Goal: Task Accomplishment & Management: Manage account settings

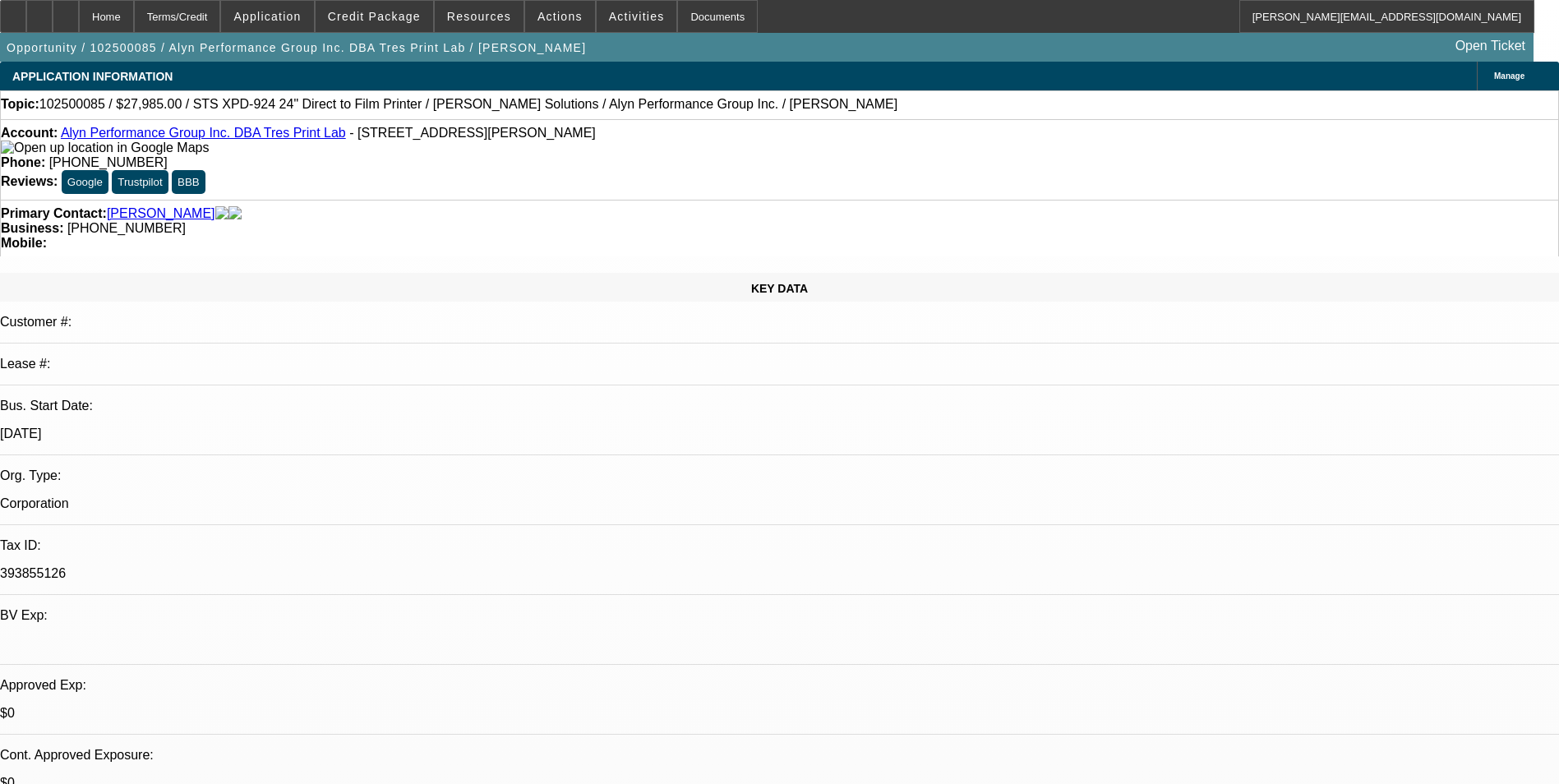
select select "0"
select select "6"
select select "0"
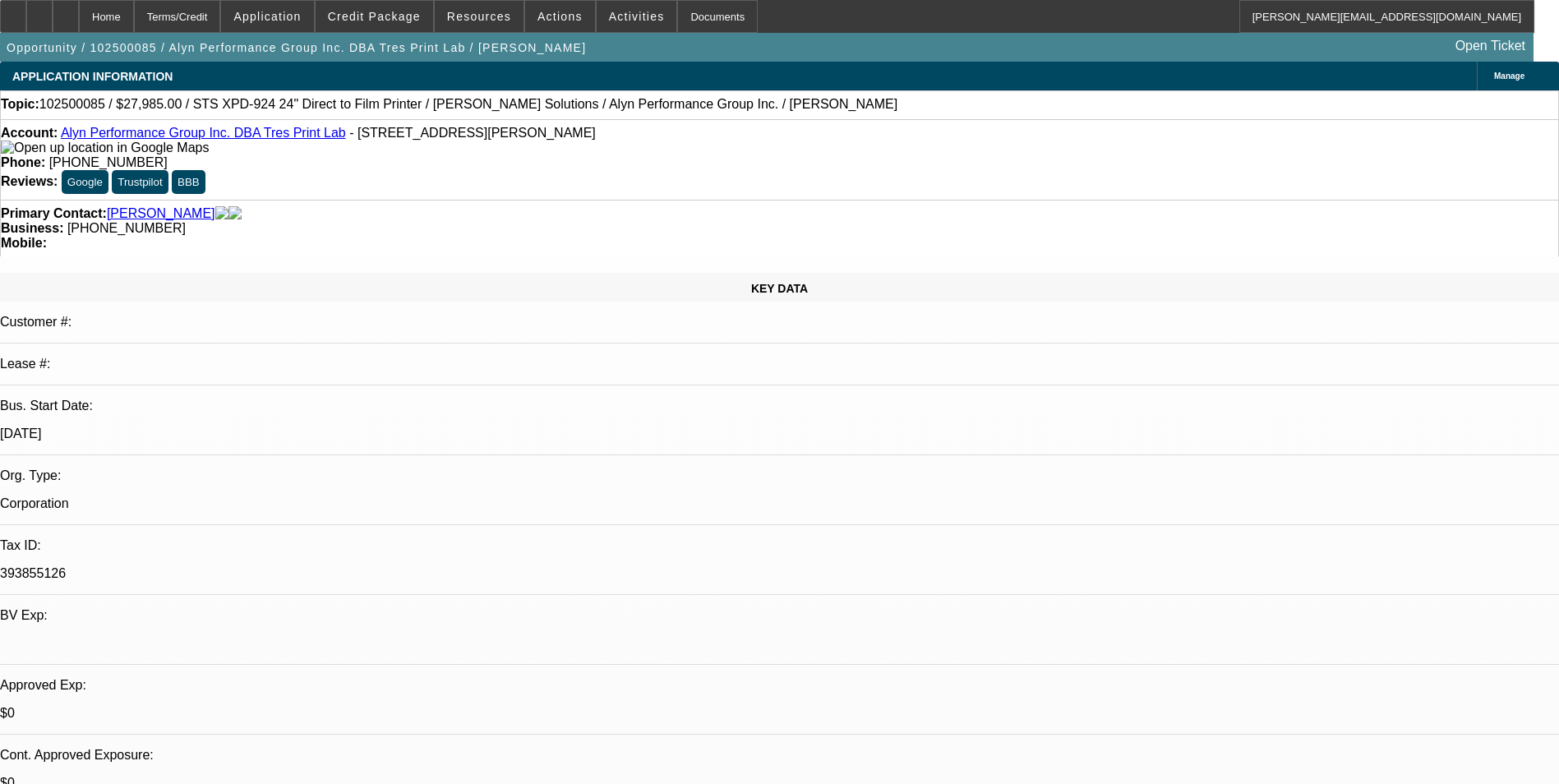
select select "0"
select select "6"
select select "0"
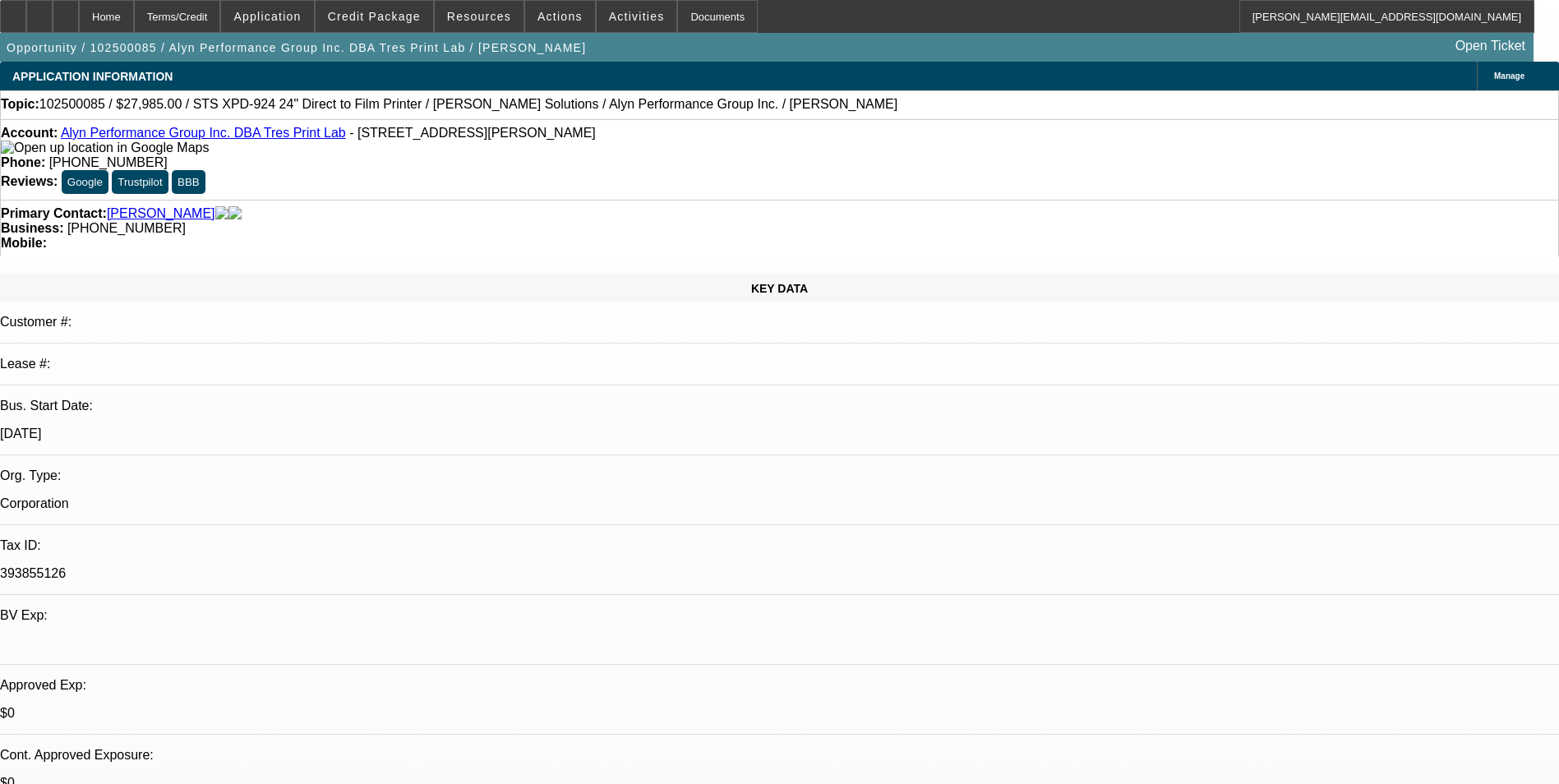
select select "0"
select select "6"
select select "0"
select select "0.1"
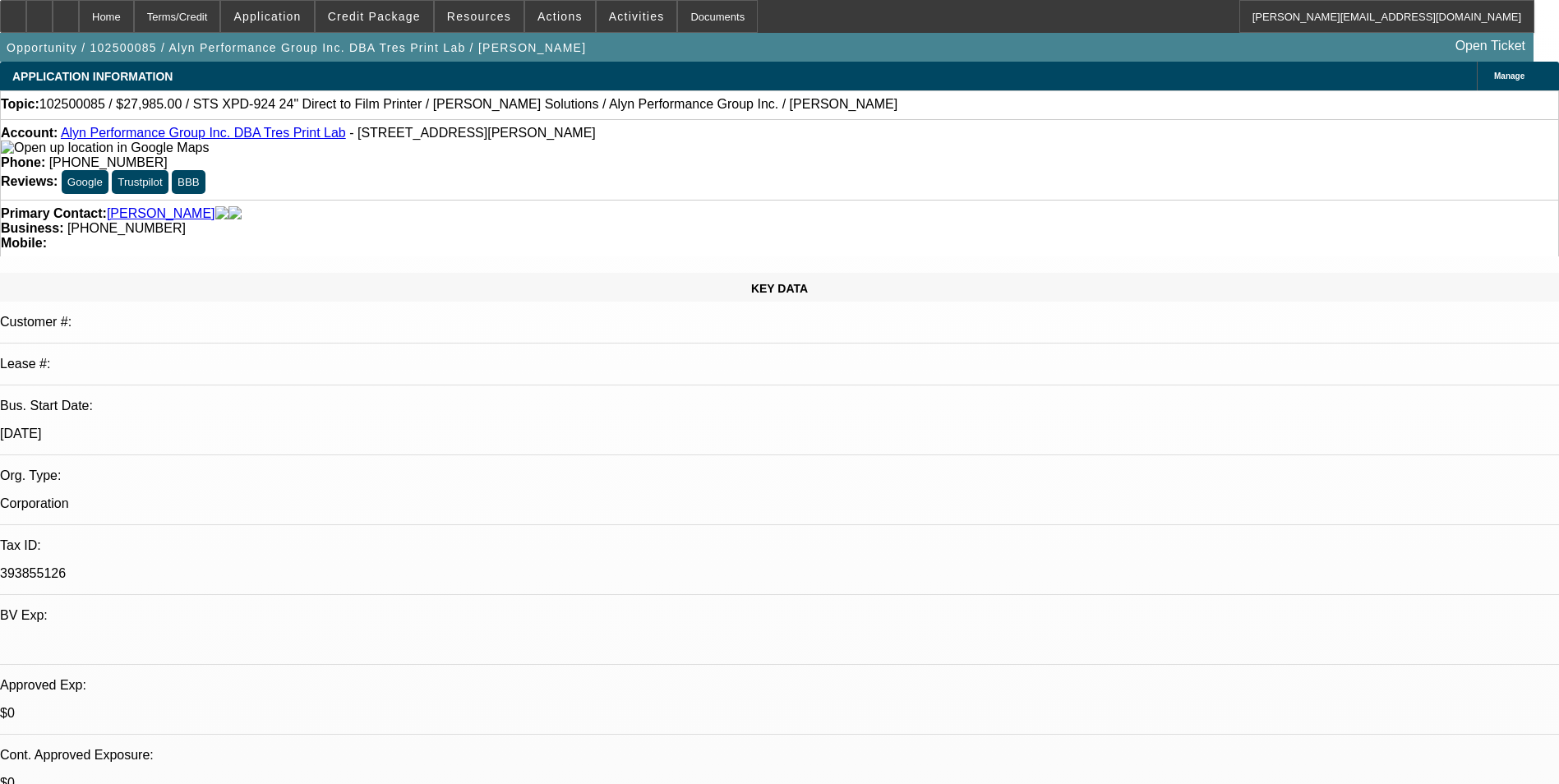
select select "4"
click at [79, 20] on div at bounding box center [65, 16] width 26 height 33
select select "0"
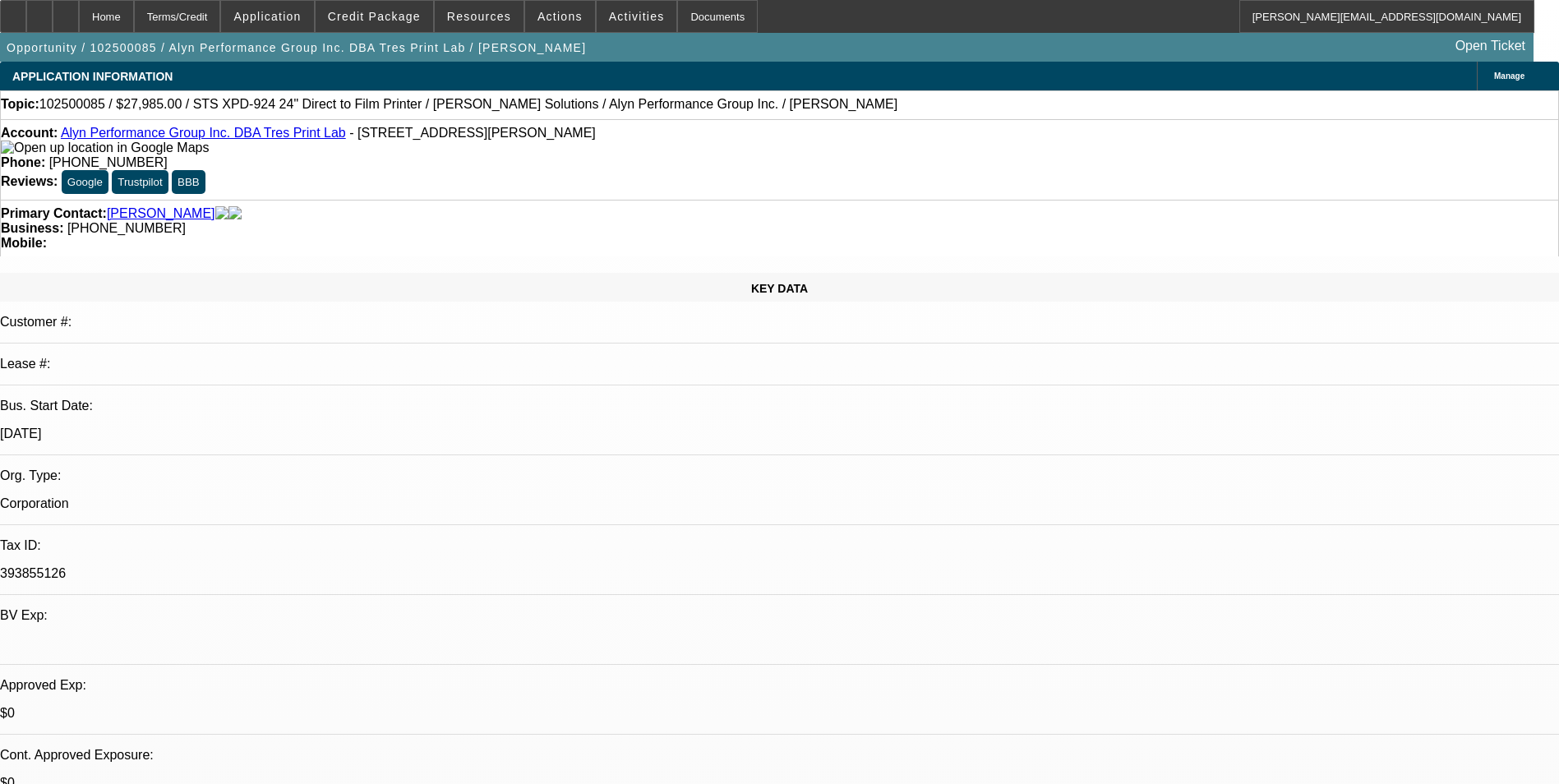
select select "0"
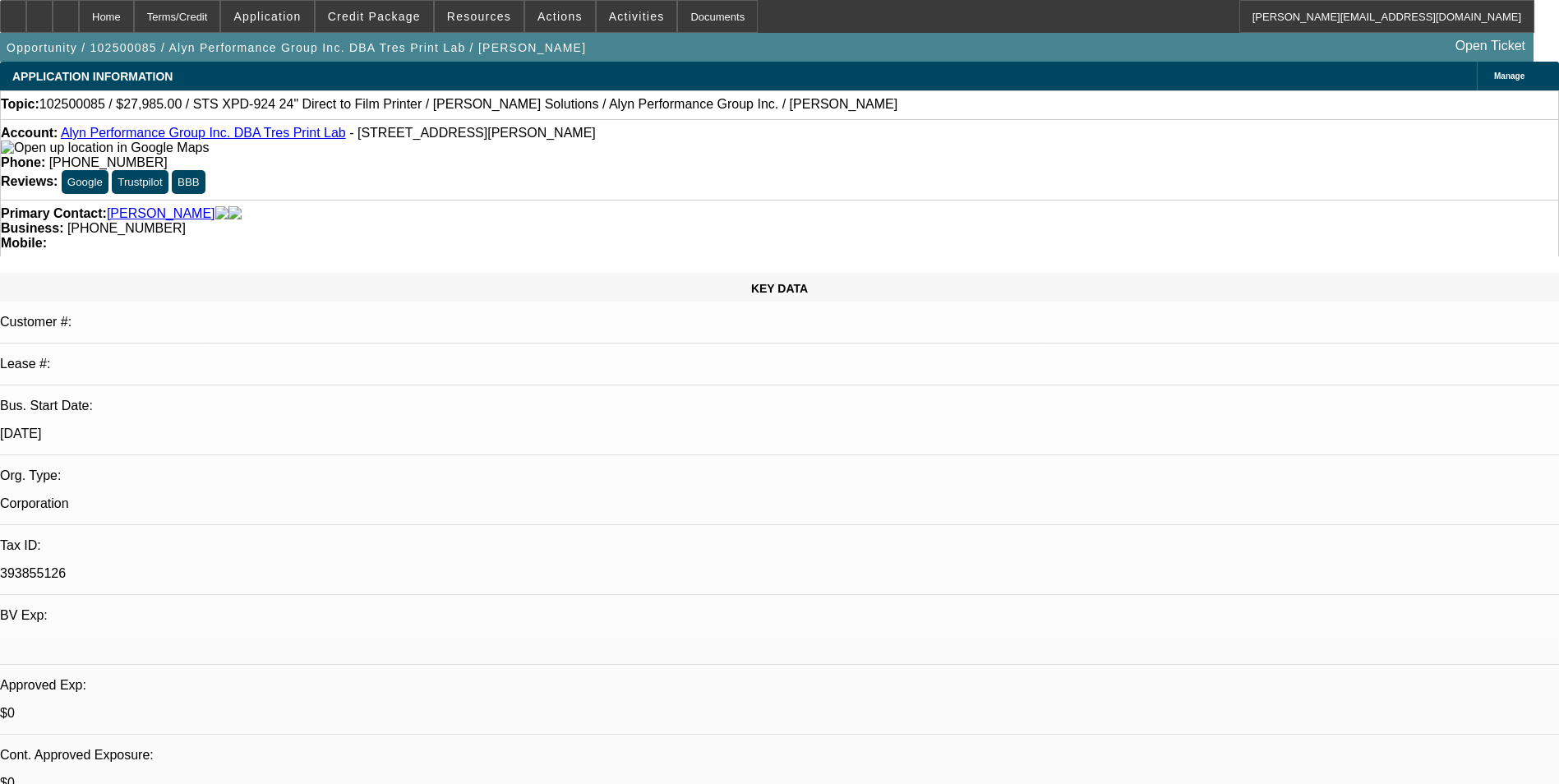
select select "0"
select select "0.1"
select select "1"
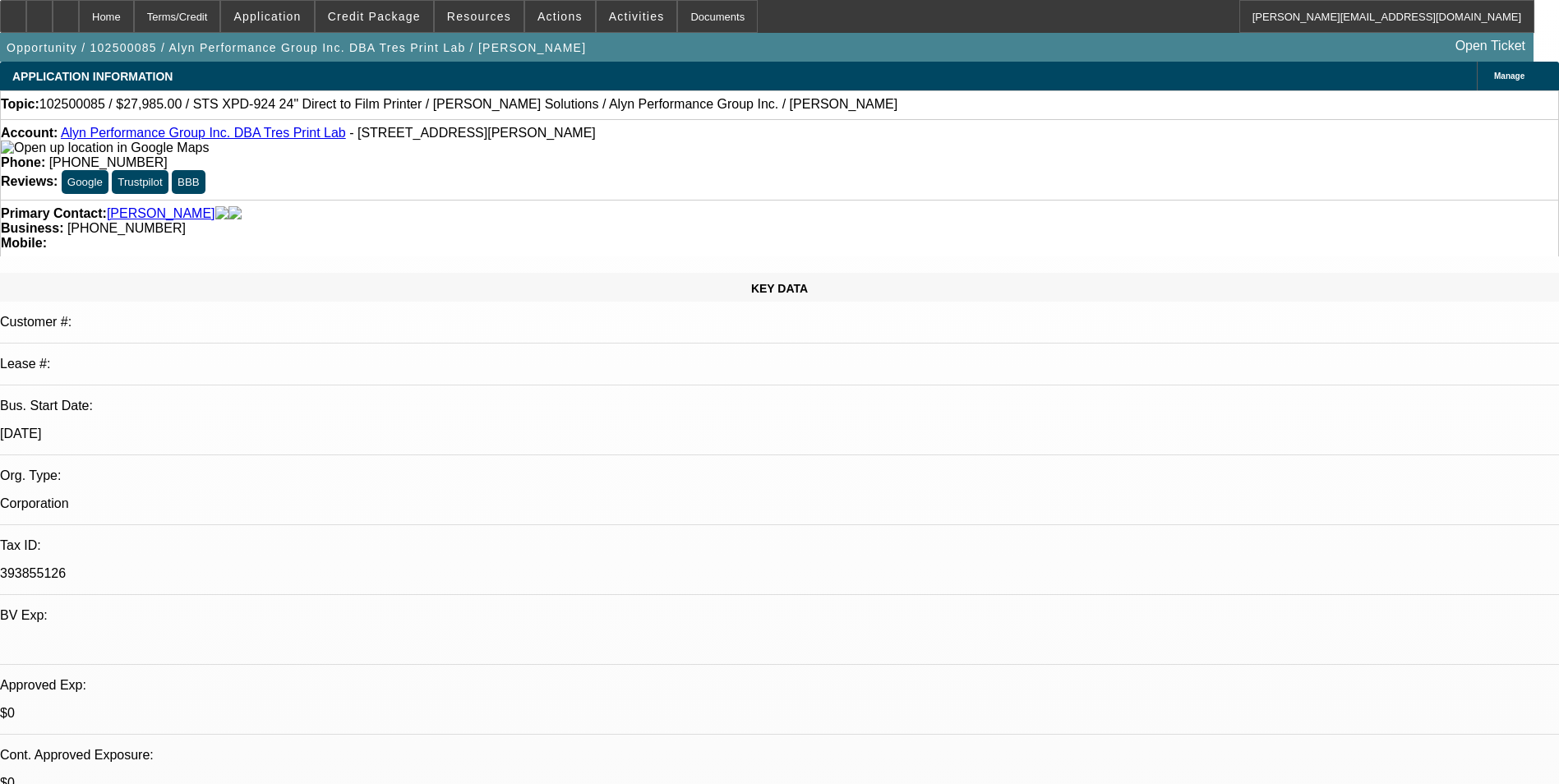
select select "1"
select select "6"
select select "1"
select select "6"
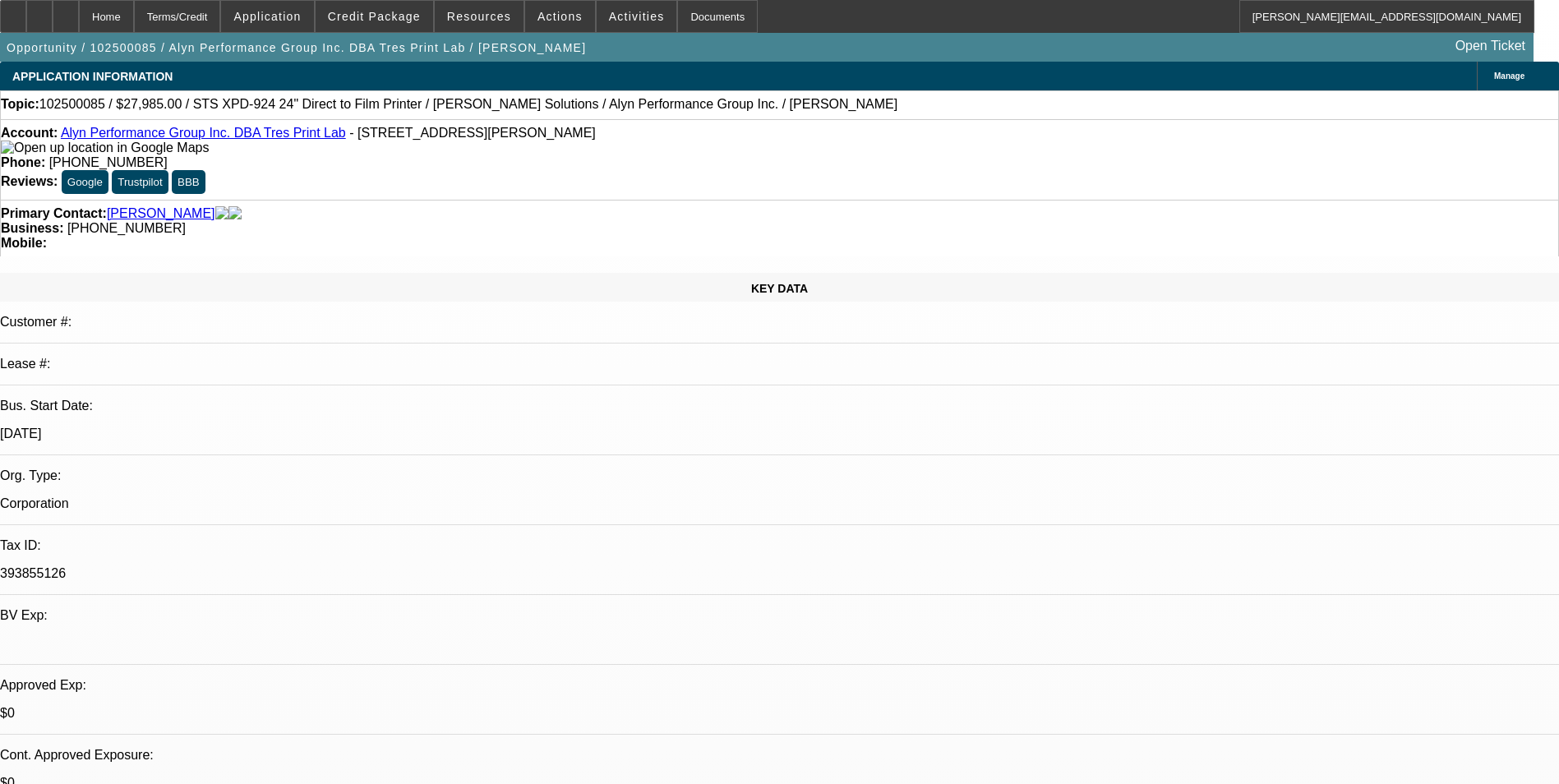
select select "1"
select select "6"
select select "1"
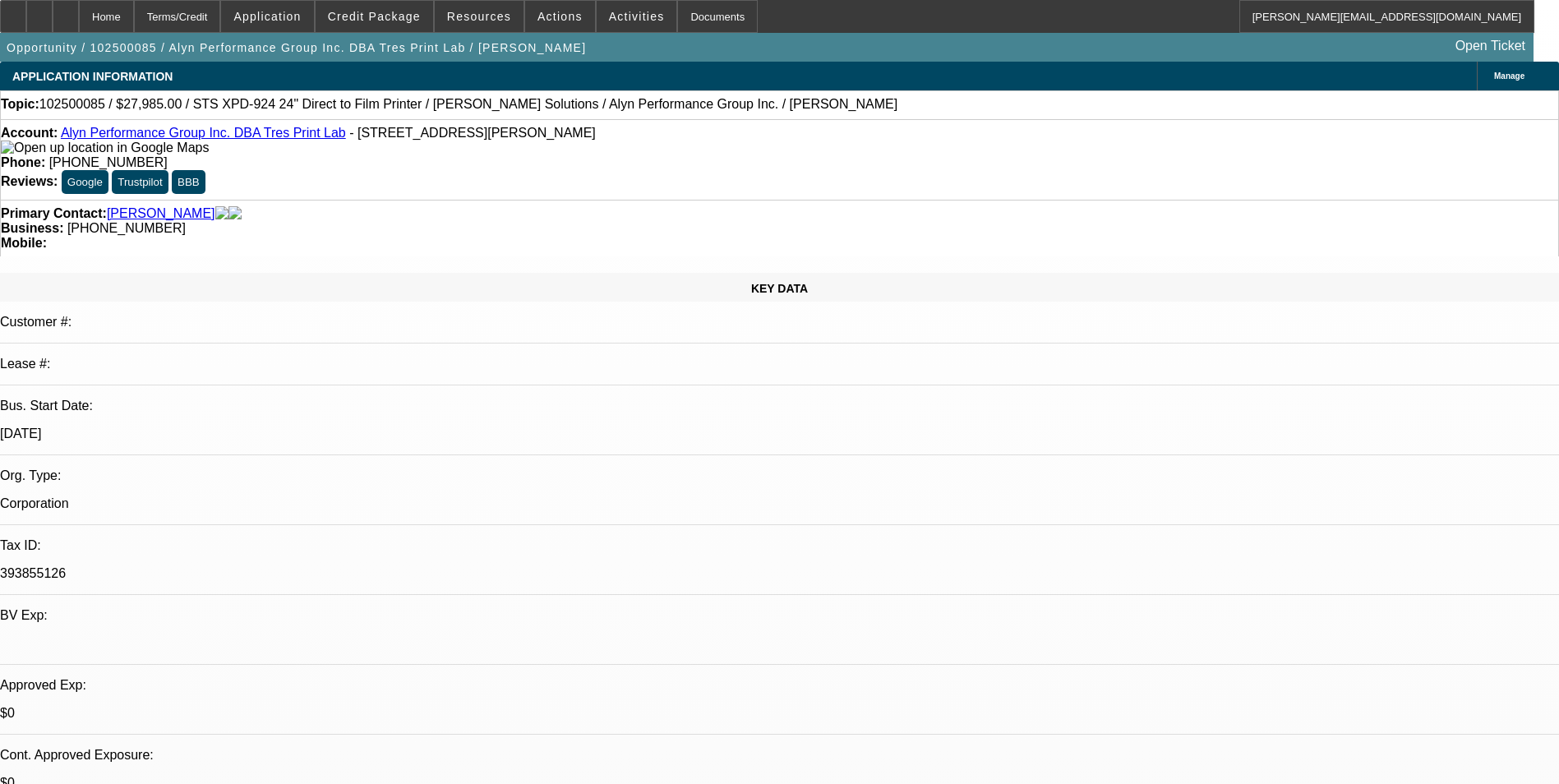
select select "4"
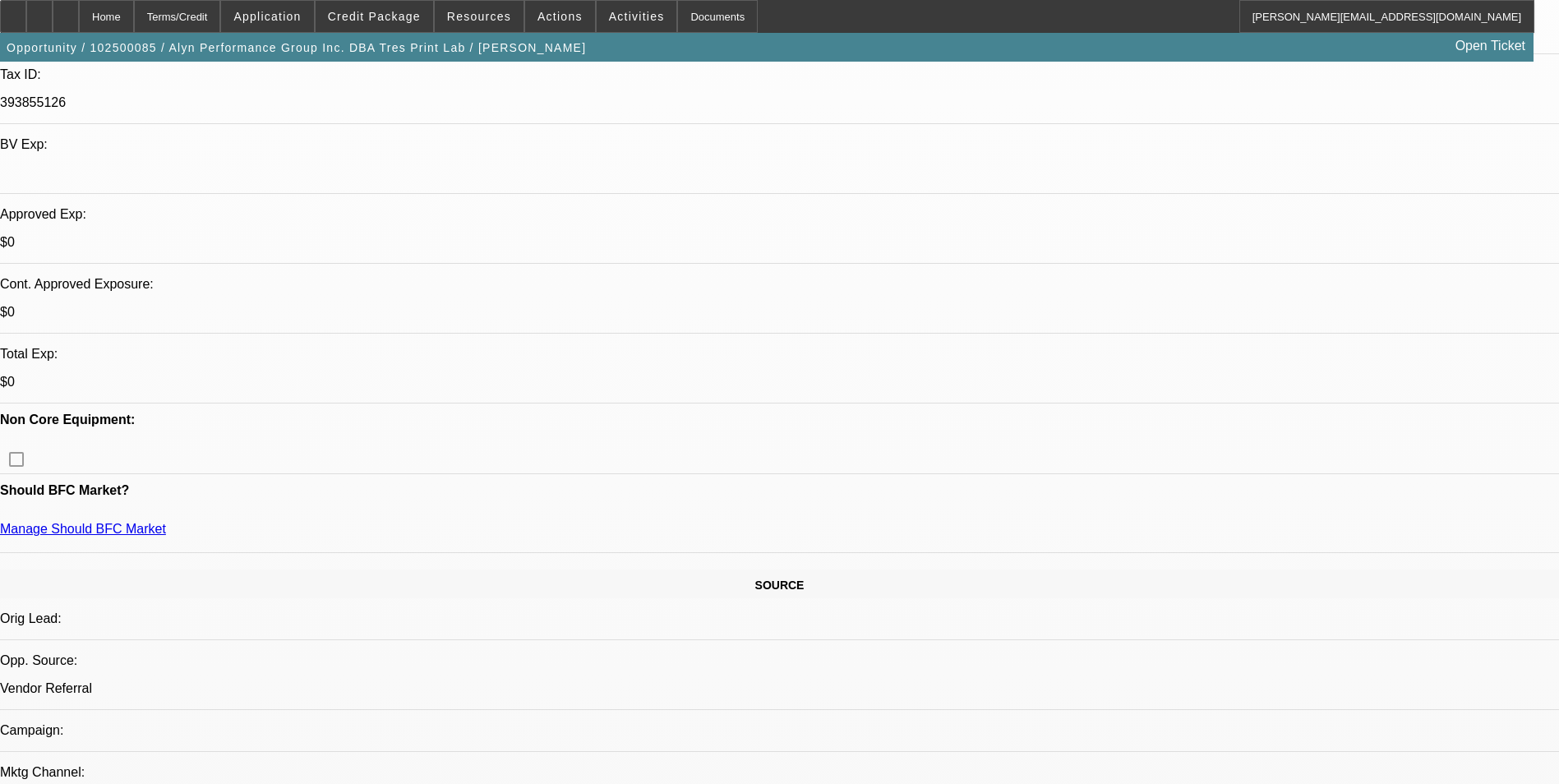
scroll to position [493, 0]
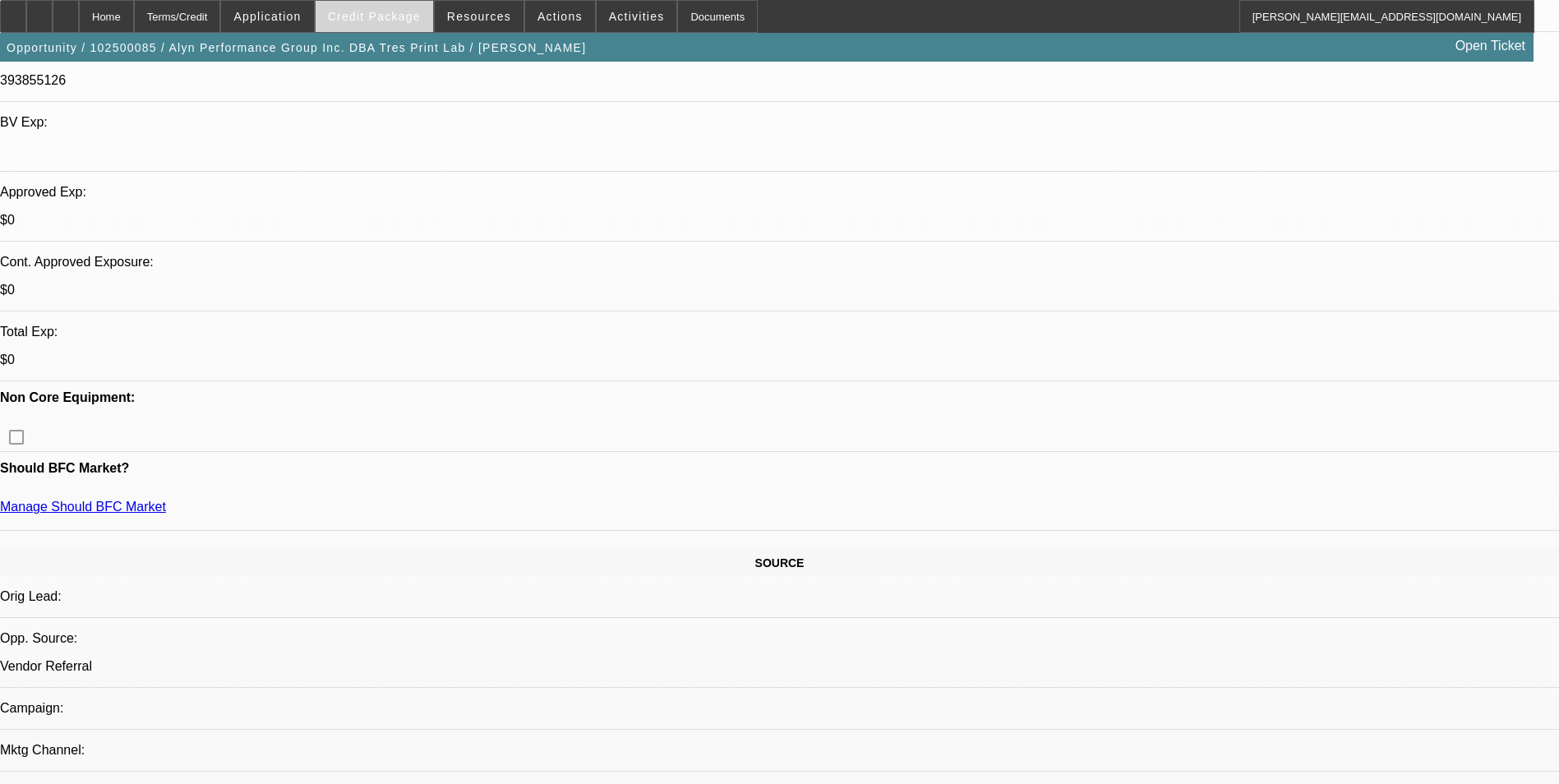
click at [390, 12] on span "Credit Package" at bounding box center [373, 16] width 93 height 13
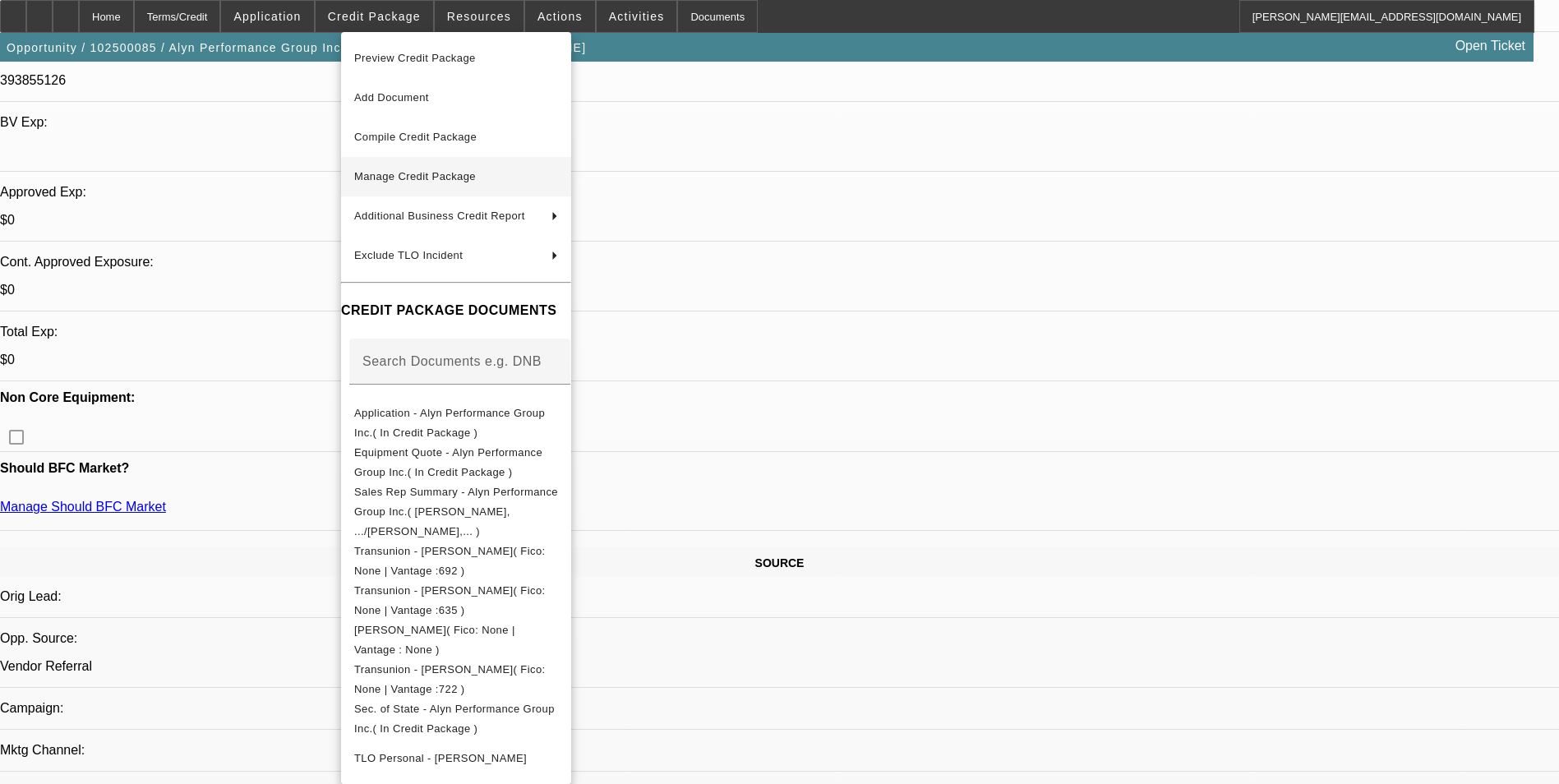
click at [492, 171] on span "Manage Credit Package" at bounding box center [456, 176] width 204 height 20
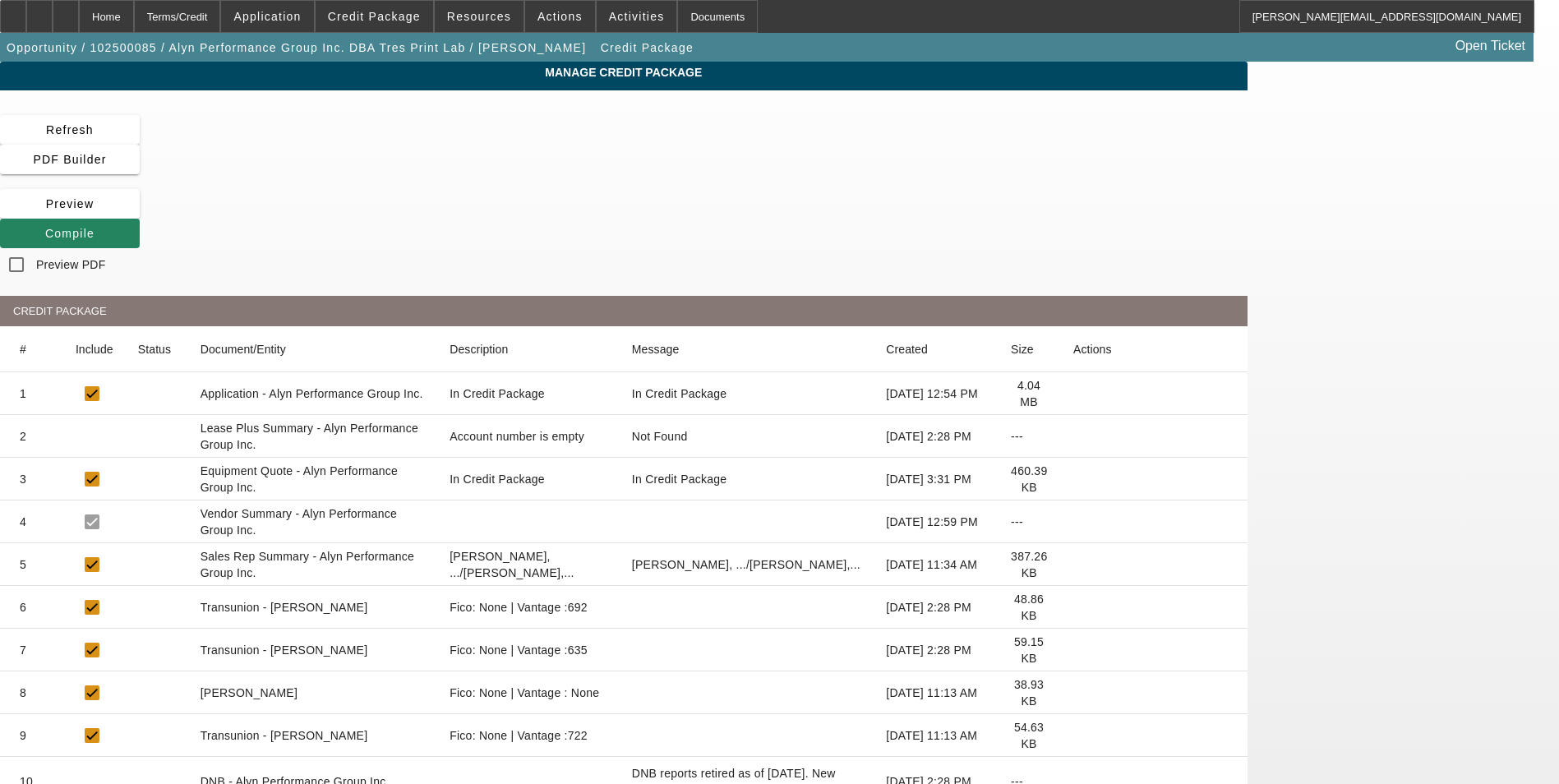
scroll to position [82, 0]
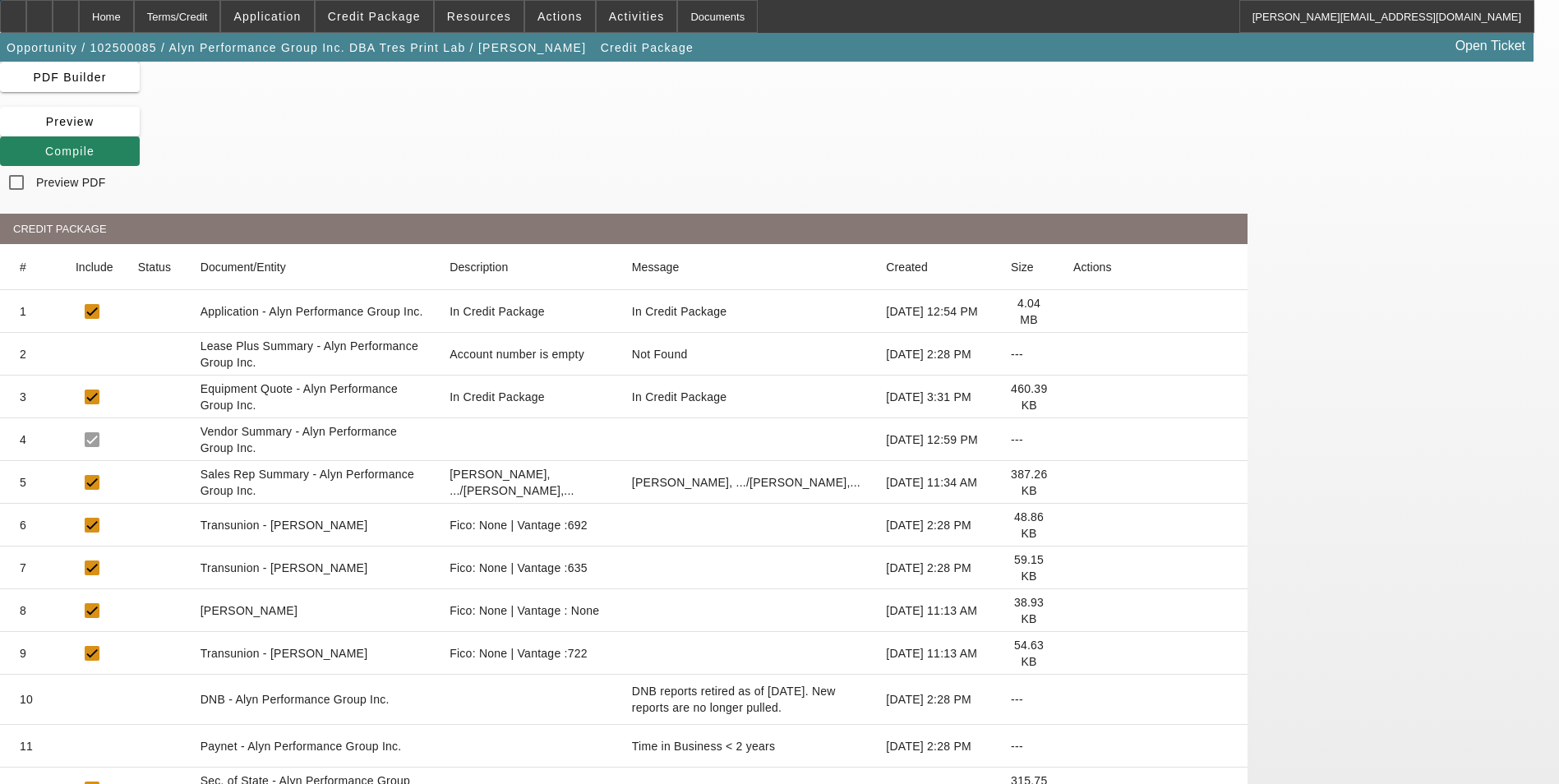
click at [1074, 610] on icon at bounding box center [1074, 610] width 0 height 0
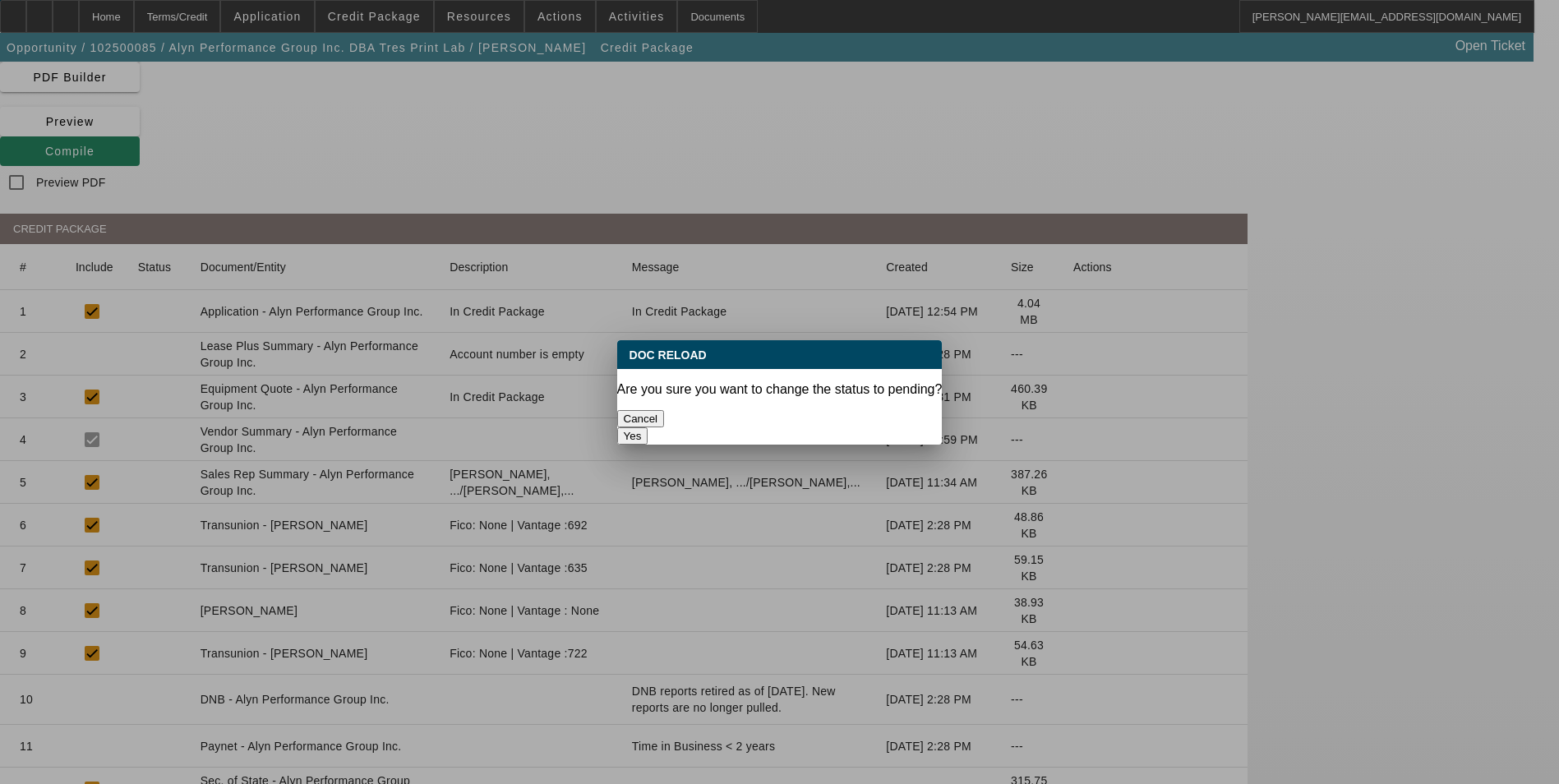
click at [648, 427] on button "Yes" at bounding box center [632, 435] width 31 height 17
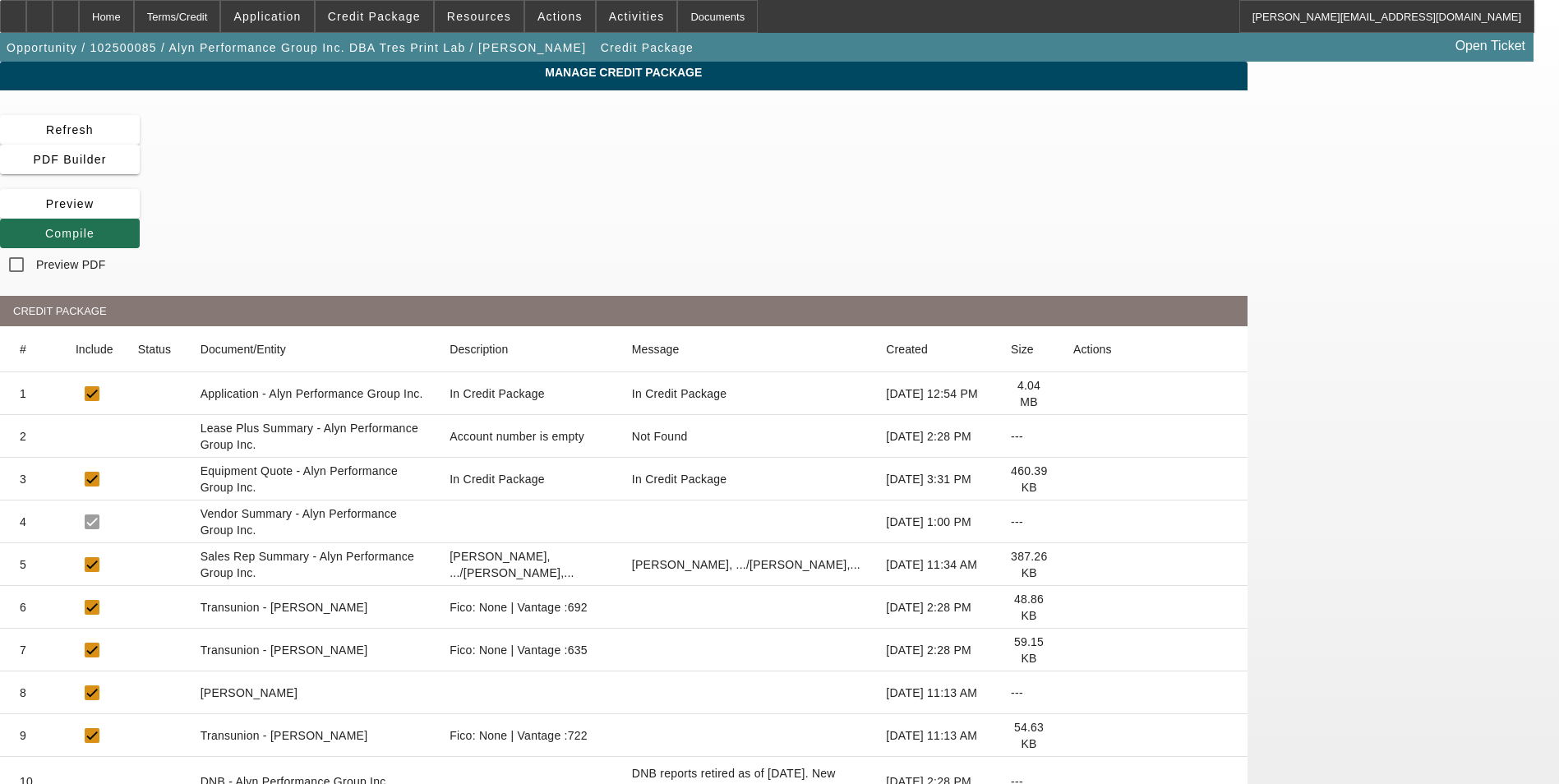
click at [94, 227] on span "Compile" at bounding box center [70, 232] width 49 height 13
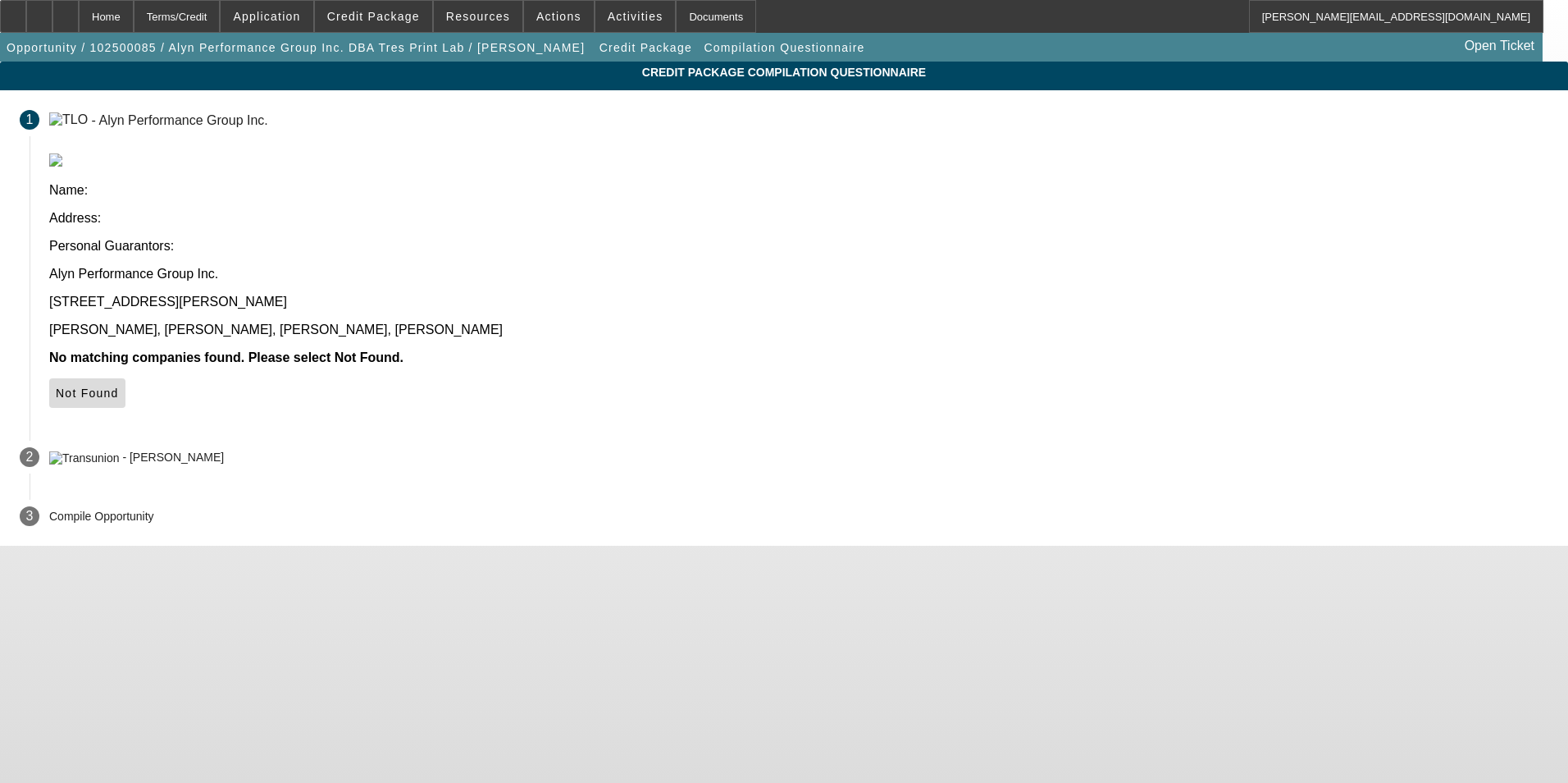
click at [119, 386] on span "Not Found" at bounding box center [87, 392] width 64 height 13
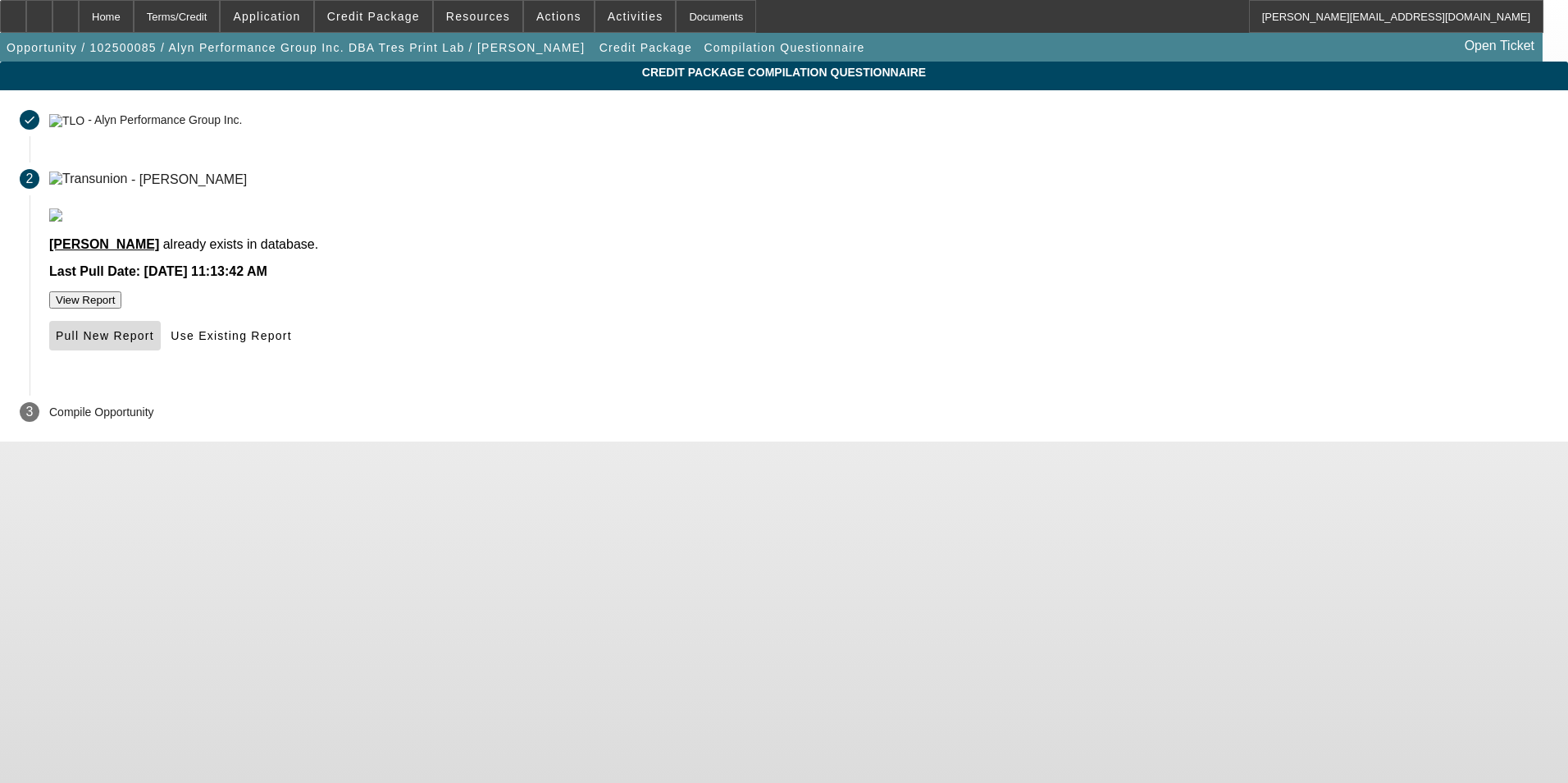
click at [154, 342] on span "Pull New Report" at bounding box center [105, 335] width 98 height 13
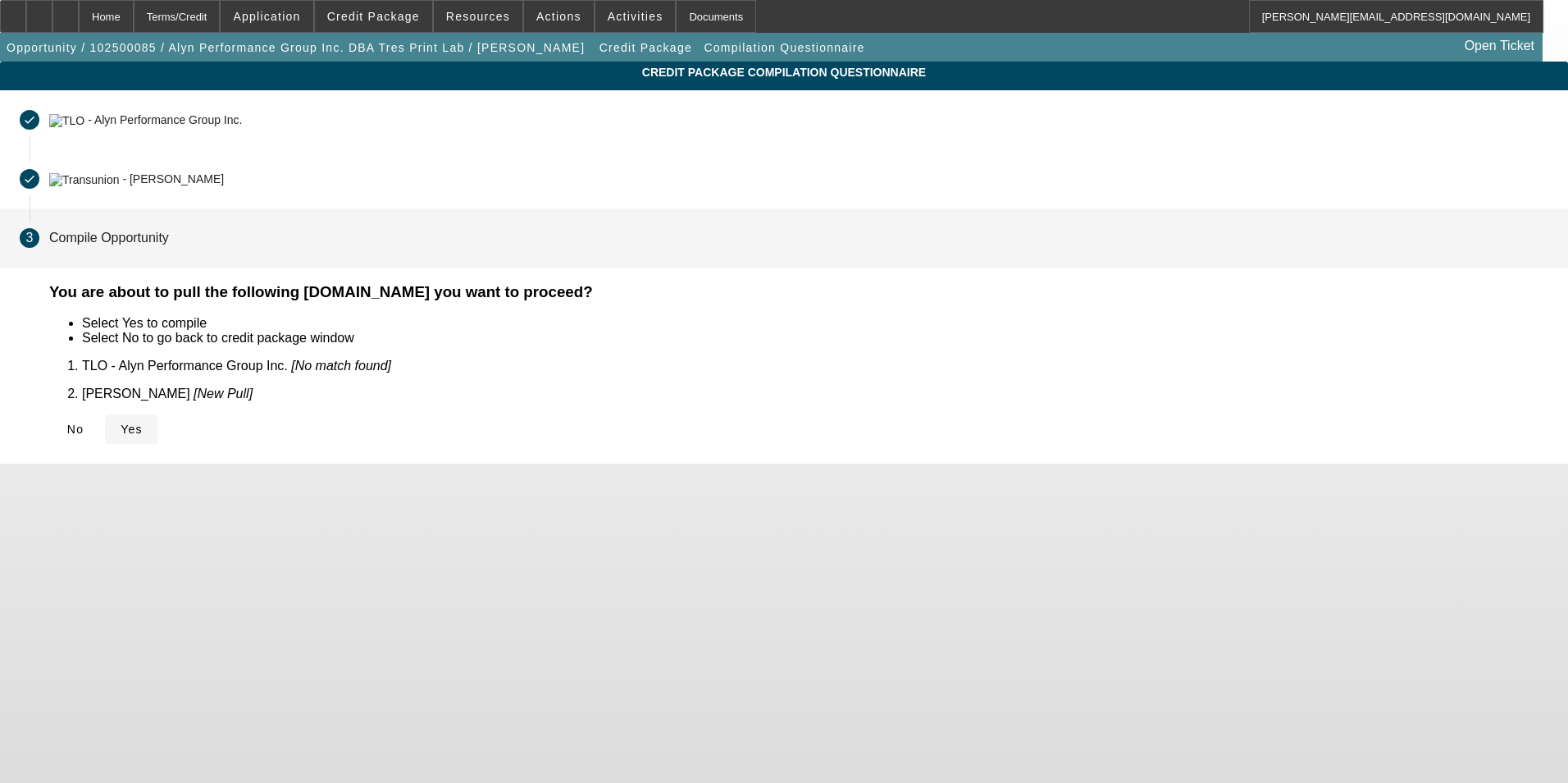
click at [120, 423] on icon at bounding box center [120, 429] width 0 height 13
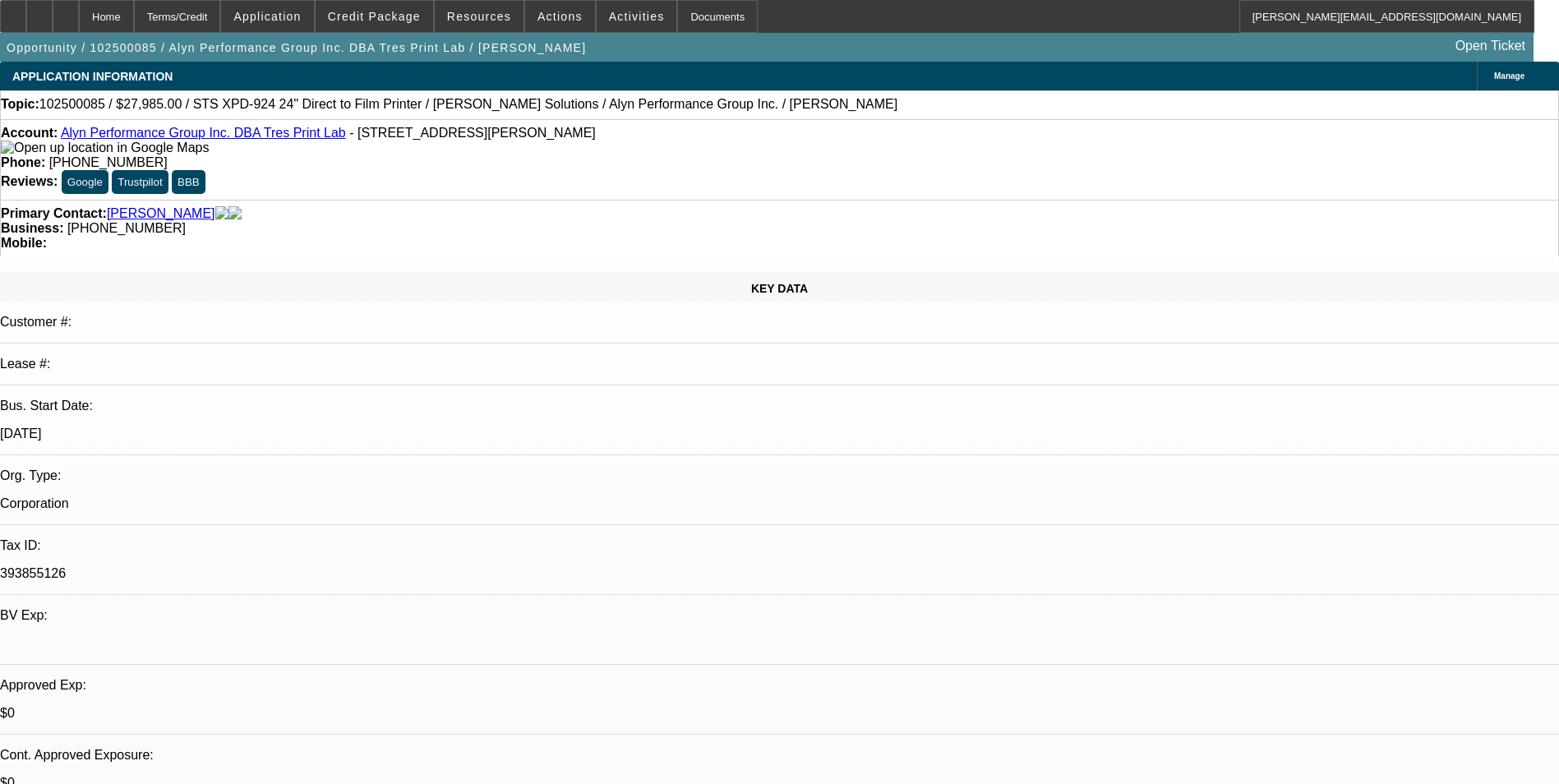
select select "0"
select select "6"
select select "0"
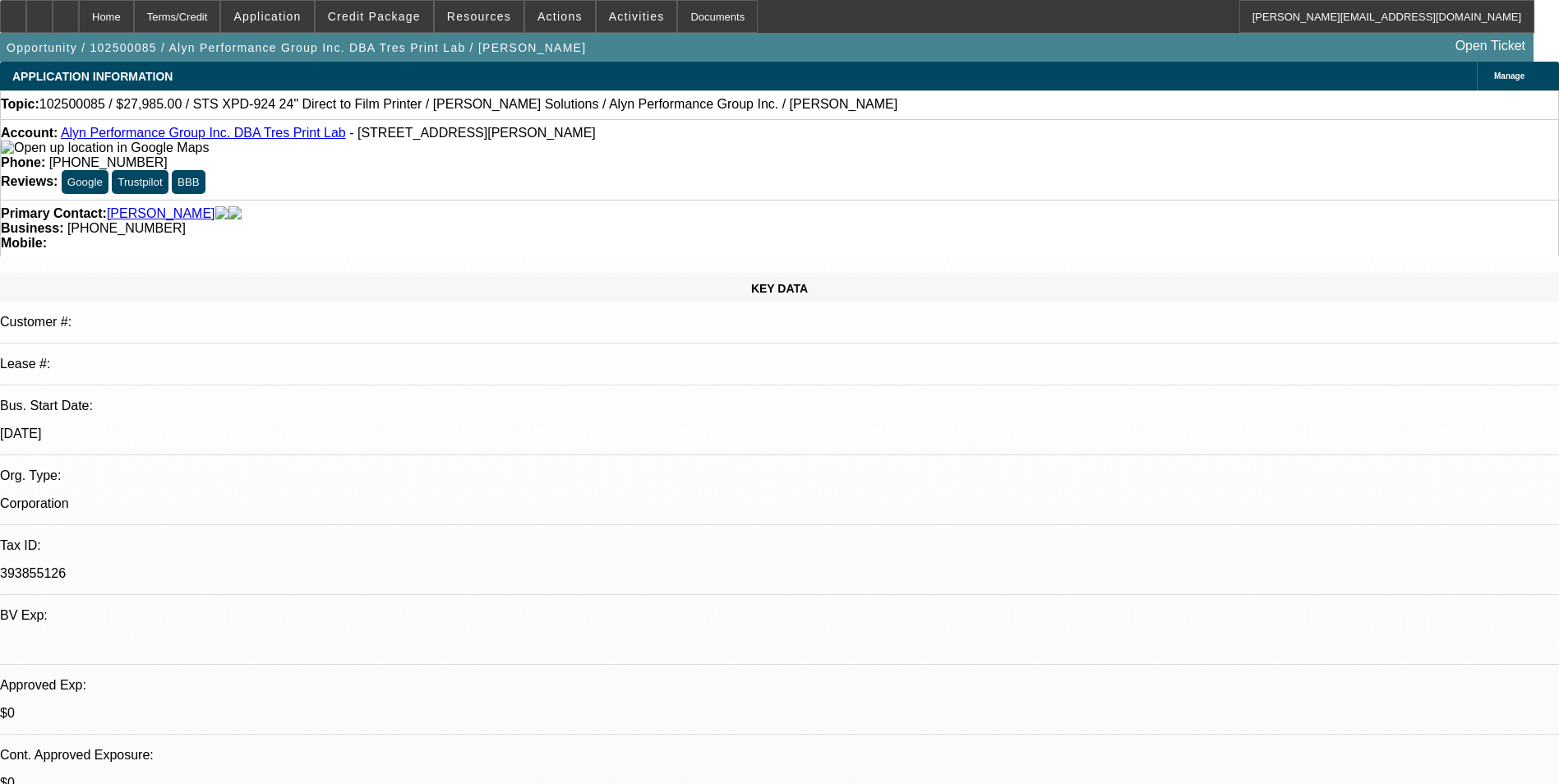
select select "0"
select select "6"
select select "0"
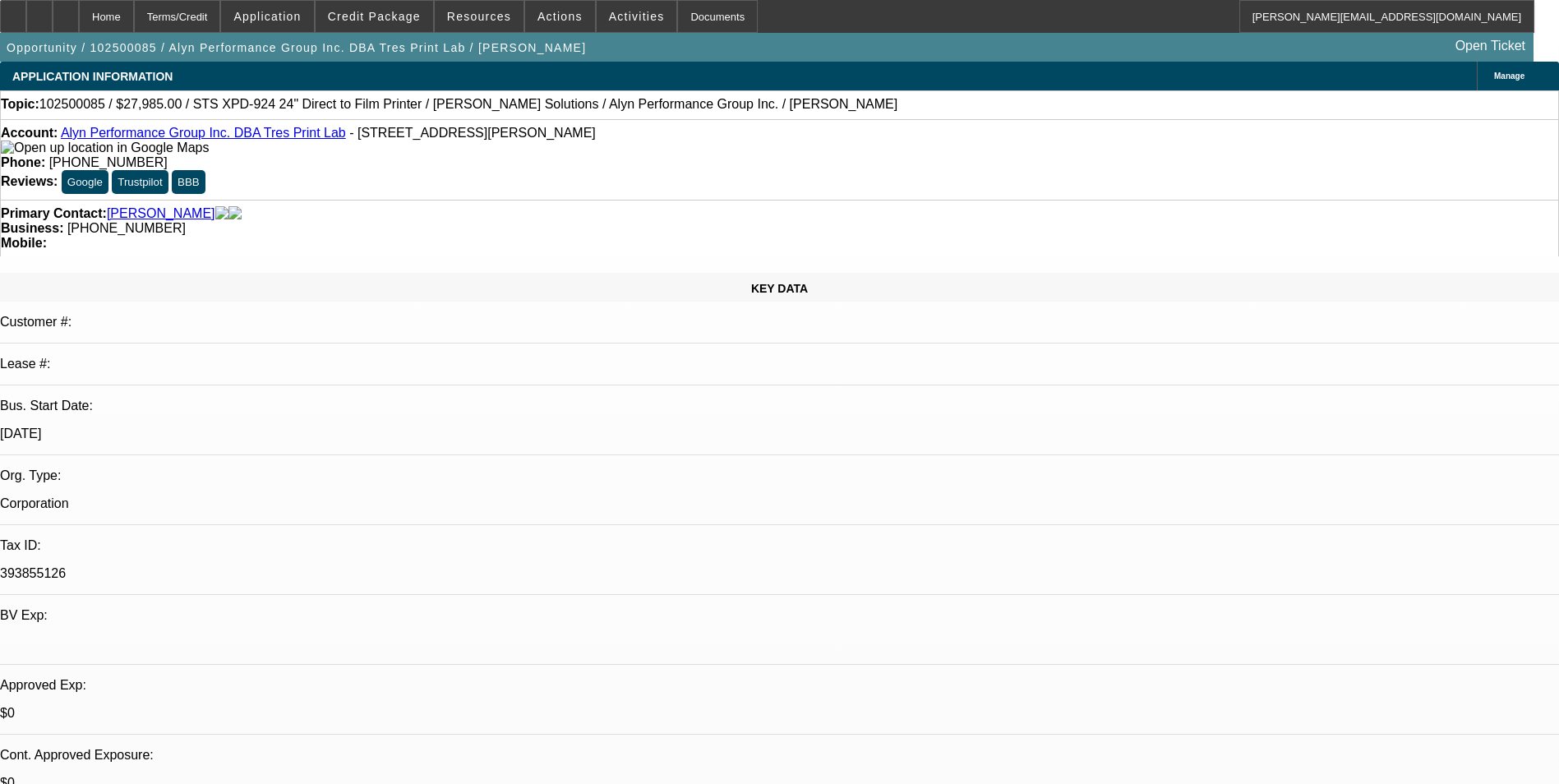
select select "0"
select select "6"
select select "0"
select select "0.1"
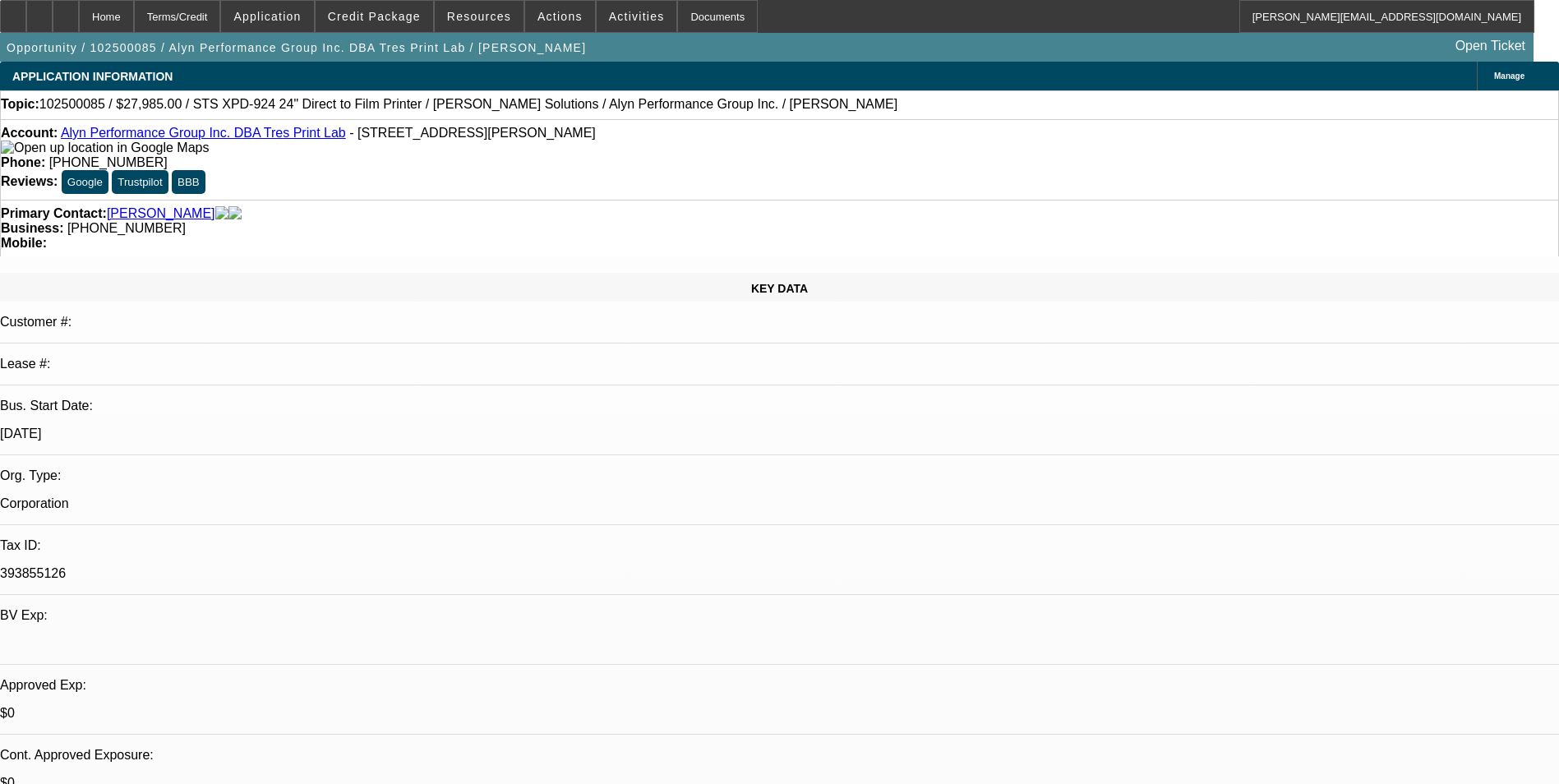
select select "4"
click at [79, 11] on div at bounding box center [65, 16] width 26 height 33
select select "0"
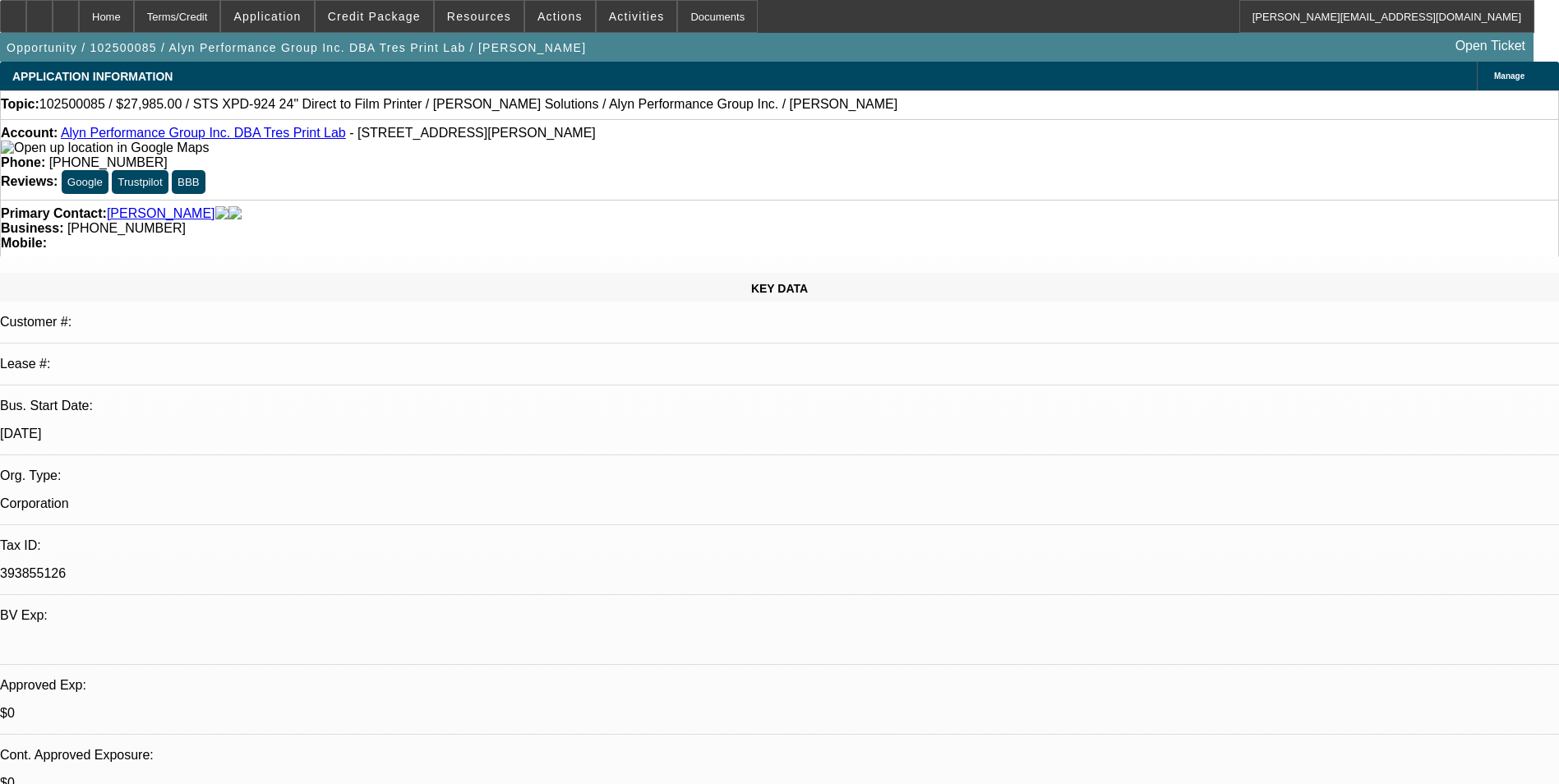
select select "0"
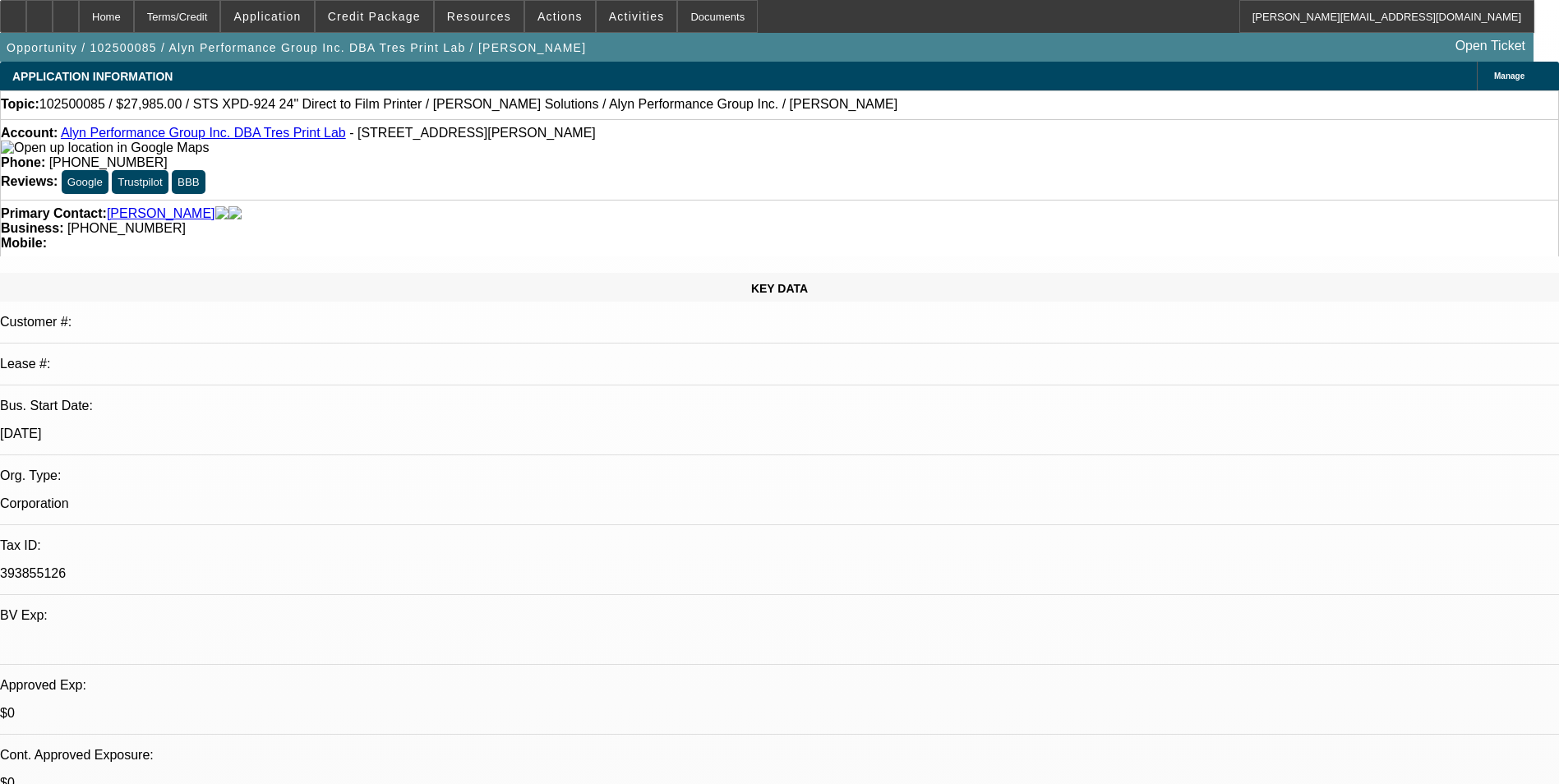
select select "0"
select select "0.1"
select select "1"
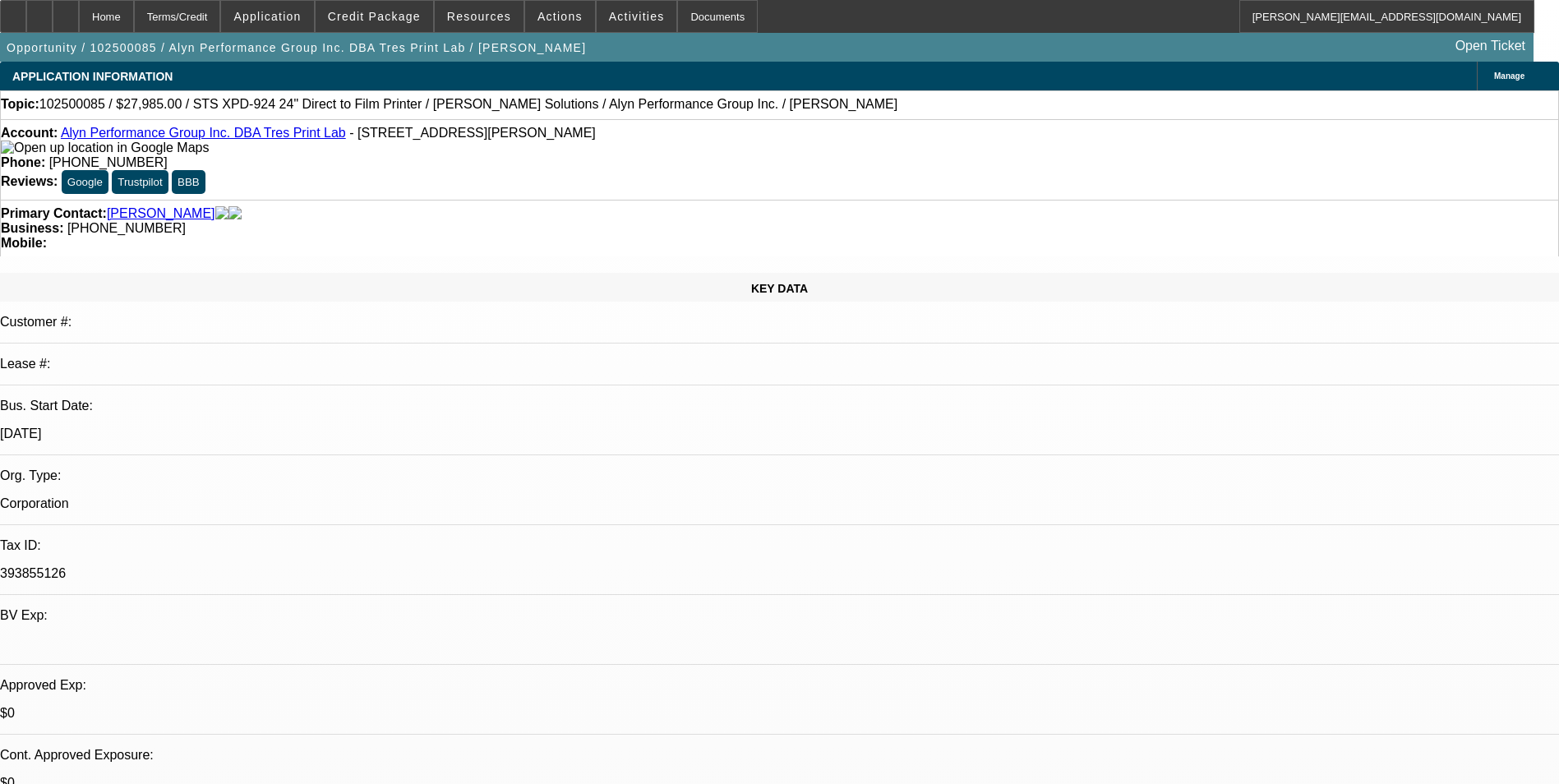
select select "1"
select select "6"
select select "1"
select select "6"
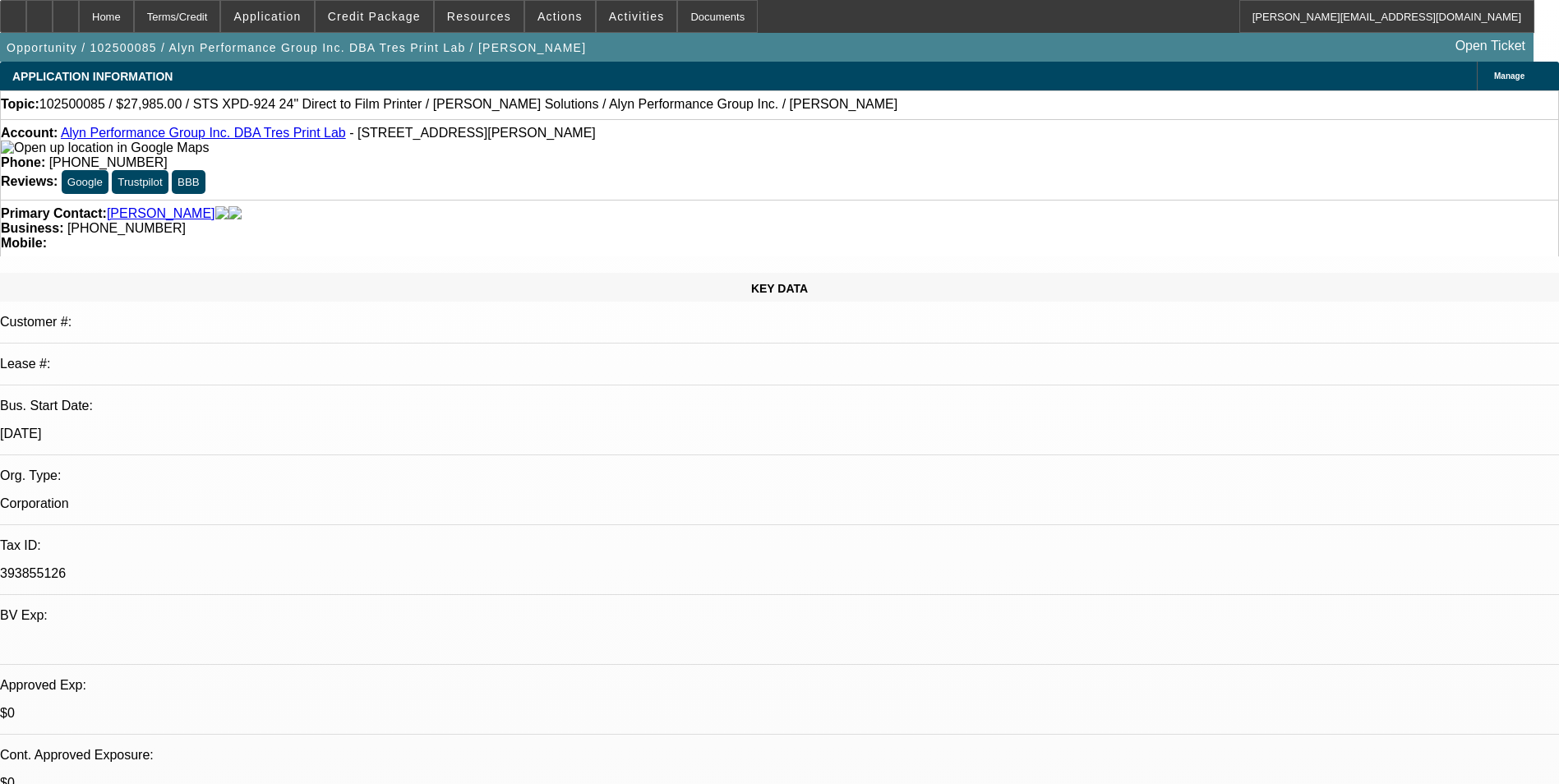
select select "1"
select select "6"
select select "1"
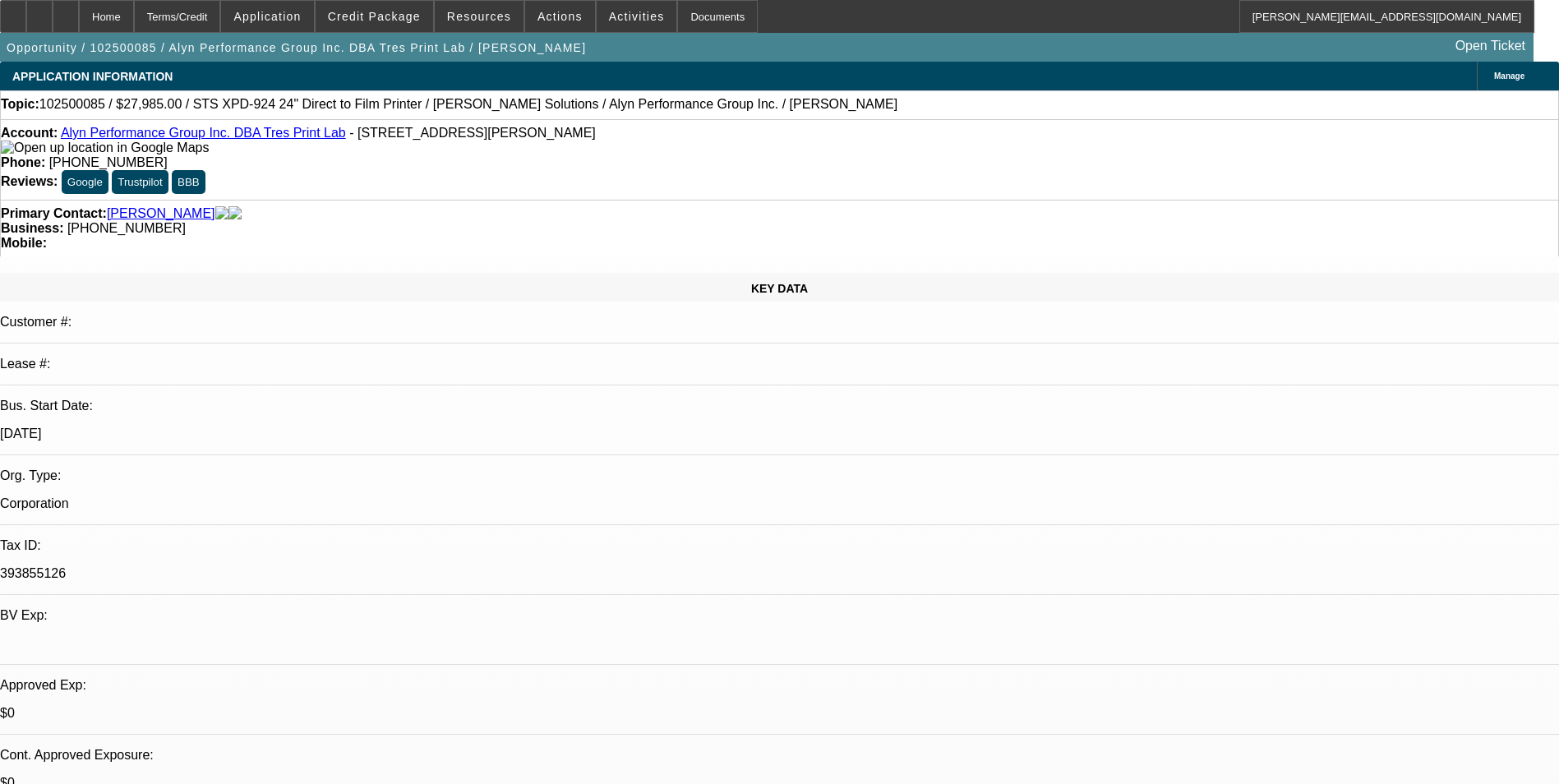
select select "4"
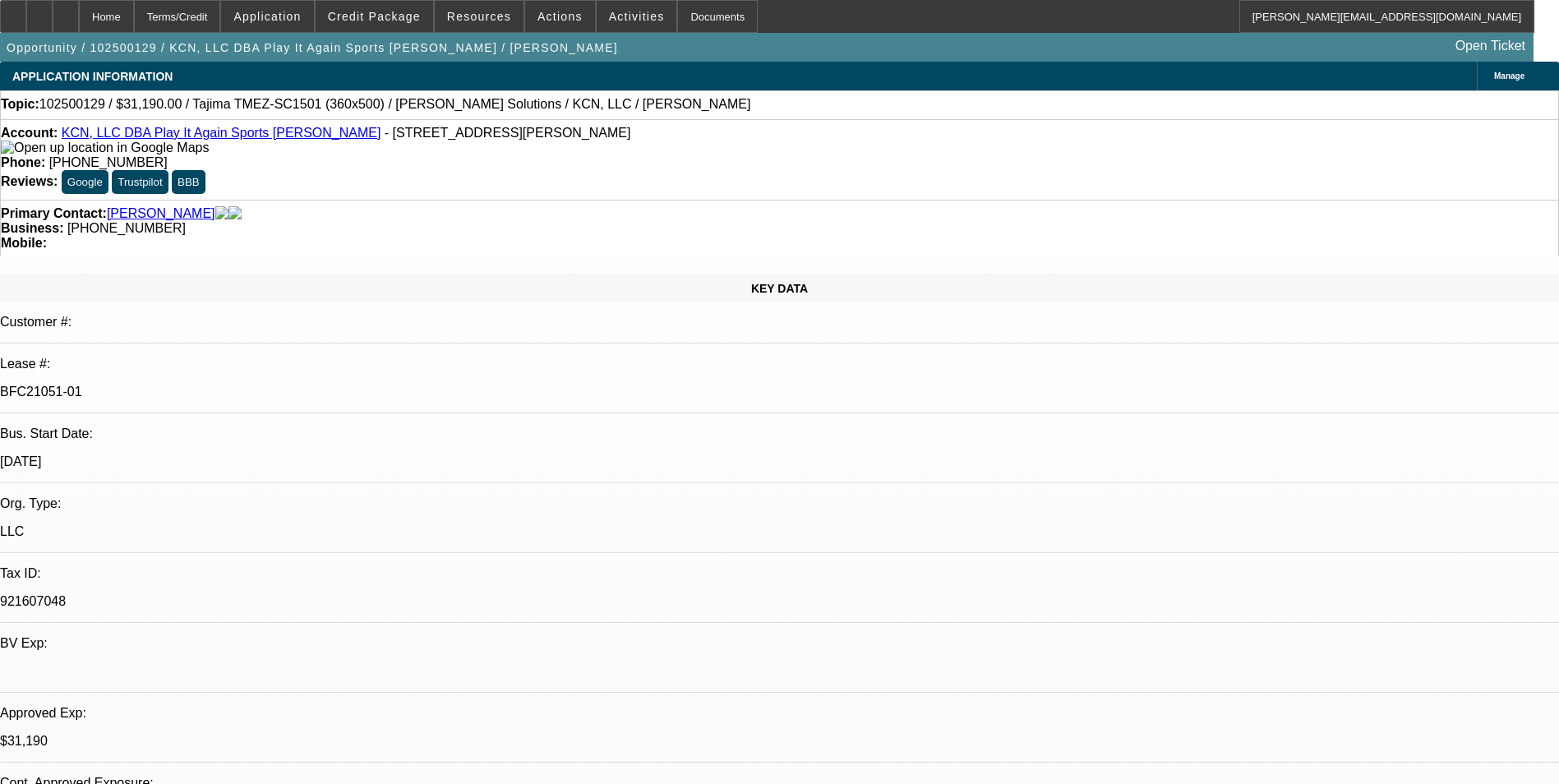
select select "0"
select select "2"
select select "0"
select select "2"
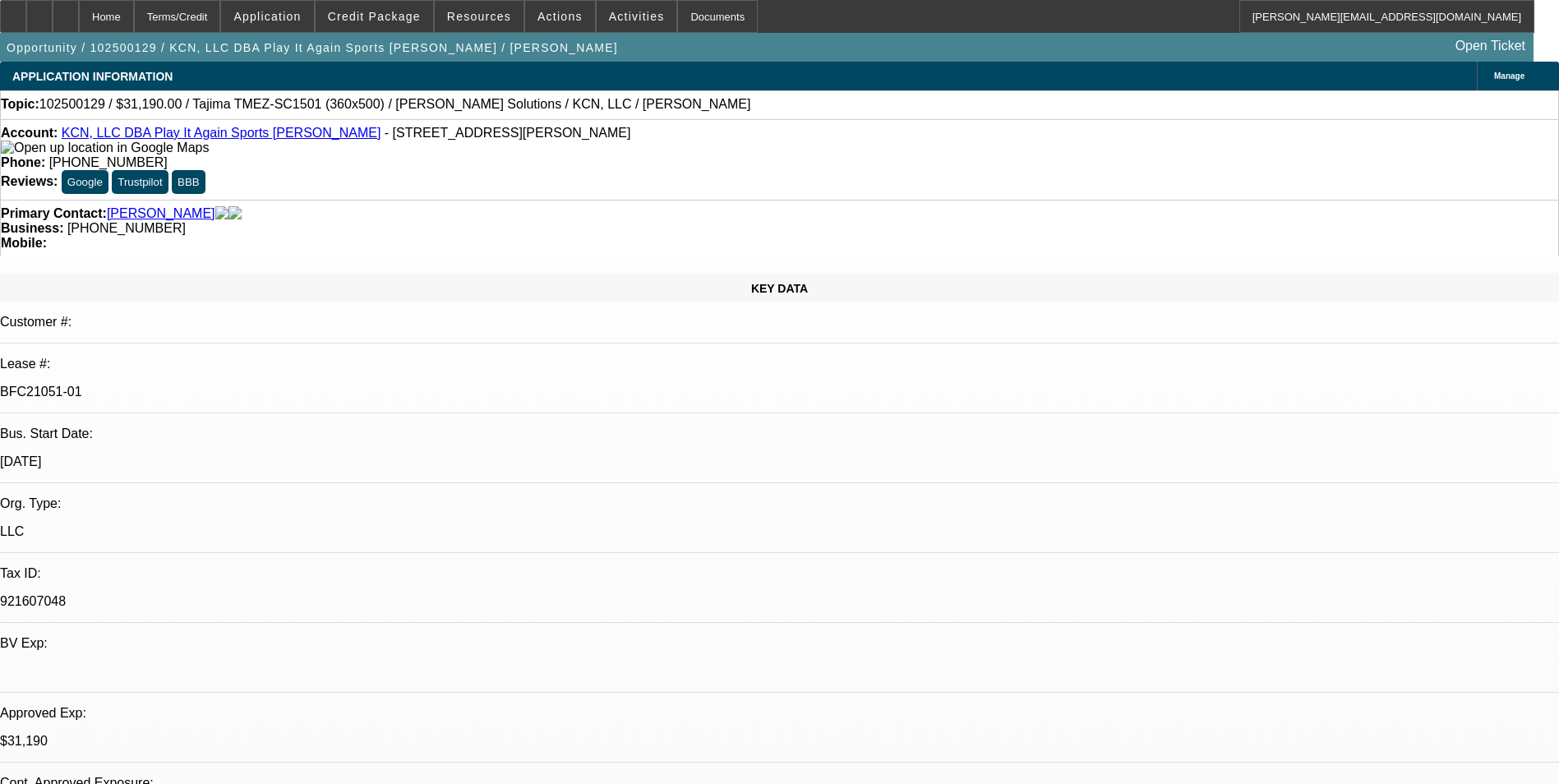
select select "0"
select select "2"
select select "0"
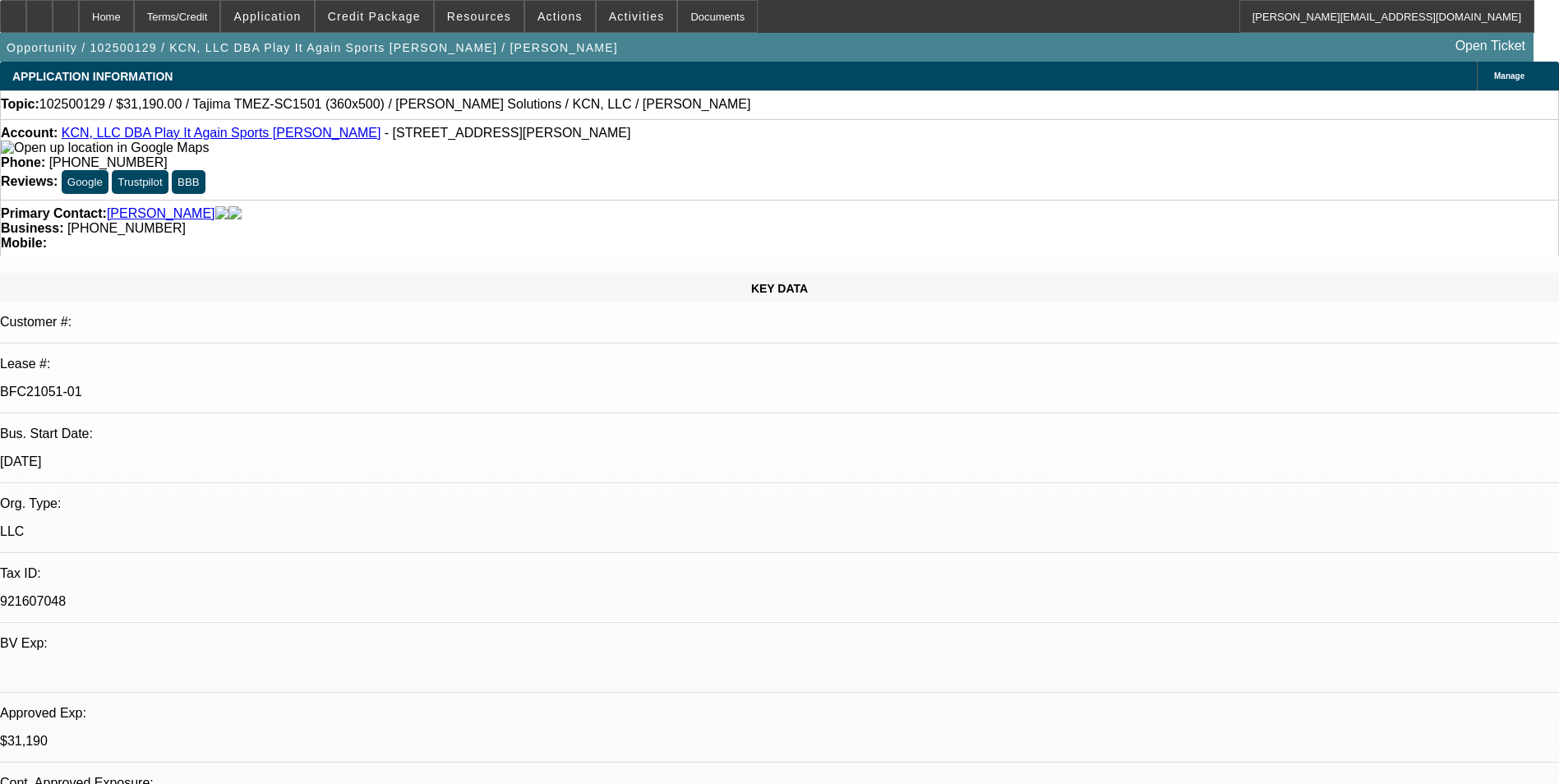
select select "2"
select select "0"
select select "1"
select select "2"
select select "6"
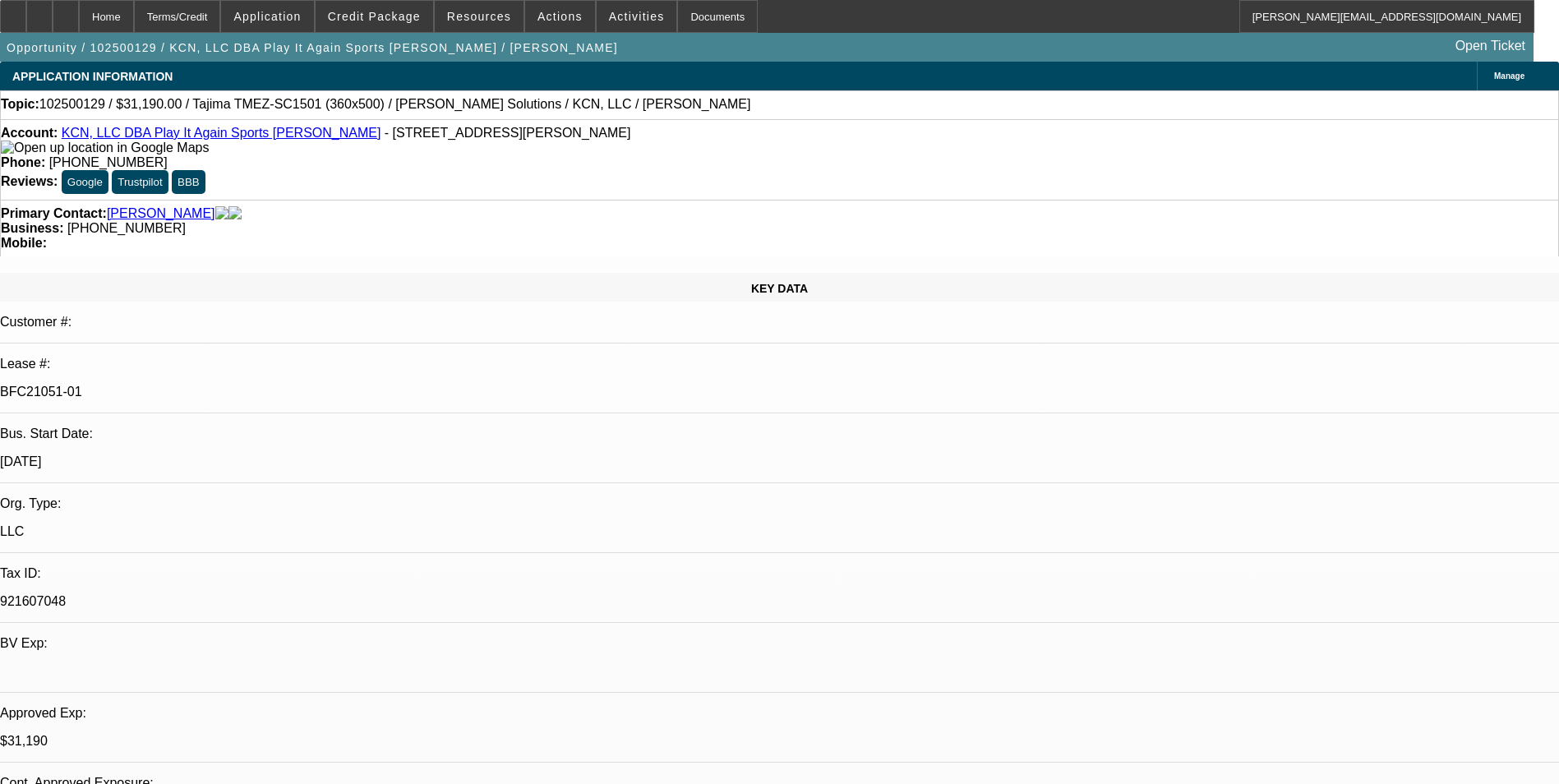
select select "1"
select select "2"
select select "6"
select select "1"
select select "2"
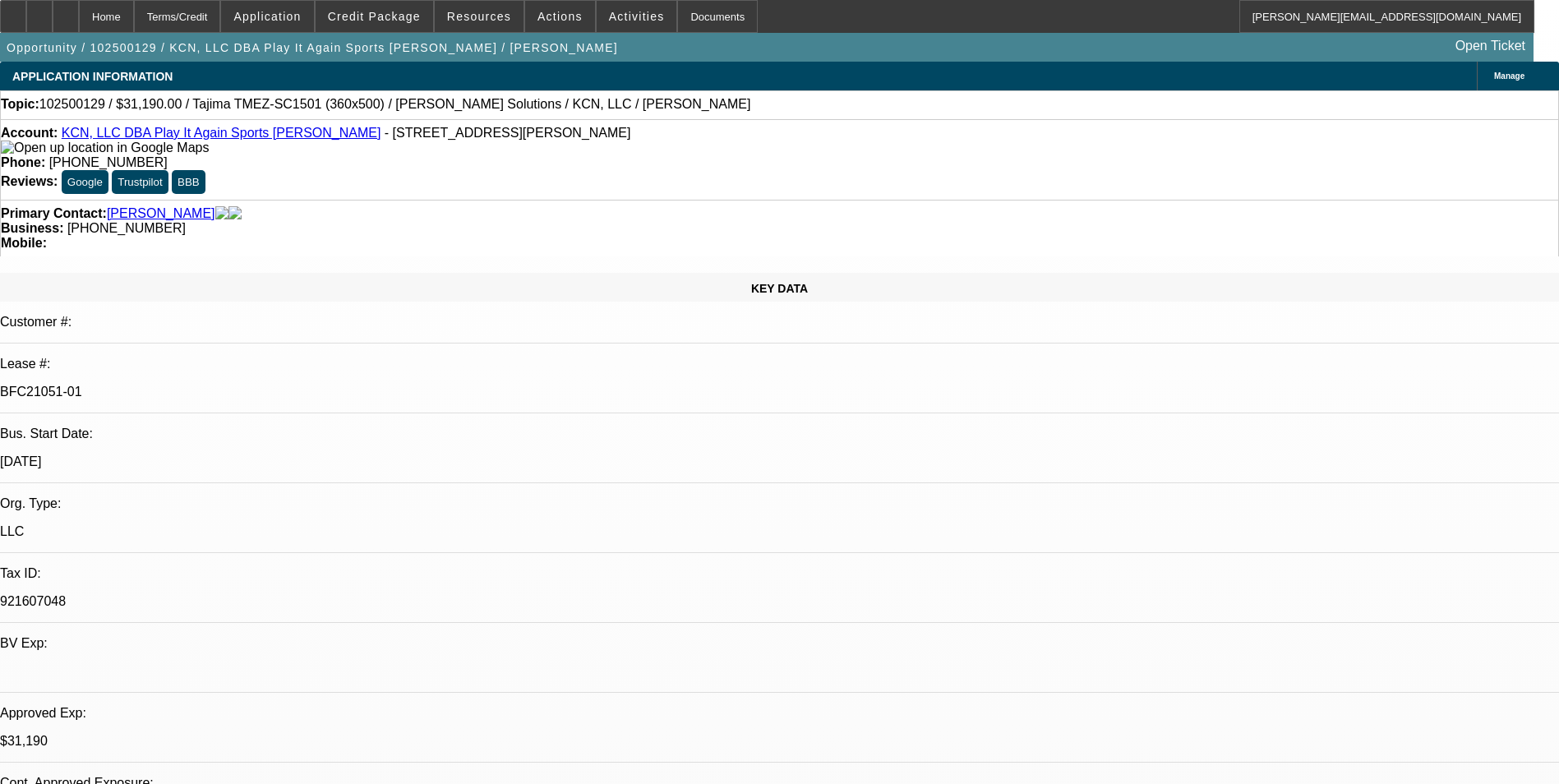
select select "6"
select select "1"
select select "2"
select select "6"
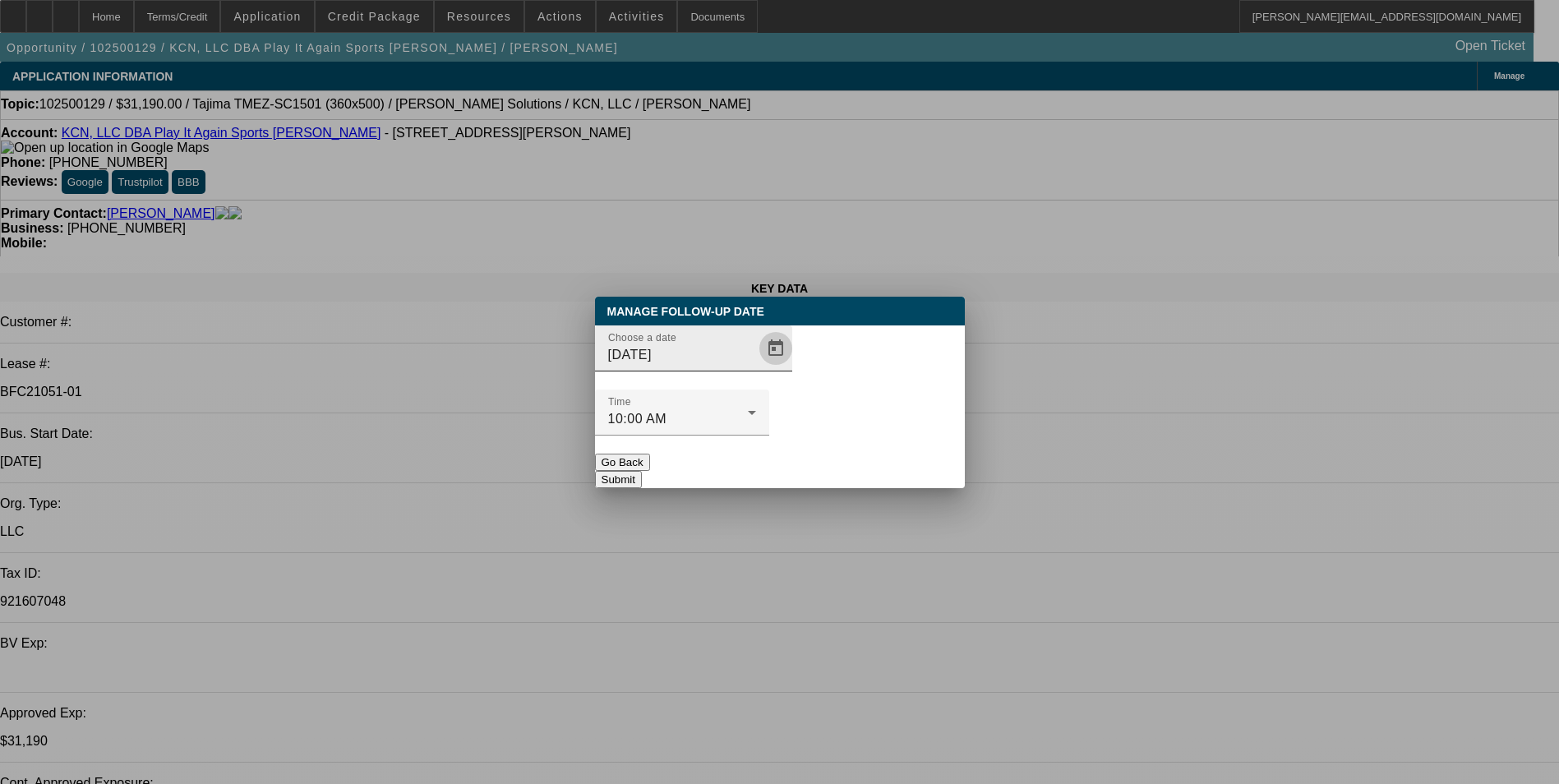
click at [756, 368] on span "Open calendar" at bounding box center [776, 348] width 39 height 39
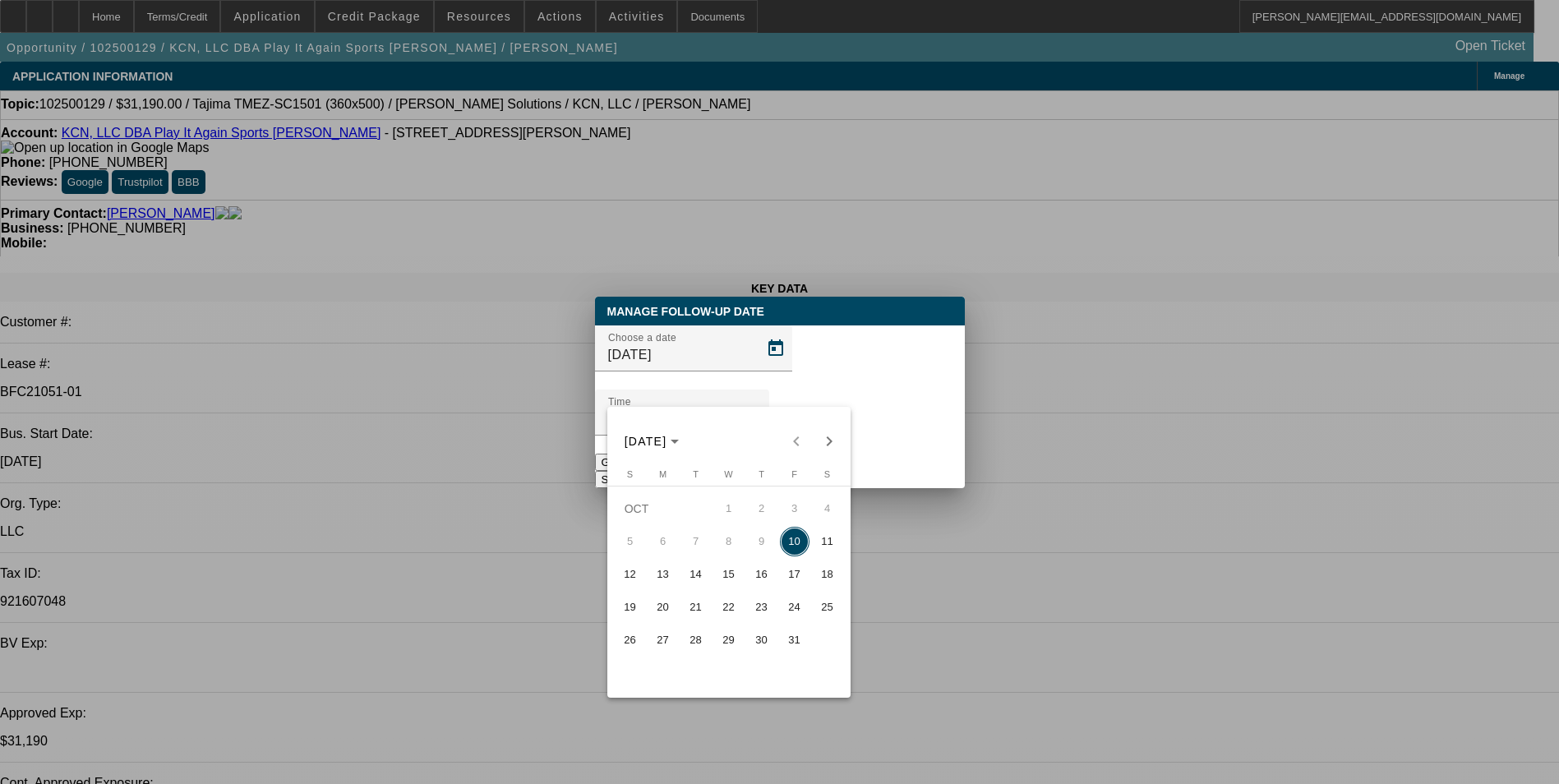
click at [659, 582] on span "13" at bounding box center [663, 574] width 30 height 30
type input "10/13/2025"
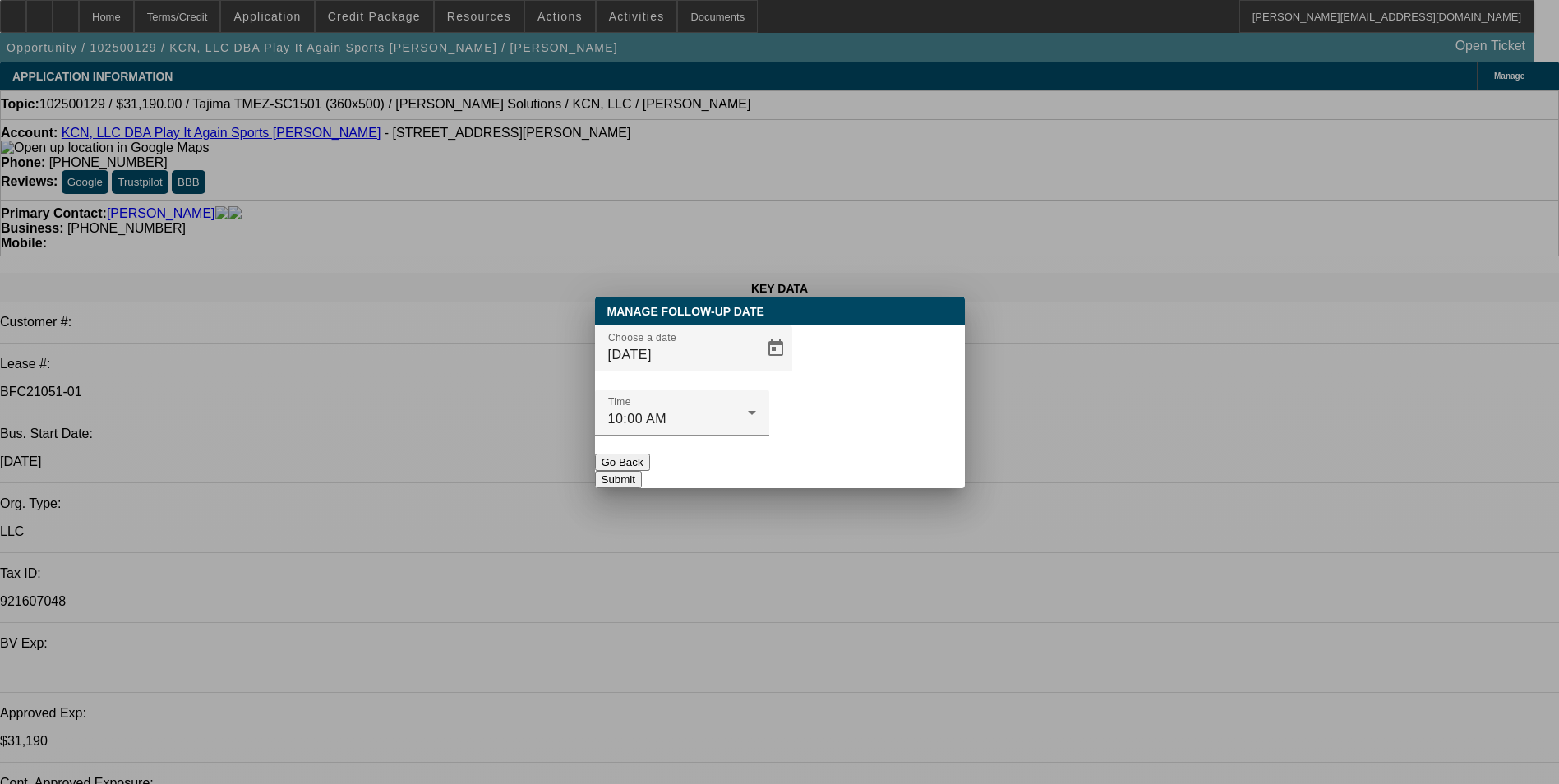
click at [642, 471] on button "Submit" at bounding box center [618, 479] width 47 height 17
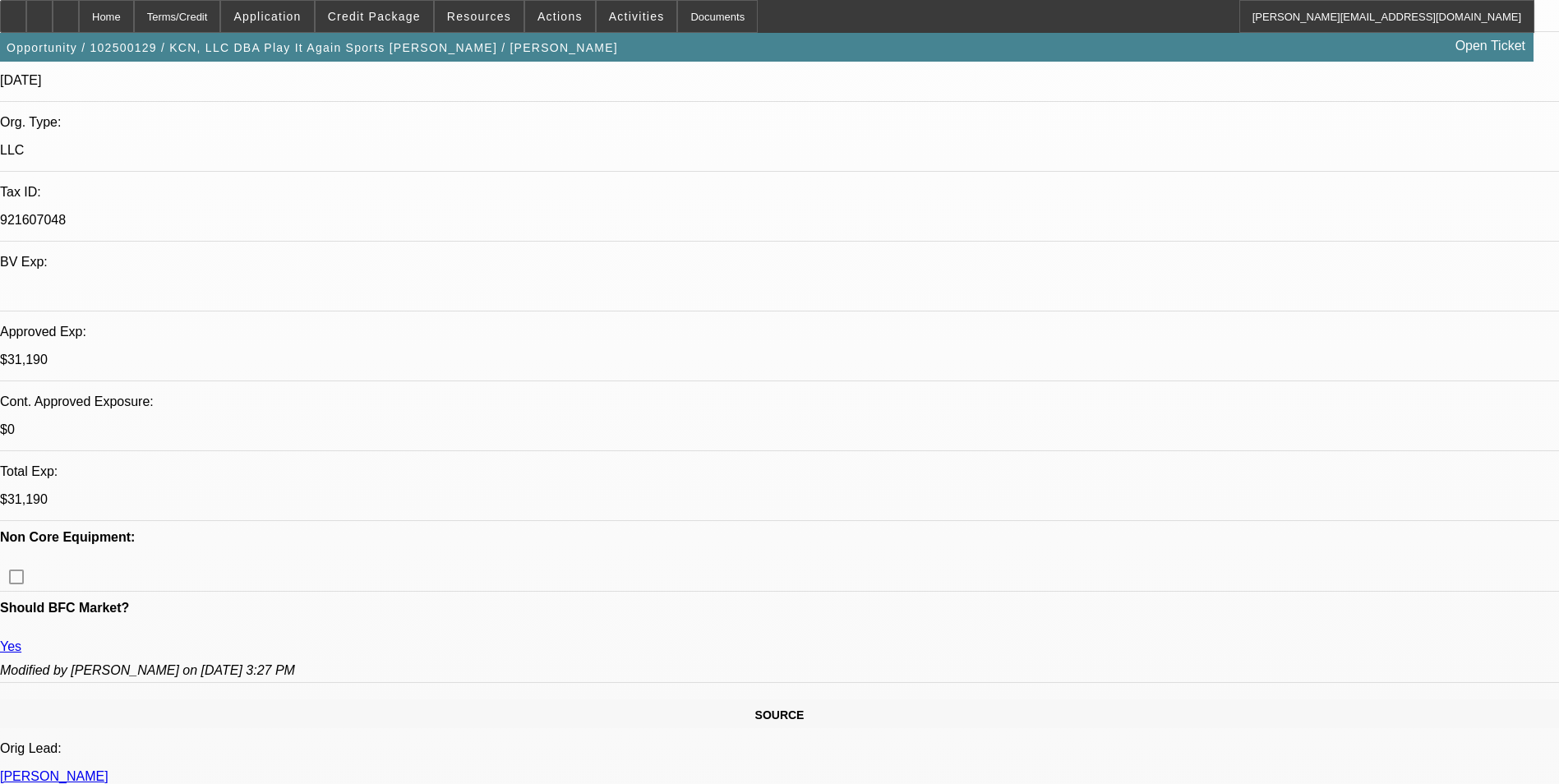
scroll to position [411, 0]
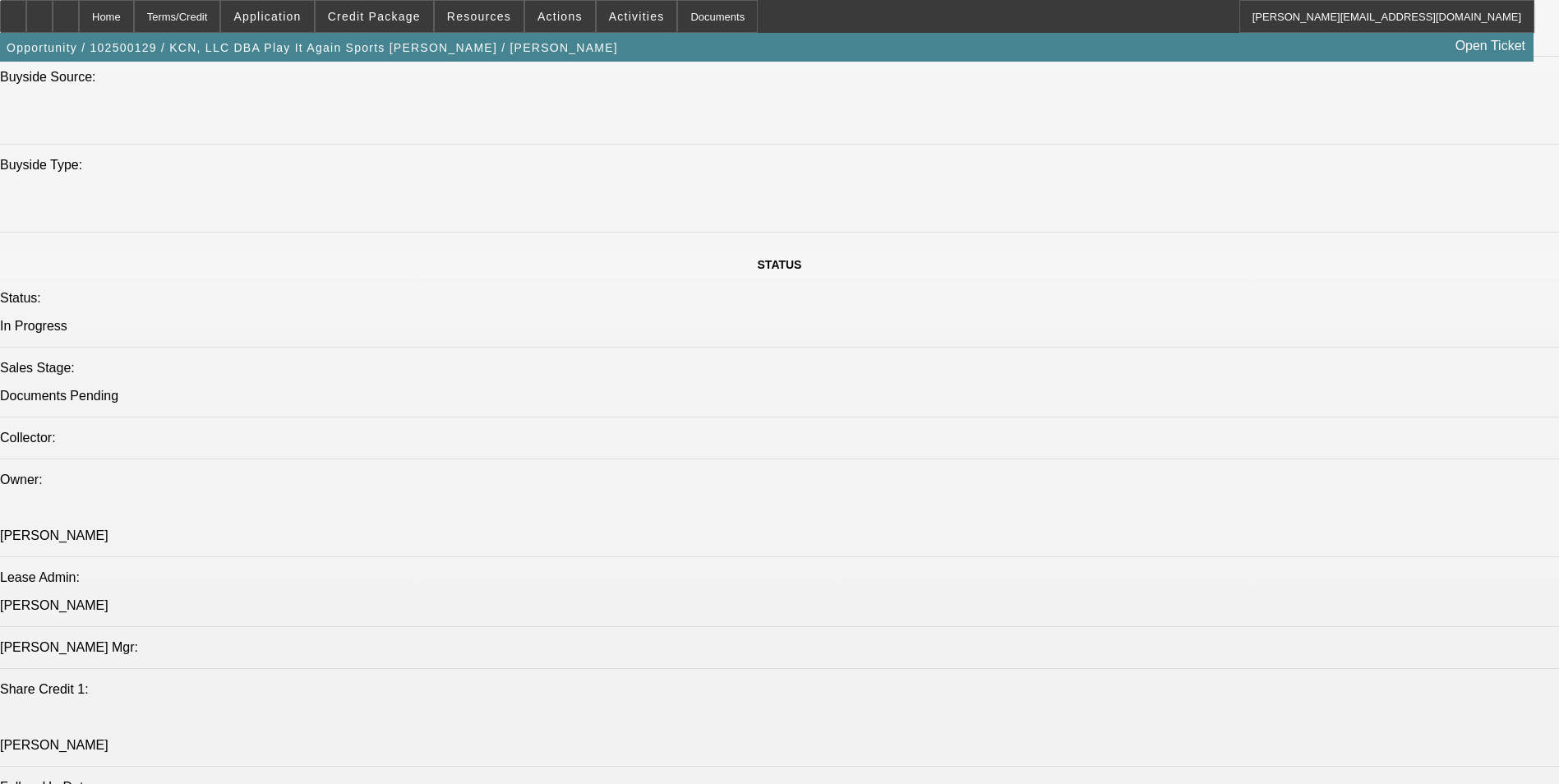
drag, startPoint x: 829, startPoint y: 576, endPoint x: 728, endPoint y: 557, distance: 102.8
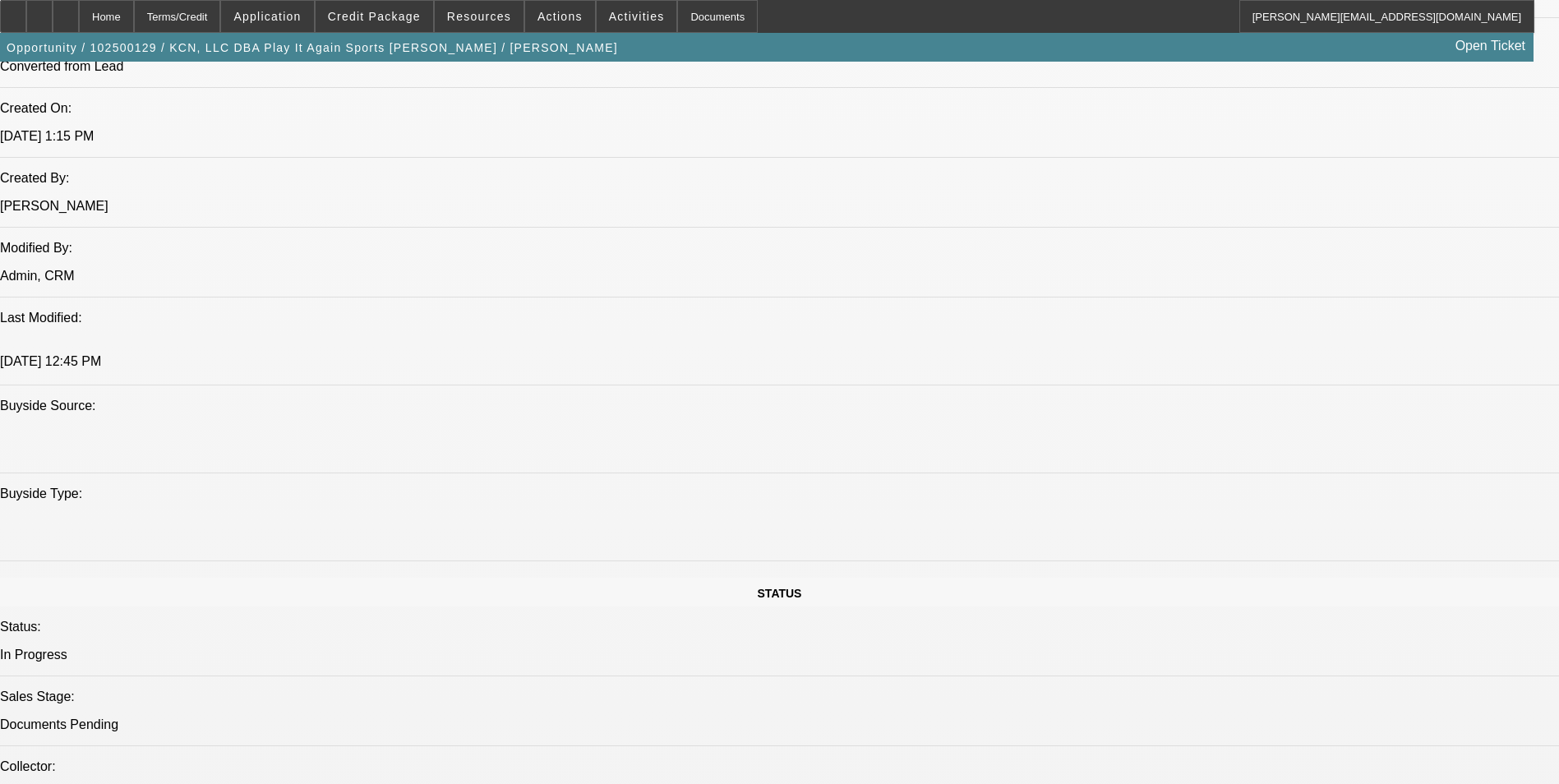
drag, startPoint x: 728, startPoint y: 557, endPoint x: 698, endPoint y: 456, distance: 105.4
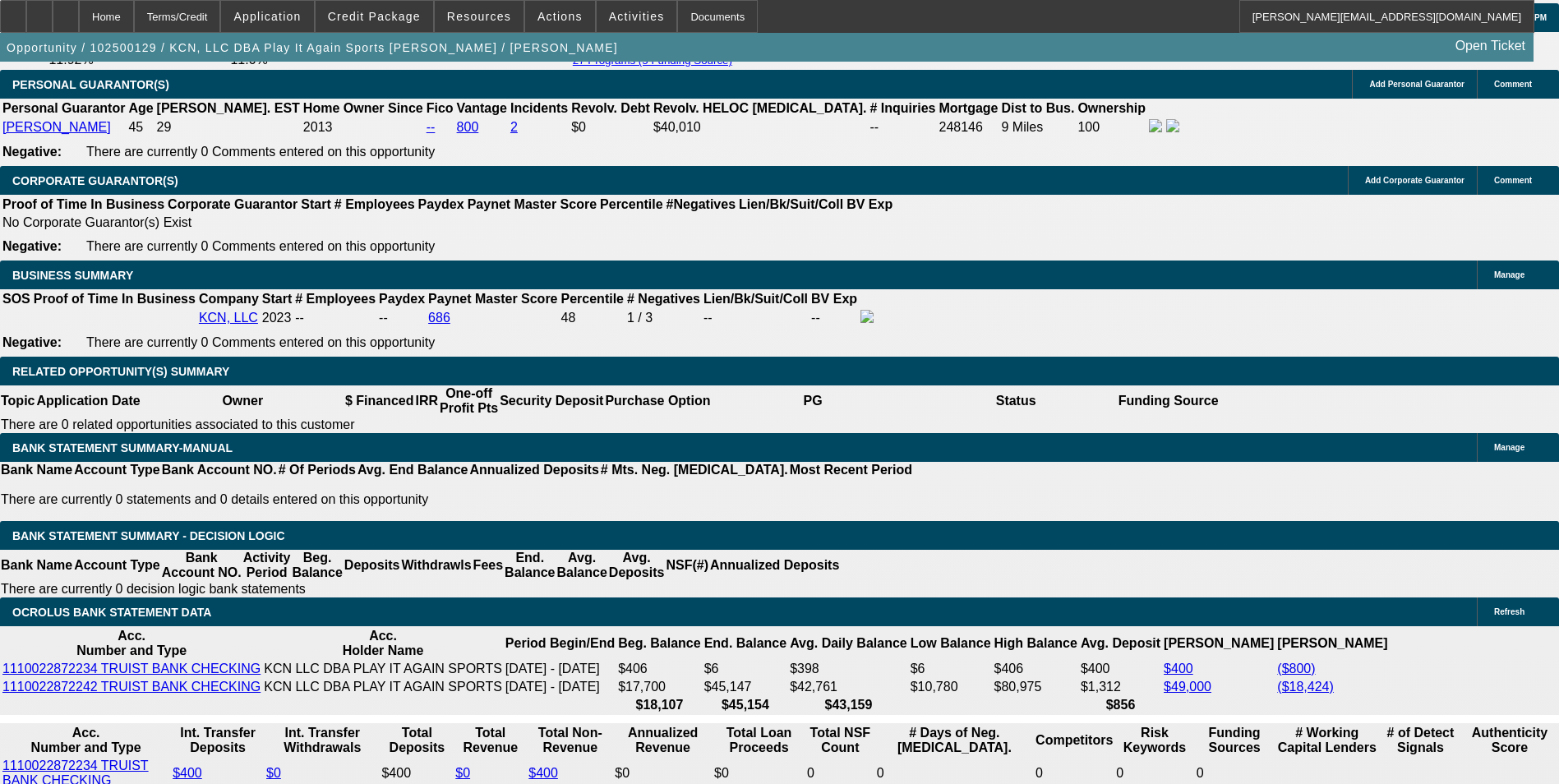
scroll to position [2465, 0]
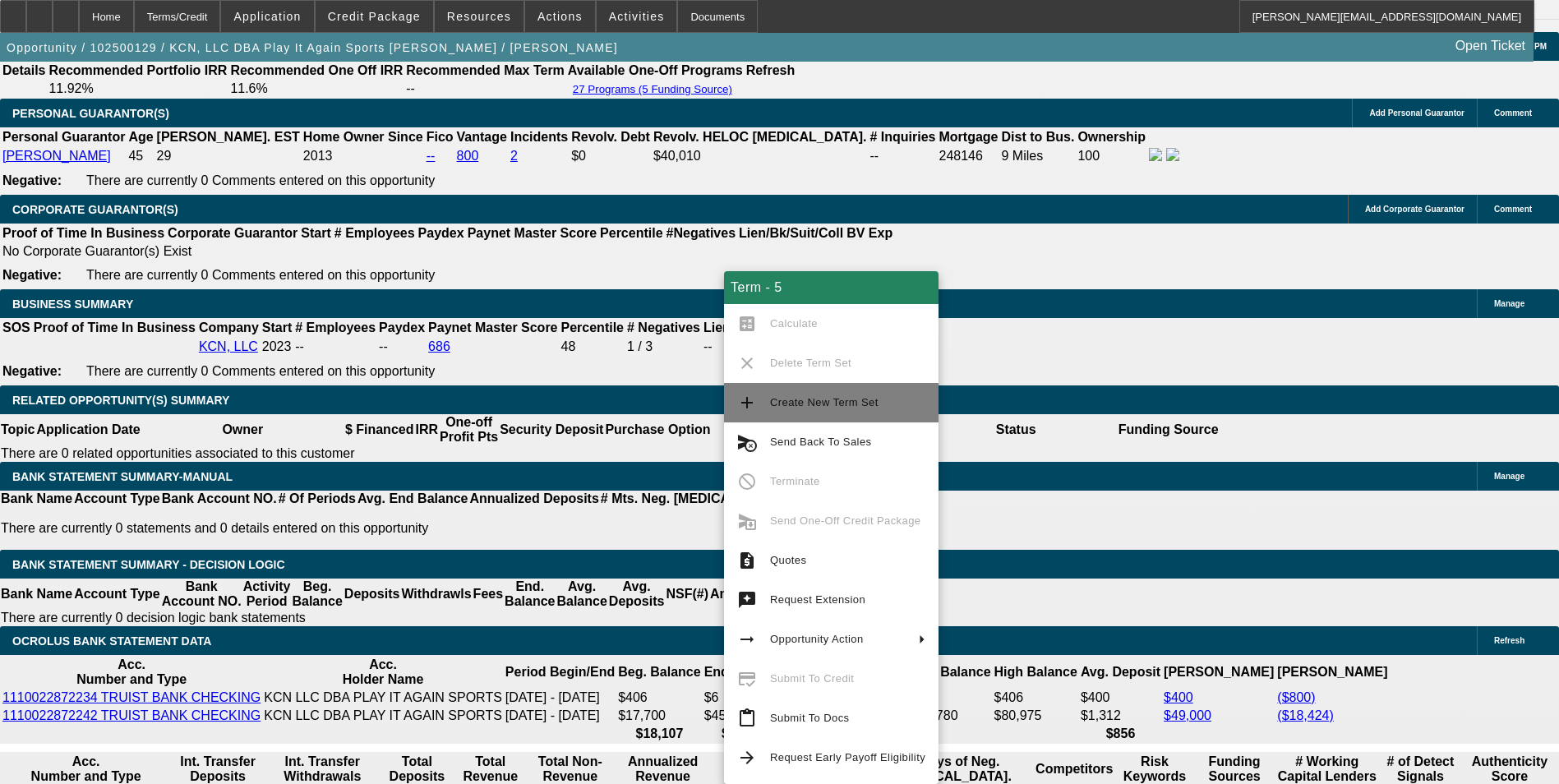
click at [837, 402] on span "Create New Term Set" at bounding box center [824, 402] width 109 height 13
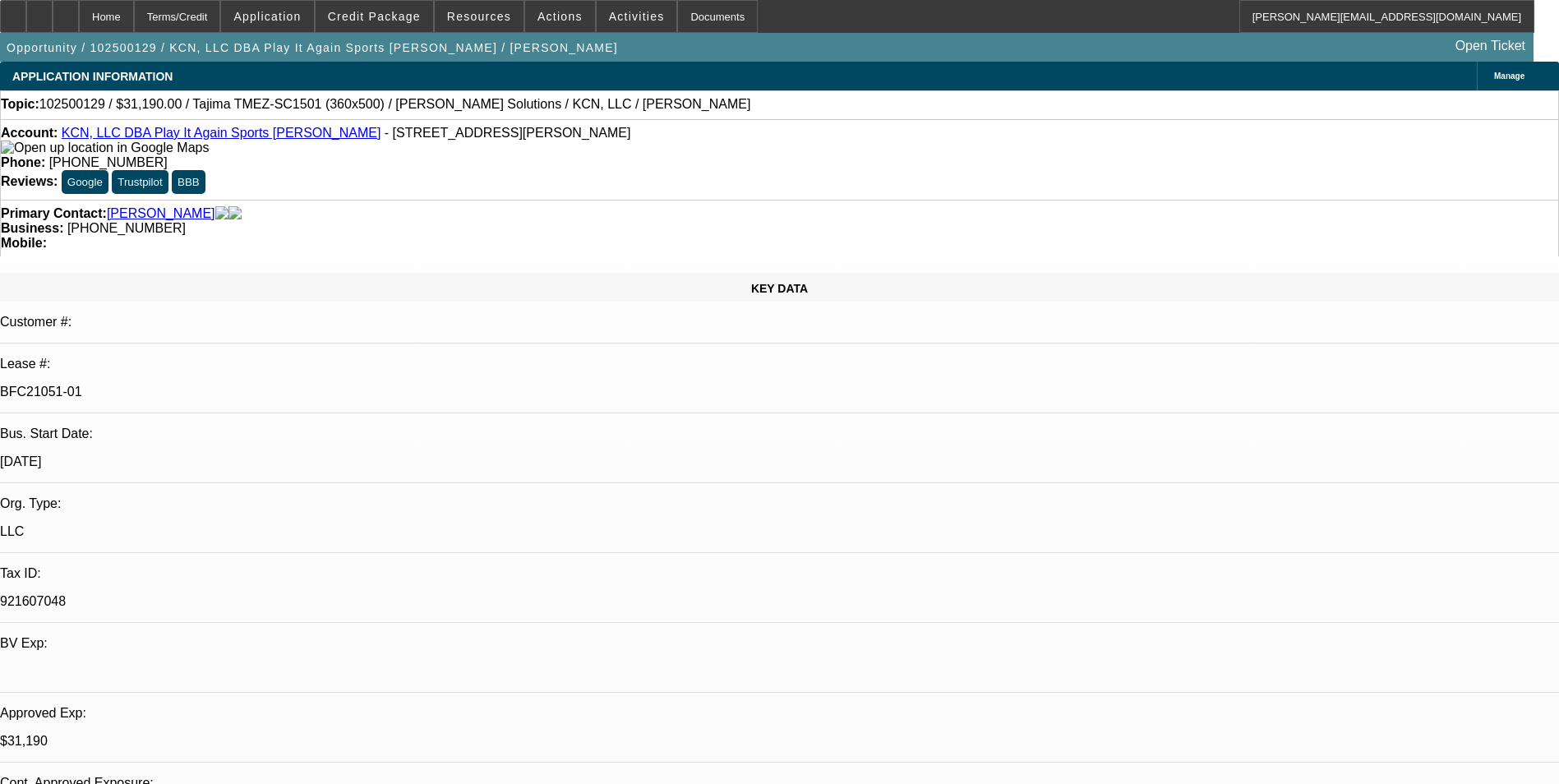
select select "0"
select select "2"
select select "0"
select select "2"
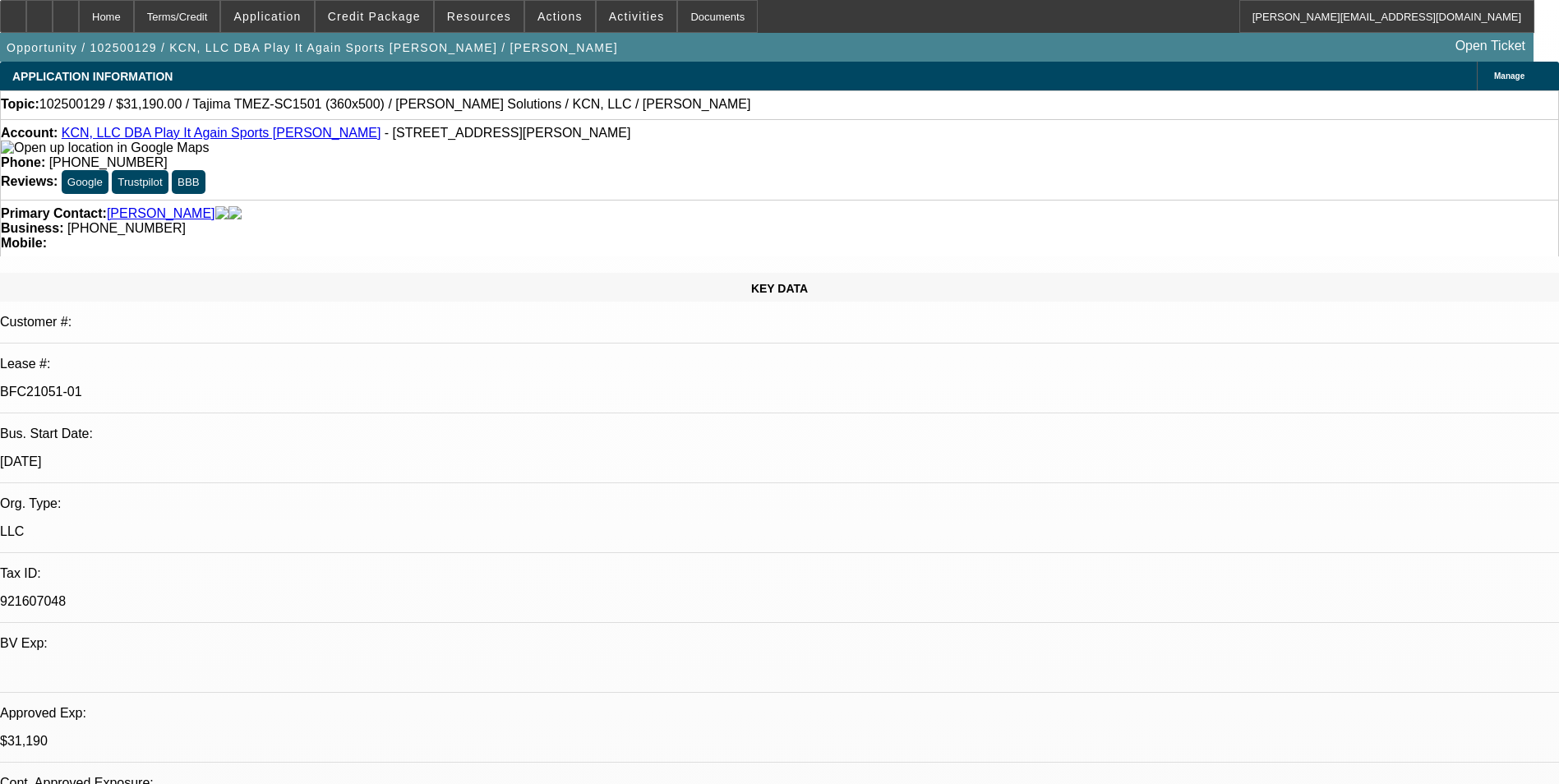
select select "0"
select select "2"
select select "0"
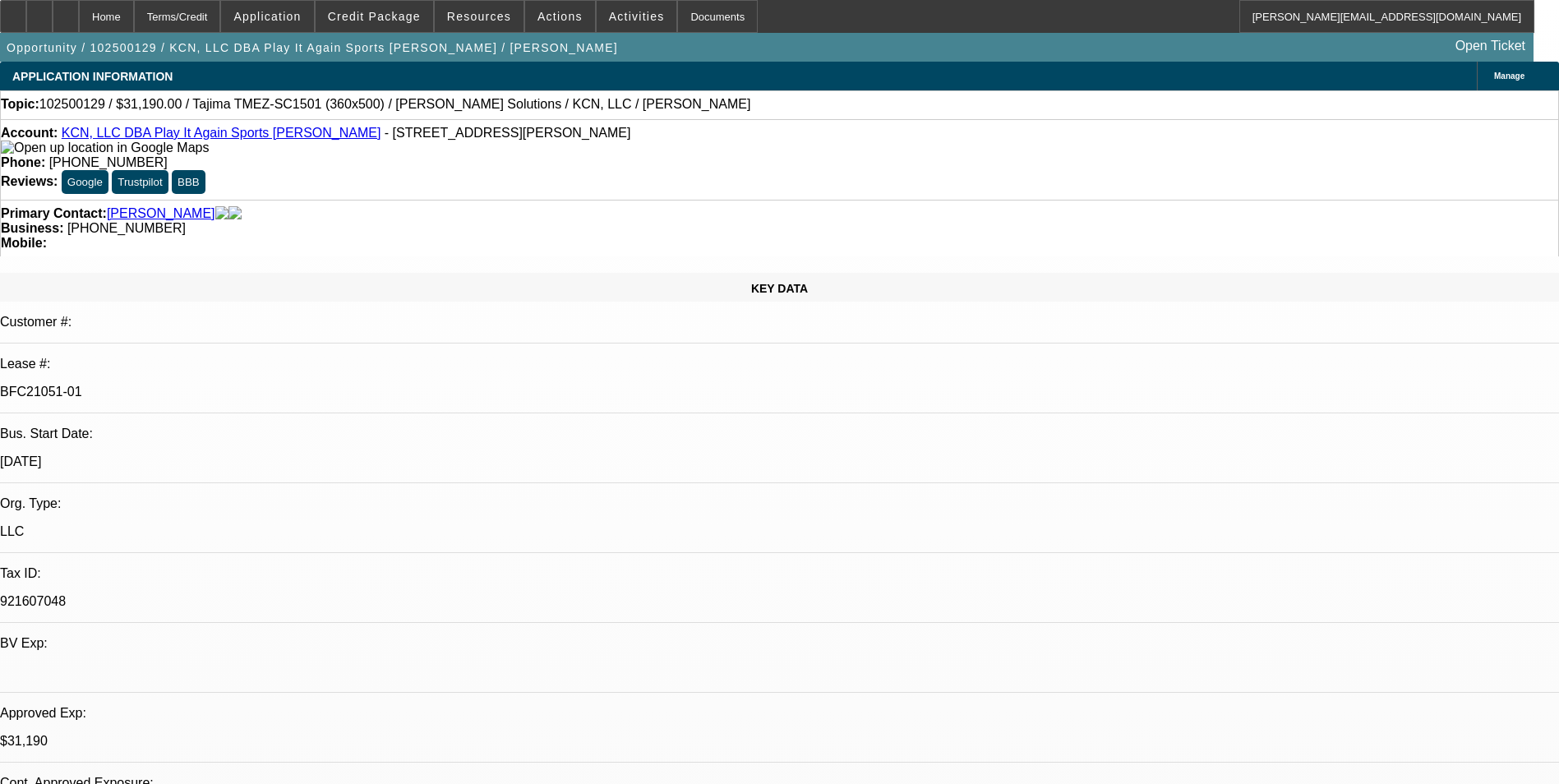
select select "2"
select select "0"
select select "1"
select select "2"
select select "6"
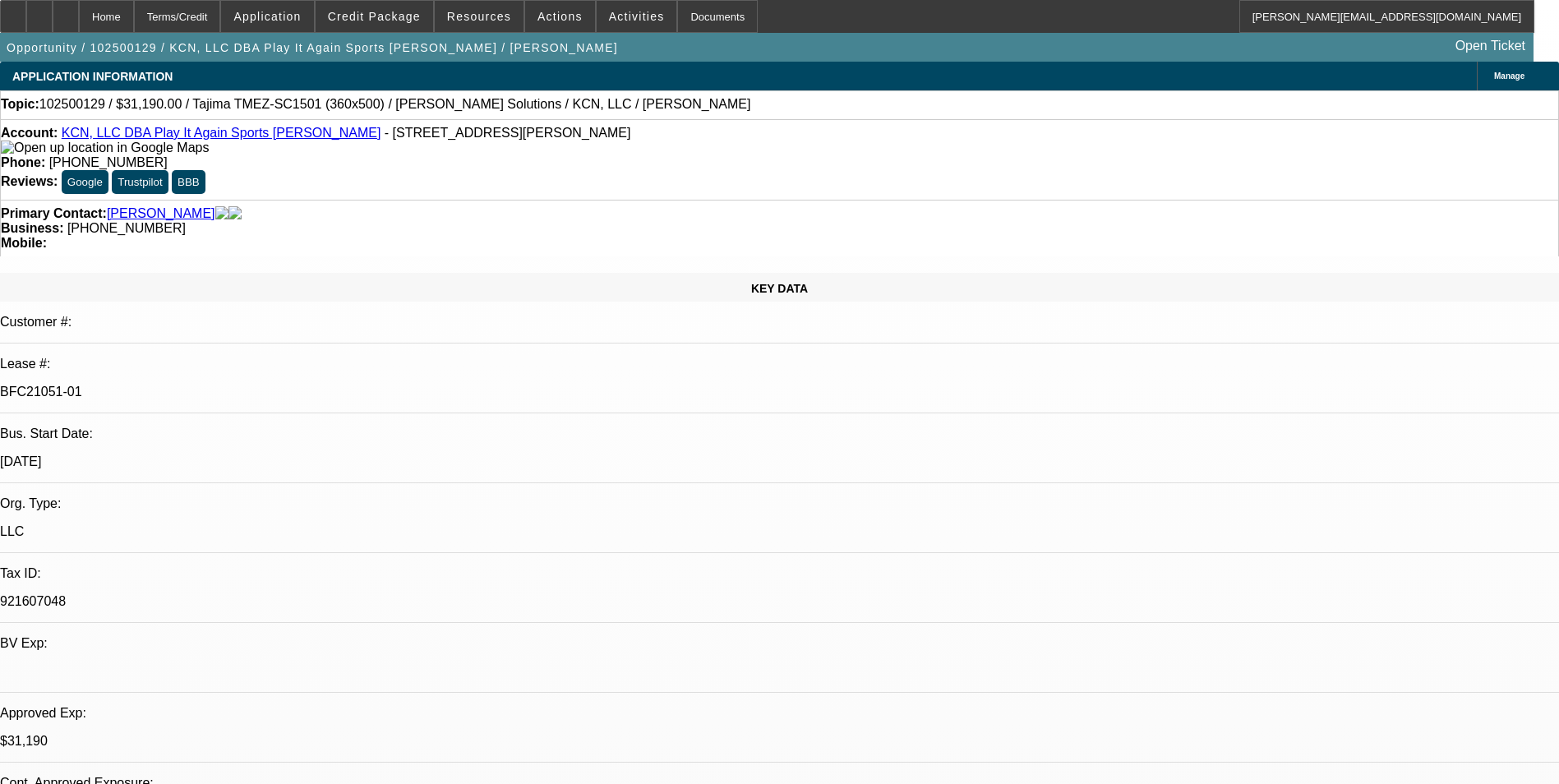
select select "1"
select select "2"
select select "6"
select select "1"
select select "2"
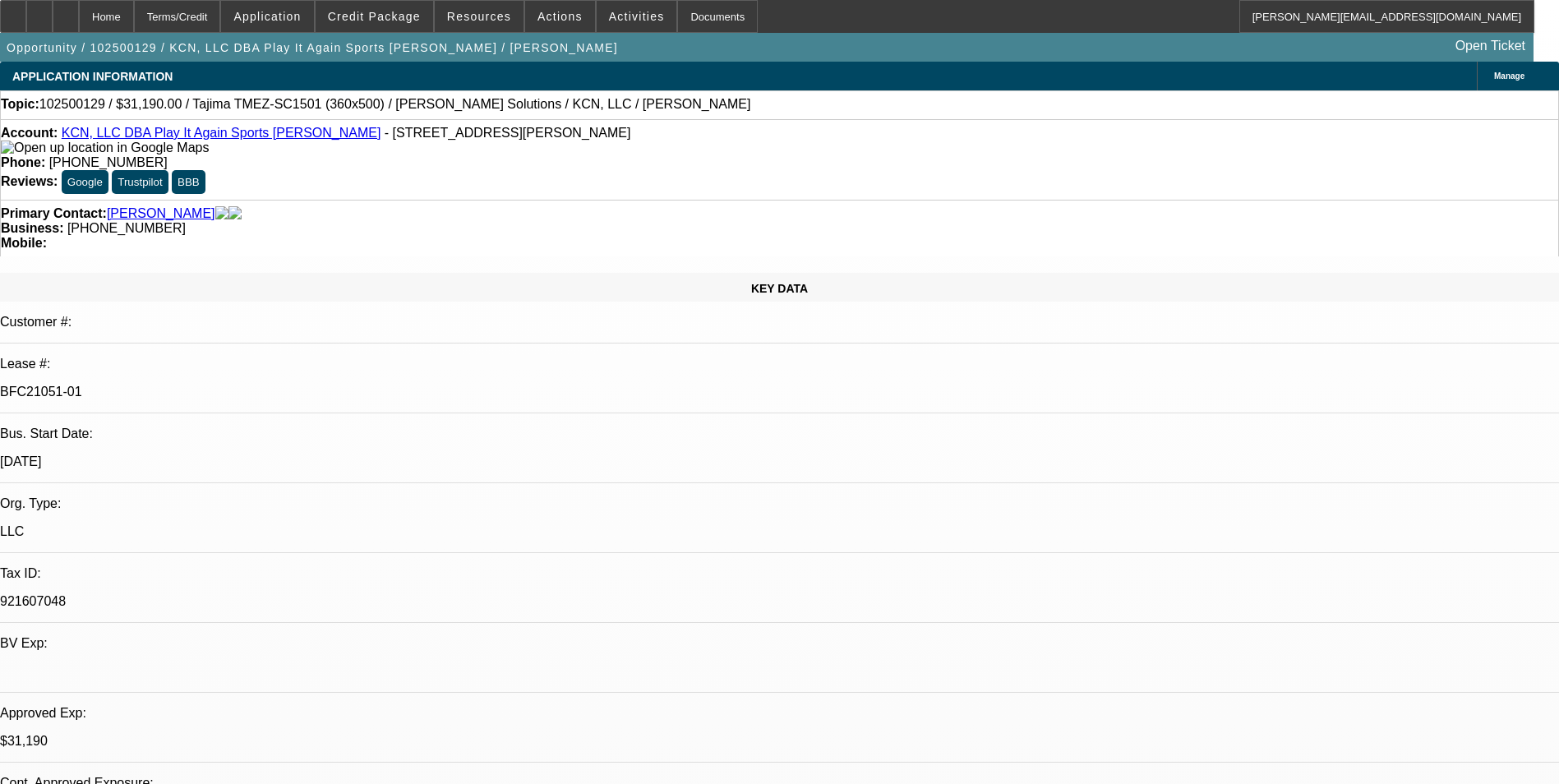
select select "6"
select select "1"
select select "2"
select select "6"
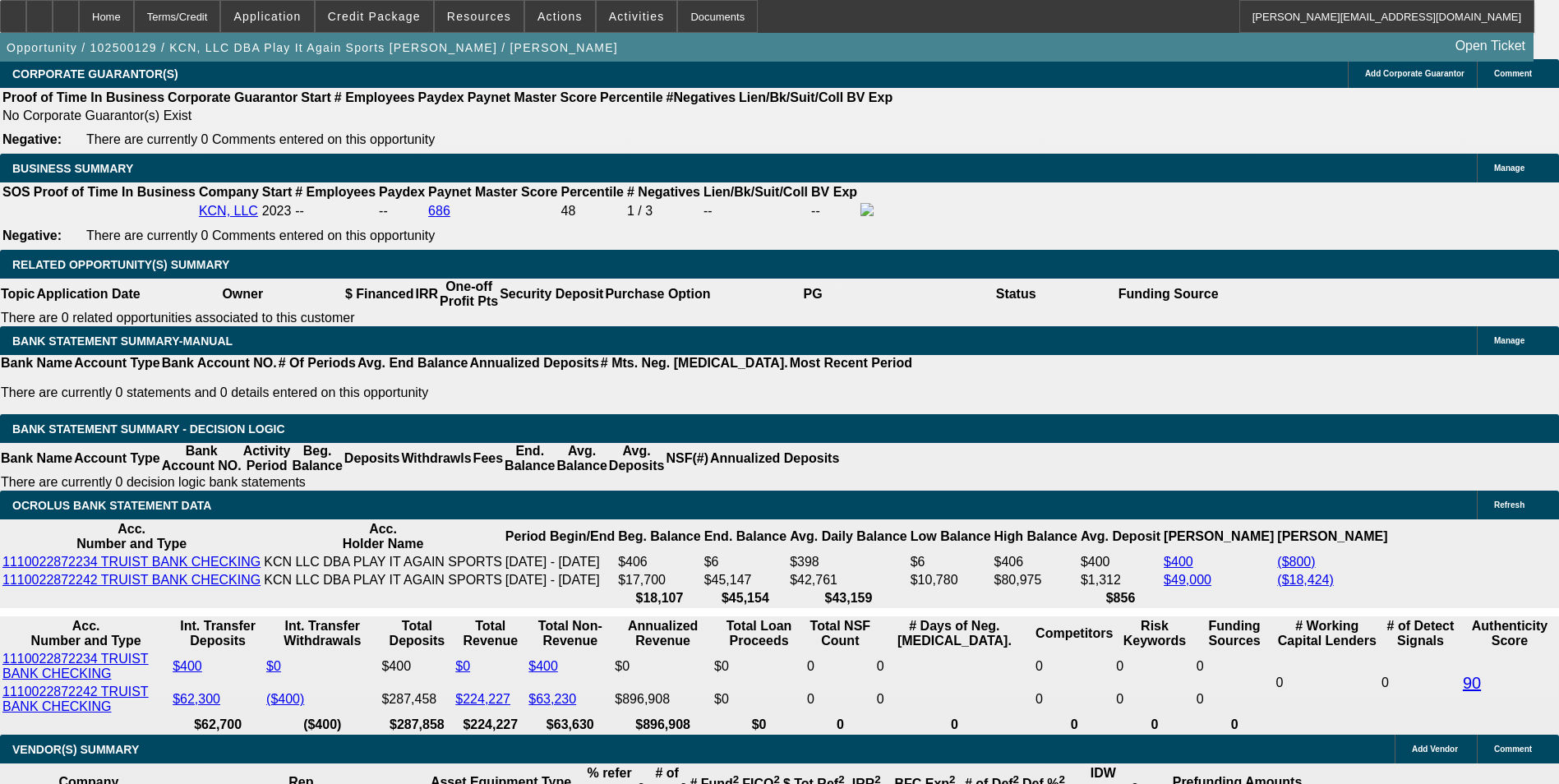
scroll to position [2629, 0]
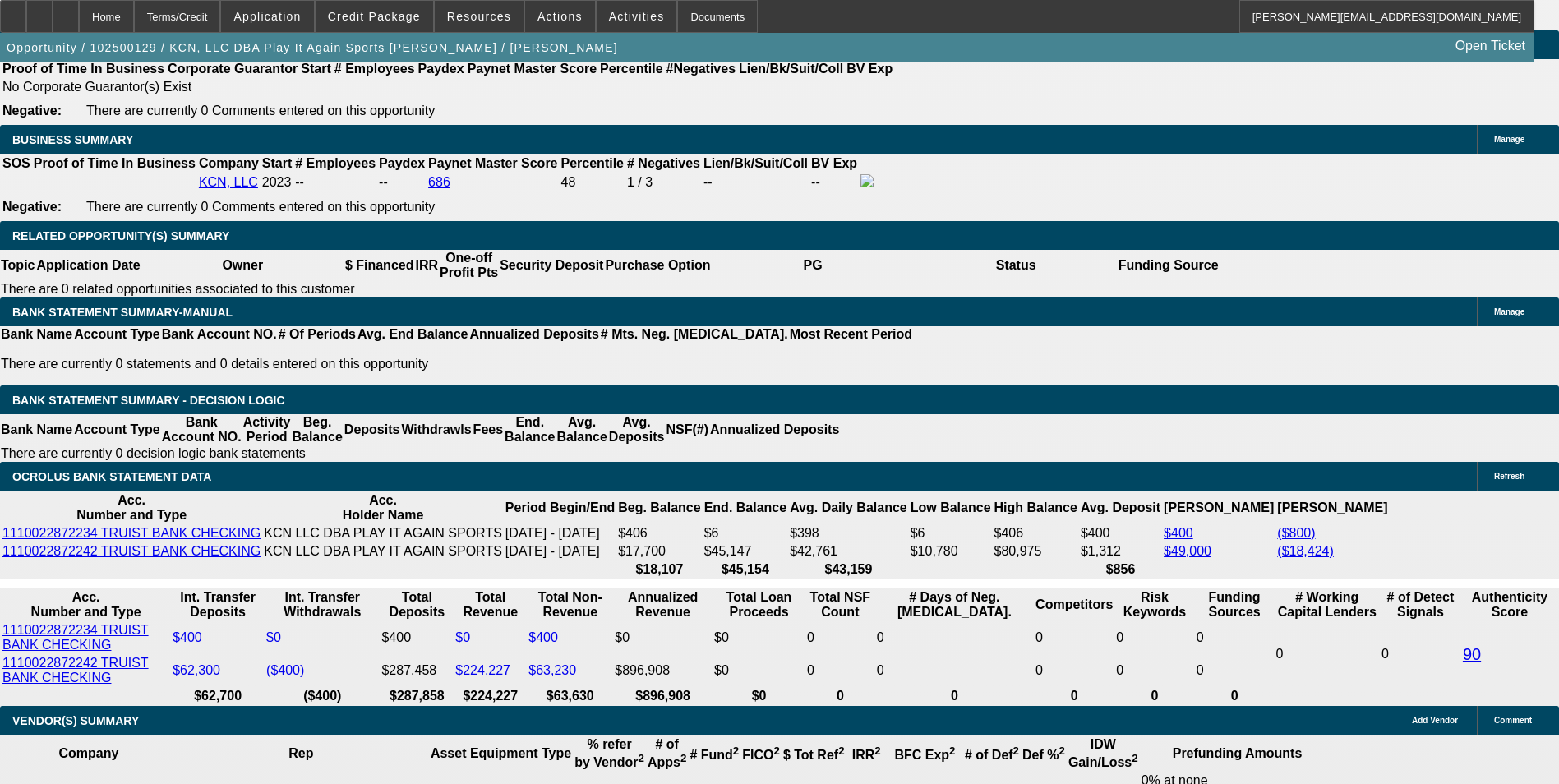
drag, startPoint x: 350, startPoint y: 372, endPoint x: 488, endPoint y: 351, distance: 139.6
type input "UNKNOWN"
type input "11."
type input "$1,066.30"
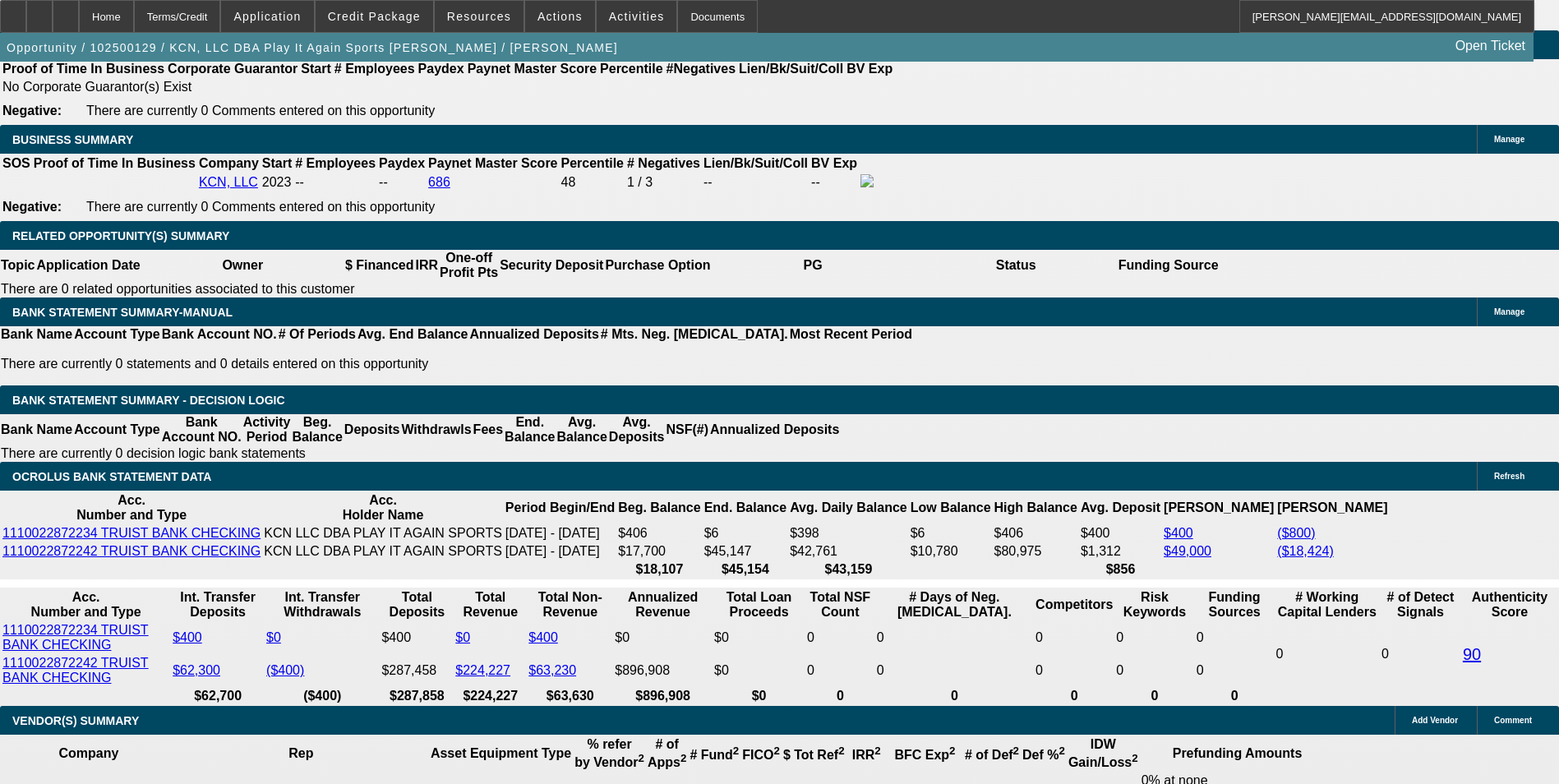
type input "$533.15"
type input "11.9"
type input "$1,356.30"
type input "$678.15"
type input "$1,384.46"
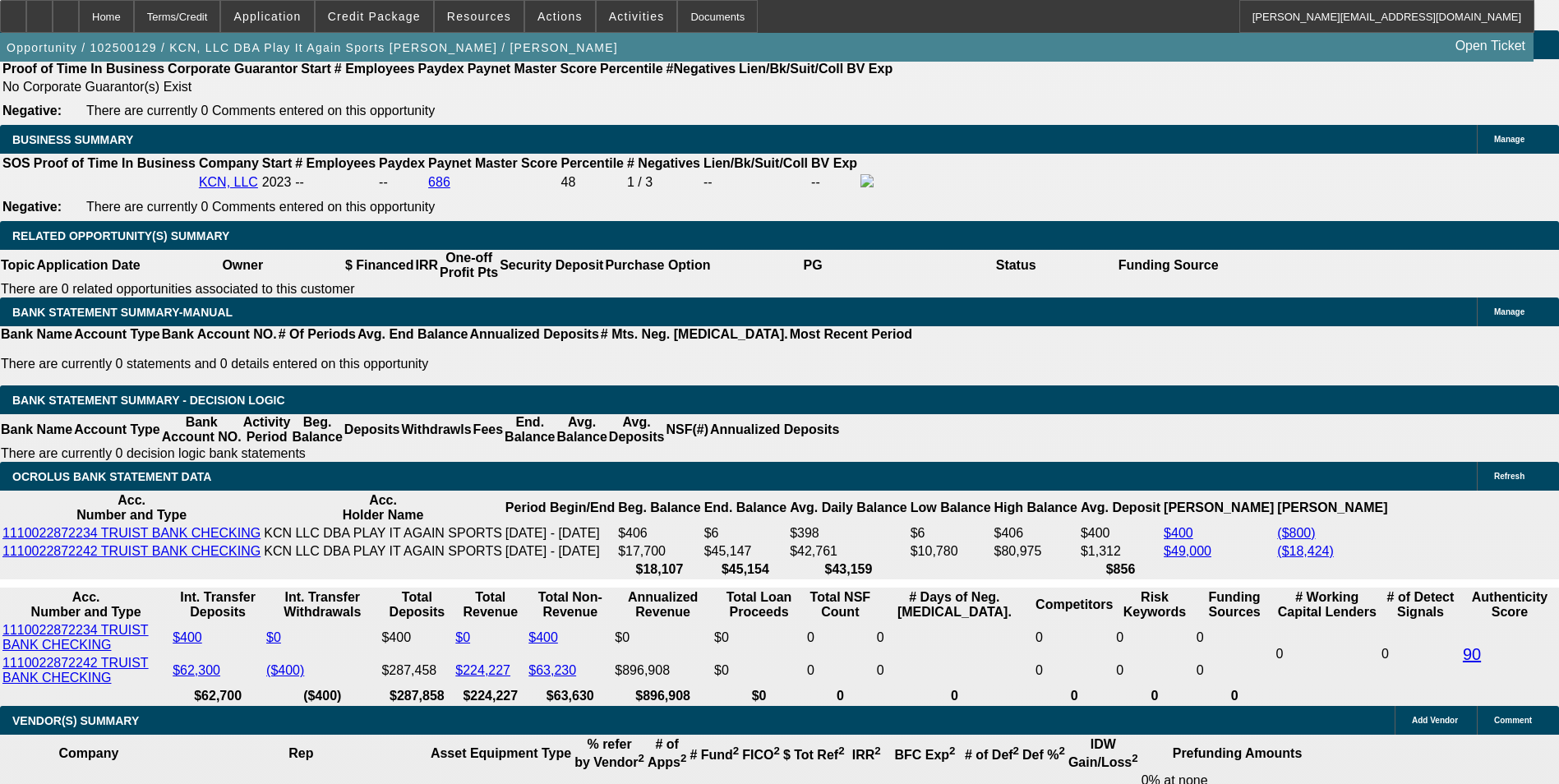
type input "$692.23"
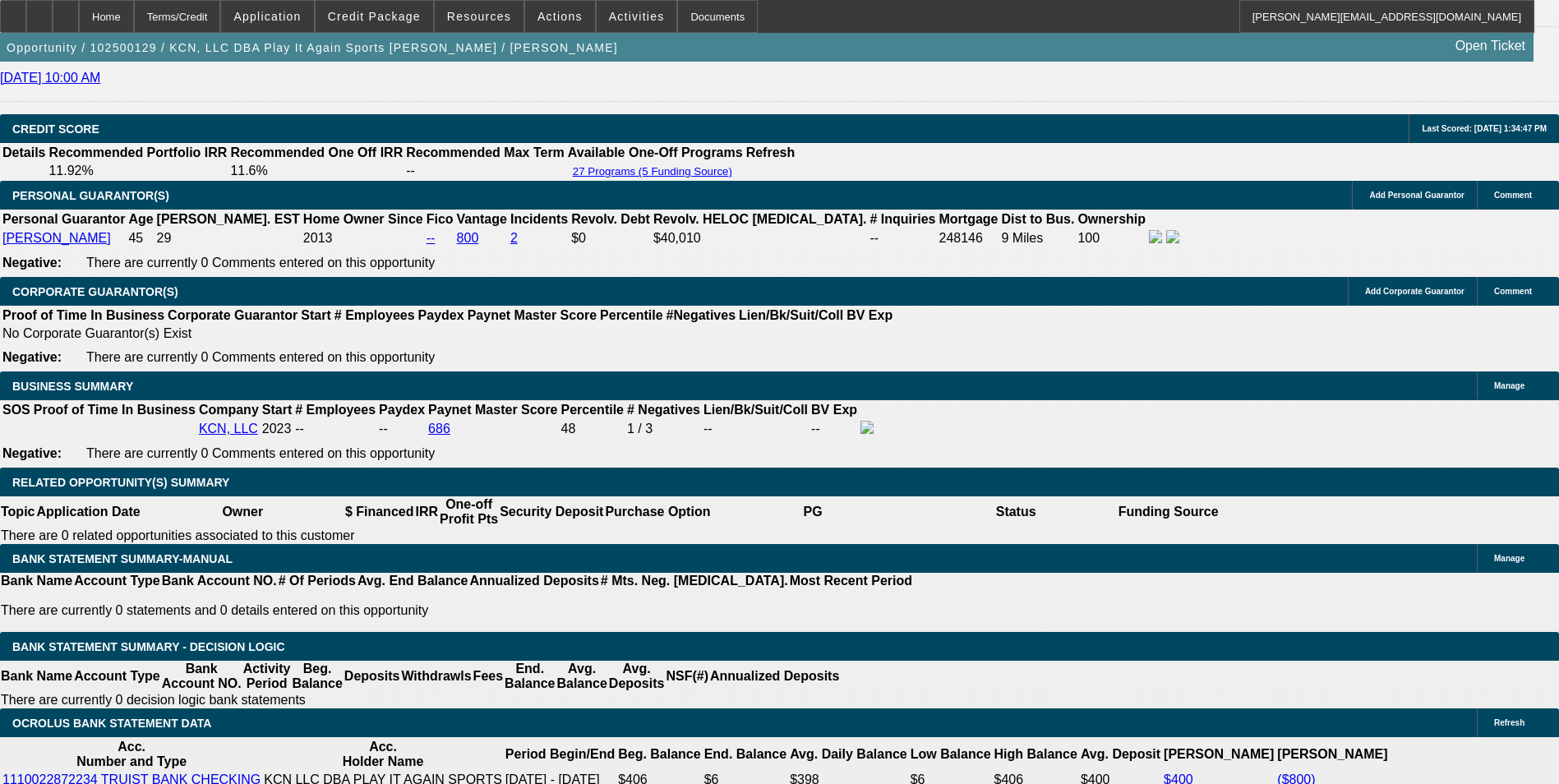
type input "11.9"
drag, startPoint x: 246, startPoint y: 621, endPoint x: 414, endPoint y: 591, distance: 170.7
type input "6"
type input "$12.00"
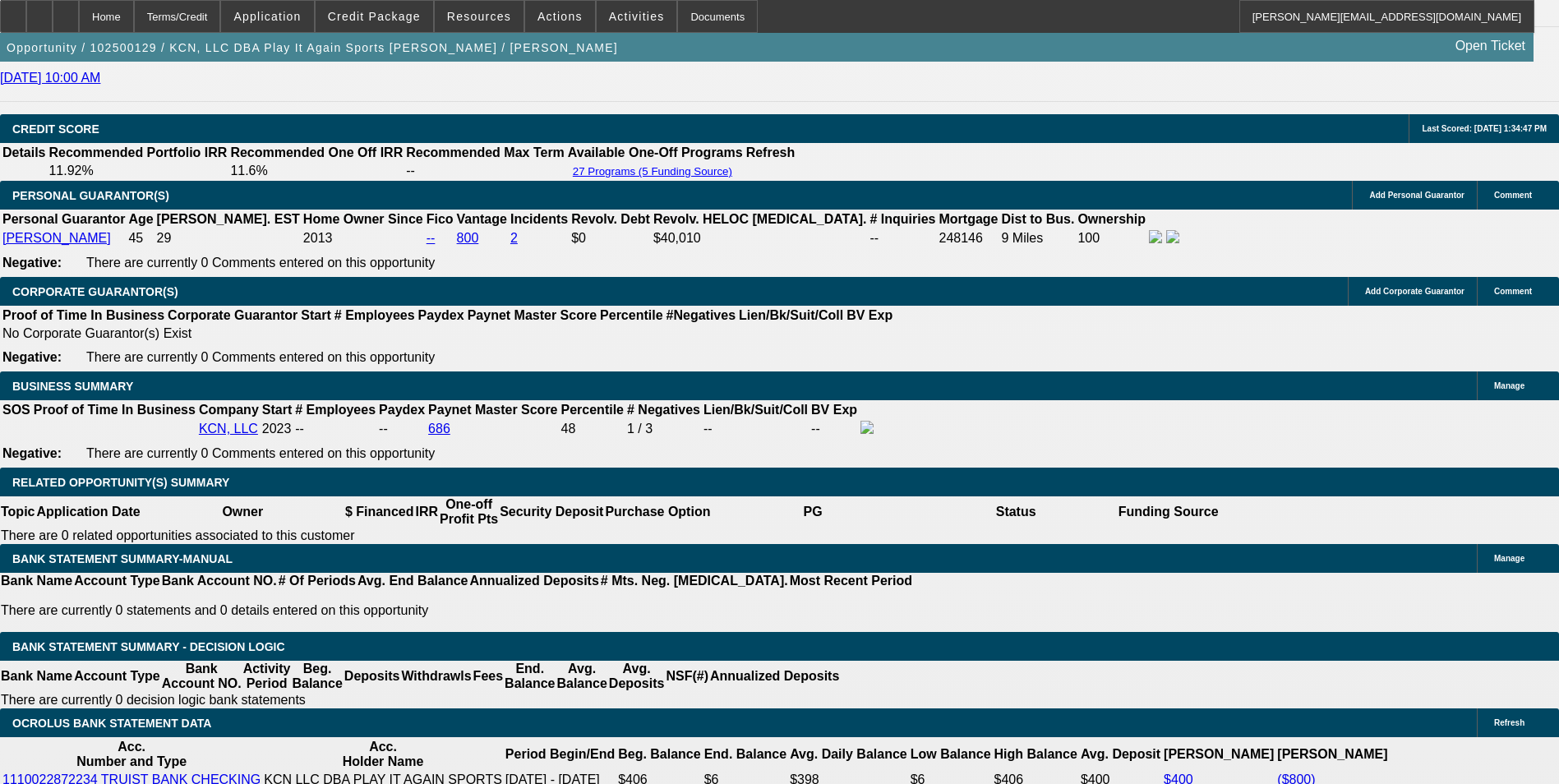
type input "693"
type input "$1,386.00"
type input "11.9"
type input "$693.00"
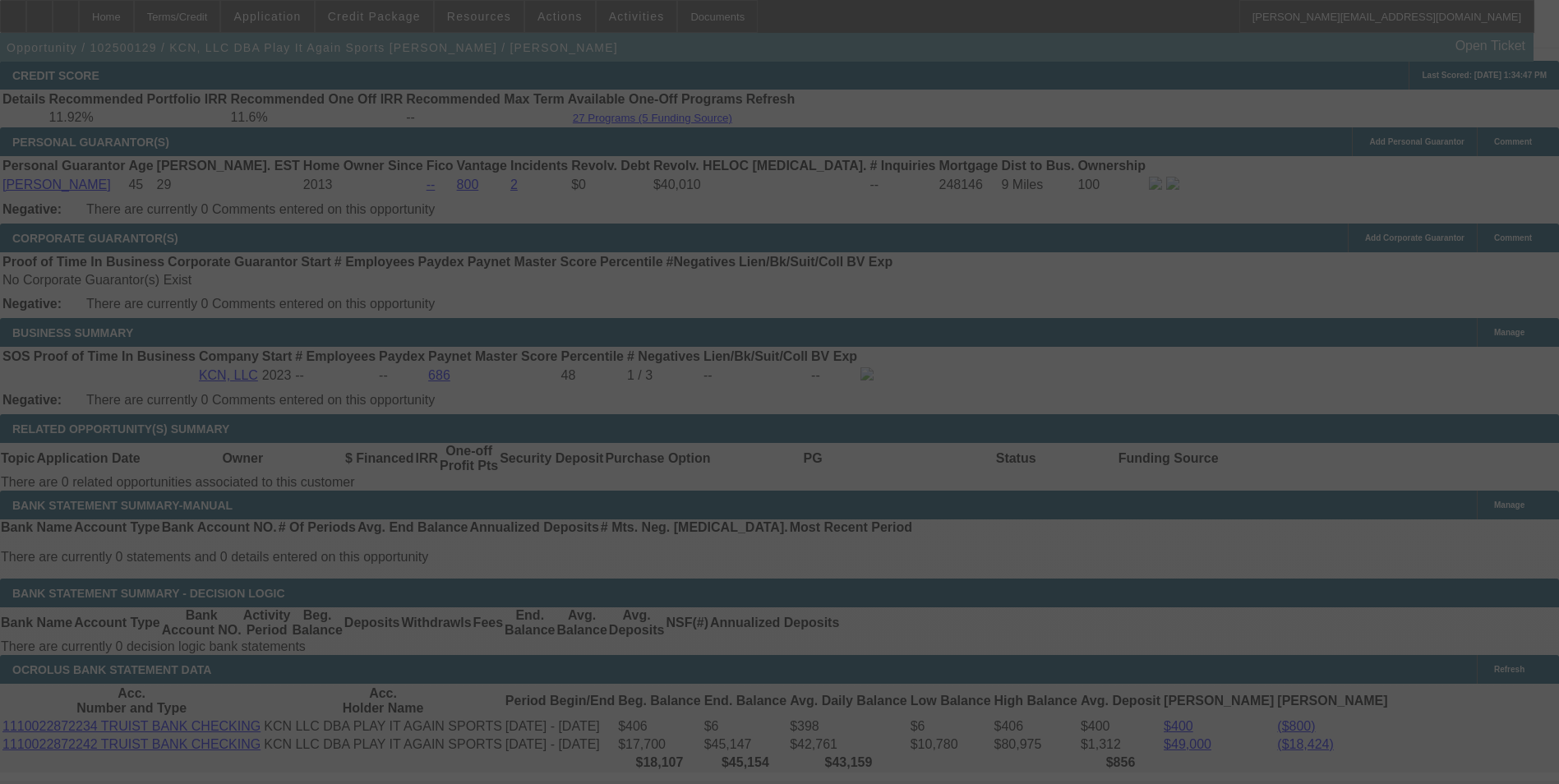
scroll to position [2465, 0]
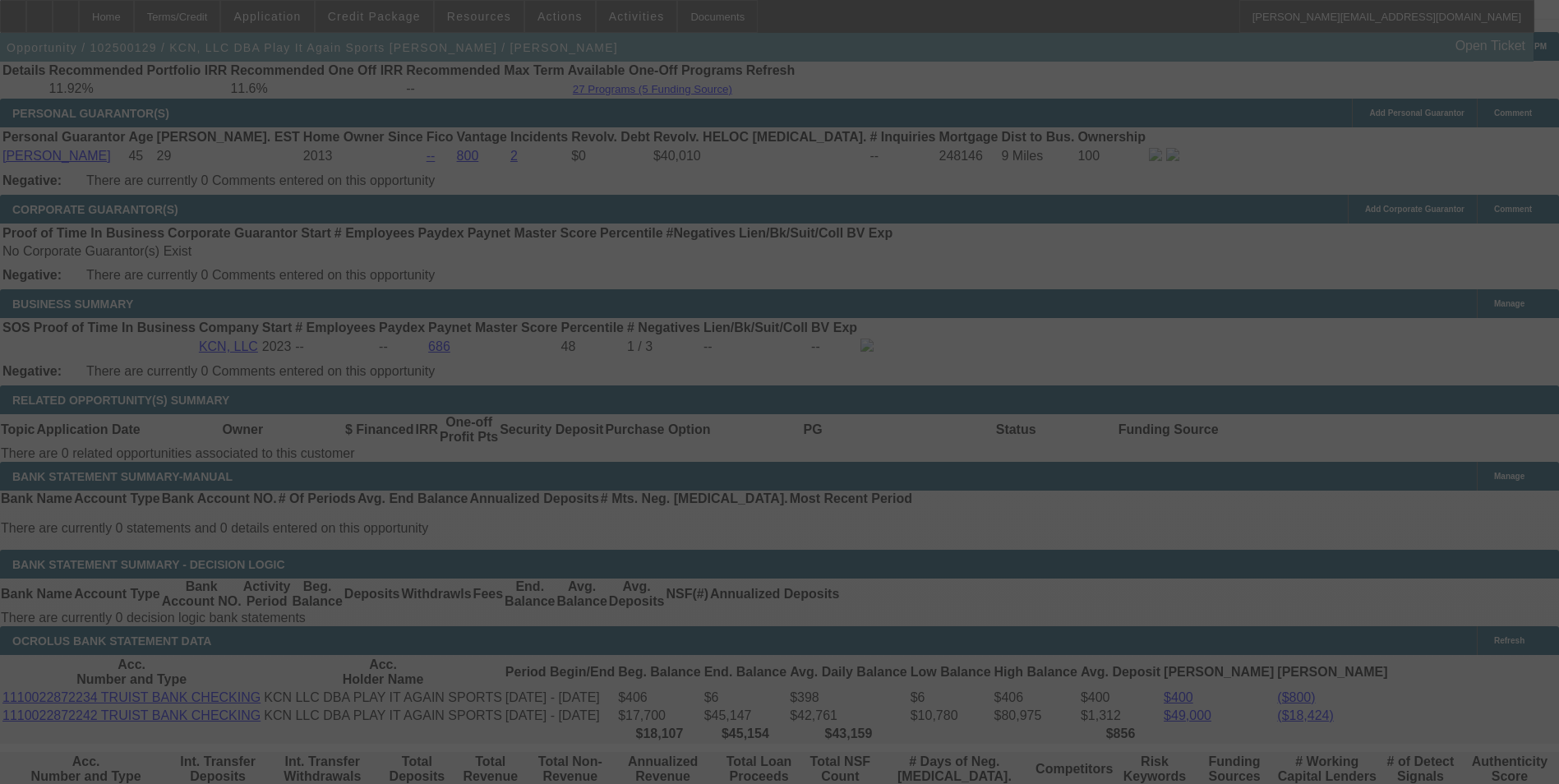
select select "0"
select select "2"
select select "0"
select select "6"
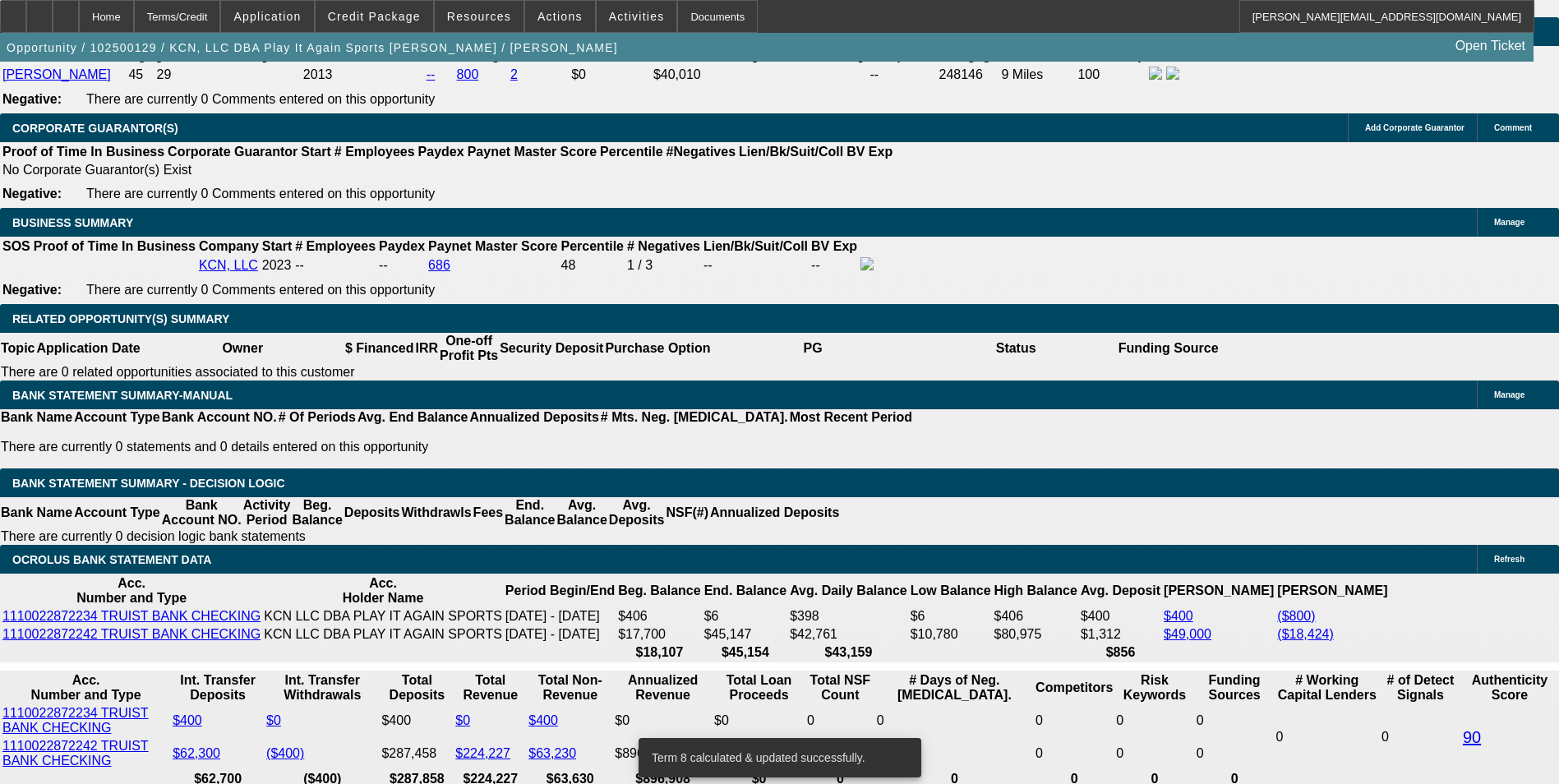
scroll to position [2547, 0]
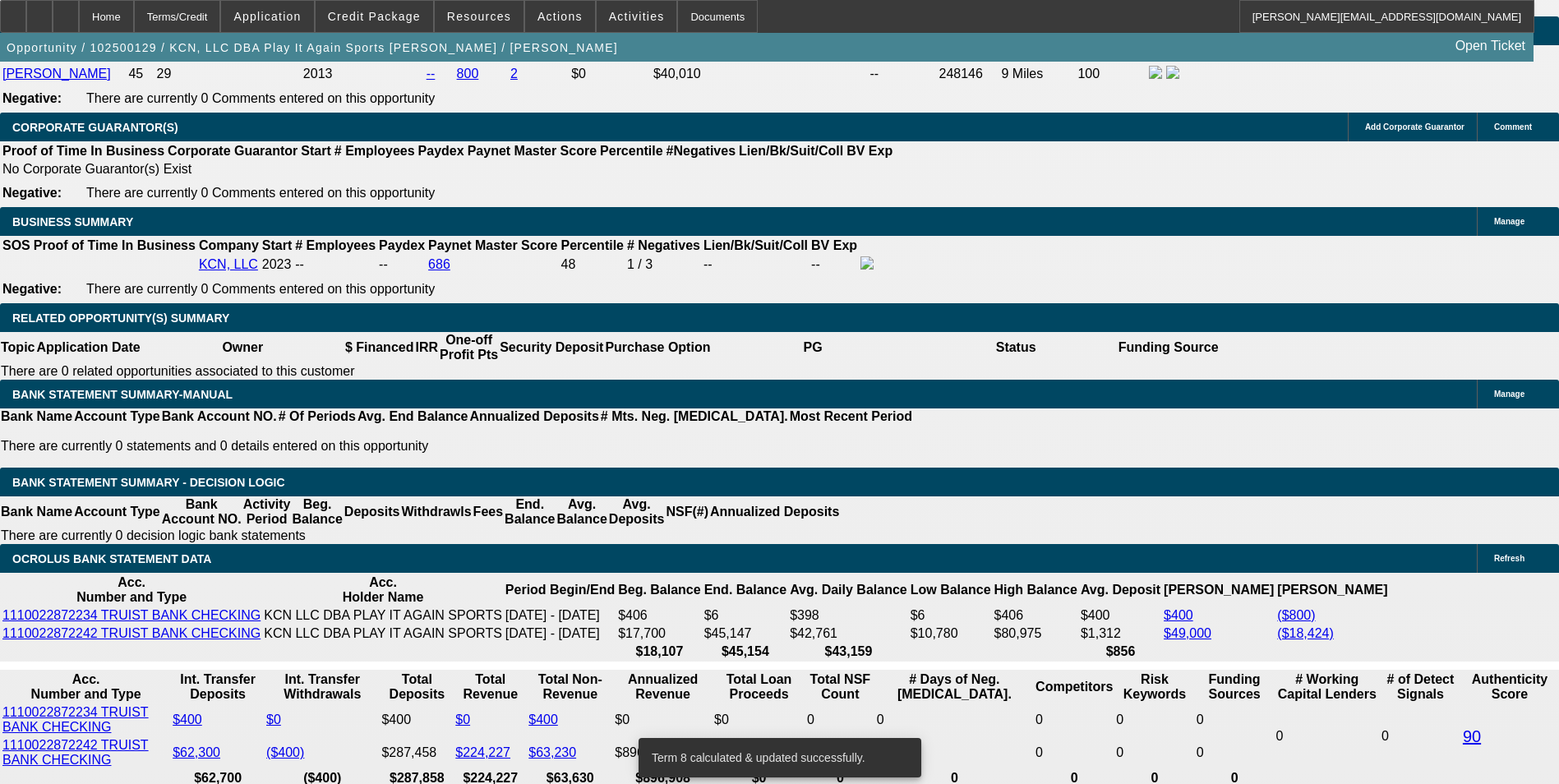
drag, startPoint x: 241, startPoint y: 457, endPoint x: 435, endPoint y: 437, distance: 195.0
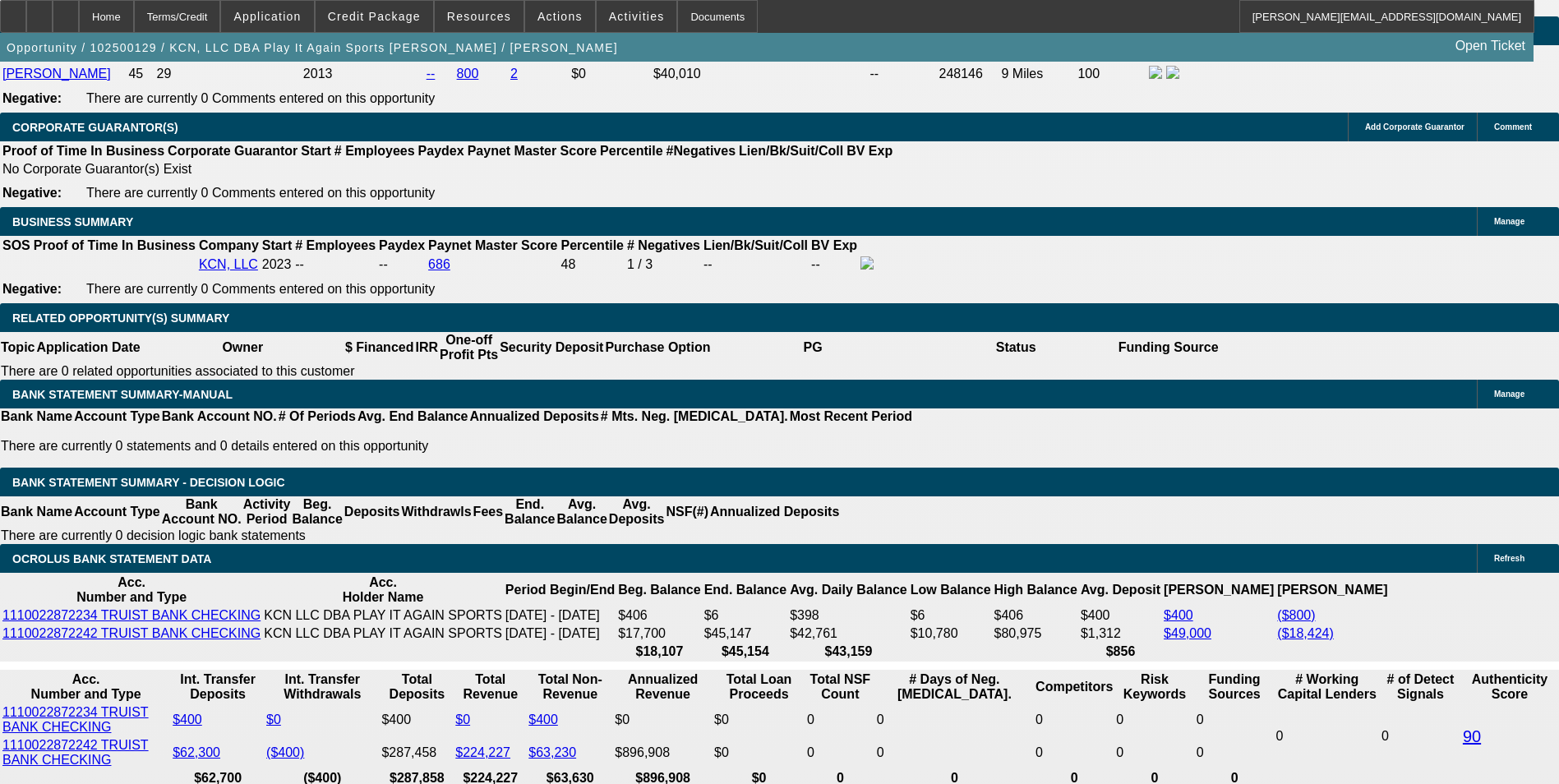
type input "69"
type input "$138.00"
type input "UNKNOWN"
type input "694"
type input "$1,388.00"
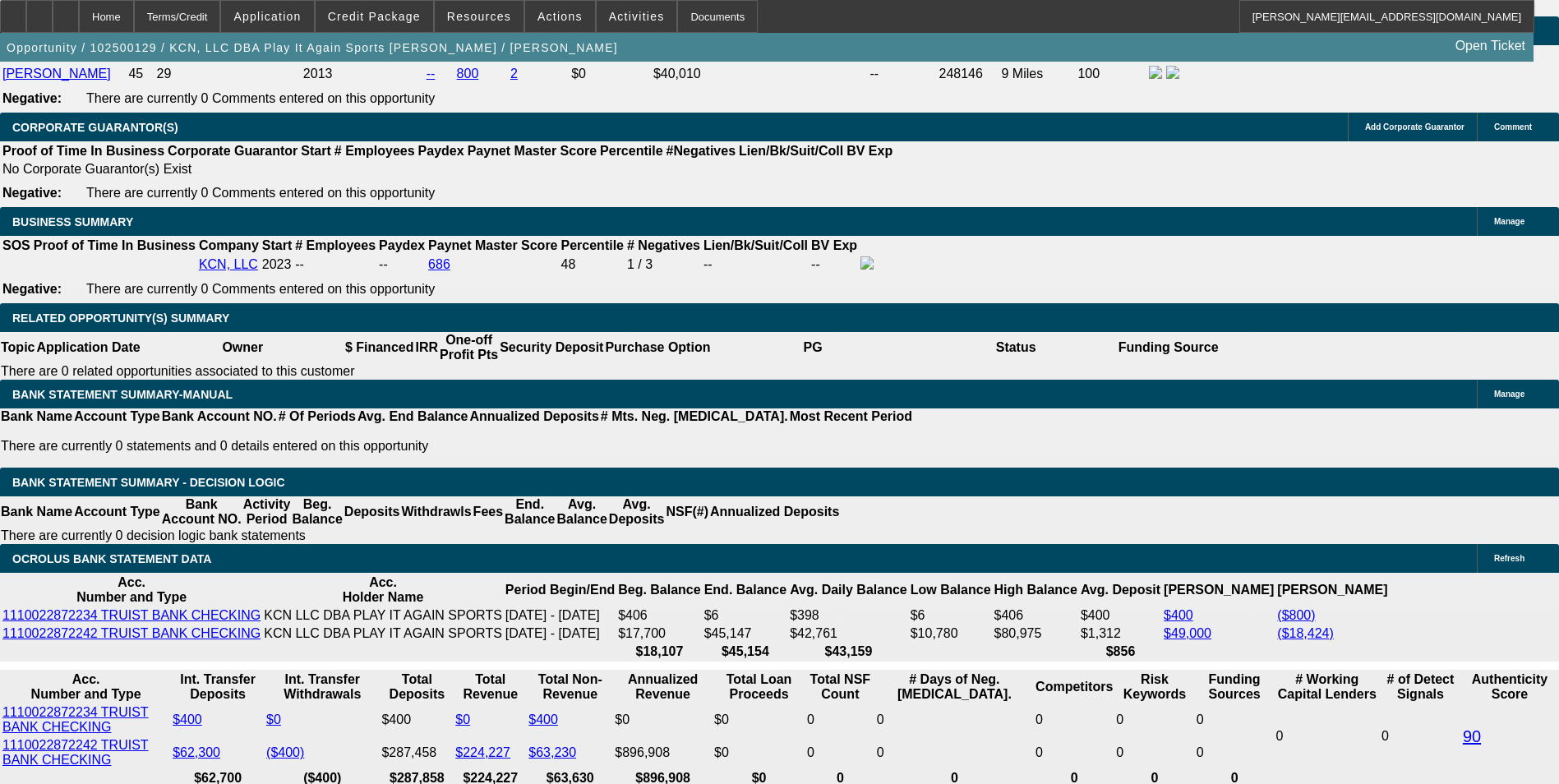
type input "12"
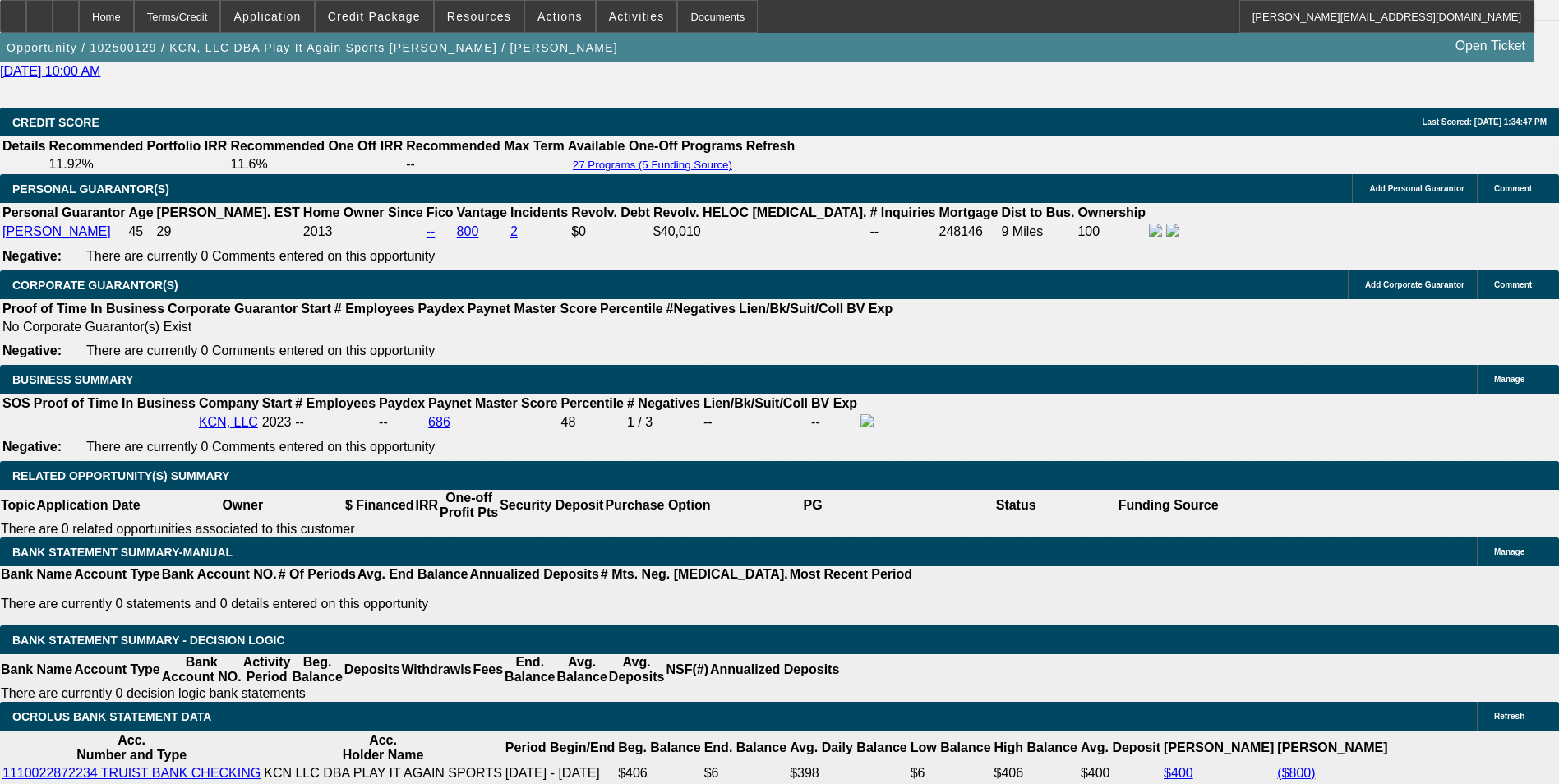
scroll to position [2383, 0]
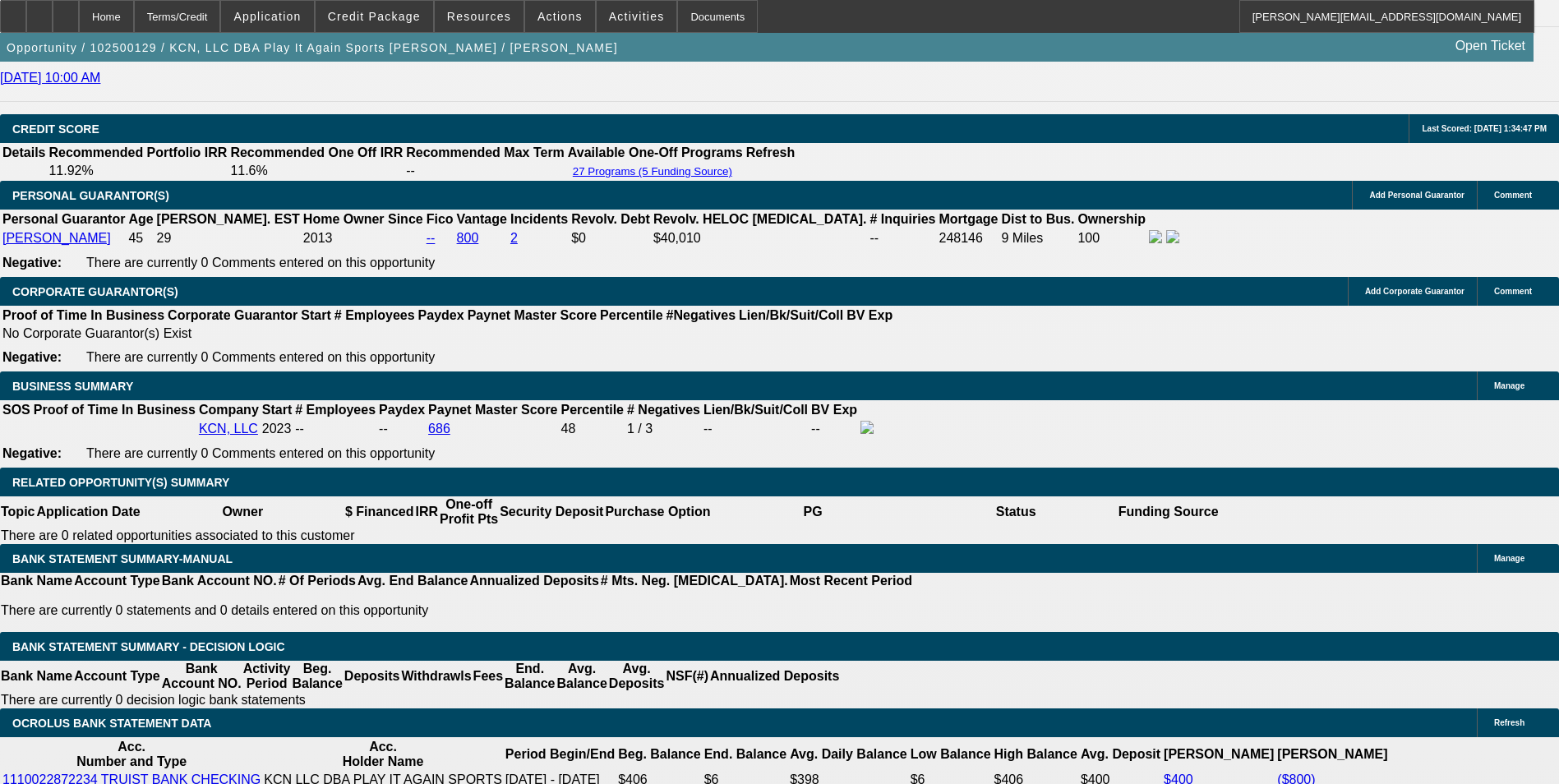
type input "$694.00"
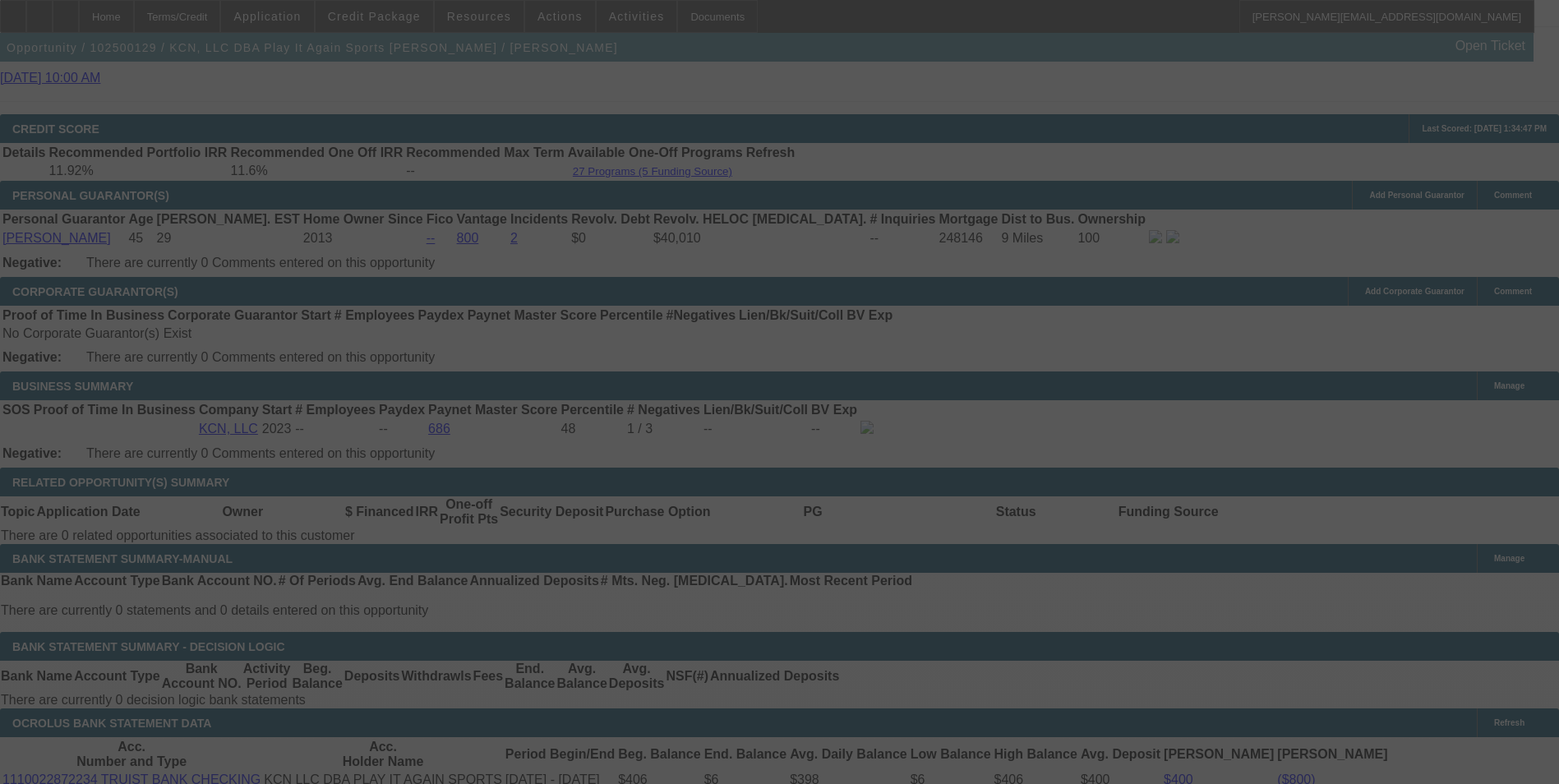
scroll to position [2465, 0]
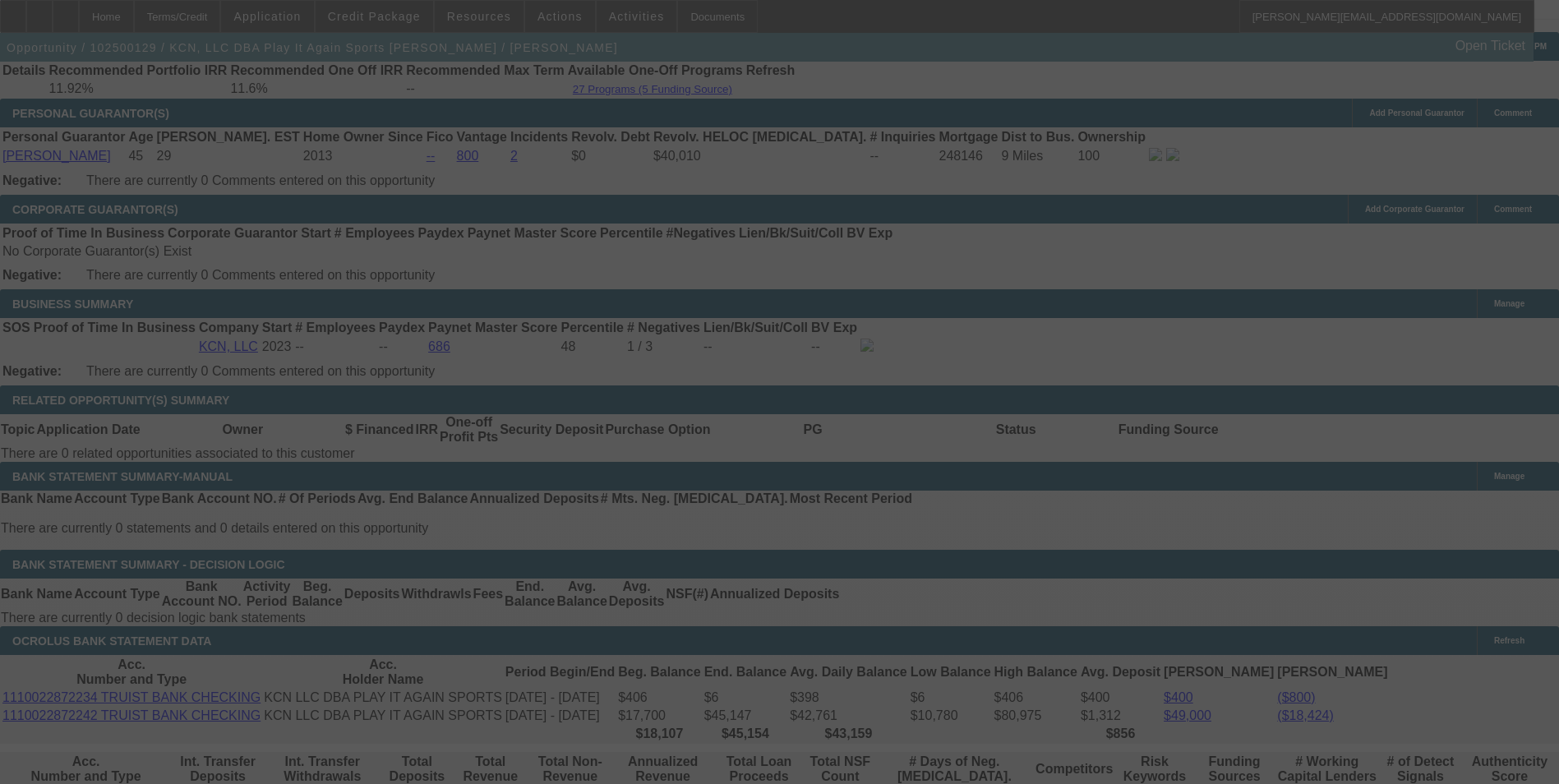
select select "0"
select select "2"
select select "0"
select select "6"
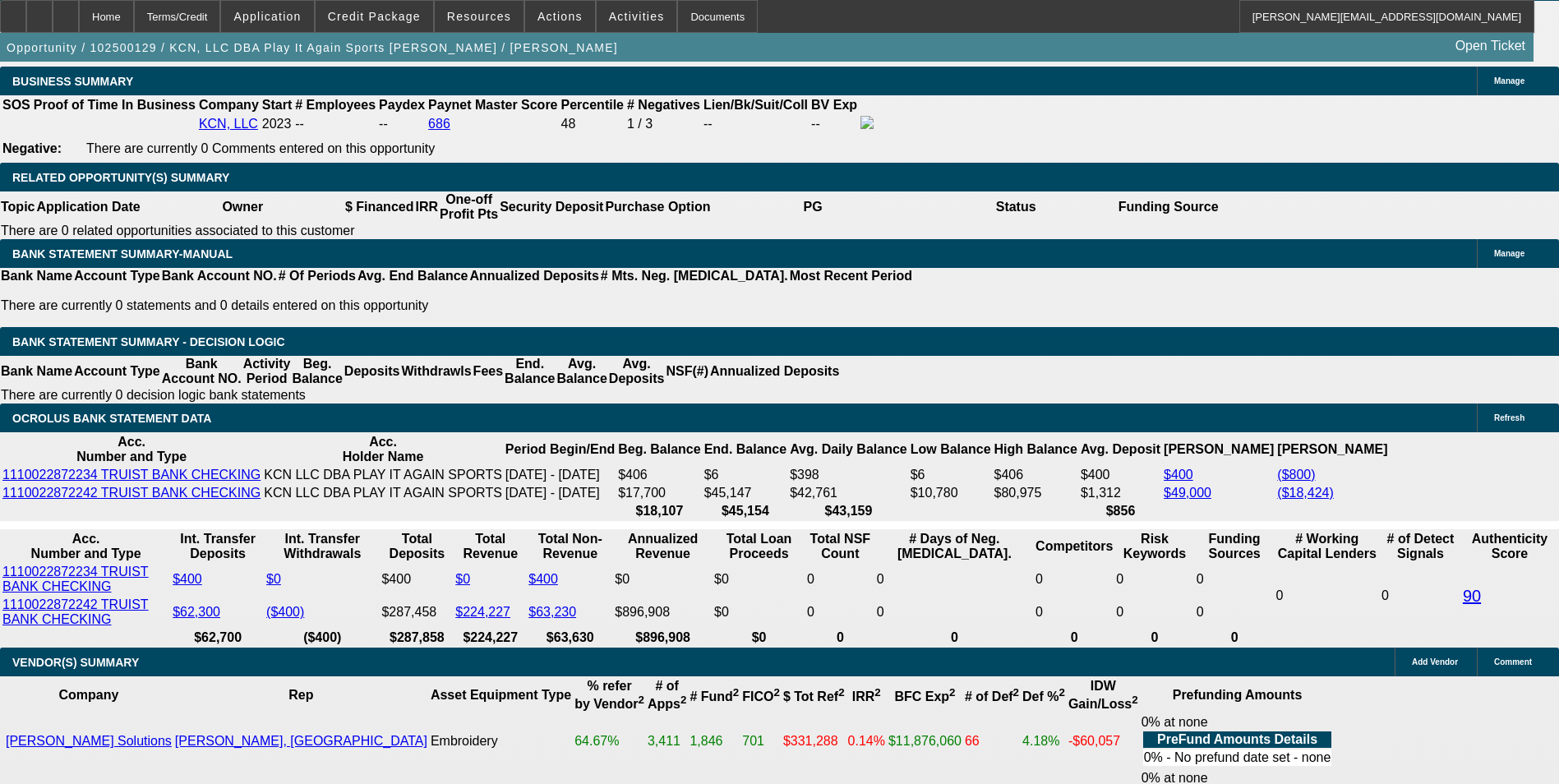
scroll to position [2711, 0]
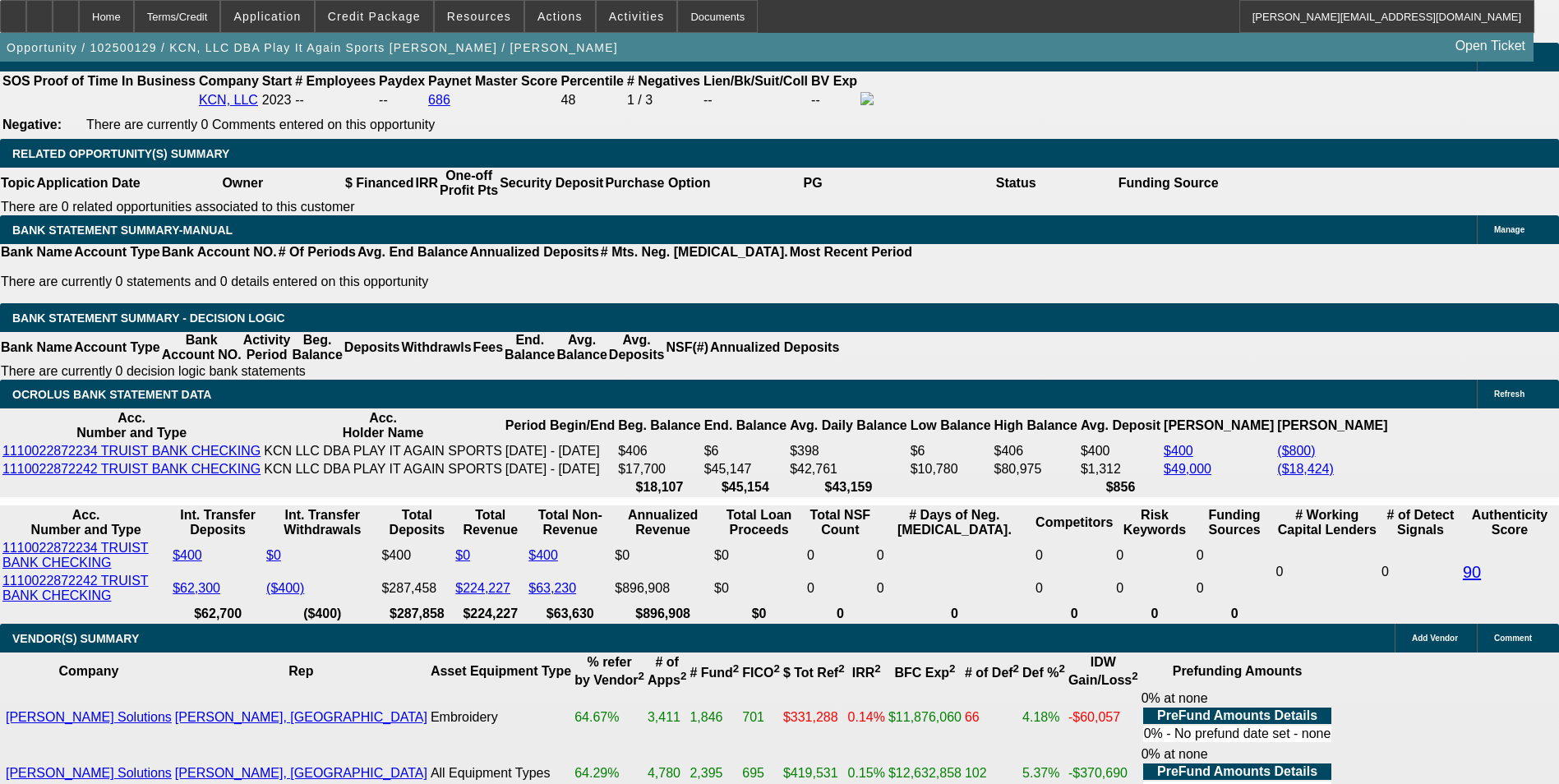
drag, startPoint x: 356, startPoint y: 294, endPoint x: 431, endPoint y: 282, distance: 76.0
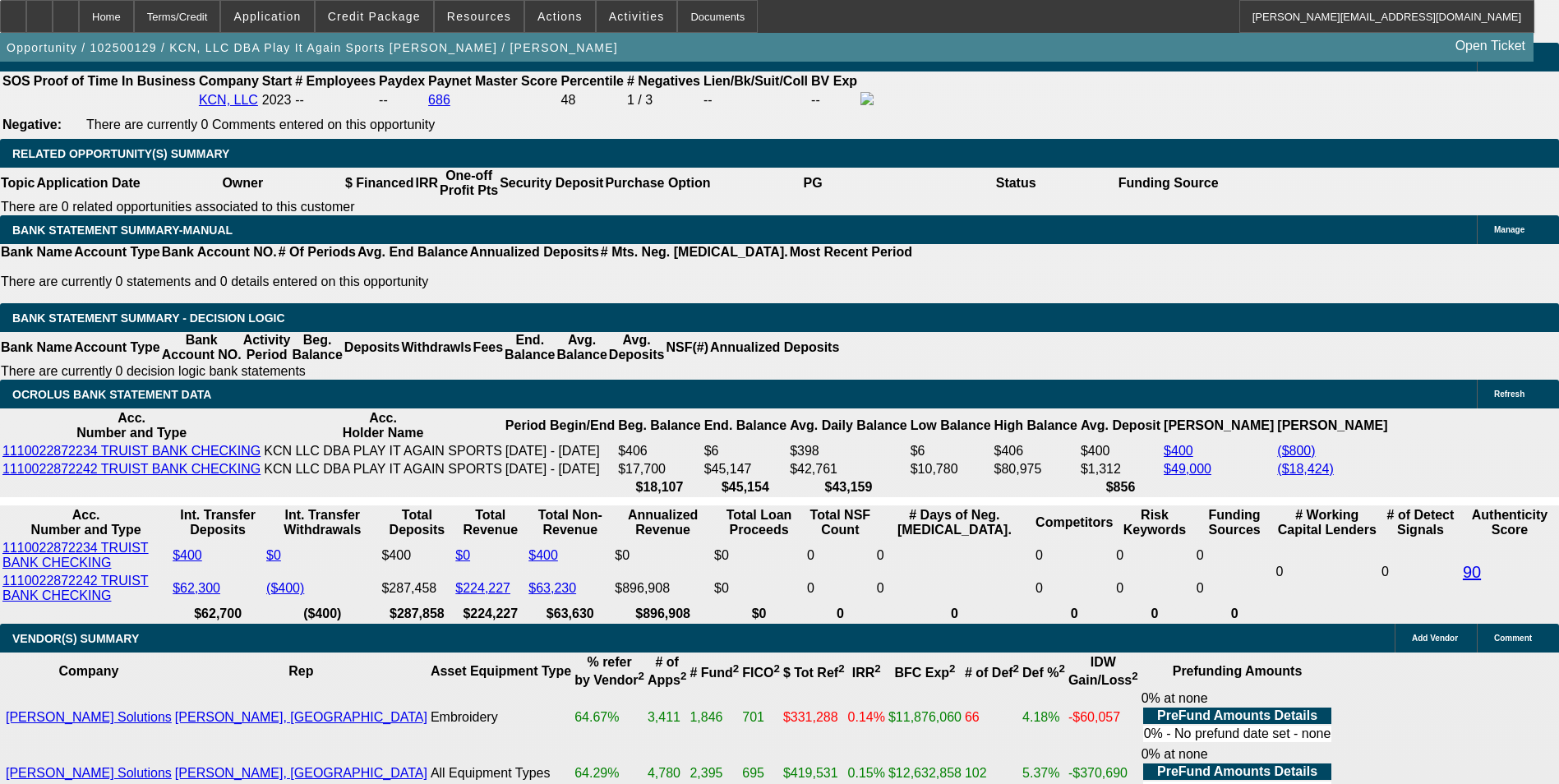
type input "69"
type input "$138.00"
type input "UNKNOWN"
type input "699"
type input "12.3"
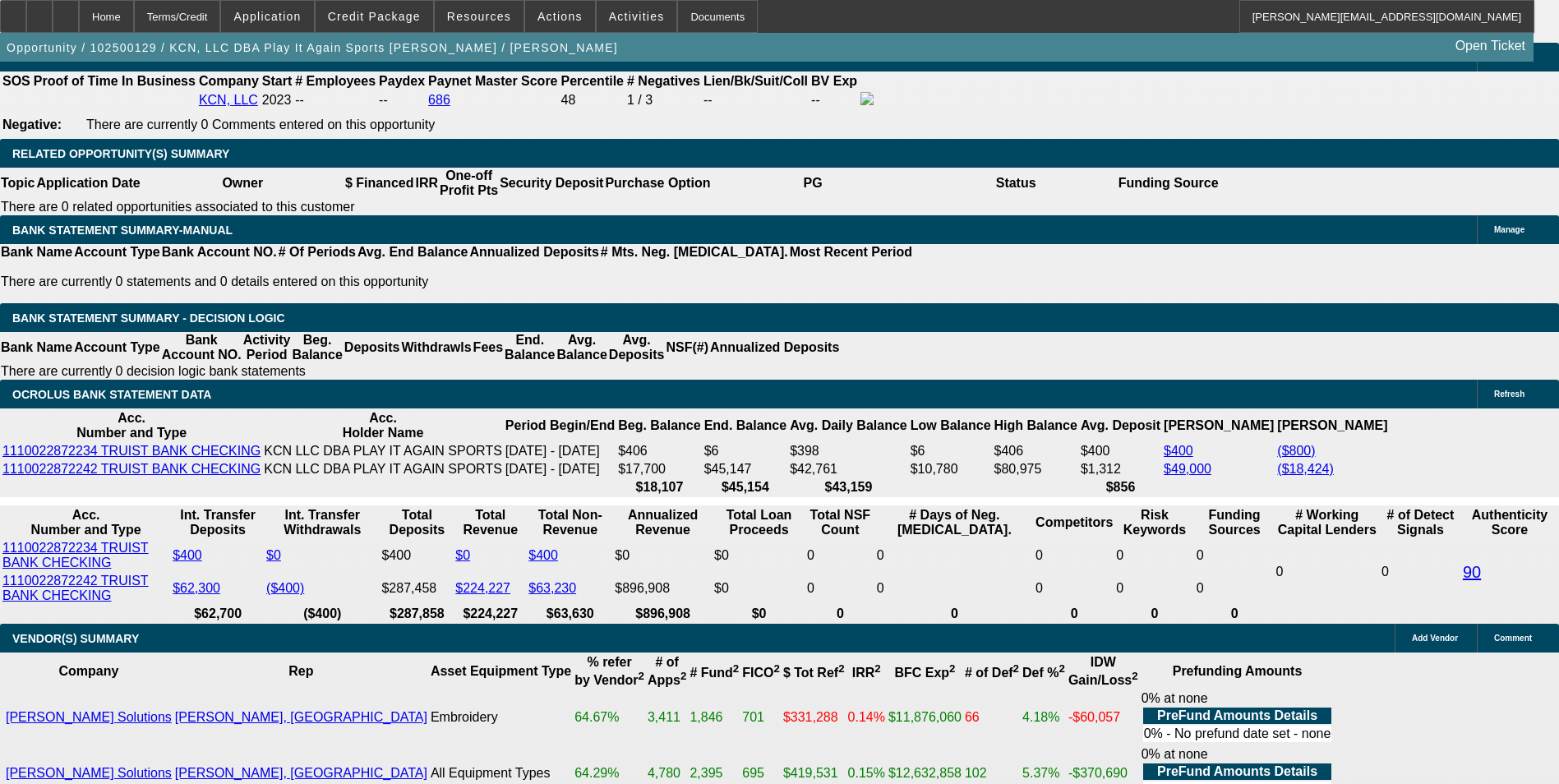
type input "$1,398.00"
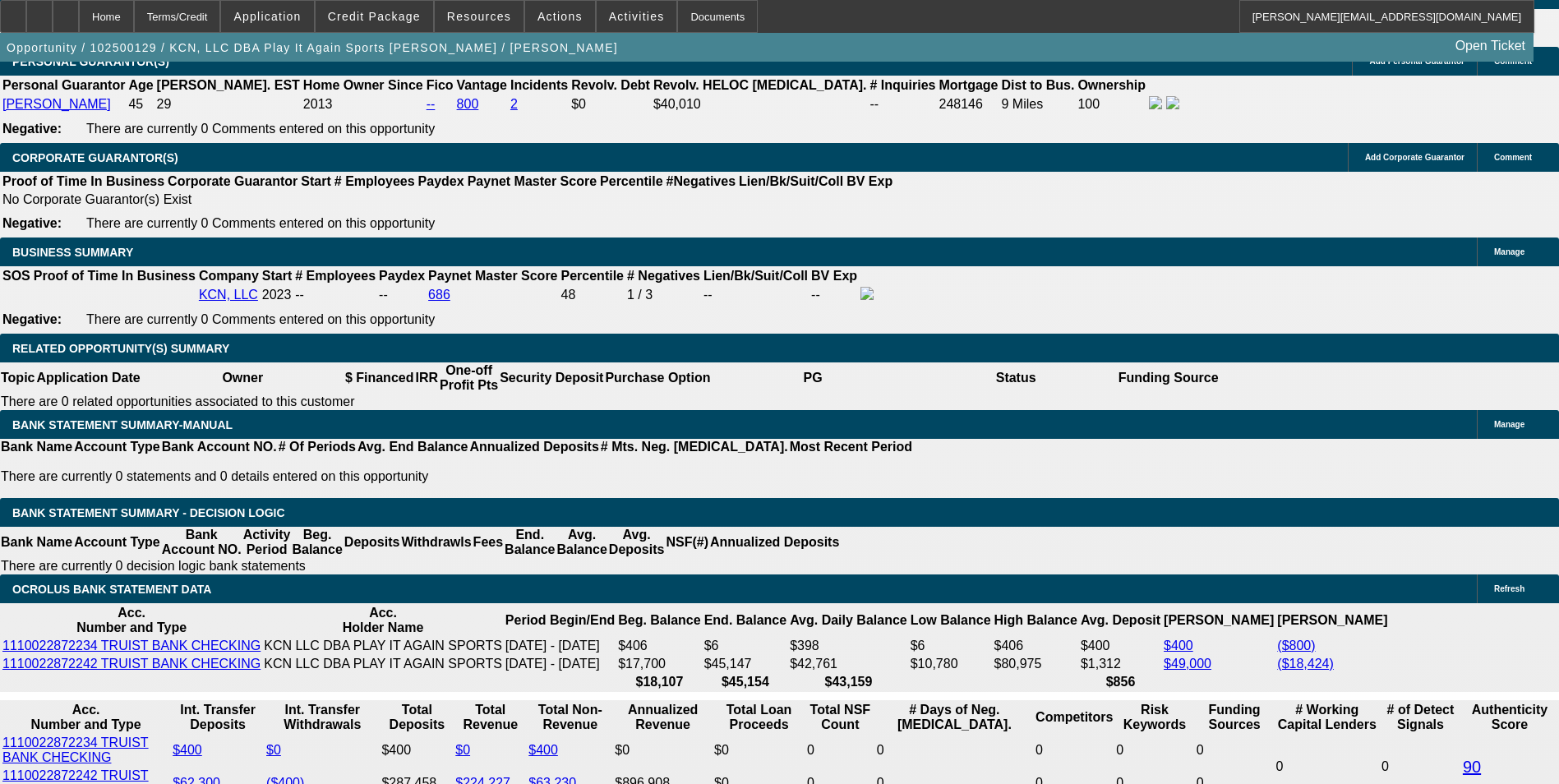
scroll to position [2465, 0]
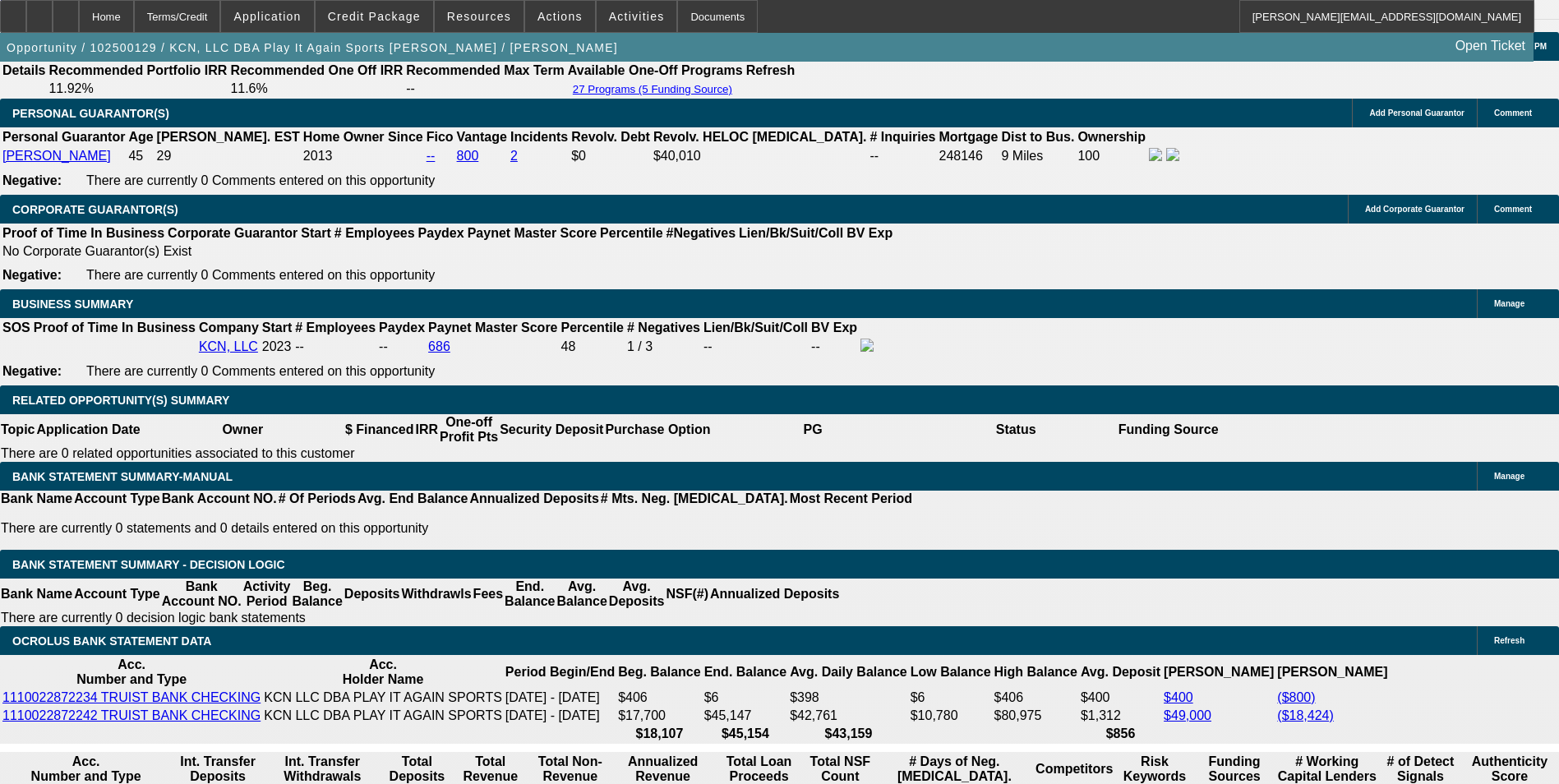
type input "$699.00"
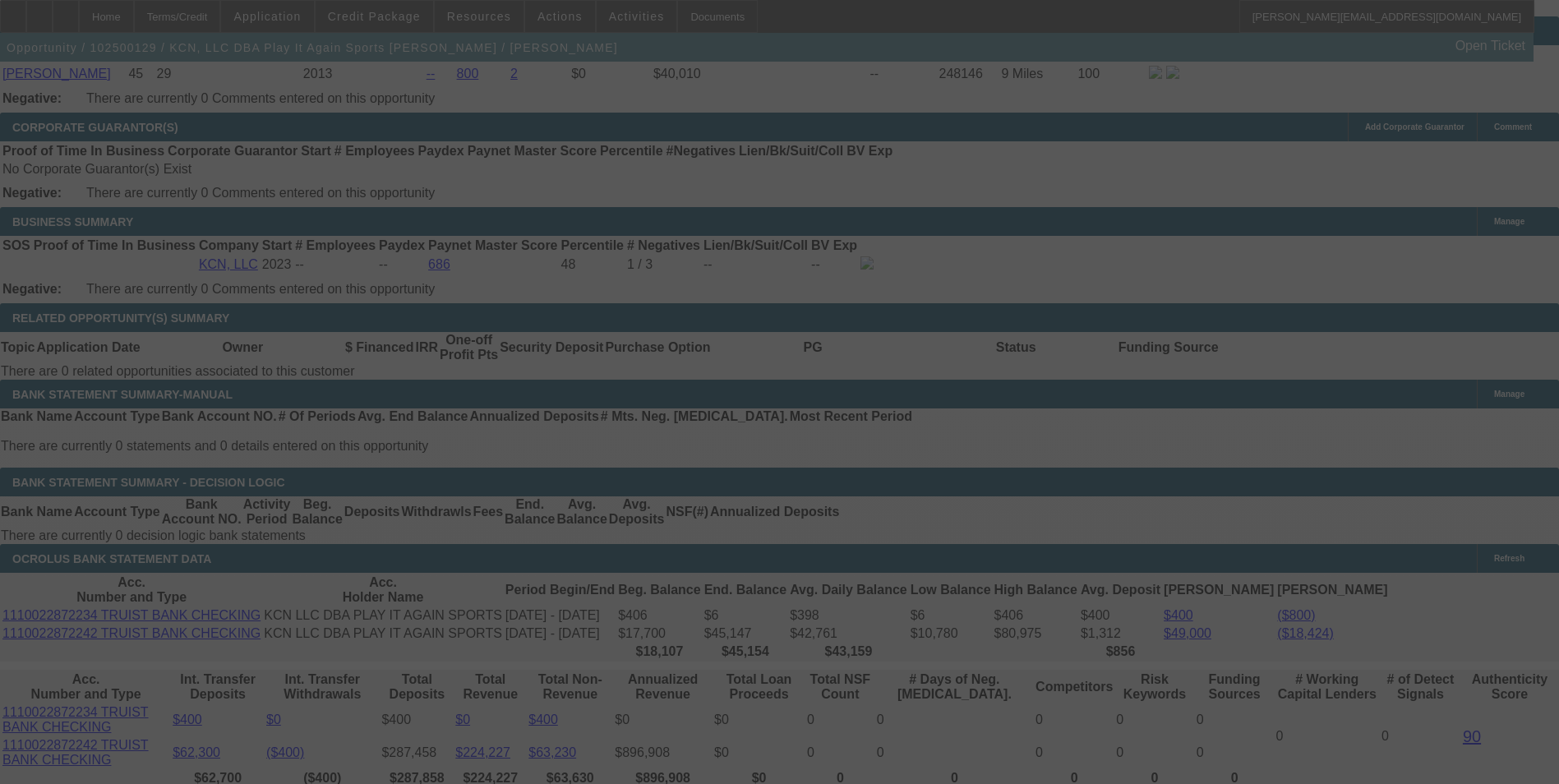
scroll to position [2629, 0]
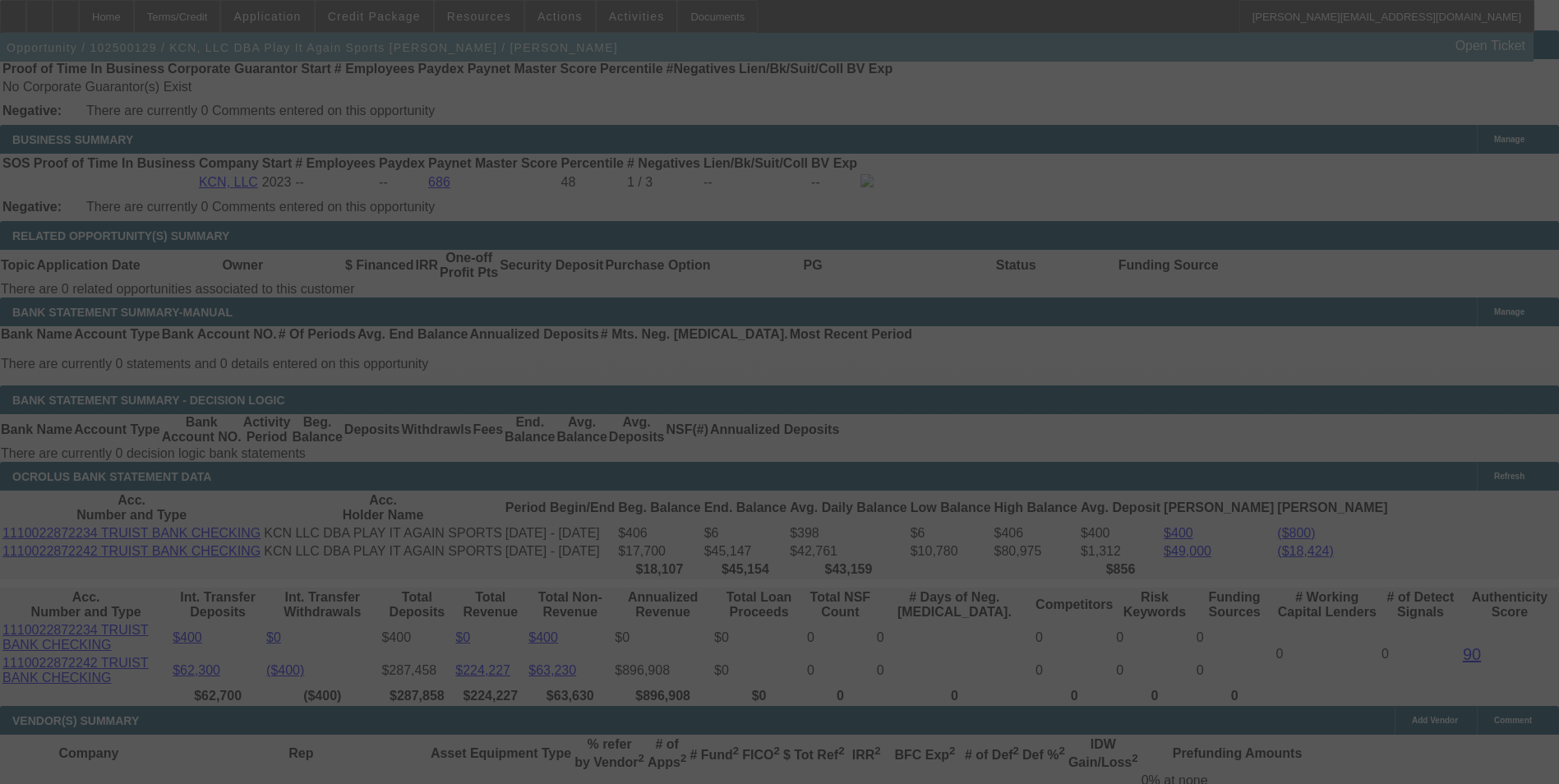
select select "0"
select select "2"
select select "0"
select select "6"
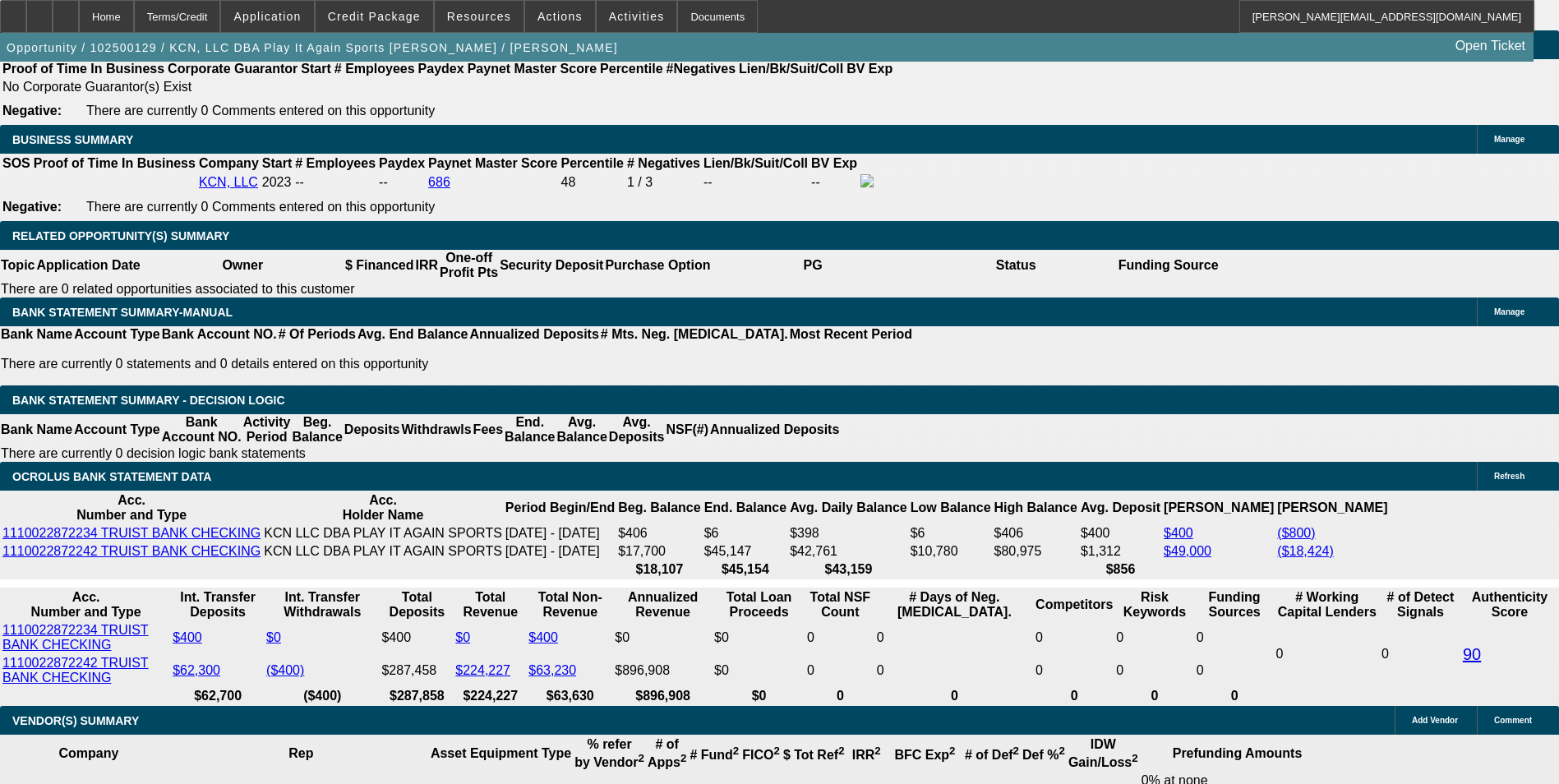
drag, startPoint x: 249, startPoint y: 372, endPoint x: 379, endPoint y: 359, distance: 130.6
type input "7"
type input "$140.00"
type input "UNKNOWN"
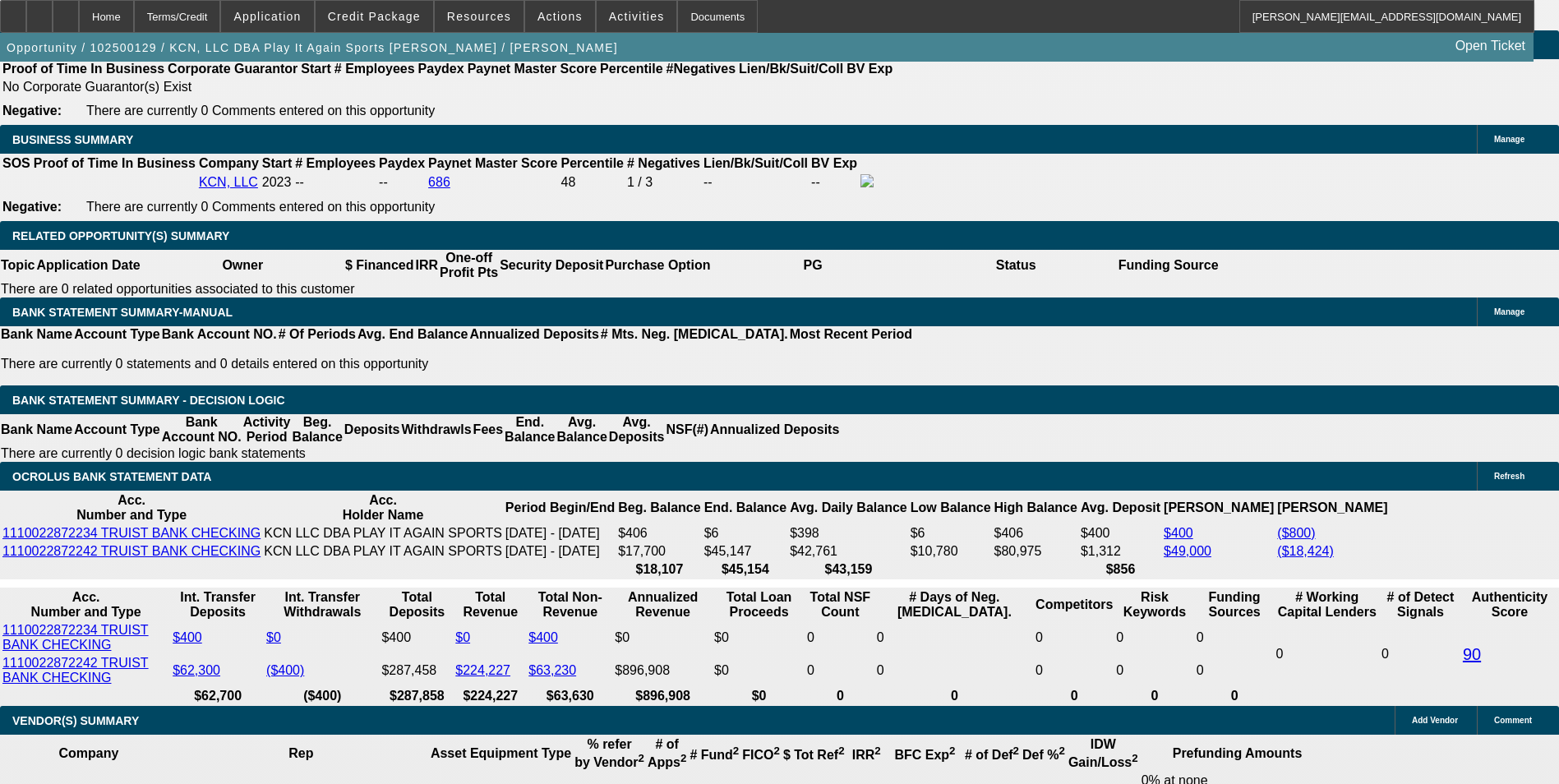
type input "70"
type input "702"
type input "$1,404.00"
type input "12.5"
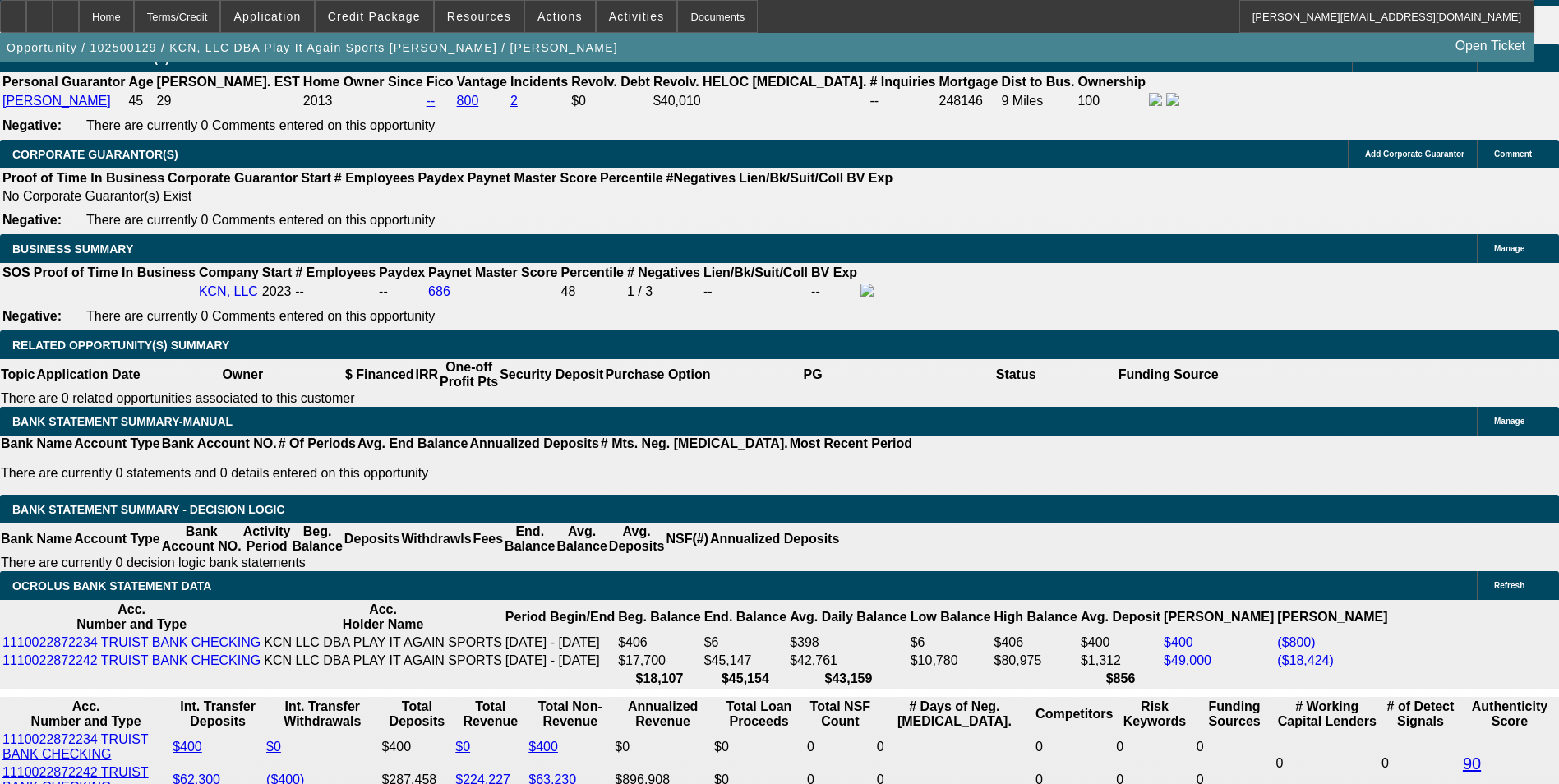
scroll to position [2383, 0]
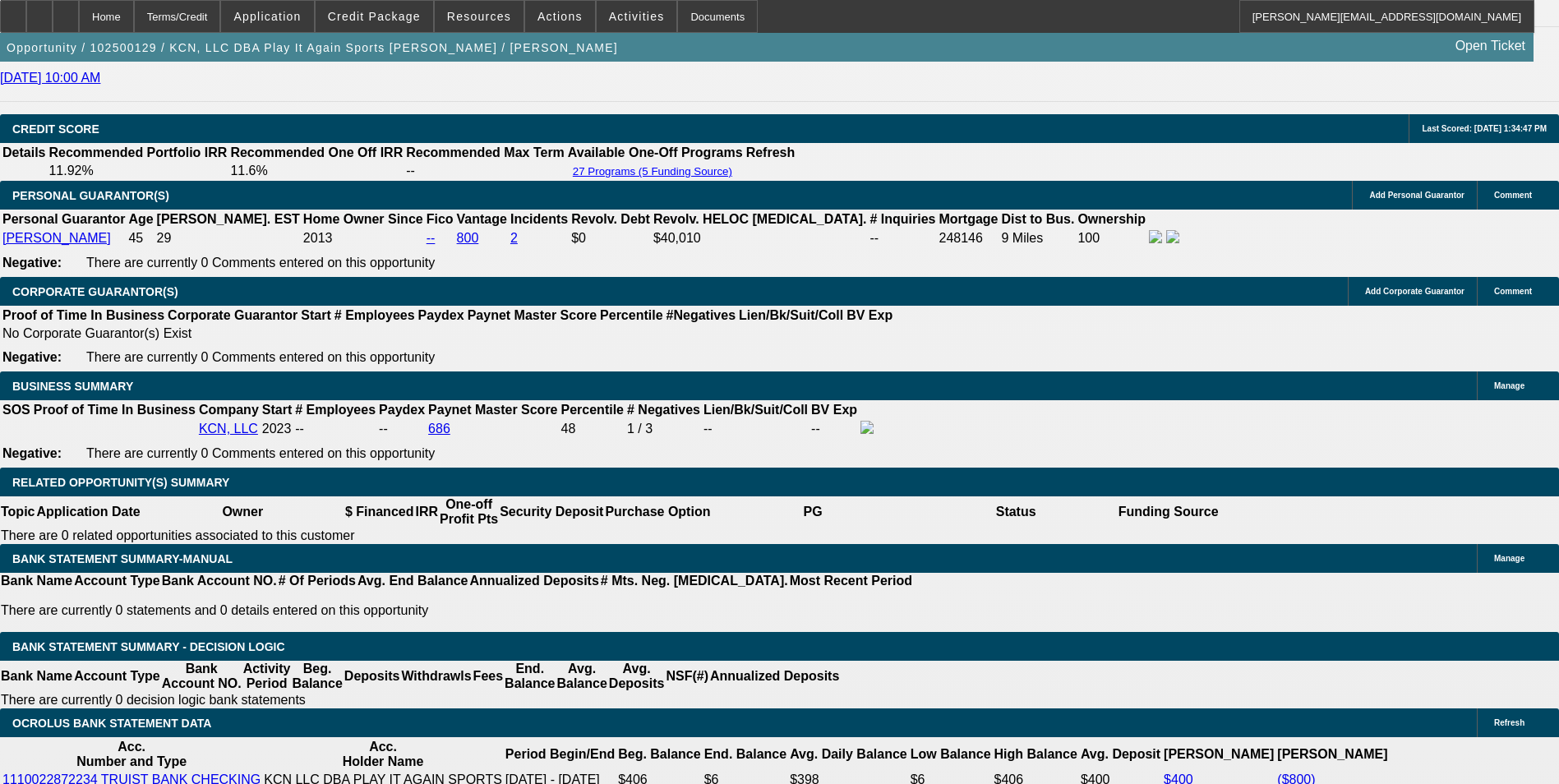
type input "$702.00"
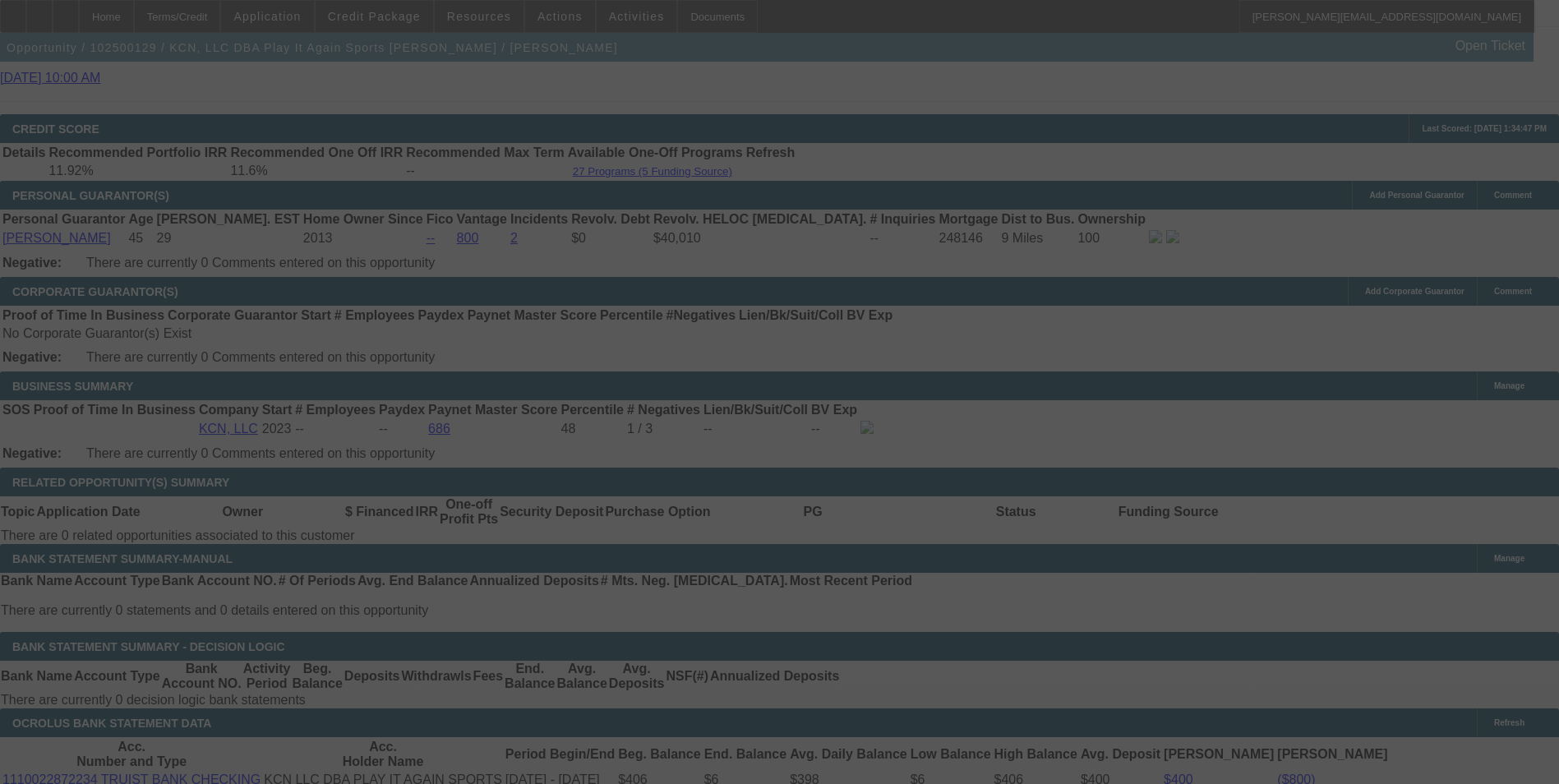
select select "0"
select select "2"
select select "0"
select select "6"
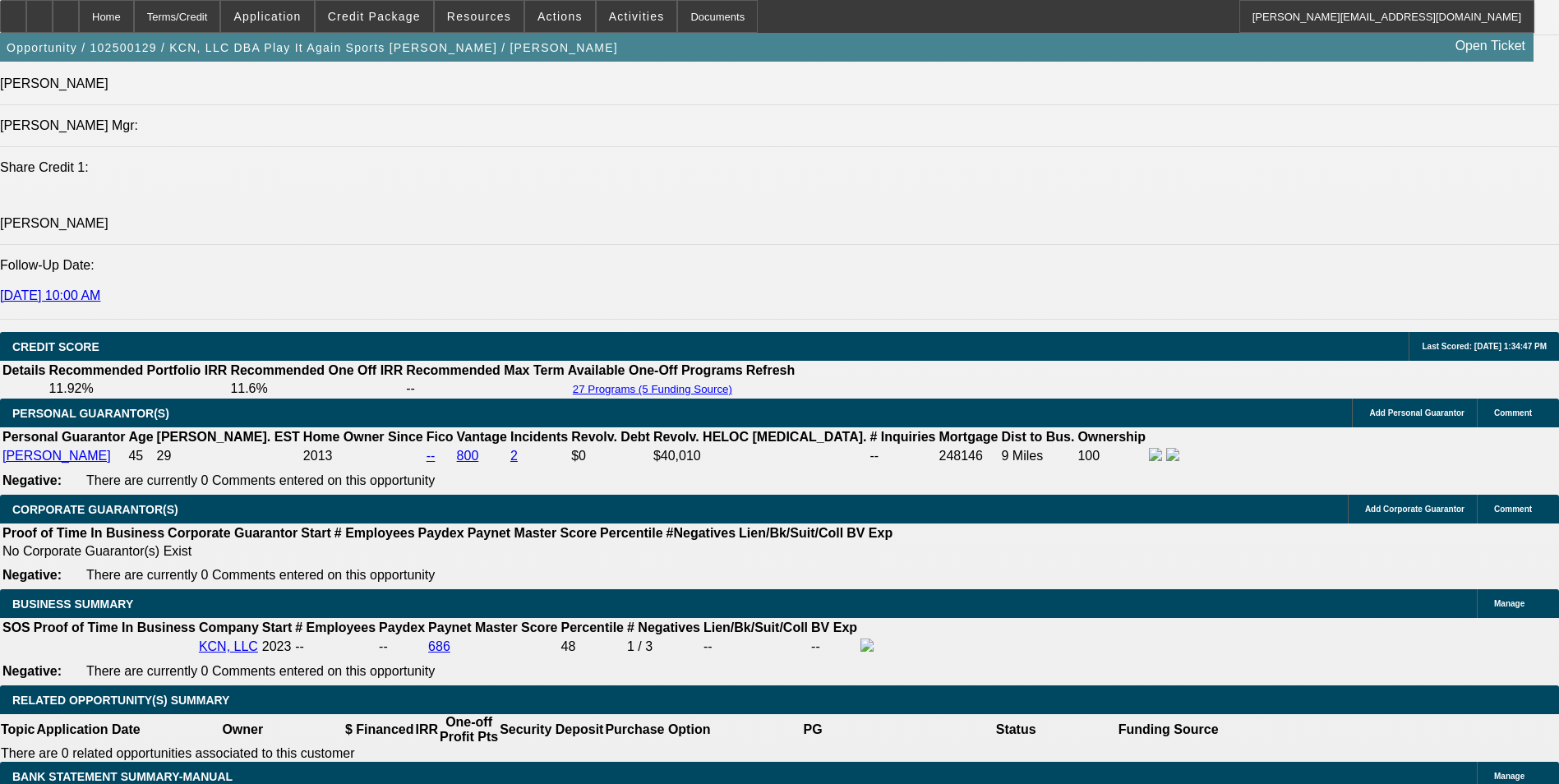
scroll to position [2136, 0]
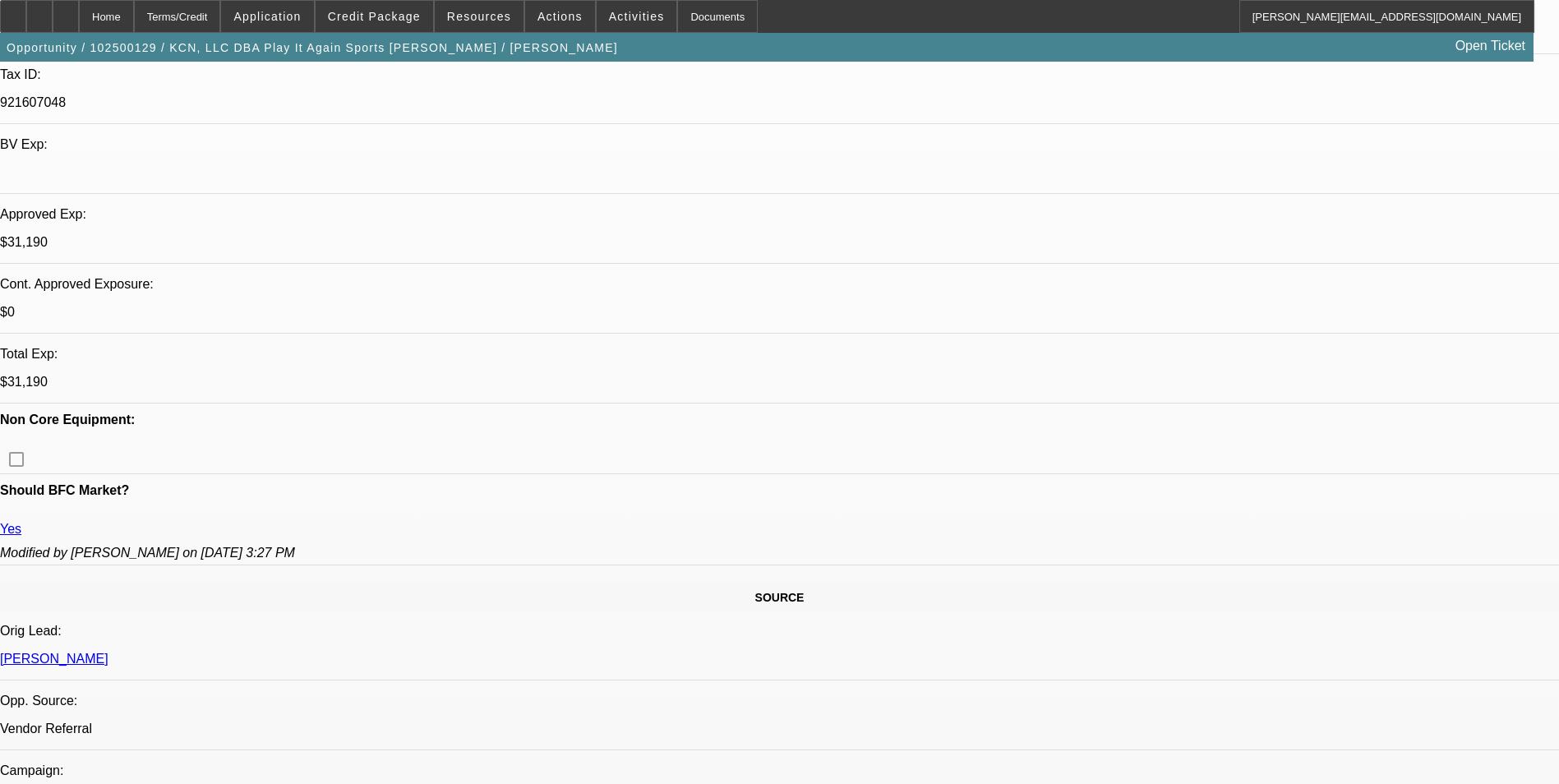
scroll to position [328, 0]
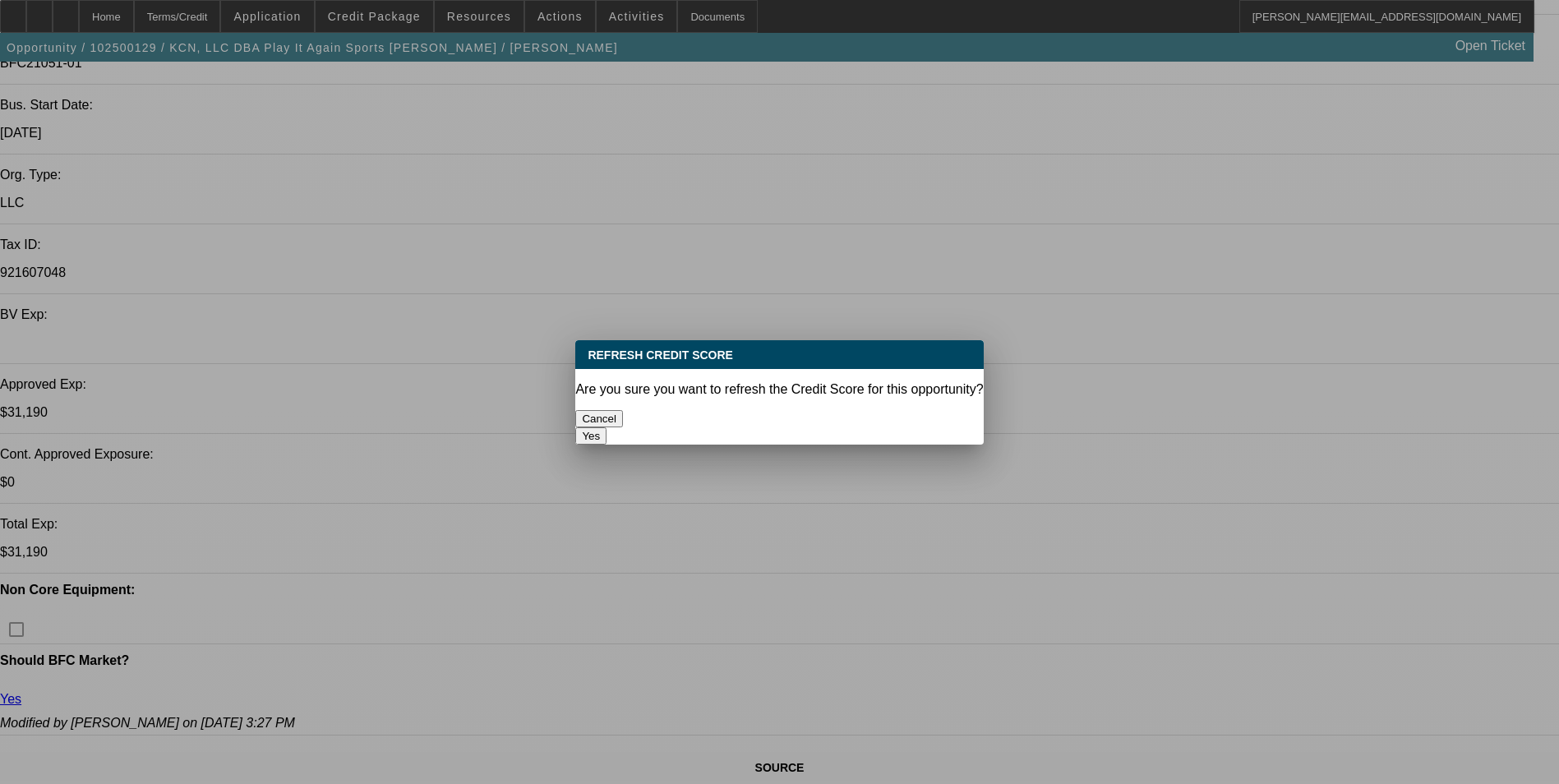
click at [607, 427] on button "Yes" at bounding box center [591, 435] width 31 height 17
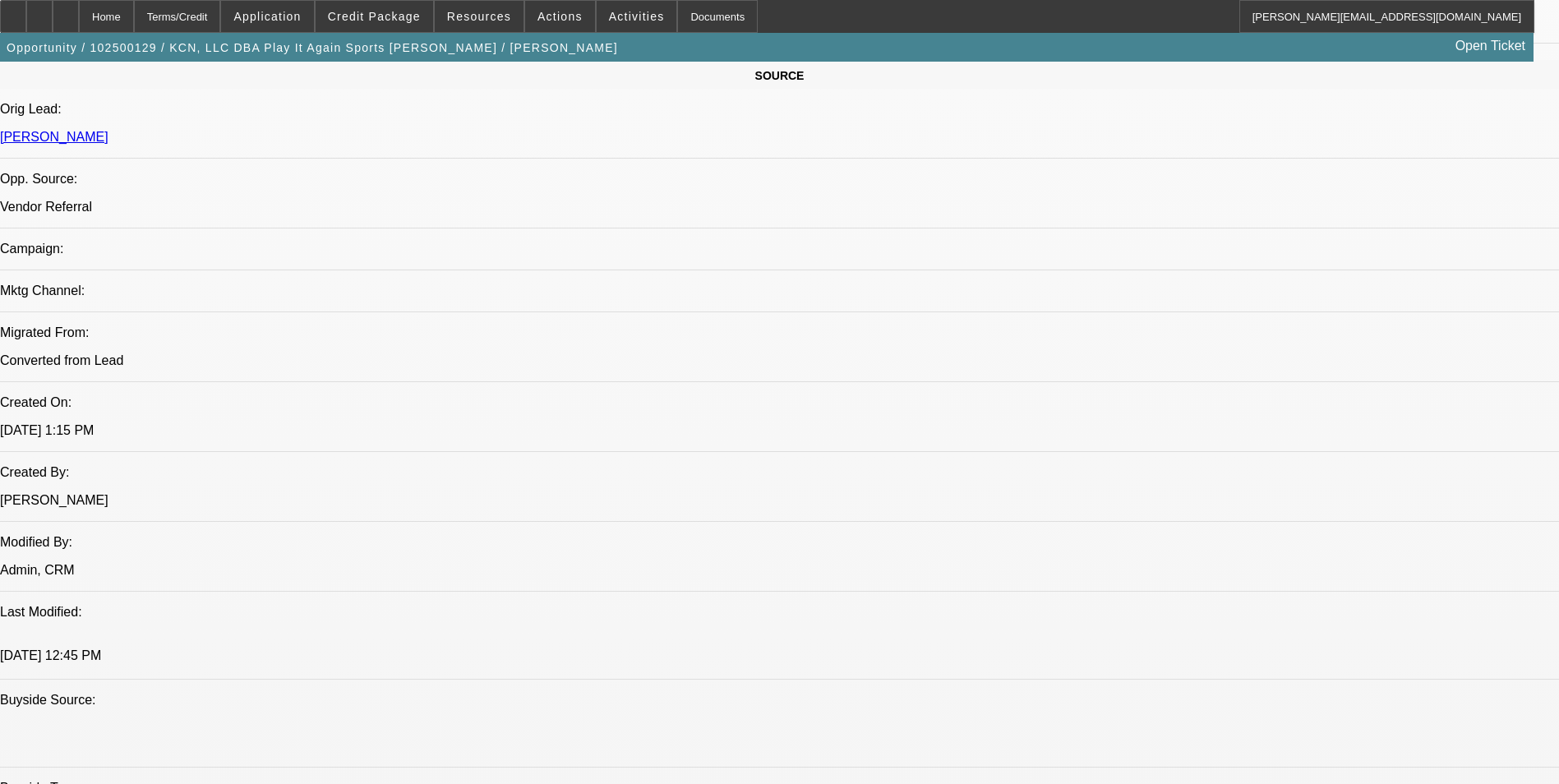
scroll to position [1068, 0]
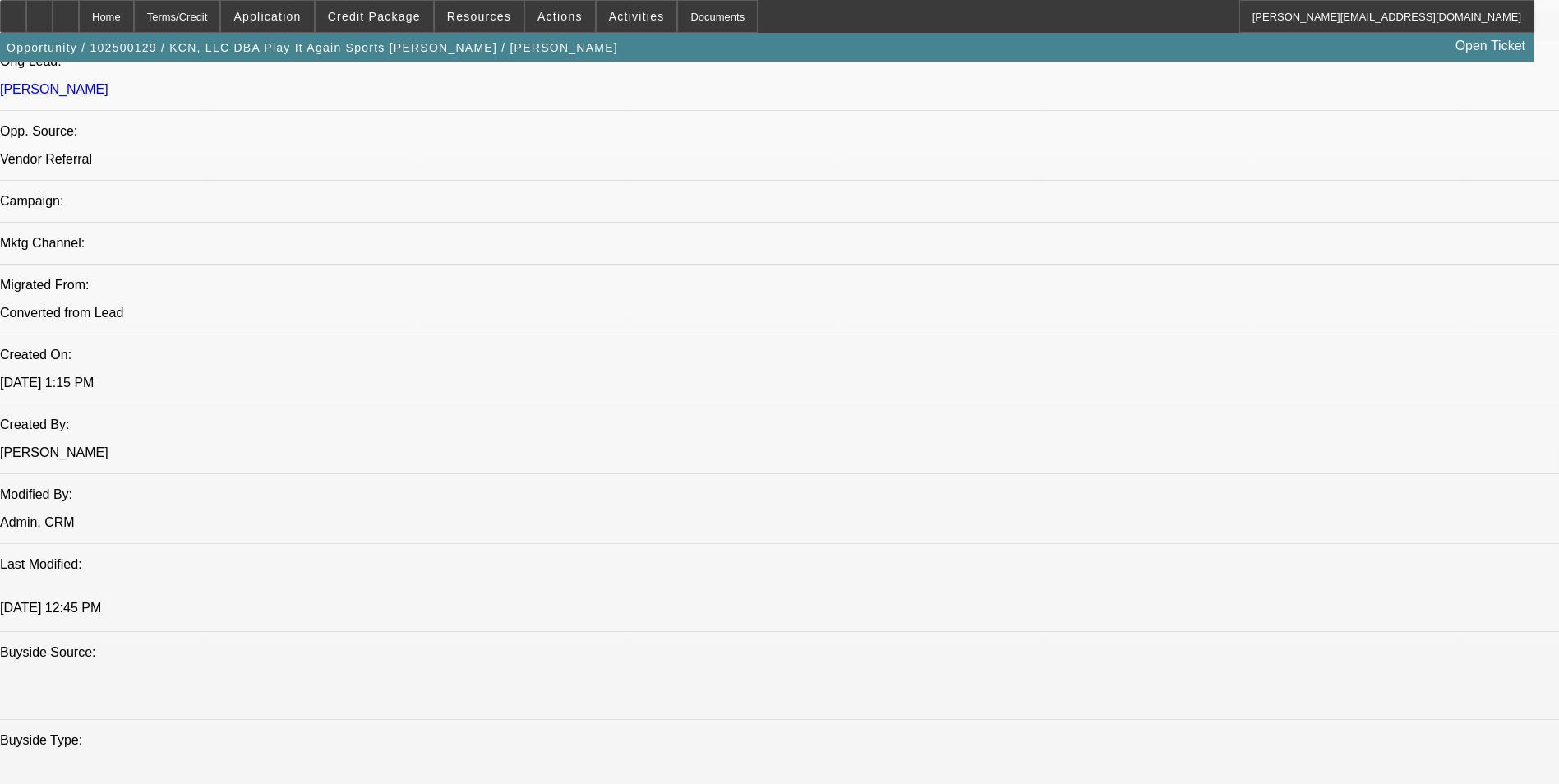
radio input "true"
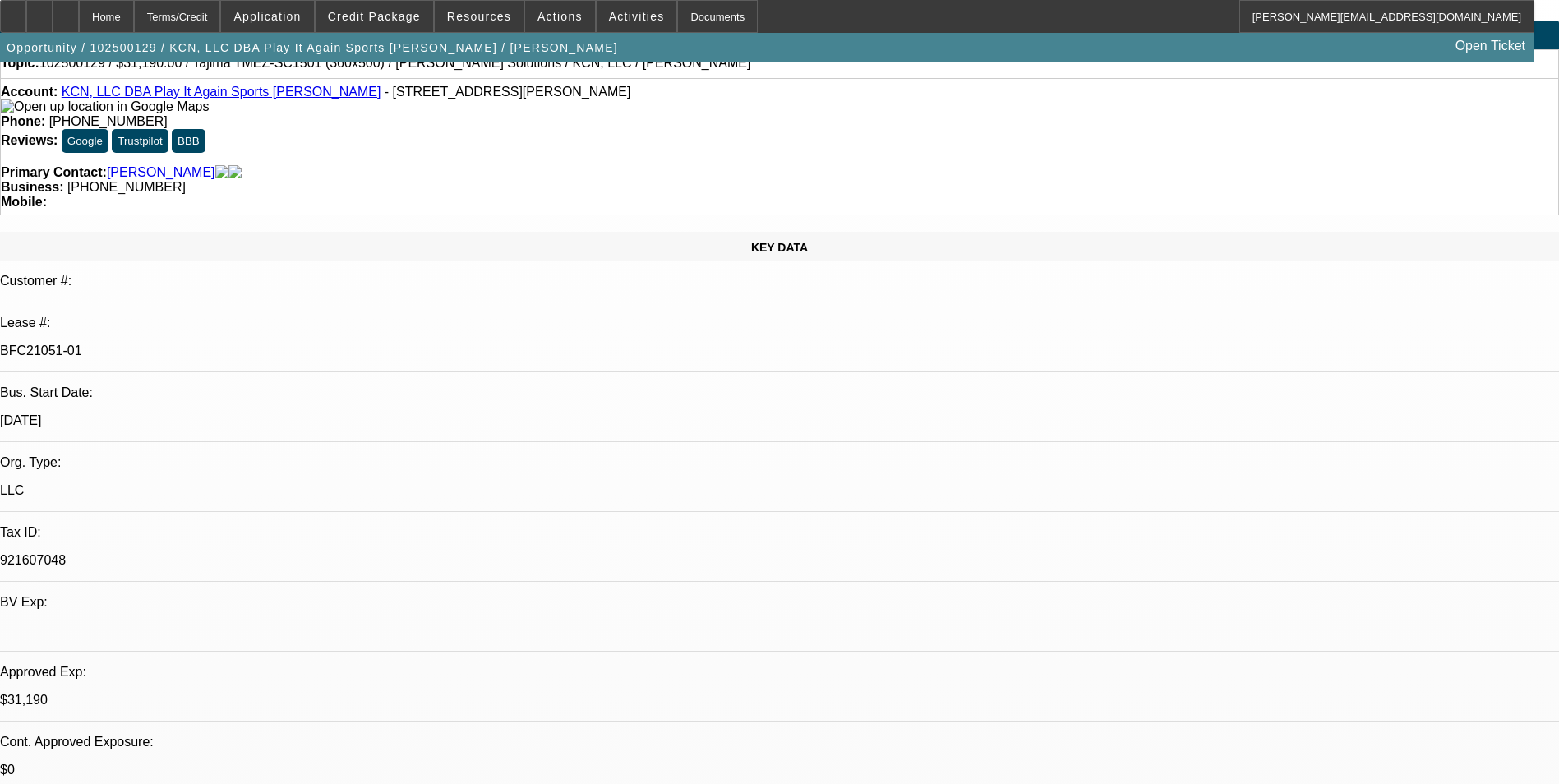
scroll to position [0, 0]
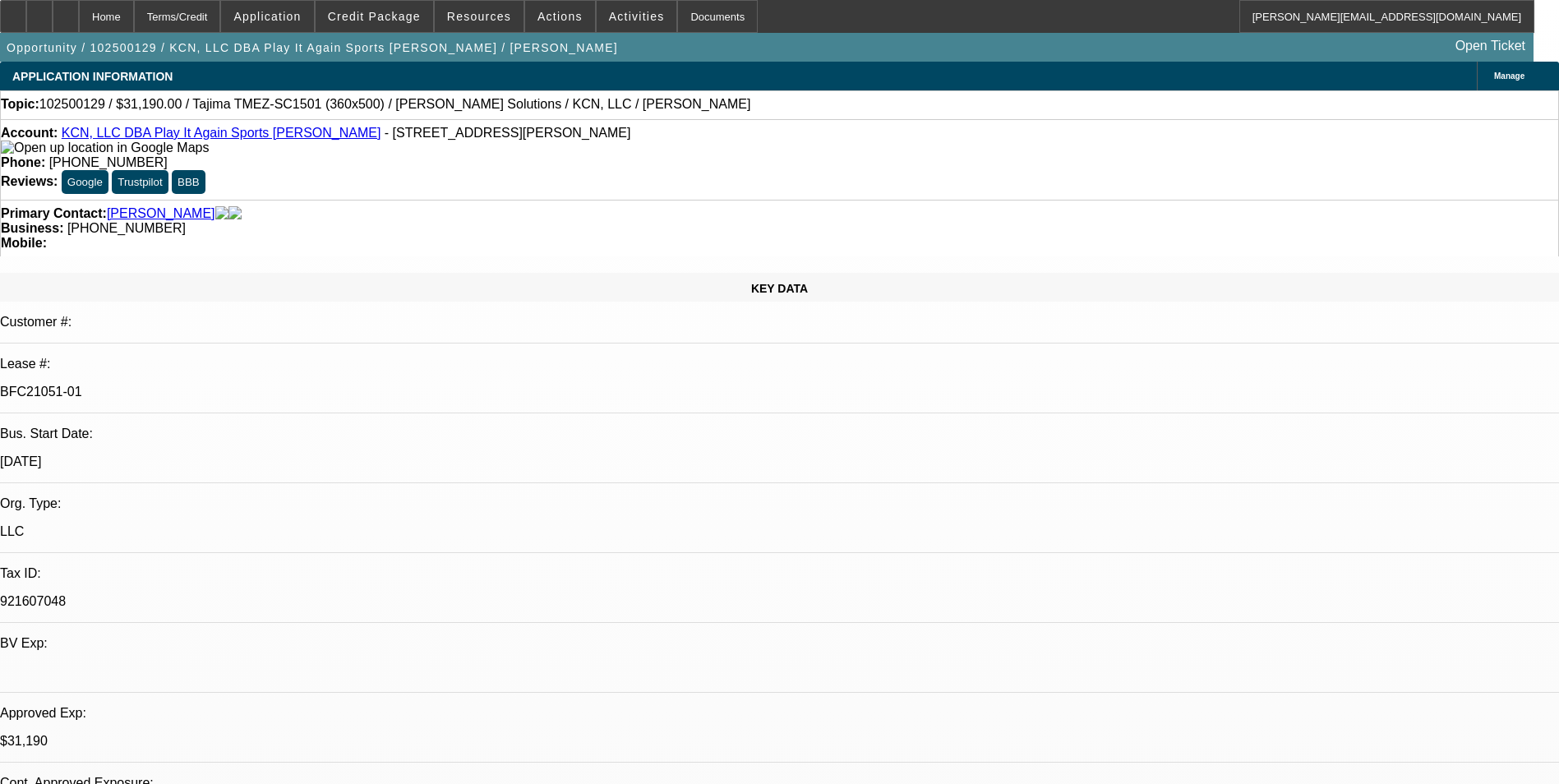
type textarea "Recommended Port IRR is 11.9%"
radio input "true"
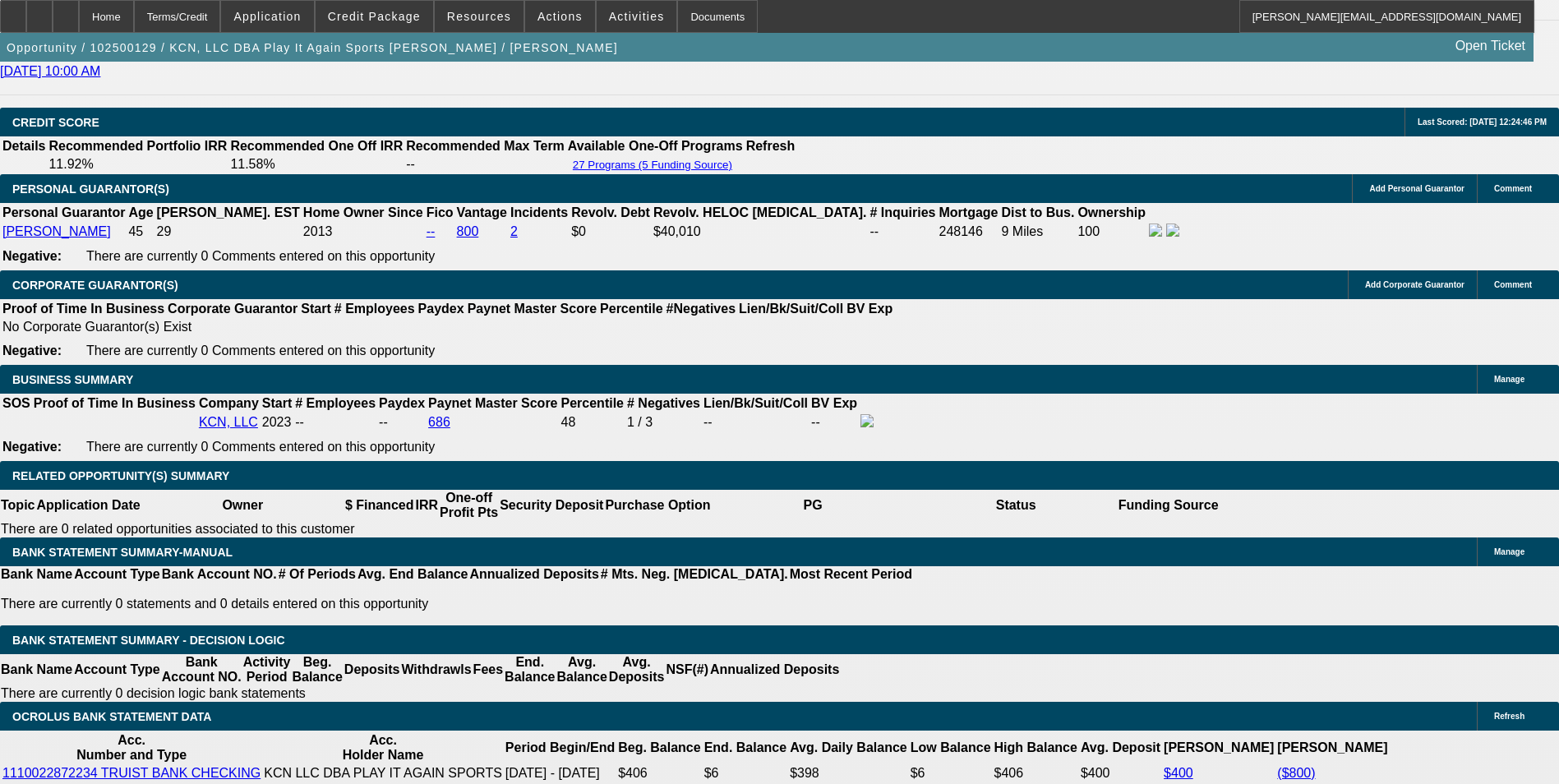
scroll to position [2383, 0]
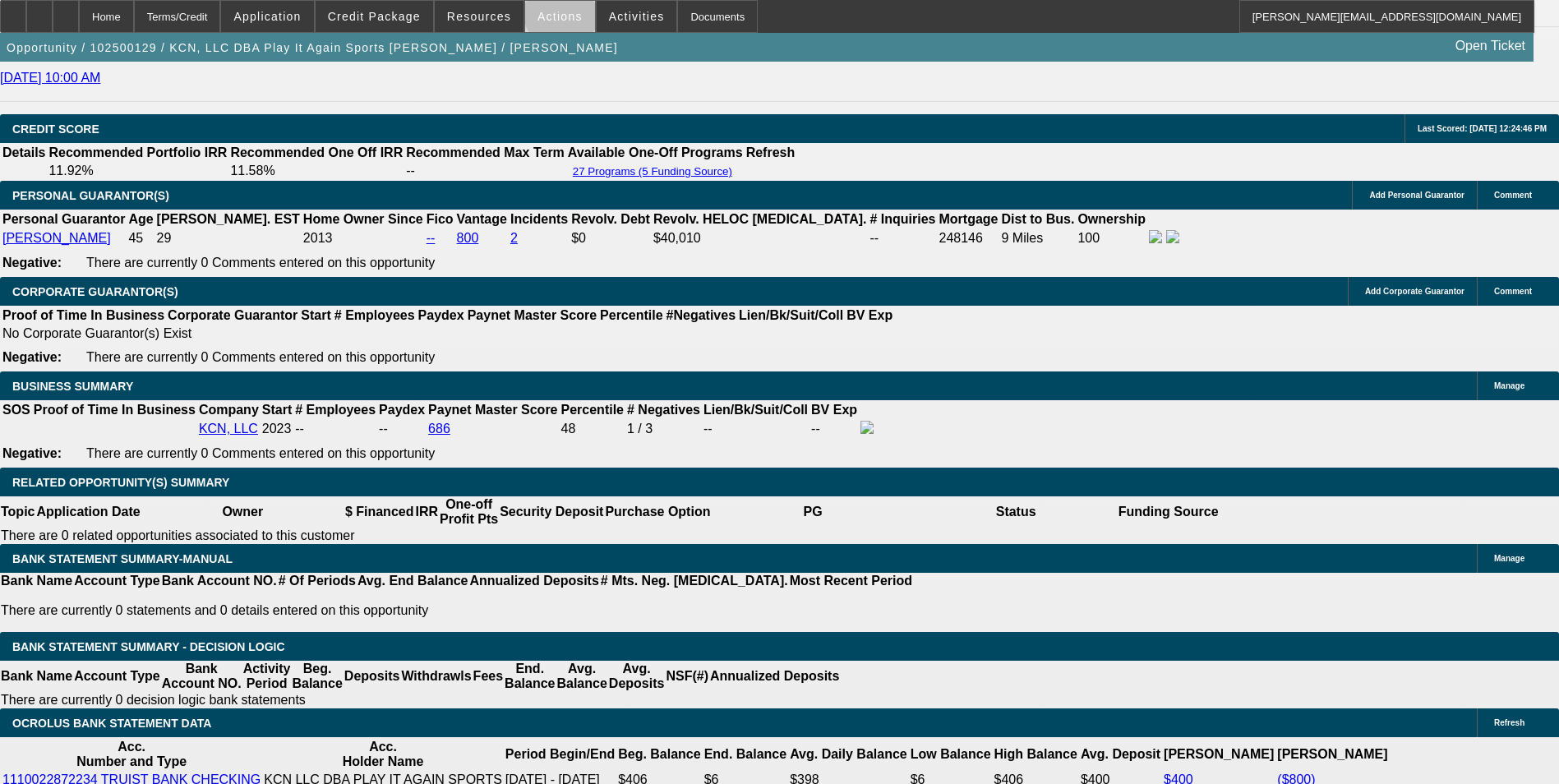
click at [565, 11] on span at bounding box center [560, 16] width 70 height 39
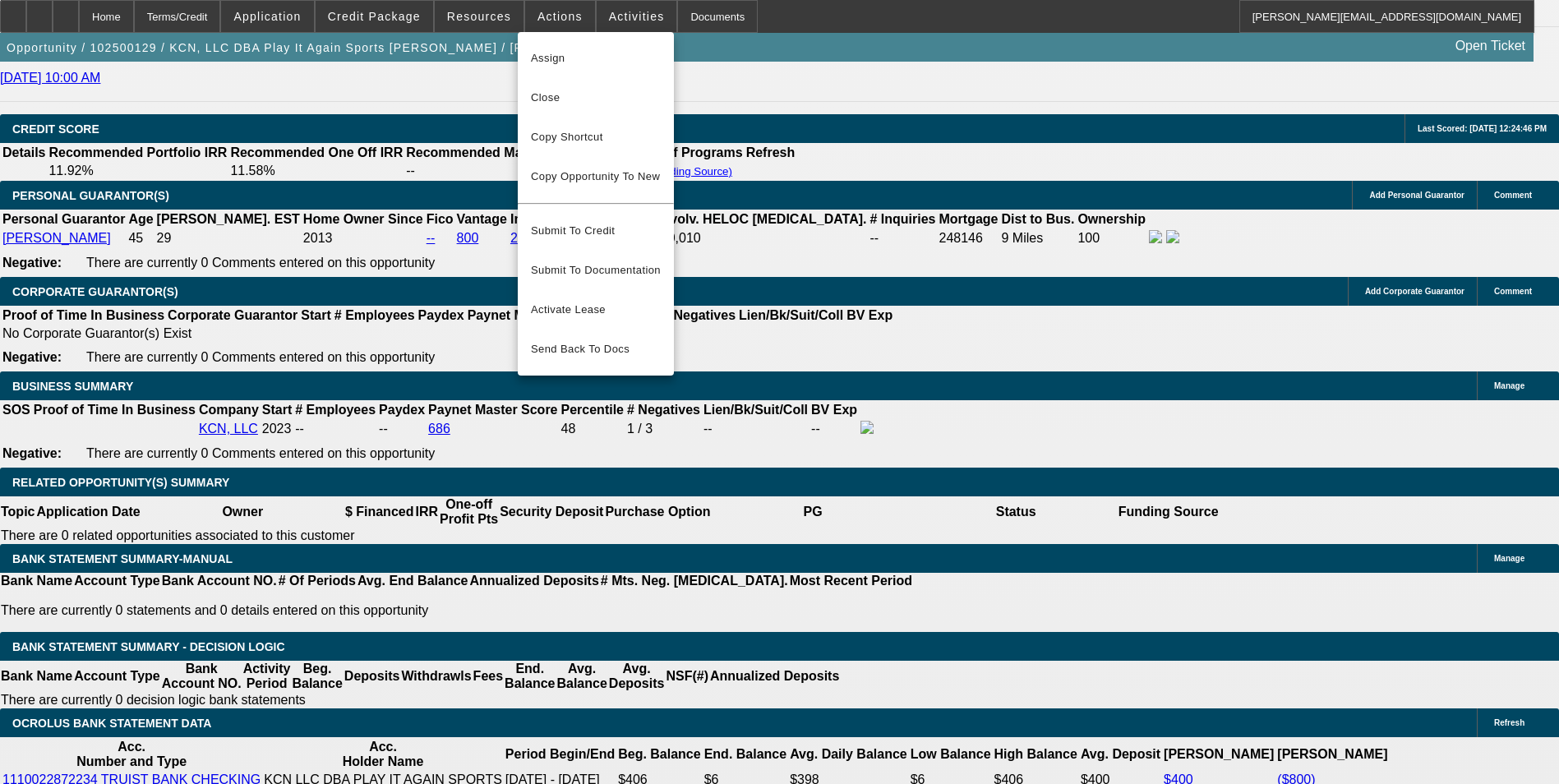
drag, startPoint x: 194, startPoint y: 253, endPoint x: 190, endPoint y: 238, distance: 15.5
click at [192, 249] on div at bounding box center [779, 392] width 1559 height 784
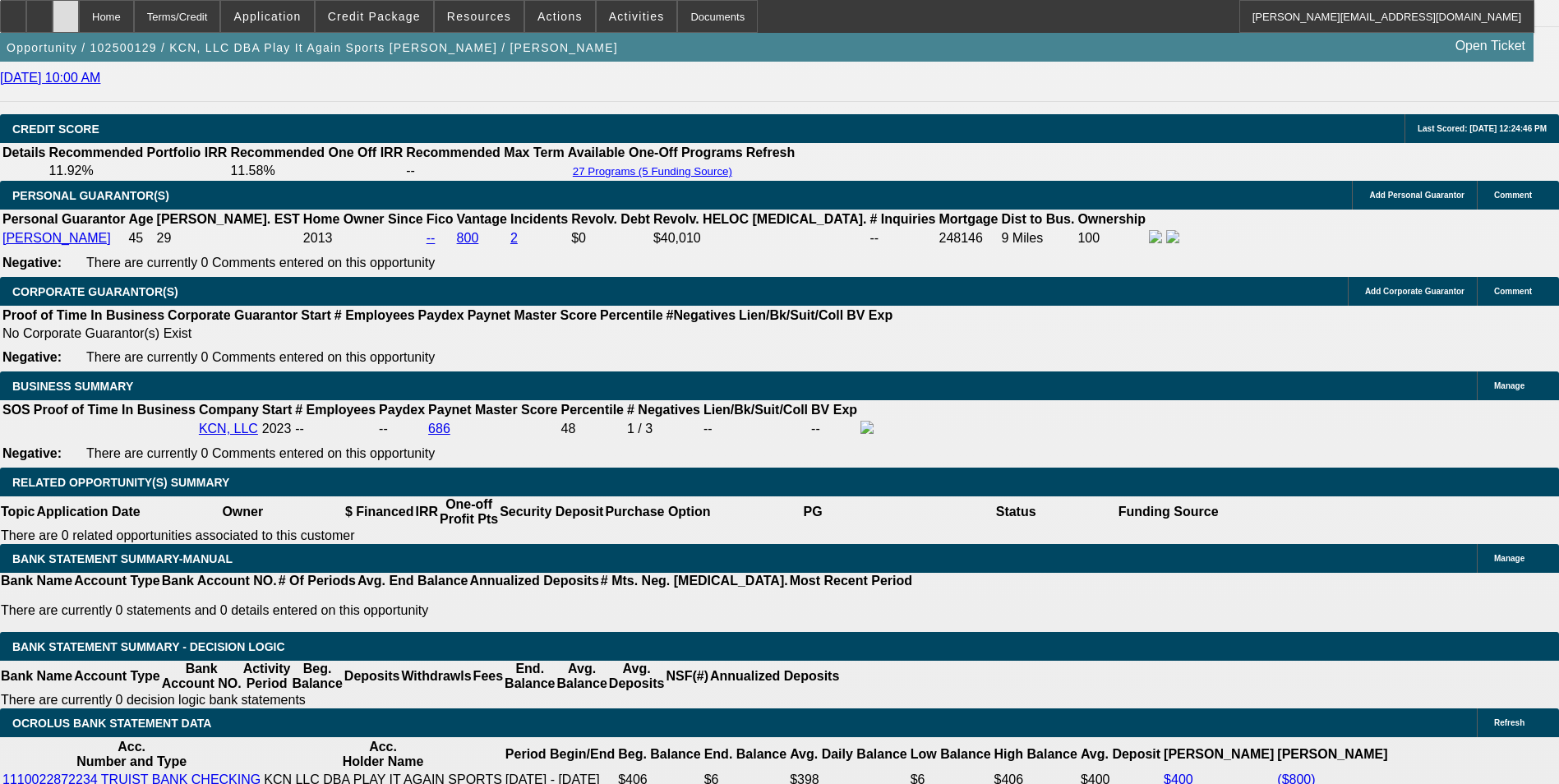
click at [79, 24] on div at bounding box center [65, 16] width 26 height 33
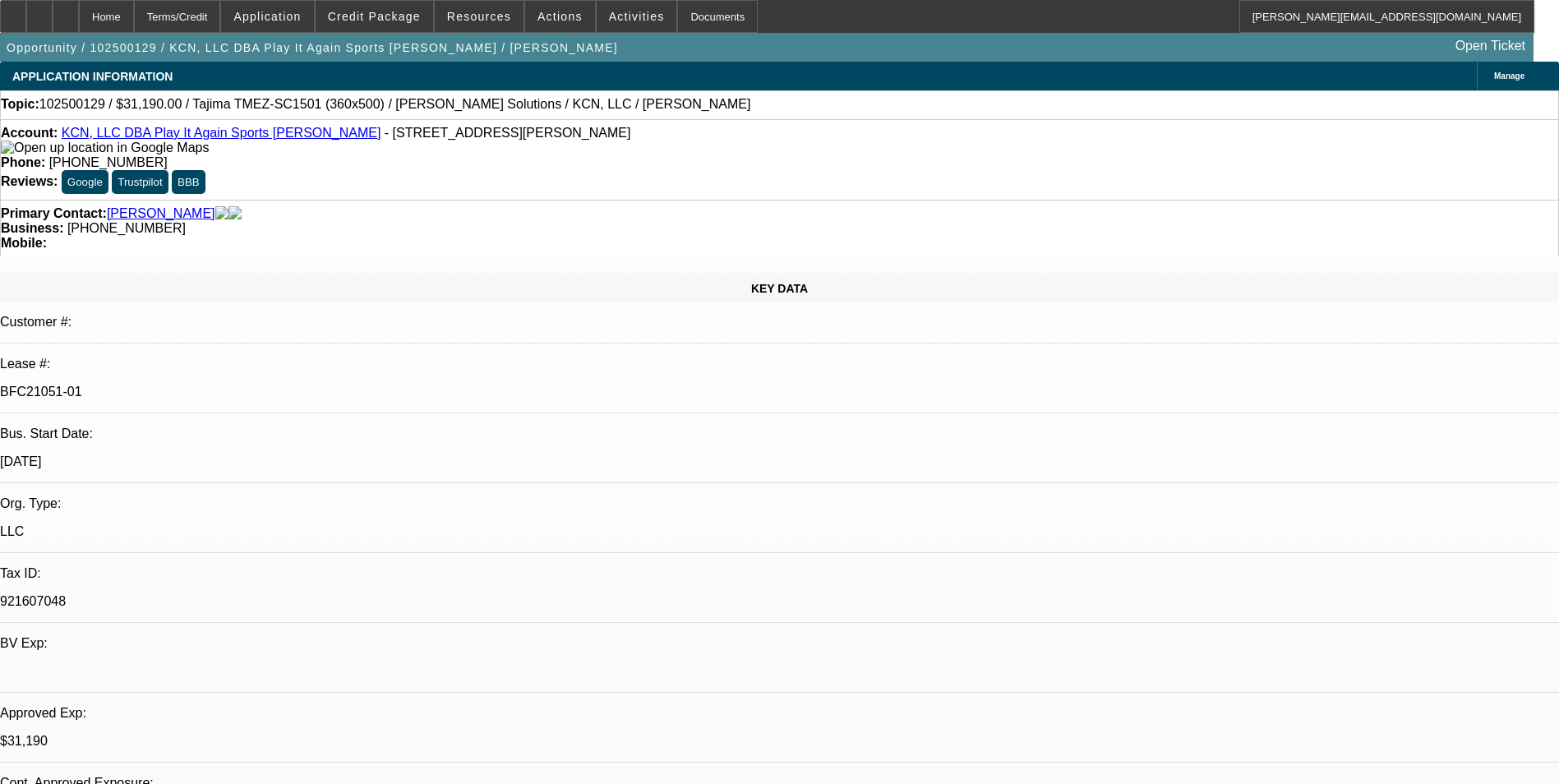
select select "0"
select select "2"
select select "0"
select select "2"
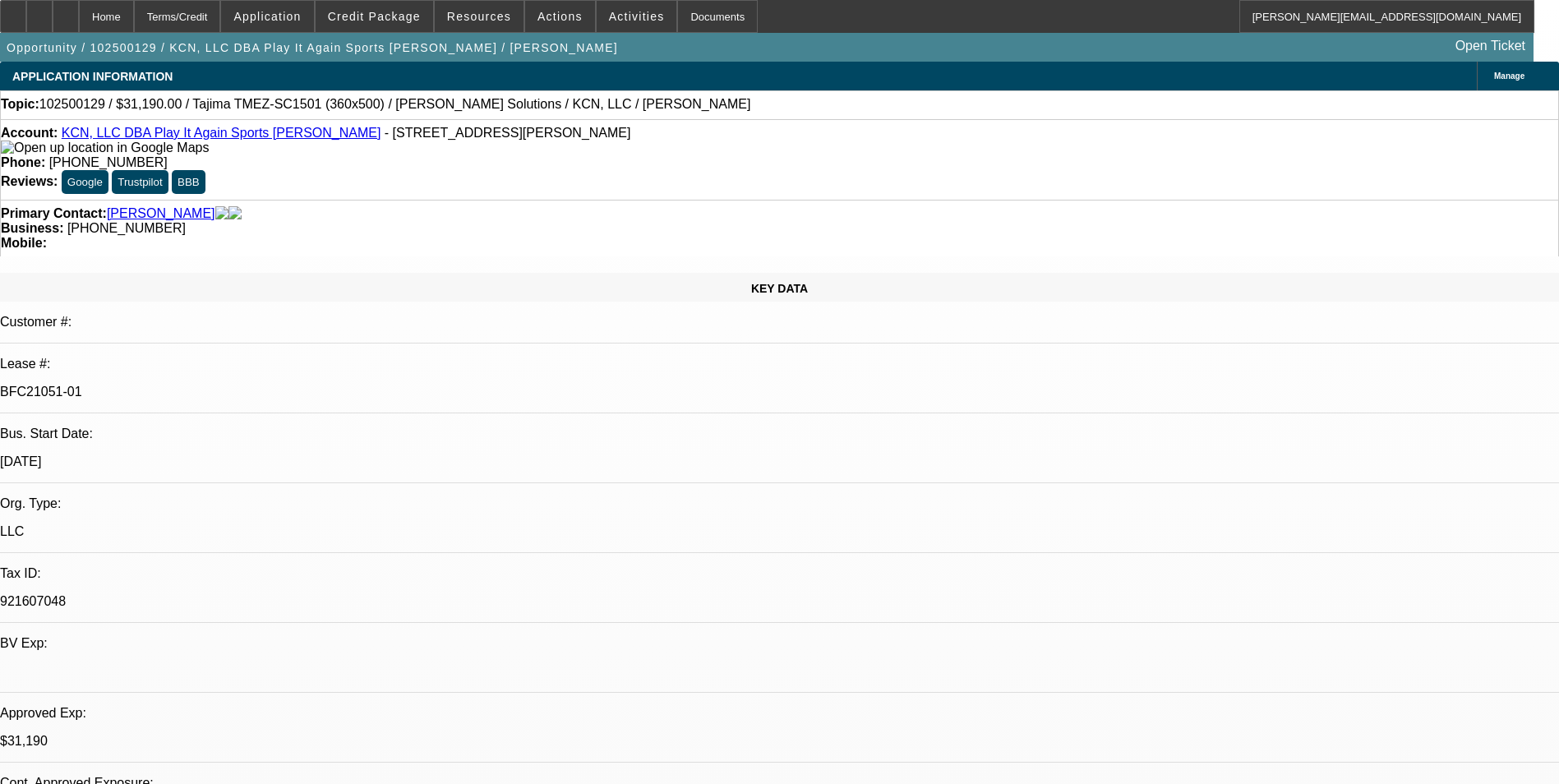
select select "0"
select select "2"
select select "0"
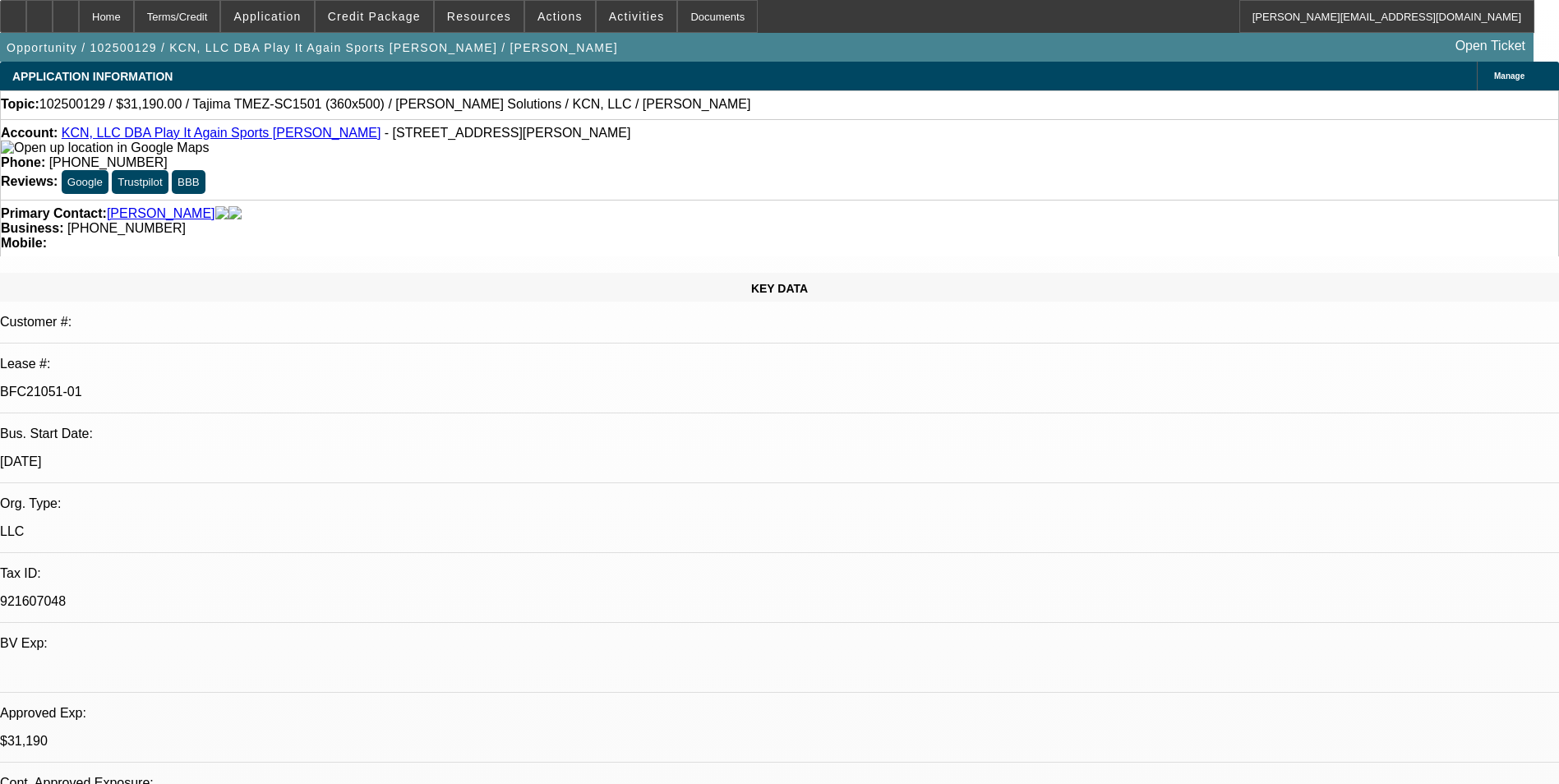
select select "2"
select select "0"
select select "1"
select select "2"
select select "6"
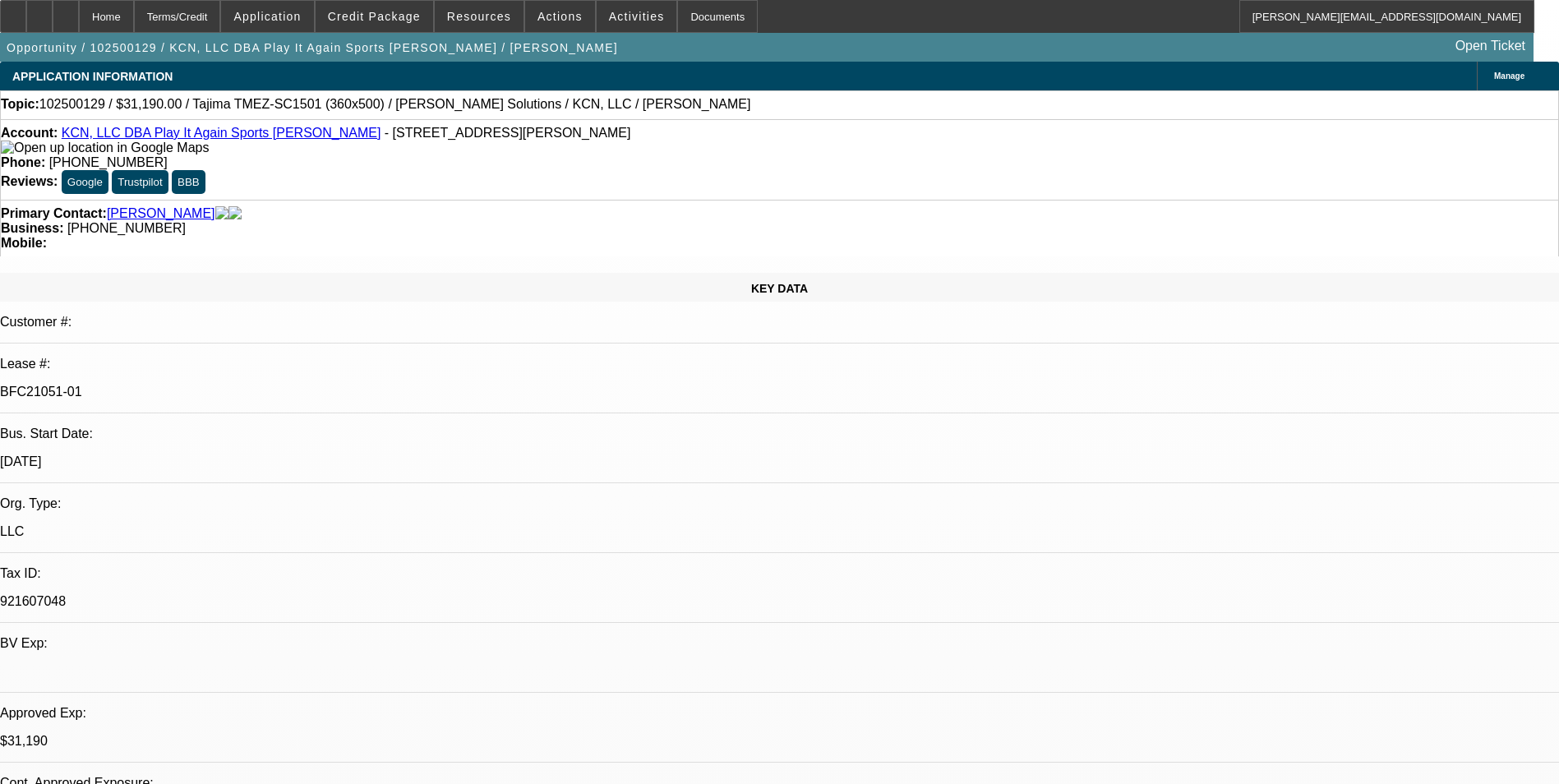
select select "1"
select select "2"
select select "6"
select select "1"
select select "2"
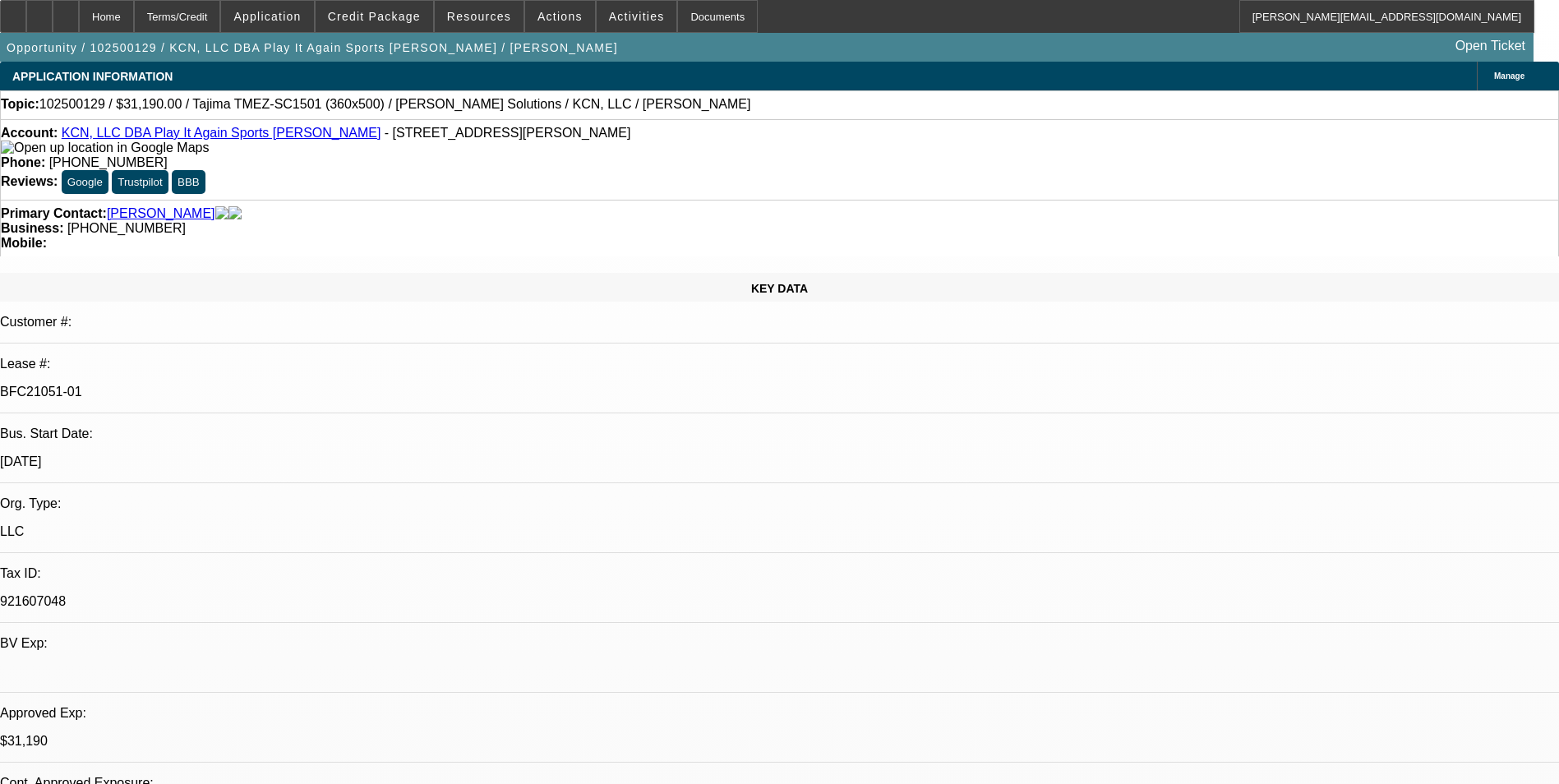
select select "6"
select select "1"
select select "2"
select select "6"
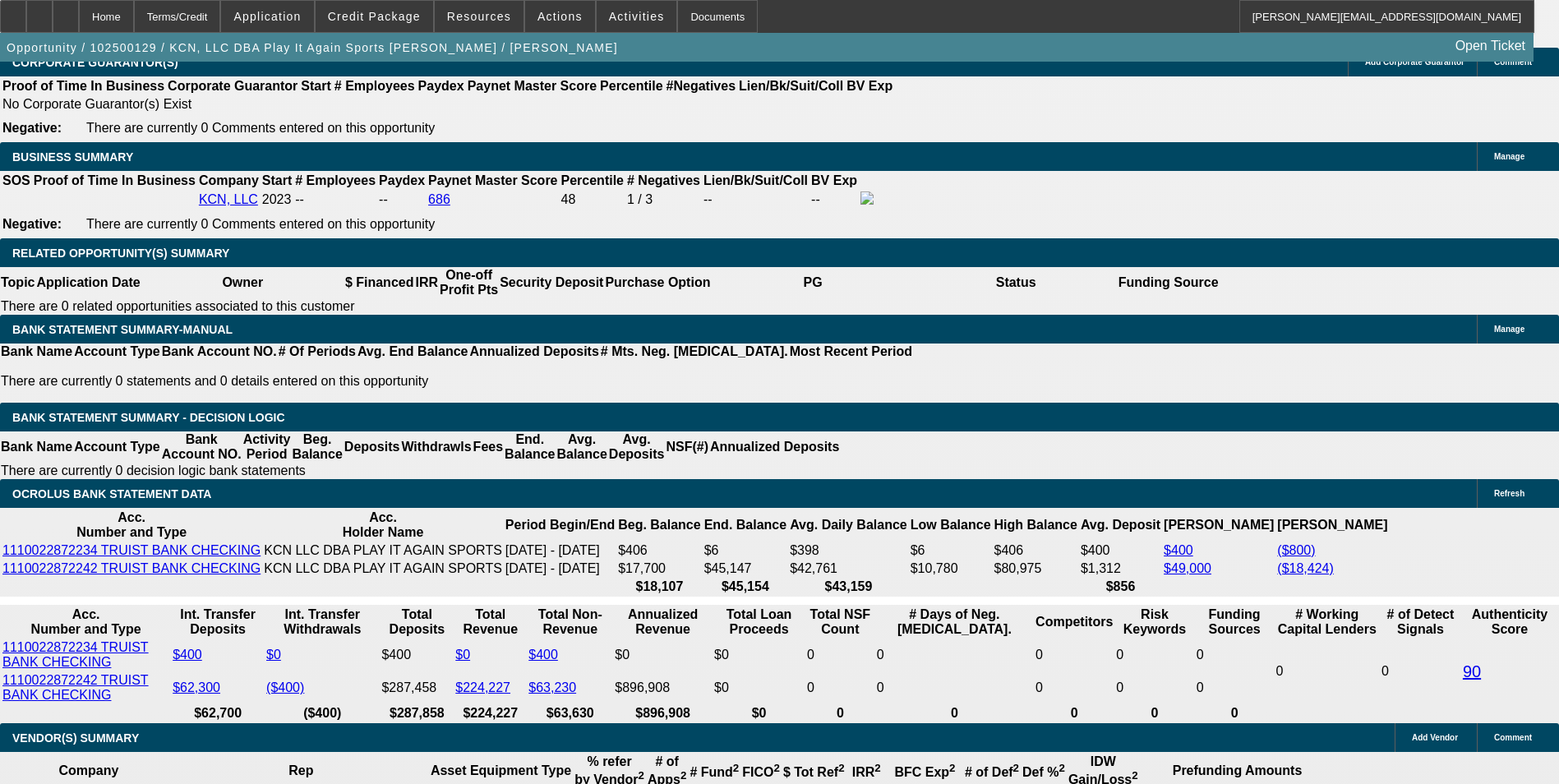
scroll to position [2640, 0]
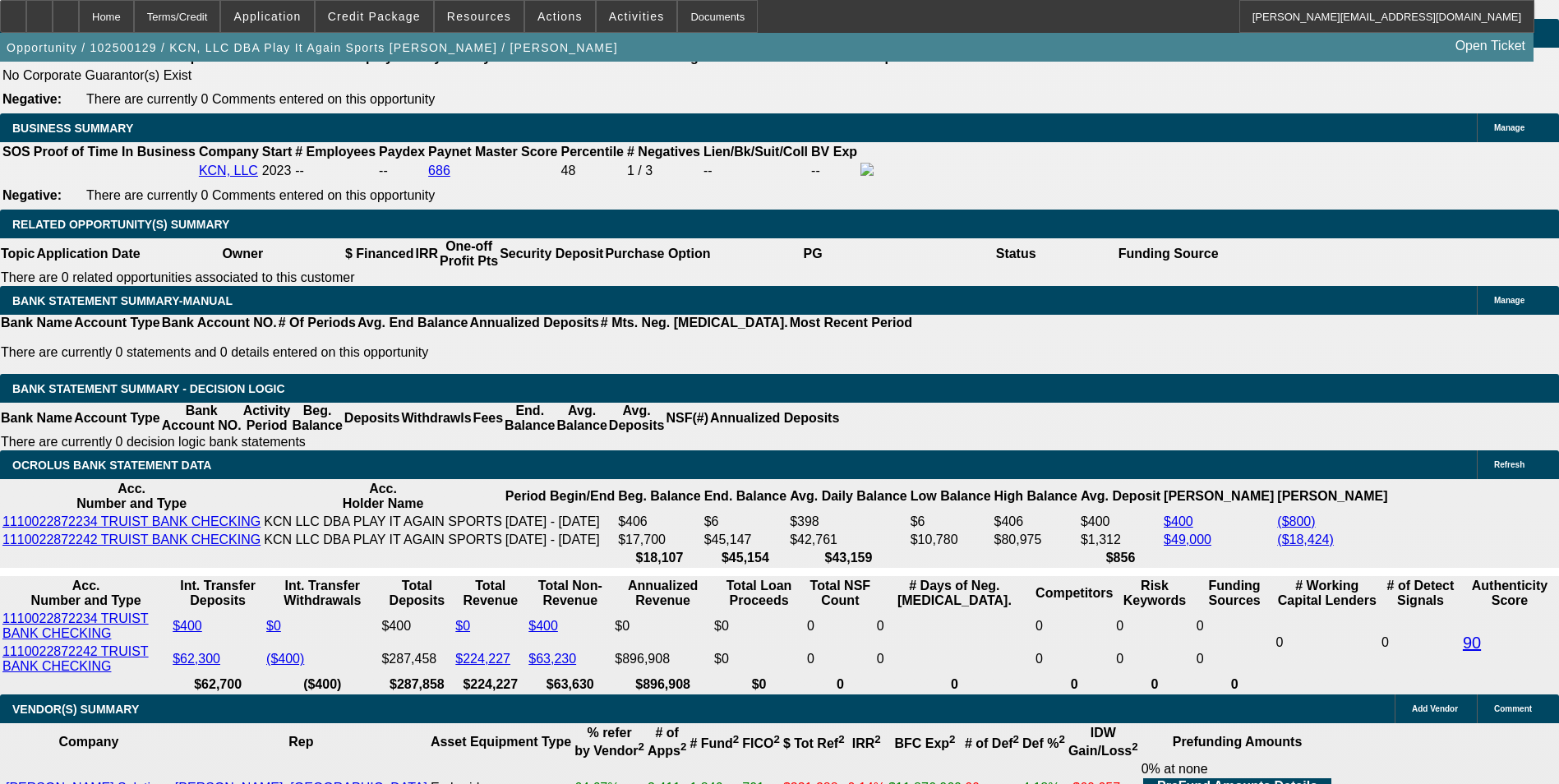
drag, startPoint x: 245, startPoint y: 375, endPoint x: 337, endPoint y: 360, distance: 93.2
type input "699"
type input "$1,398.00"
type input "UNKNOWN"
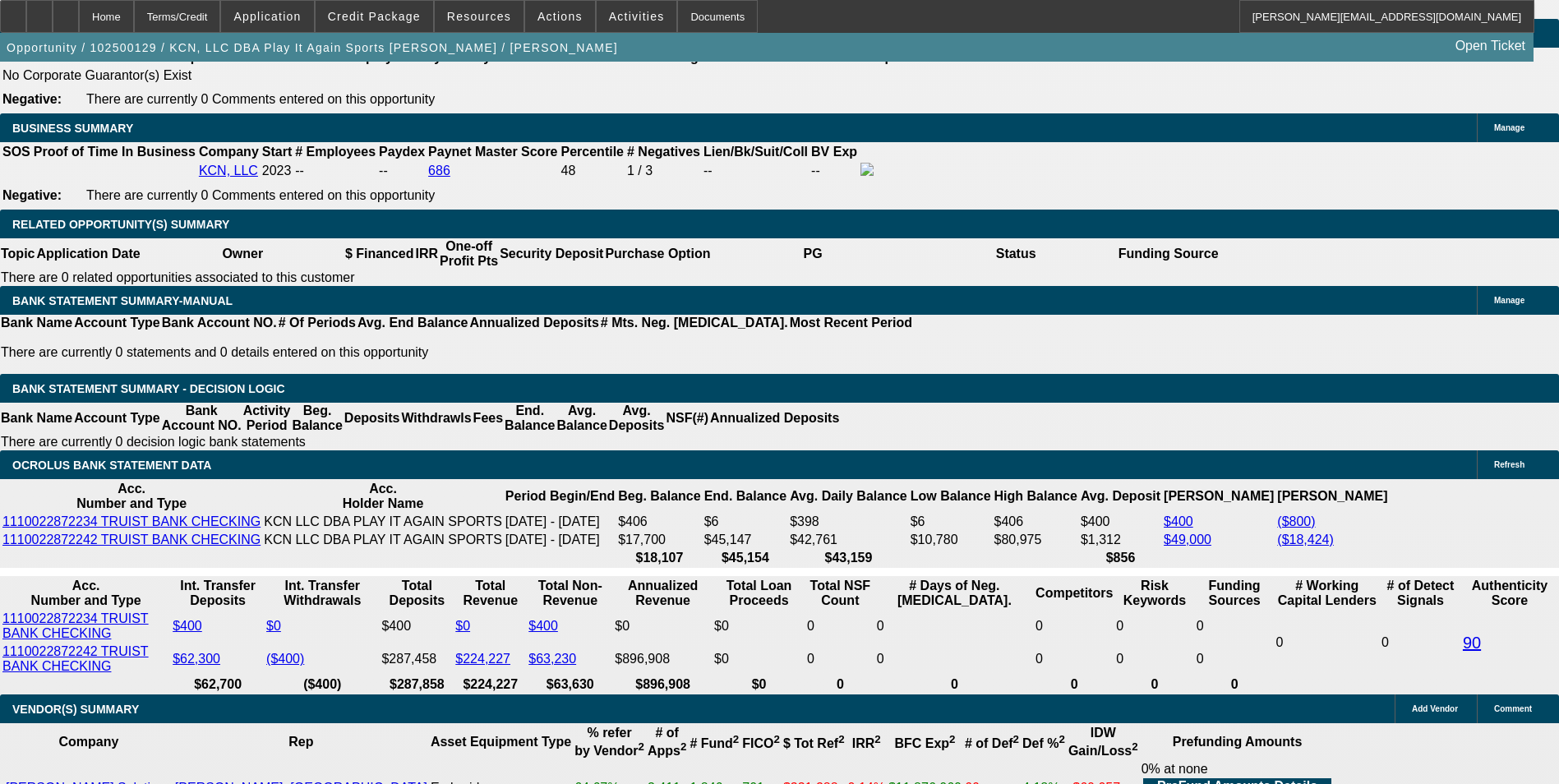
type input "12.3"
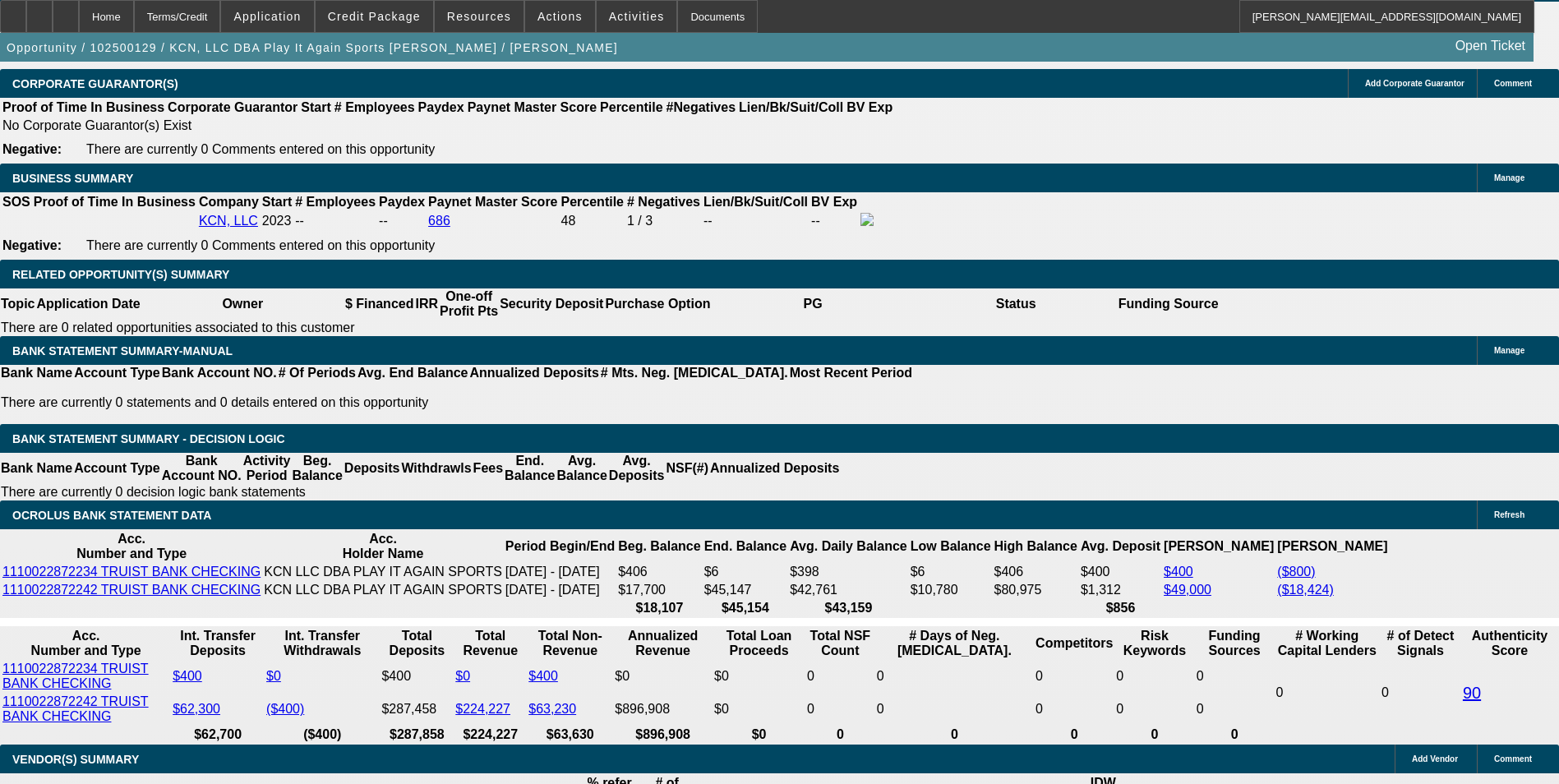
scroll to position [2394, 0]
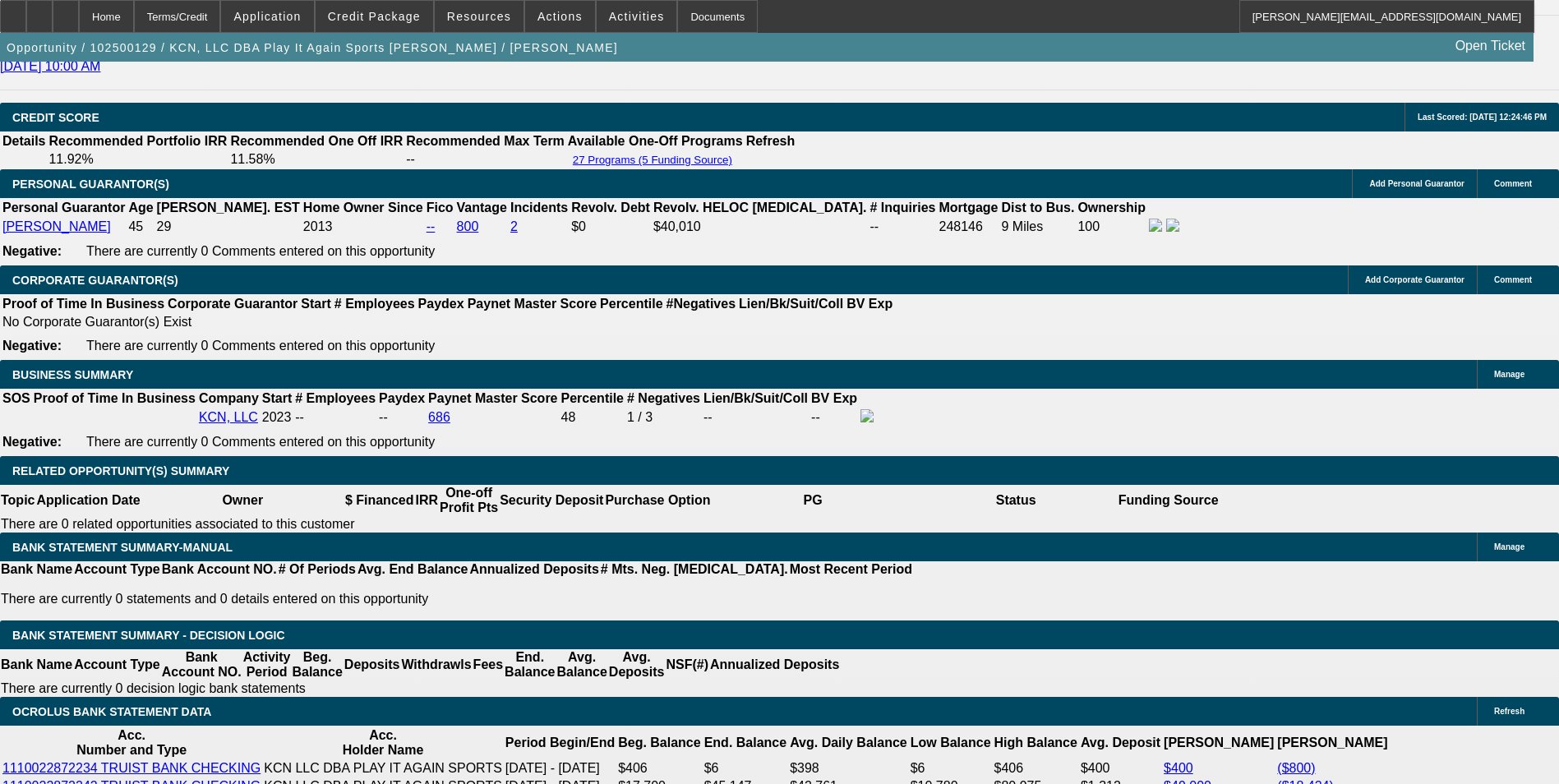
type input "$699.00"
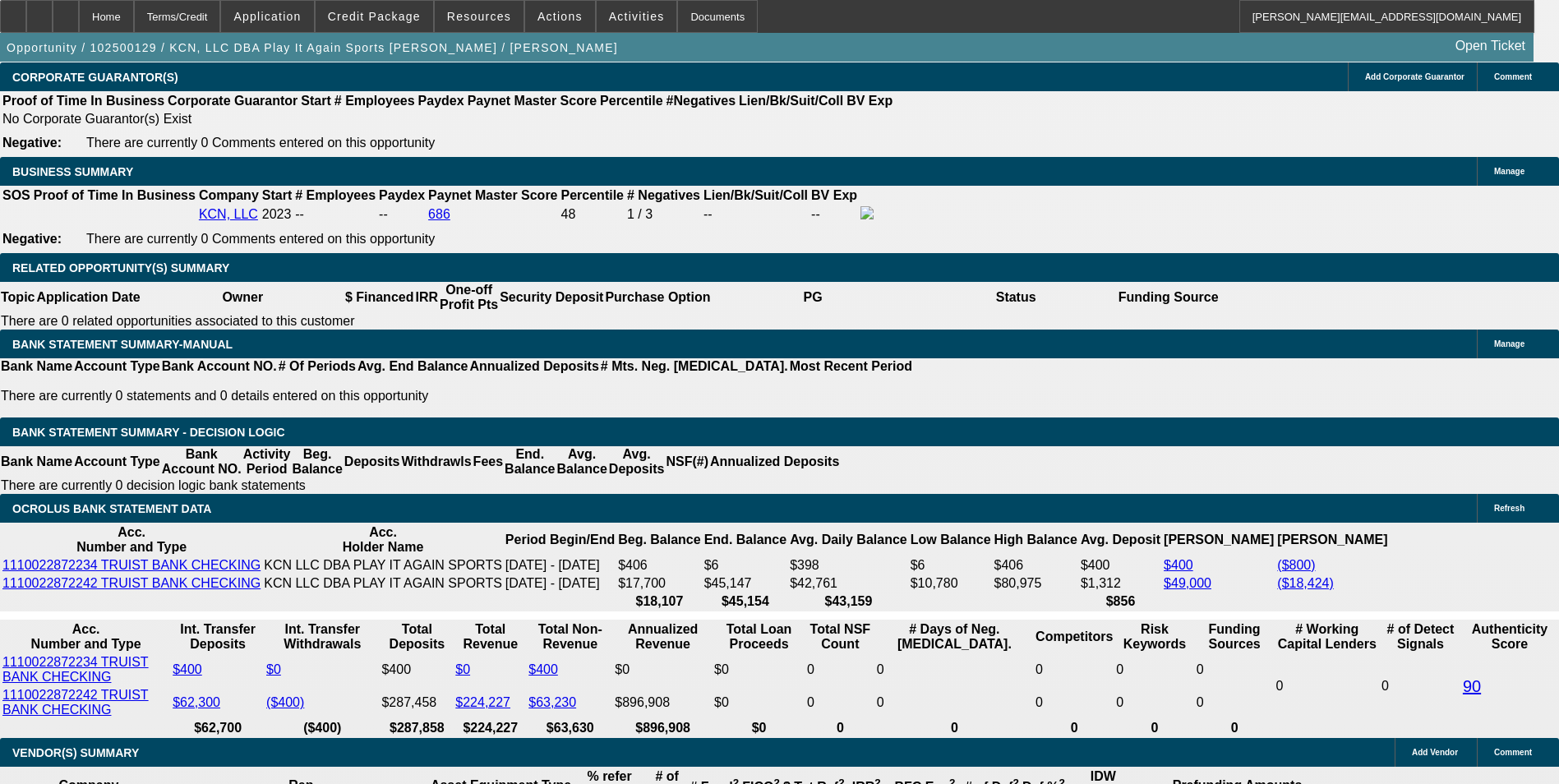
scroll to position [2723, 0]
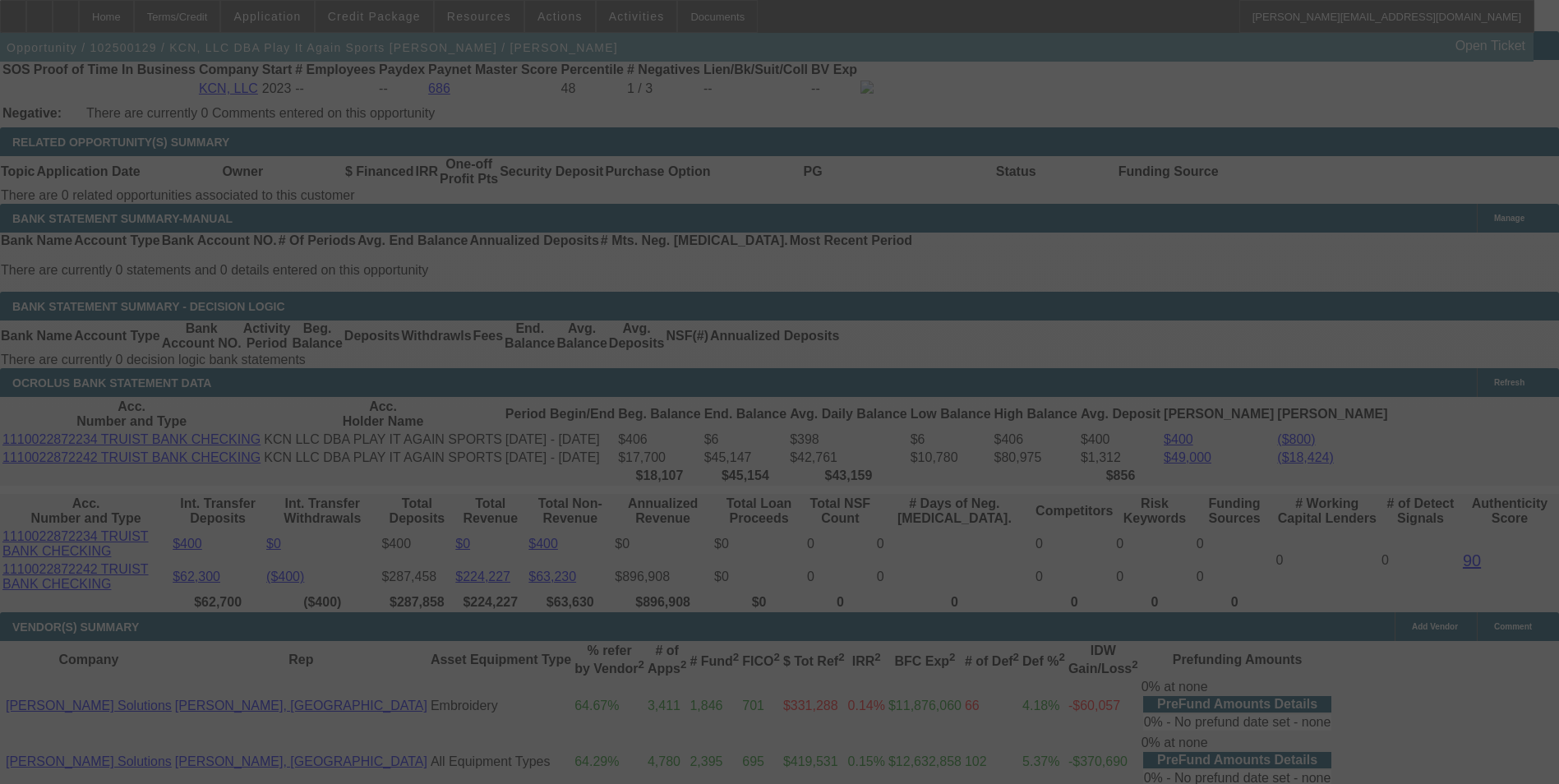
select select "0"
select select "2"
select select "0"
select select "6"
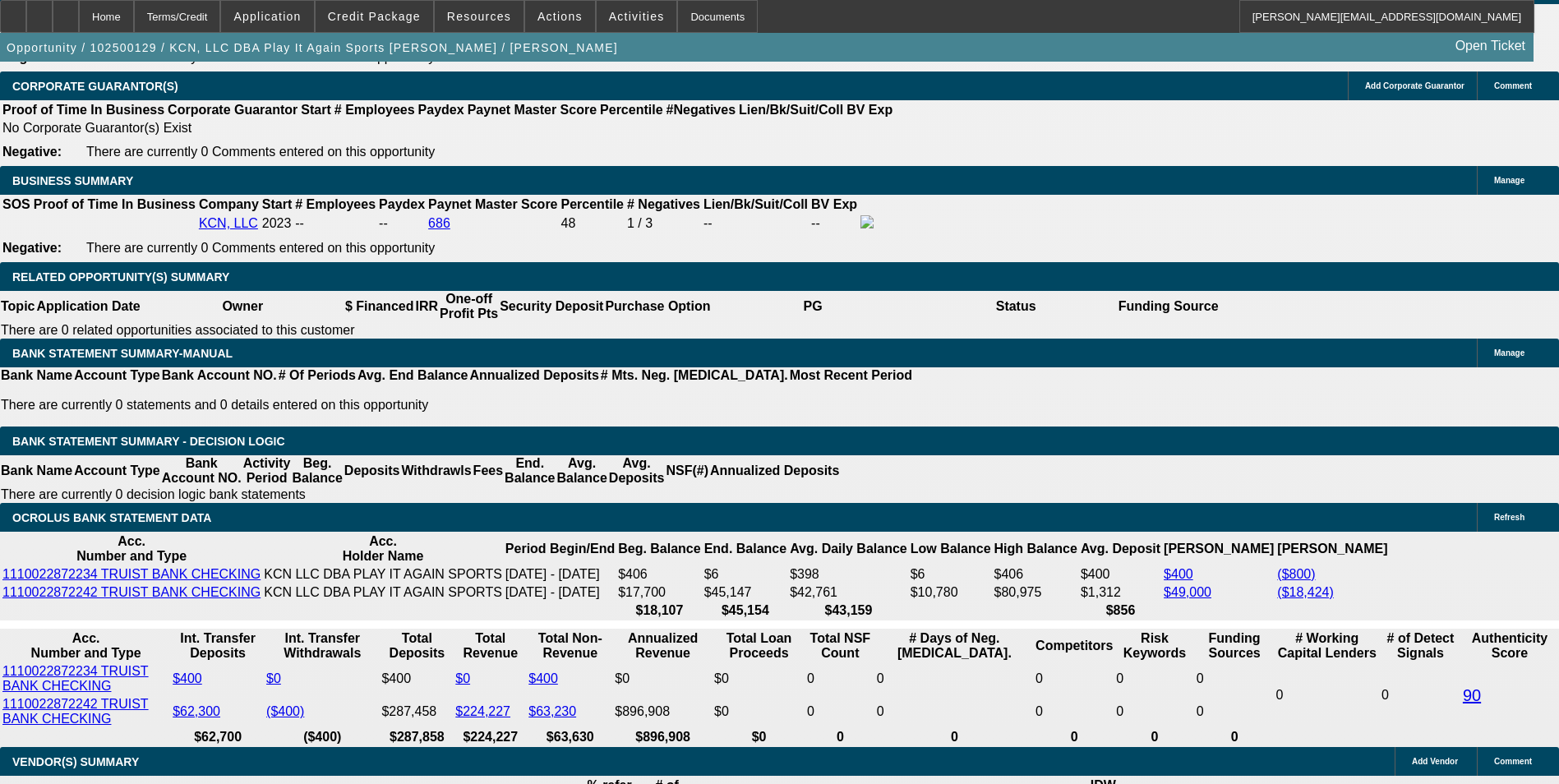
scroll to position [2640, 0]
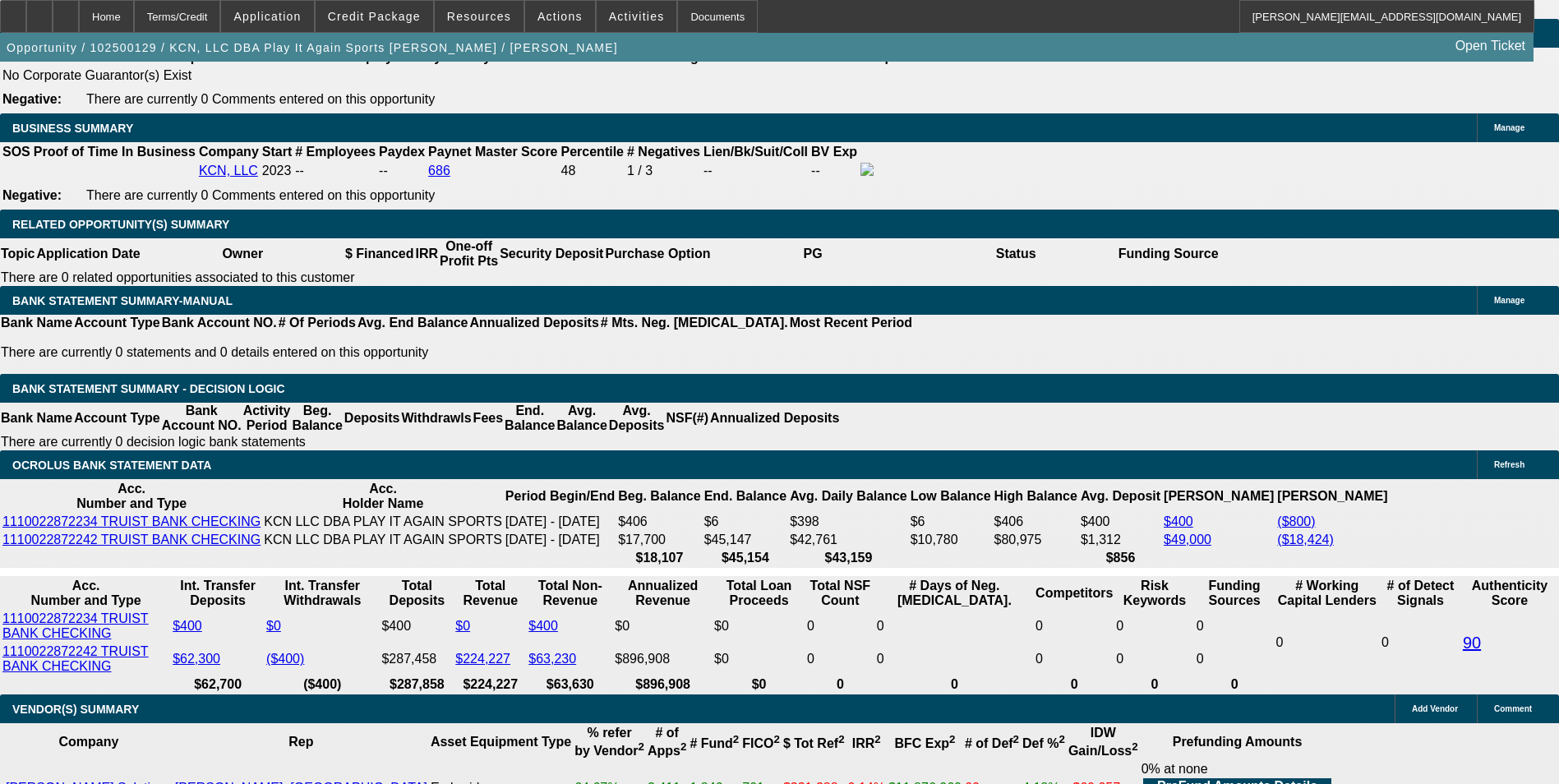
drag, startPoint x: 244, startPoint y: 375, endPoint x: 479, endPoint y: 367, distance: 235.1
type input "7.0"
type input "$14.00"
type input "UNKNOWN"
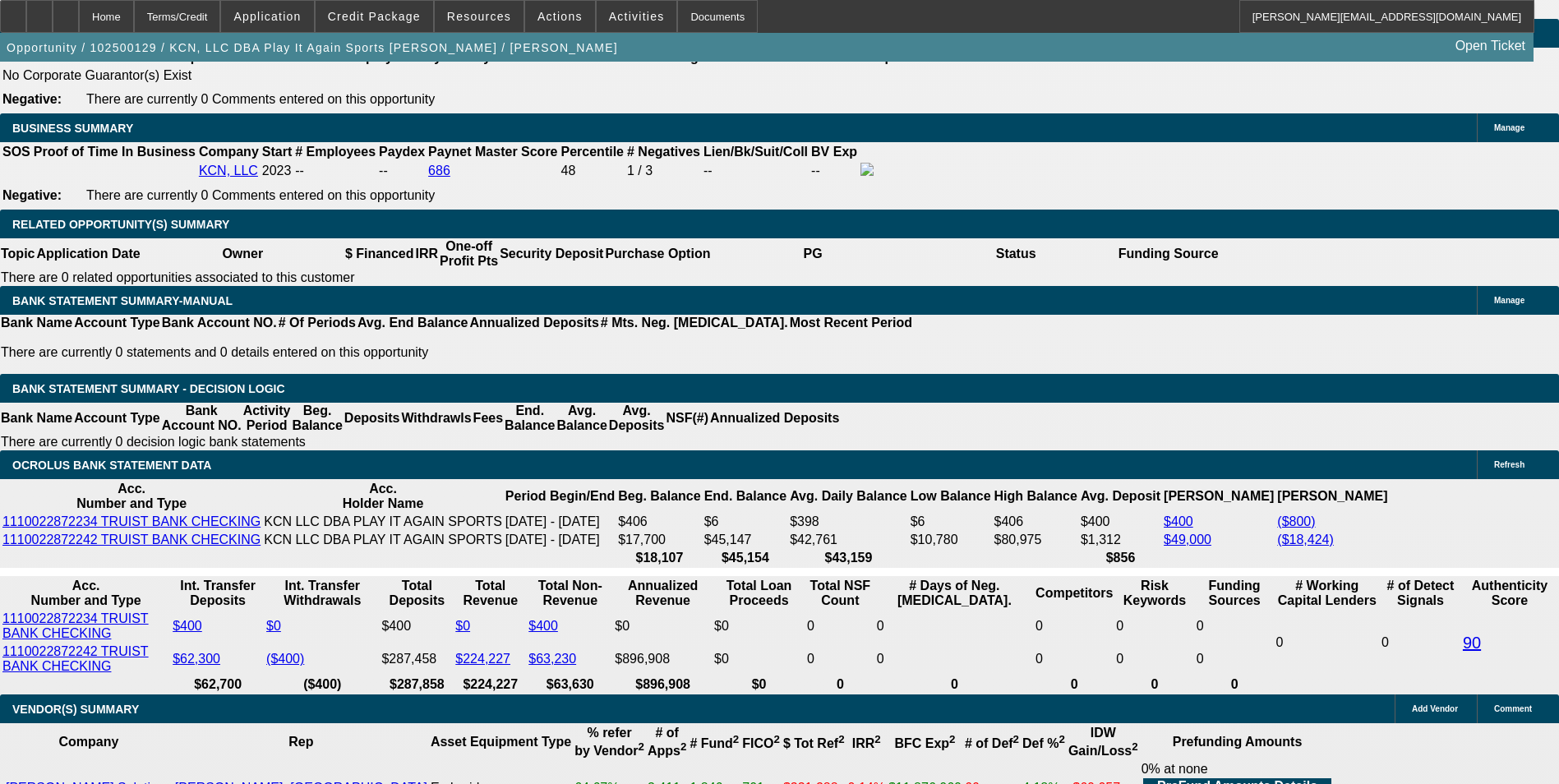
type input "702"
type input "$1,404.00"
type input "12.5"
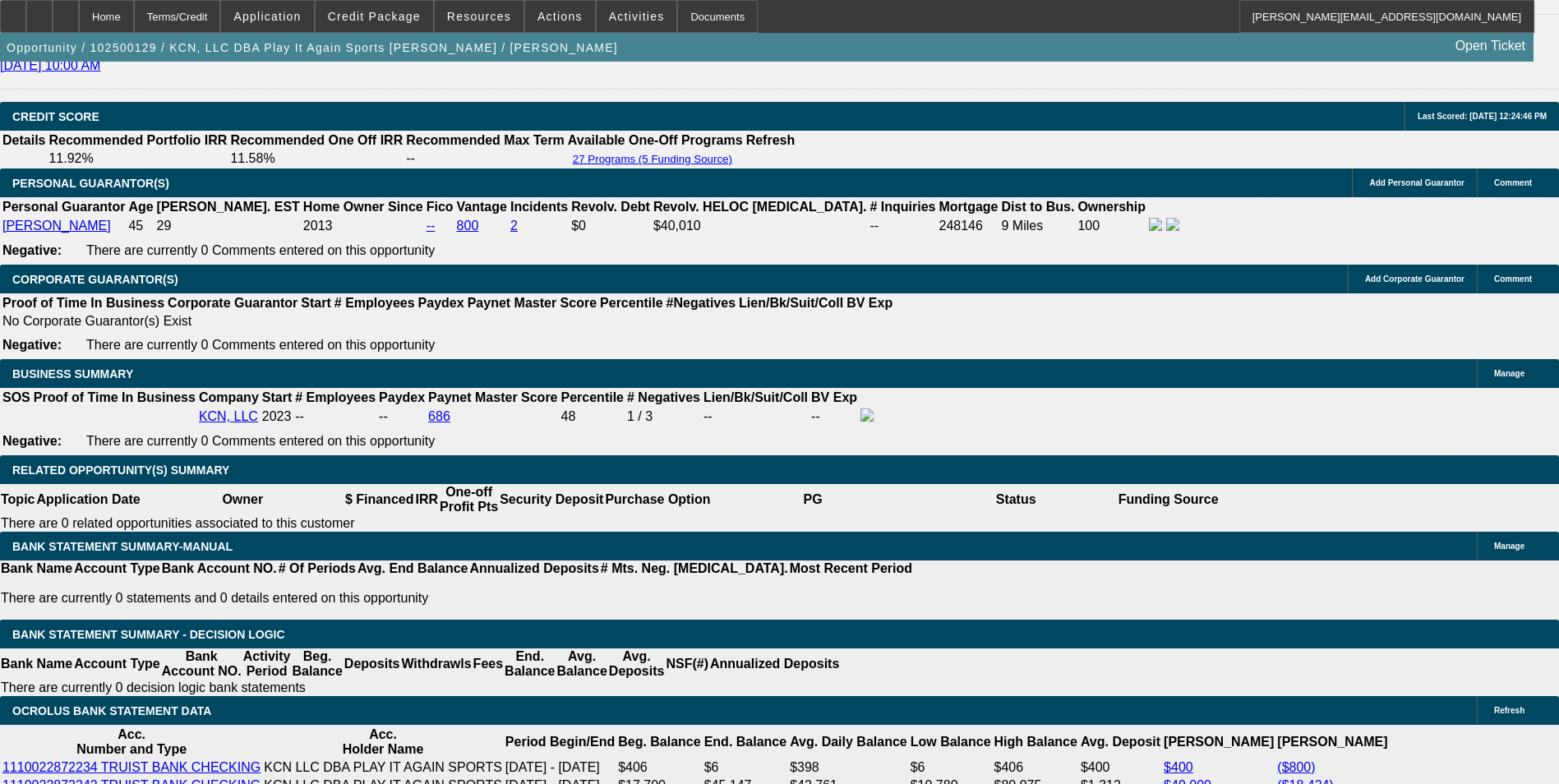
scroll to position [2394, 0]
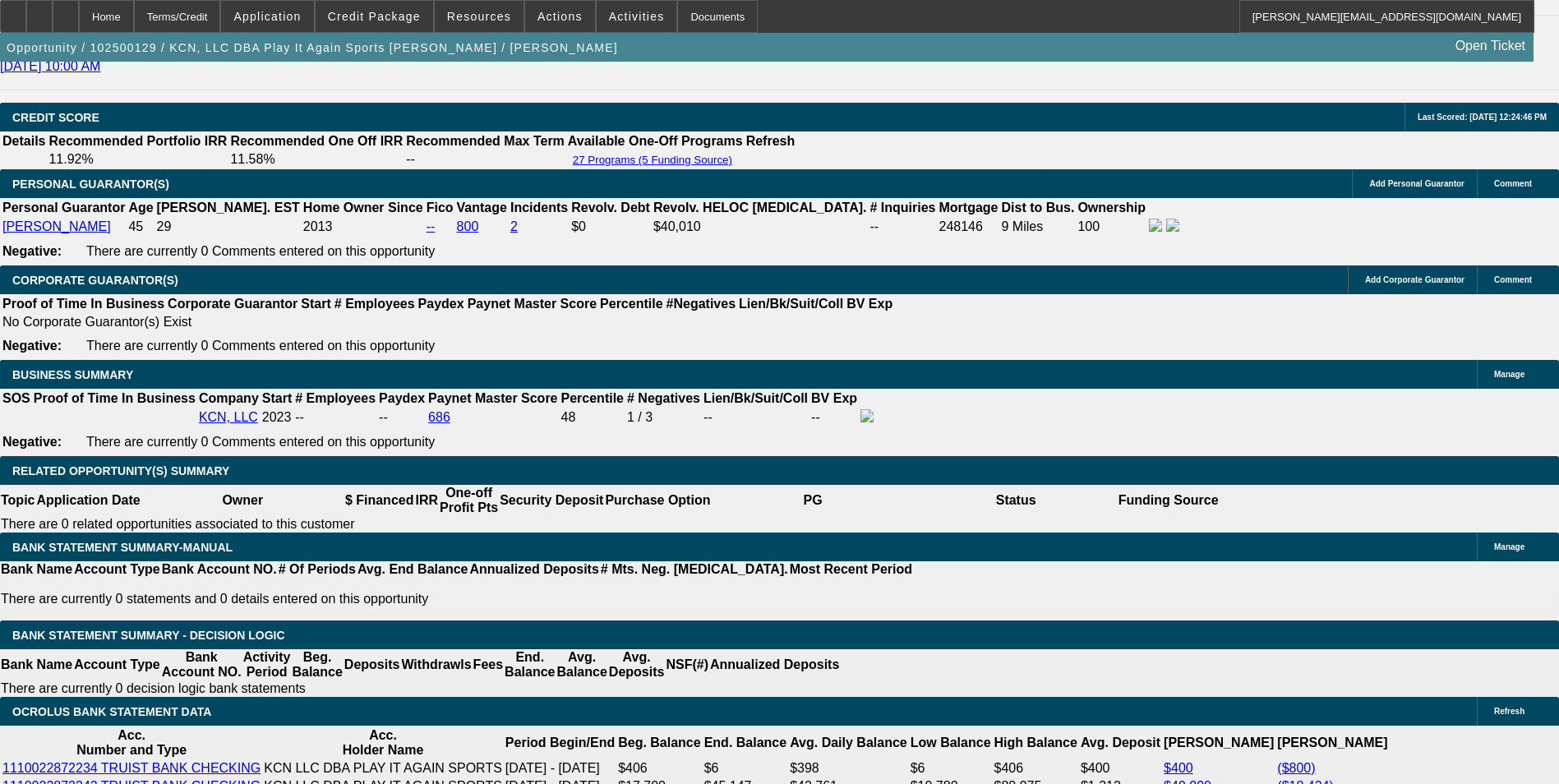
type input "$702.00"
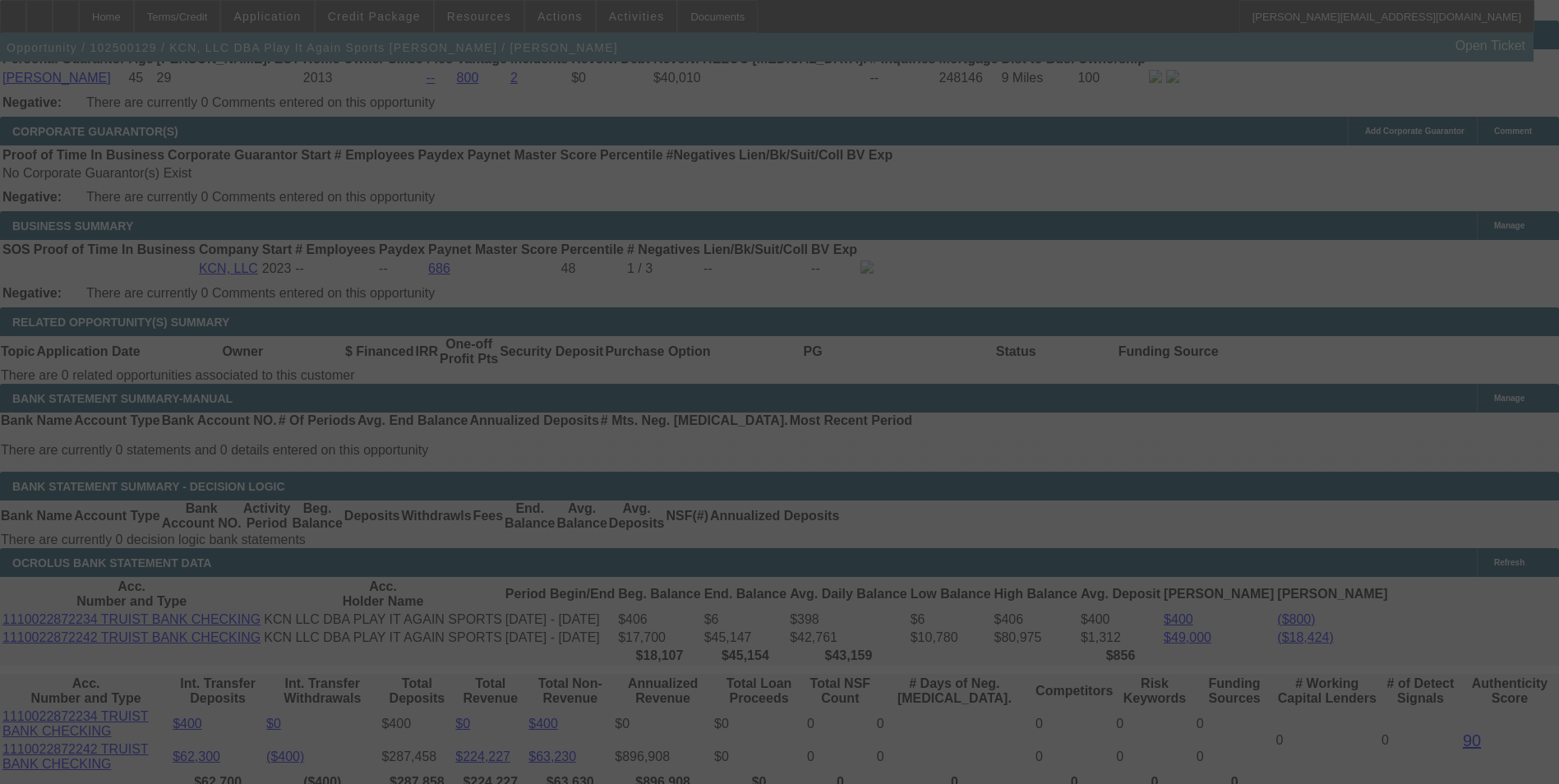
scroll to position [2558, 0]
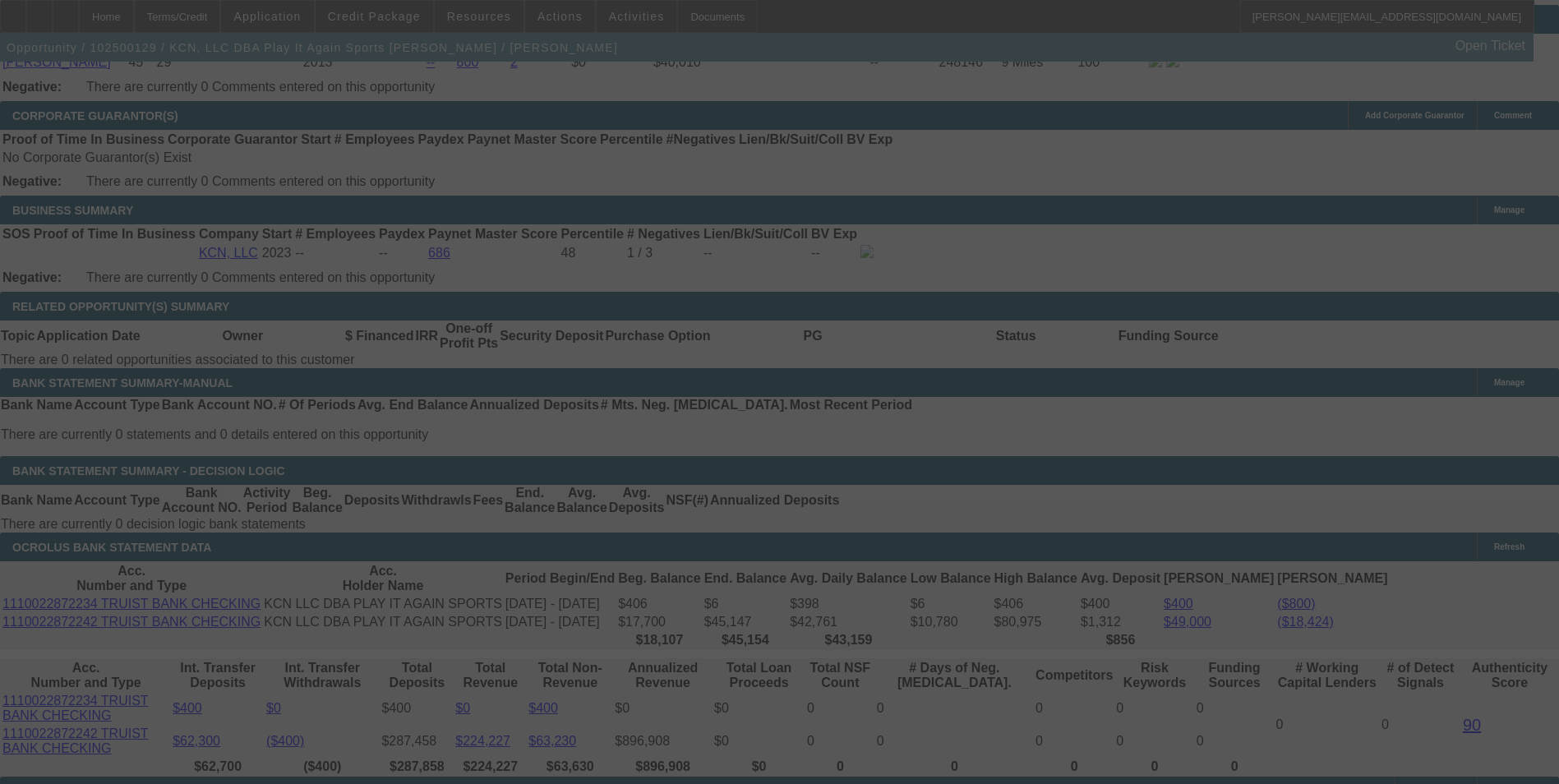
select select "0"
select select "2"
select select "0"
select select "6"
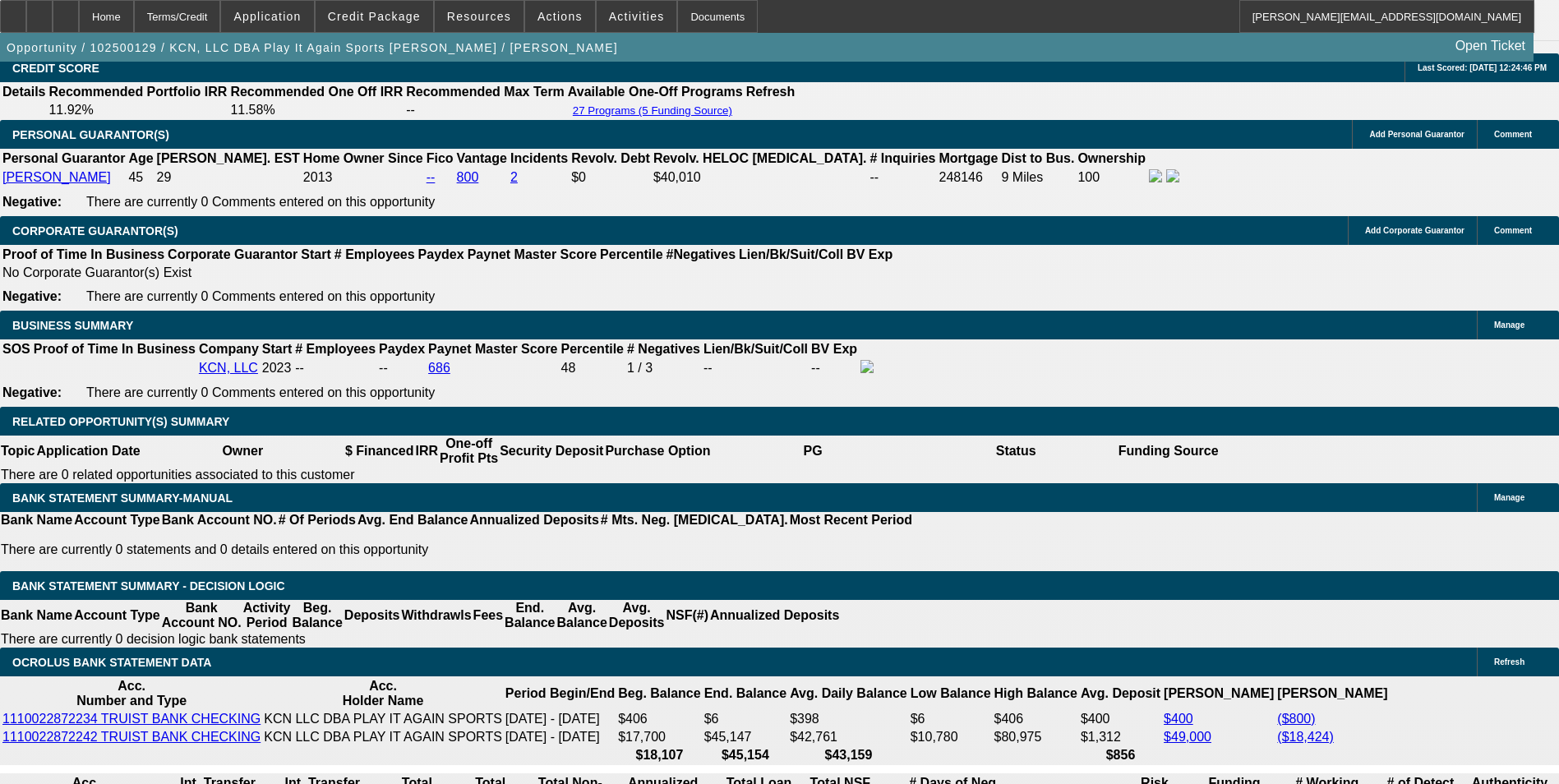
scroll to position [2394, 0]
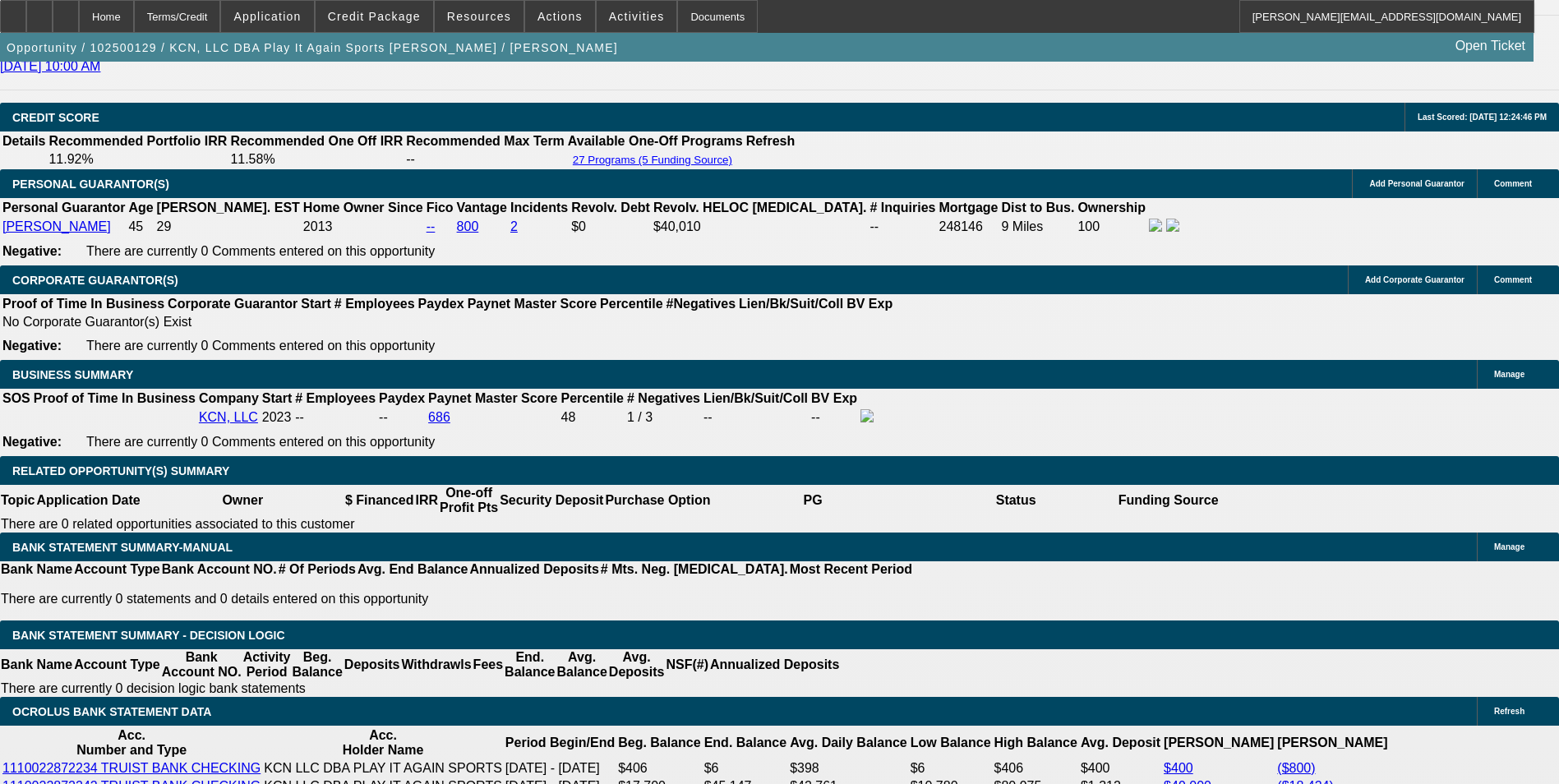
drag, startPoint x: 230, startPoint y: 619, endPoint x: 399, endPoint y: 619, distance: 169.0
type input "698"
type input "$1,396.00"
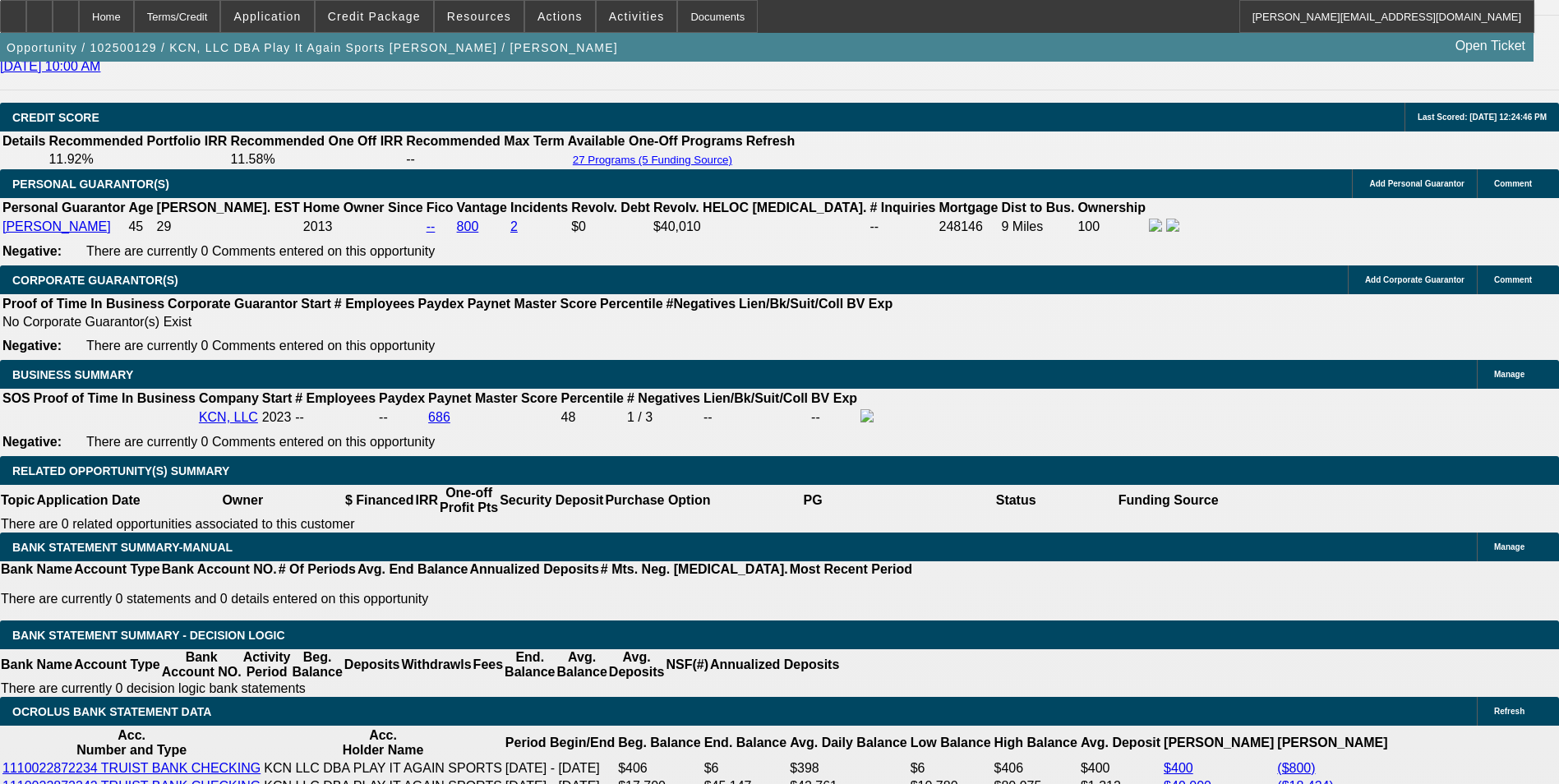
type input "UNKNOWN"
type input "12.3"
type input "$698.00"
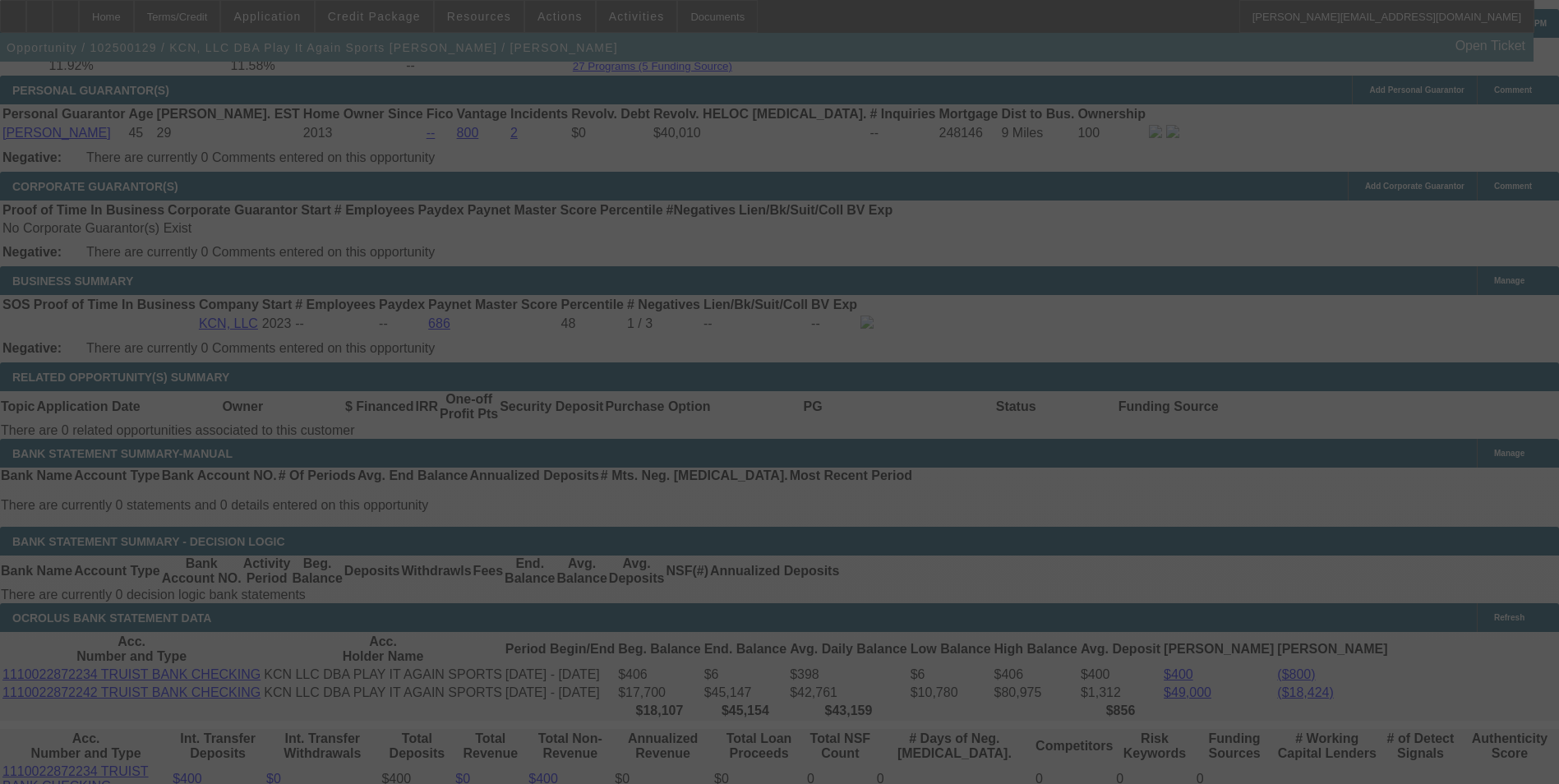
scroll to position [2558, 0]
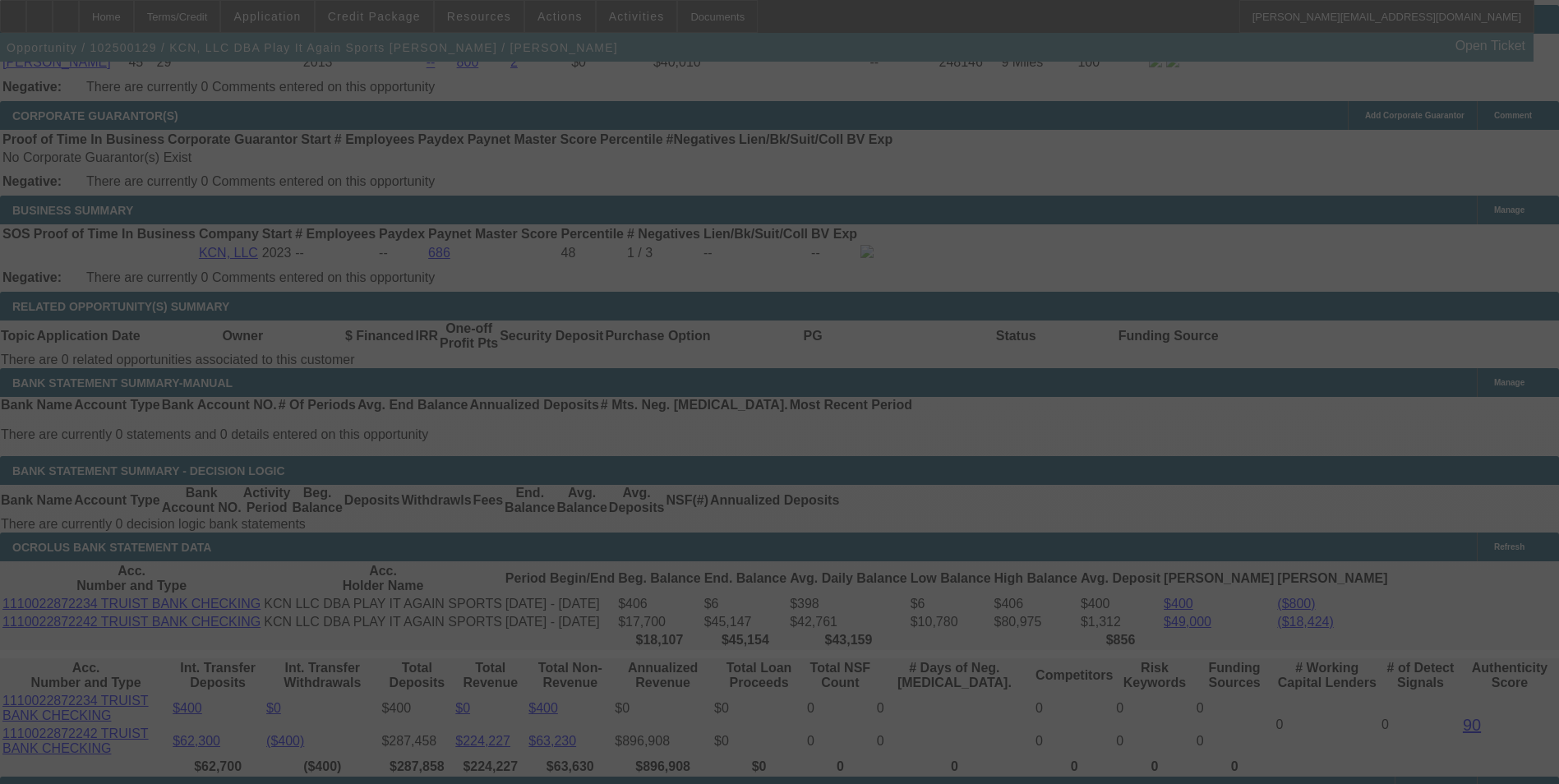
select select "0"
select select "2"
select select "0"
select select "6"
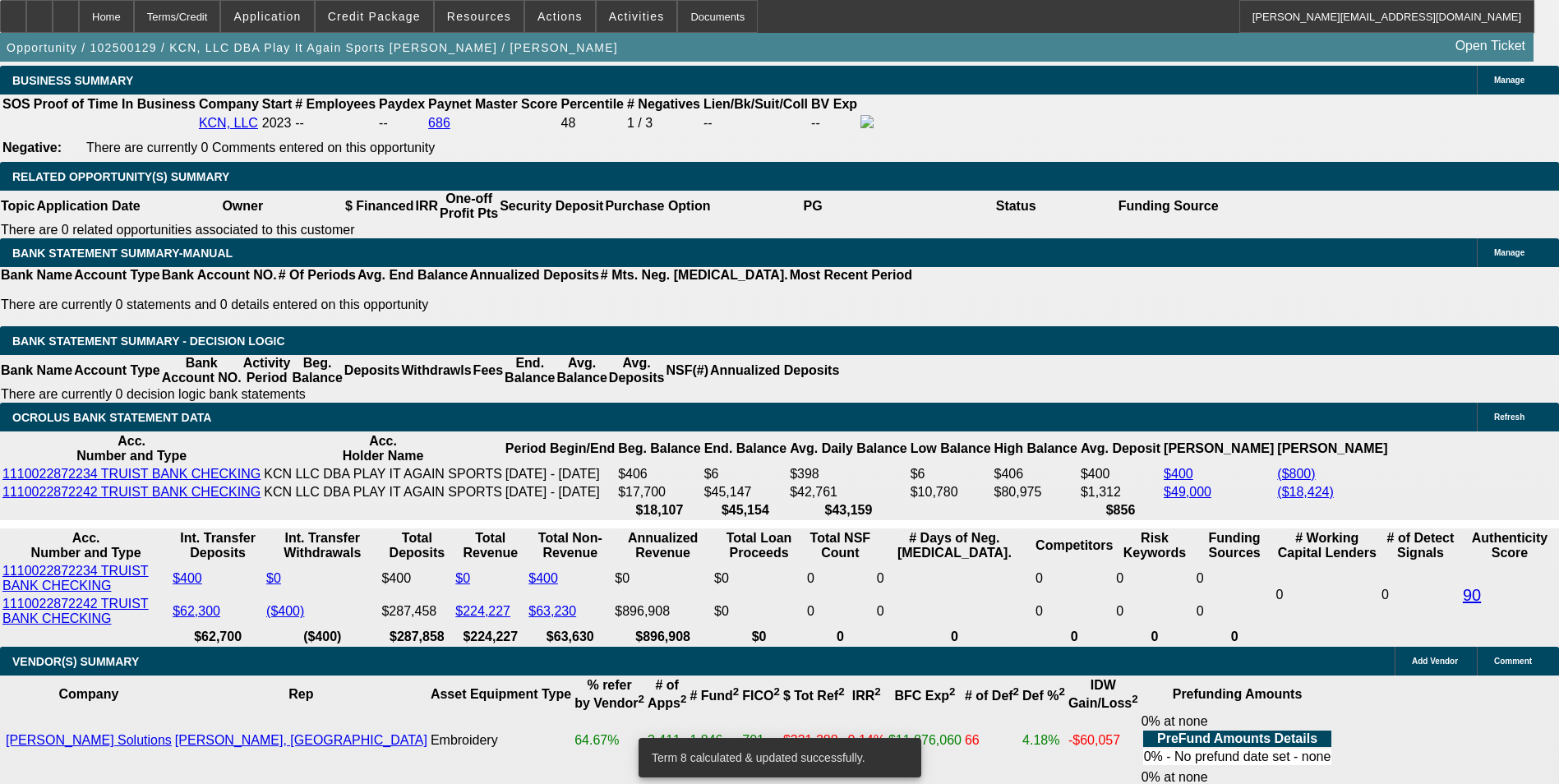
scroll to position [2723, 0]
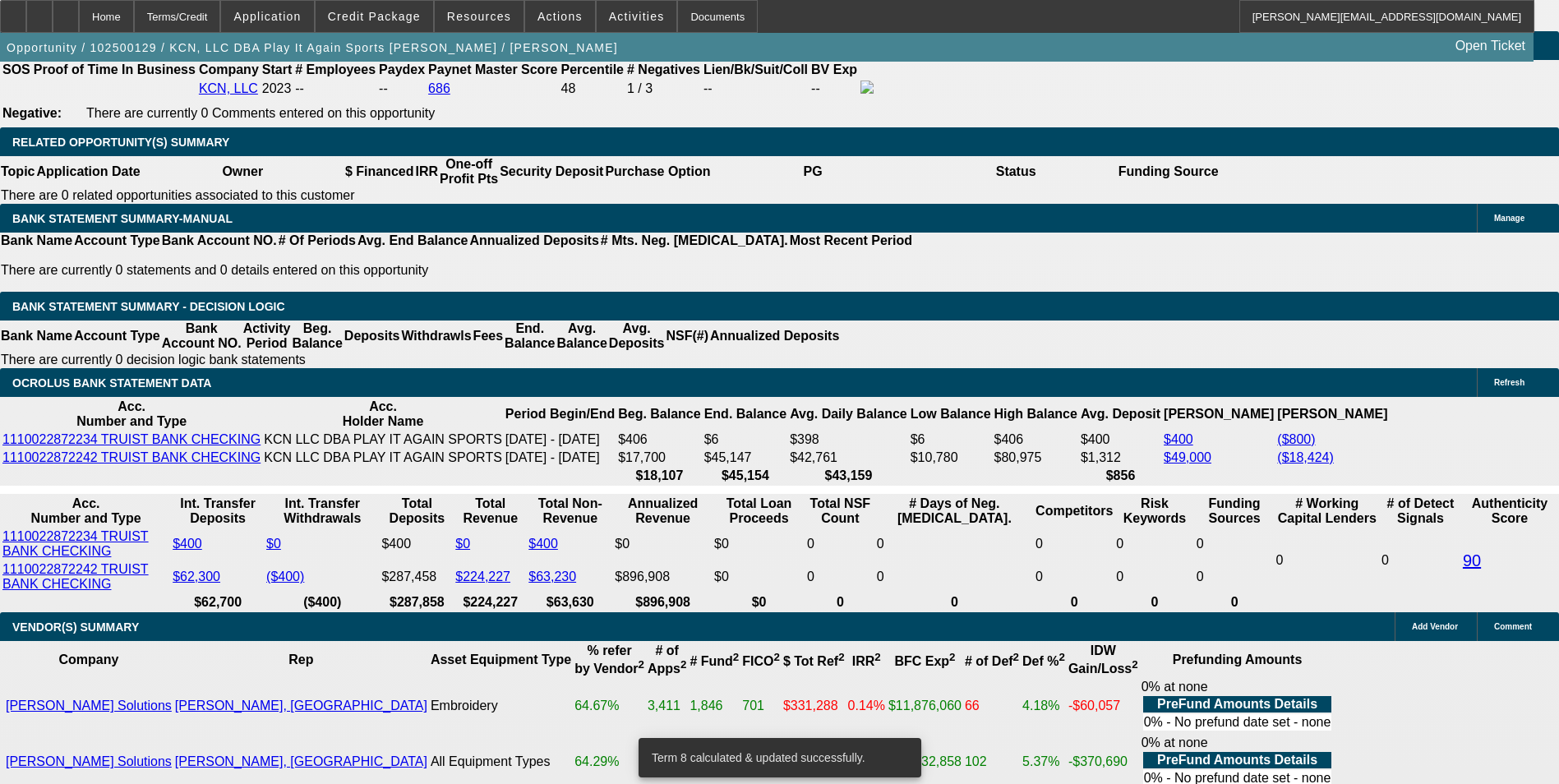
drag, startPoint x: 250, startPoint y: 290, endPoint x: 370, endPoint y: 290, distance: 120.0
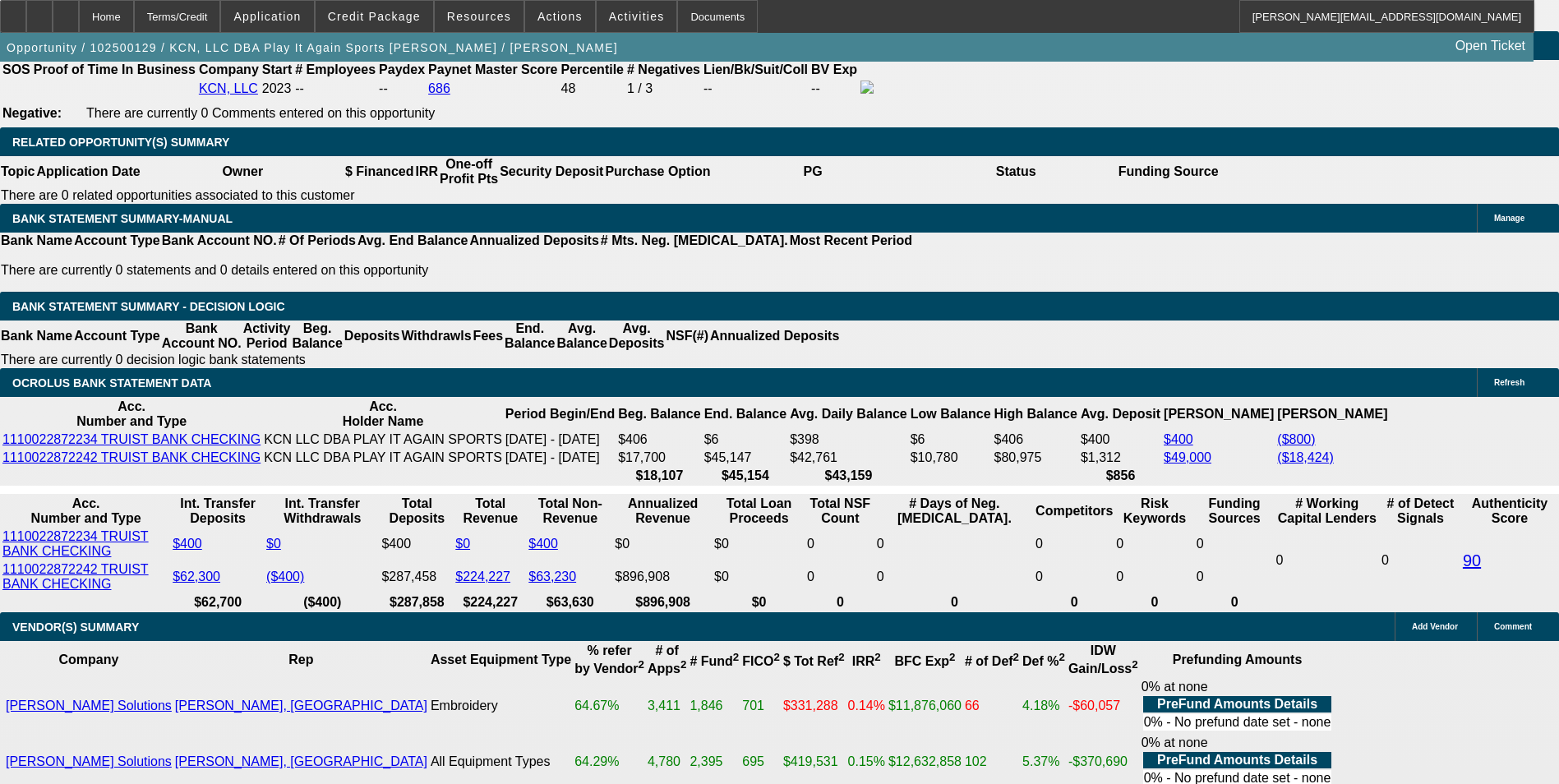
type input "6"
type input "$12.00"
type input "UNKNOWN"
type input "69"
type input "690"
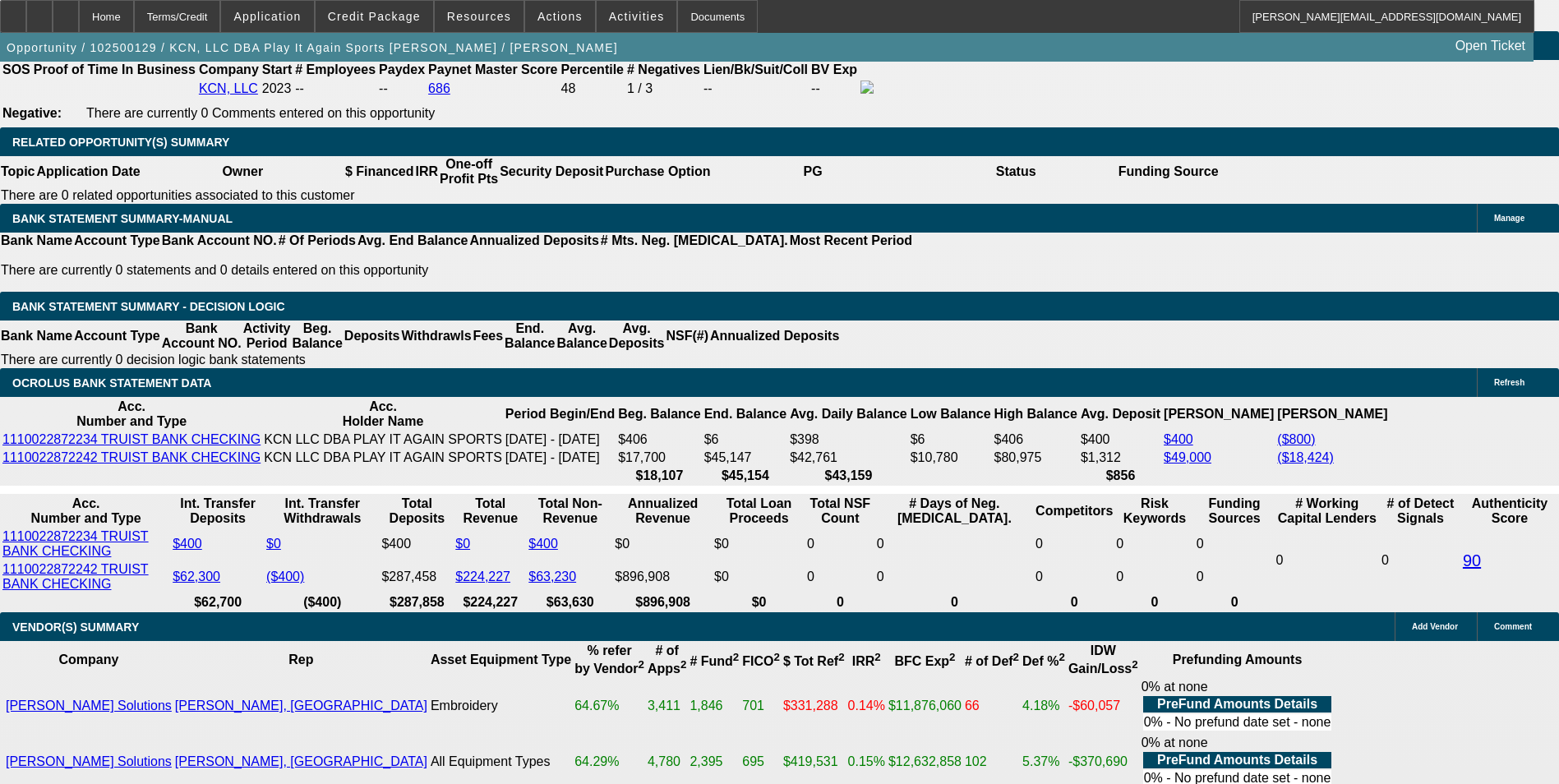
type input "$1,380.00"
type input "11.8"
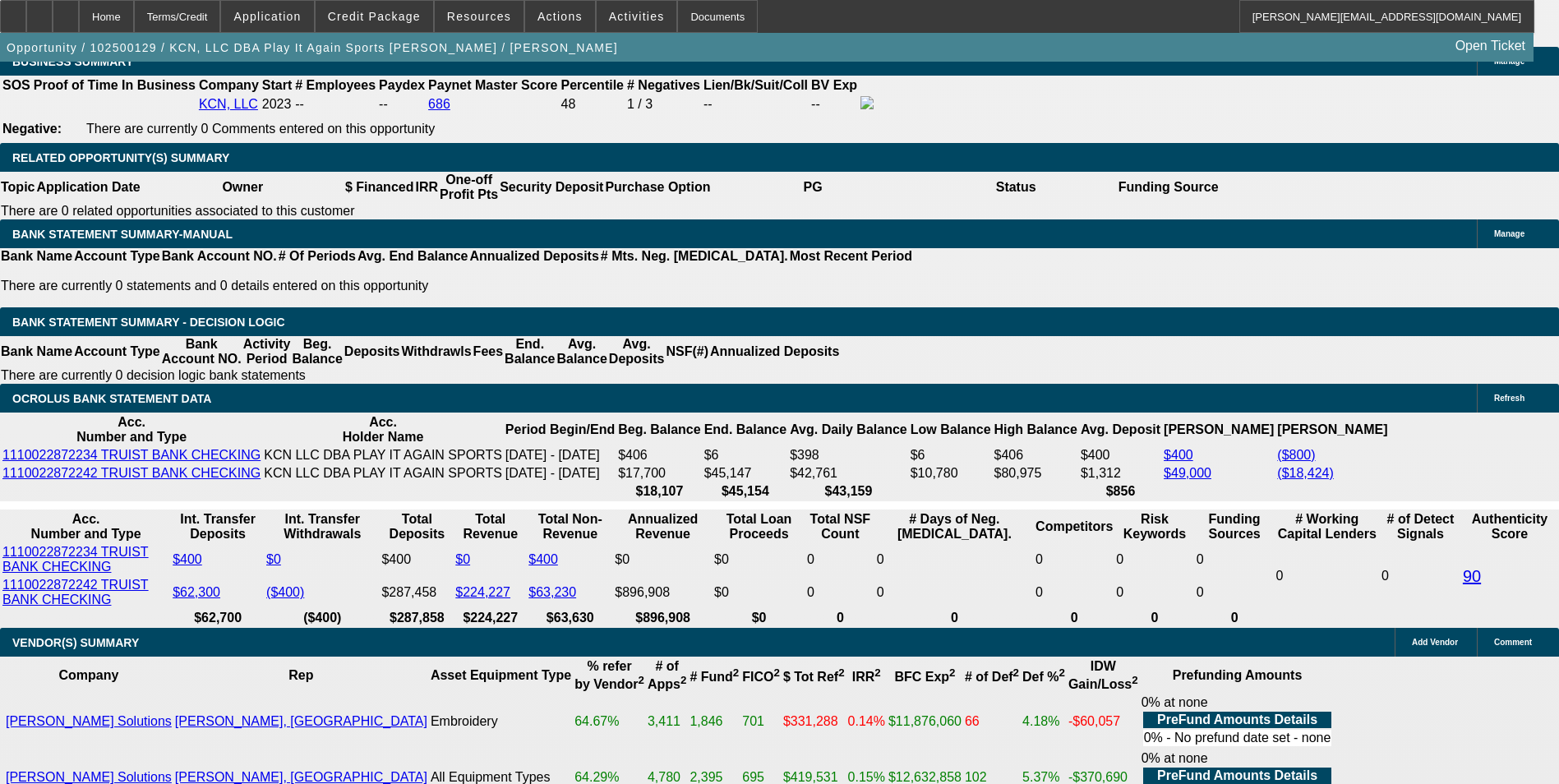
scroll to position [2476, 0]
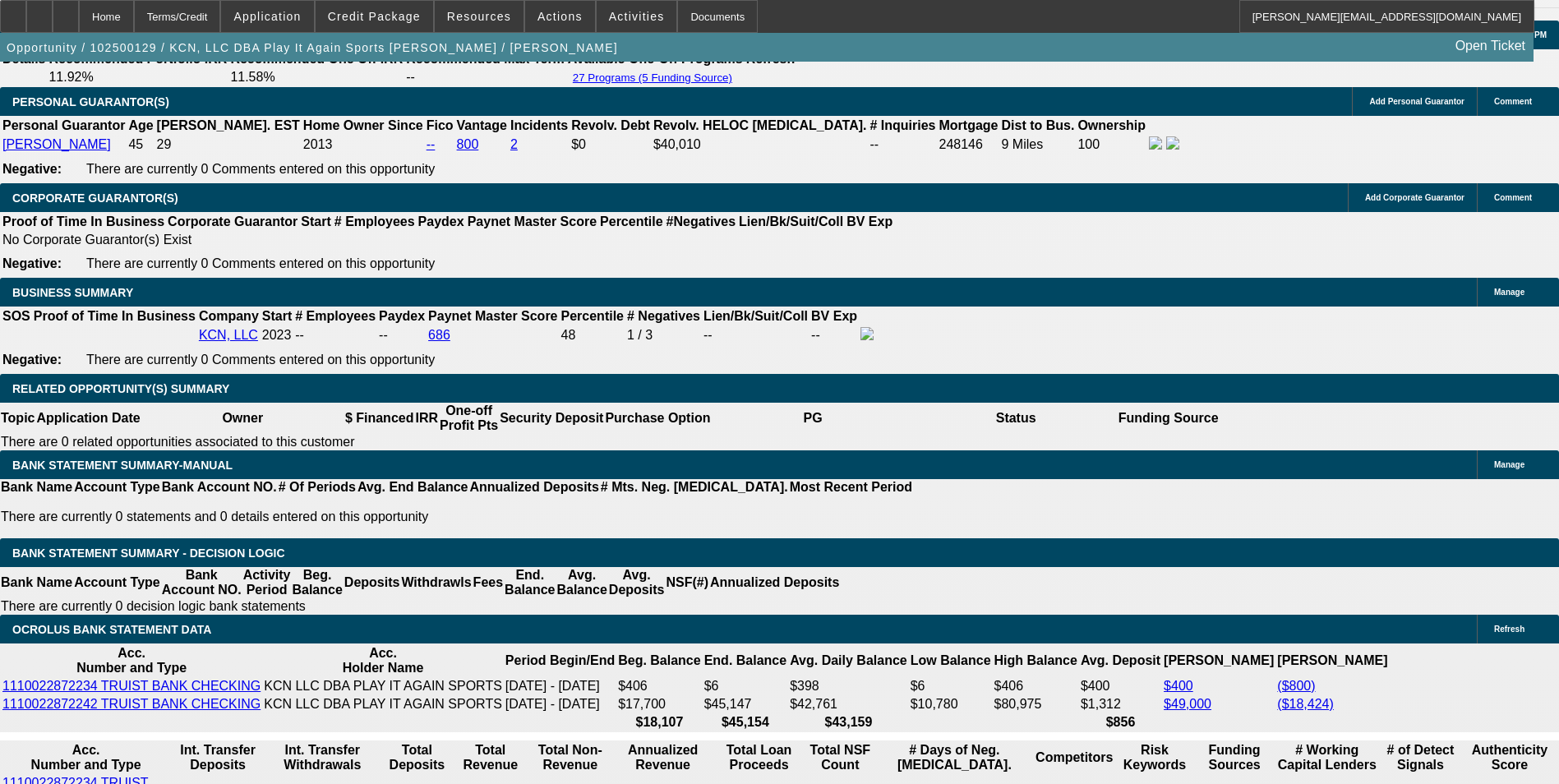
type input "$690.00"
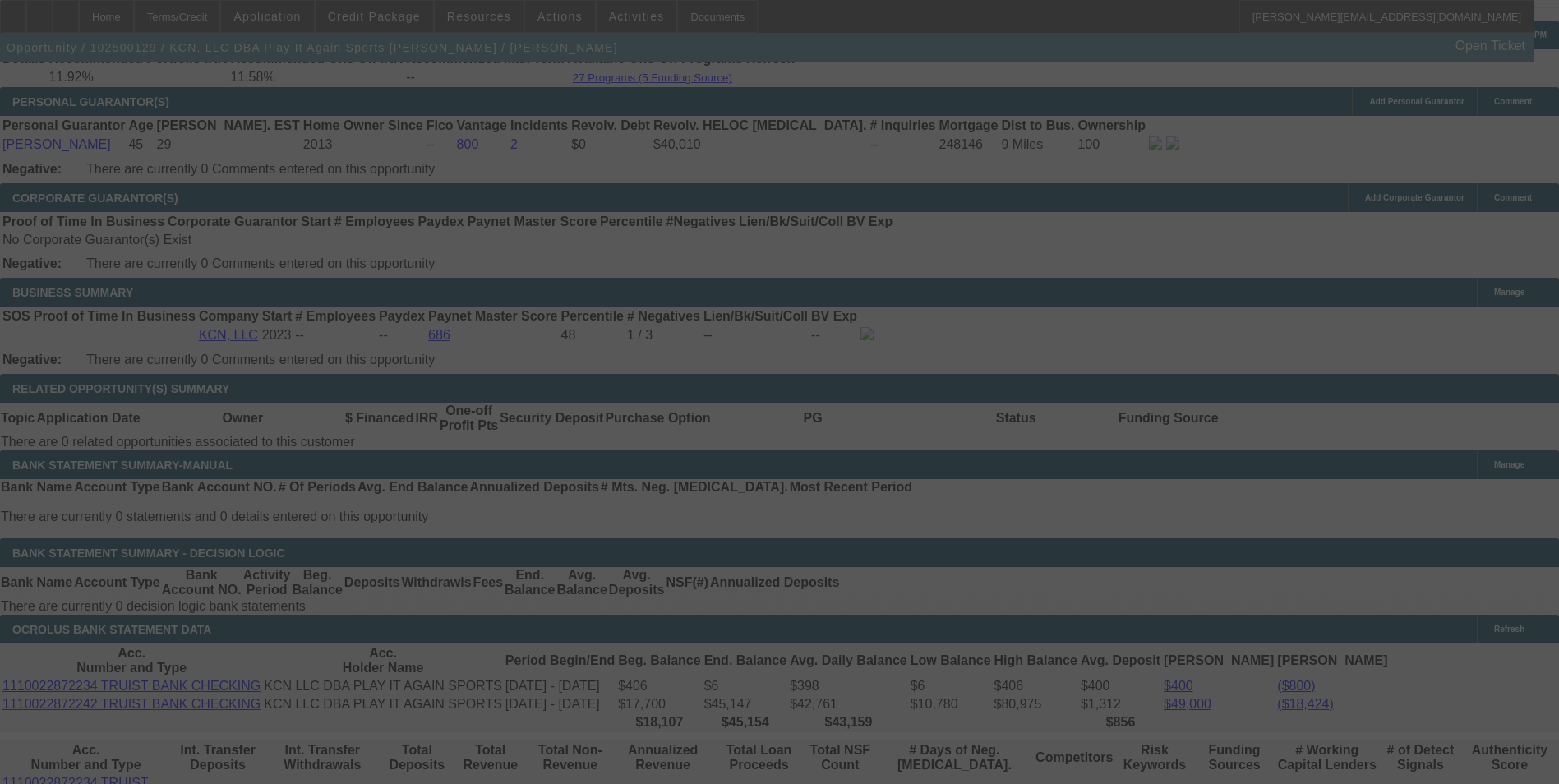
select select "0"
select select "2"
select select "0"
select select "6"
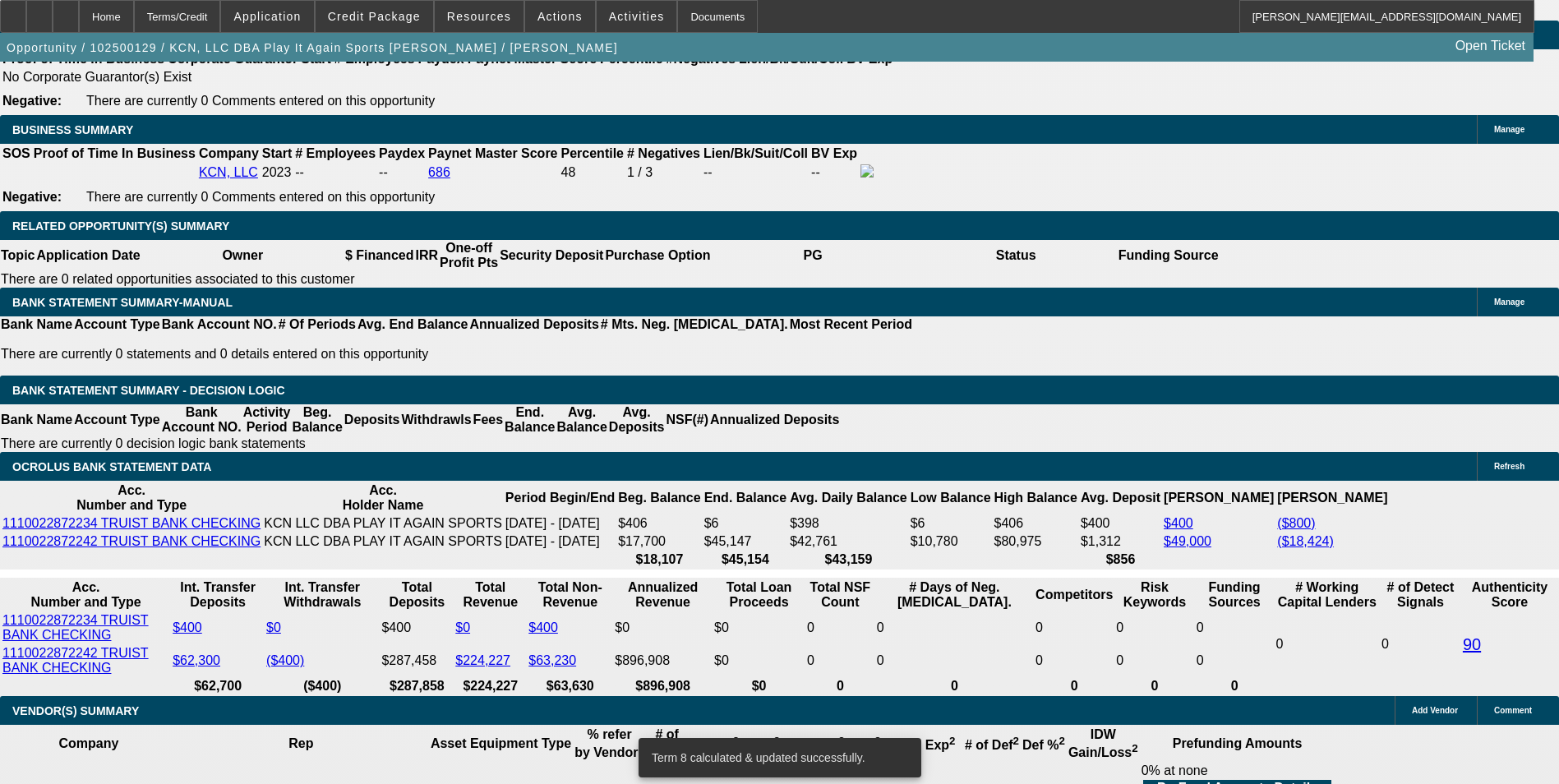
scroll to position [2640, 0]
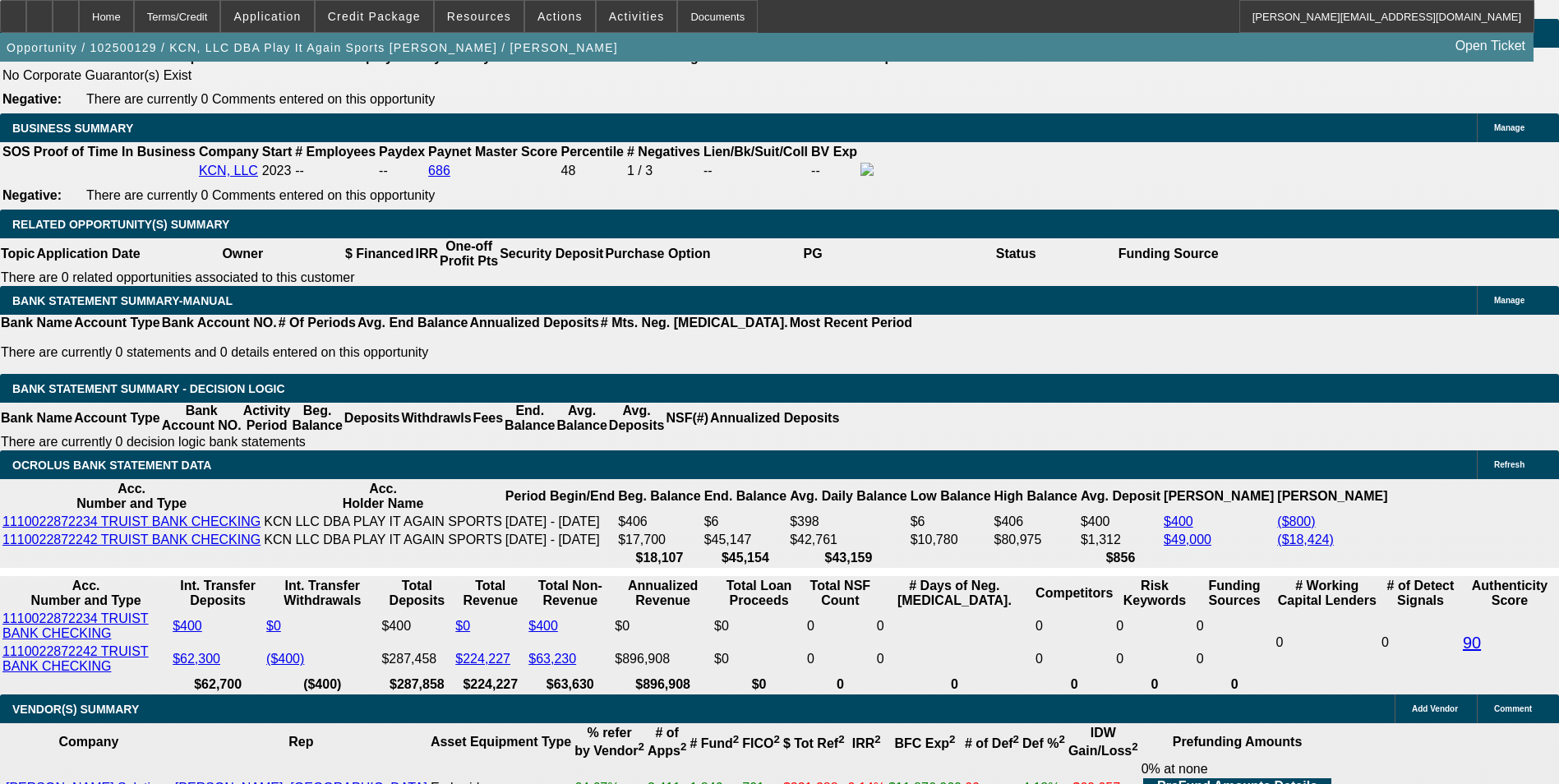
drag, startPoint x: 237, startPoint y: 382, endPoint x: 446, endPoint y: 354, distance: 210.9
type input "6"
type input "$12.00"
type input "UNKNOWN"
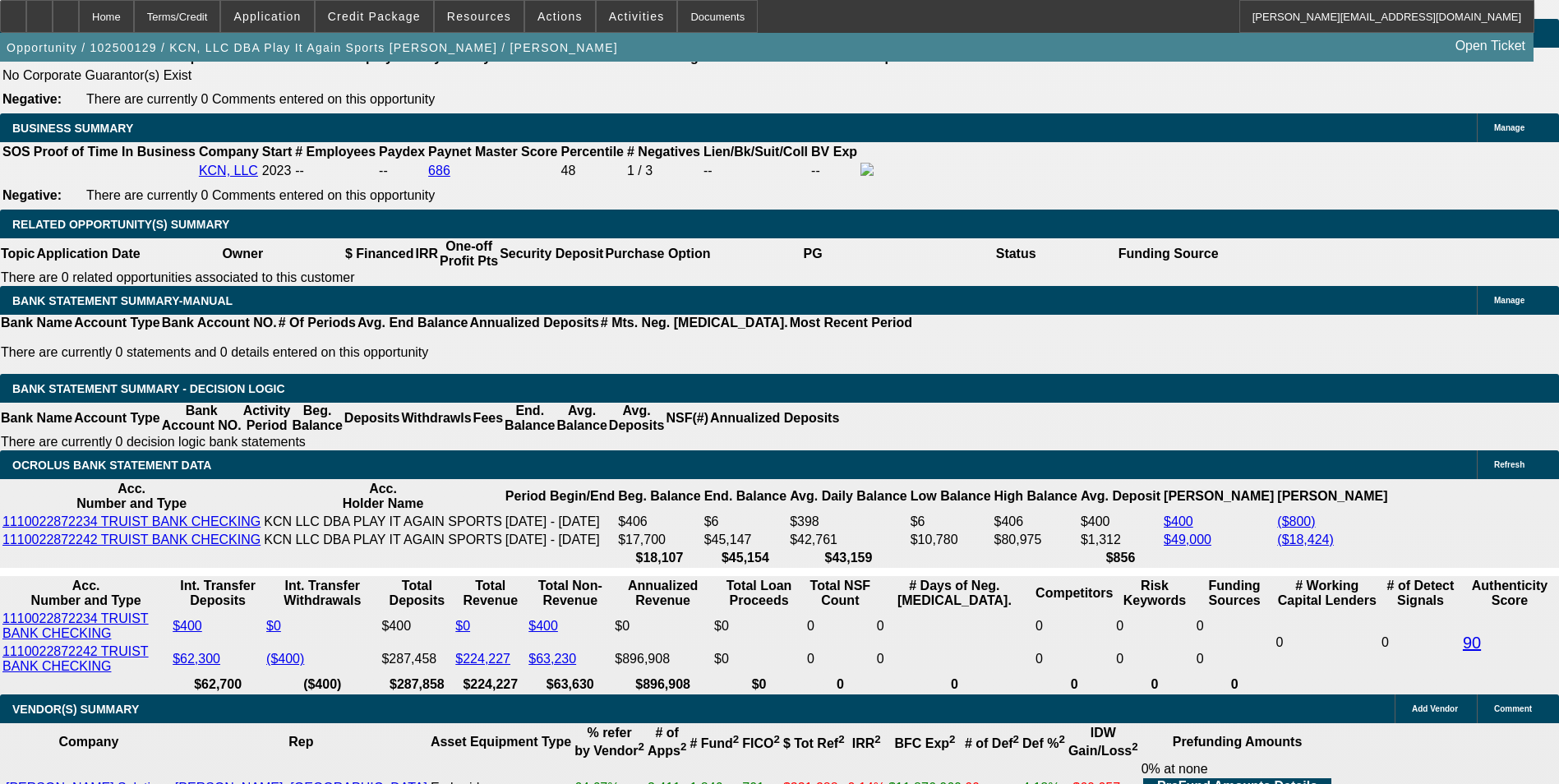
type input "698"
type input "12.3"
type input "$1,396.00"
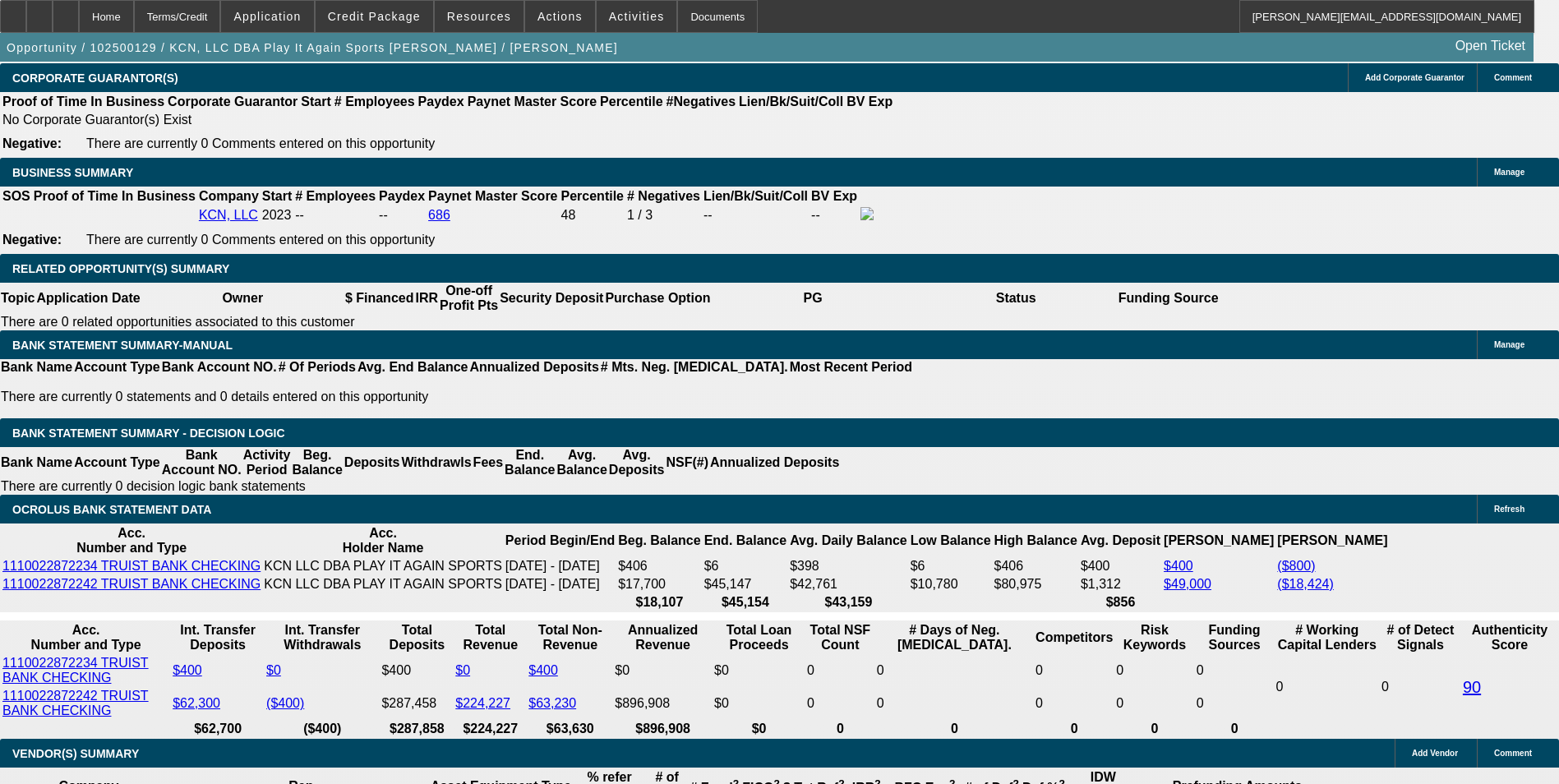
scroll to position [2312, 0]
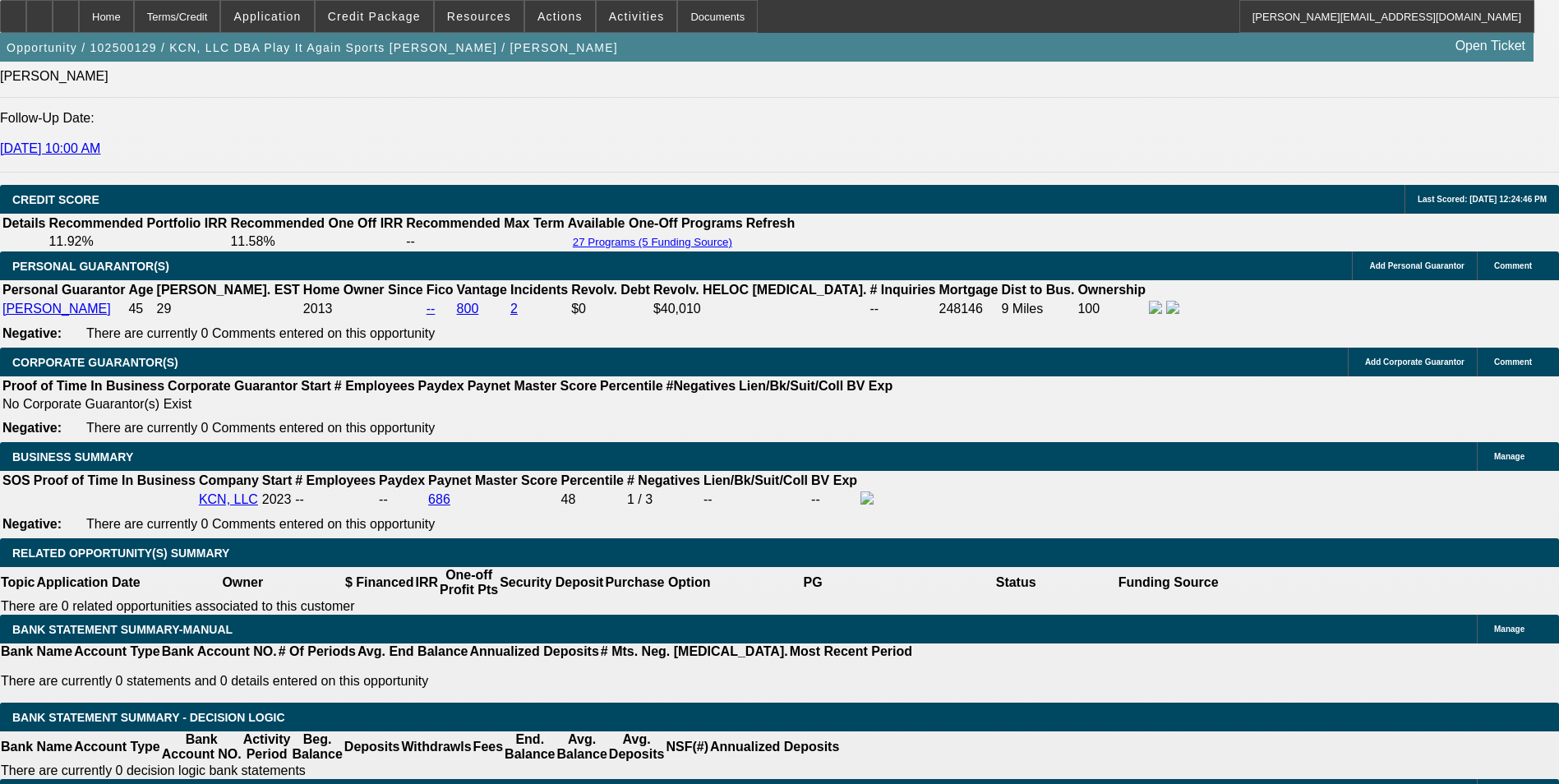
type input "$698.00"
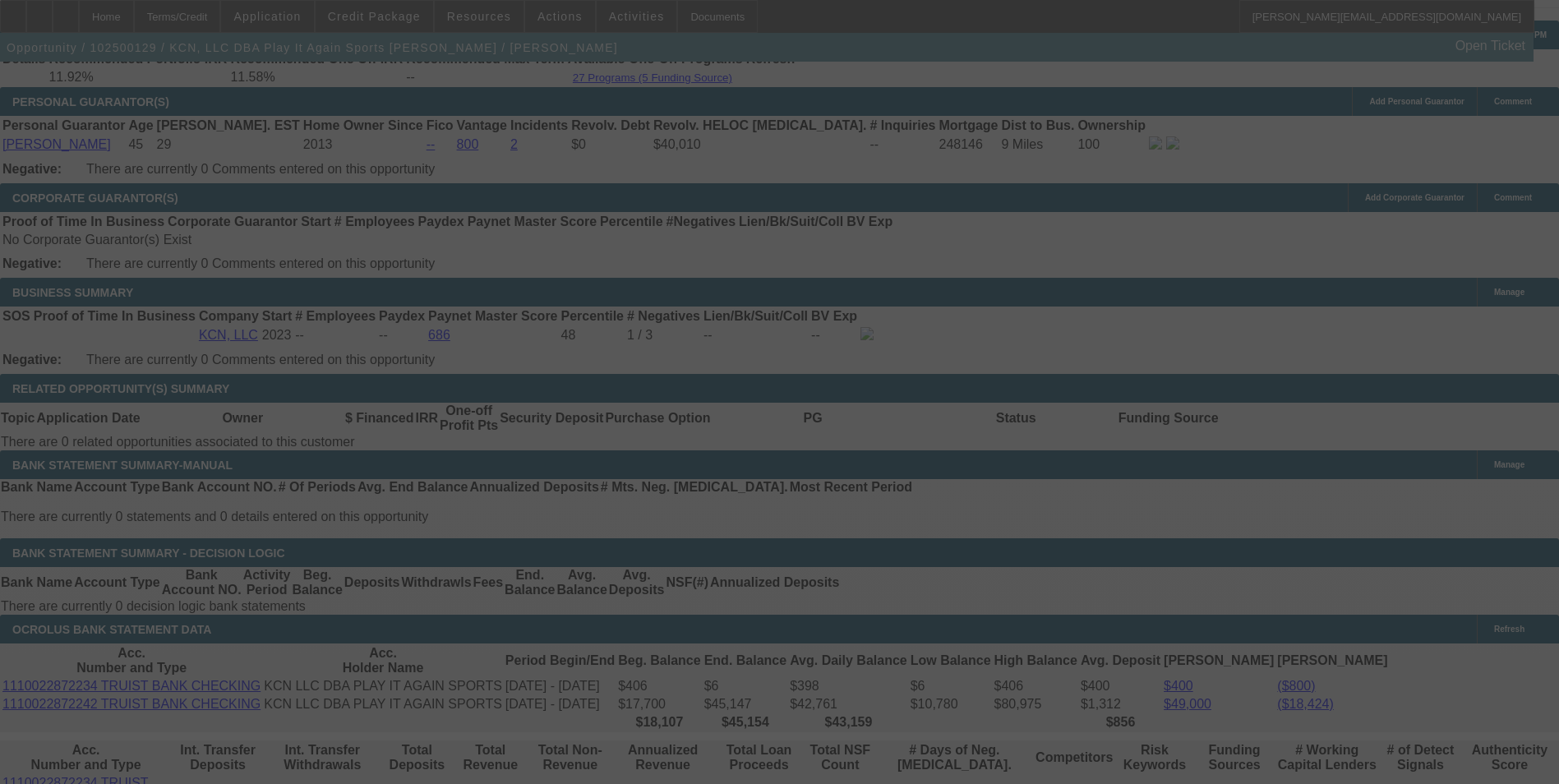
scroll to position [2723, 0]
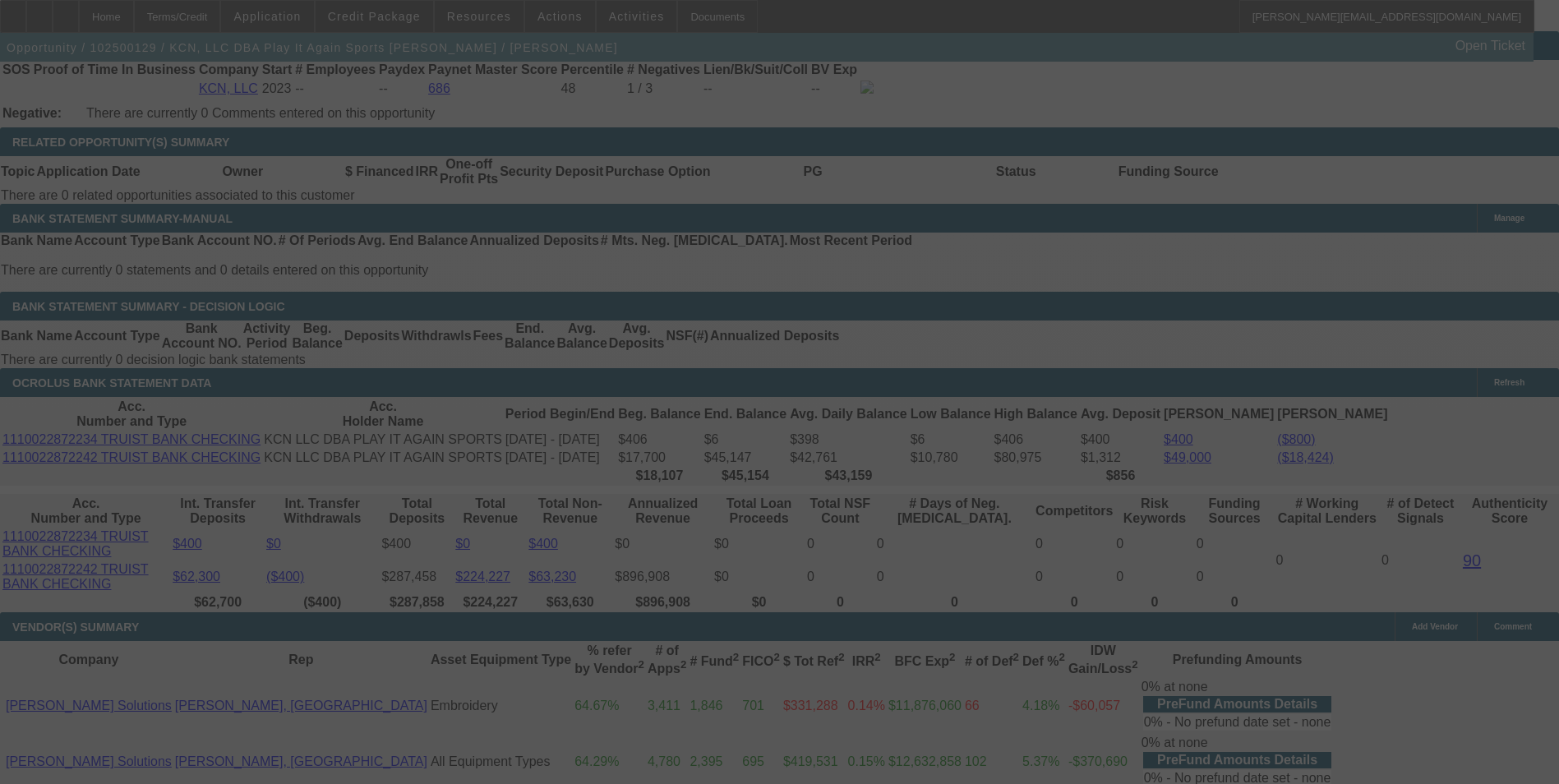
select select "0"
select select "2"
select select "0"
select select "6"
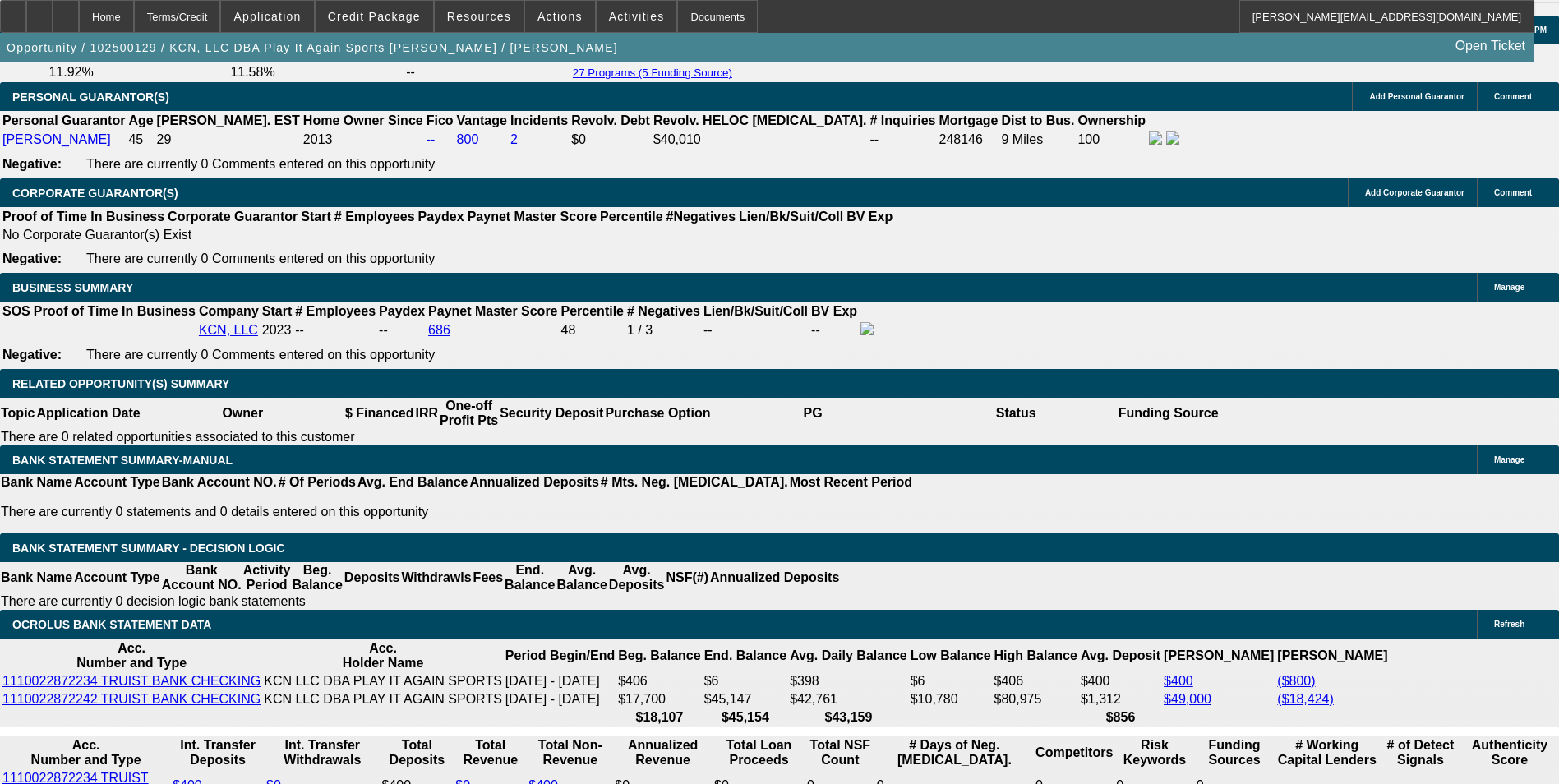
scroll to position [2476, 0]
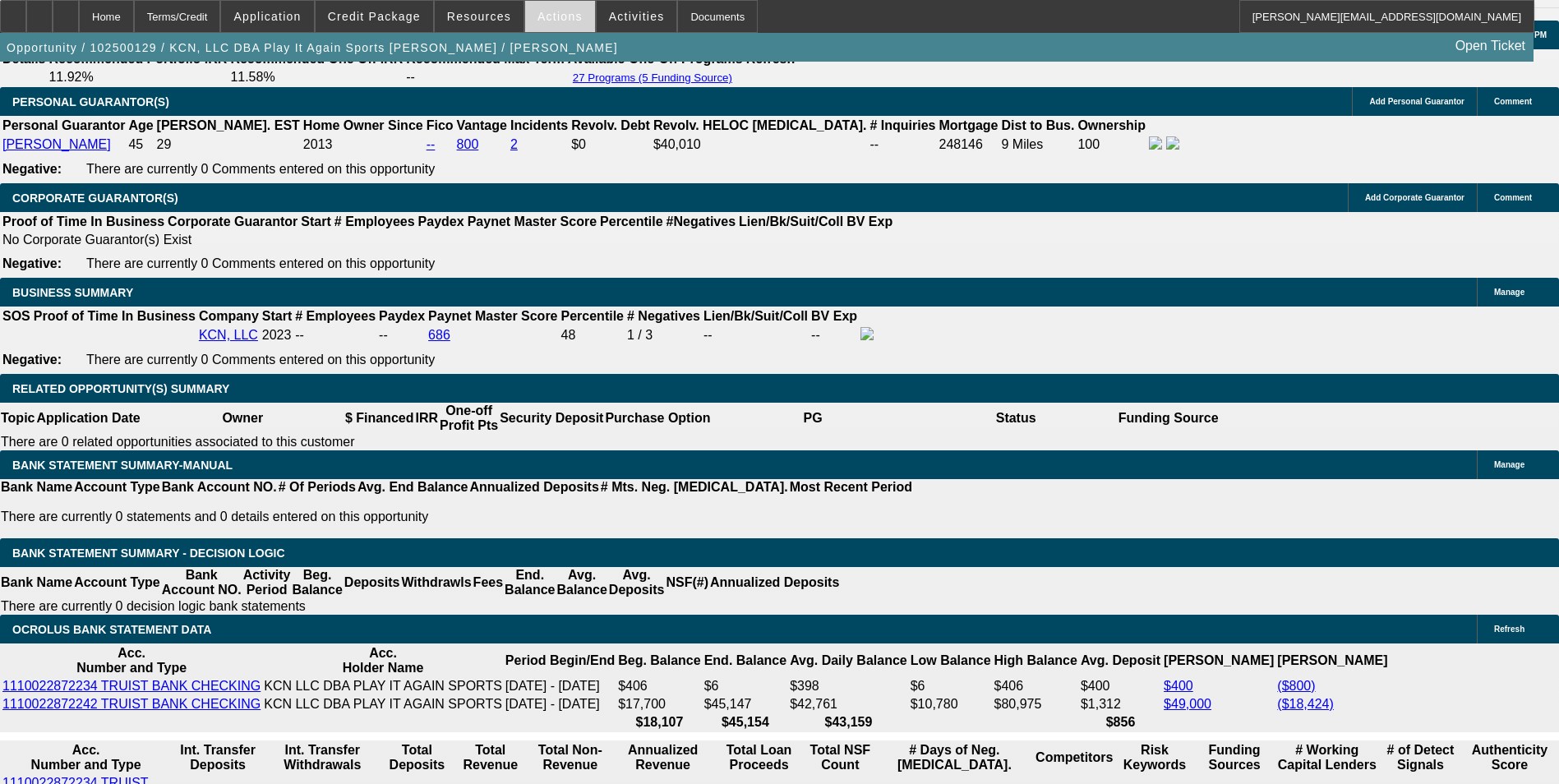
click at [554, 14] on span "Actions" at bounding box center [559, 16] width 45 height 13
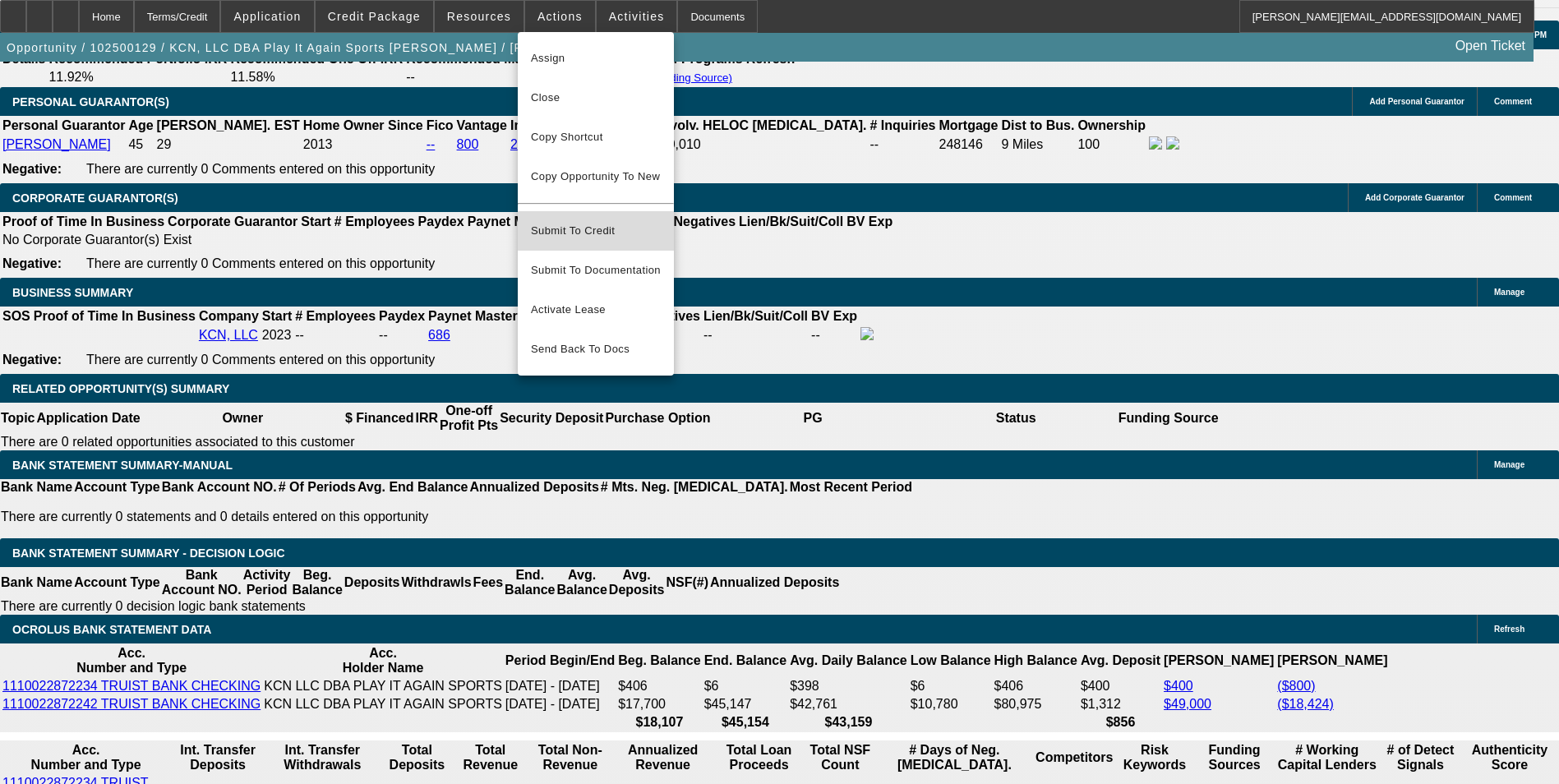
click at [626, 221] on span "Submit To Credit" at bounding box center [595, 230] width 130 height 20
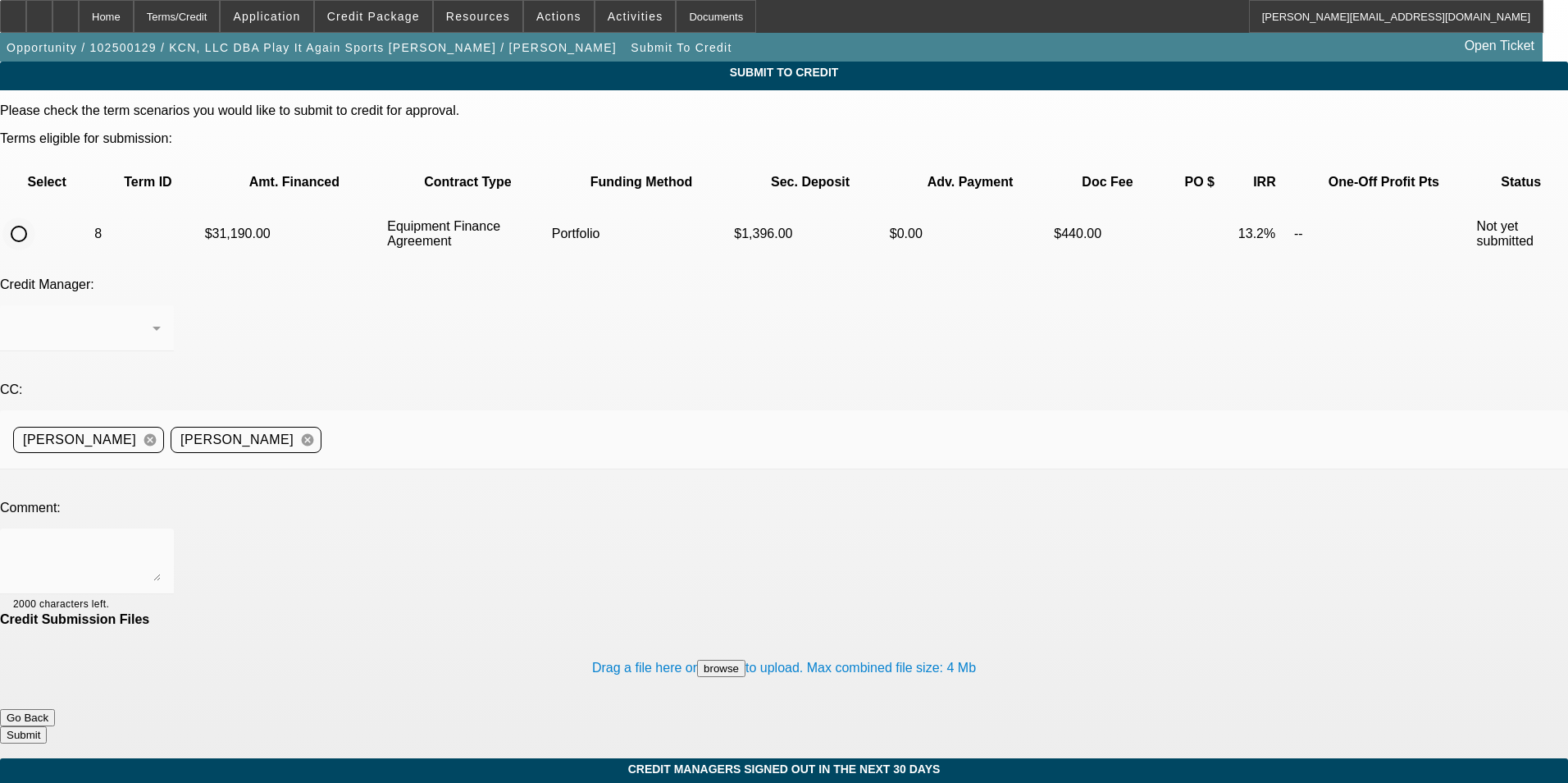
click at [36, 218] on input "radio" at bounding box center [19, 234] width 33 height 33
radio input "true"
click at [152, 319] on div "[PERSON_NAME]" at bounding box center [82, 328] width 140 height 19
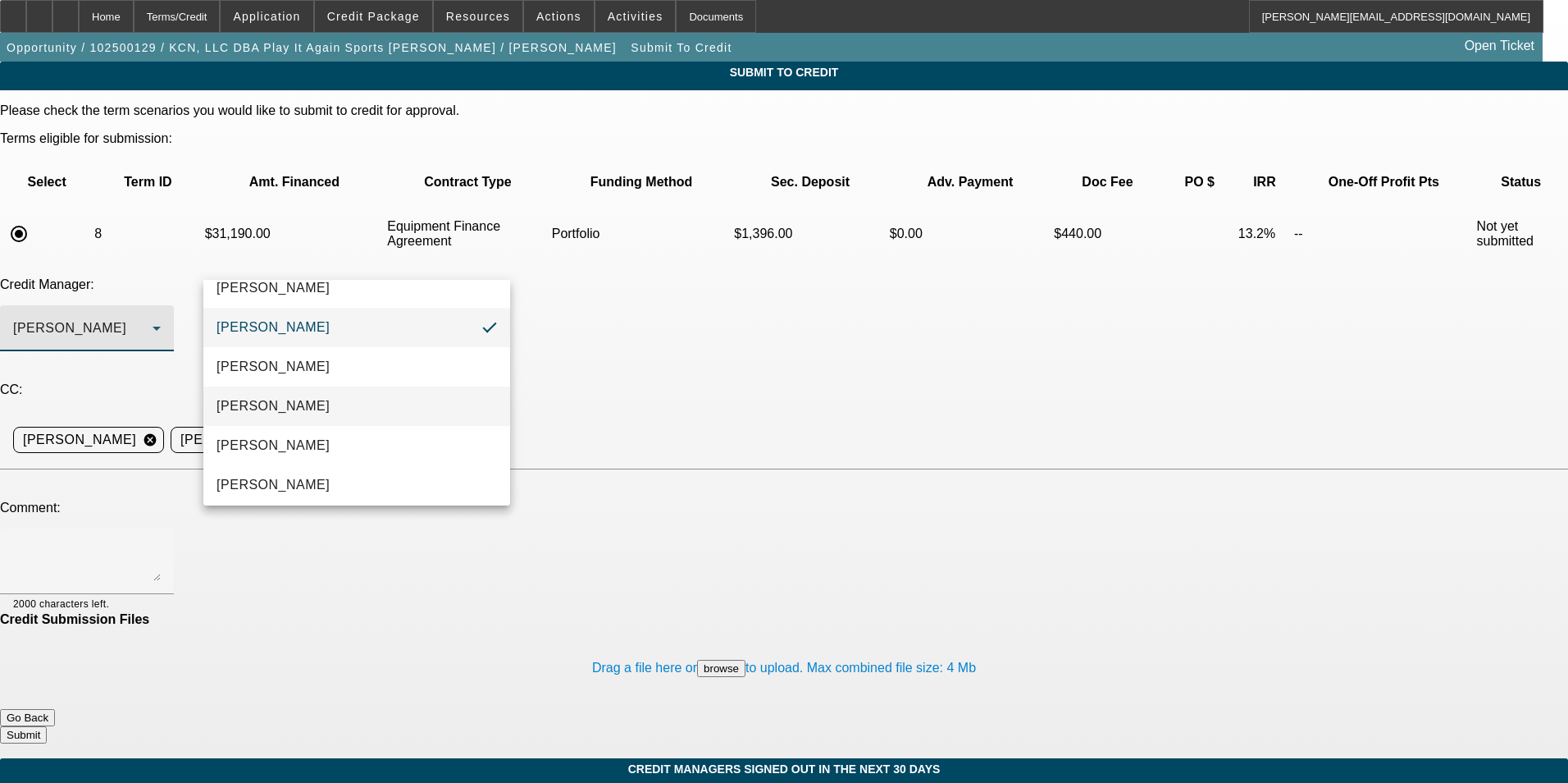
scroll to position [24, 0]
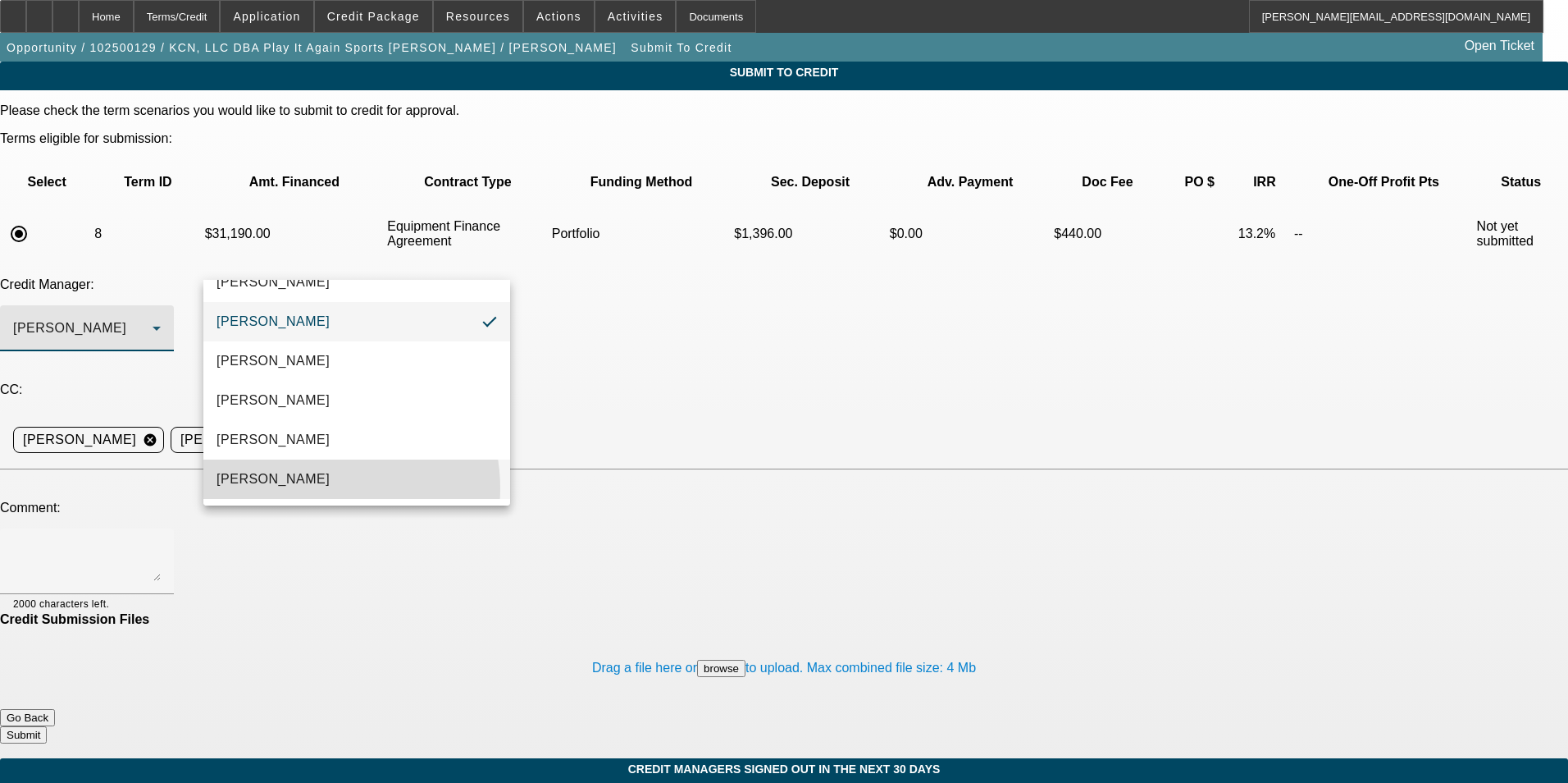
click at [314, 486] on mat-option "Oliva, Samuel" at bounding box center [357, 479] width 307 height 39
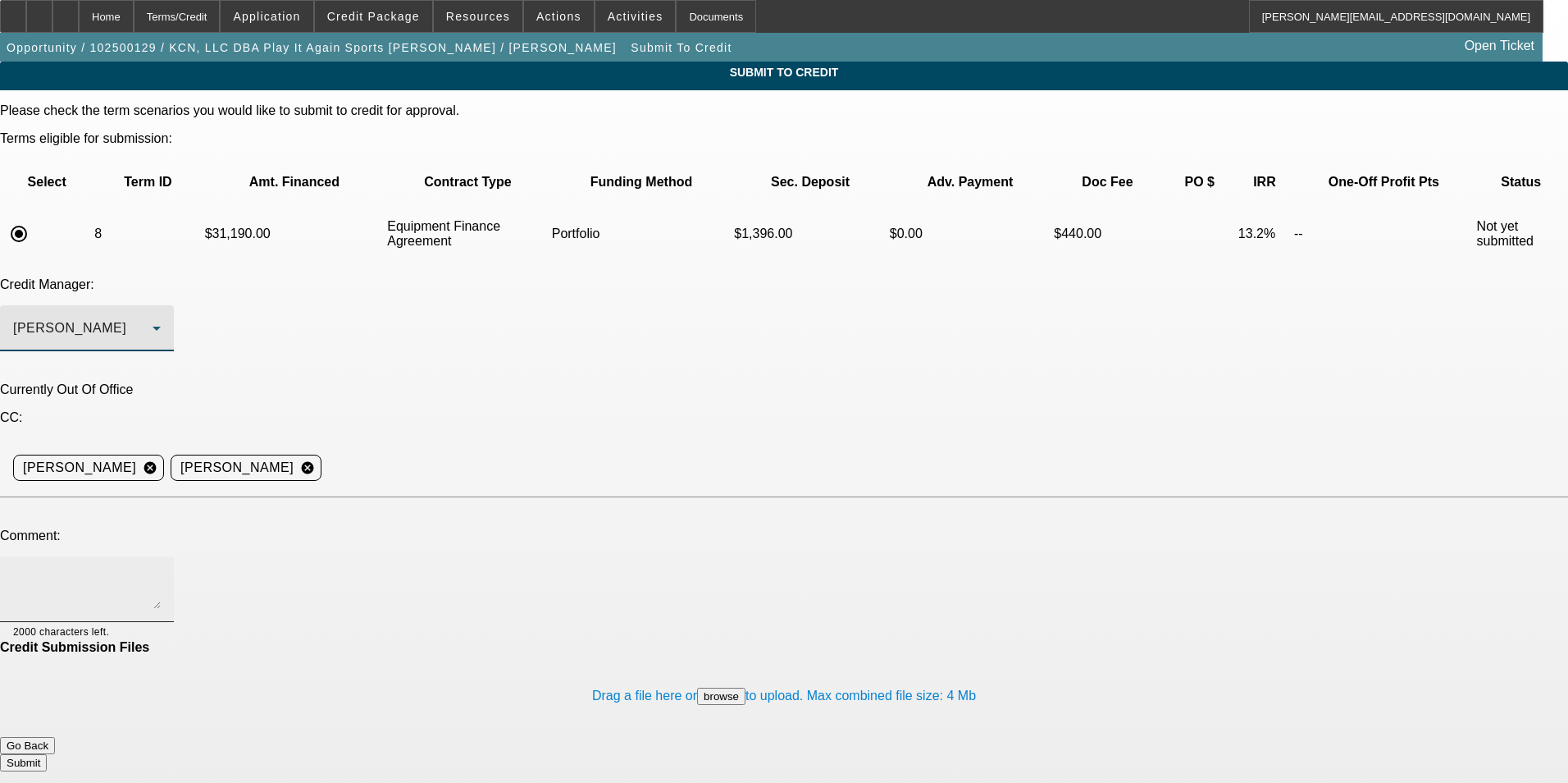
drag, startPoint x: 731, startPoint y: 409, endPoint x: 738, endPoint y: 385, distance: 25.0
click at [161, 569] on textarea at bounding box center [86, 589] width 147 height 39
click at [152, 319] on div "Oliva, Samuel" at bounding box center [82, 328] width 140 height 19
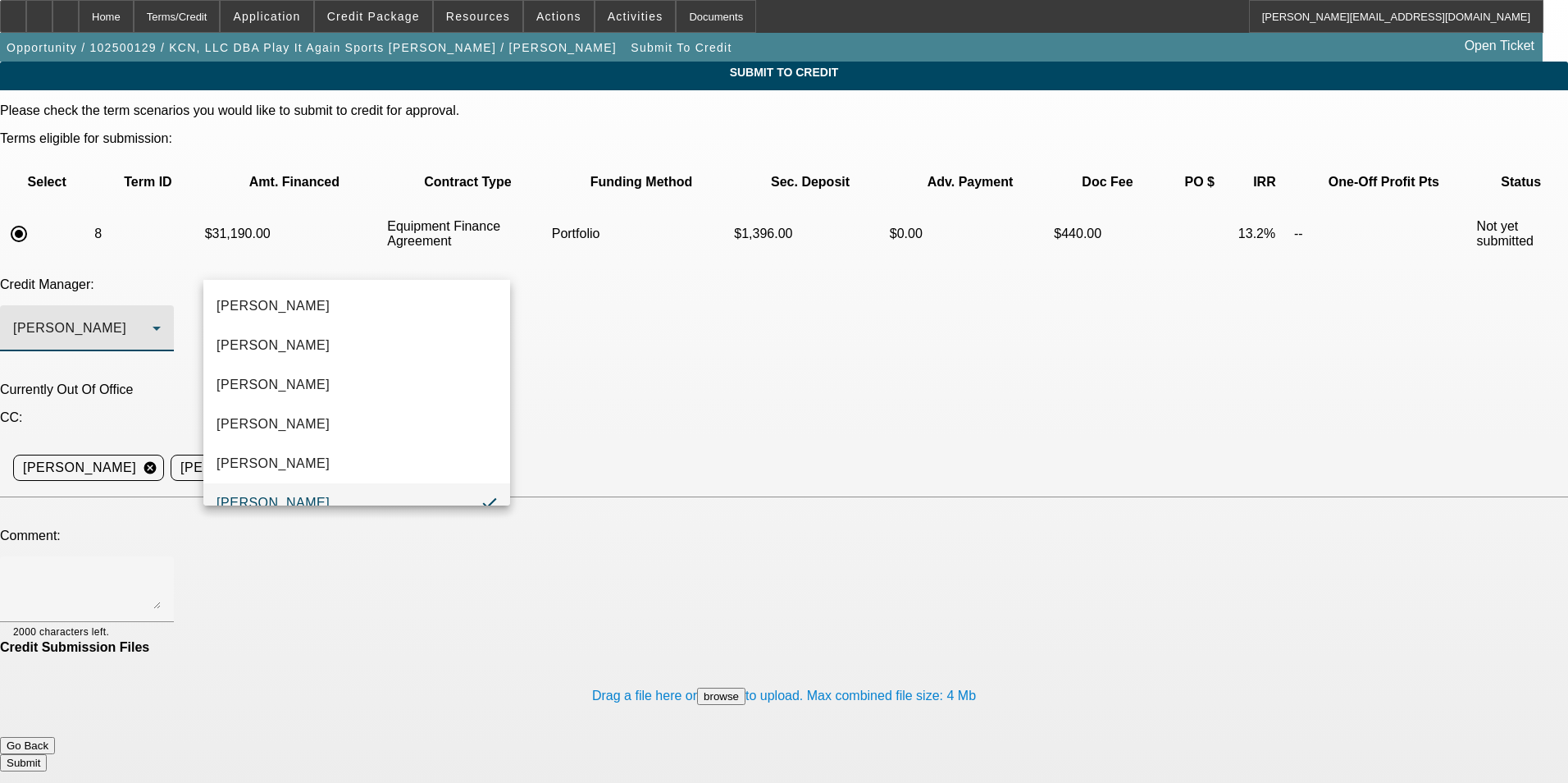
scroll to position [17, 0]
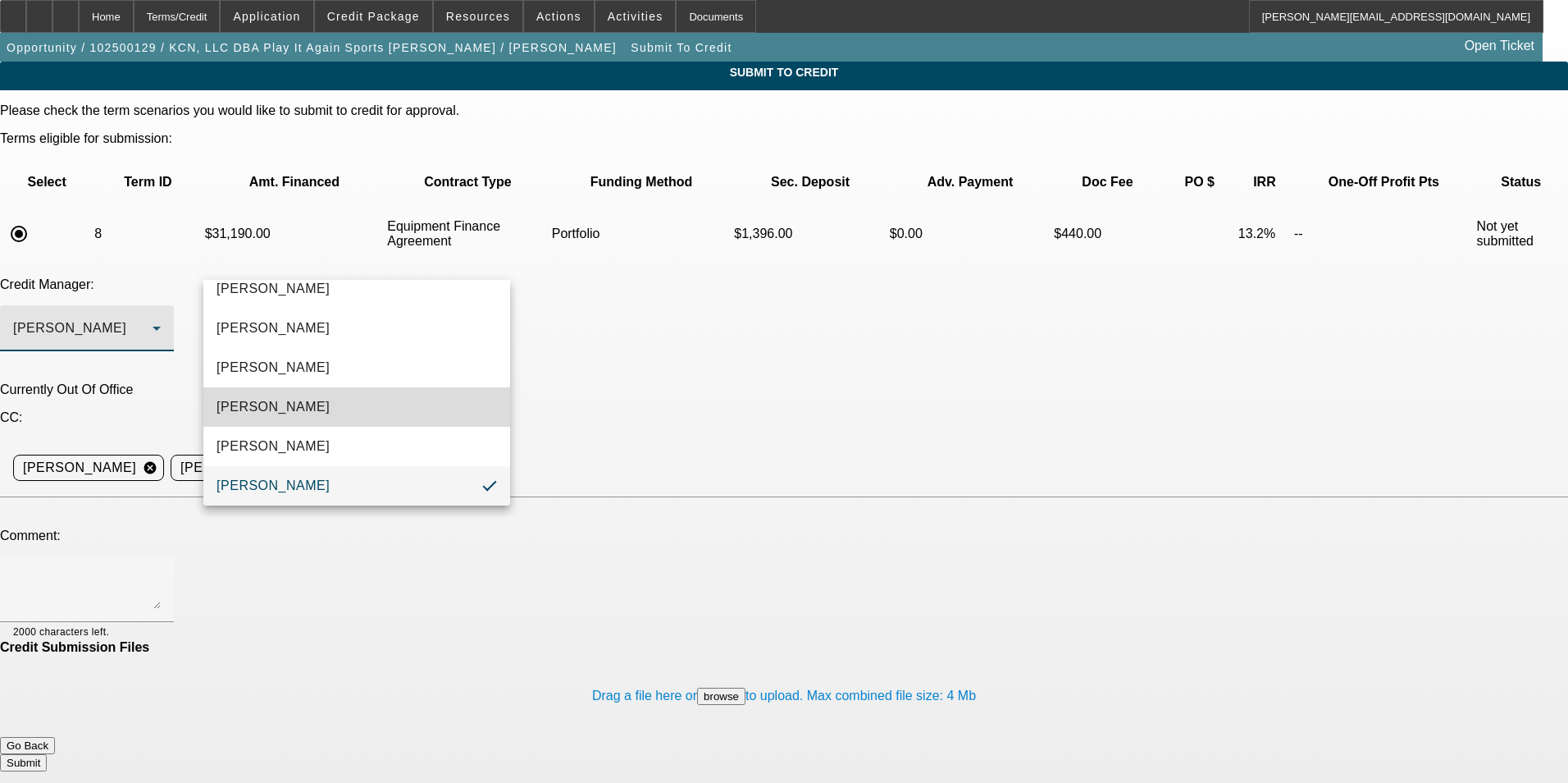
click at [411, 401] on mat-option "Arida, Michael" at bounding box center [357, 407] width 307 height 39
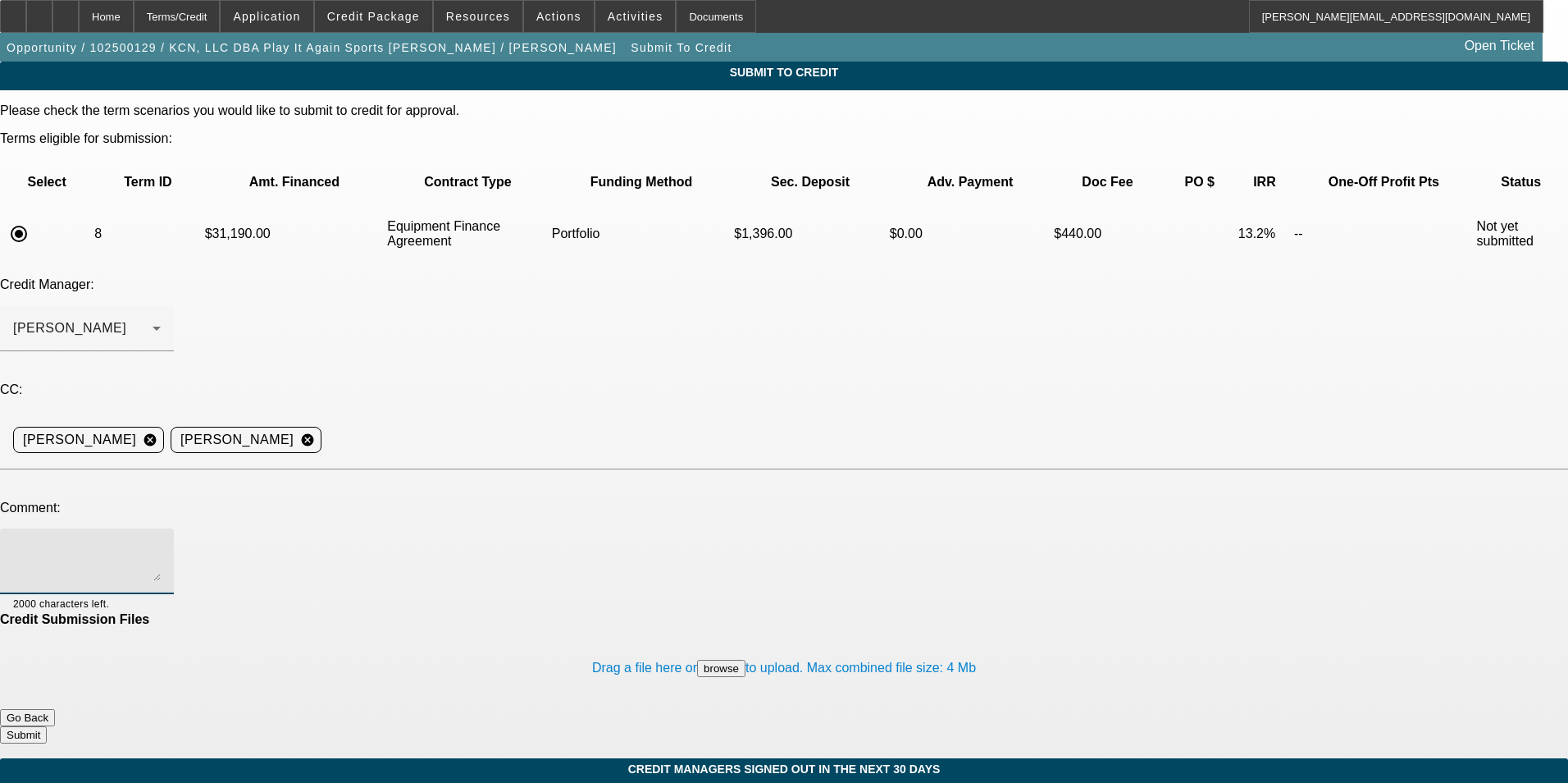
click at [161, 541] on textarea at bounding box center [86, 561] width 147 height 39
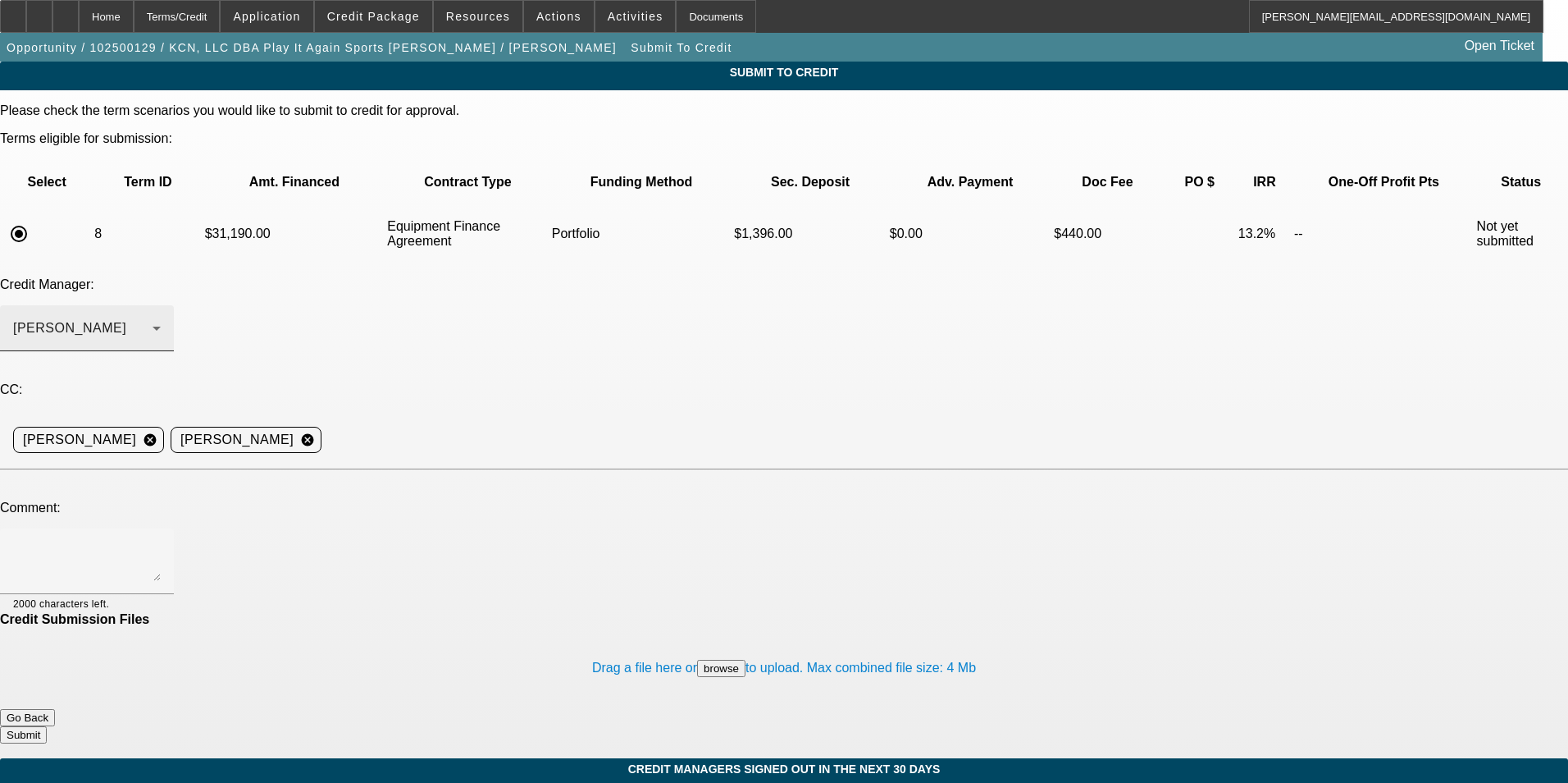
click at [161, 305] on div "Arida, Michael" at bounding box center [86, 328] width 147 height 46
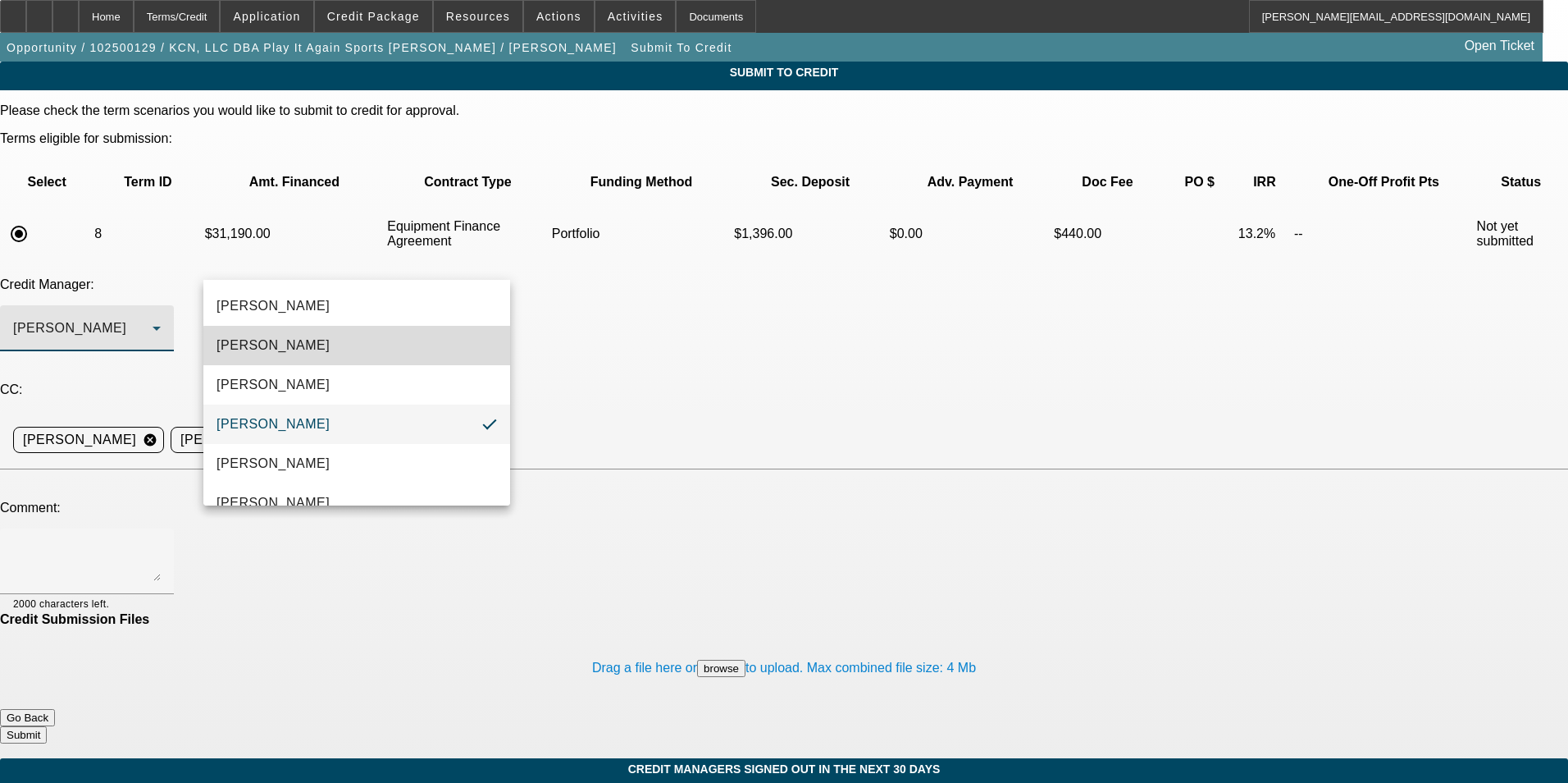
click at [371, 351] on mat-option "[PERSON_NAME]" at bounding box center [357, 345] width 307 height 39
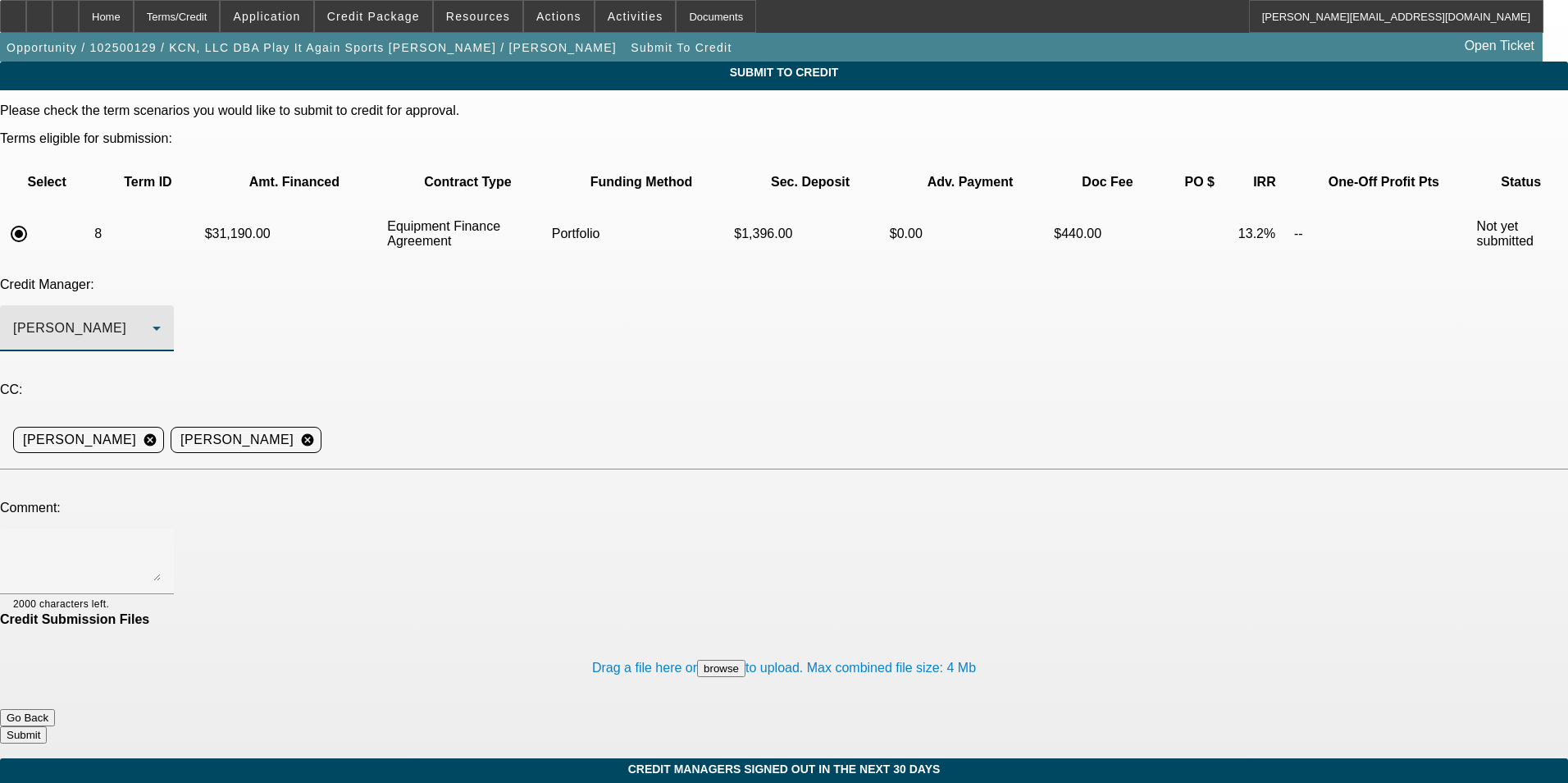
click at [152, 319] on div "[PERSON_NAME]" at bounding box center [82, 328] width 140 height 19
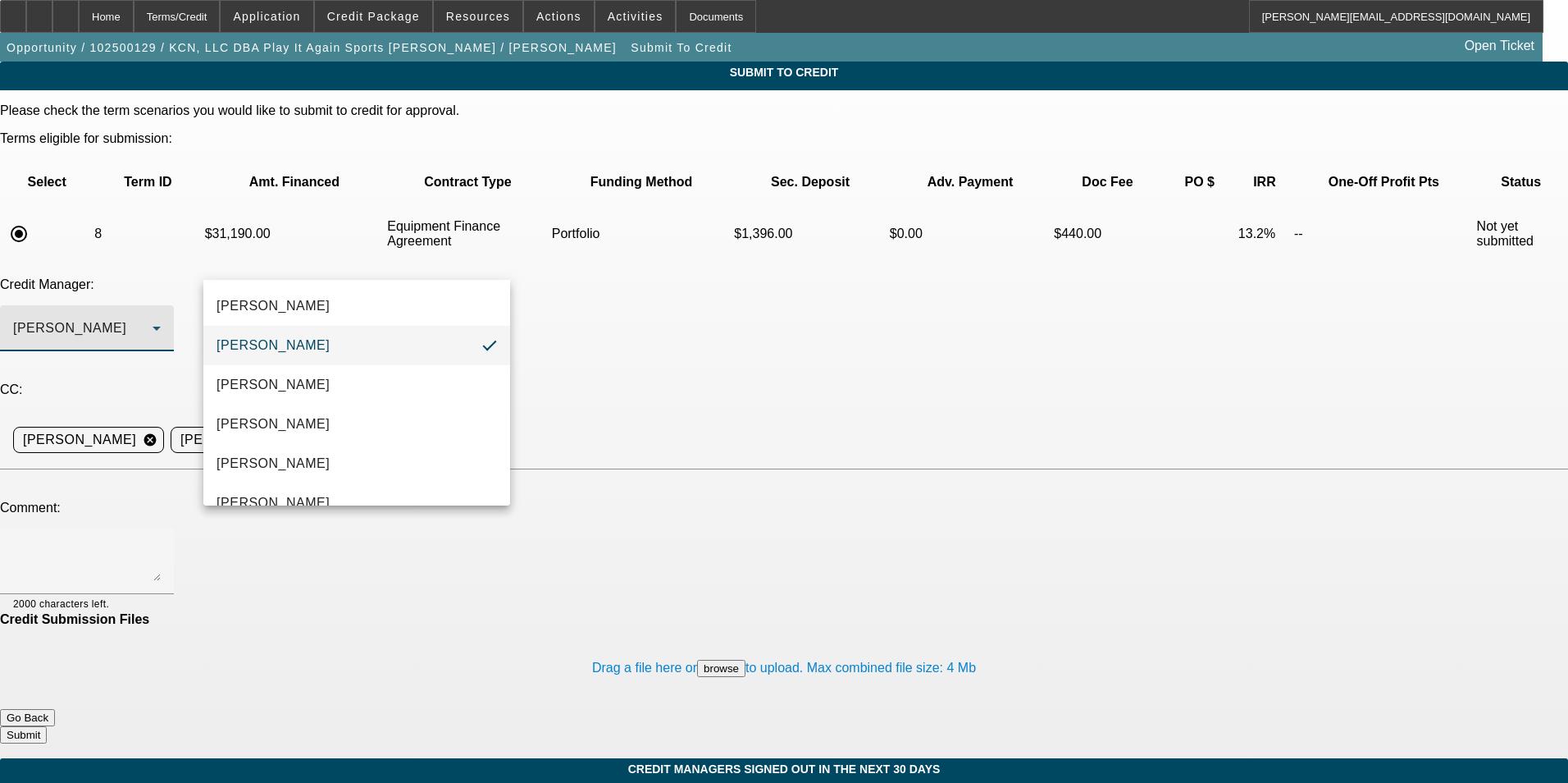
click at [357, 351] on mat-option "[PERSON_NAME]" at bounding box center [357, 345] width 307 height 39
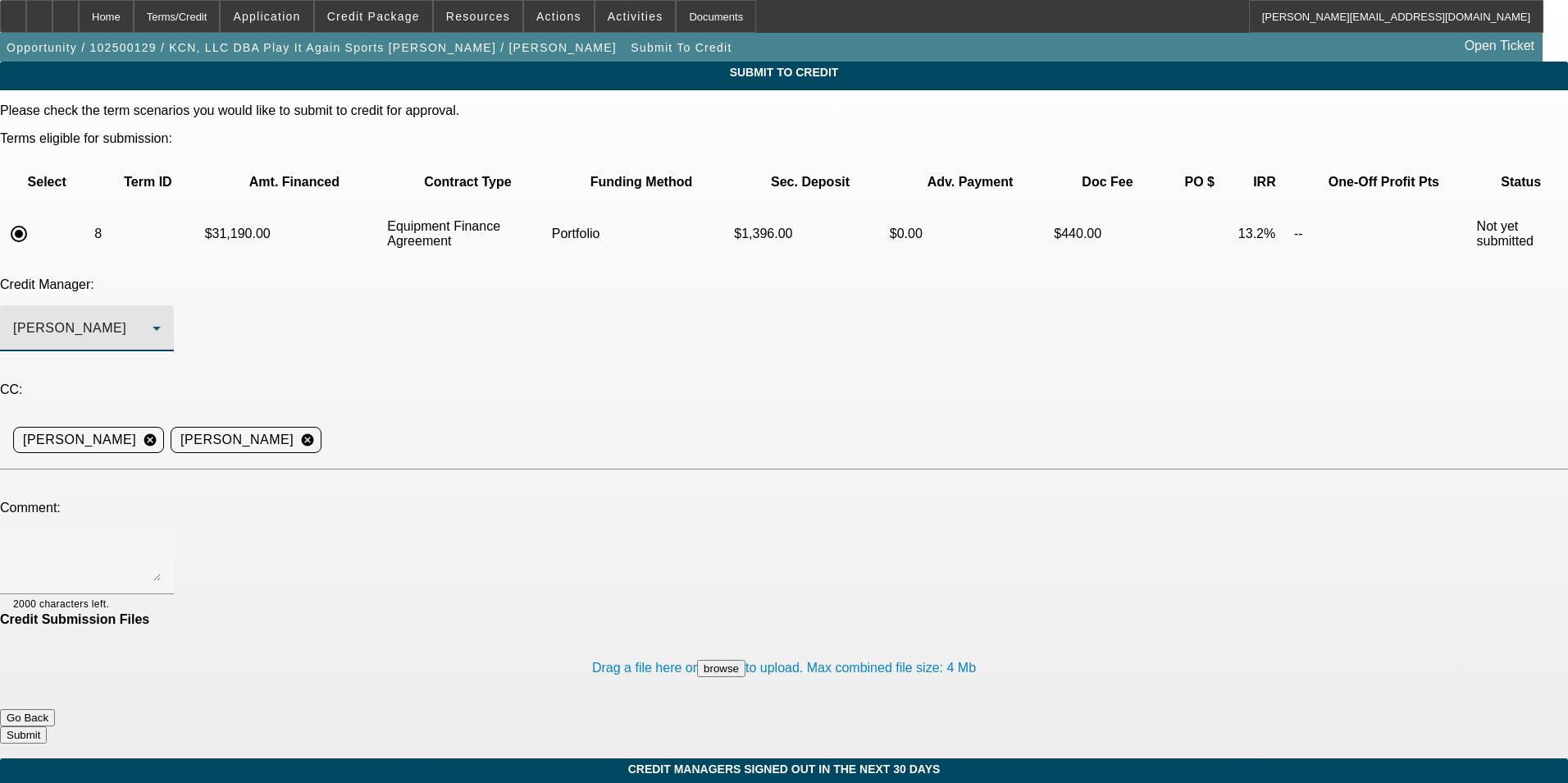
click at [152, 319] on div "[PERSON_NAME]" at bounding box center [82, 328] width 140 height 19
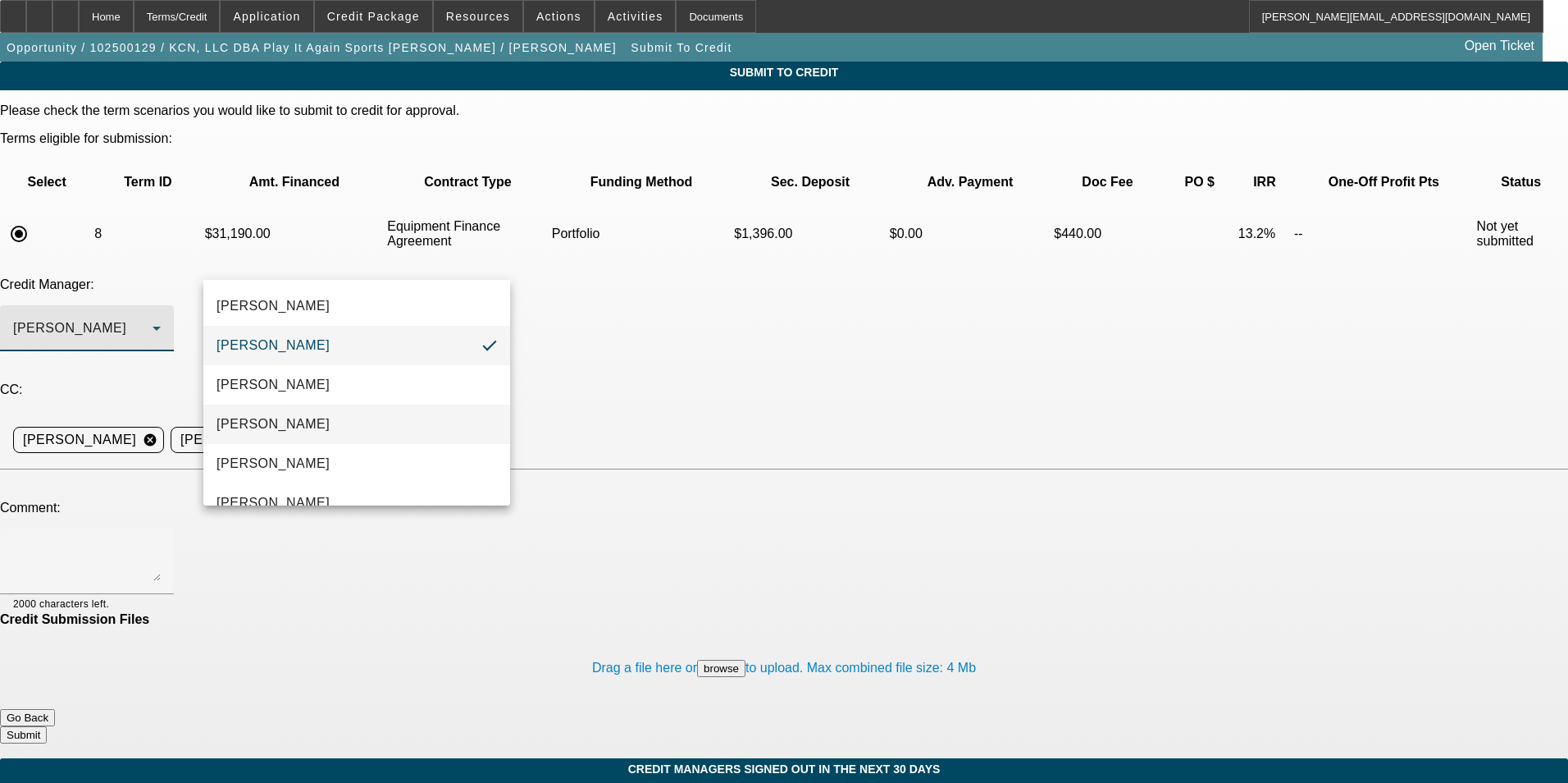
click at [369, 420] on mat-option "Arida, Michael" at bounding box center [357, 424] width 307 height 39
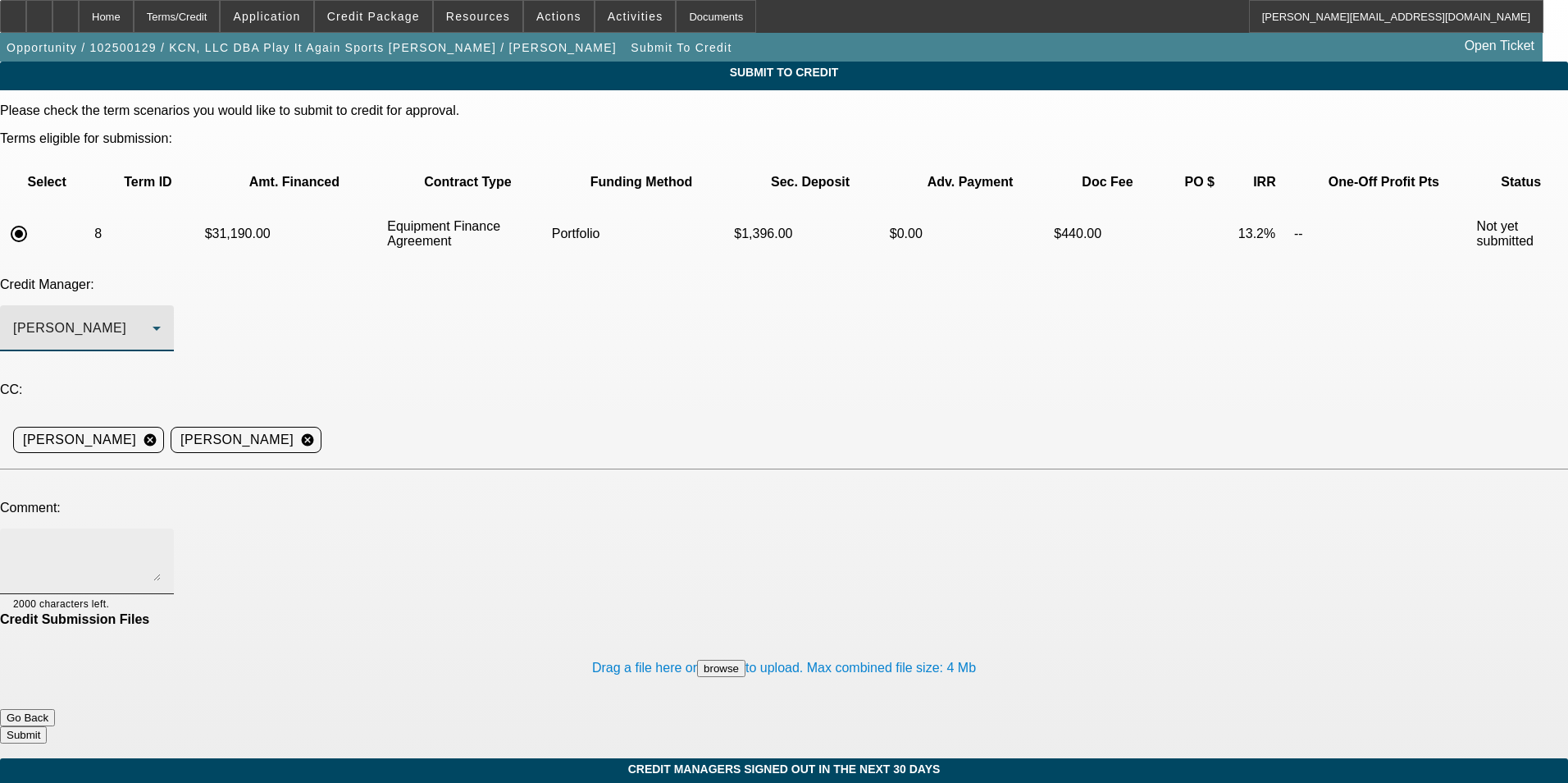
click at [161, 541] on textarea at bounding box center [86, 561] width 147 height 39
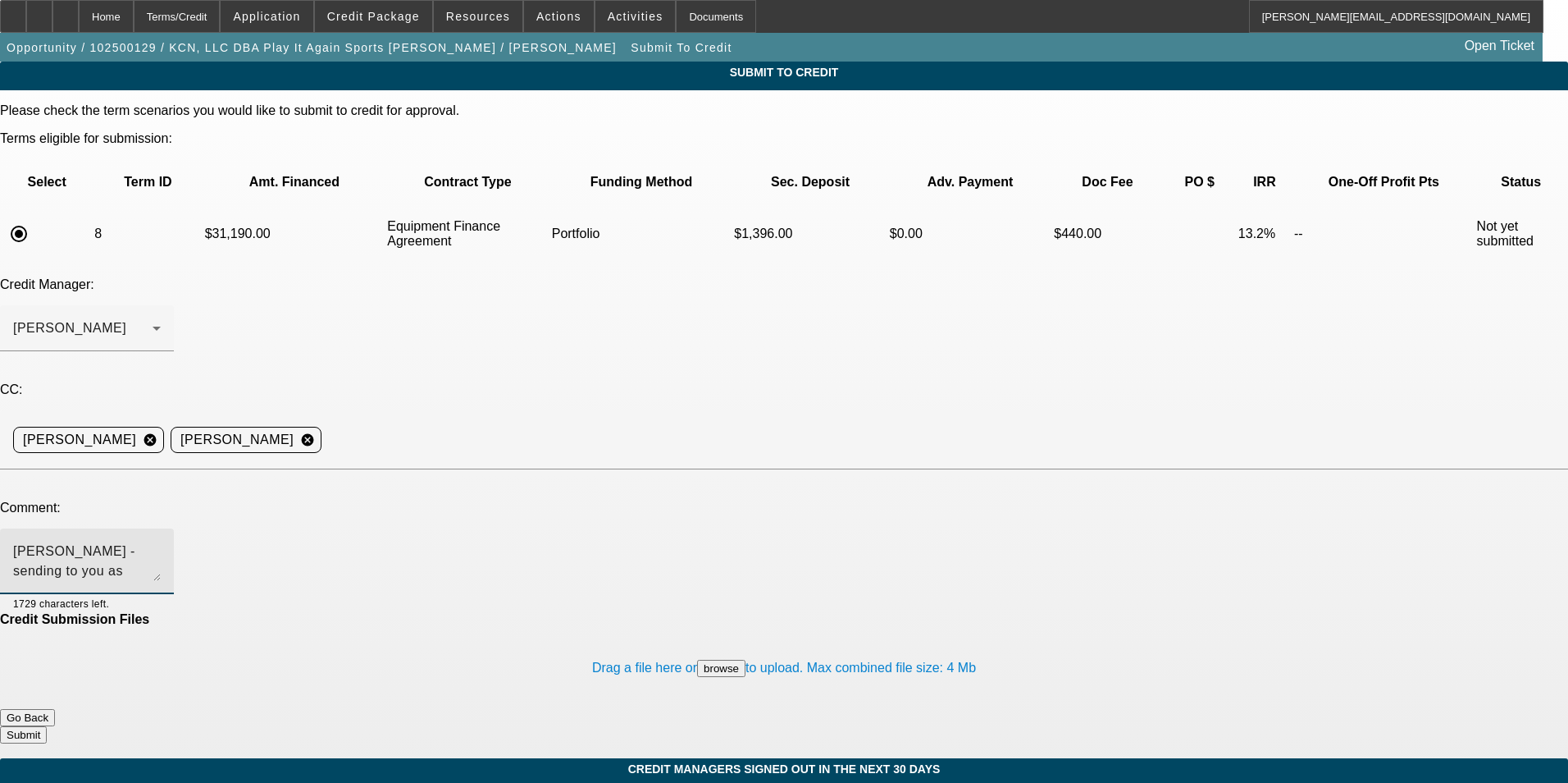
drag, startPoint x: 379, startPoint y: 414, endPoint x: 313, endPoint y: 421, distance: 66.4
click at [161, 541] on textarea "Michael - sending to you as Sam and Bill are both out. Bill approved this one a…" at bounding box center [86, 561] width 147 height 39
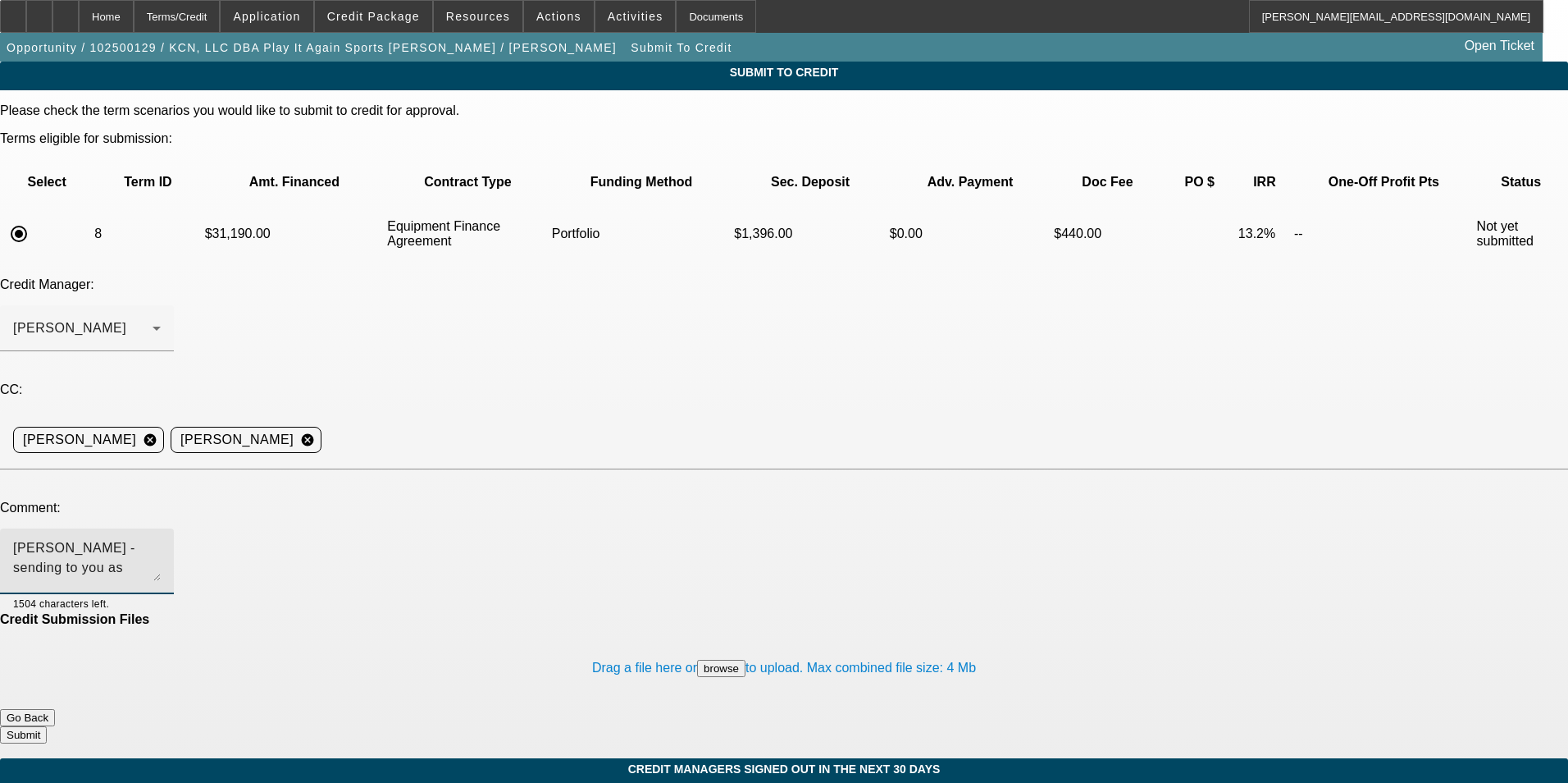
drag, startPoint x: 273, startPoint y: 416, endPoint x: 327, endPoint y: 425, distance: 54.7
click at [161, 541] on textarea "Michael - sending to you as Sam and Bill are both out. Bill approved this one a…" at bounding box center [86, 561] width 147 height 39
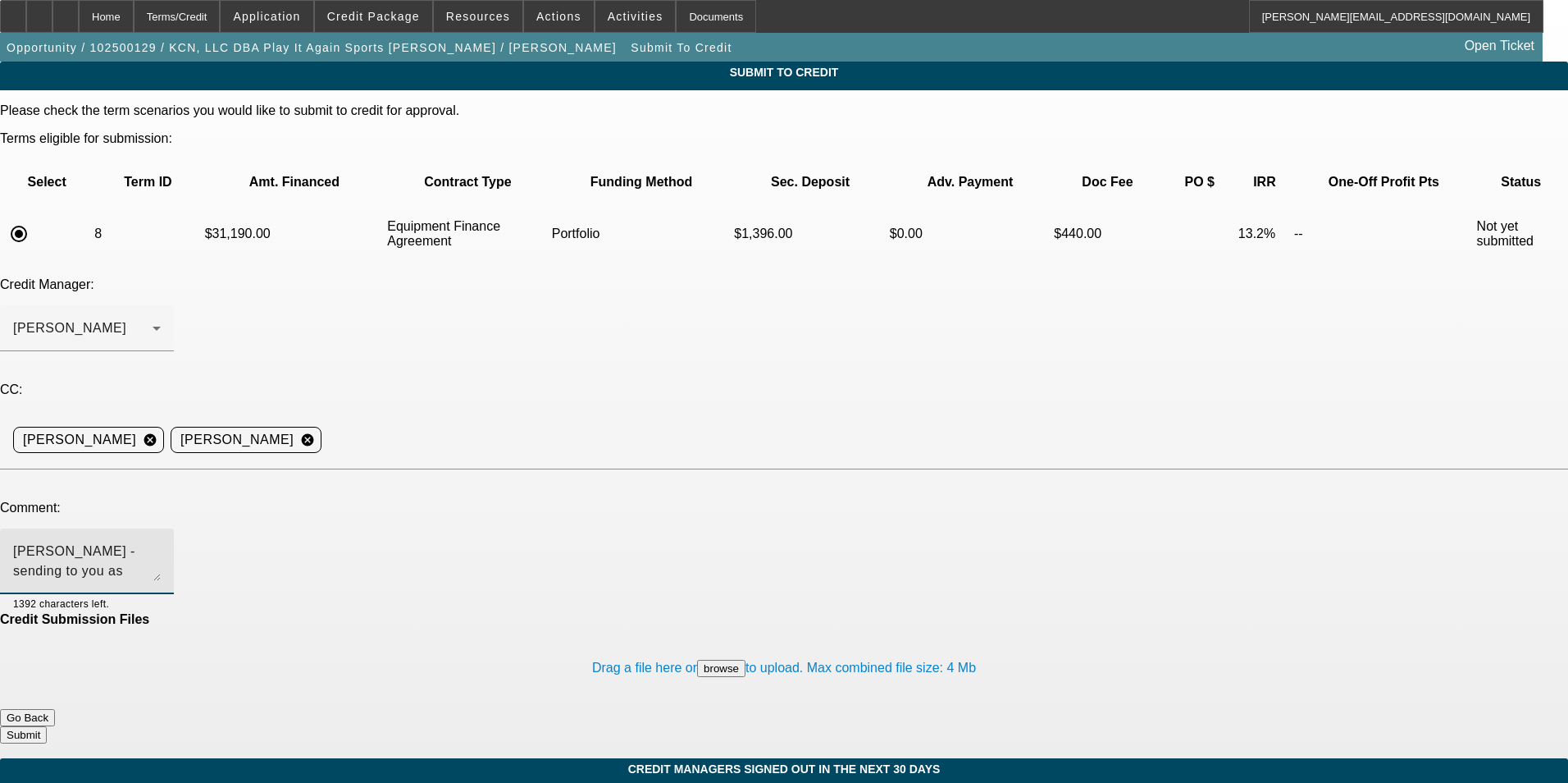
drag, startPoint x: 905, startPoint y: 426, endPoint x: 172, endPoint y: 390, distance: 733.9
click at [172, 501] on div "Comment: Michael - sending to you as Sam and Bill are both out. Bill approved t…" at bounding box center [784, 557] width 1568 height 112
type textarea "Michael - sending to you as Sam and Bill are both out. Bill approved this one a…"
click at [55, 709] on button "Go Back" at bounding box center [27, 718] width 55 height 17
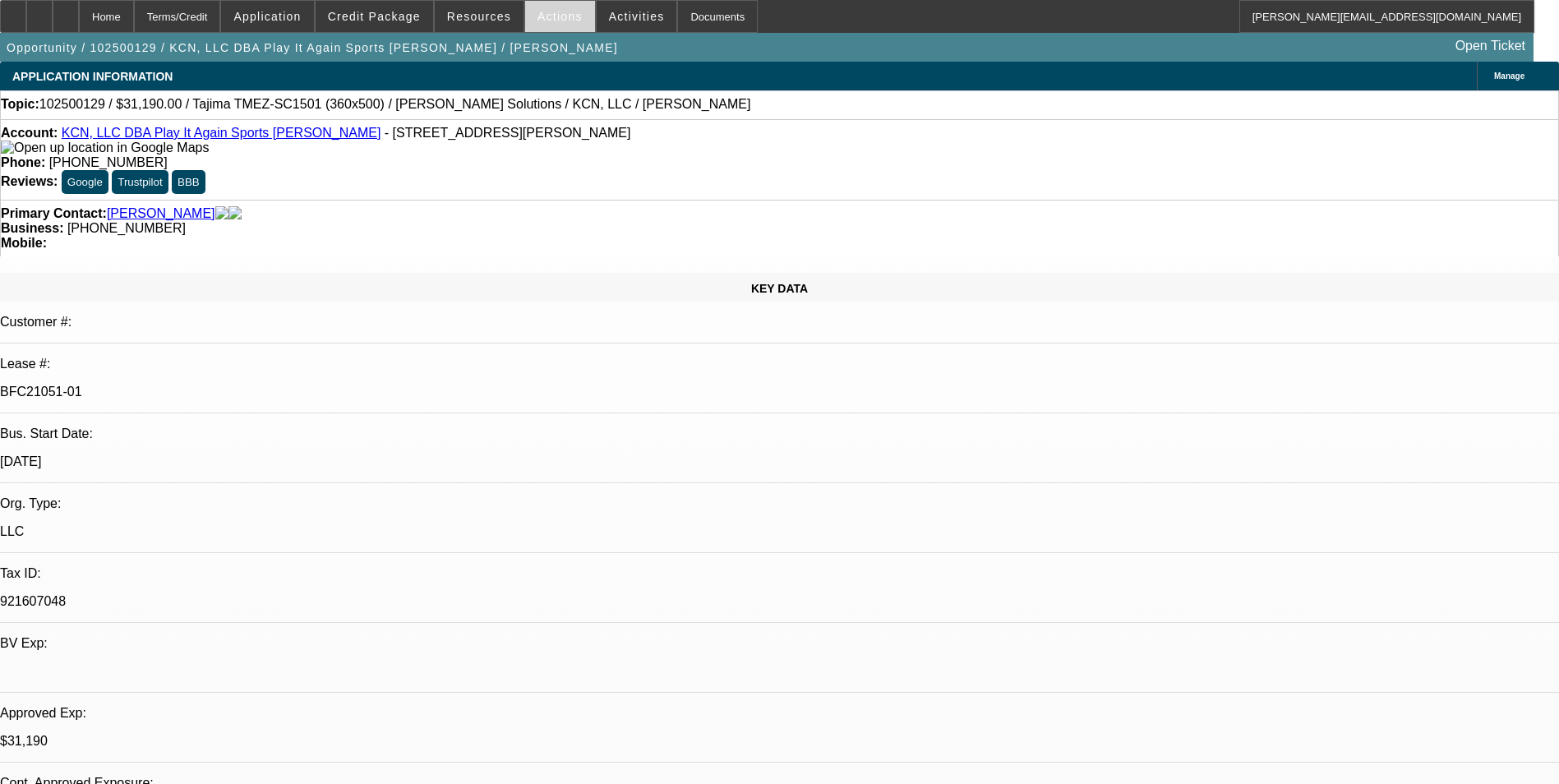
select select "0"
select select "2"
select select "0"
select select "6"
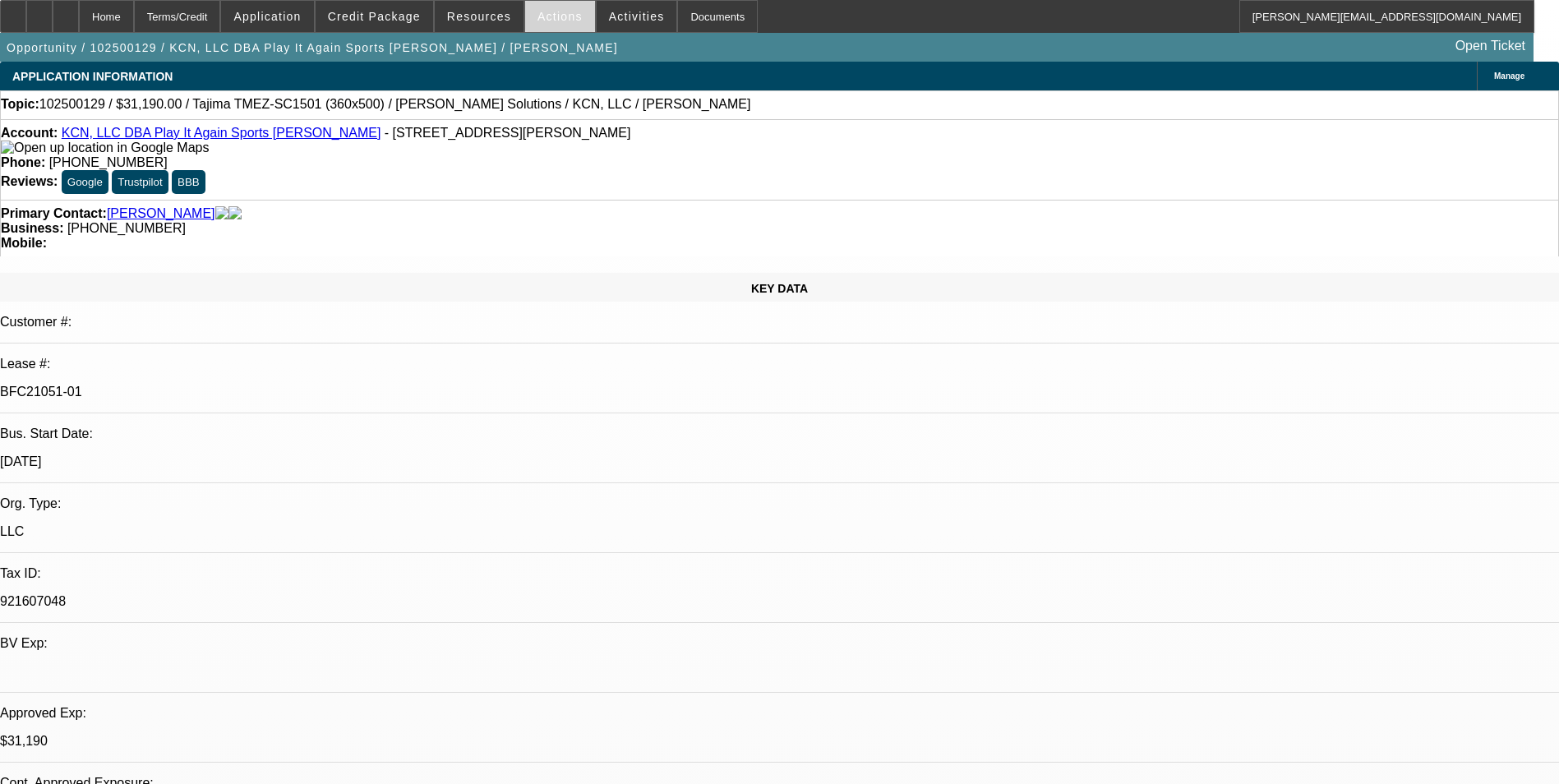
select select "0"
select select "2"
select select "0"
select select "6"
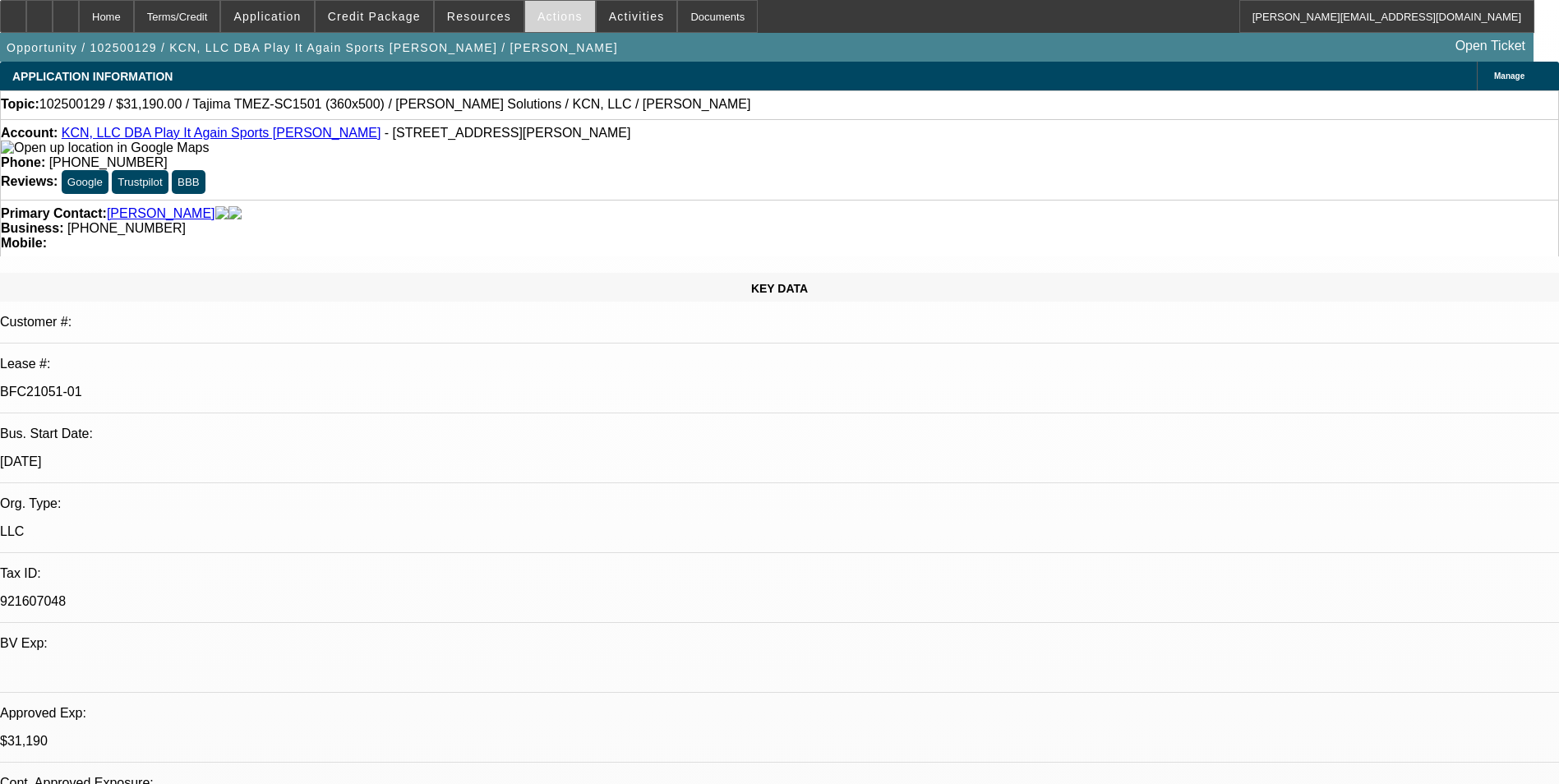
select select "0"
select select "2"
select select "0"
select select "6"
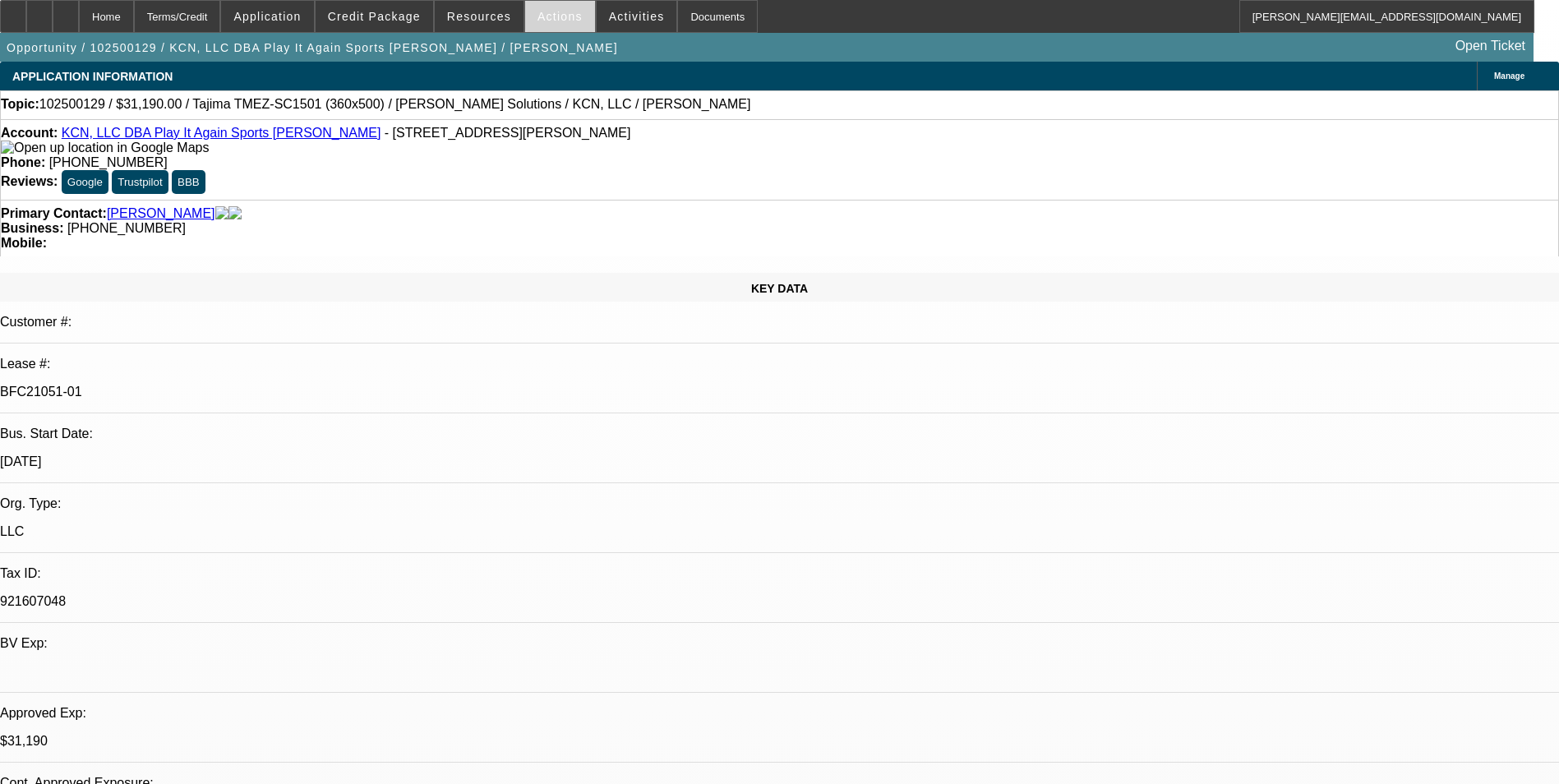
select select "0"
select select "2"
select select "0"
select select "6"
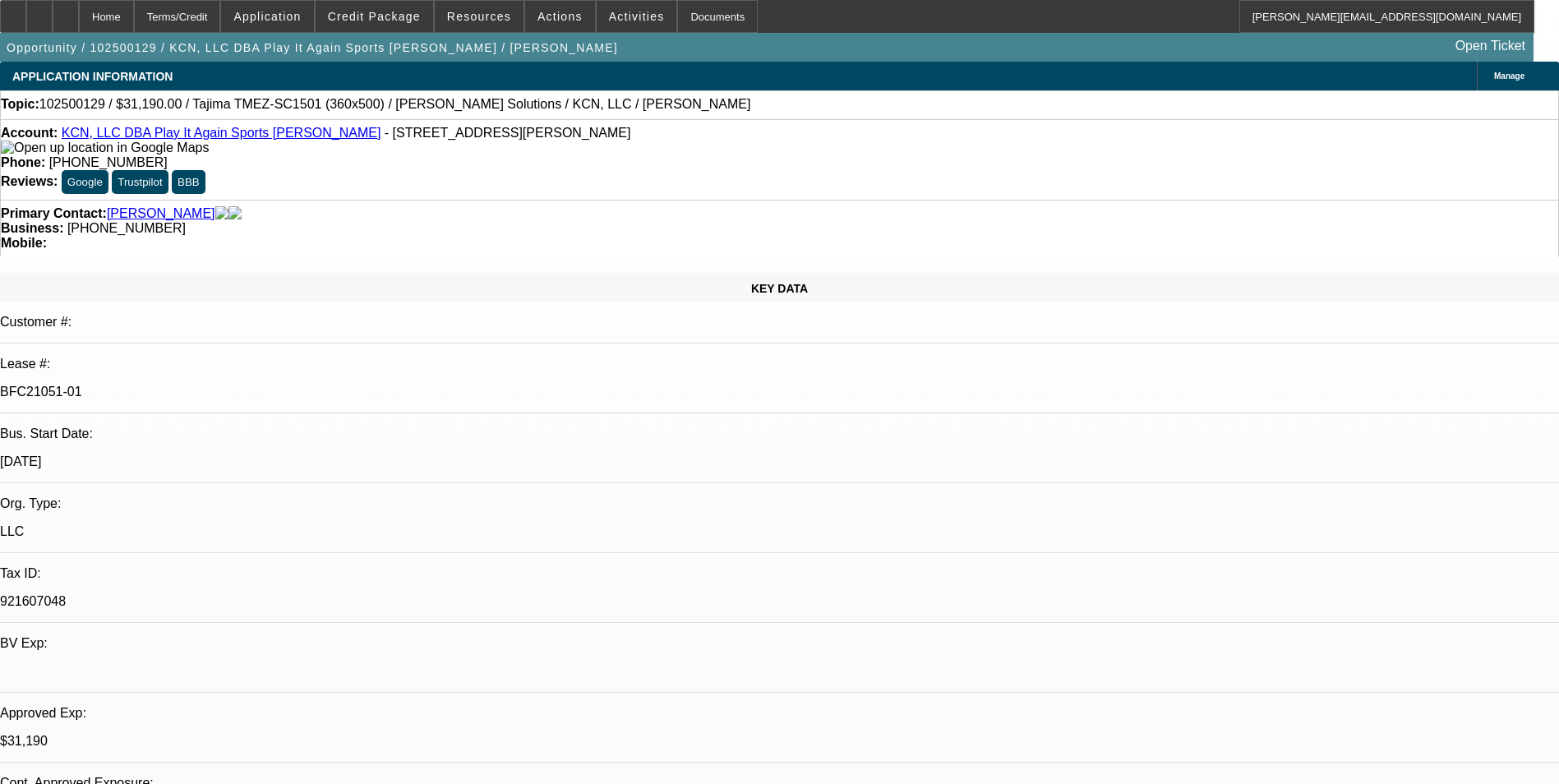
select select "0"
select select "2"
select select "0"
select select "2"
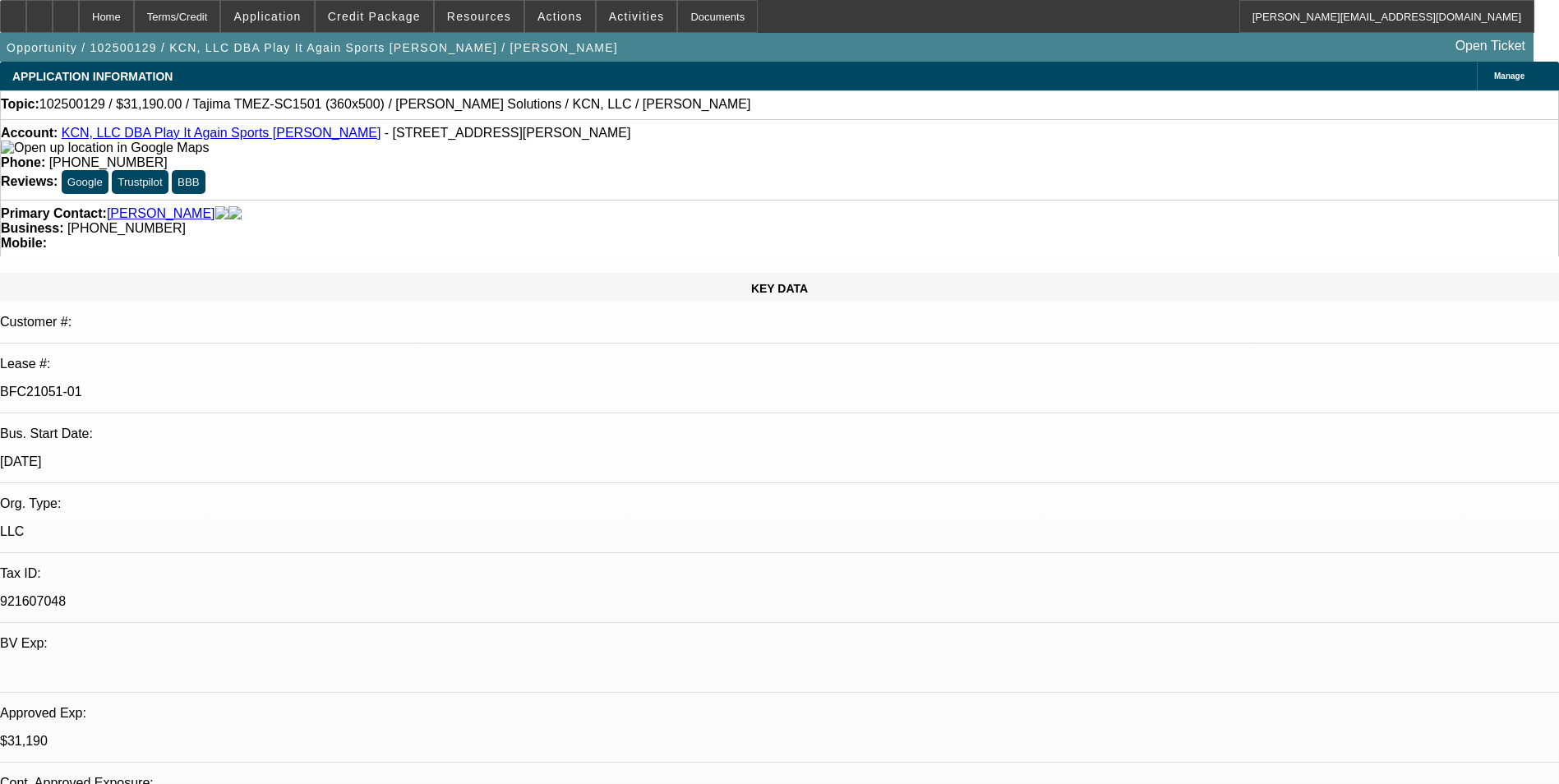
select select "0"
select select "2"
select select "0"
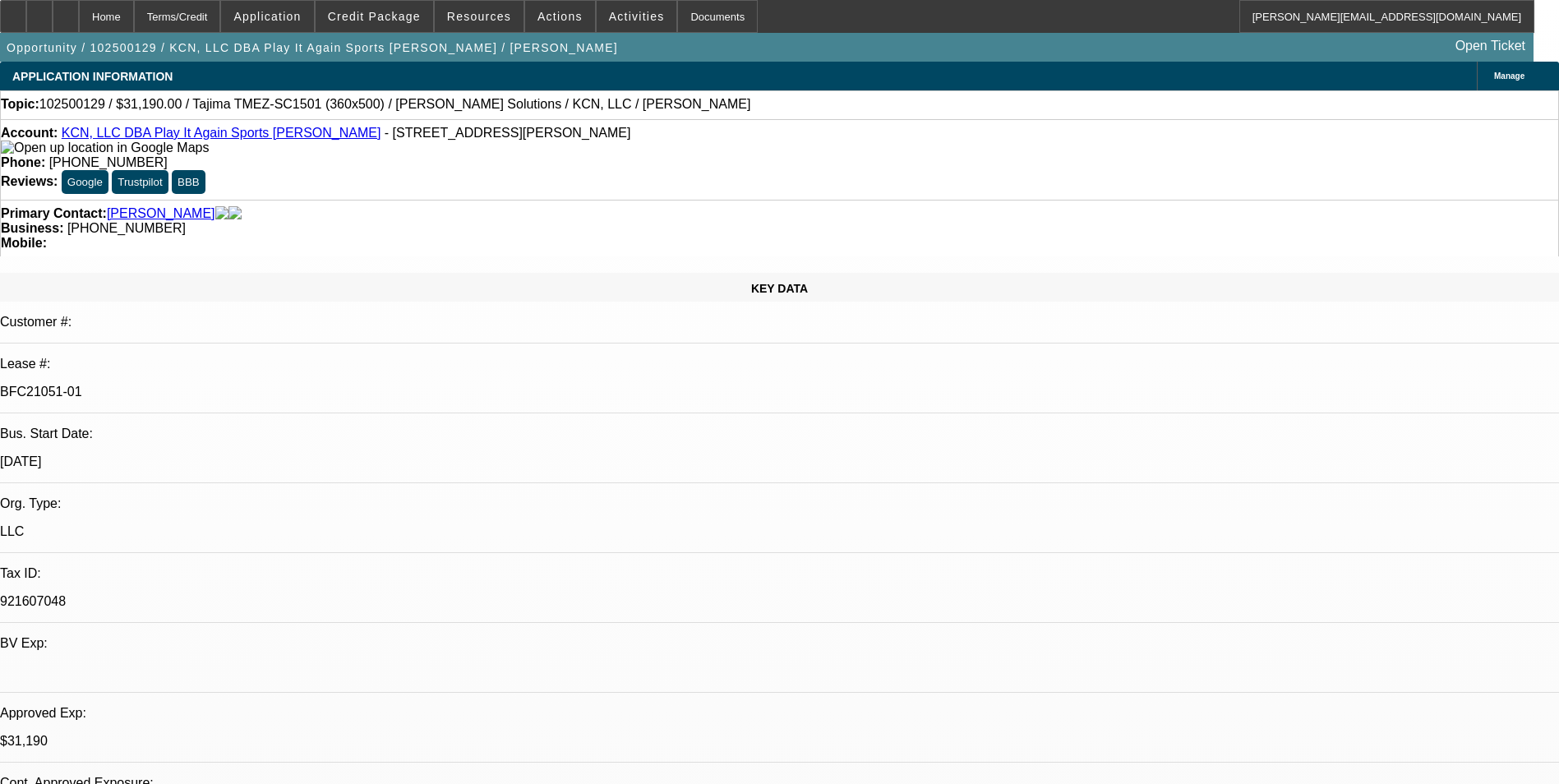
select select "2"
select select "0"
select select "1"
select select "2"
select select "6"
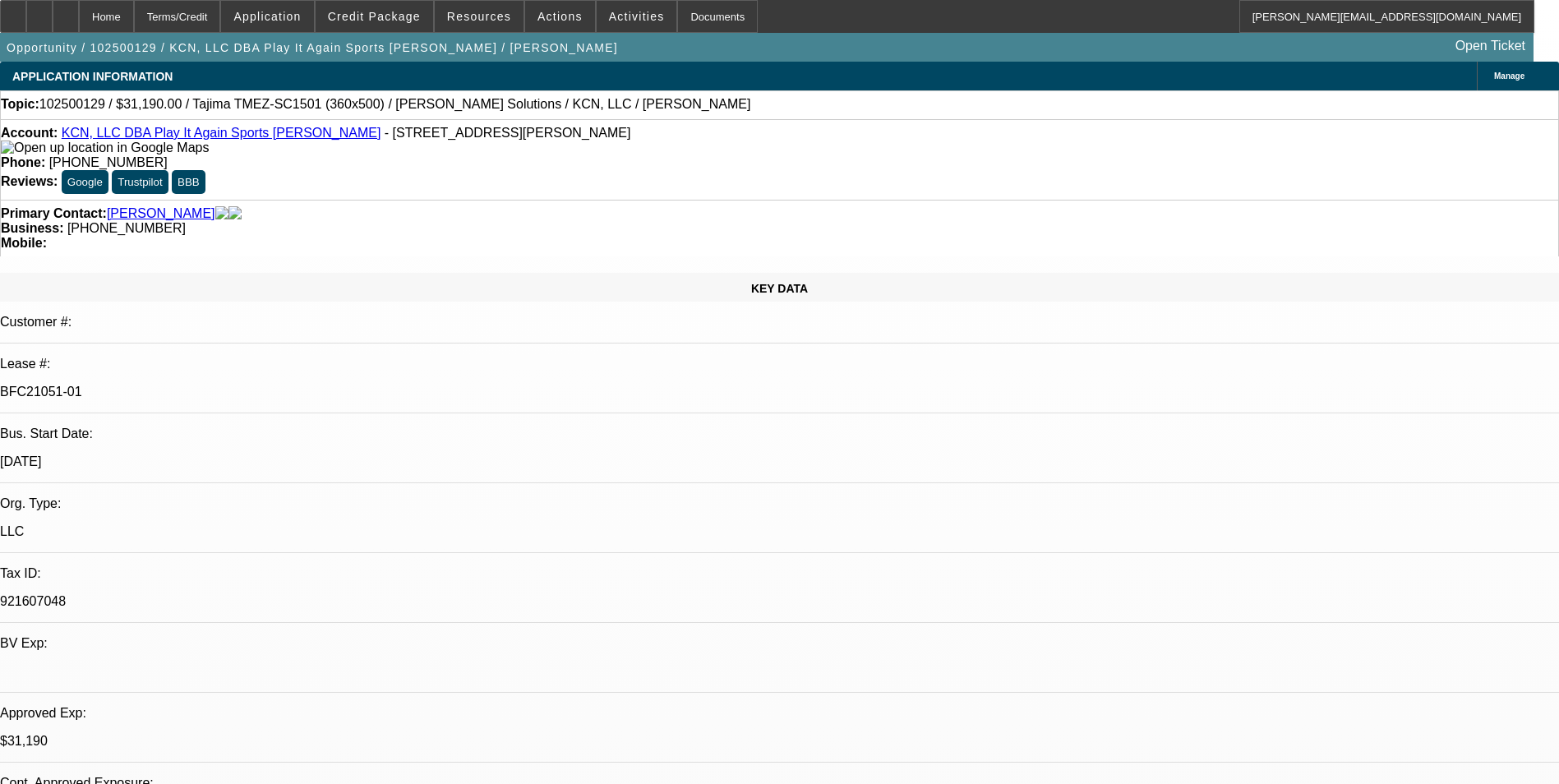
select select "1"
select select "2"
select select "6"
select select "1"
select select "2"
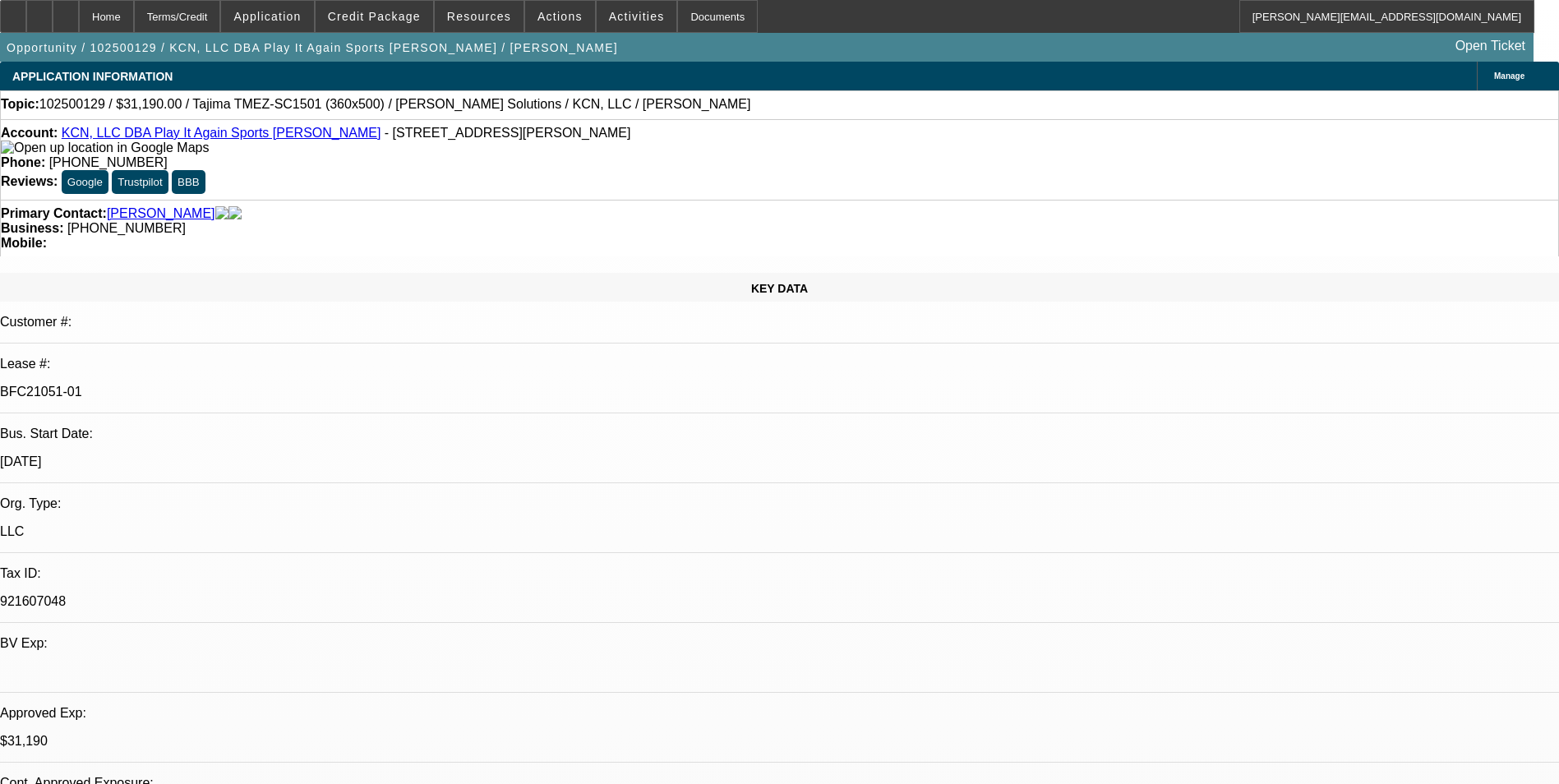
select select "6"
select select "1"
select select "2"
select select "6"
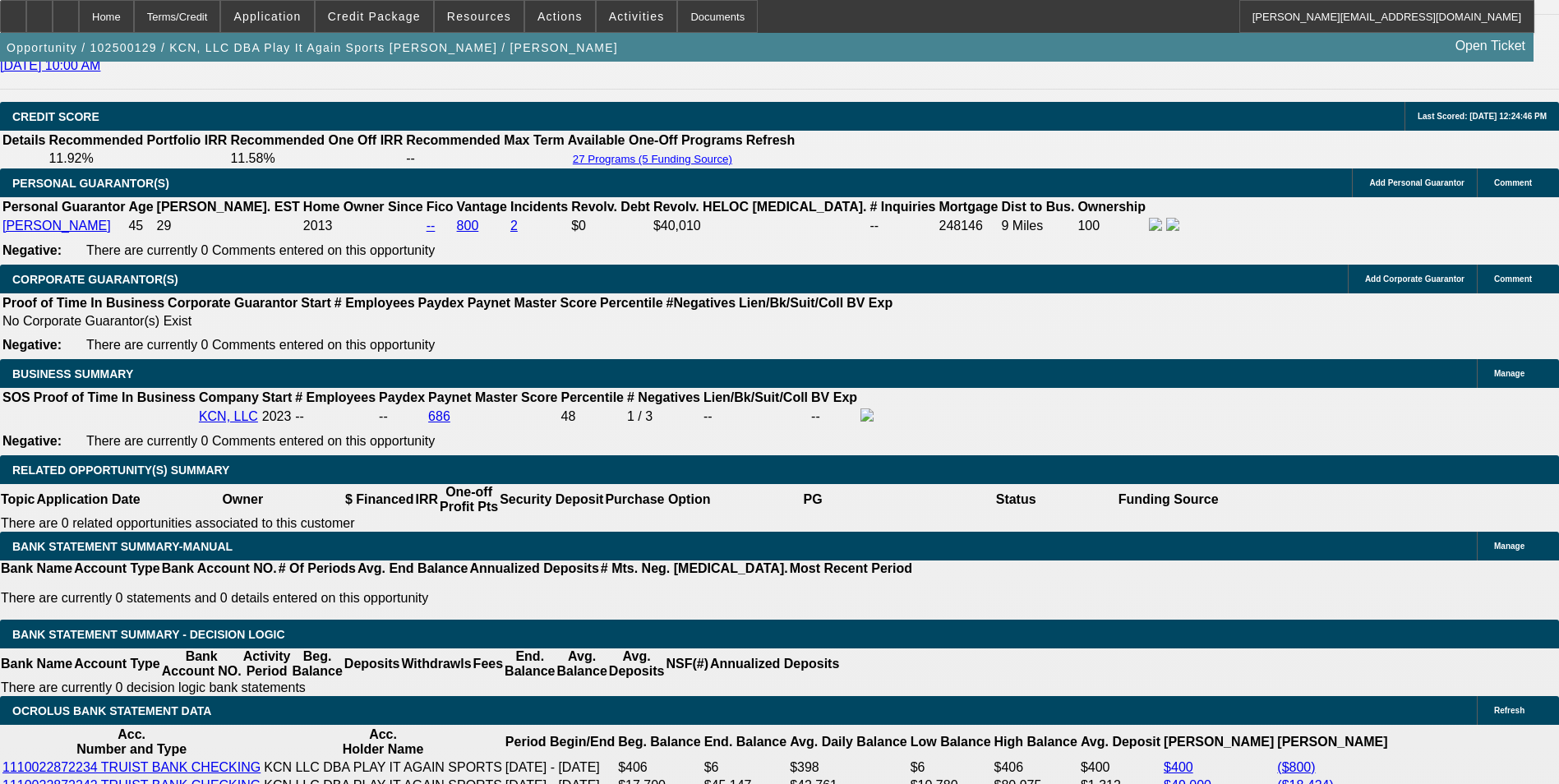
scroll to position [2394, 0]
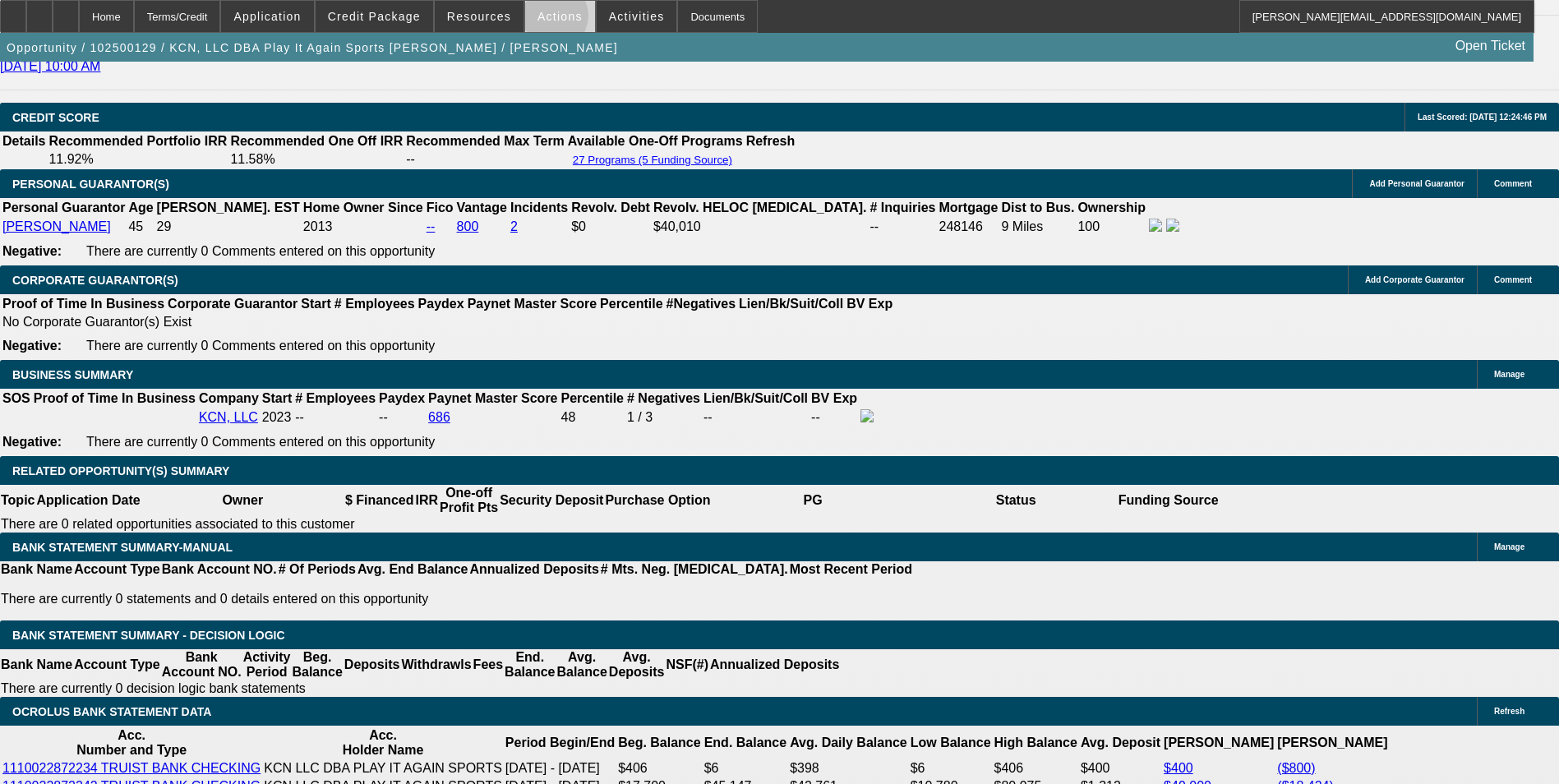
click at [545, 20] on span "Actions" at bounding box center [559, 16] width 45 height 13
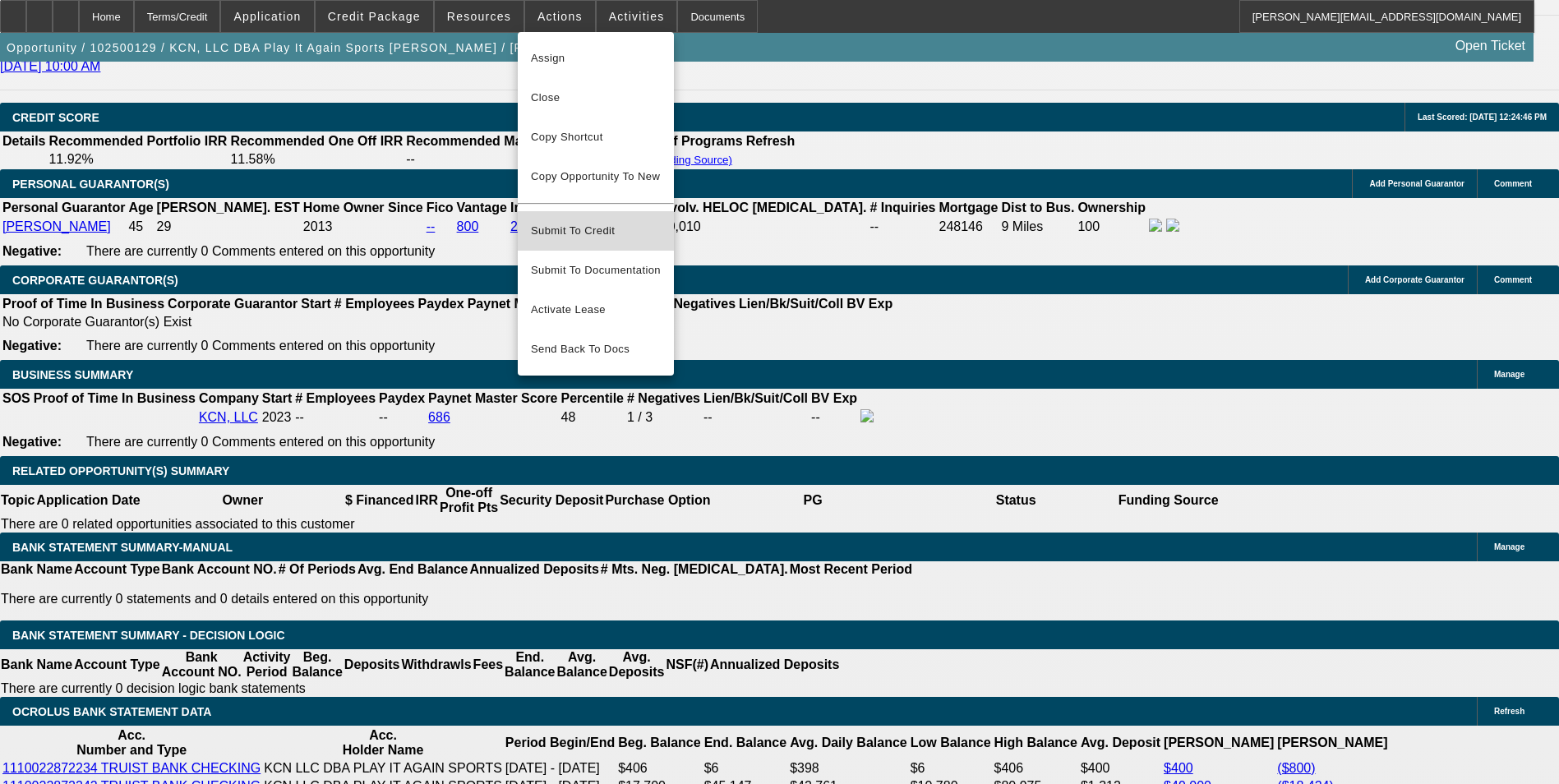
click at [566, 221] on span "Submit To Credit" at bounding box center [595, 230] width 130 height 20
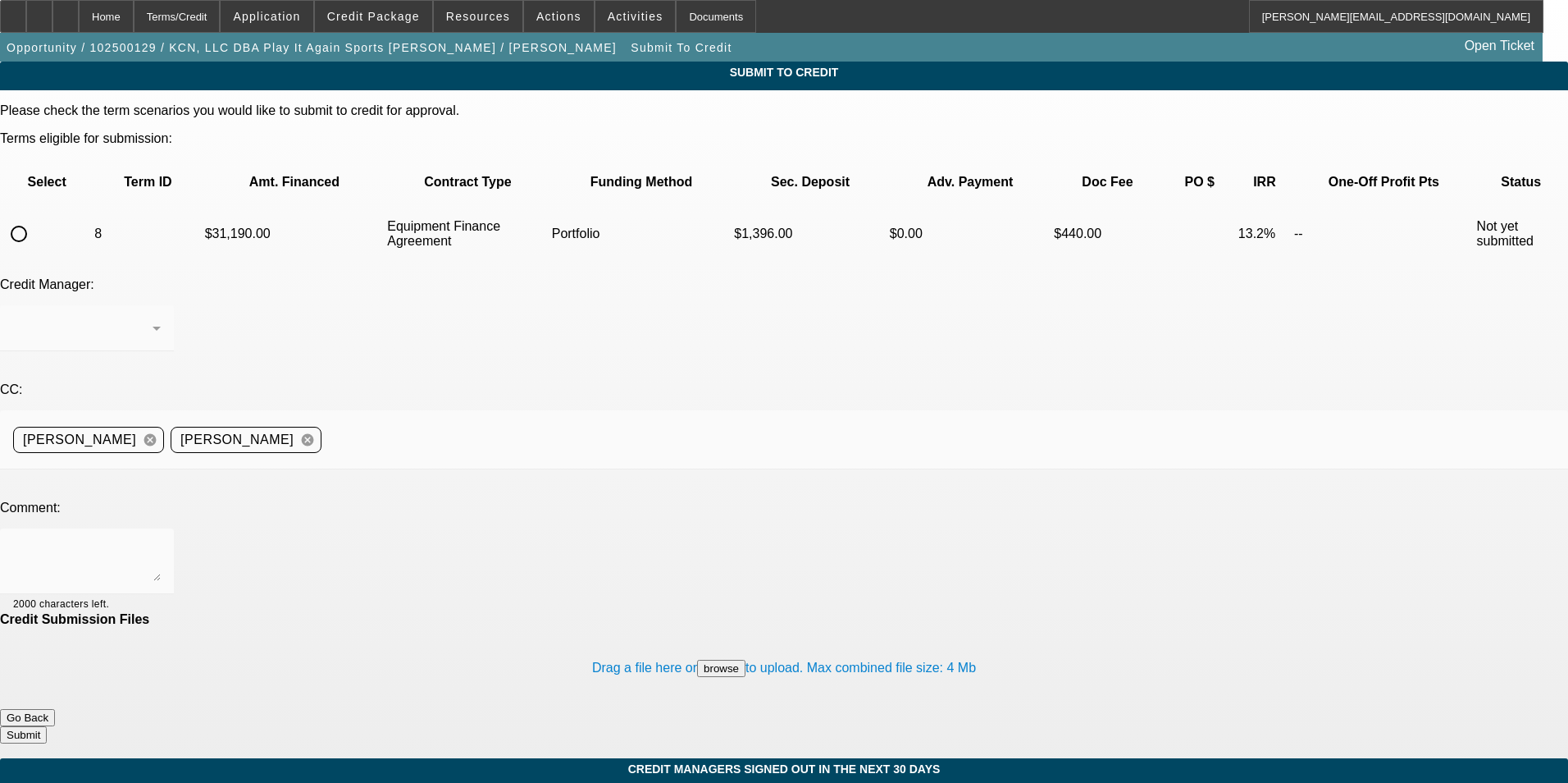
click at [36, 218] on input "radio" at bounding box center [19, 234] width 33 height 33
radio input "true"
click at [152, 319] on div "[PERSON_NAME]" at bounding box center [82, 328] width 140 height 19
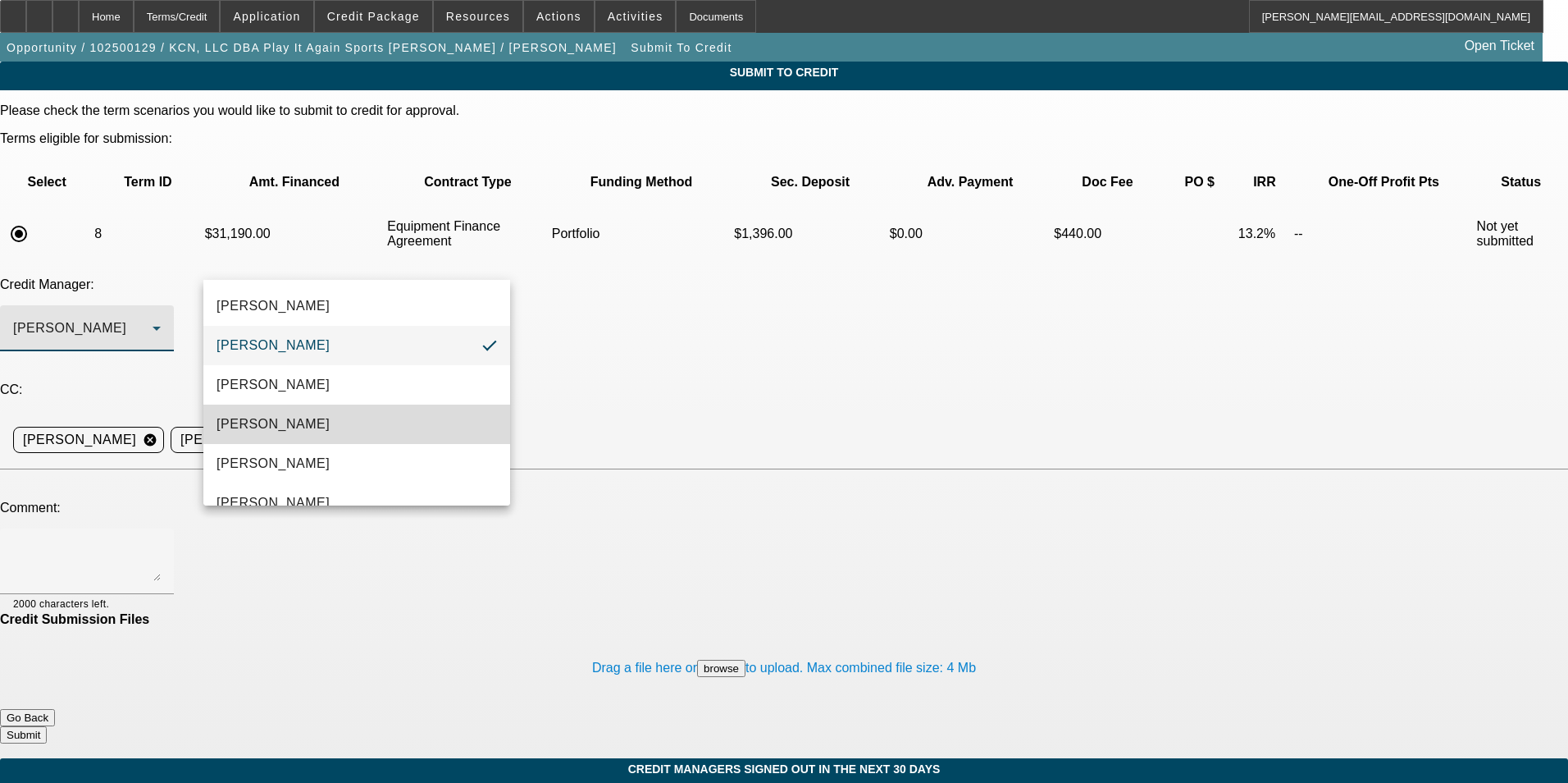
click at [414, 412] on mat-option "[PERSON_NAME]" at bounding box center [357, 424] width 307 height 39
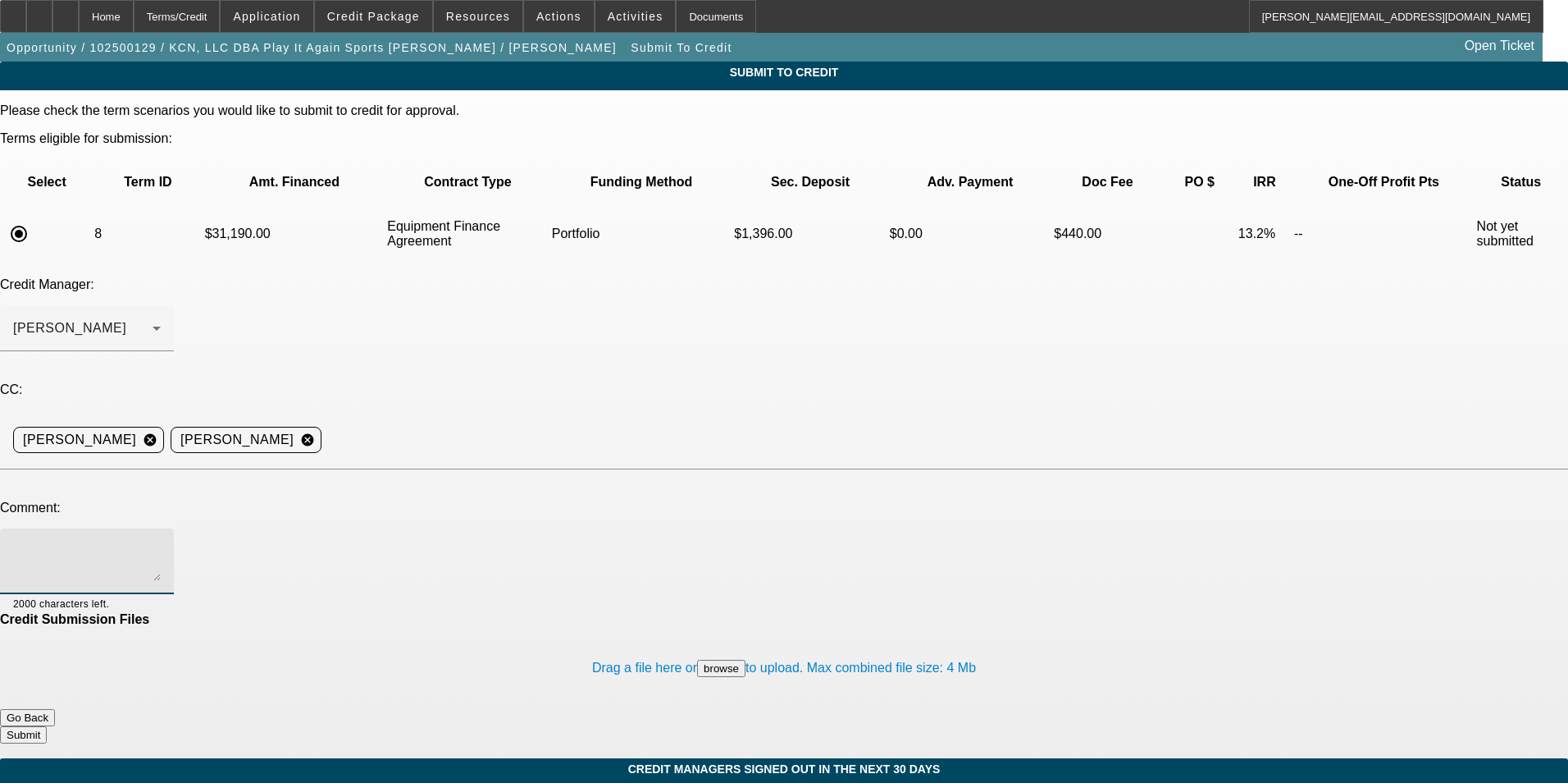
click at [161, 541] on textarea at bounding box center [86, 561] width 147 height 39
paste textarea "[PERSON_NAME] - sending to you as [PERSON_NAME] and [PERSON_NAME] are both out.…"
drag, startPoint x: 773, startPoint y: 399, endPoint x: 801, endPoint y: 406, distance: 28.9
click at [161, 541] on textarea "[PERSON_NAME] - sending to you as [PERSON_NAME] and [PERSON_NAME] are both out.…" at bounding box center [86, 561] width 147 height 39
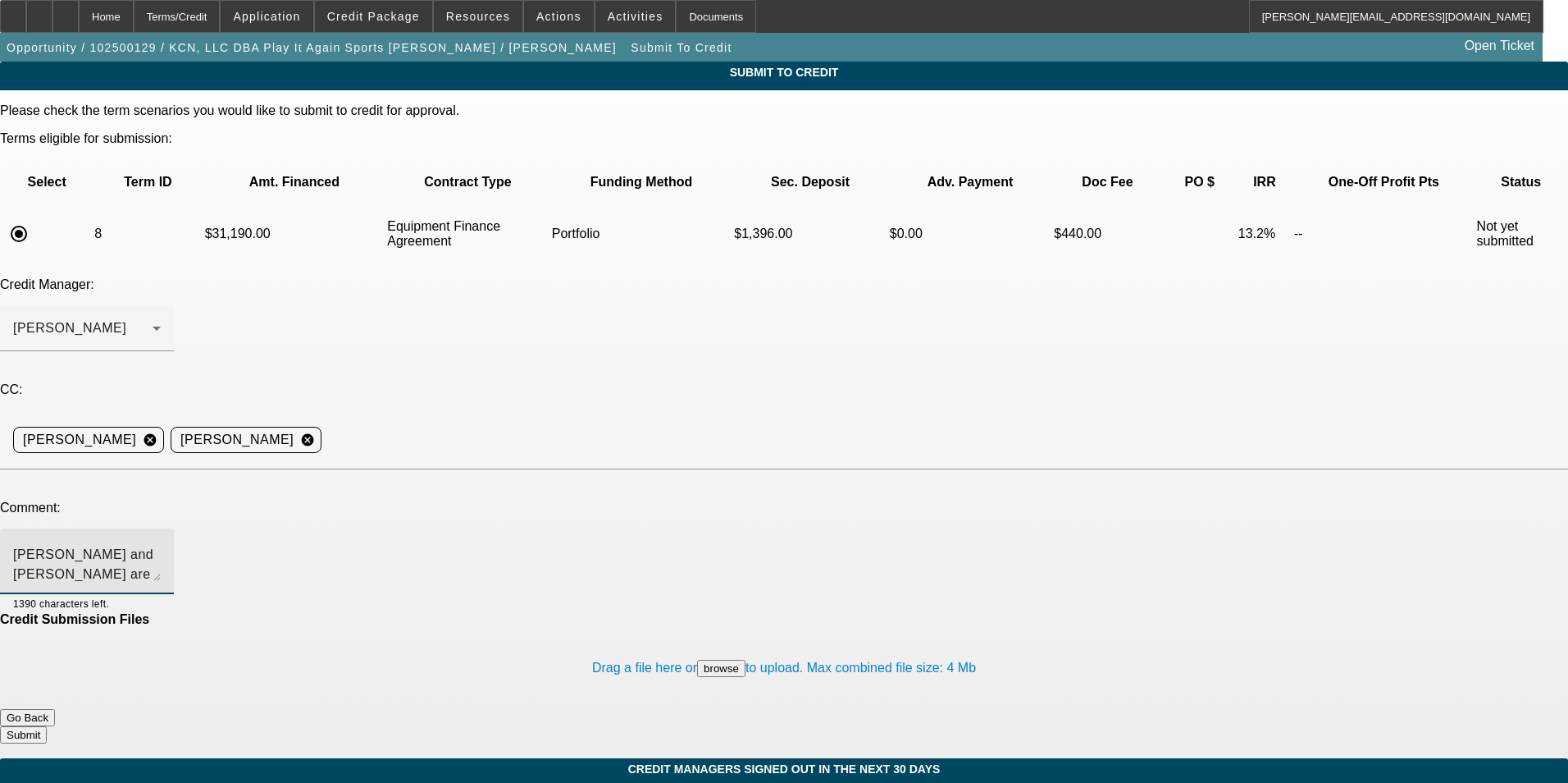
click at [161, 541] on textarea "[PERSON_NAME] - sending to you as [PERSON_NAME] and [PERSON_NAME] are both out.…" at bounding box center [86, 561] width 147 height 39
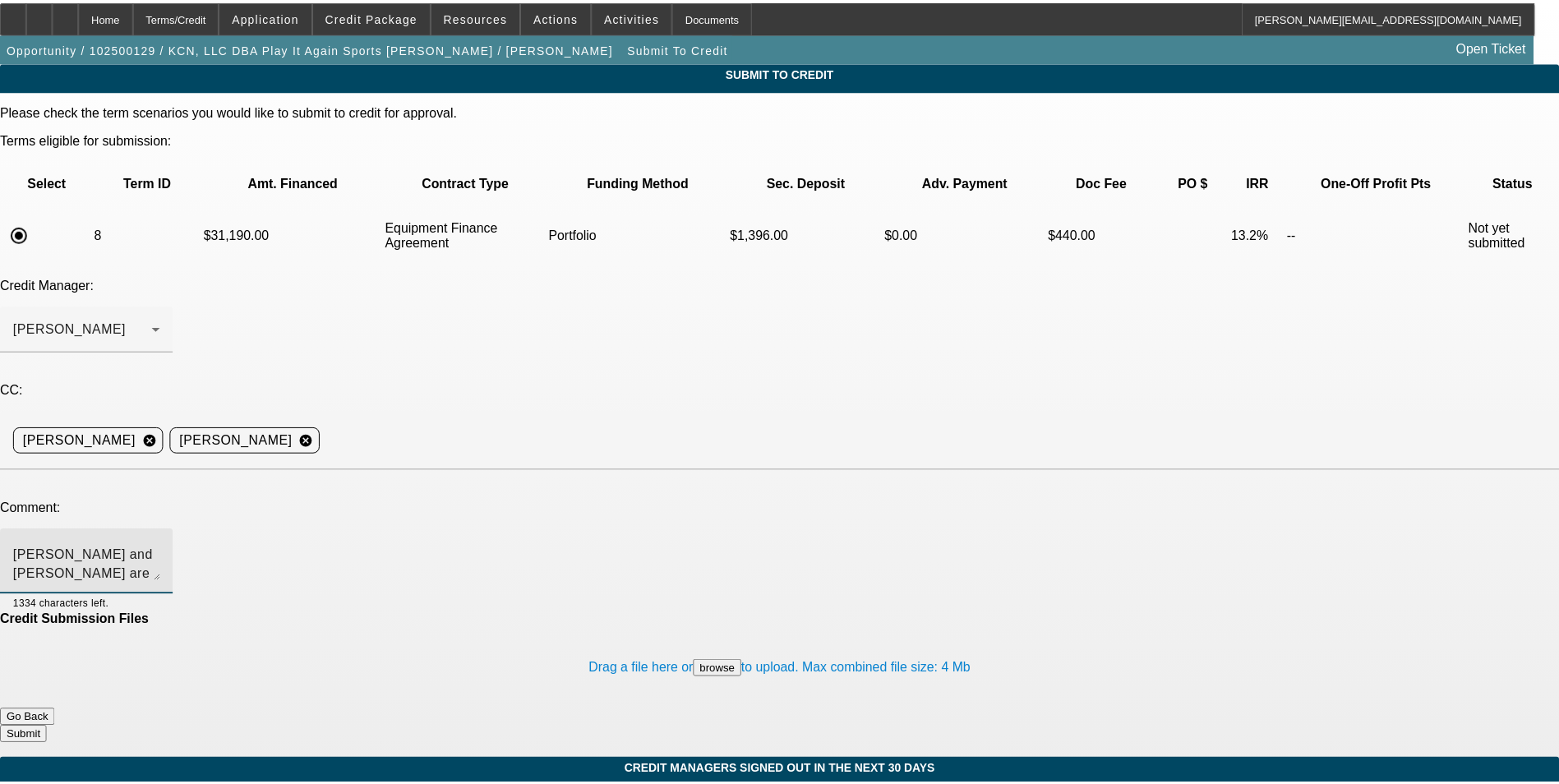
scroll to position [56, 0]
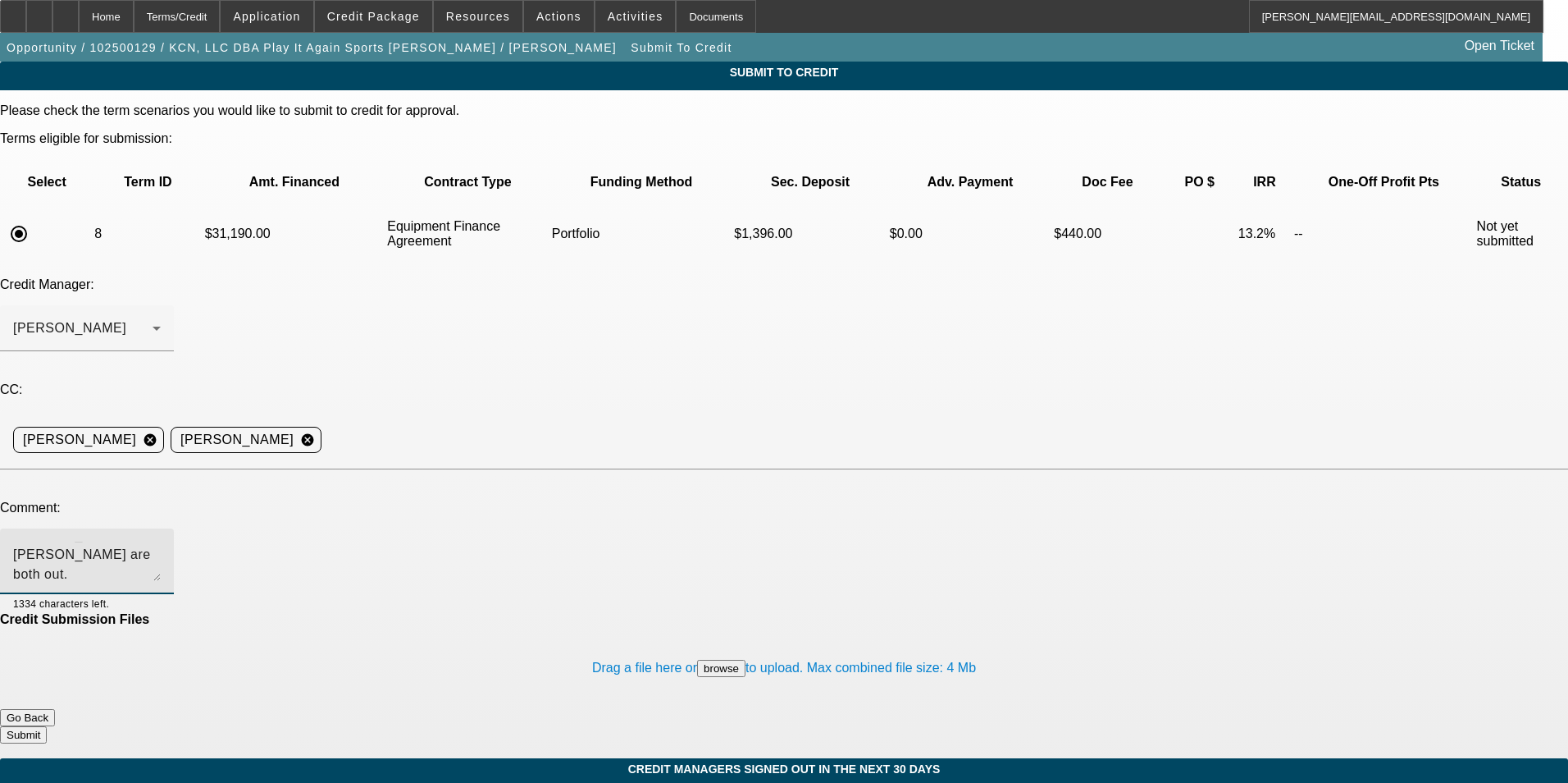
type textarea "[PERSON_NAME] - sending to you as [PERSON_NAME] and [PERSON_NAME] are both out.…"
click at [47, 726] on button "Submit" at bounding box center [23, 735] width 47 height 17
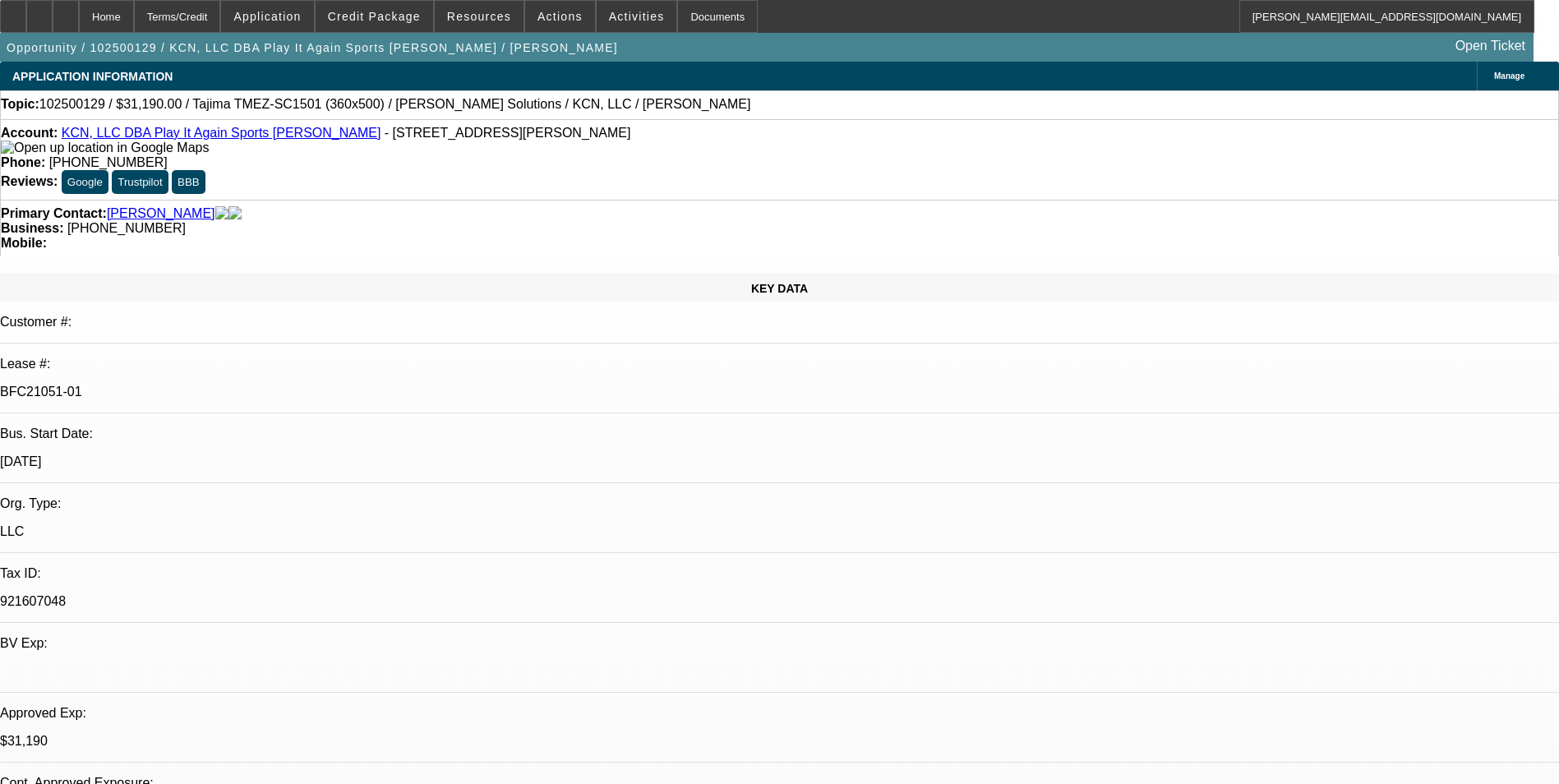
select select "0"
select select "2"
select select "0"
select select "6"
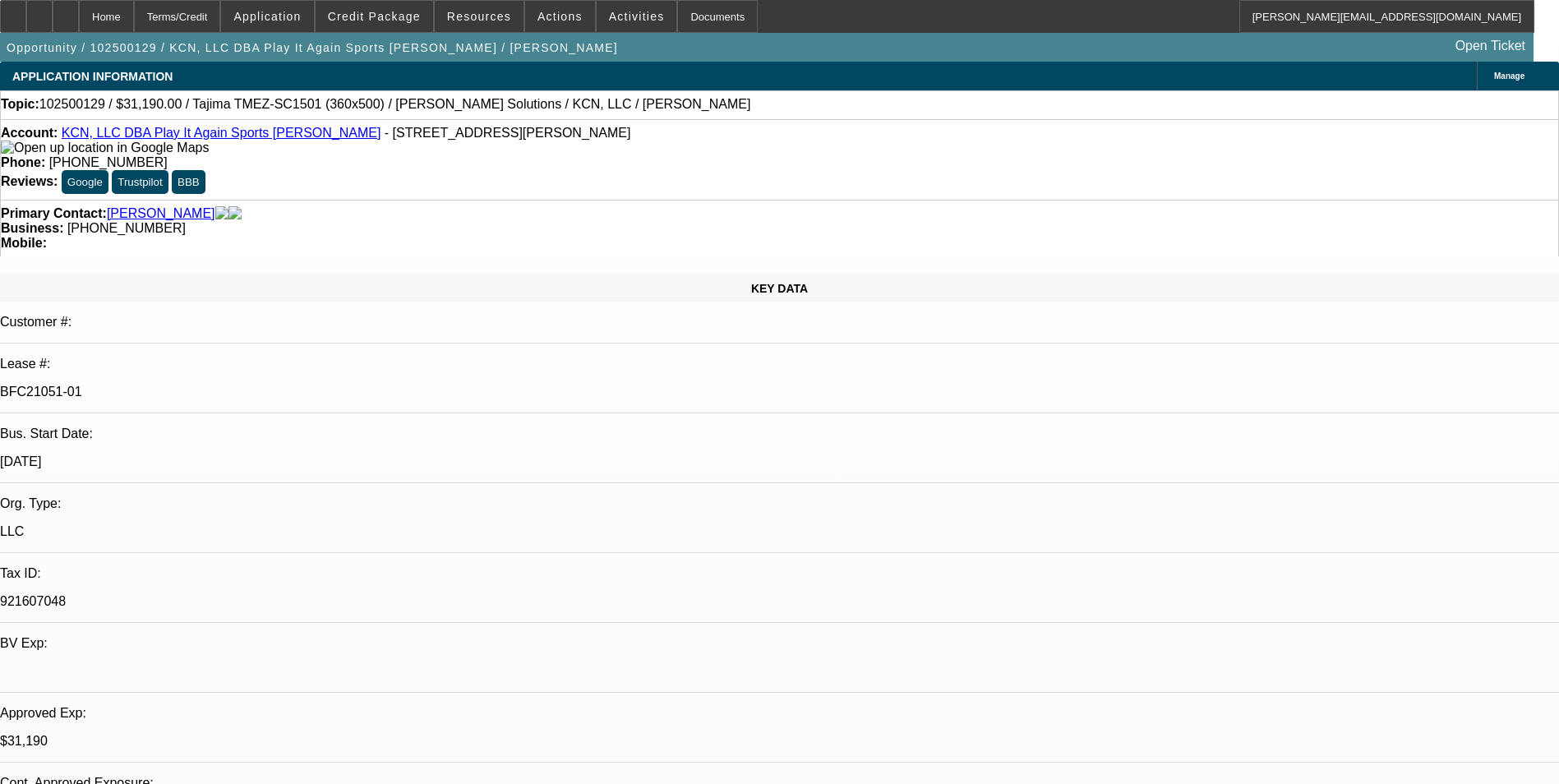
select select "0"
select select "2"
select select "0"
select select "6"
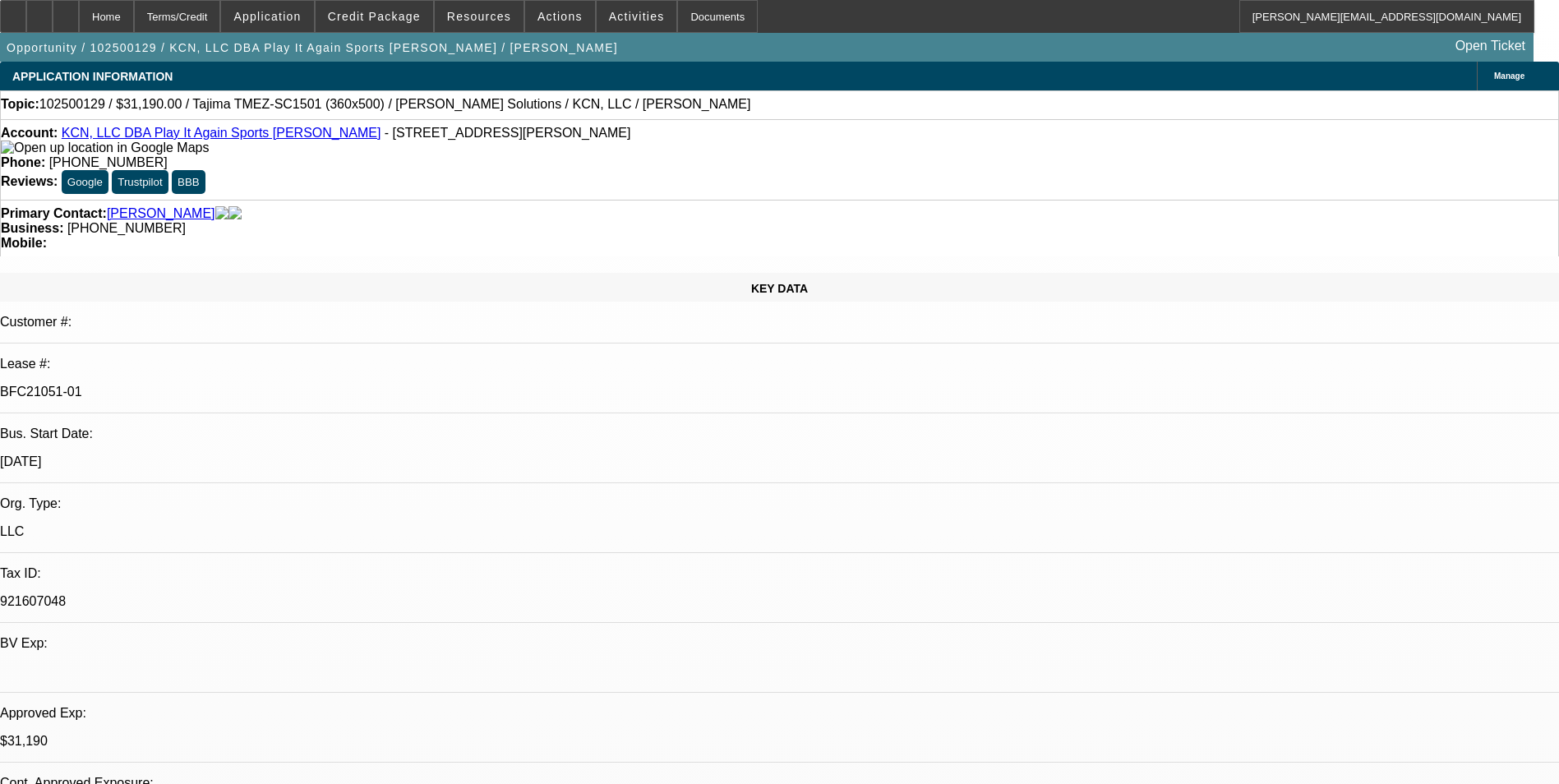
select select "0"
select select "2"
select select "0"
select select "6"
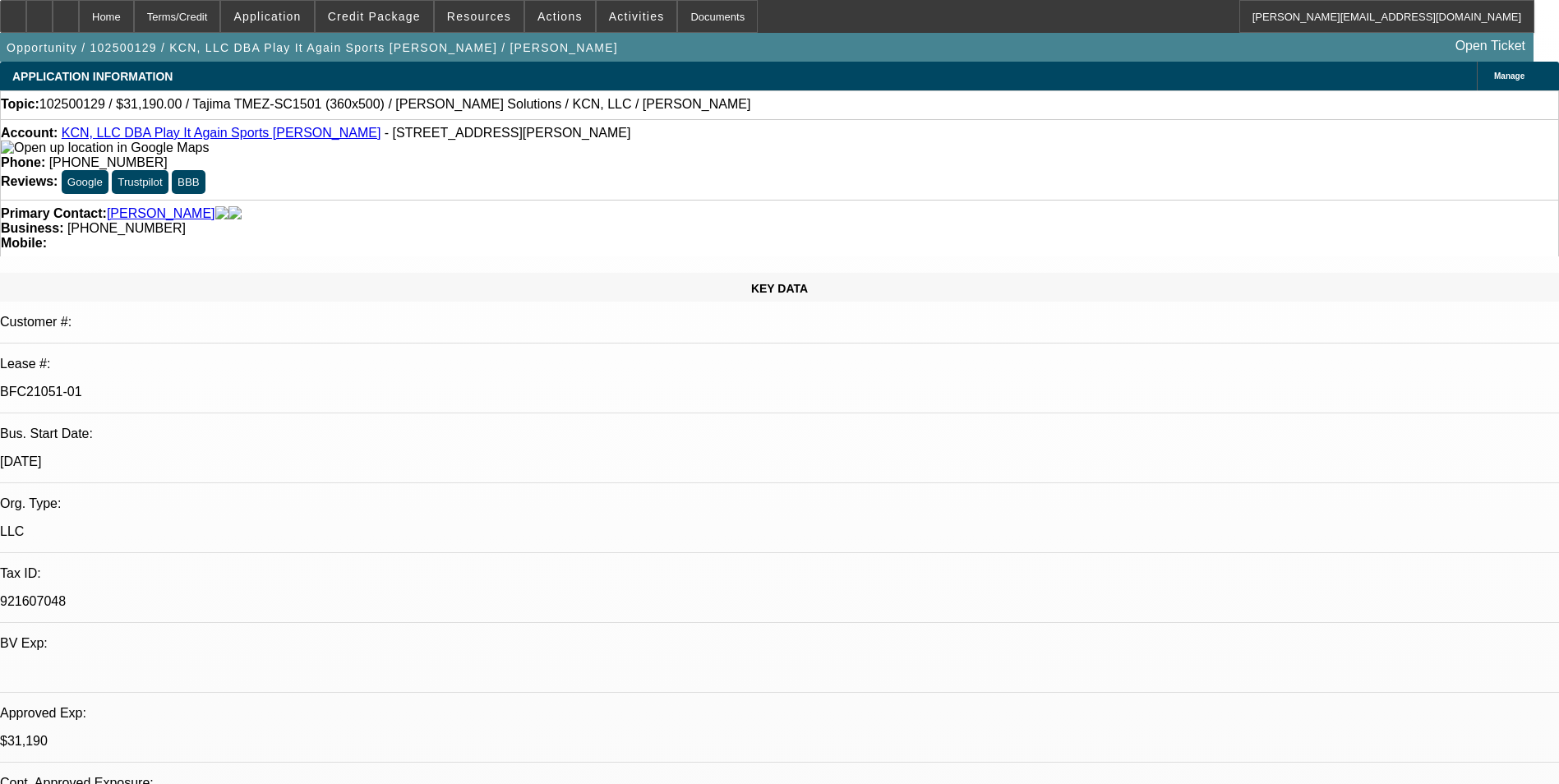
select select "0"
select select "2"
select select "0"
select select "6"
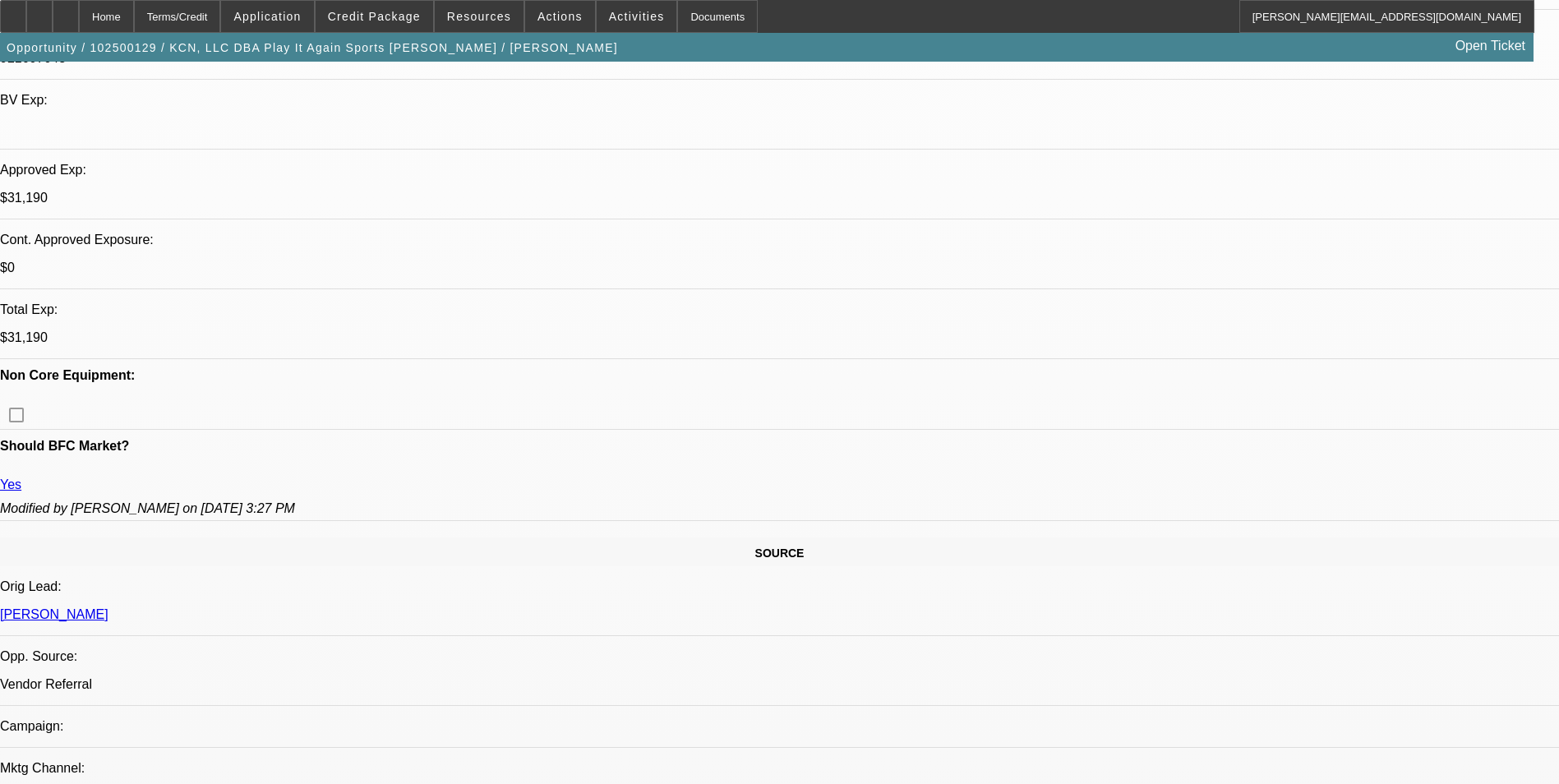
scroll to position [493, 0]
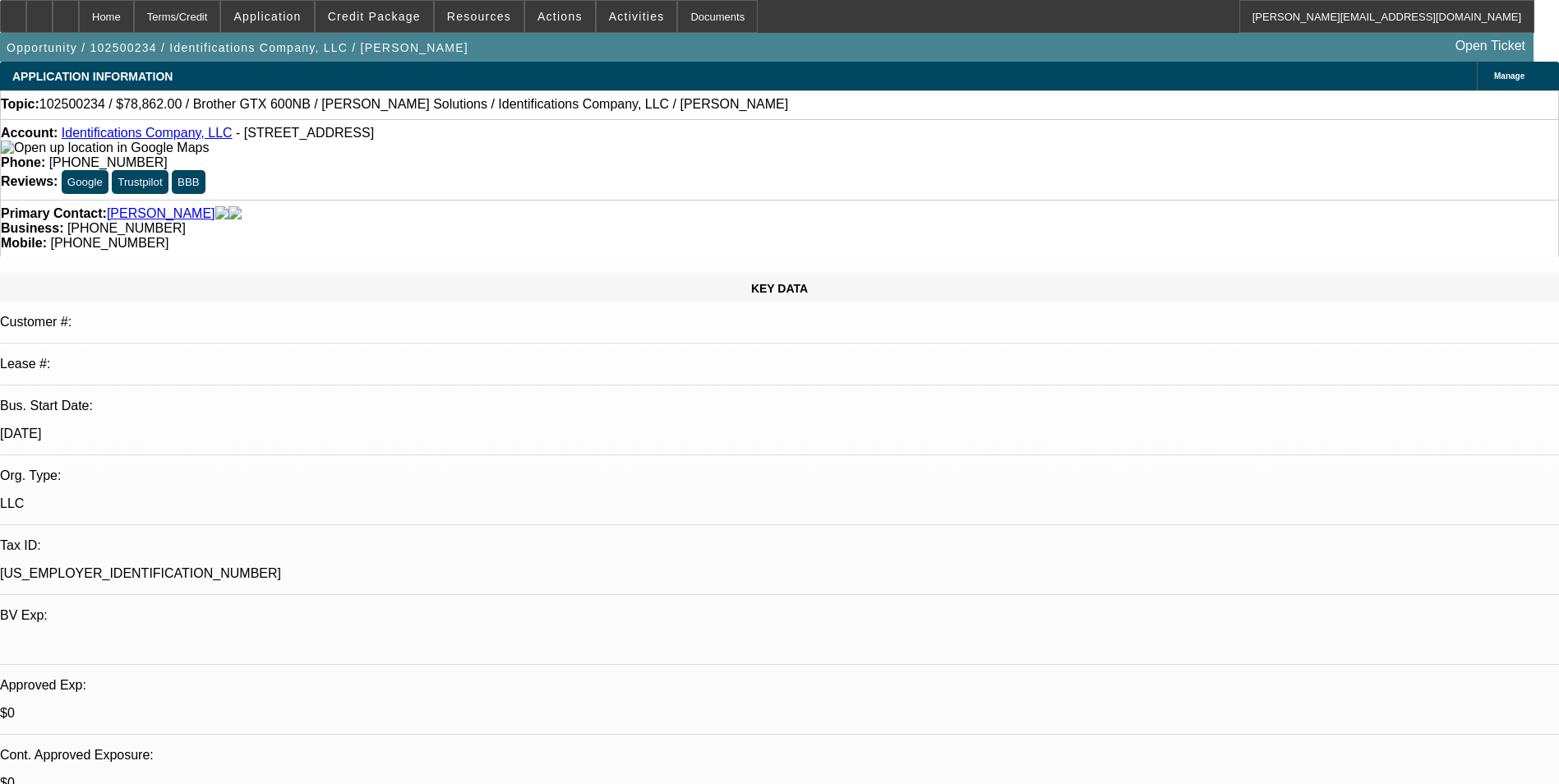
select select "0"
select select "0.1"
select select "0"
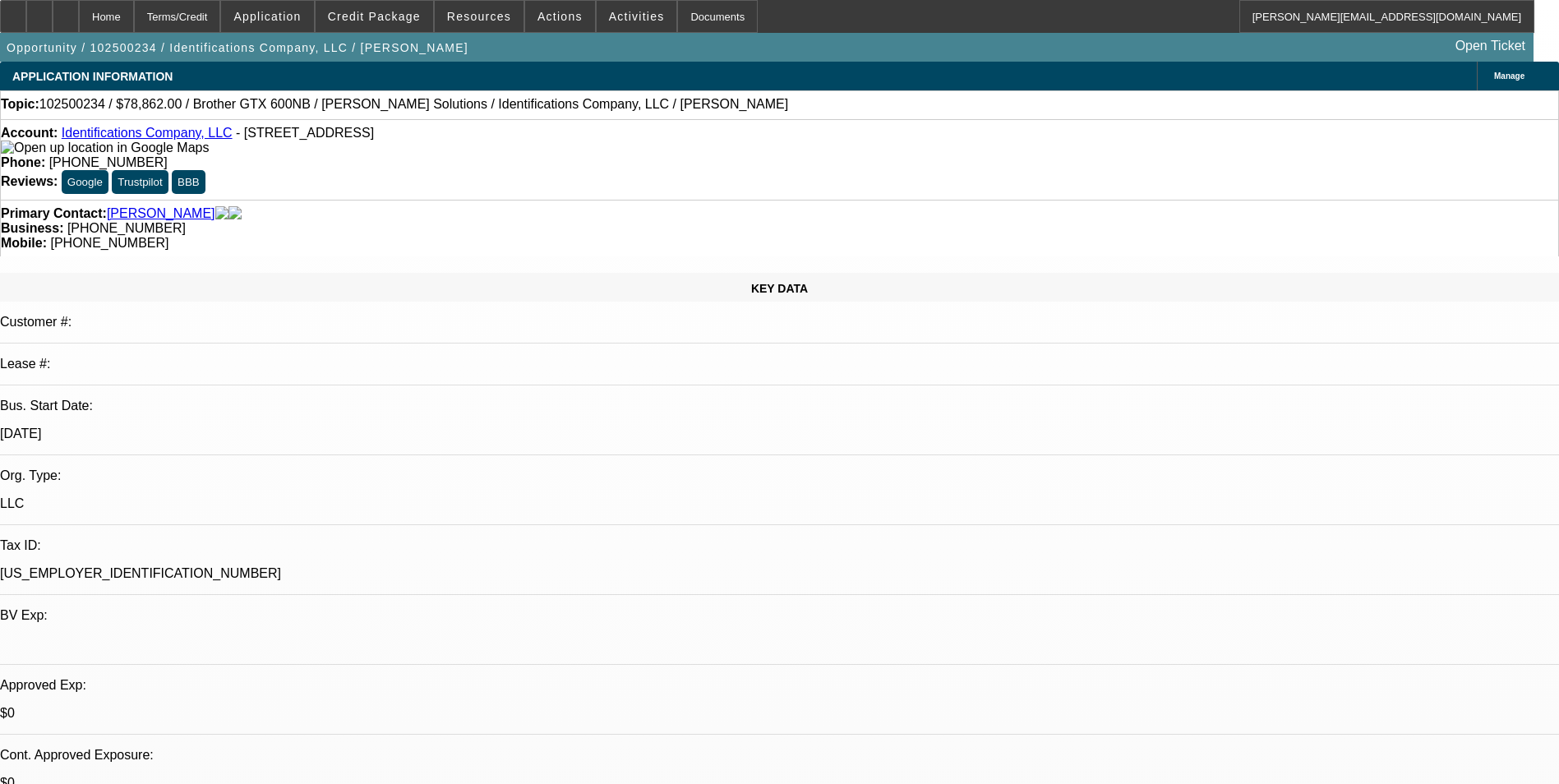
select select "0.1"
select select "0"
select select "2"
select select "0.1"
select select "0"
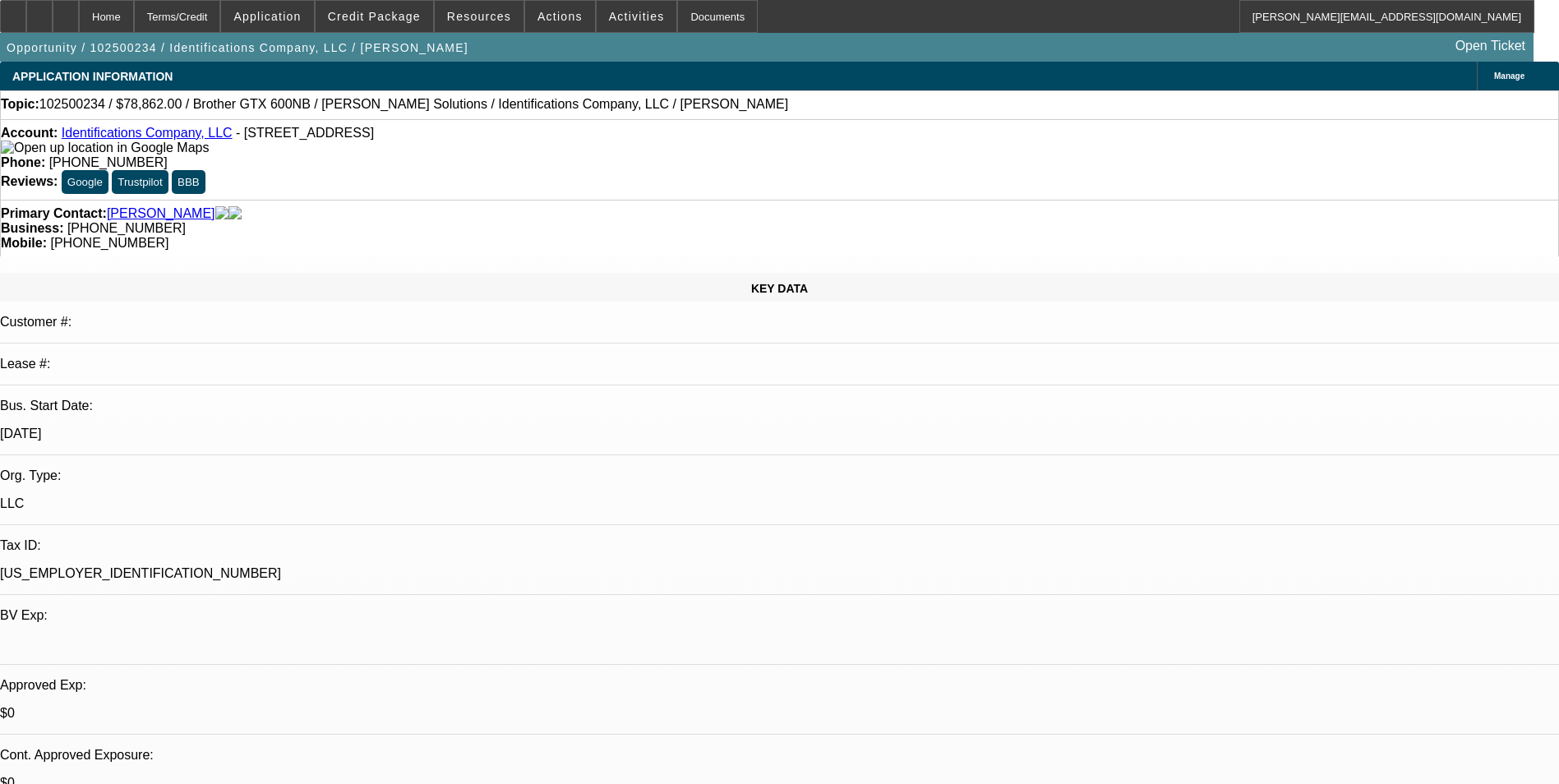
select select "2"
select select "0.1"
select select "1"
select select "4"
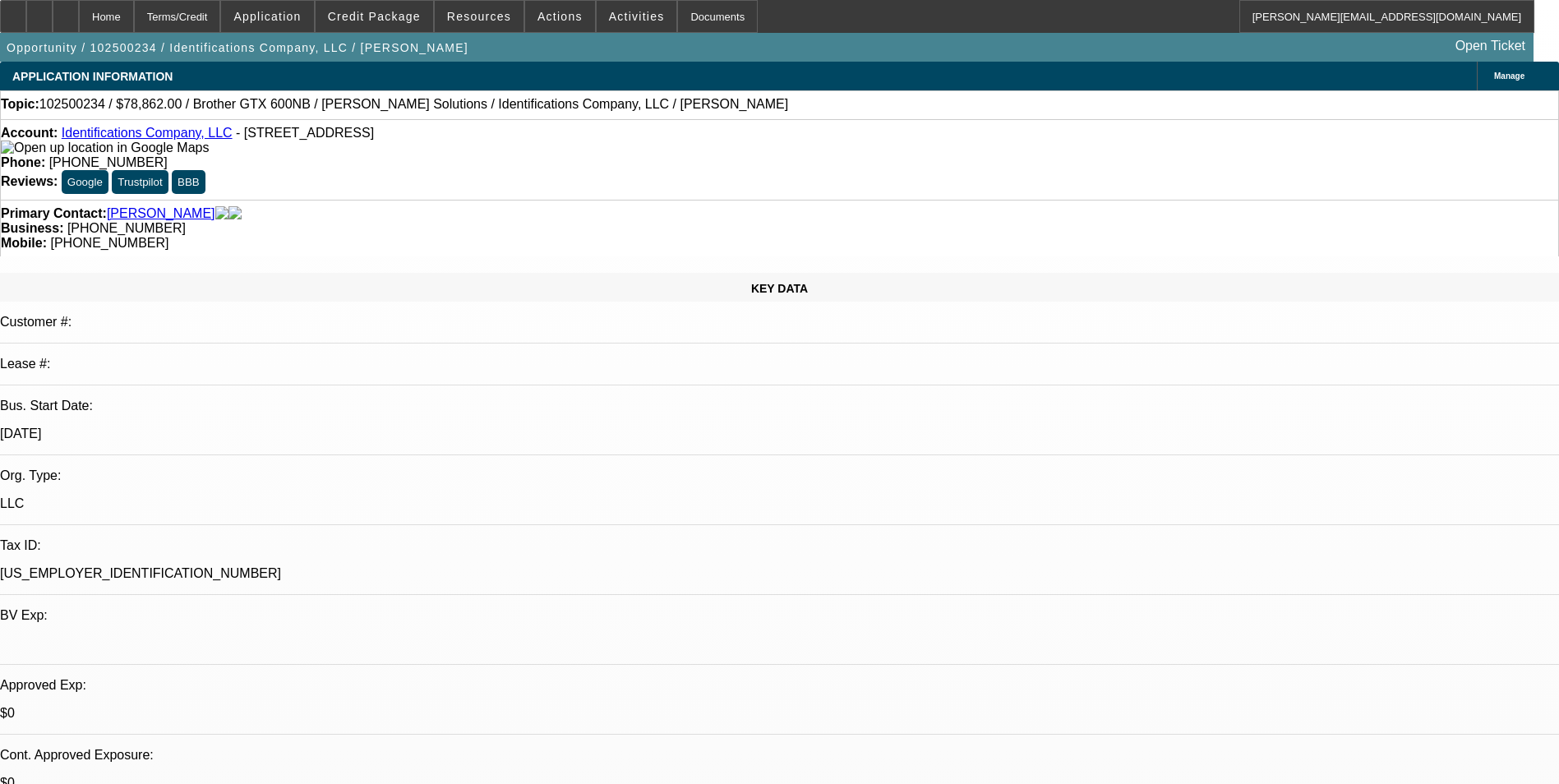
select select "1"
select select "4"
select select "1"
select select "2"
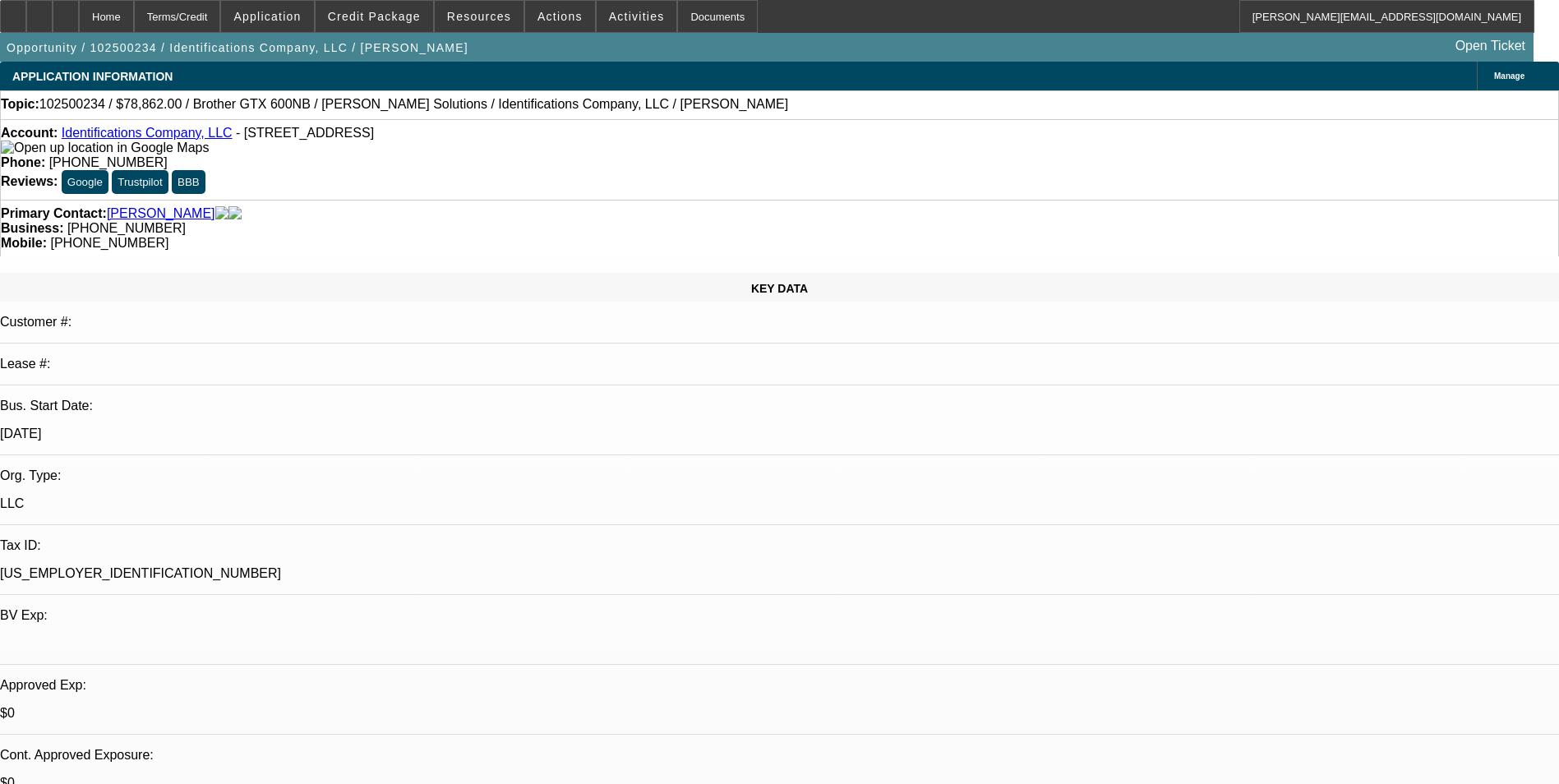
select select "4"
select select "1"
select select "2"
select select "4"
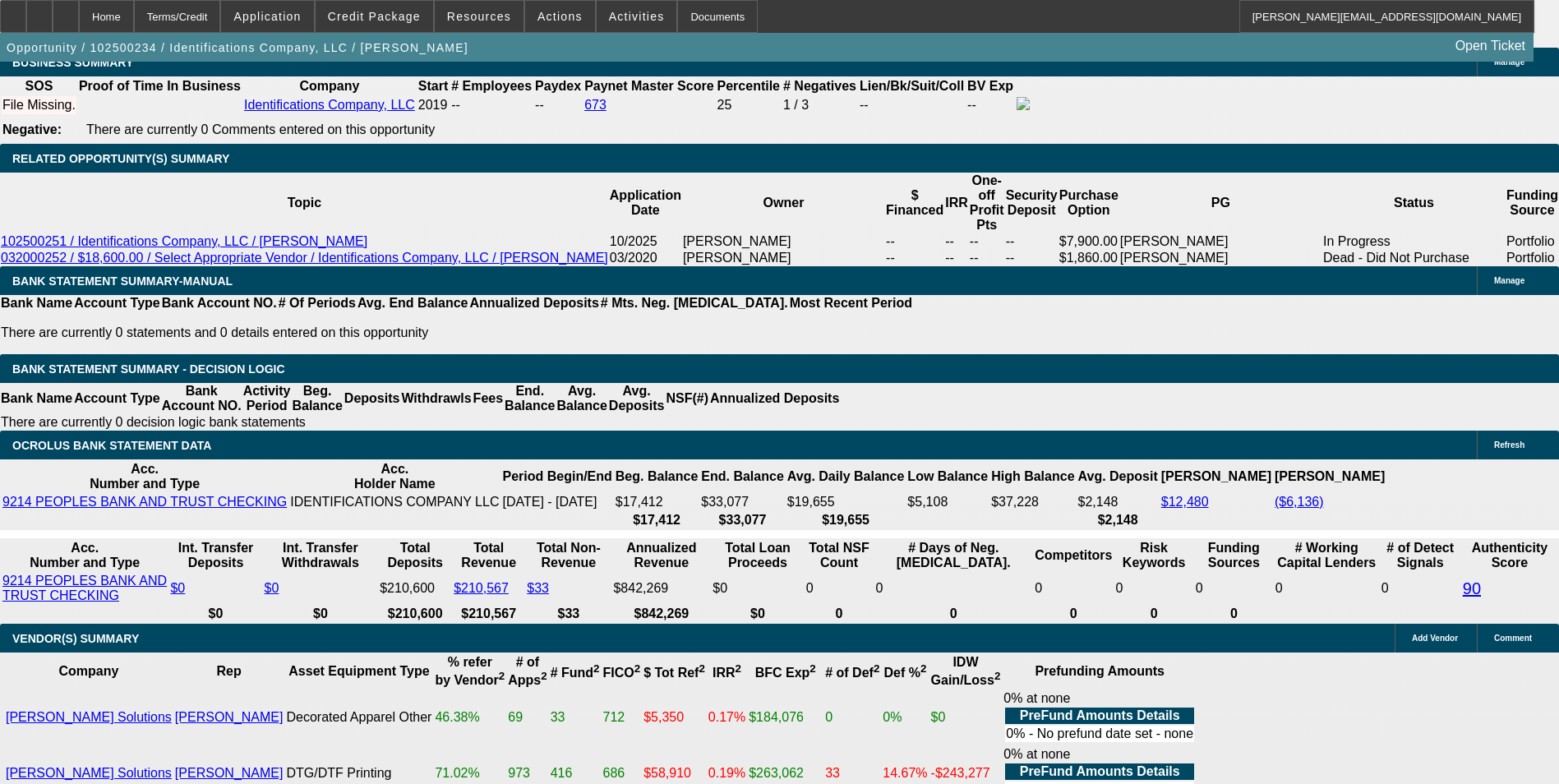
scroll to position [2876, 0]
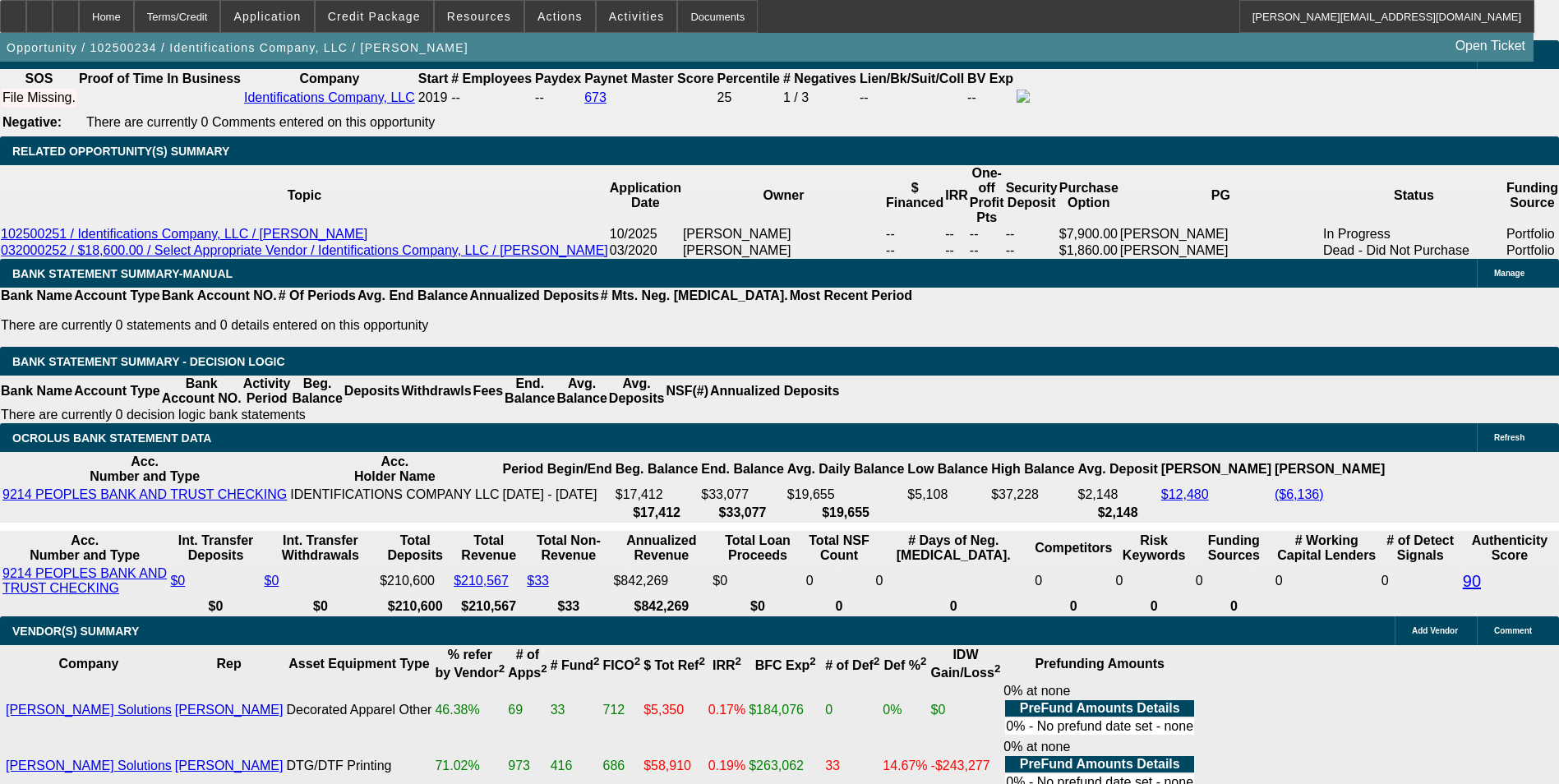
drag, startPoint x: 349, startPoint y: 296, endPoint x: 458, endPoint y: 272, distance: 111.6
type input "UNKNOWN"
type input "8."
type input "$2,471.25"
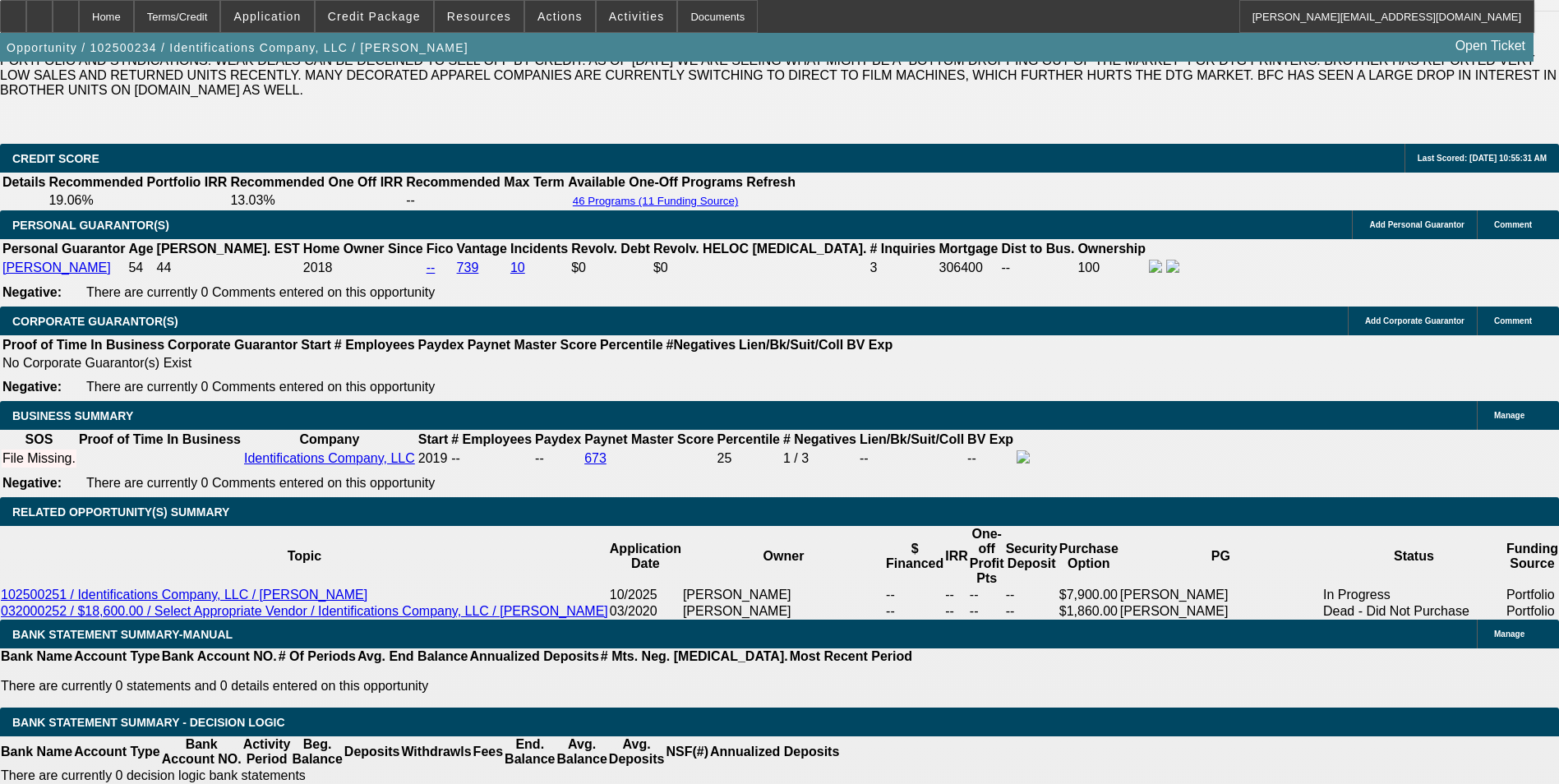
scroll to position [2465, 0]
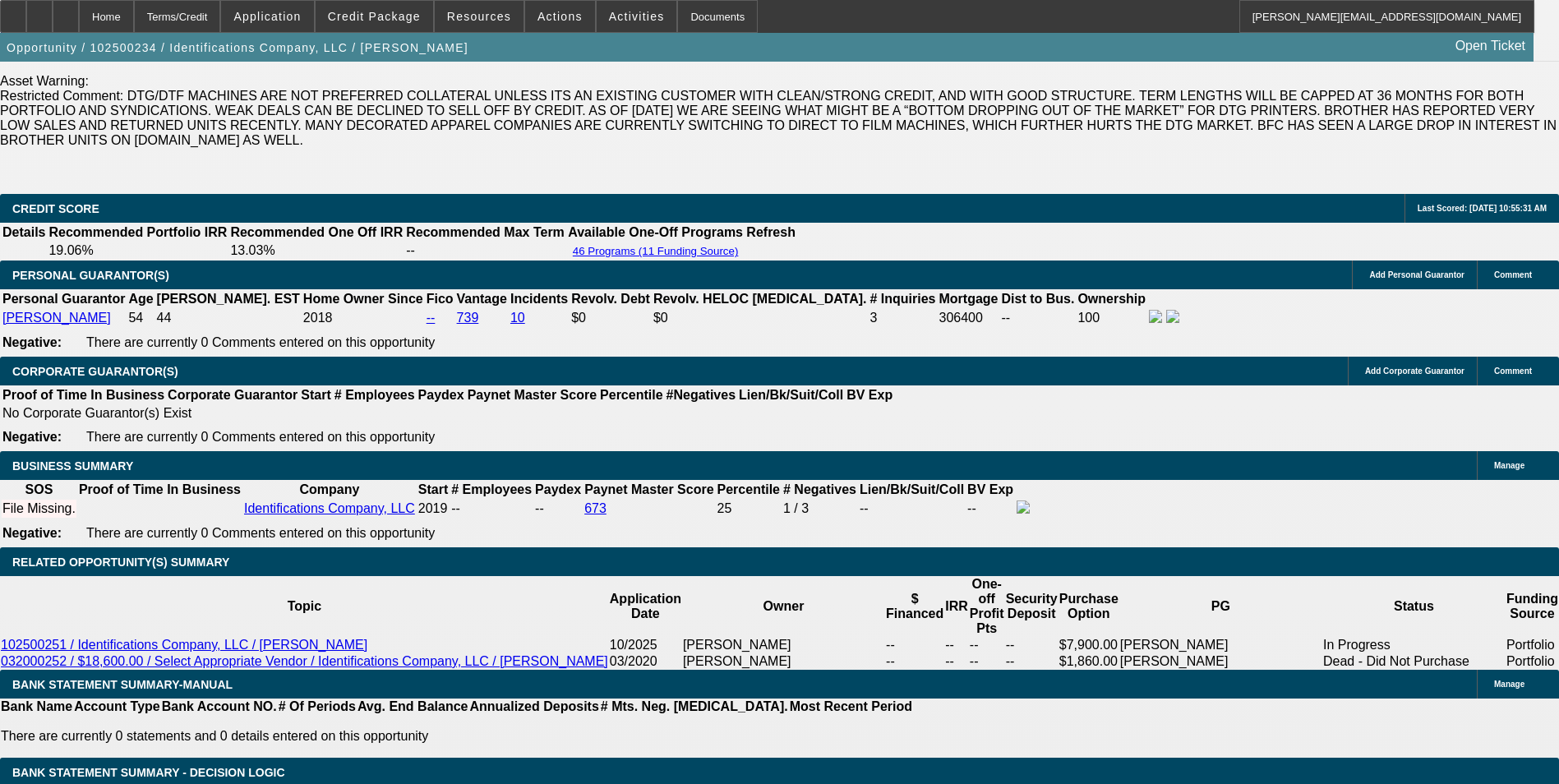
type input "8.4"
type input "$2,485.83"
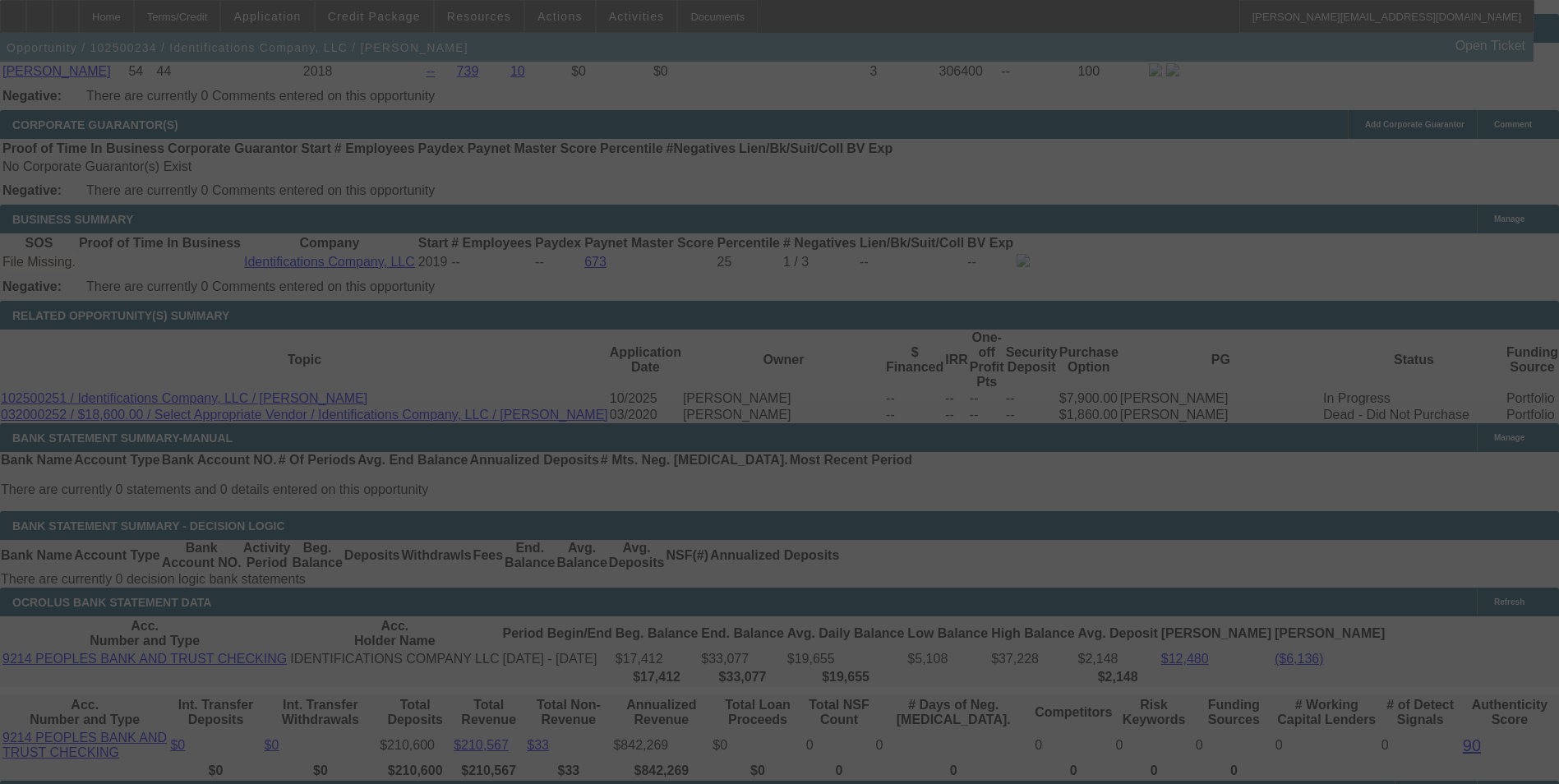
scroll to position [2876, 0]
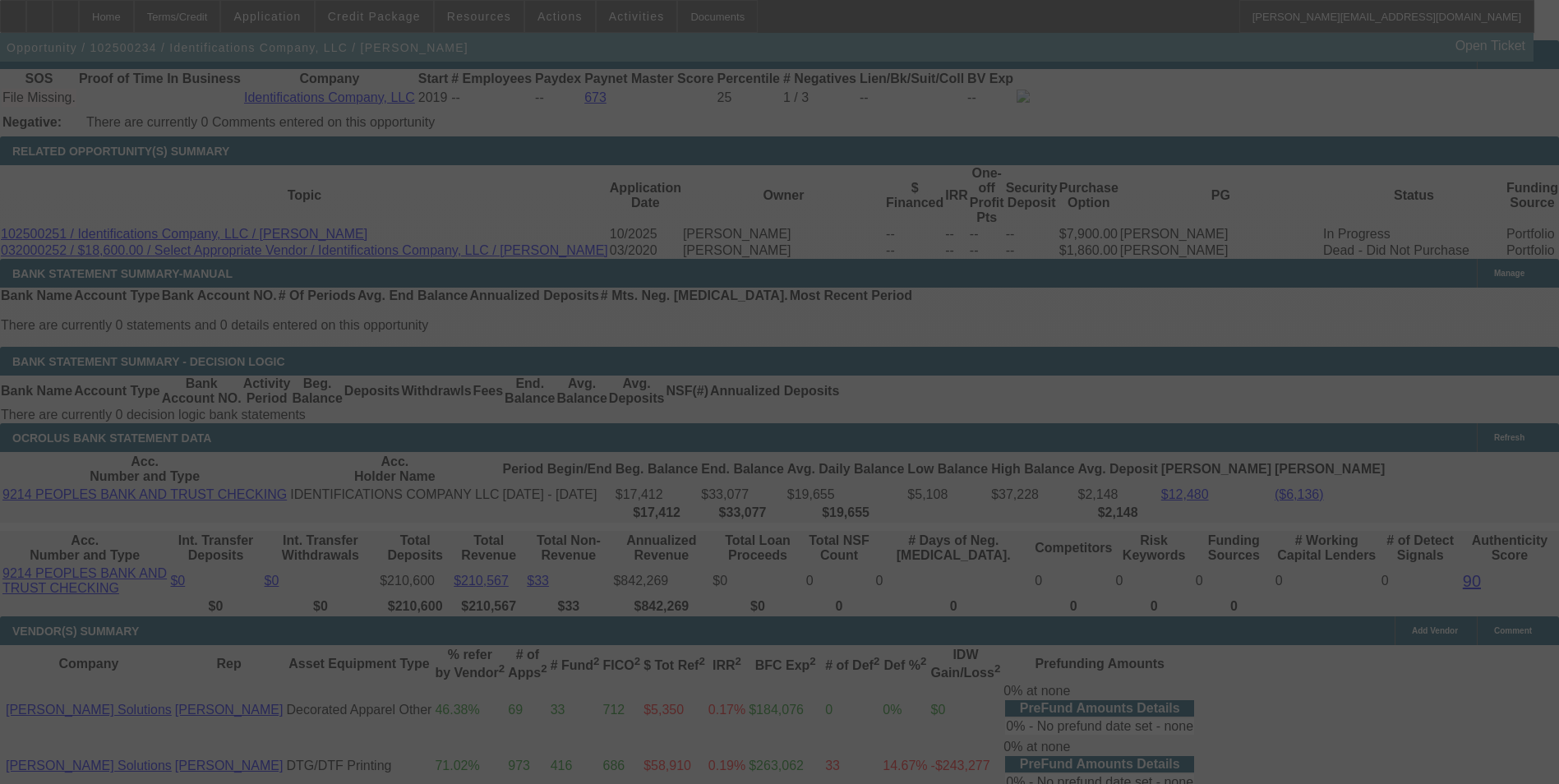
select select "0"
select select "0.1"
select select "4"
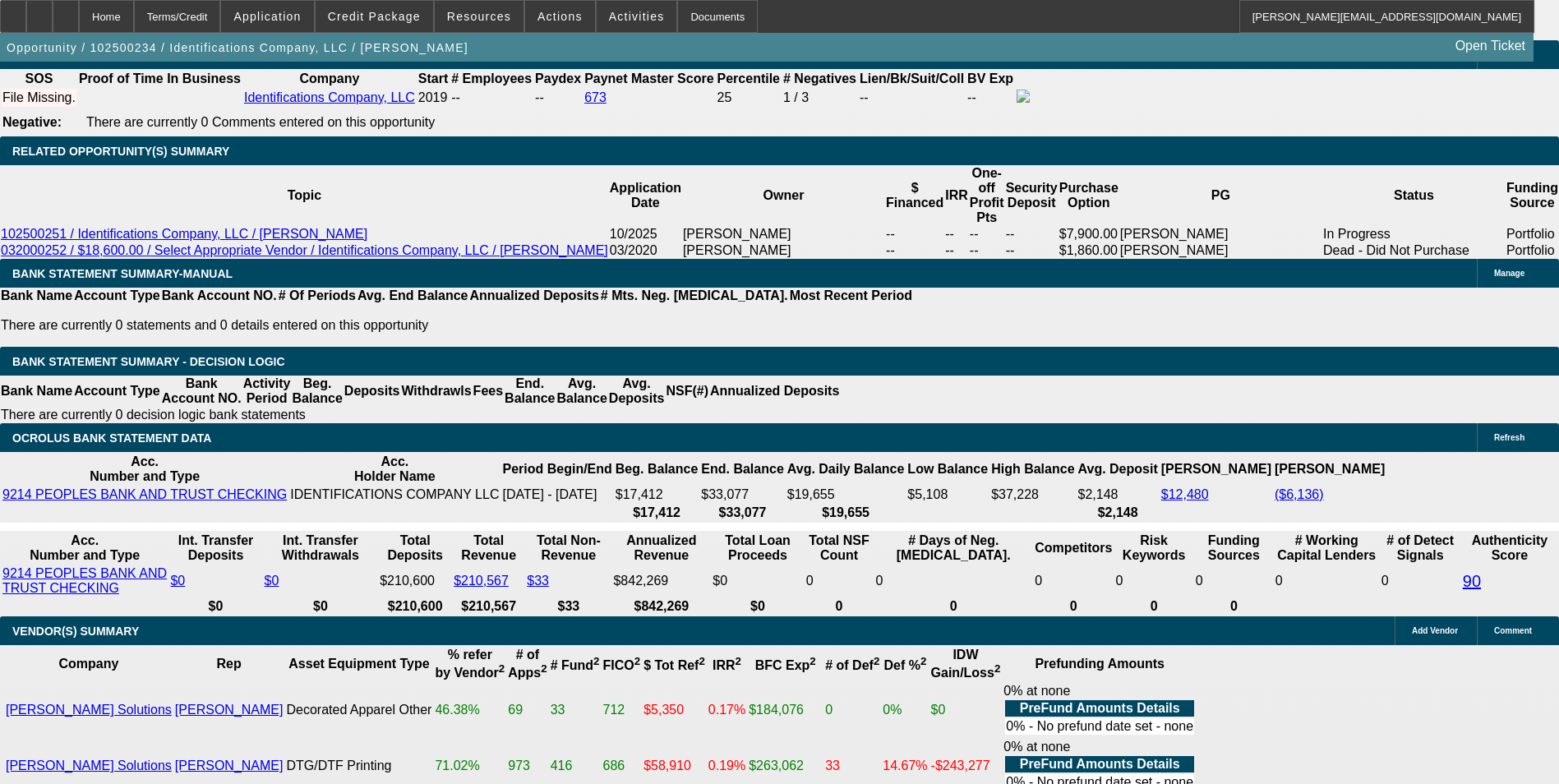
drag, startPoint x: 363, startPoint y: 298, endPoint x: 456, endPoint y: 298, distance: 93.0
type input "8.5"
type input "UNKNOWN"
type input "$2,489.48"
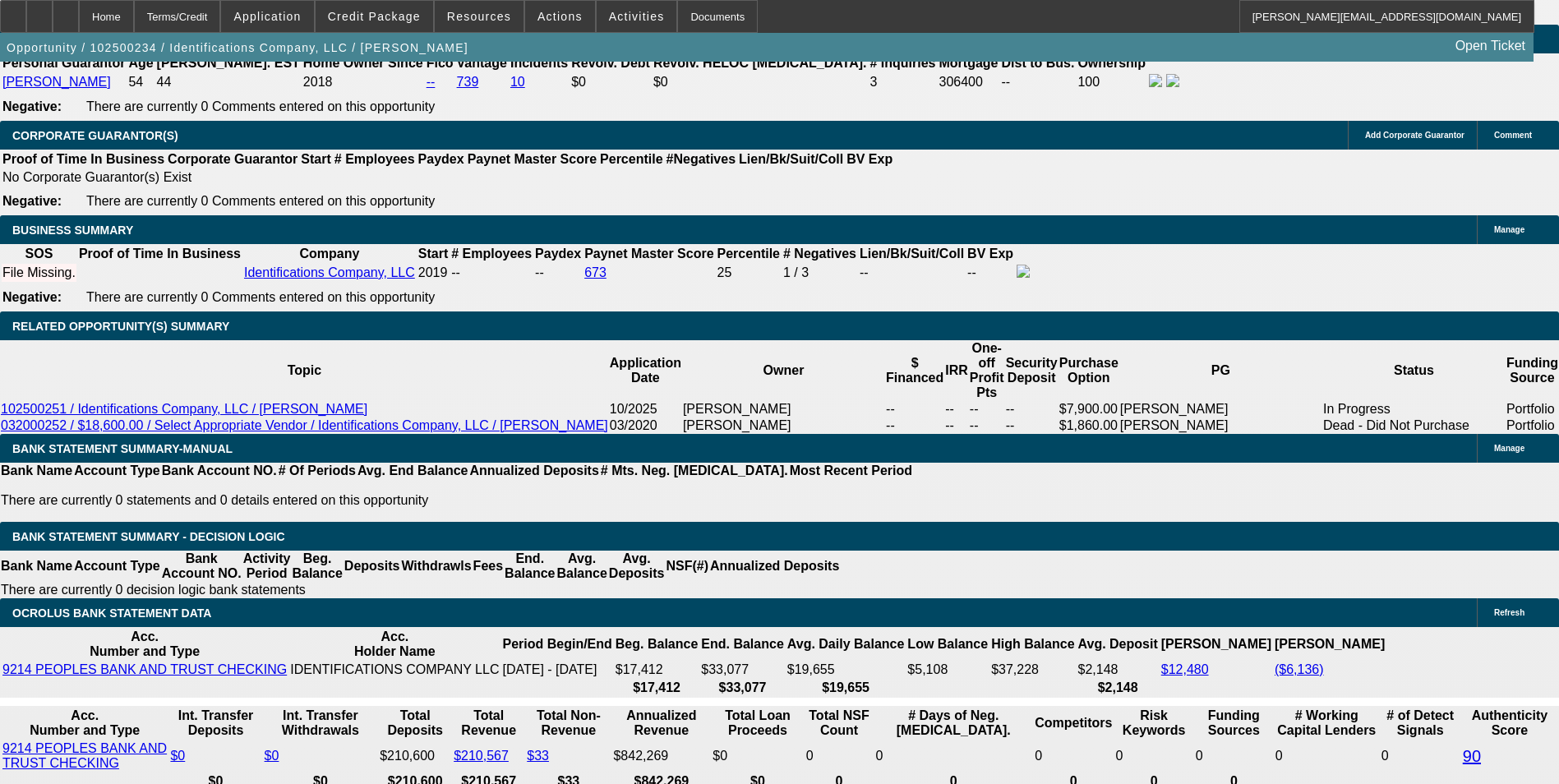
scroll to position [2629, 0]
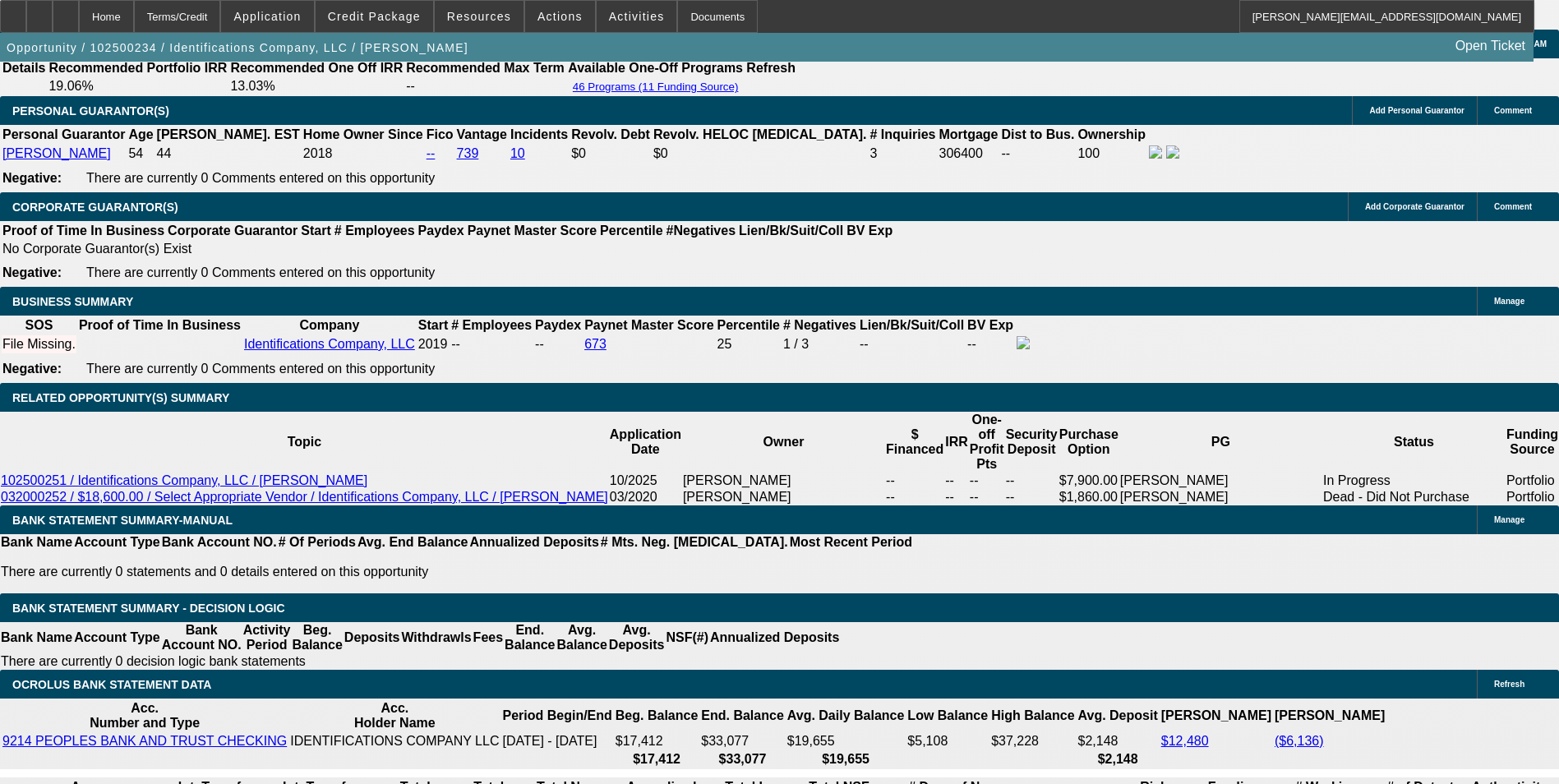
type input "8.5"
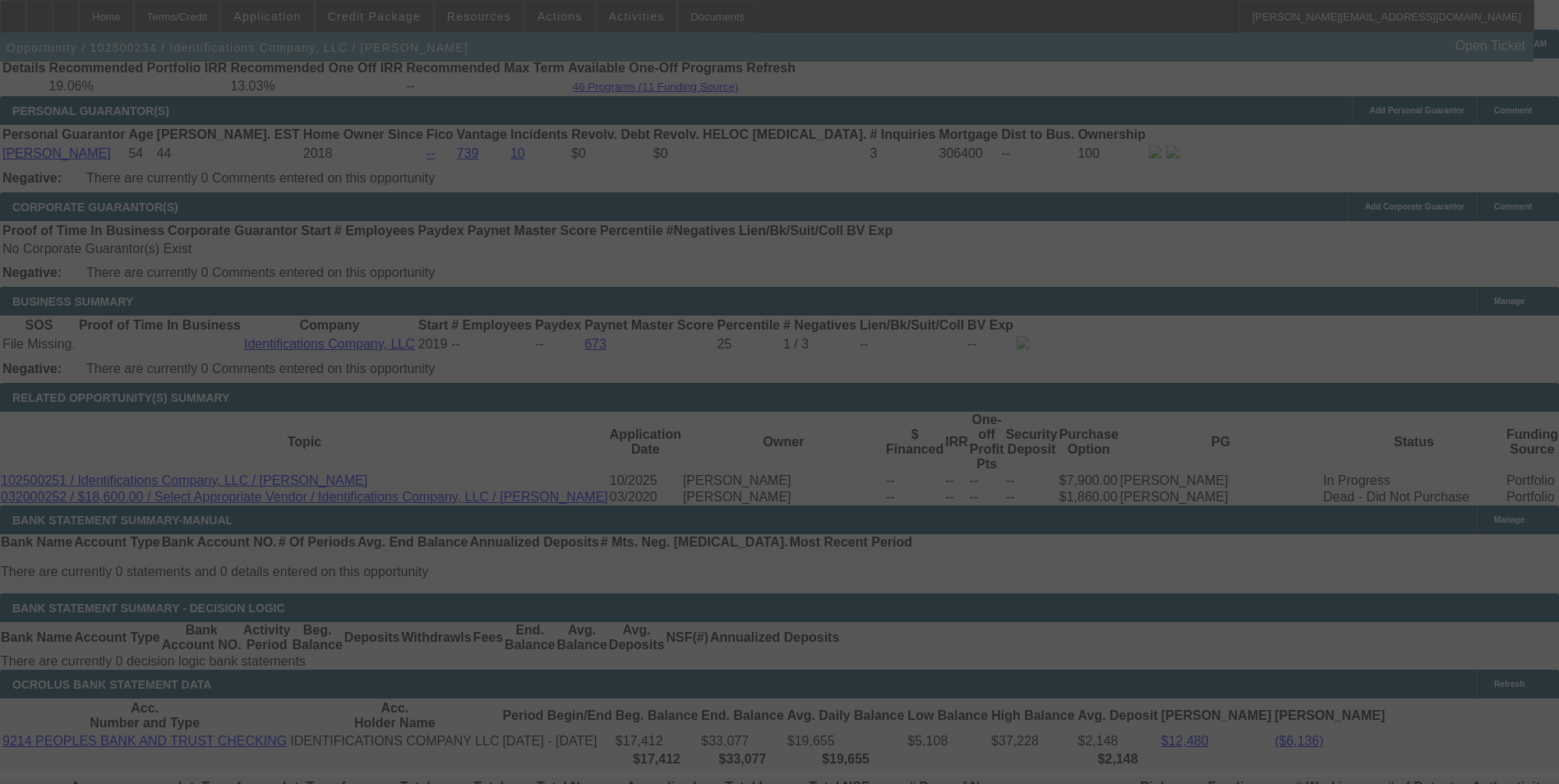
select select "0"
select select "0.1"
select select "4"
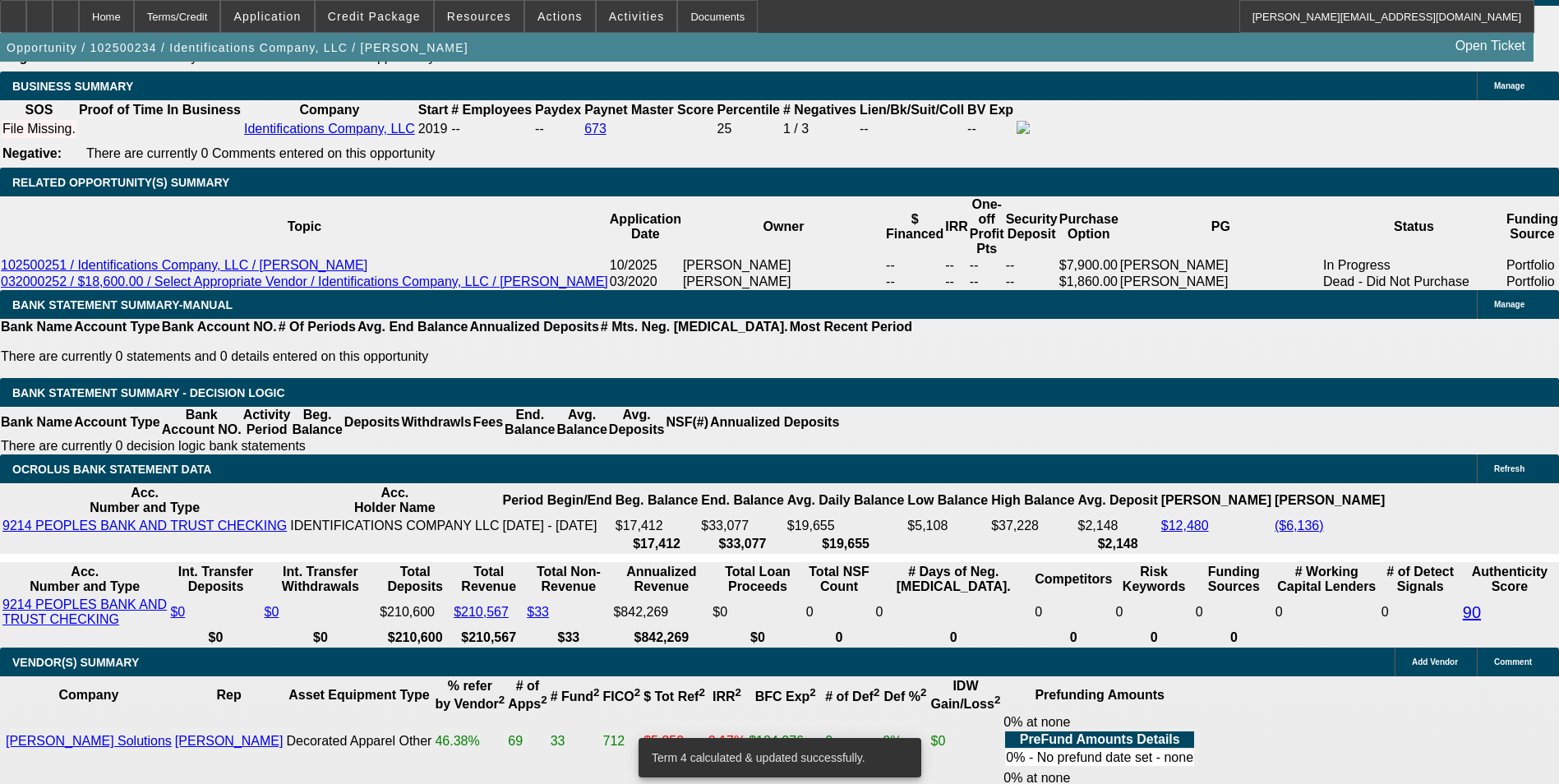
scroll to position [2793, 0]
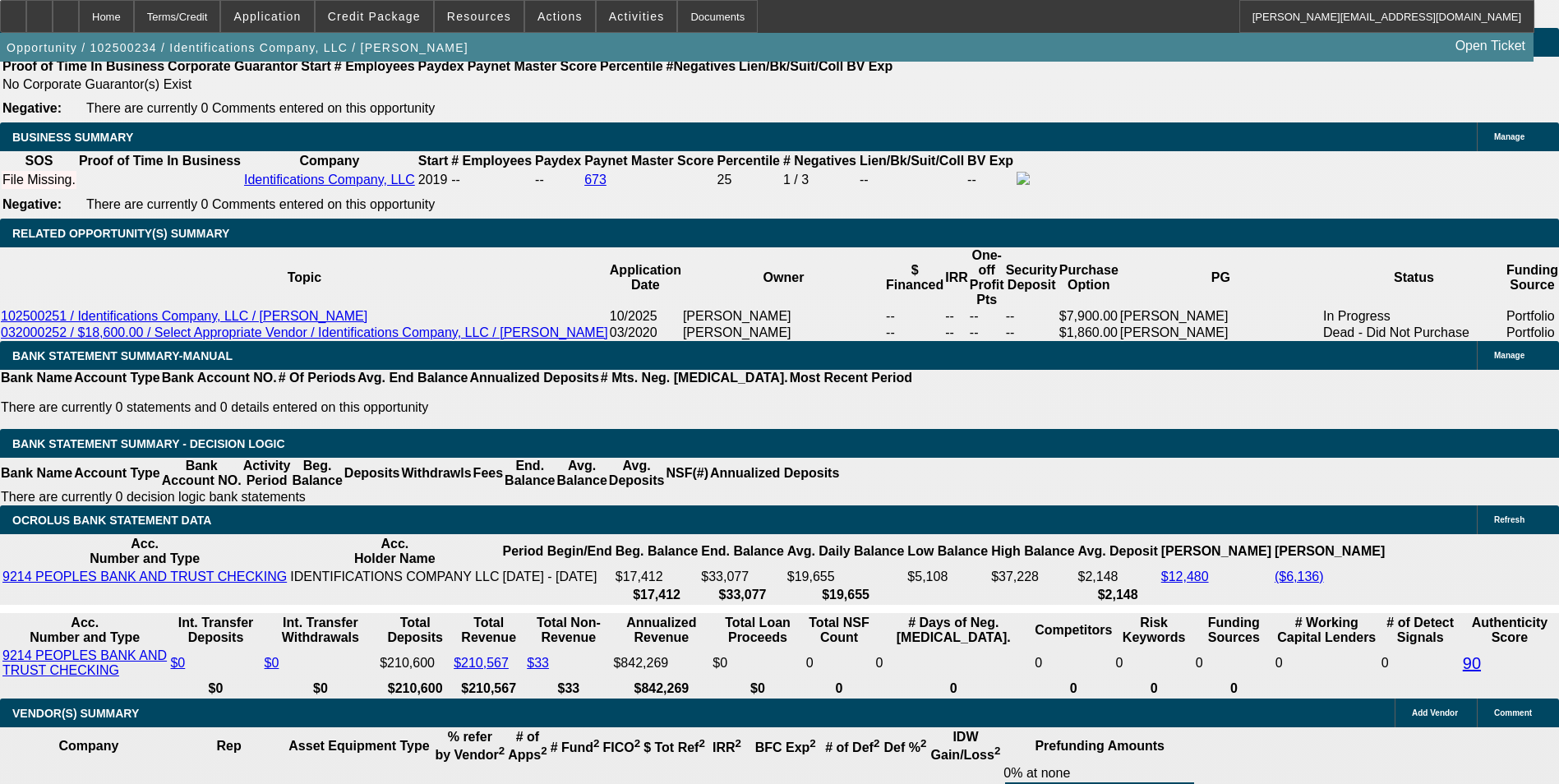
drag, startPoint x: 347, startPoint y: 373, endPoint x: 430, endPoint y: 364, distance: 83.5
type input "UNKNOWN"
type input "8."
type input "$2,471.25"
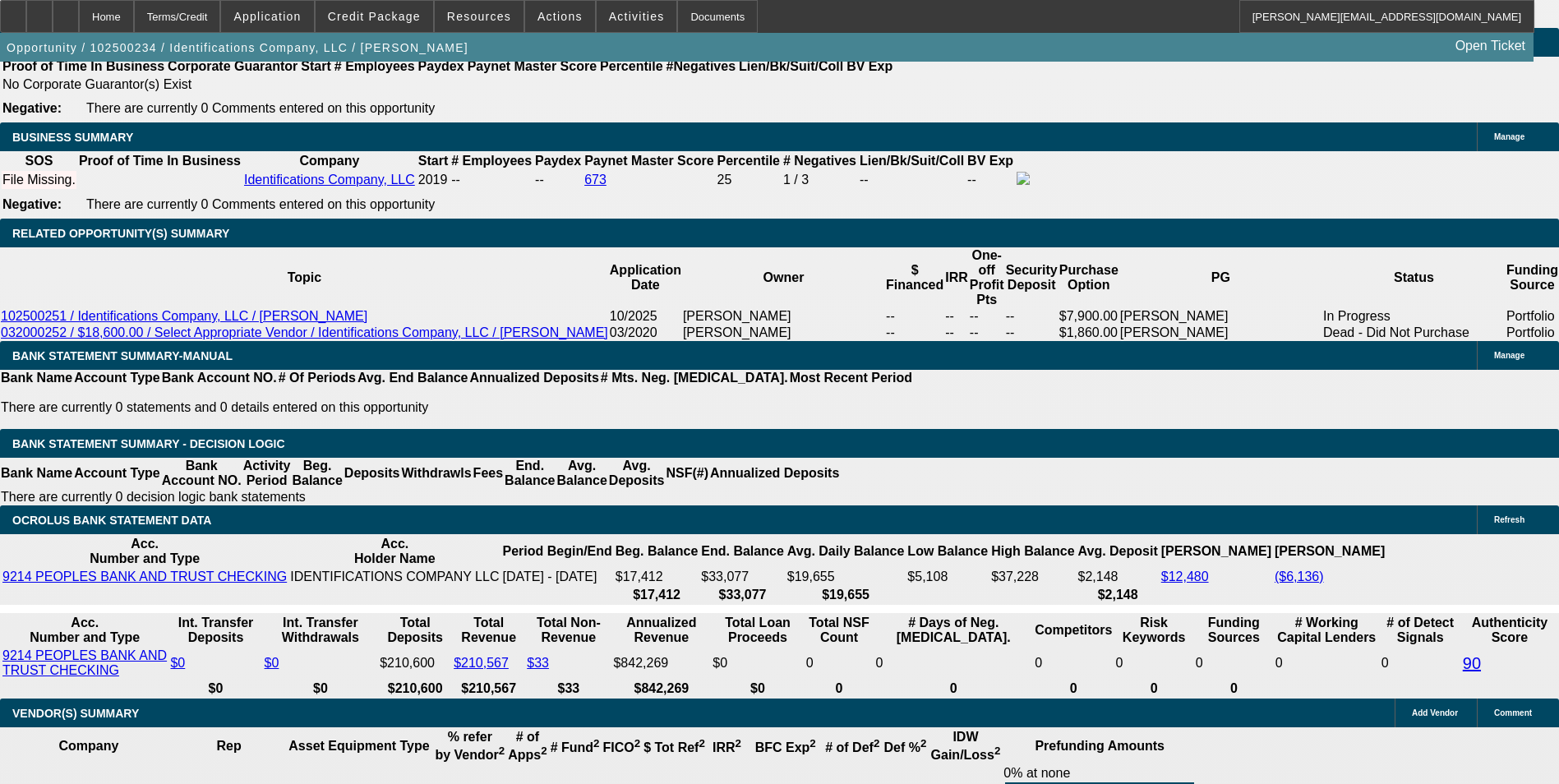
type input "8.8"
type input "$2,500.46"
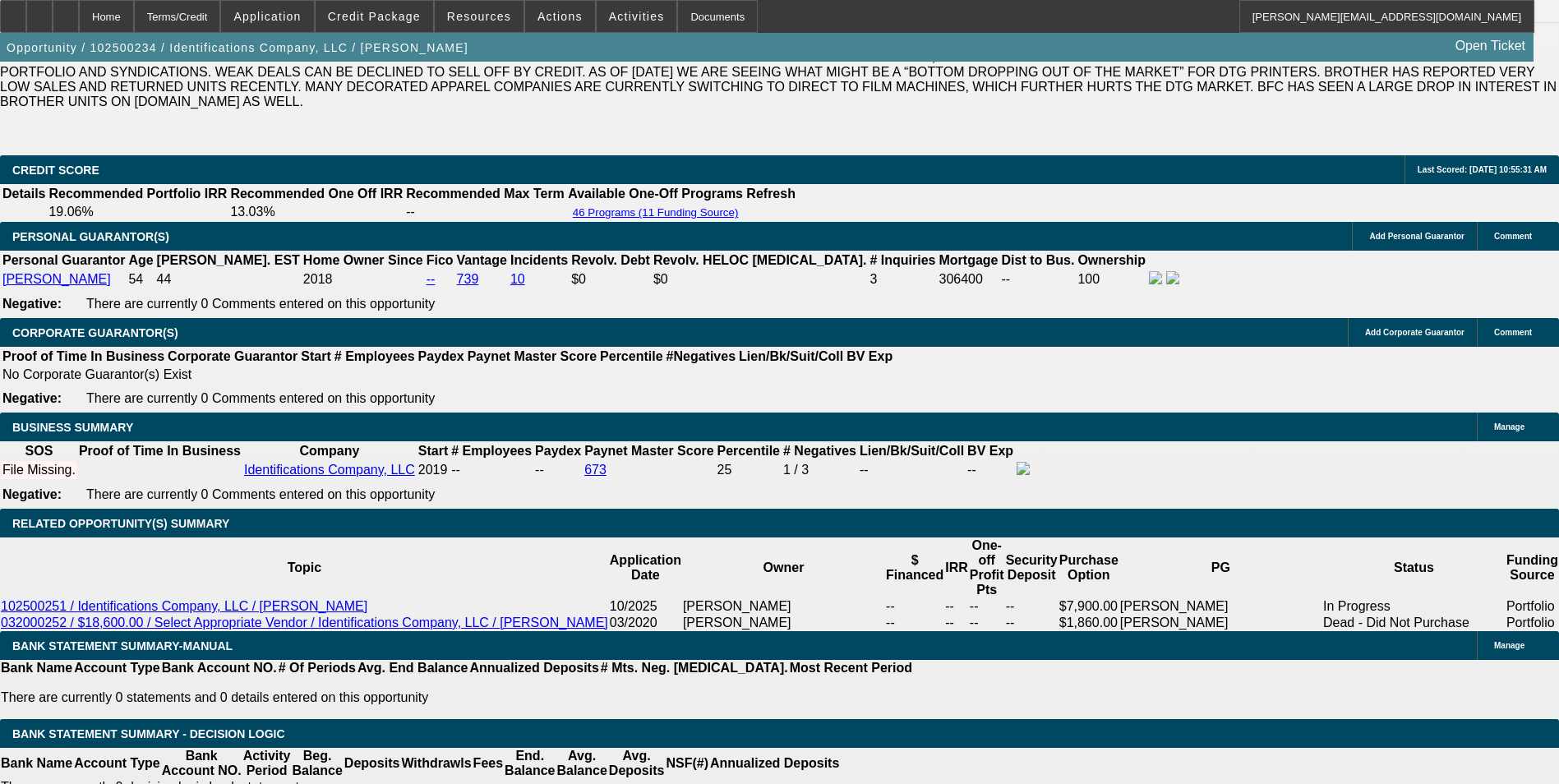
scroll to position [2465, 0]
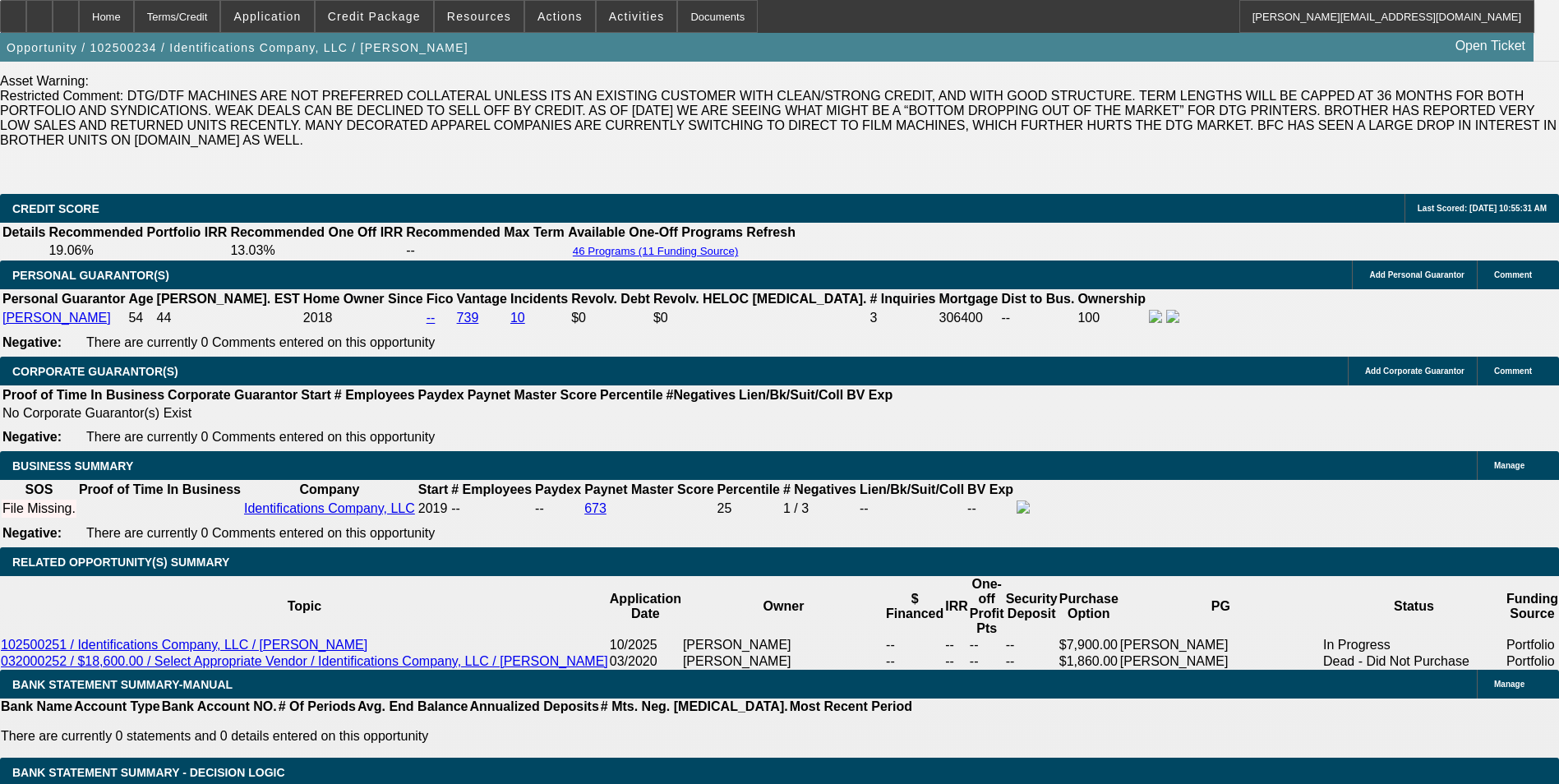
type input "8.8"
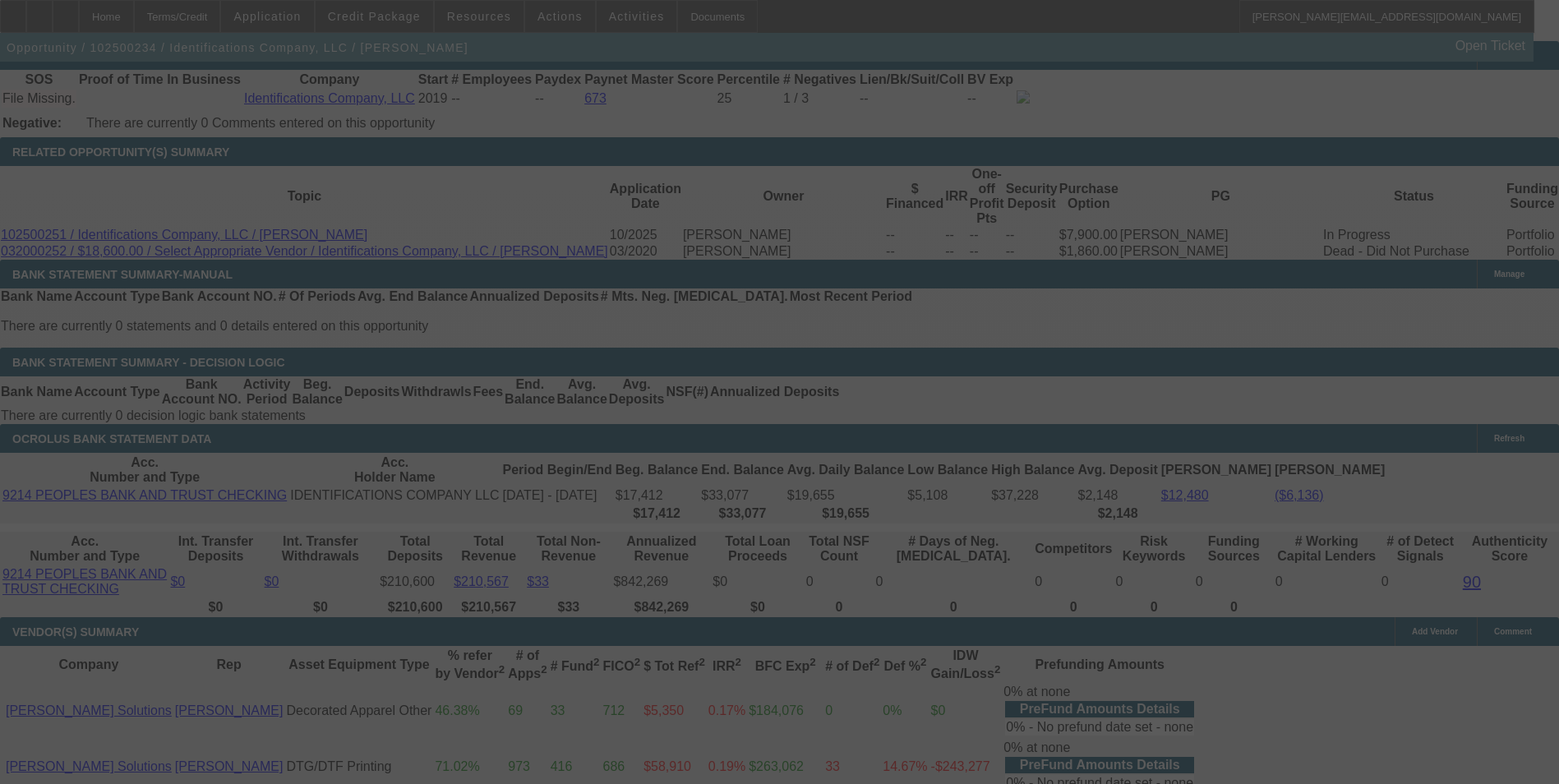
scroll to position [2876, 0]
select select "0"
select select "0.1"
select select "4"
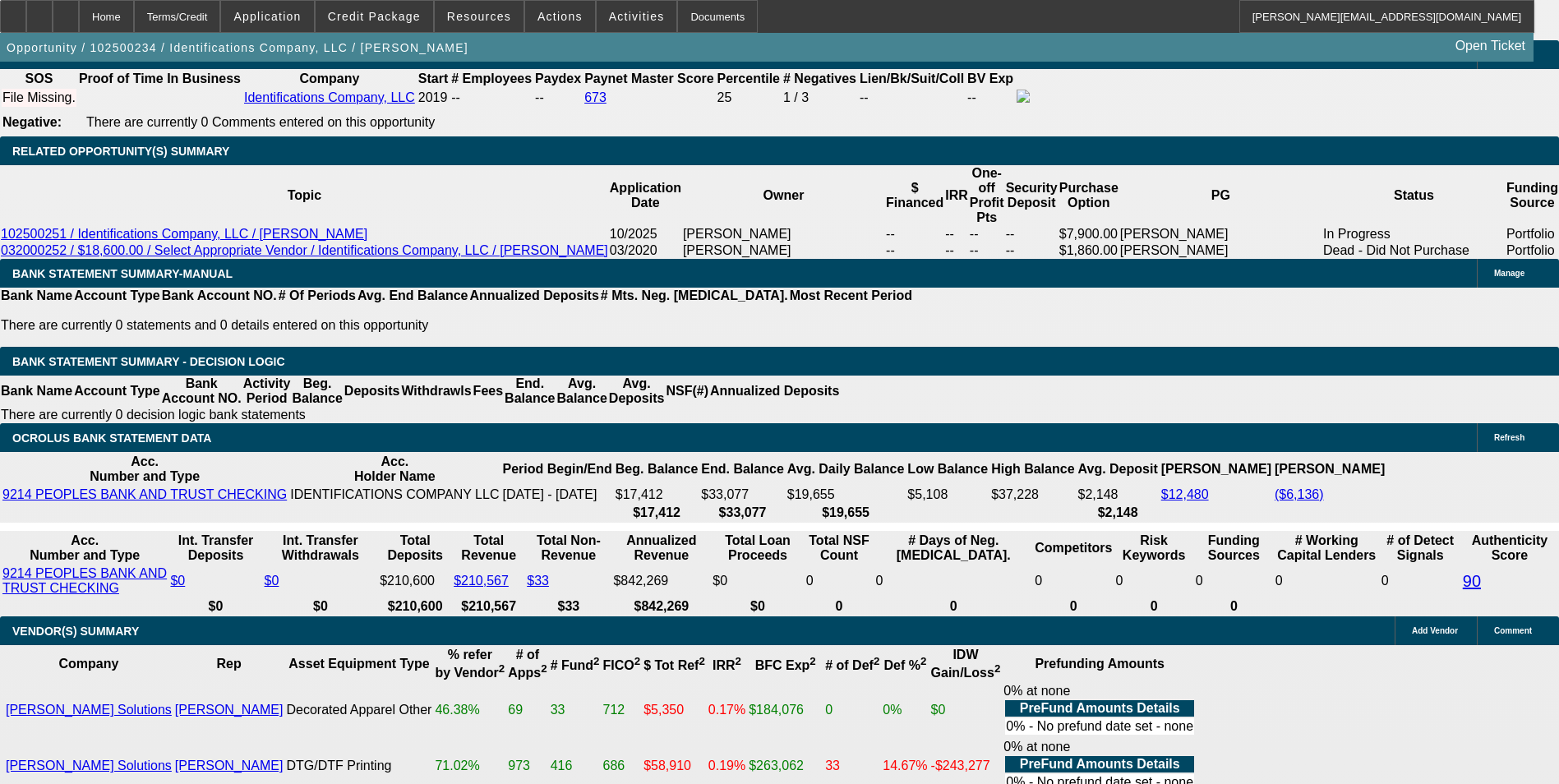
drag, startPoint x: 526, startPoint y: 294, endPoint x: 529, endPoint y: 275, distance: 19.2
type input "UNKNOWN"
type input "8"
type input "$2,471.25"
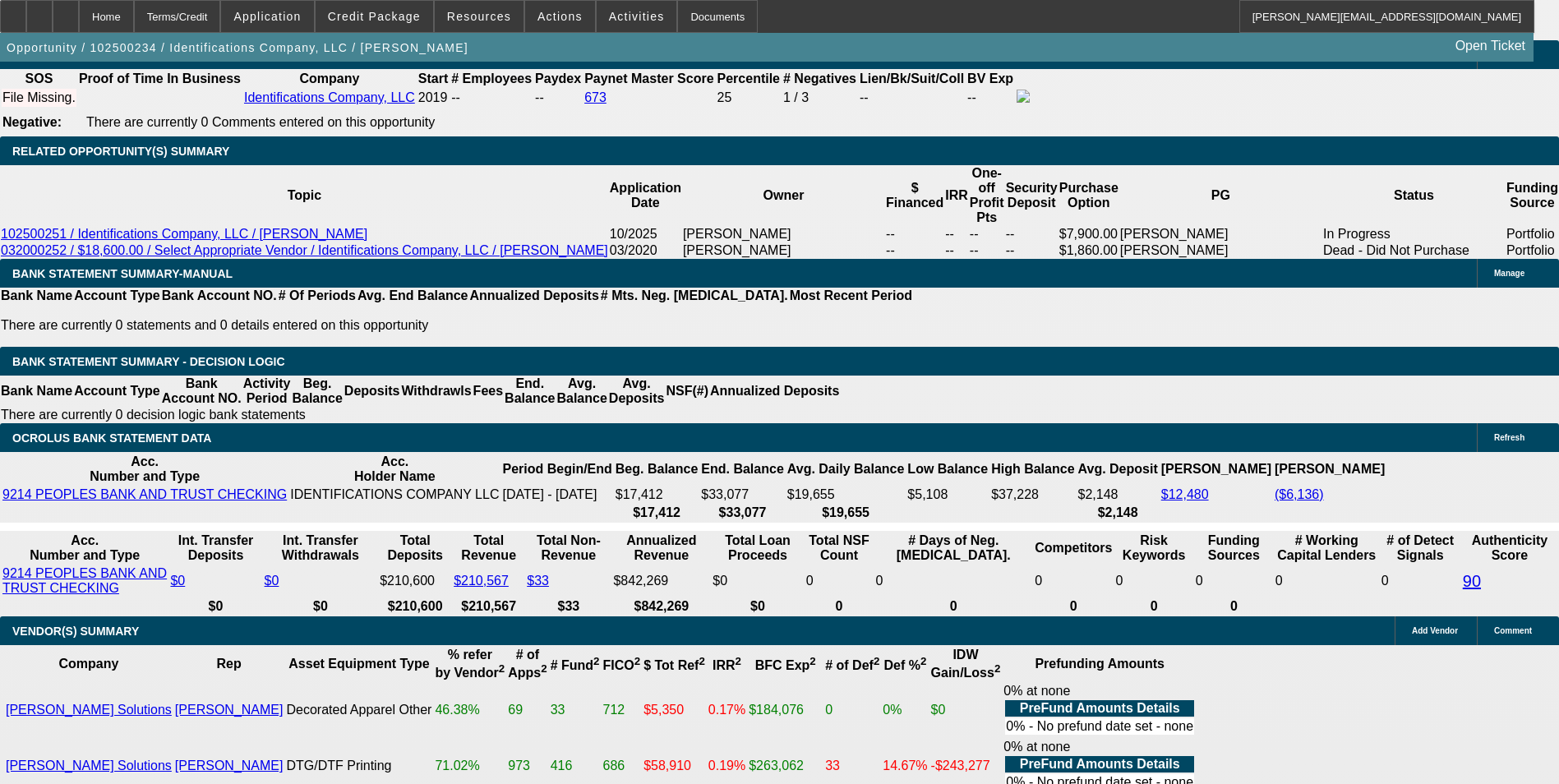
type input "8.6"
type input "$2,493.13"
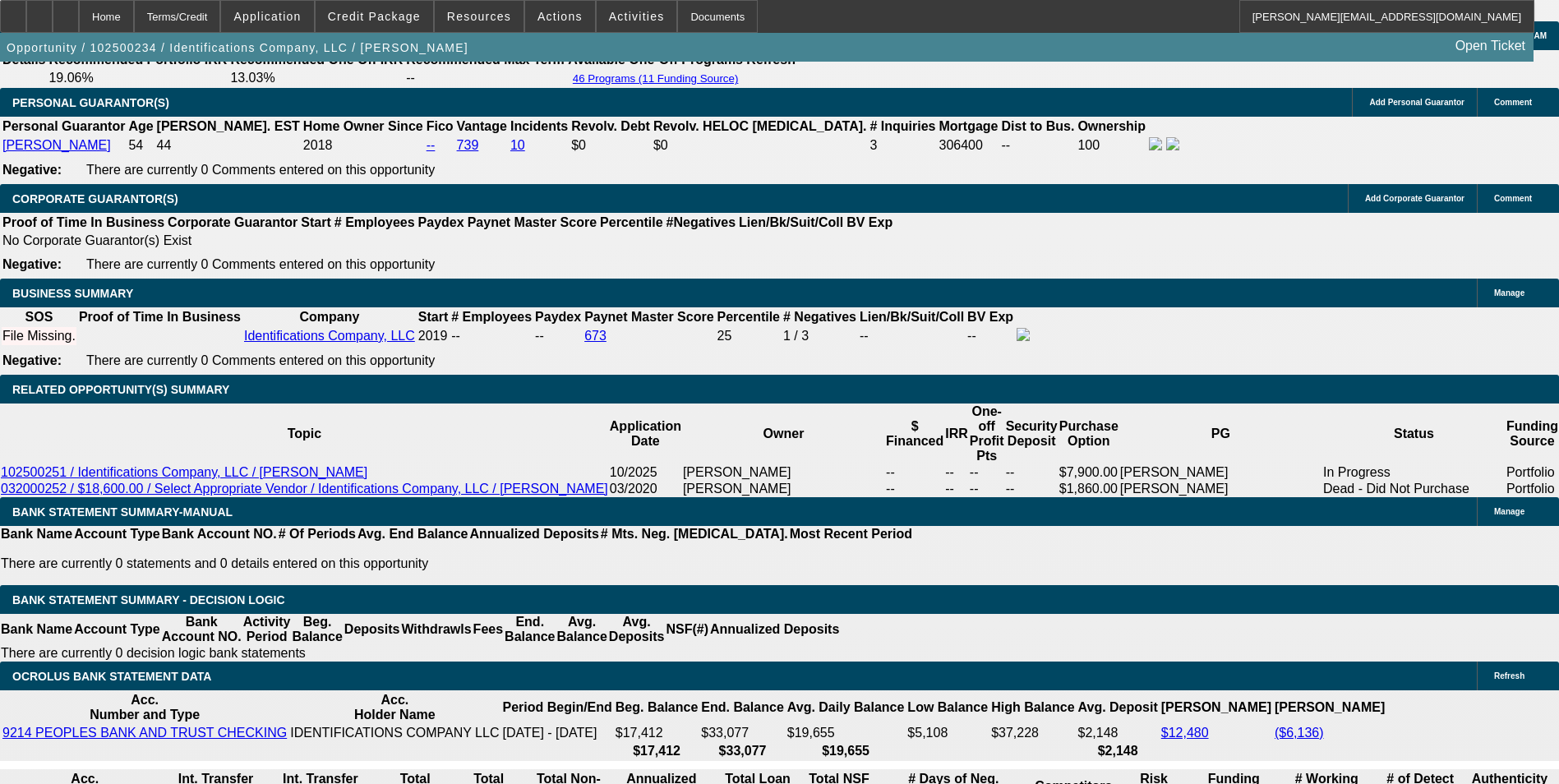
scroll to position [2629, 0]
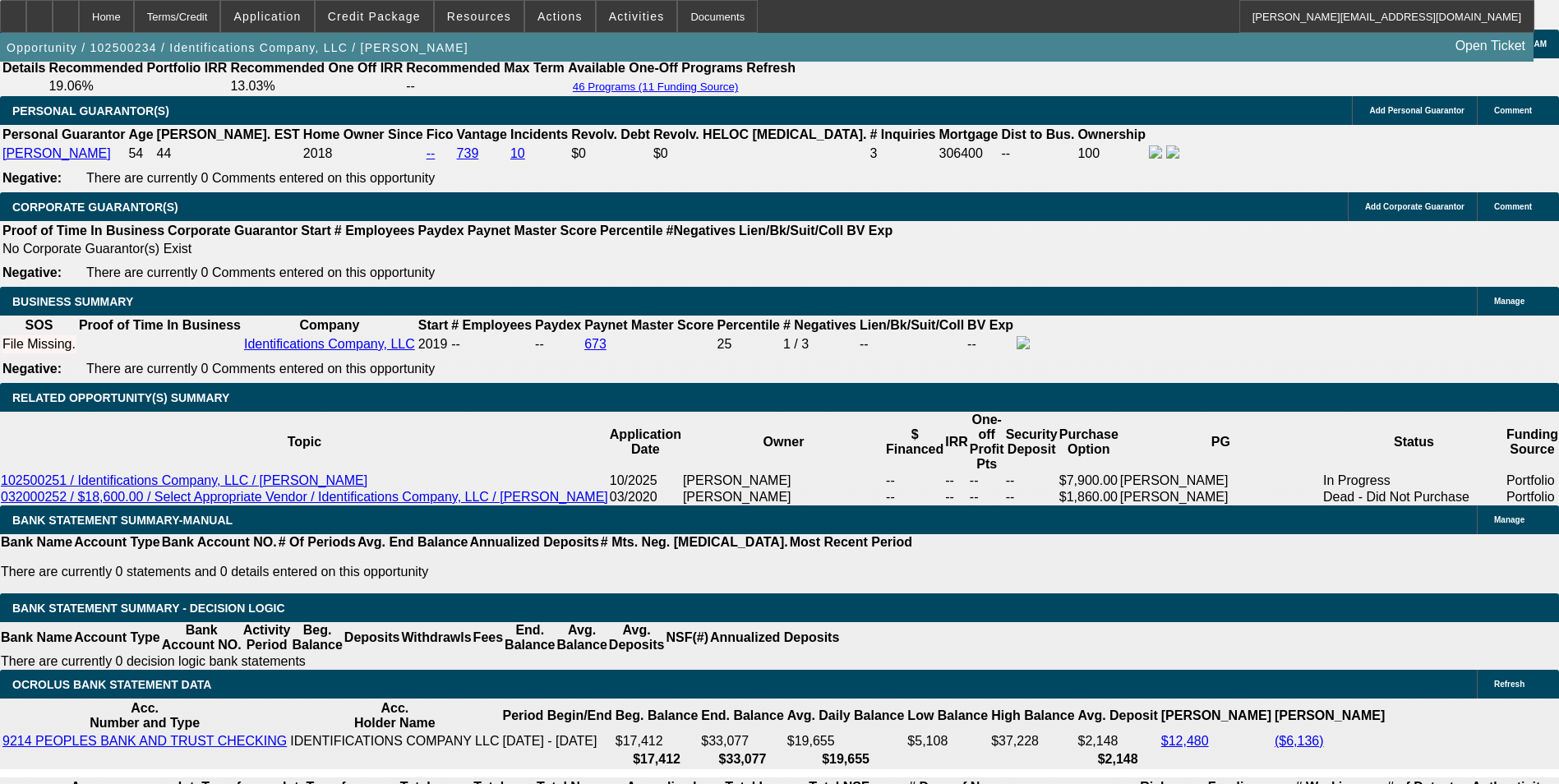
type input "8.6"
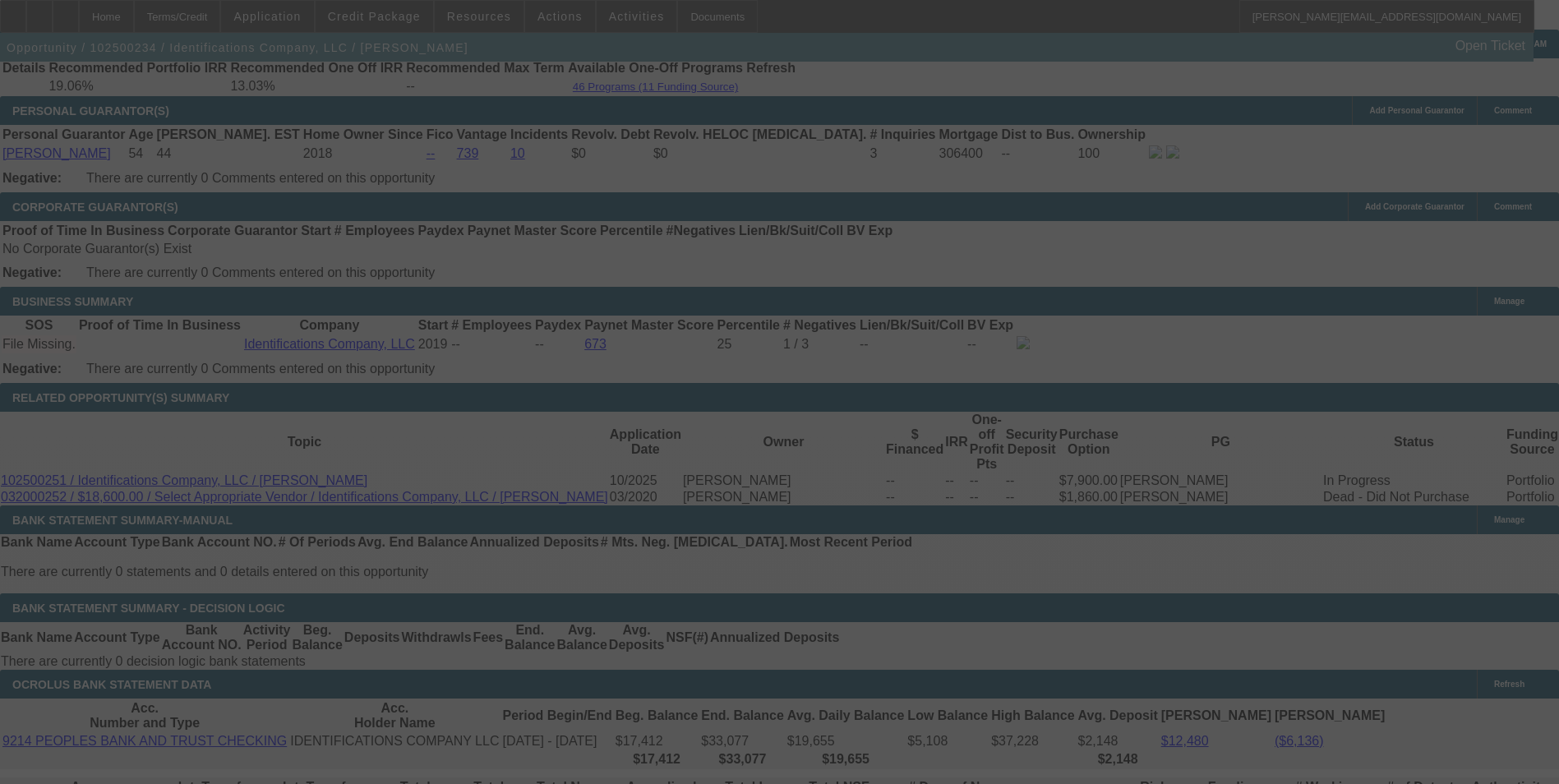
select select "0"
select select "0.1"
select select "4"
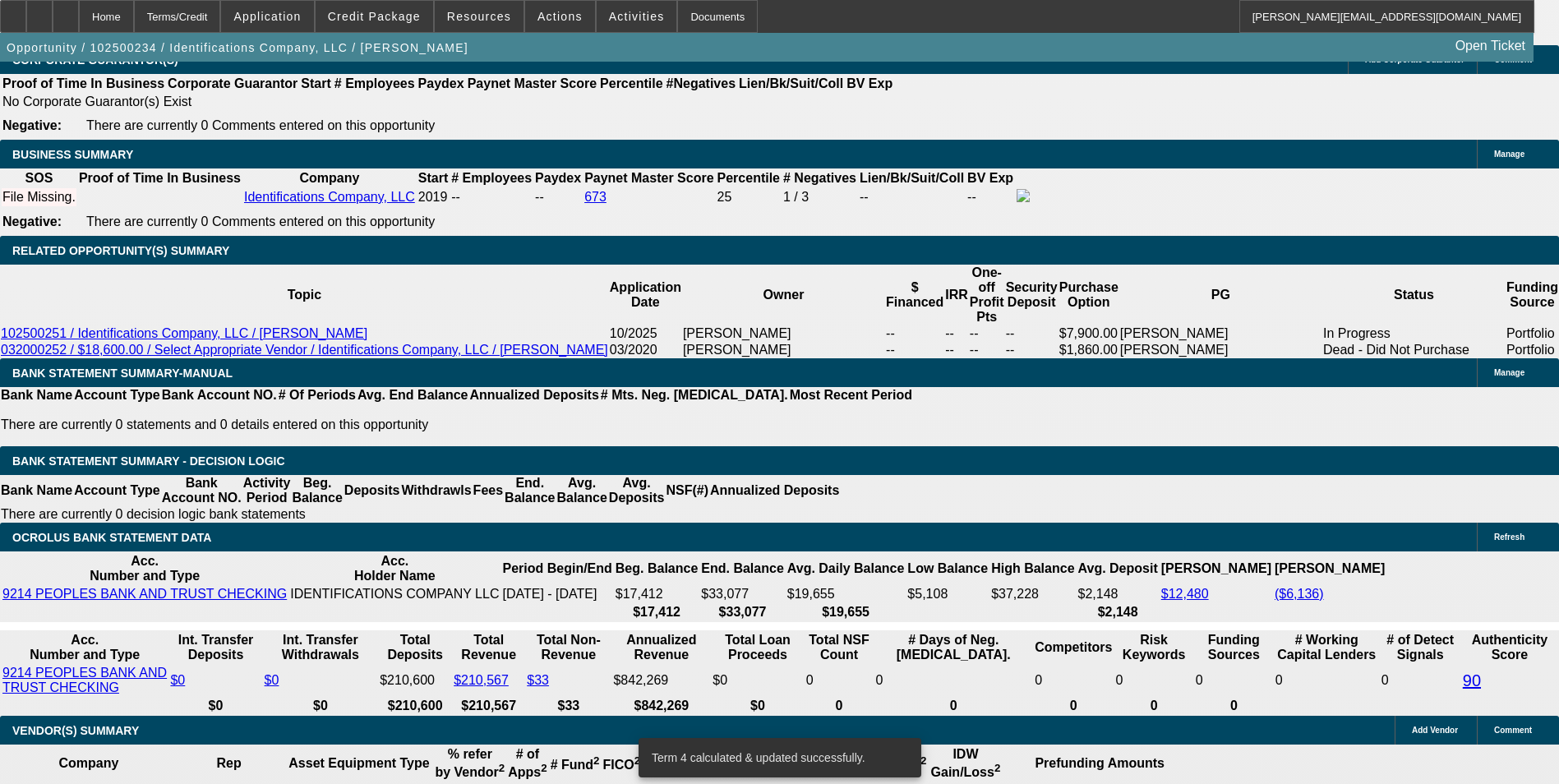
scroll to position [2793, 0]
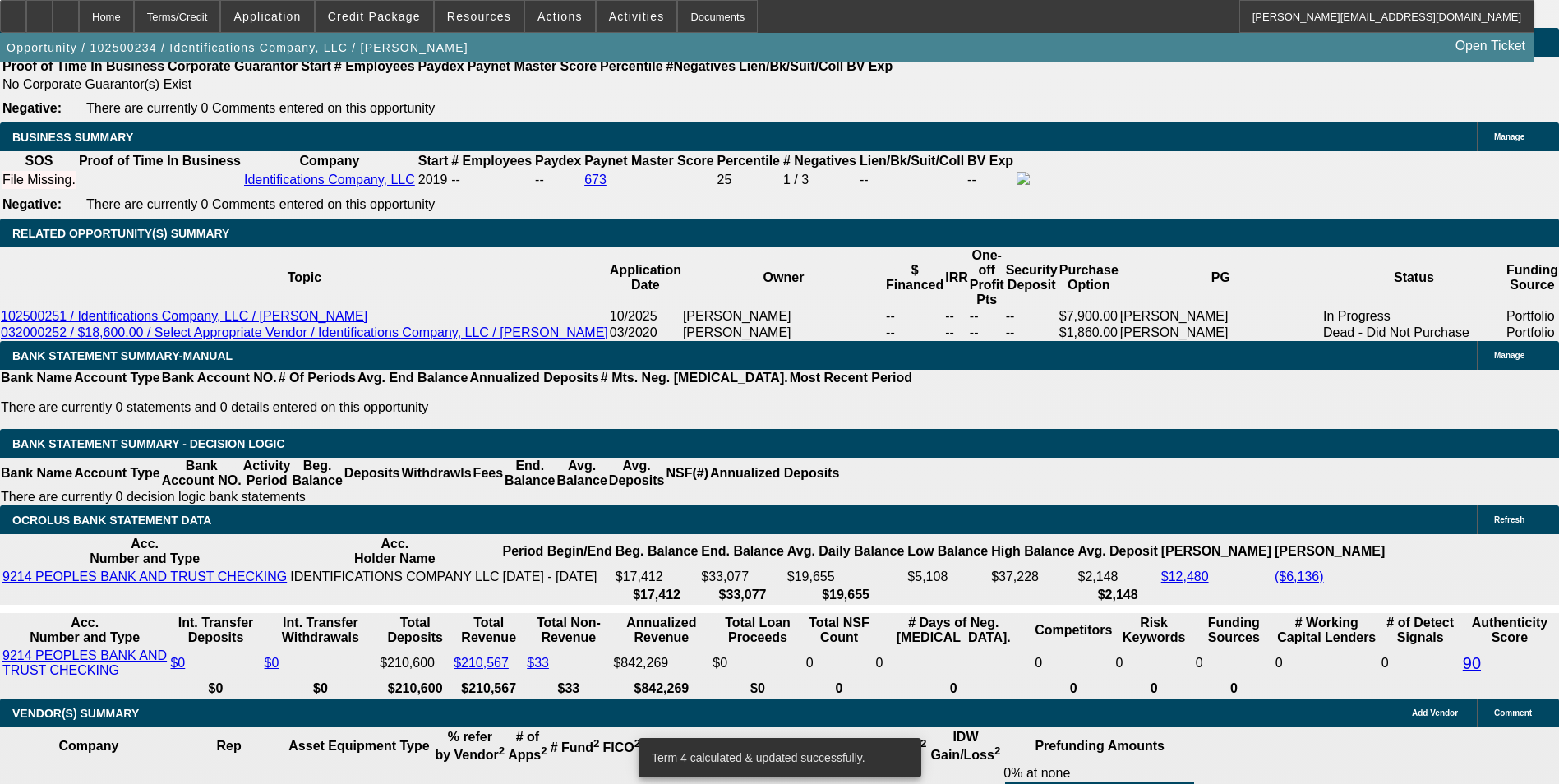
drag, startPoint x: 353, startPoint y: 372, endPoint x: 435, endPoint y: 372, distance: 82.0
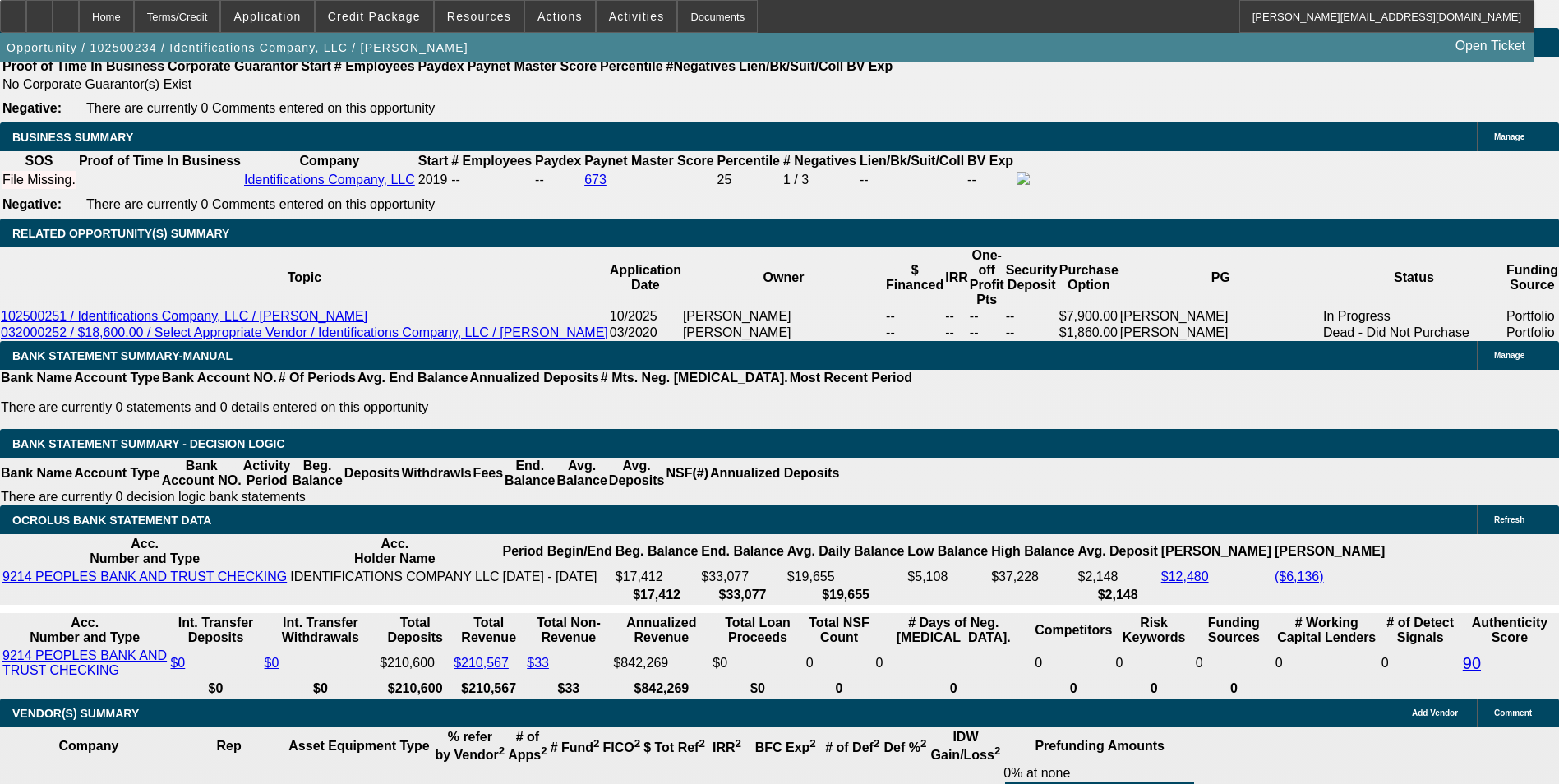
type input "8"
type input "UNKNOWN"
type input "8."
type input "$2,471.25"
type input "8.7"
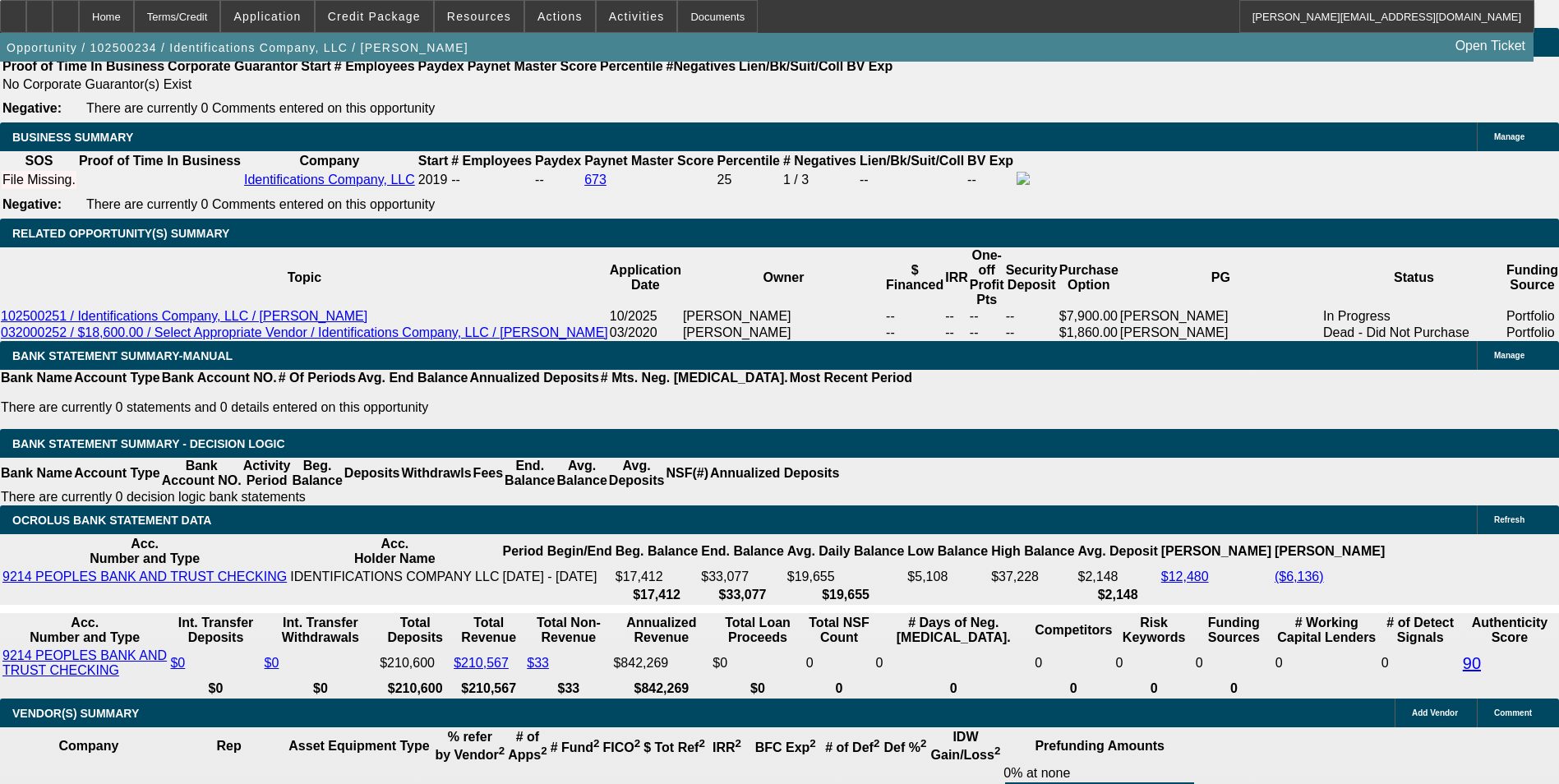
type input "$2,496.79"
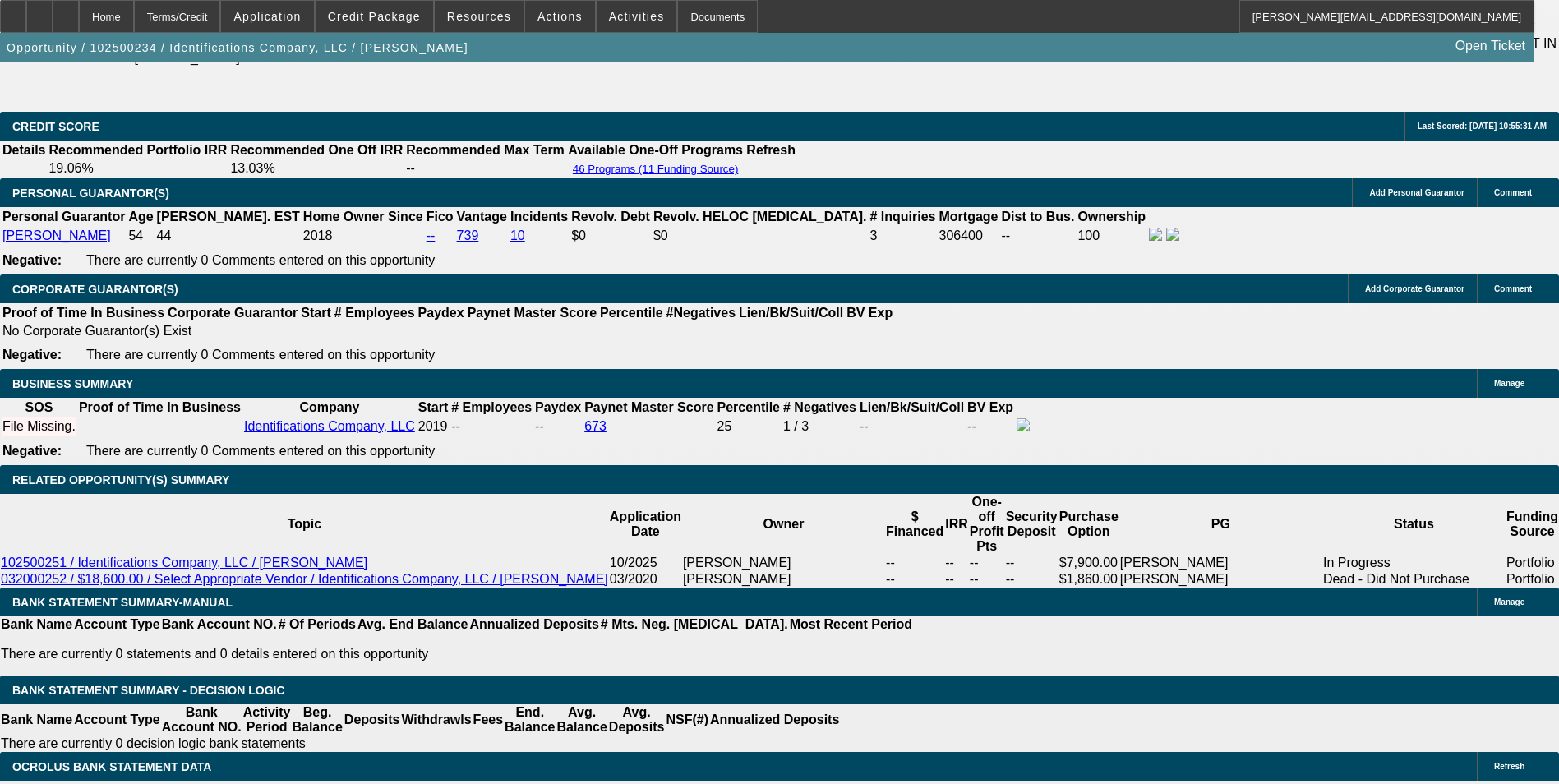
type input "8.7"
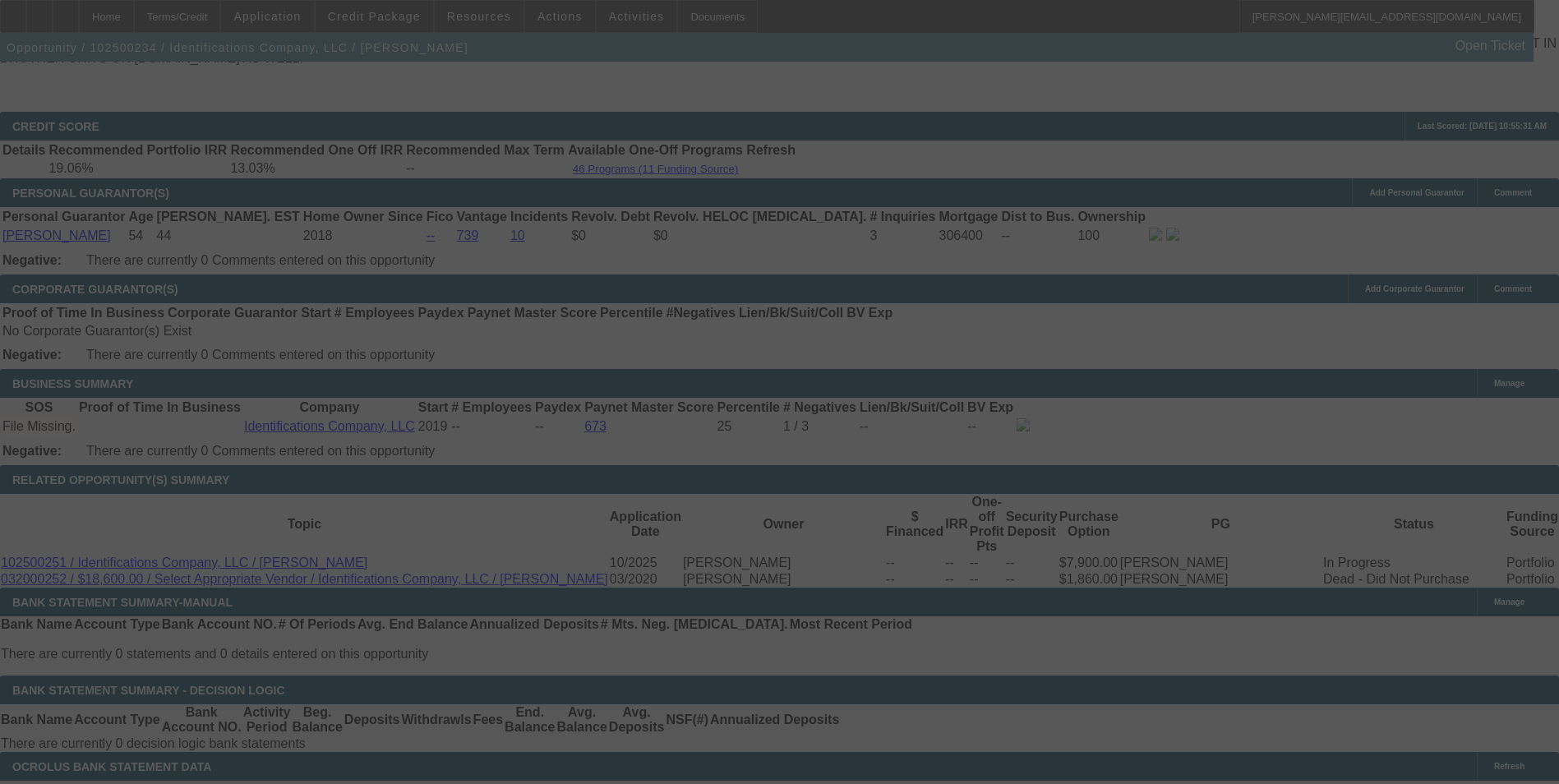
select select "0"
select select "0.1"
select select "4"
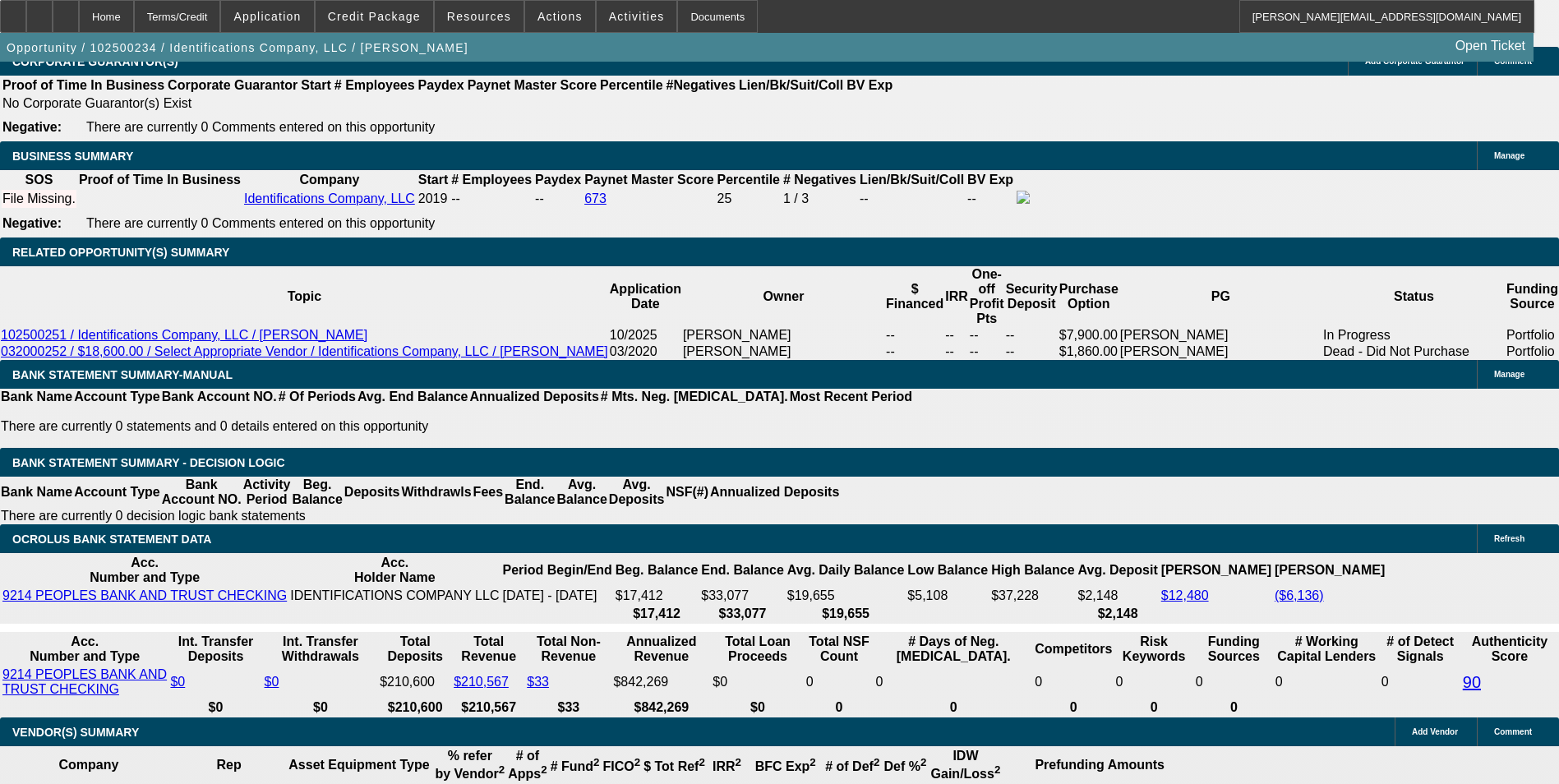
scroll to position [2876, 0]
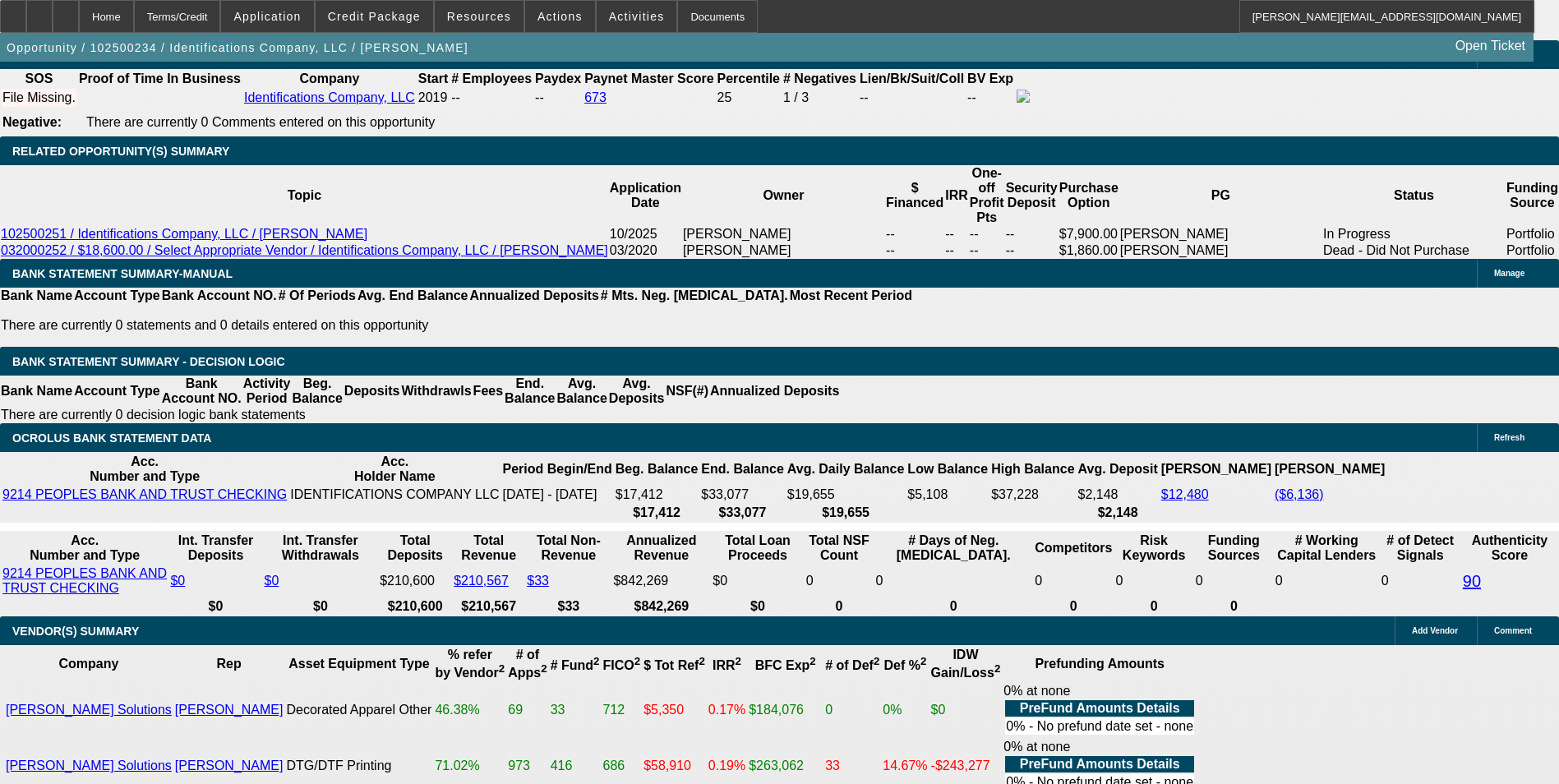
type input "2495.79"
type input "UNKNOWN"
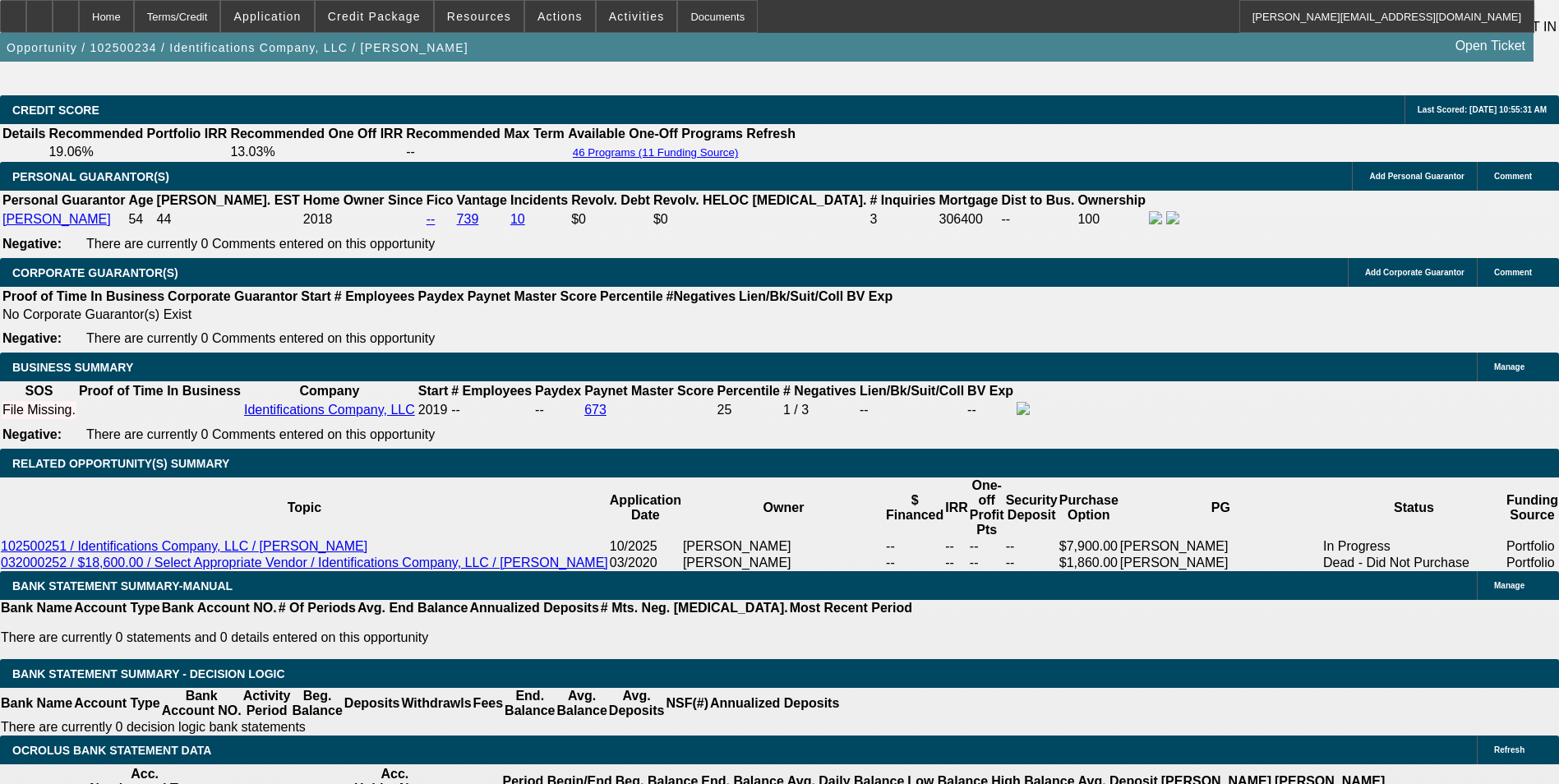
scroll to position [2547, 0]
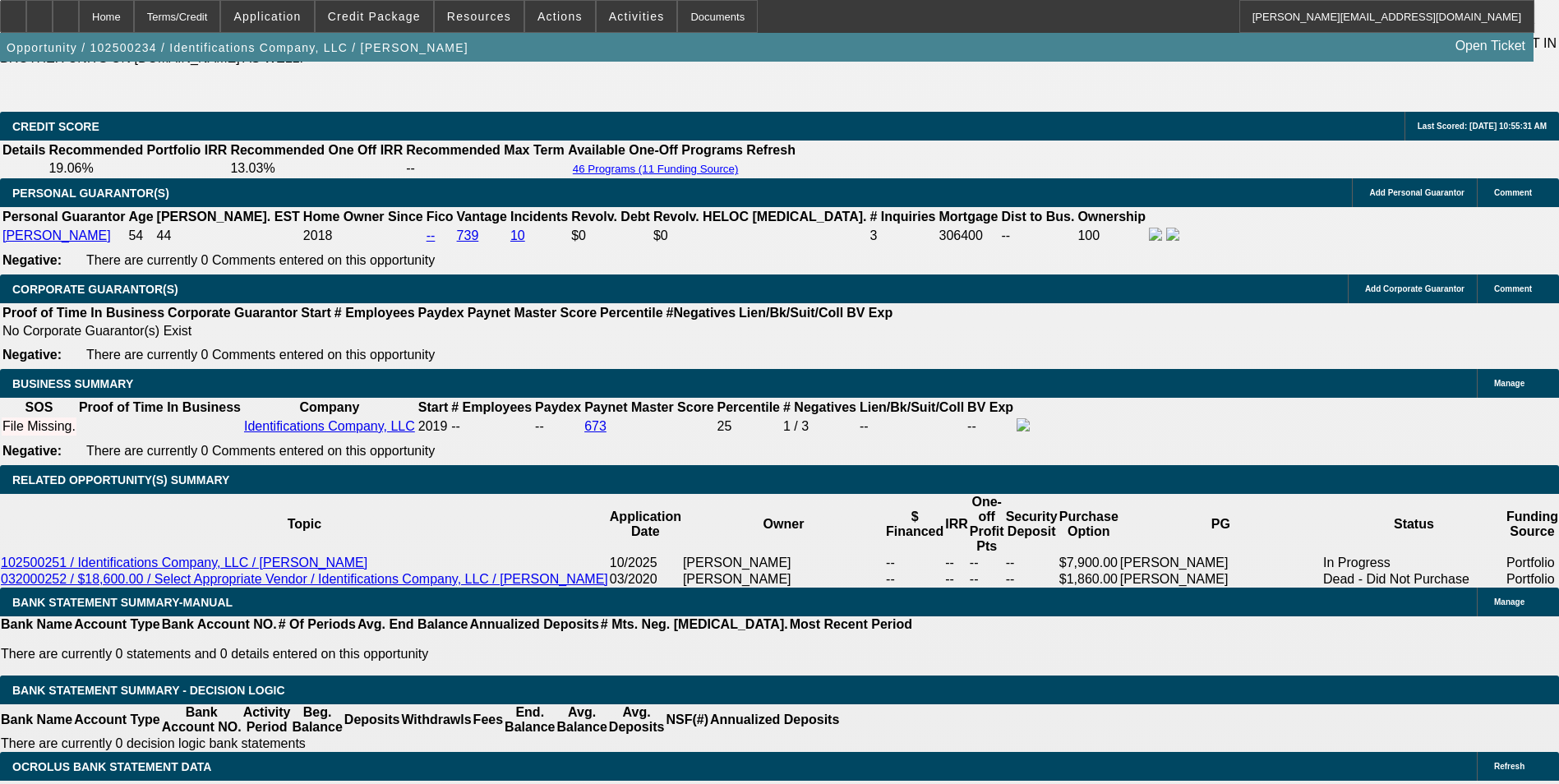
type input "$2,495.79"
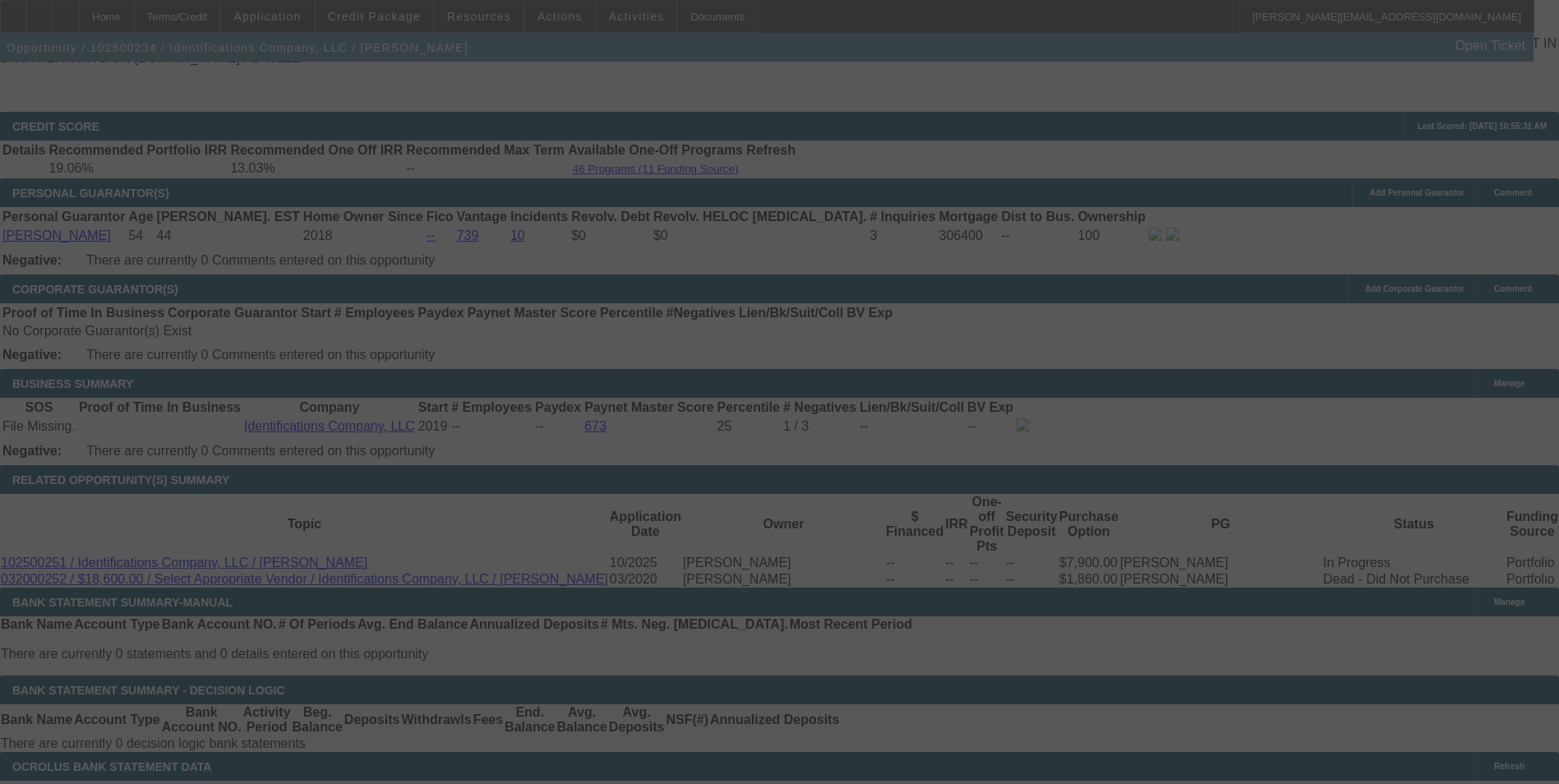
select select "0"
select select "0.1"
select select "4"
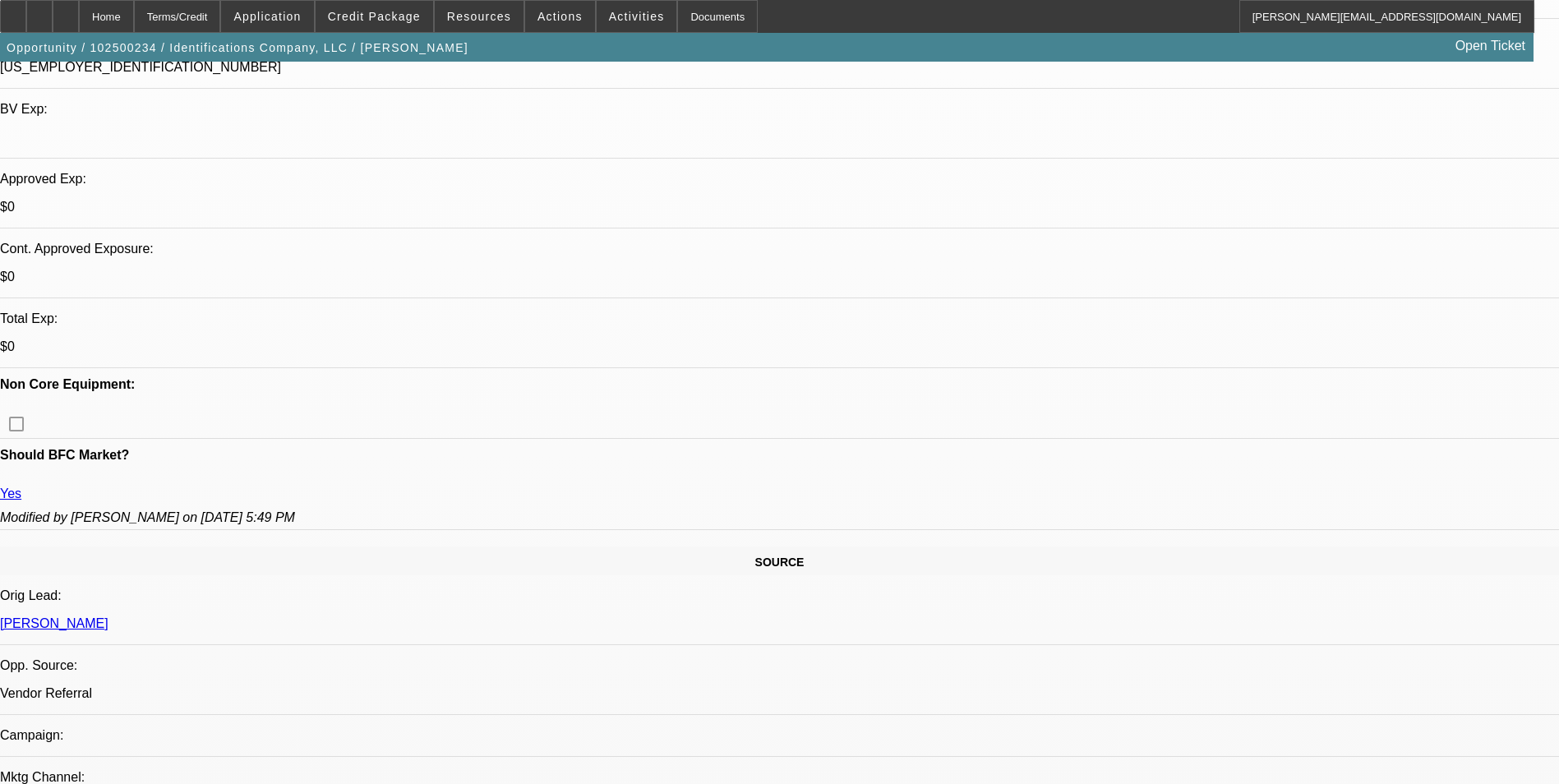
scroll to position [493, 0]
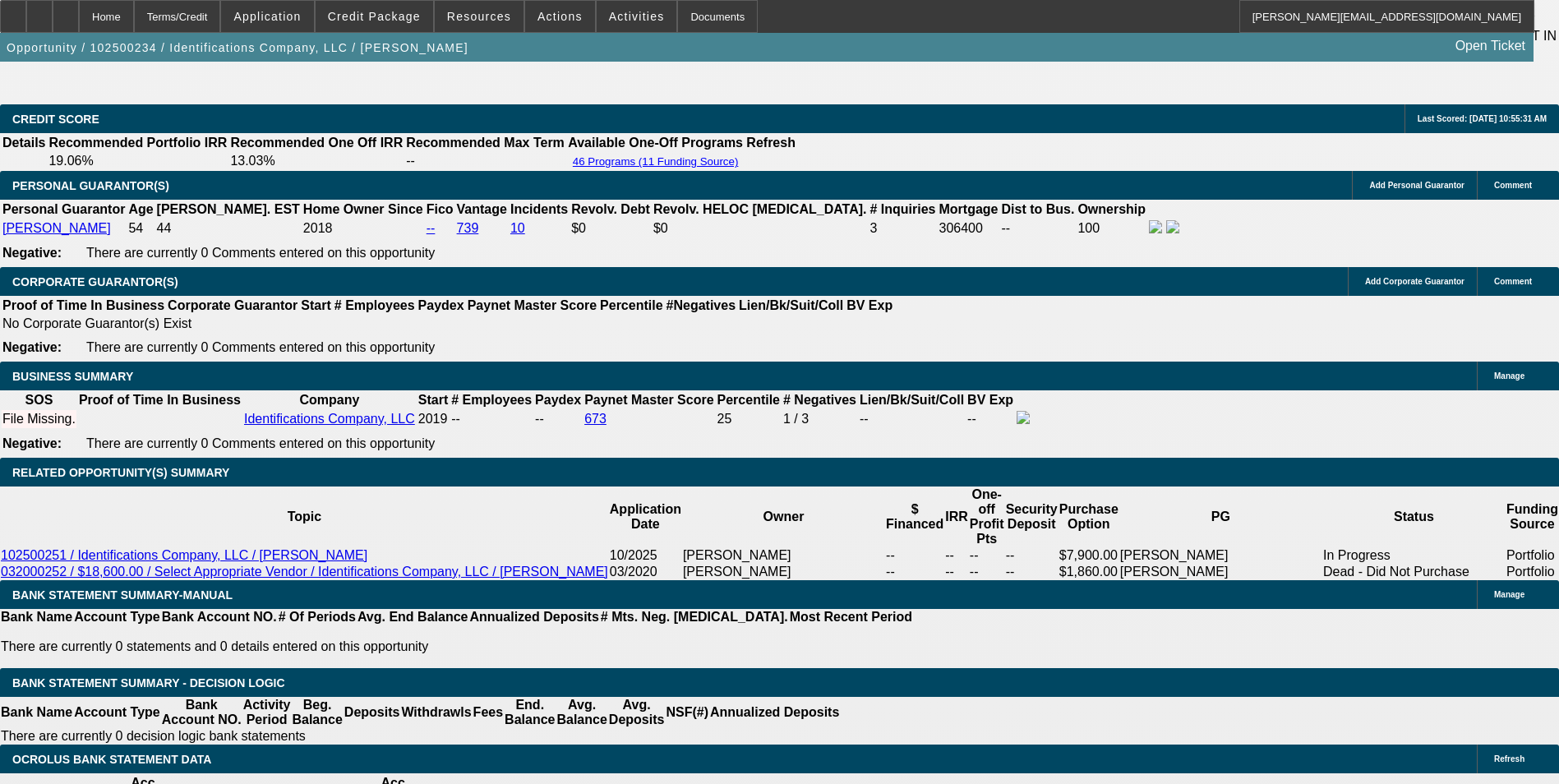
scroll to position [2512, 0]
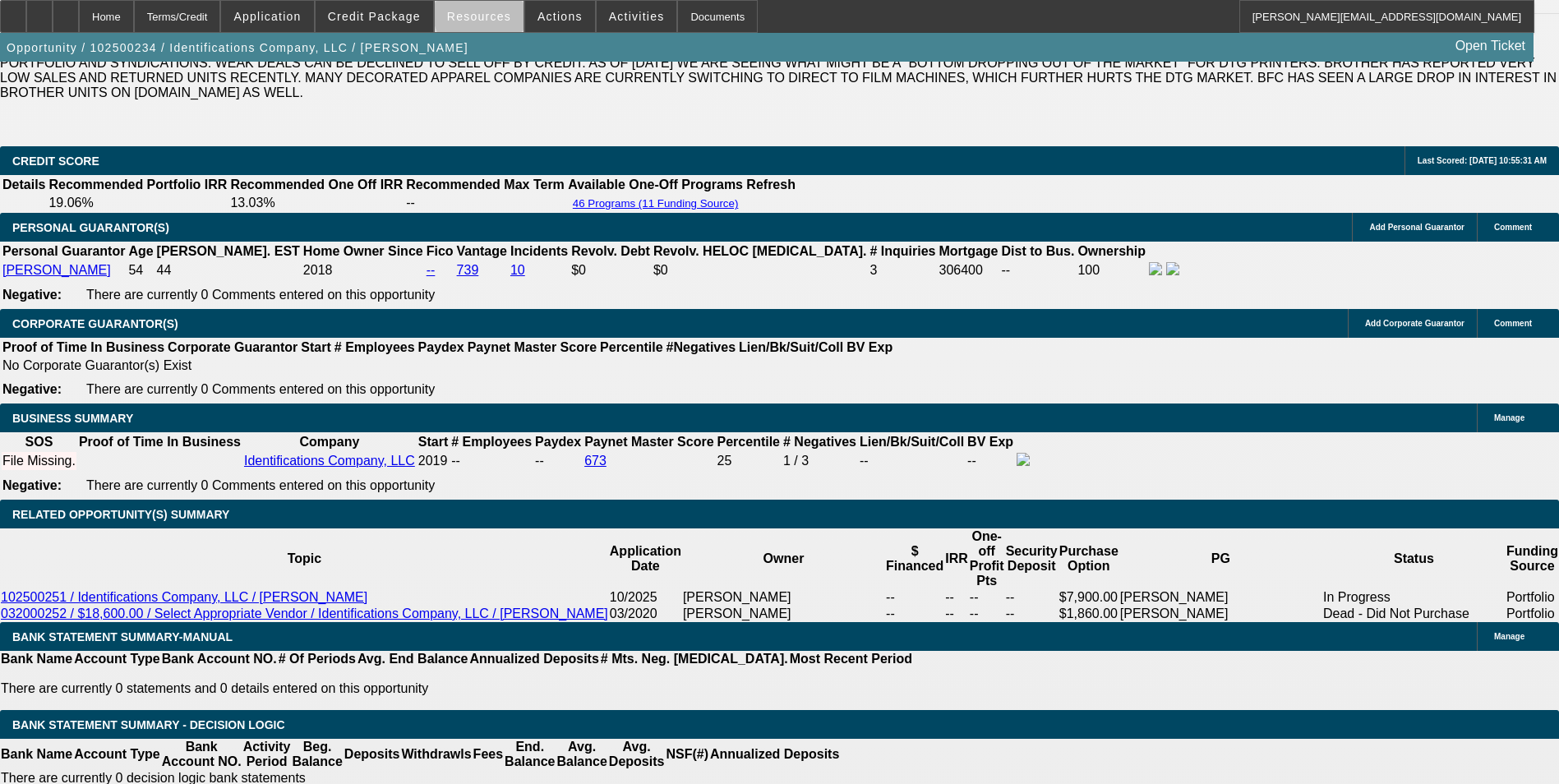
click at [502, 13] on span "Resources" at bounding box center [479, 16] width 64 height 13
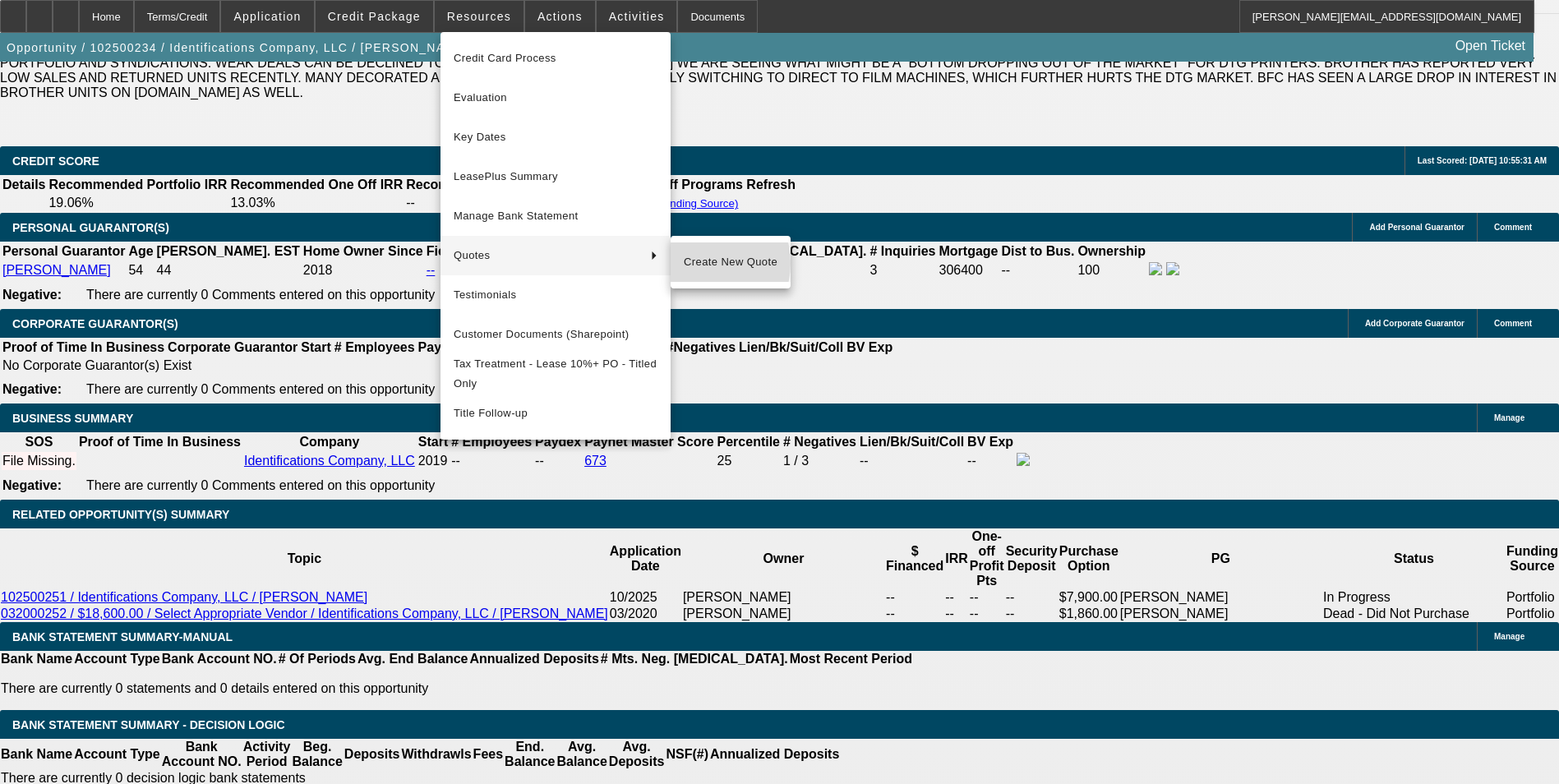
click at [706, 263] on span "Create New Quote" at bounding box center [731, 261] width 93 height 20
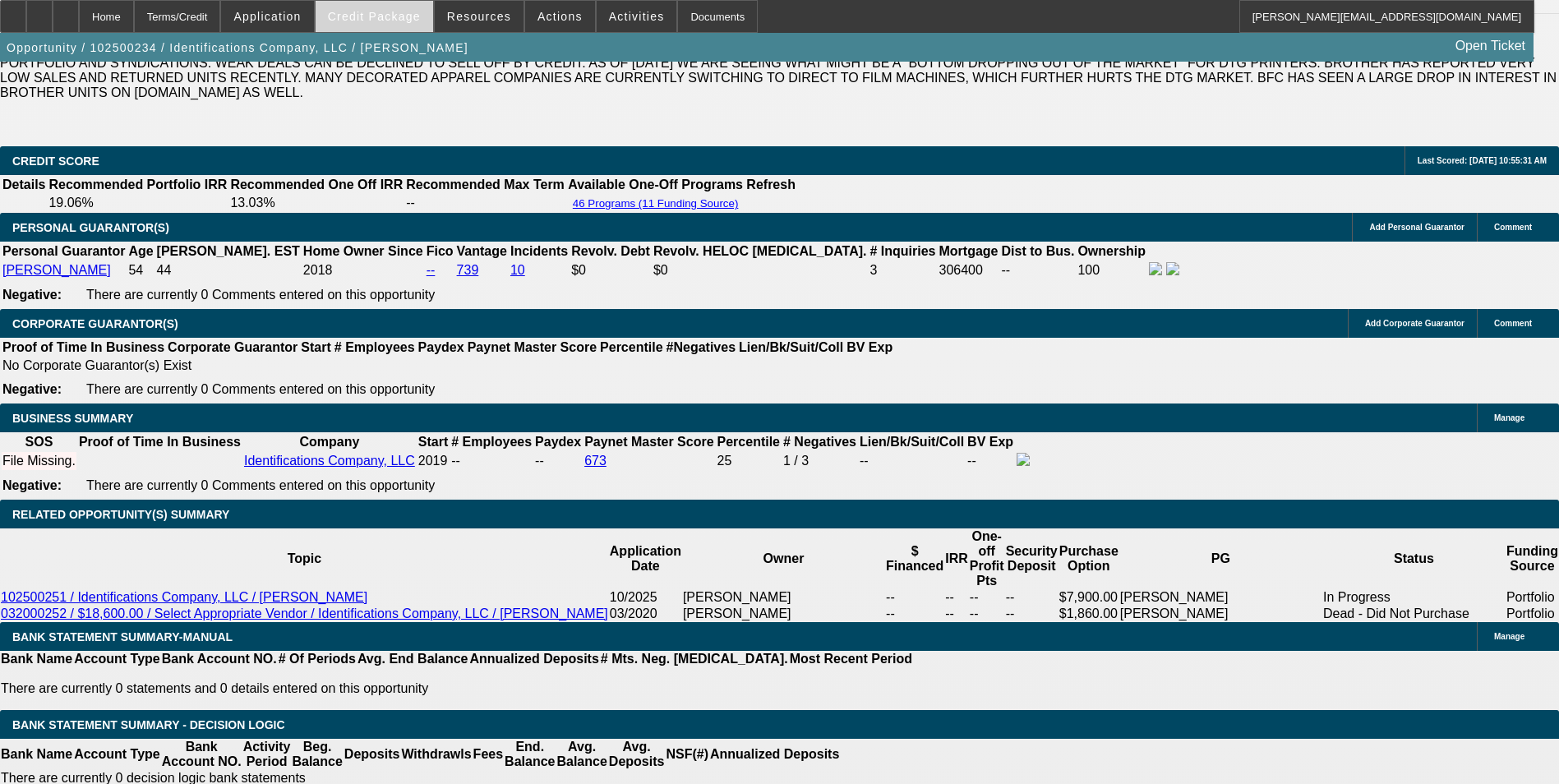
click at [373, 18] on span "Credit Package" at bounding box center [373, 16] width 93 height 13
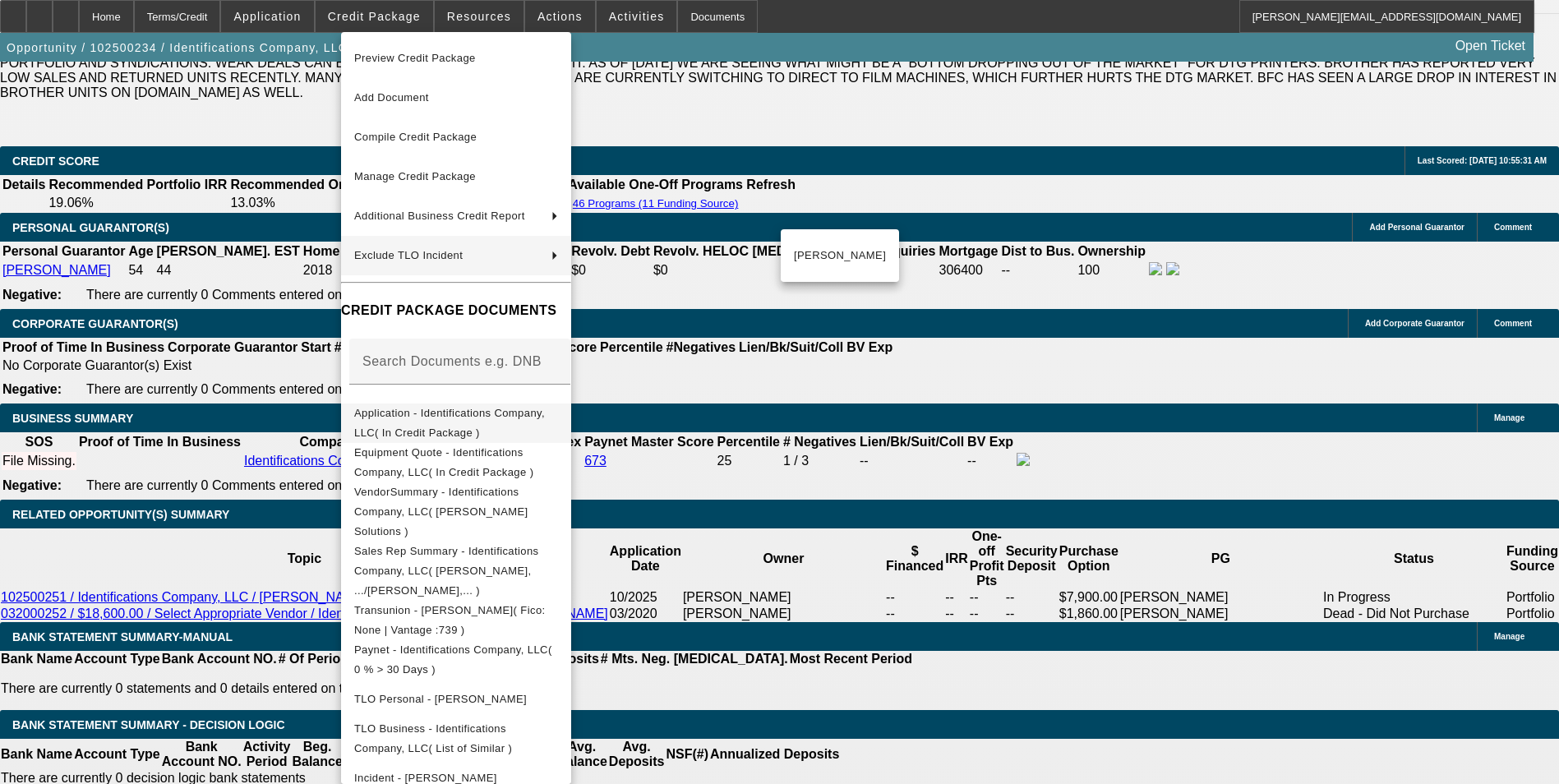
click at [485, 412] on span "Application - Identifications Company, LLC( In Credit Package )" at bounding box center [449, 423] width 191 height 32
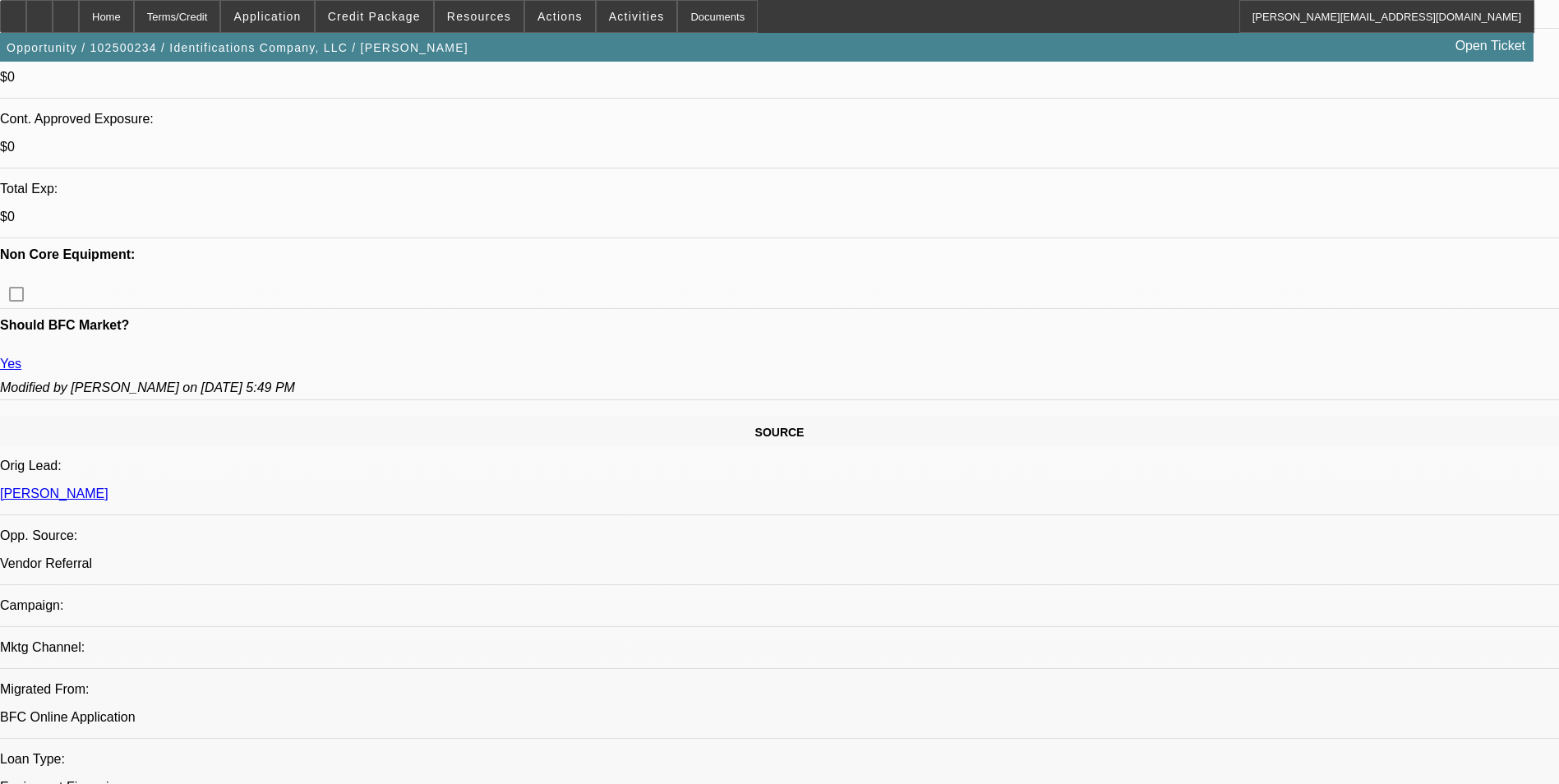
scroll to position [294, 0]
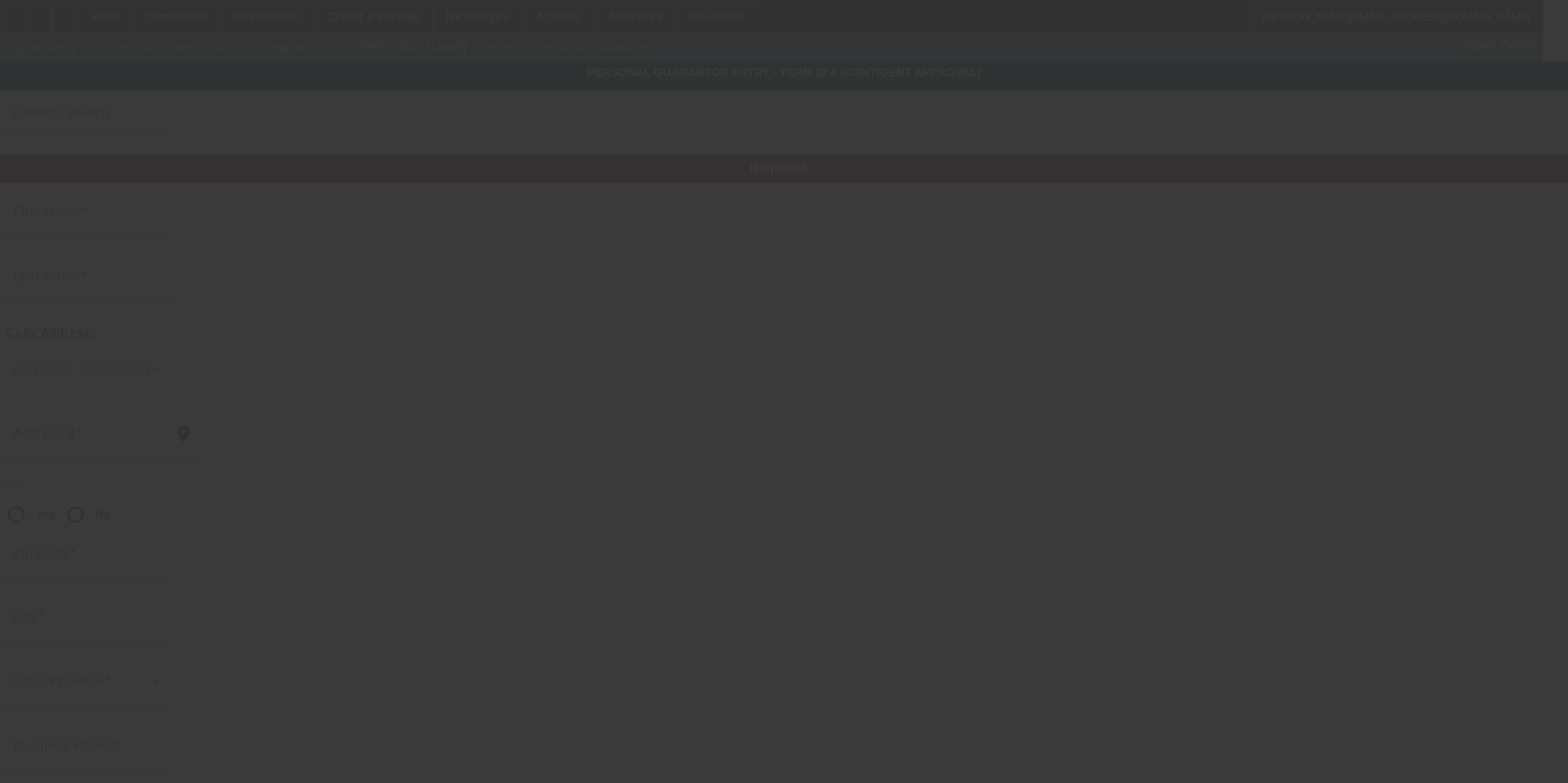
type input "Matt"
type input "Kurtz"
type input "1413 MAIN ST"
radio input "true"
type input "67530"
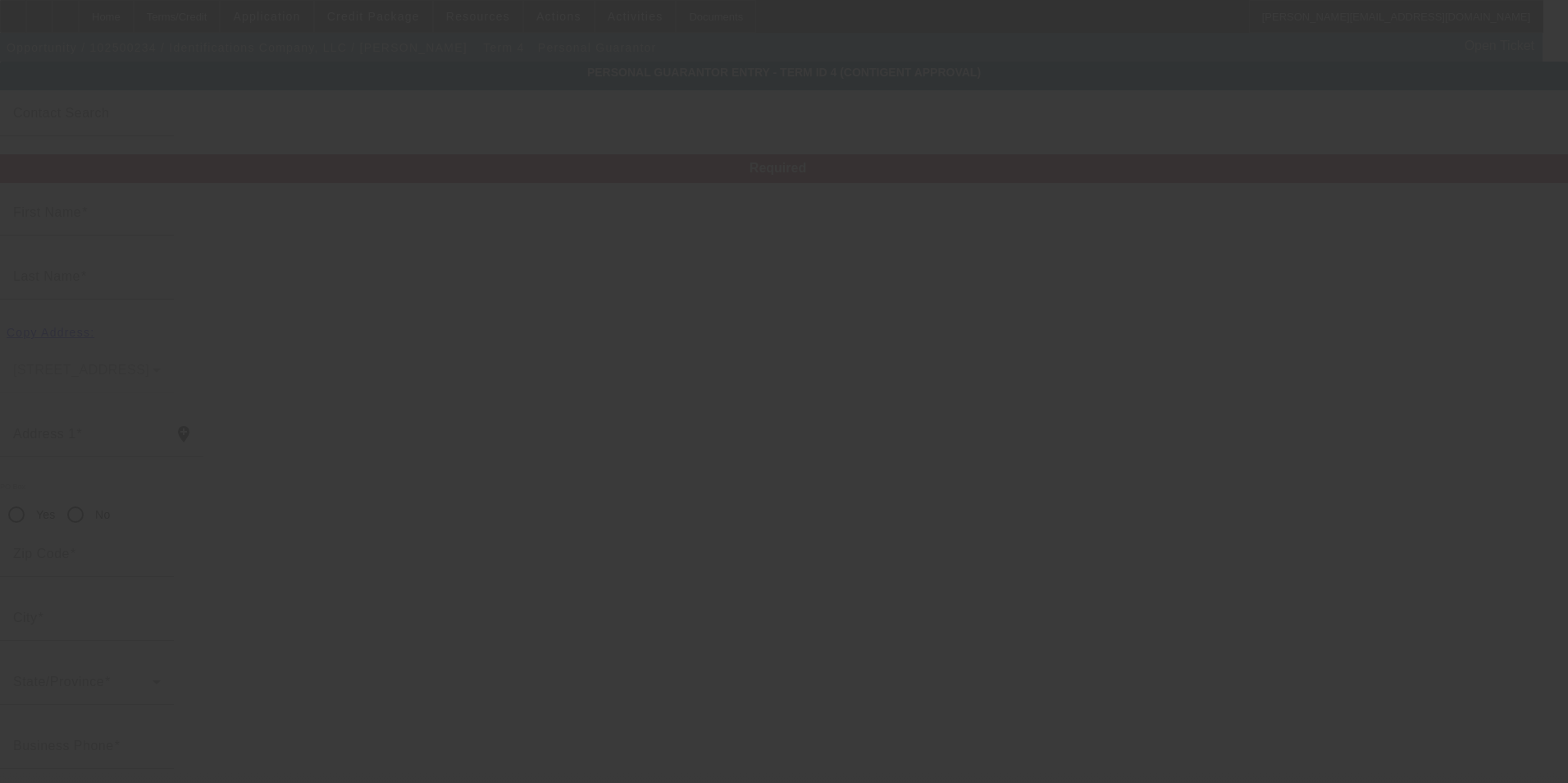
type input "GREAT BEND"
type input "(620) 282-9937"
type input "100"
type input "515-88-7570"
type input "mattkurtz85@gmail.com"
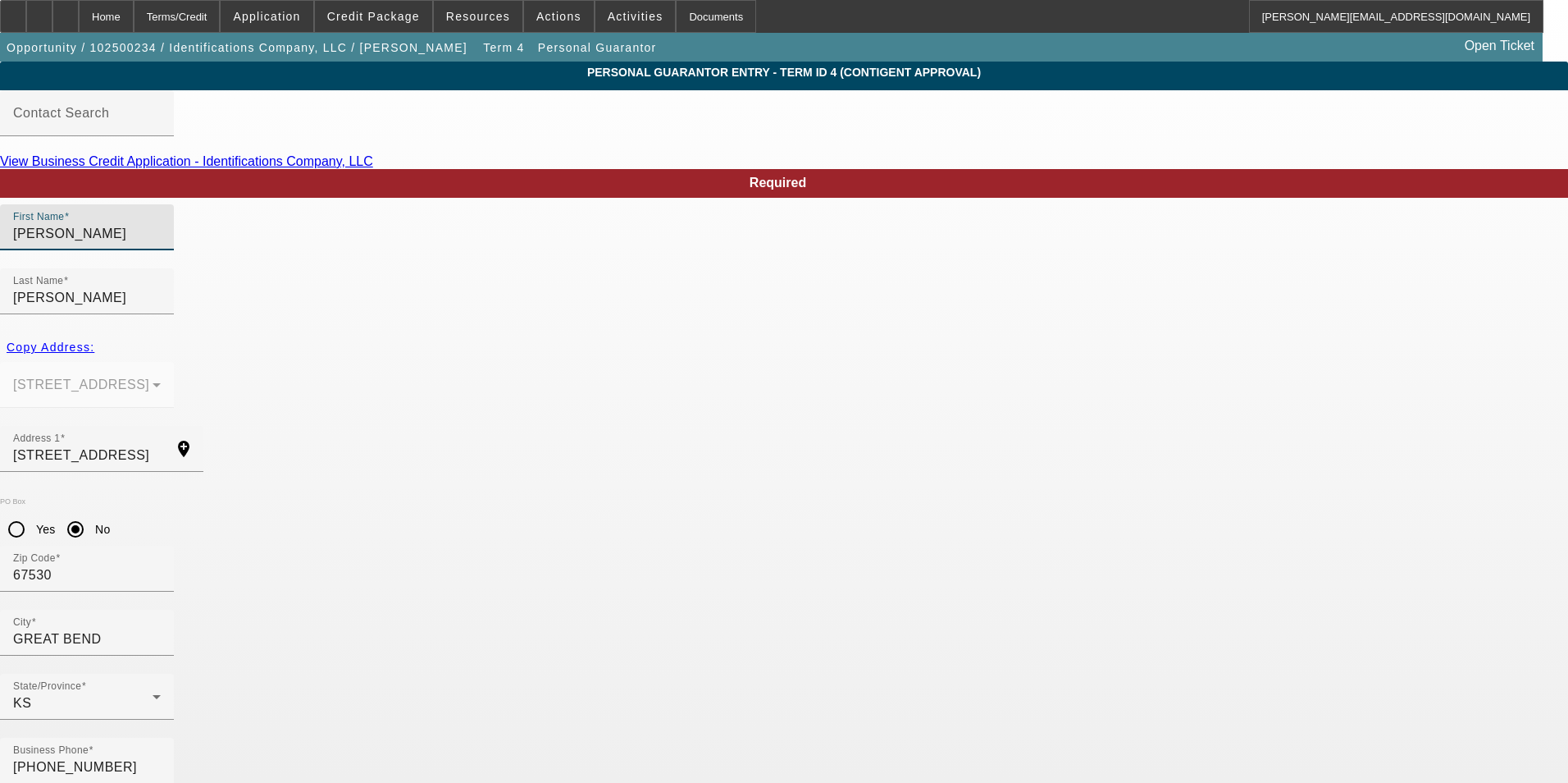
drag, startPoint x: 366, startPoint y: 264, endPoint x: 234, endPoint y: 263, distance: 132.0
type input "Jack"
type input "Matthew"
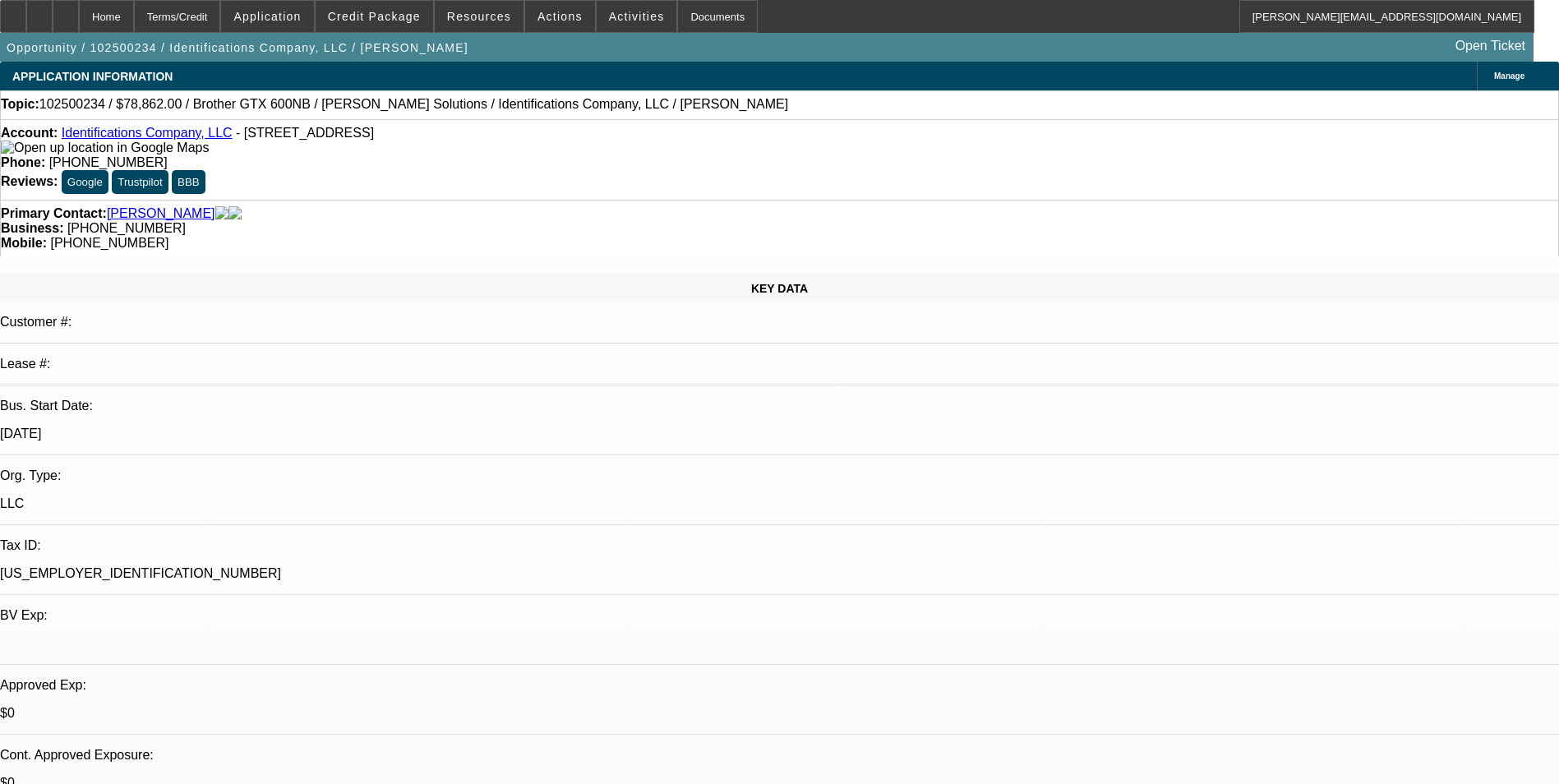
select select "0"
select select "0.1"
select select "4"
select select "0"
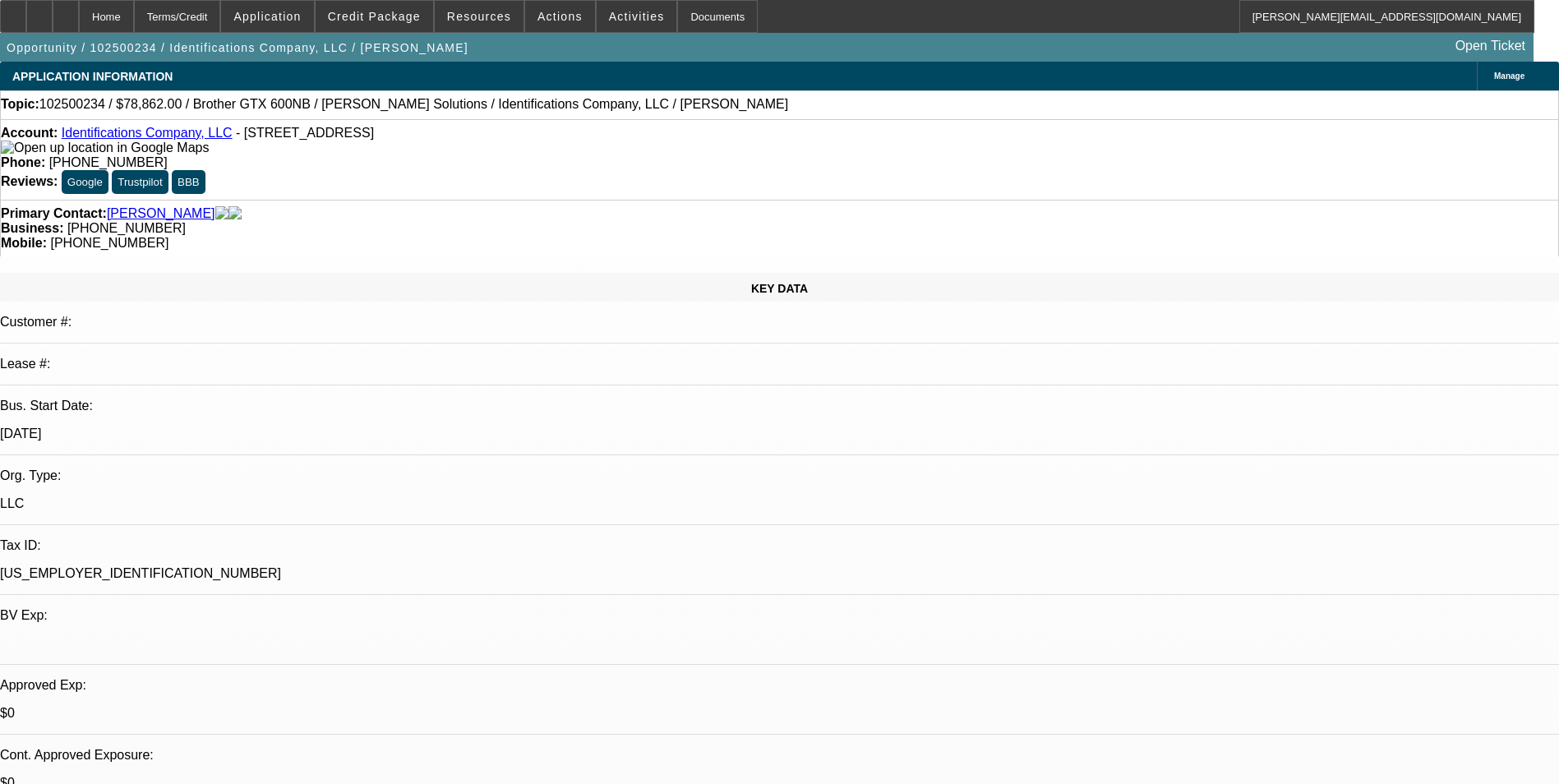
select select "0"
select select "0.1"
select select "4"
select select "0"
select select "2"
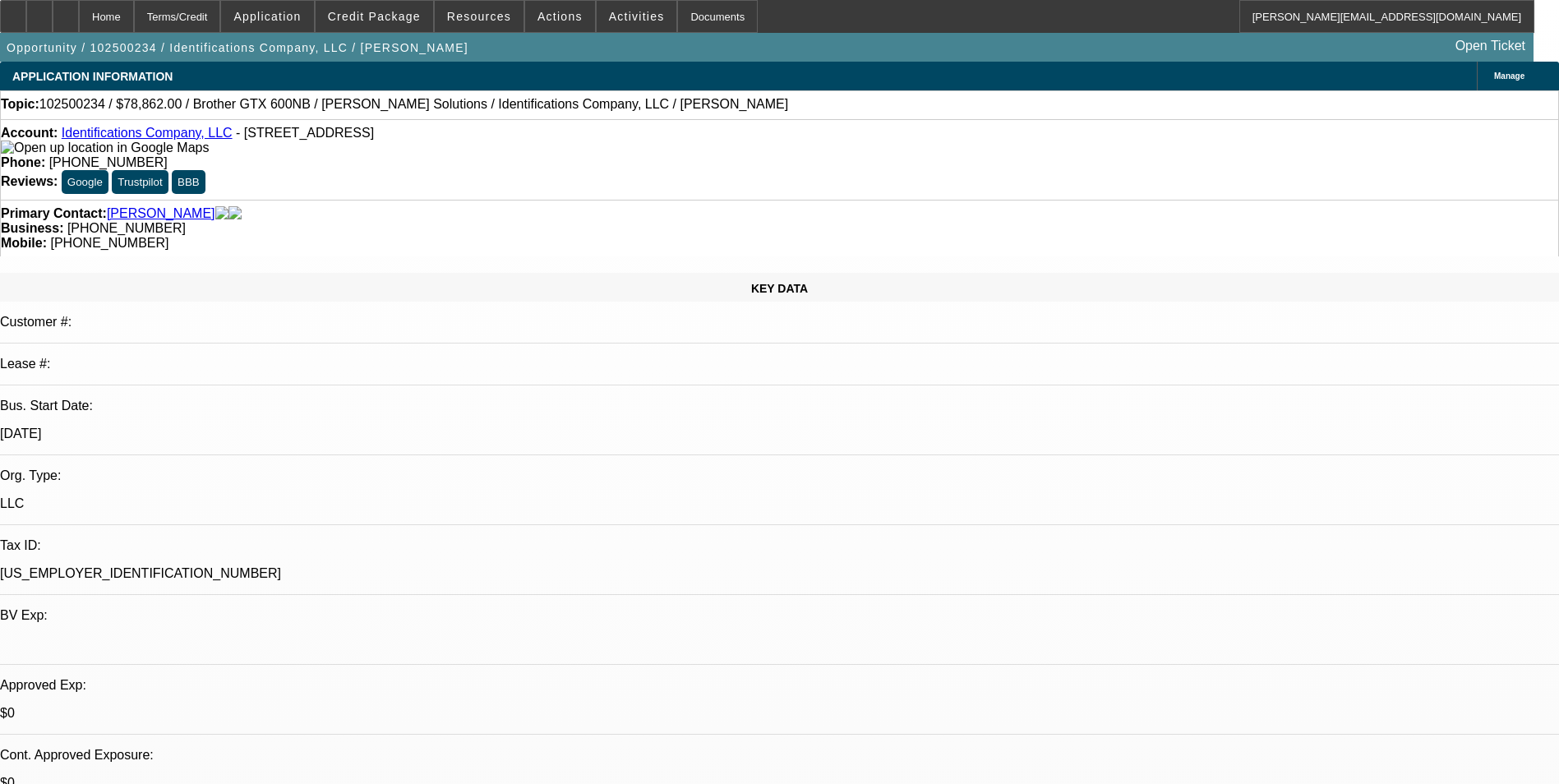
select select "2"
select select "0.1"
select select "4"
select select "0"
select select "2"
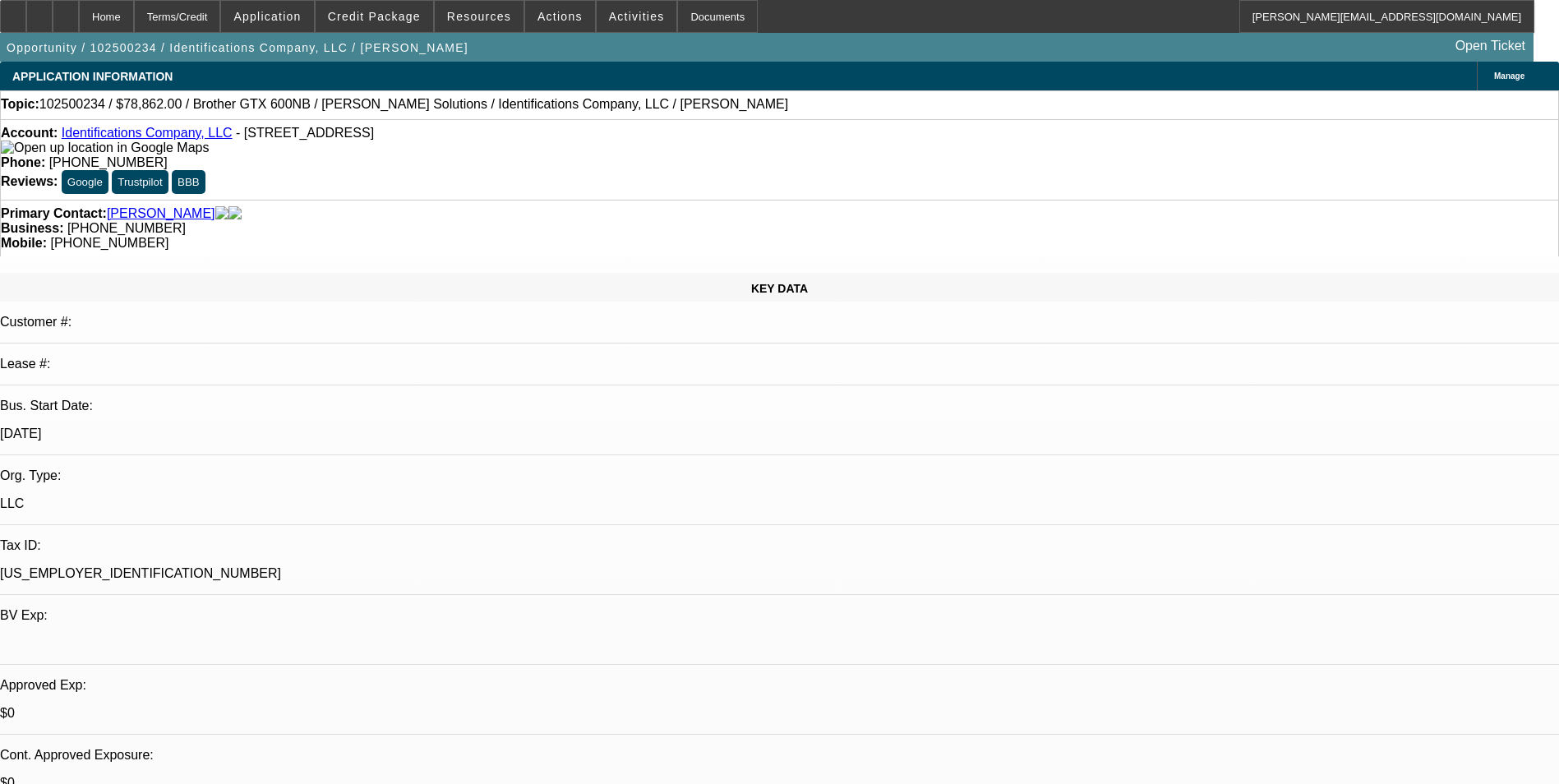
select select "2"
select select "0.1"
select select "4"
click at [133, 128] on div "Account: Identifications Company, LLC - 1413 Main St, Great Bend, KS 67530 Phon…" at bounding box center [779, 159] width 1559 height 81
click at [133, 132] on link "Identifications Company, LLC" at bounding box center [147, 132] width 171 height 14
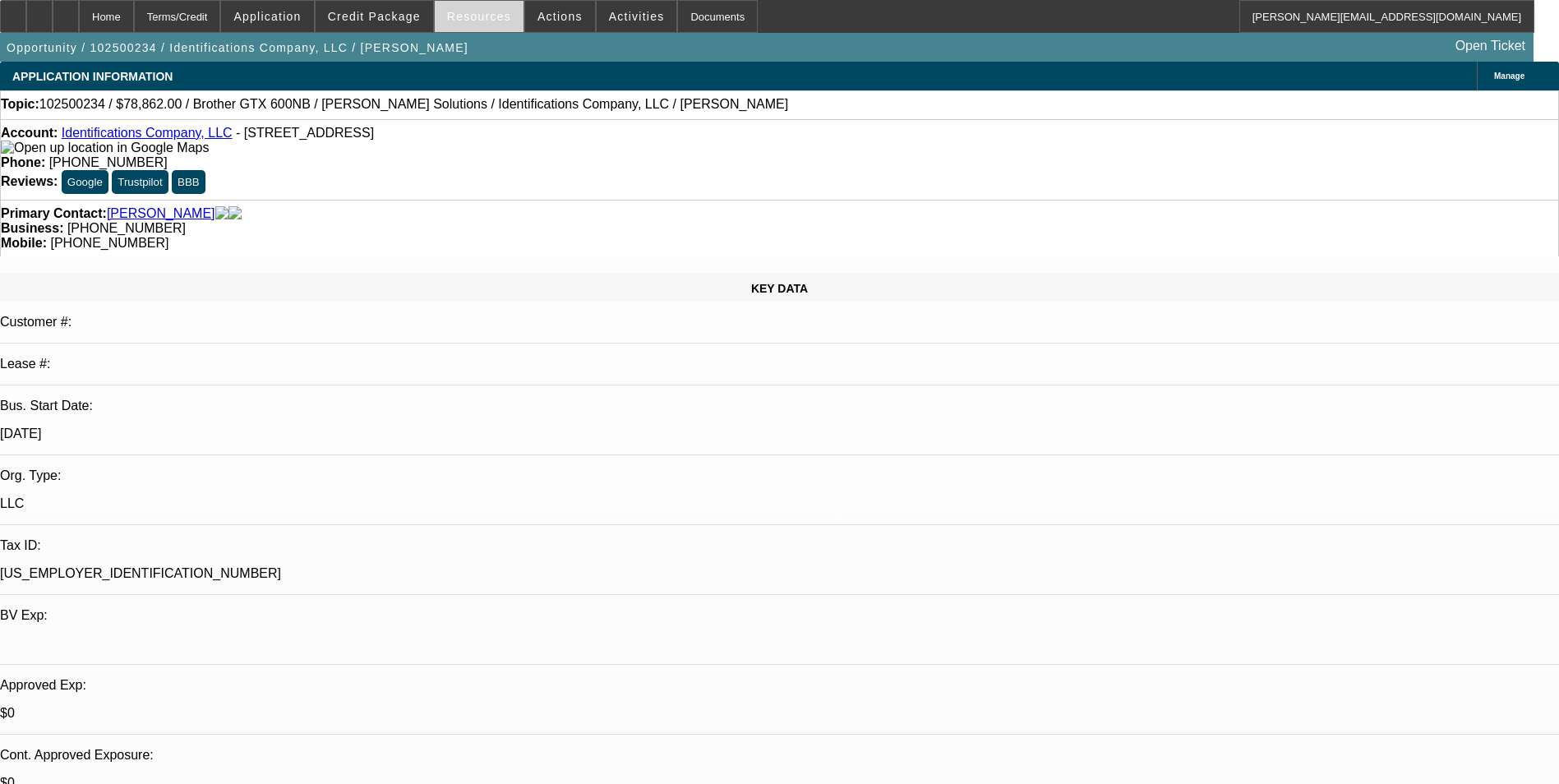
click at [502, 22] on span "Resources" at bounding box center [479, 16] width 64 height 13
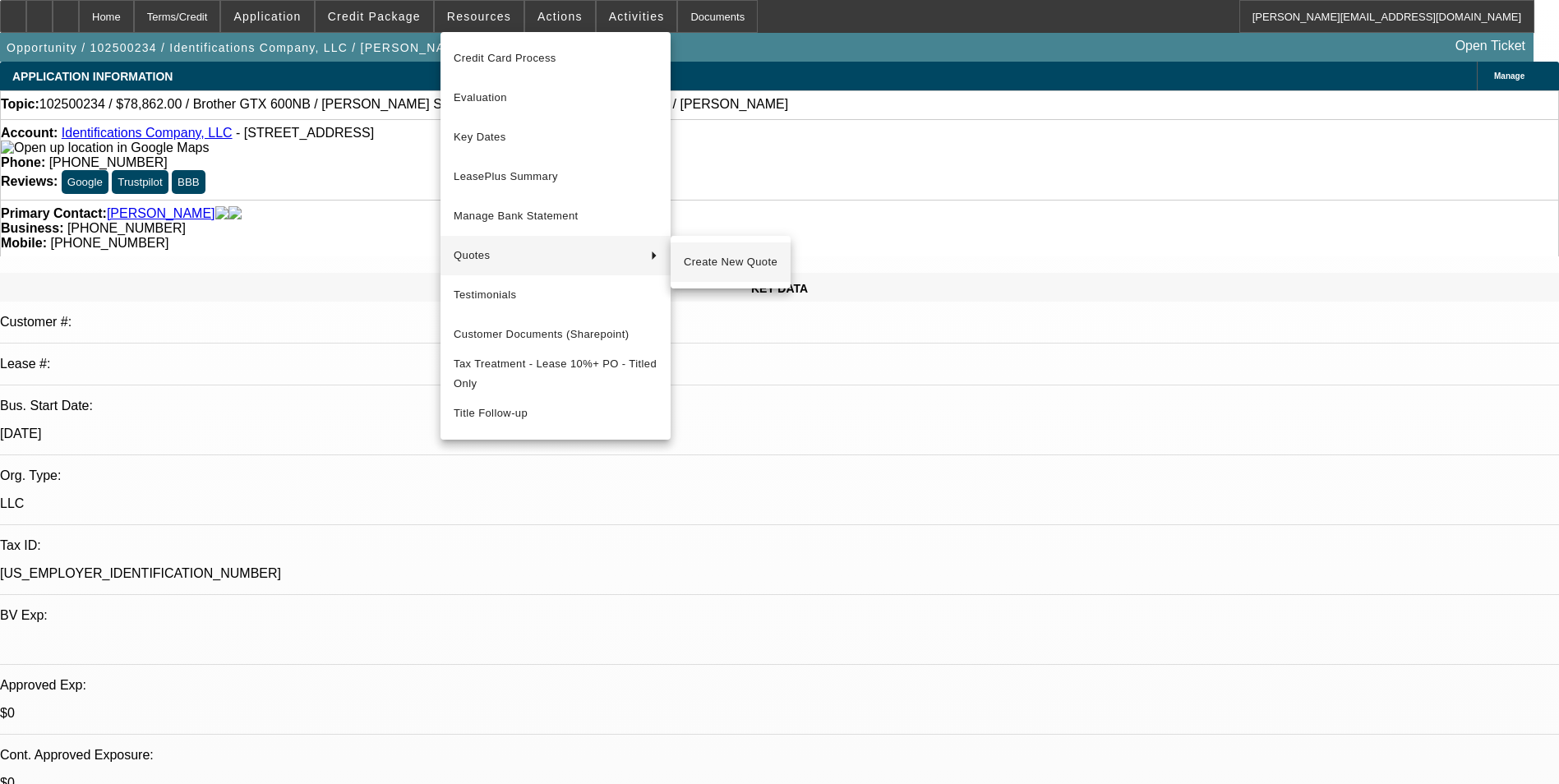
click at [712, 256] on span "Create New Quote" at bounding box center [731, 261] width 93 height 20
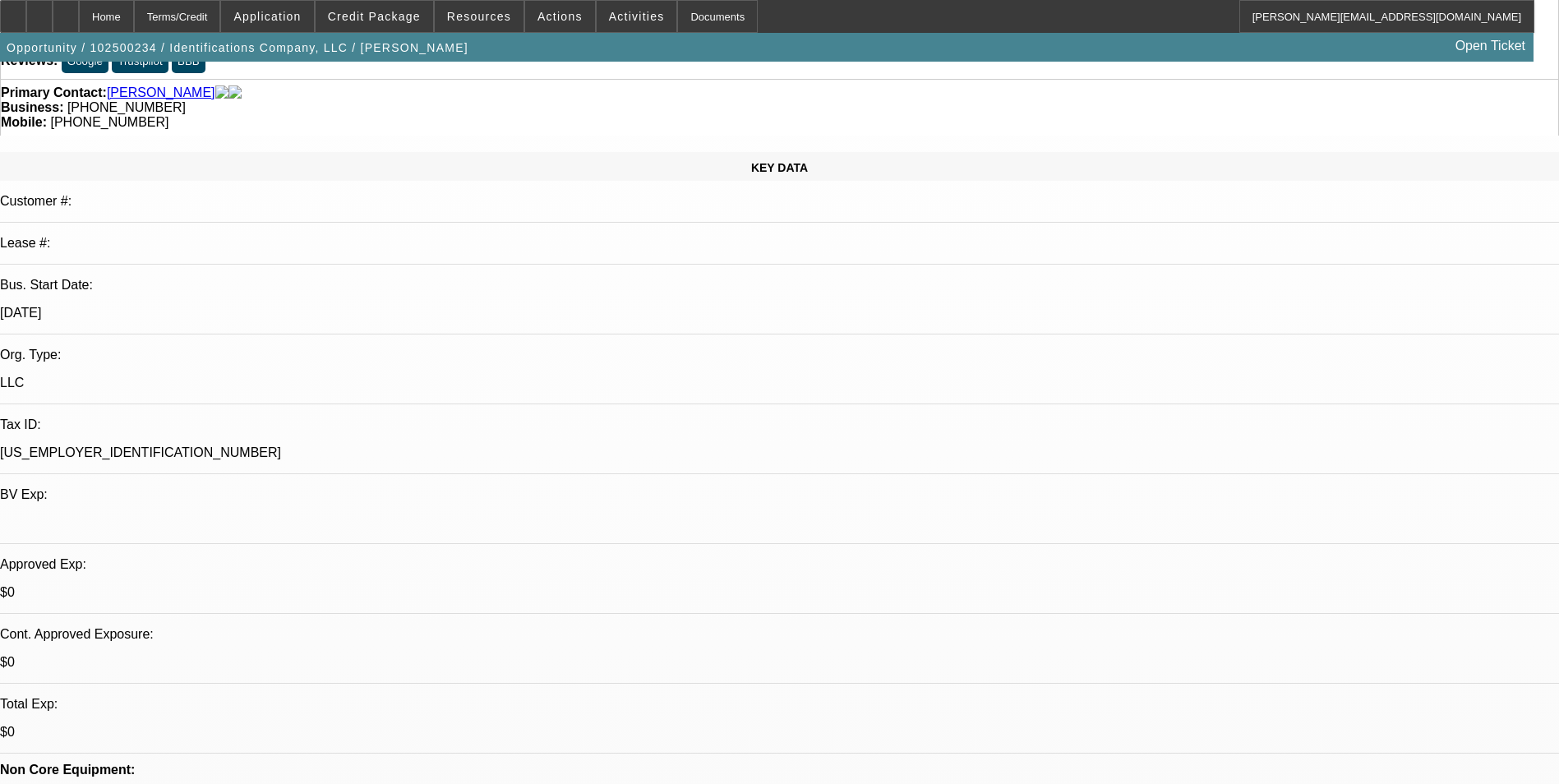
scroll to position [328, 0]
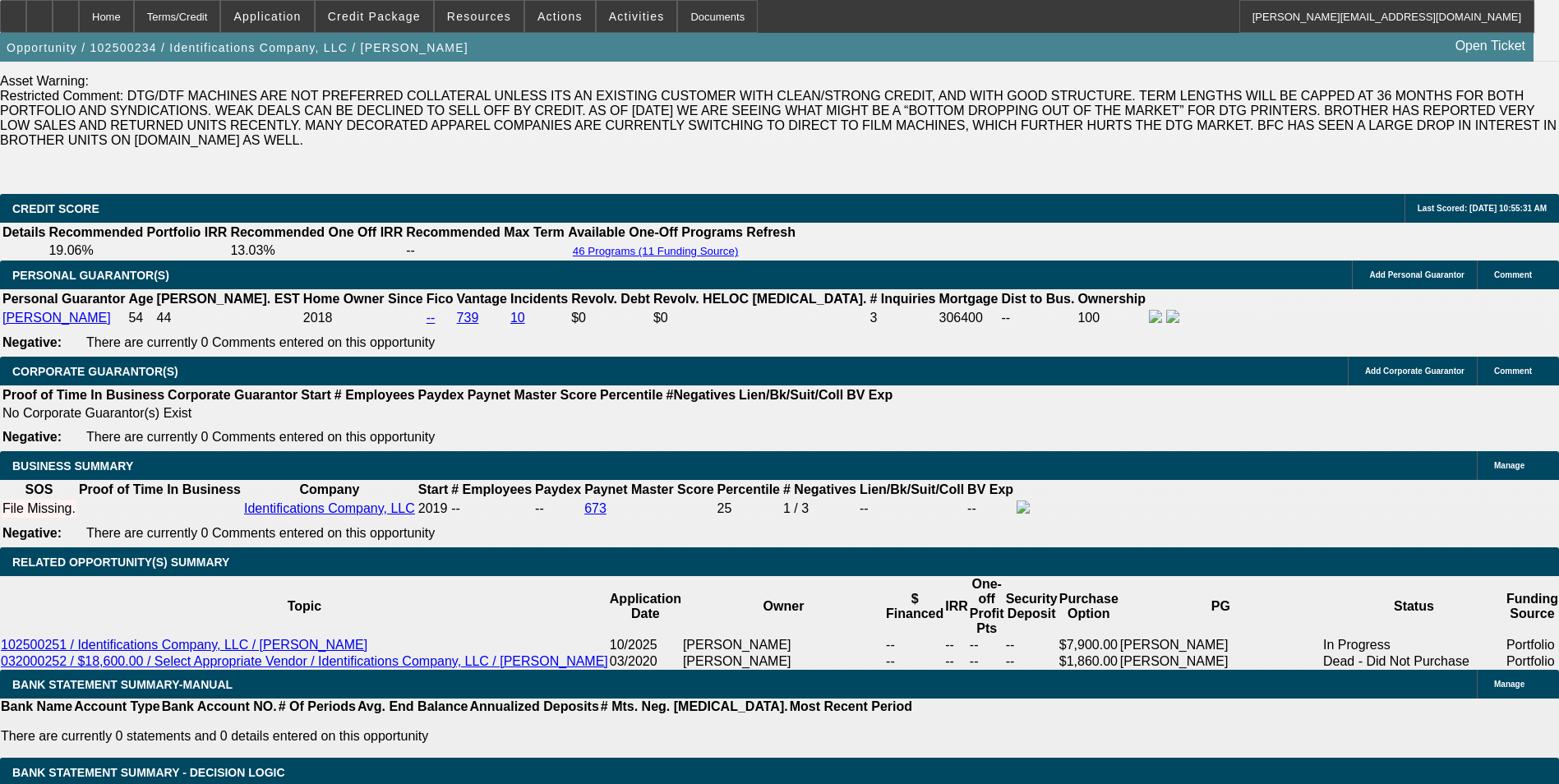
scroll to position [589, 0]
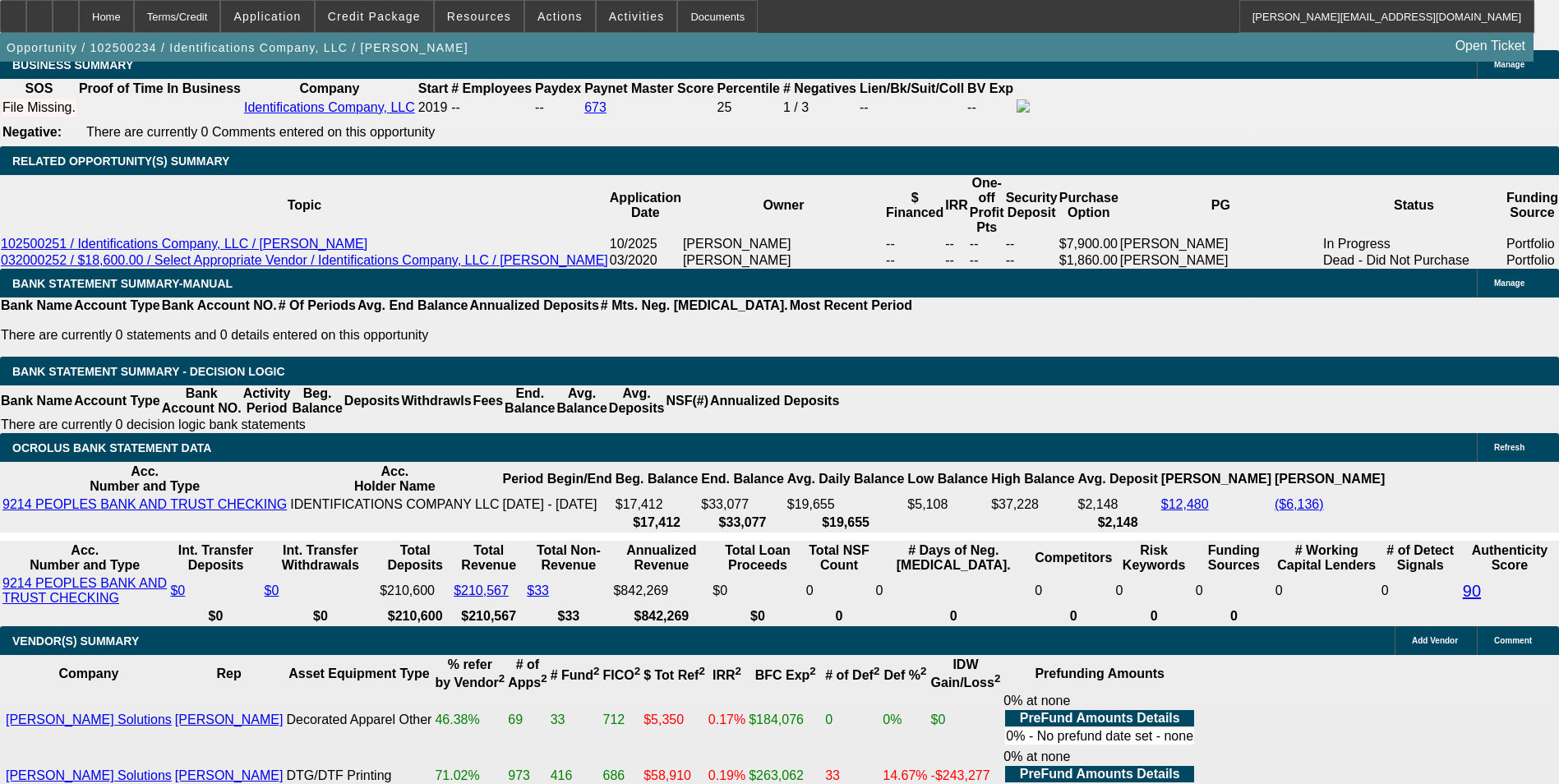
scroll to position [2876, 0]
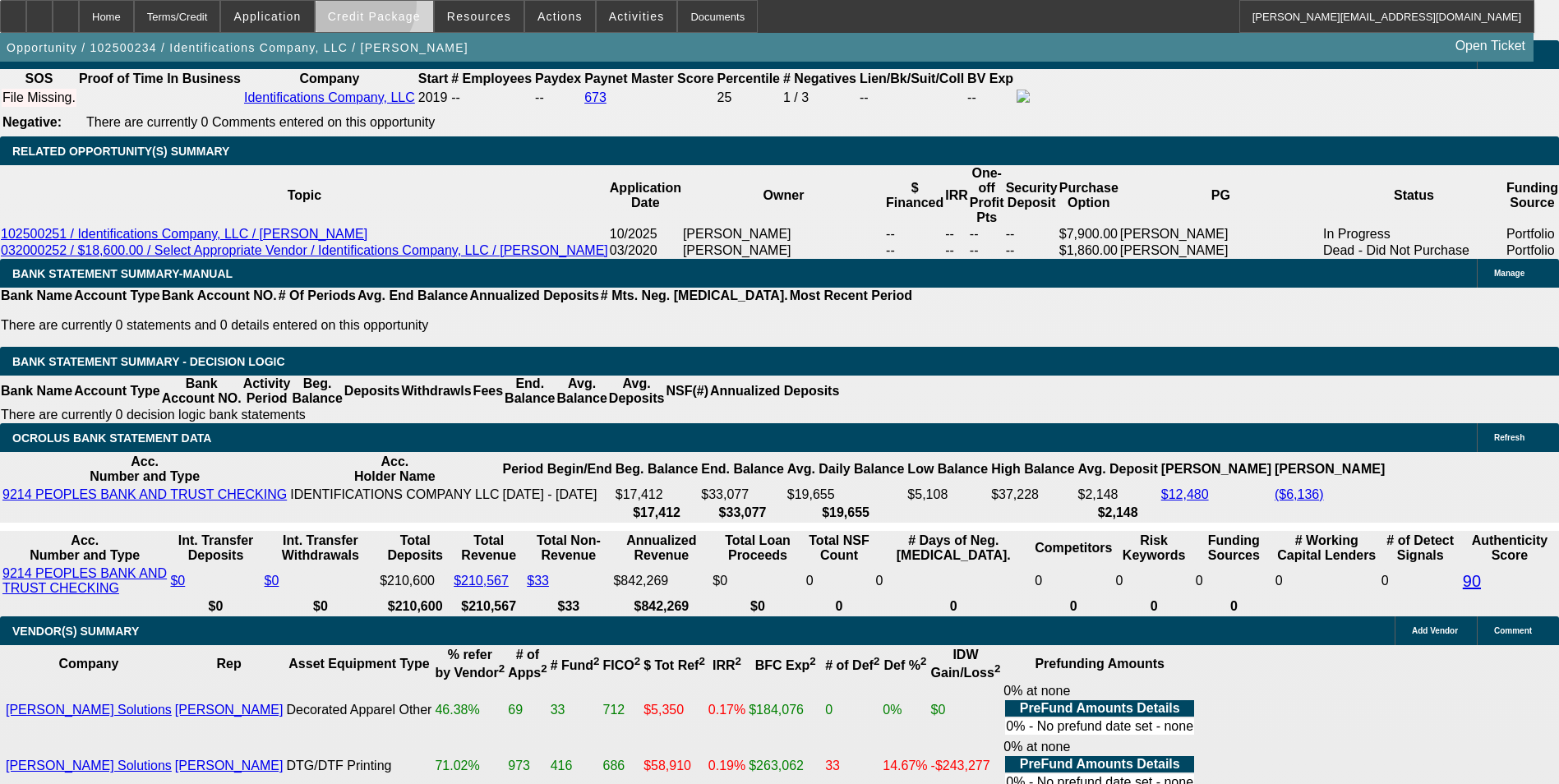
click at [378, 8] on span at bounding box center [374, 16] width 117 height 39
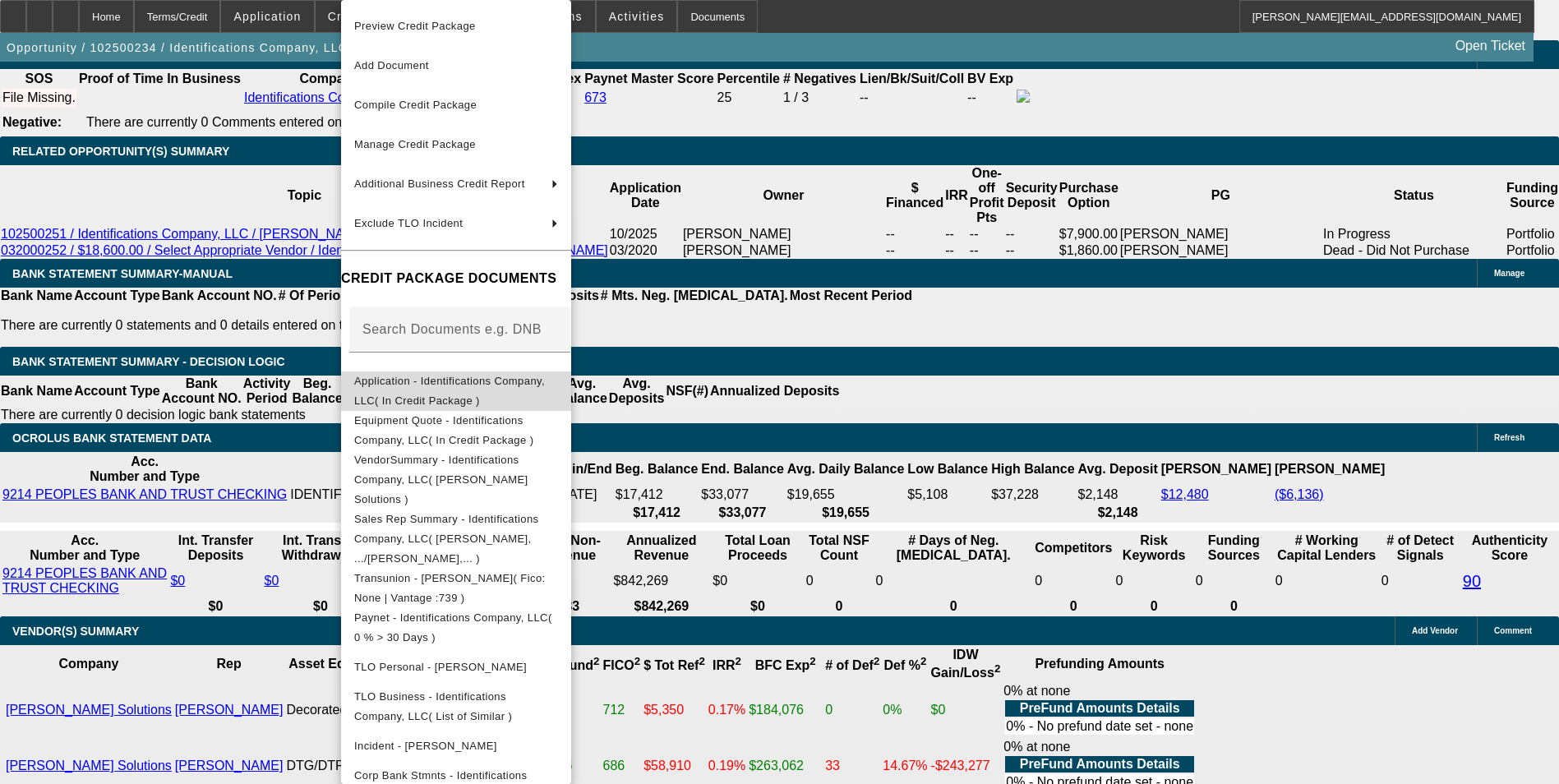
click at [444, 379] on span "Application - Identifications Company, LLC( In Credit Package )" at bounding box center [449, 391] width 191 height 32
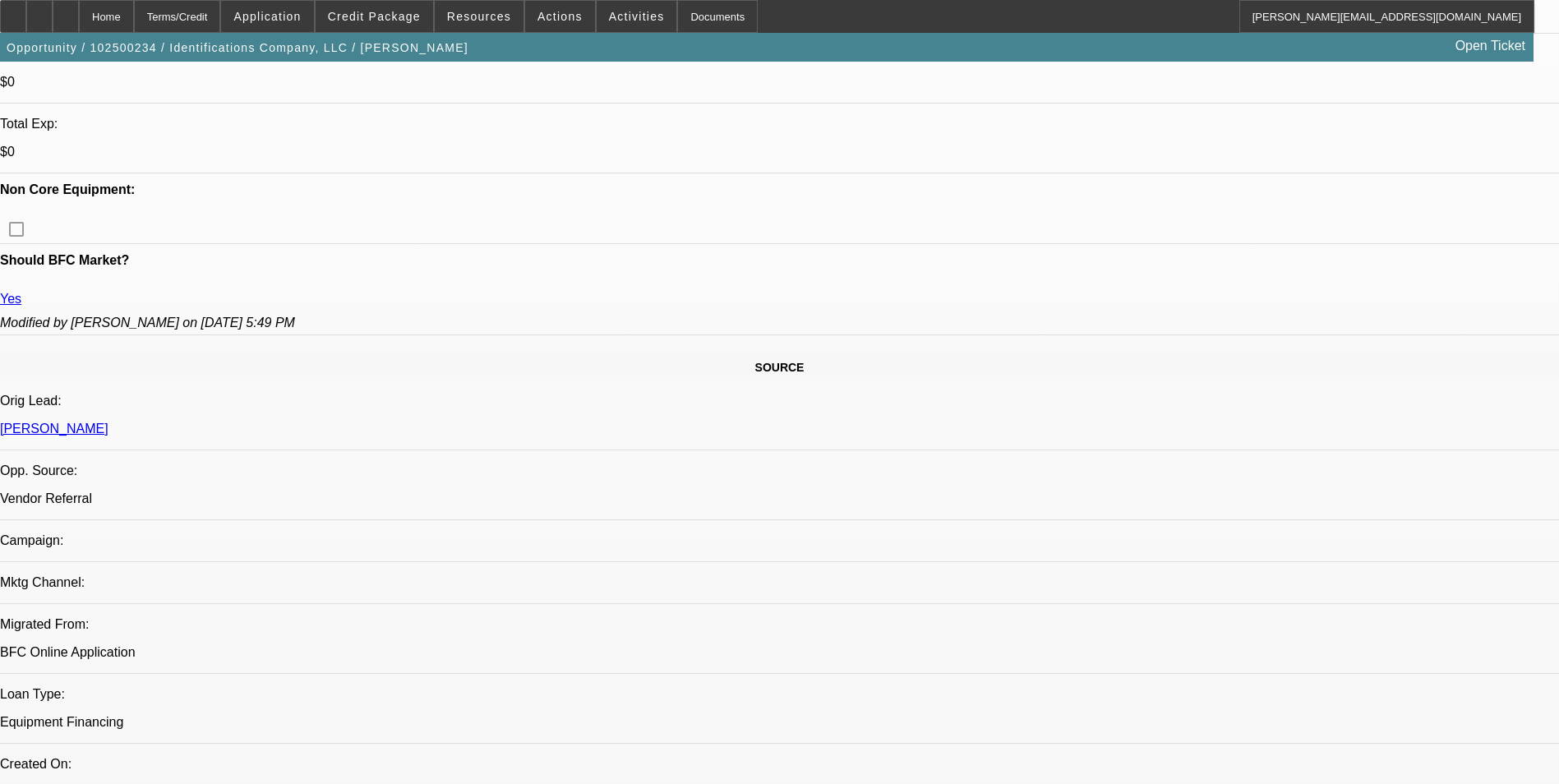
scroll to position [493, 0]
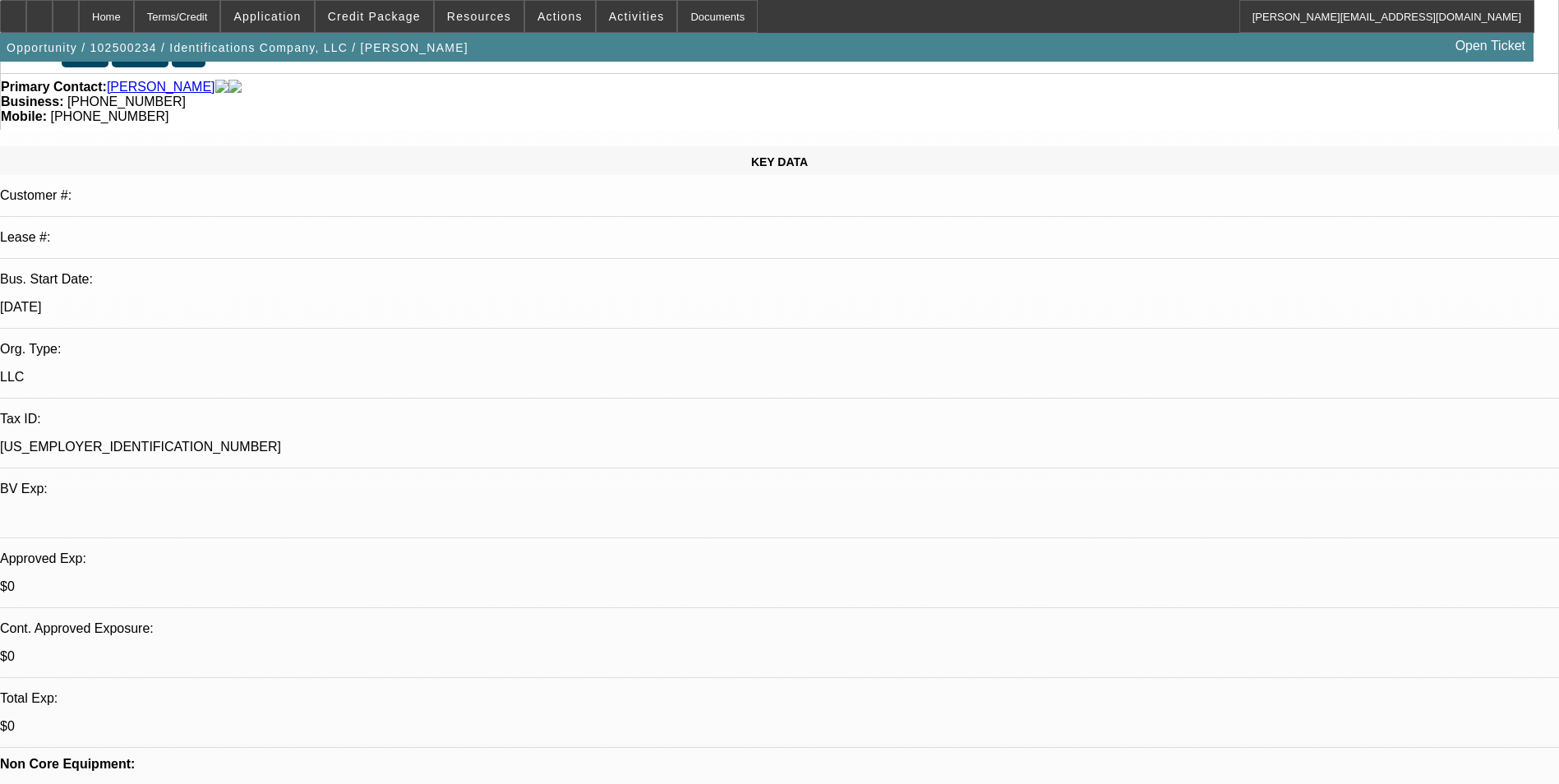
scroll to position [0, 0]
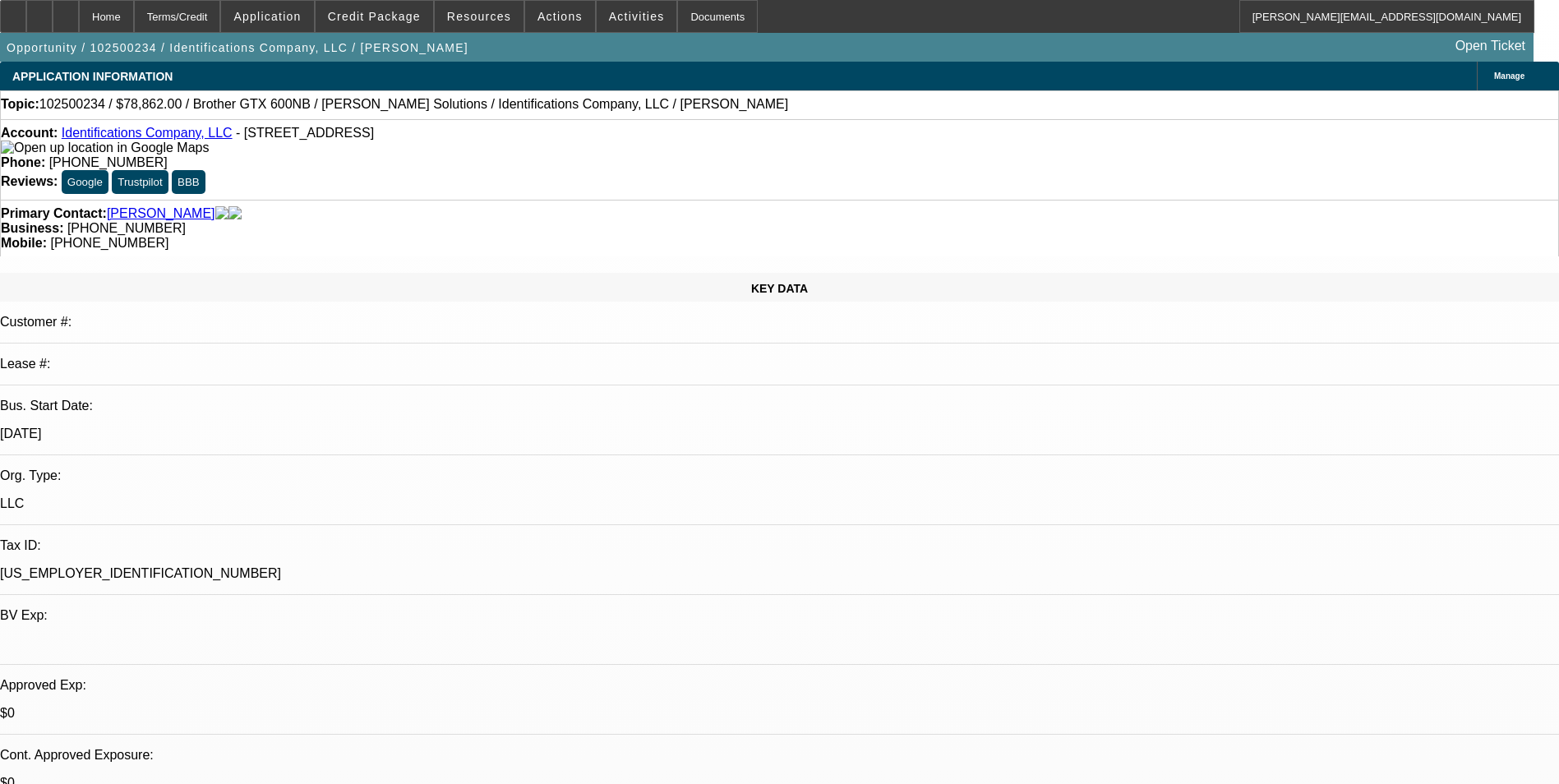
click at [629, 20] on span "Activities" at bounding box center [636, 16] width 56 height 13
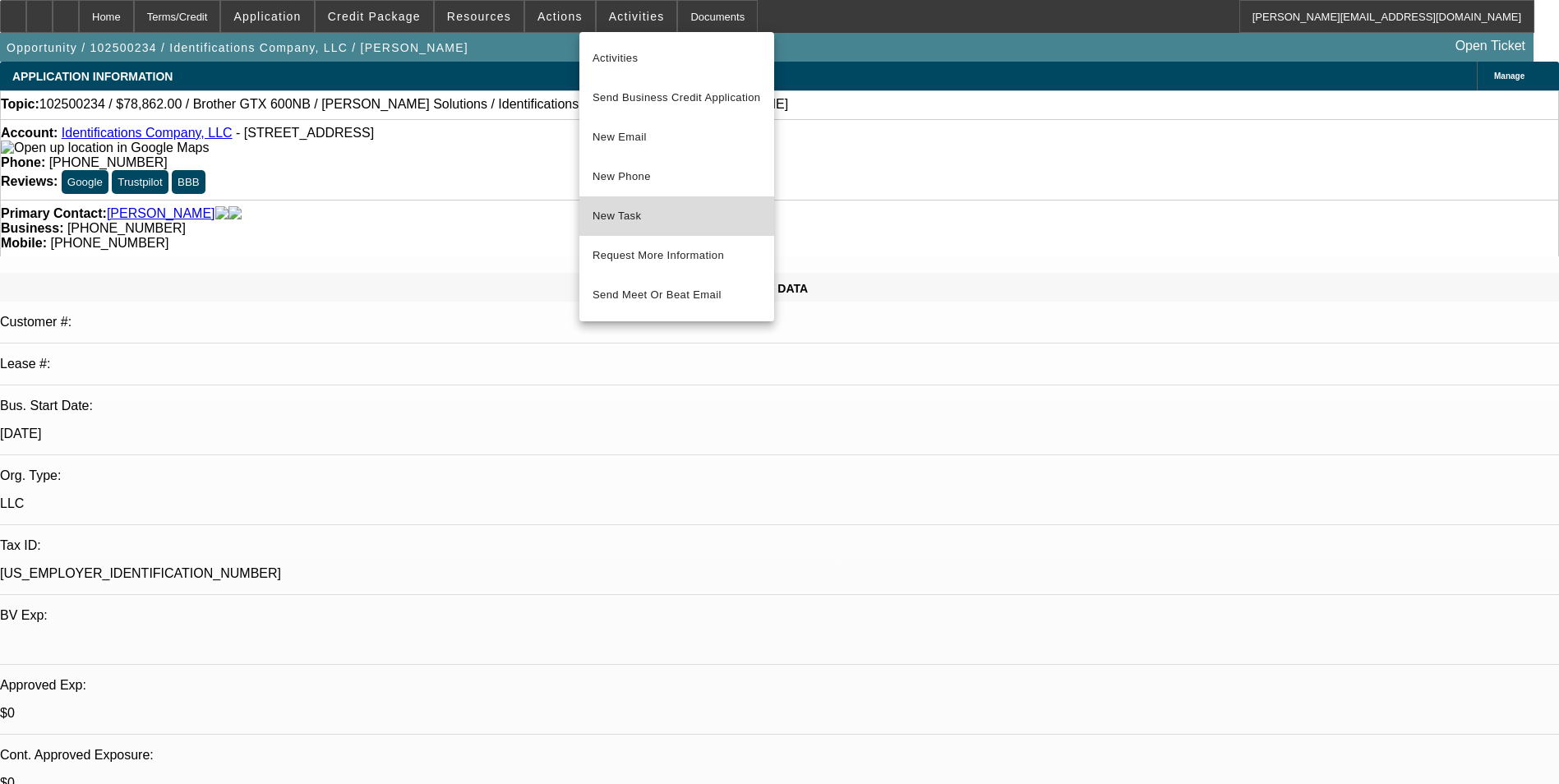
click at [708, 215] on span "New Task" at bounding box center [676, 216] width 168 height 20
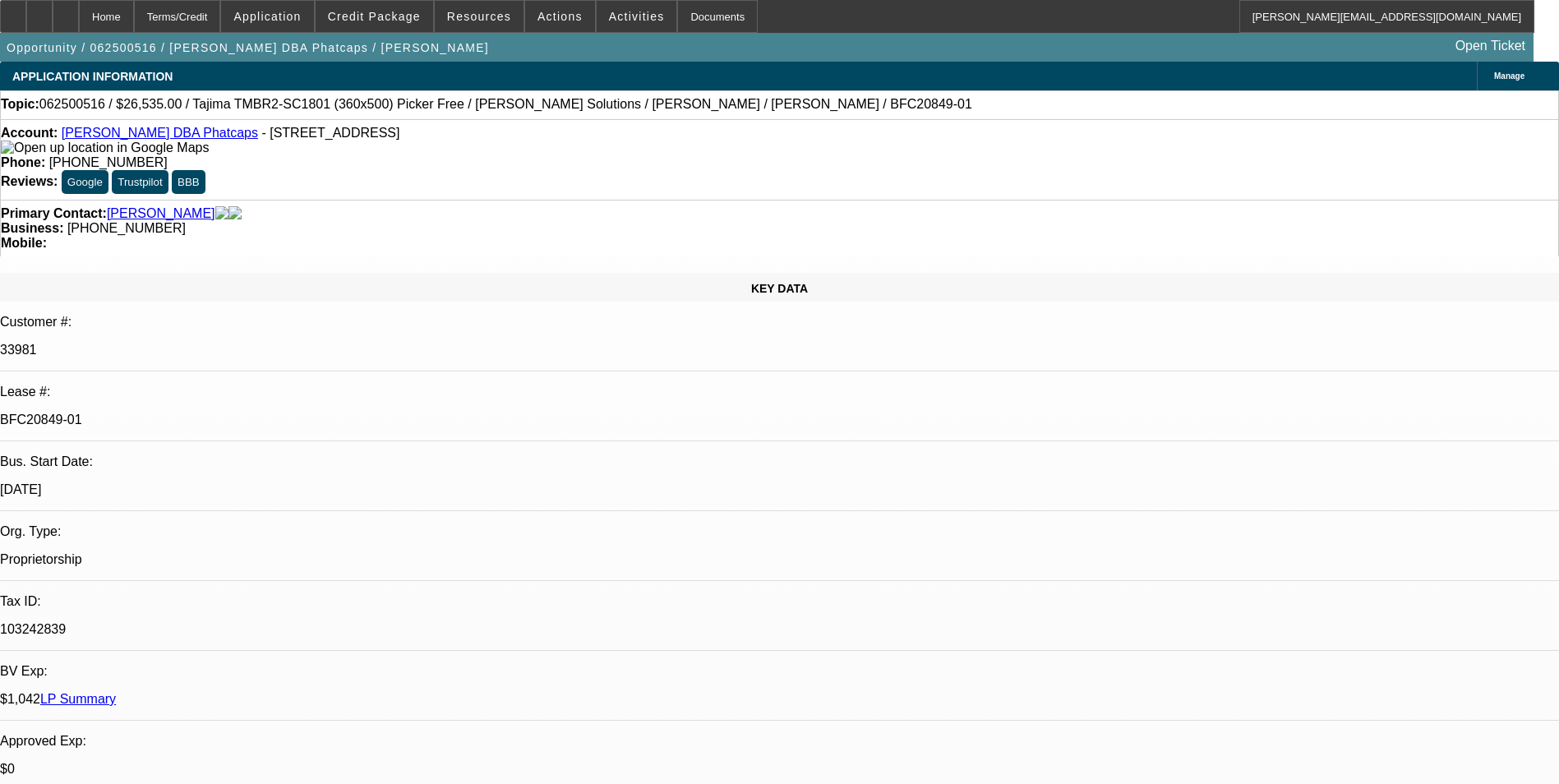
select select "0"
select select "0.1"
select select "0"
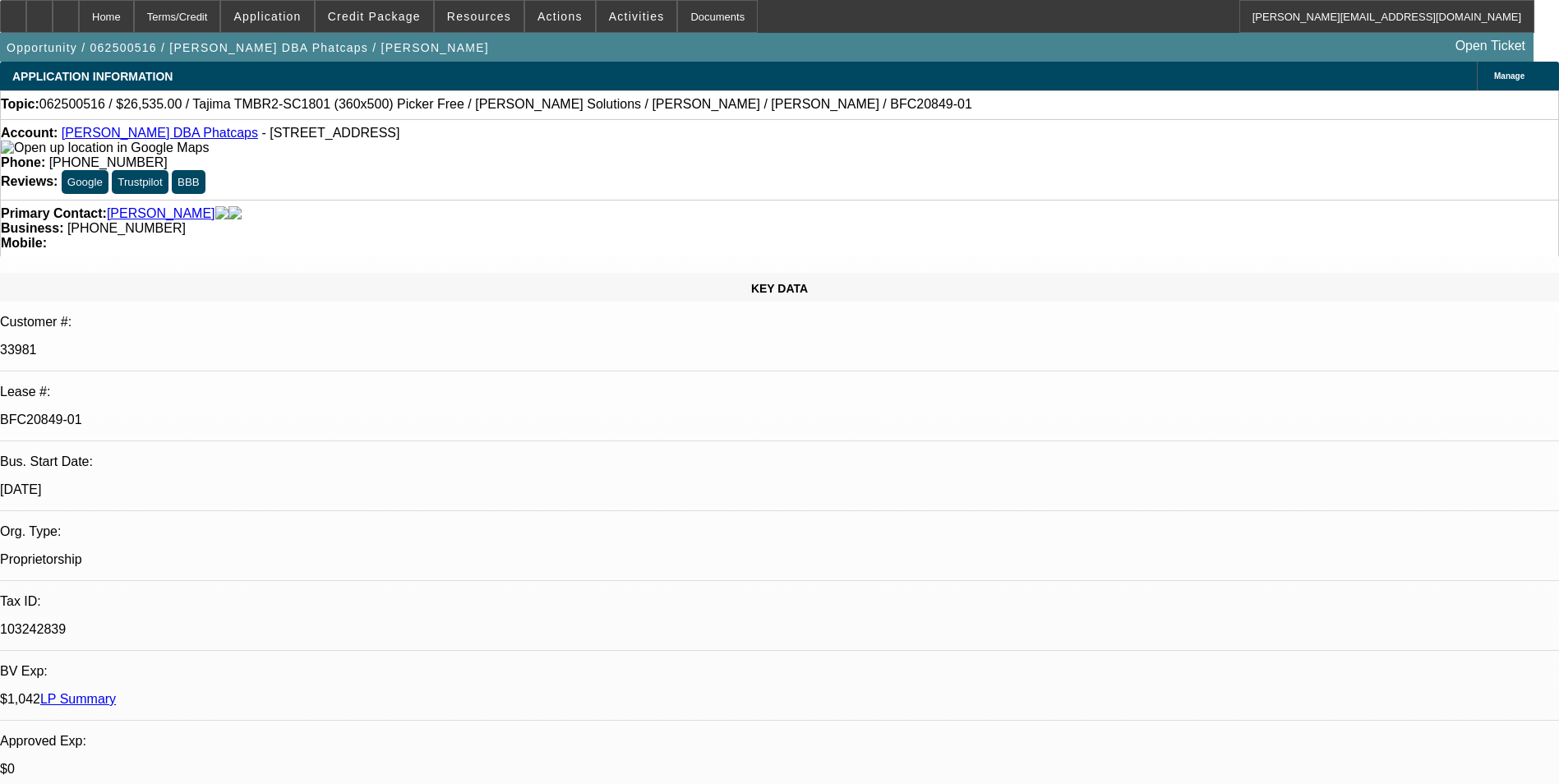
select select "0.1"
select select "0"
select select "0.1"
select select "0"
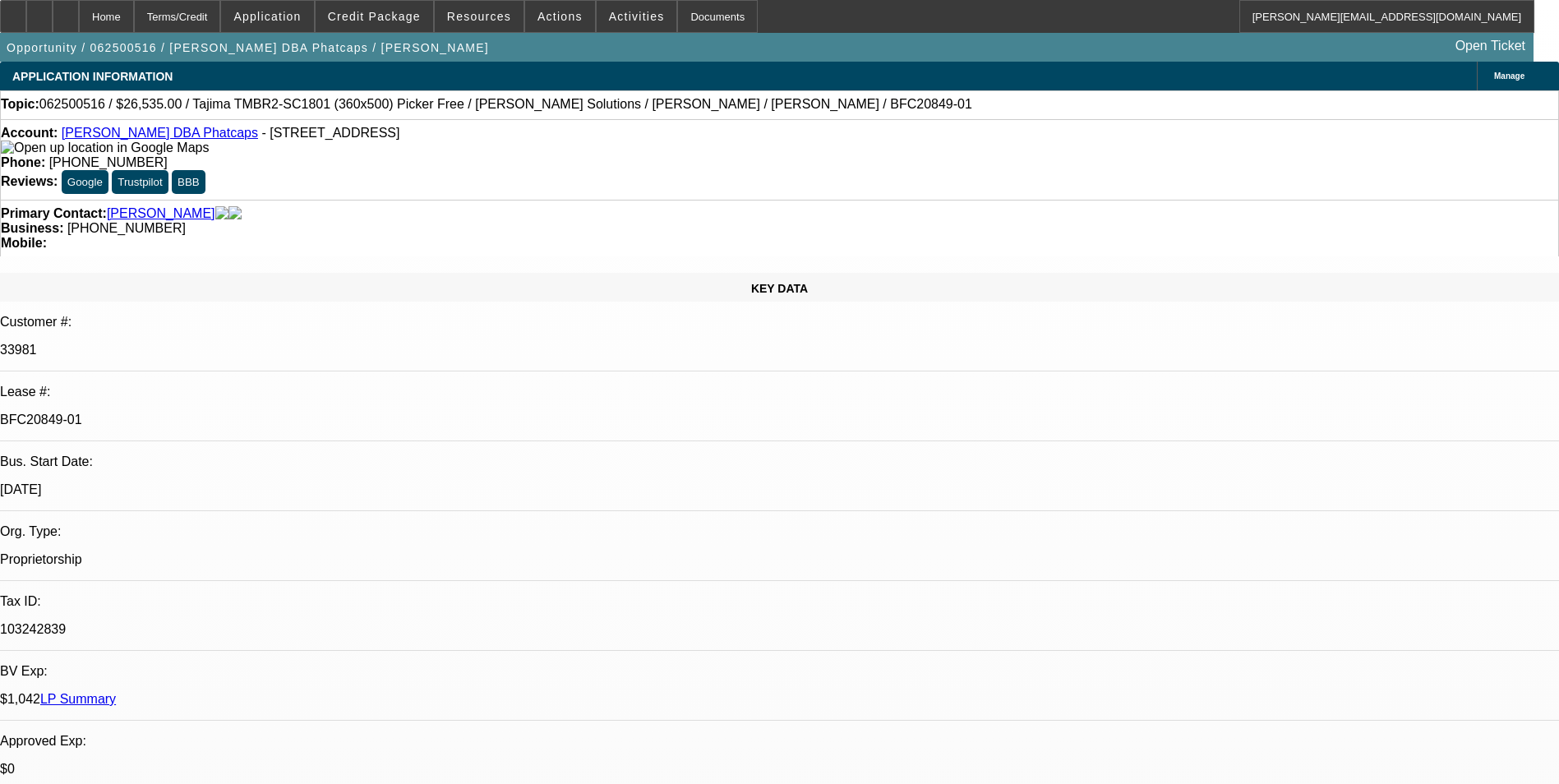
select select "0"
select select "0.1"
select select "1"
select select "5"
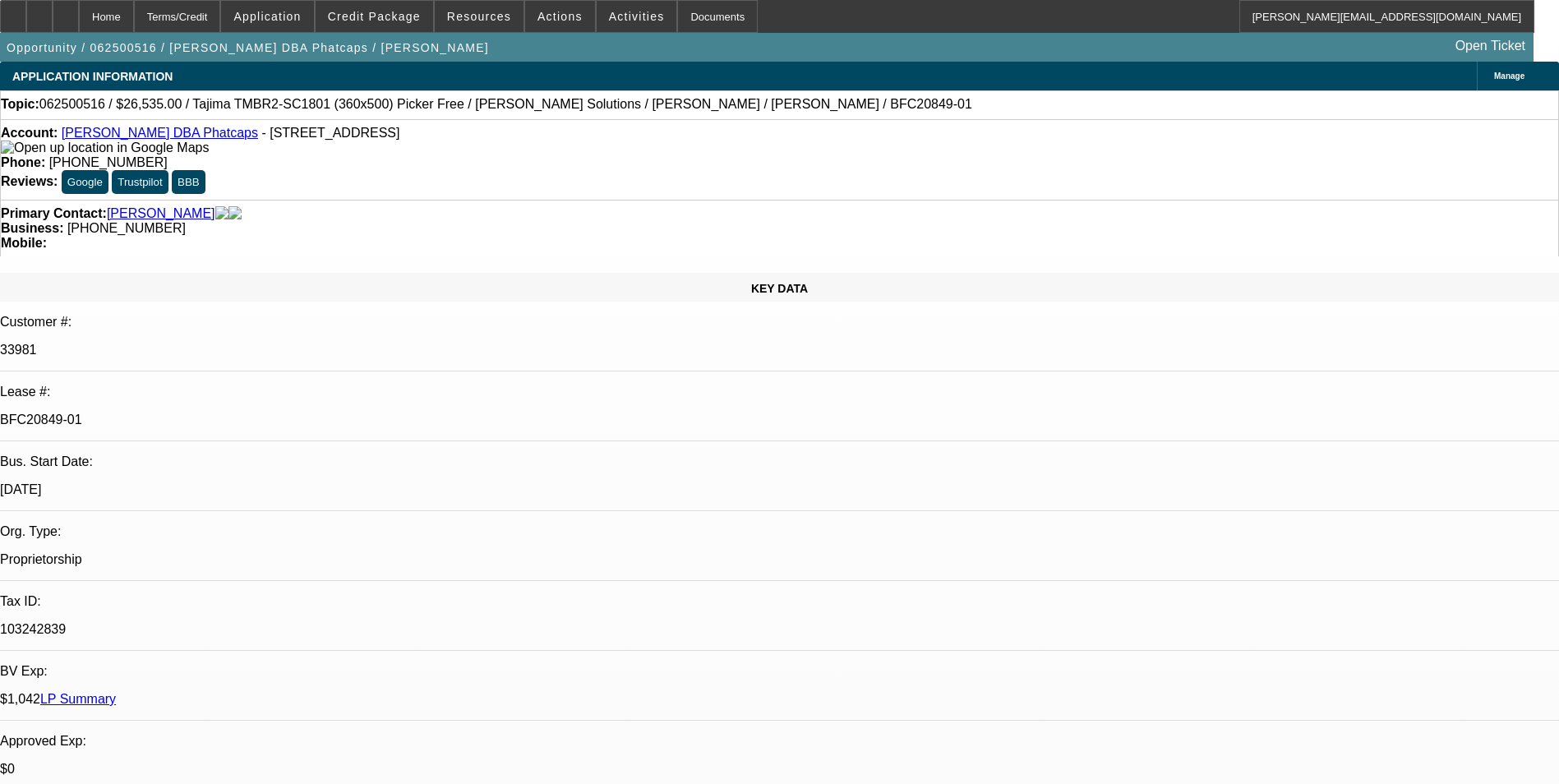
select select "1"
select select "5"
select select "1"
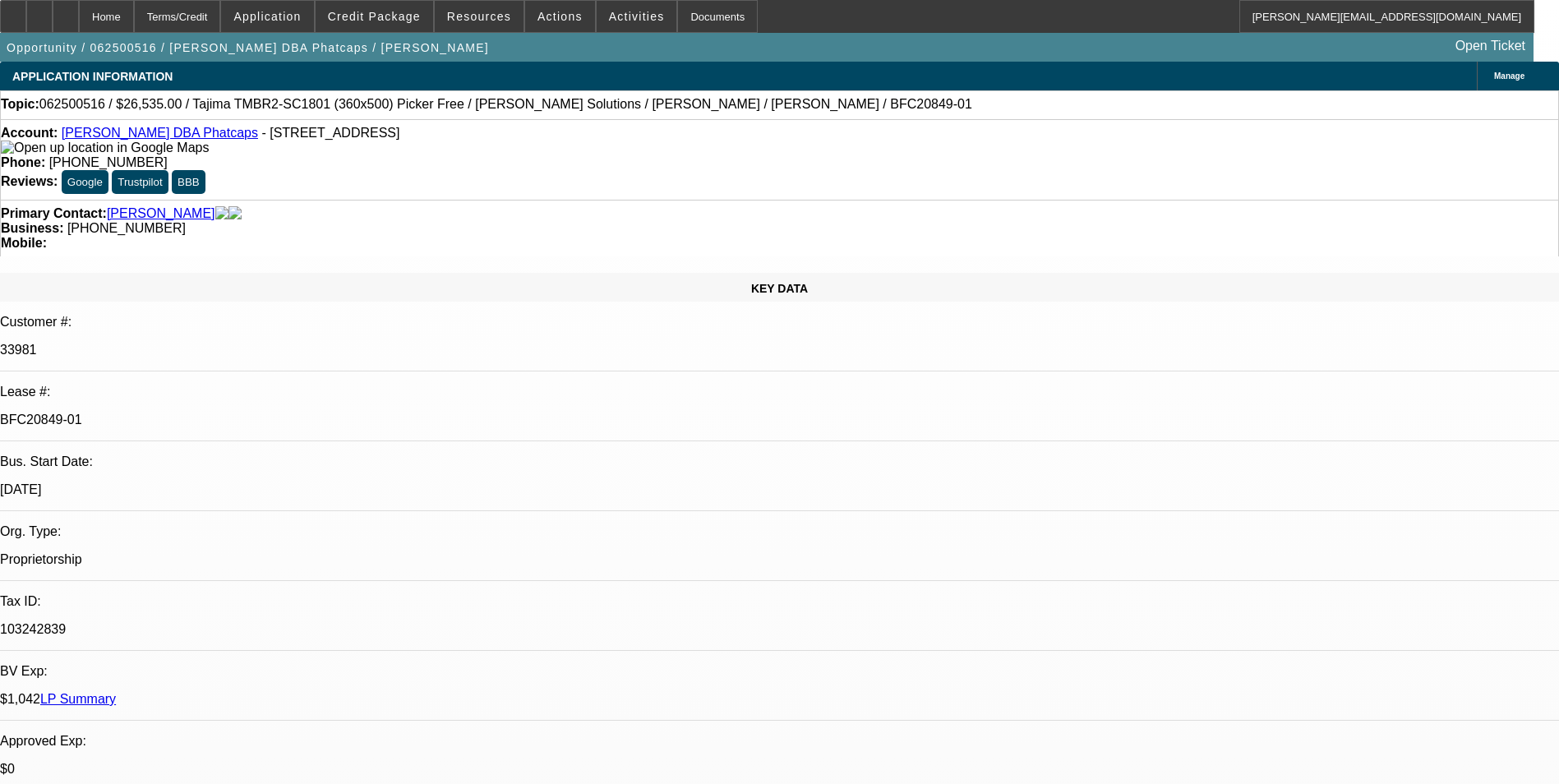
select select "5"
select select "1"
select select "5"
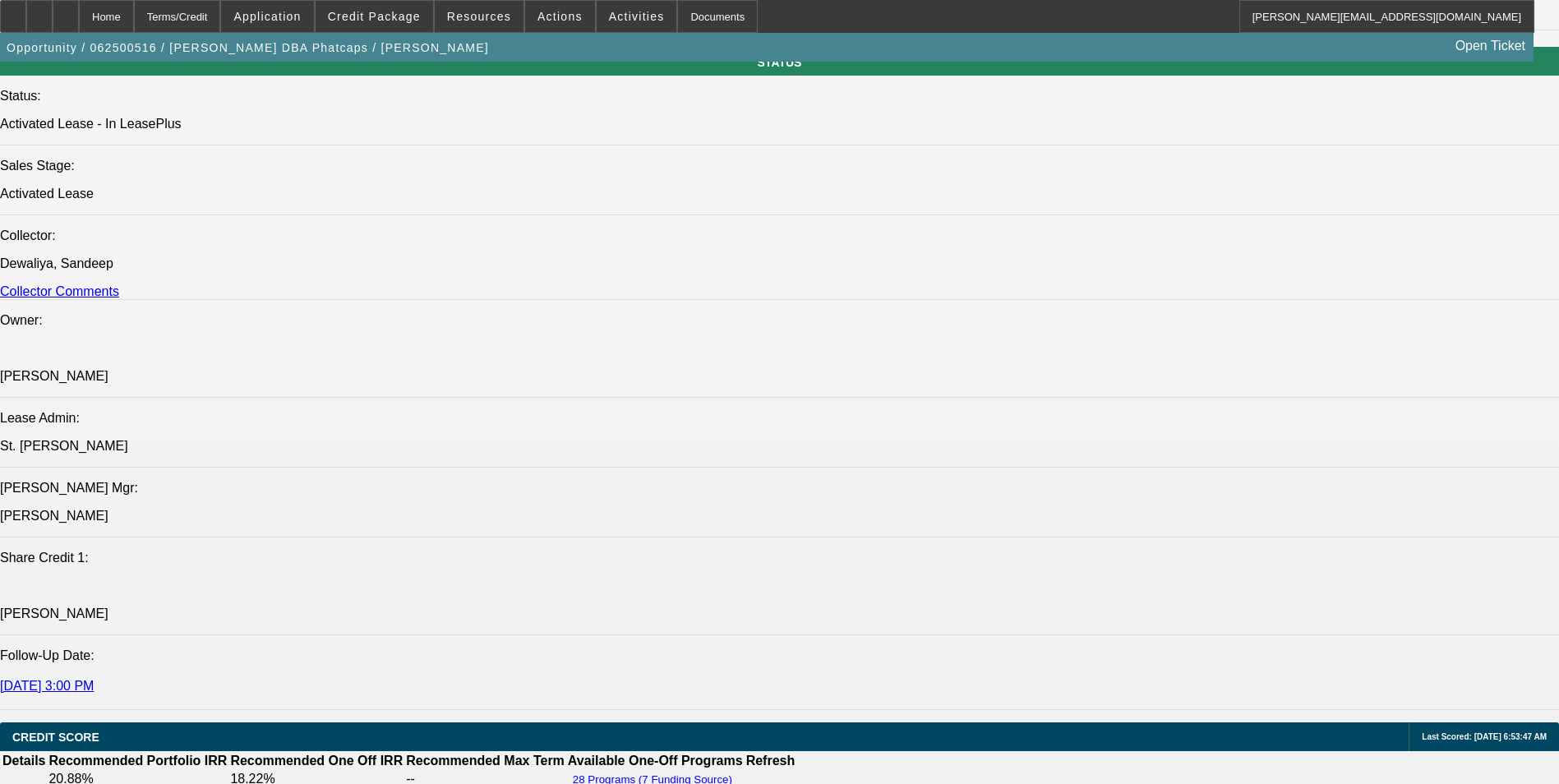
scroll to position [1890, 0]
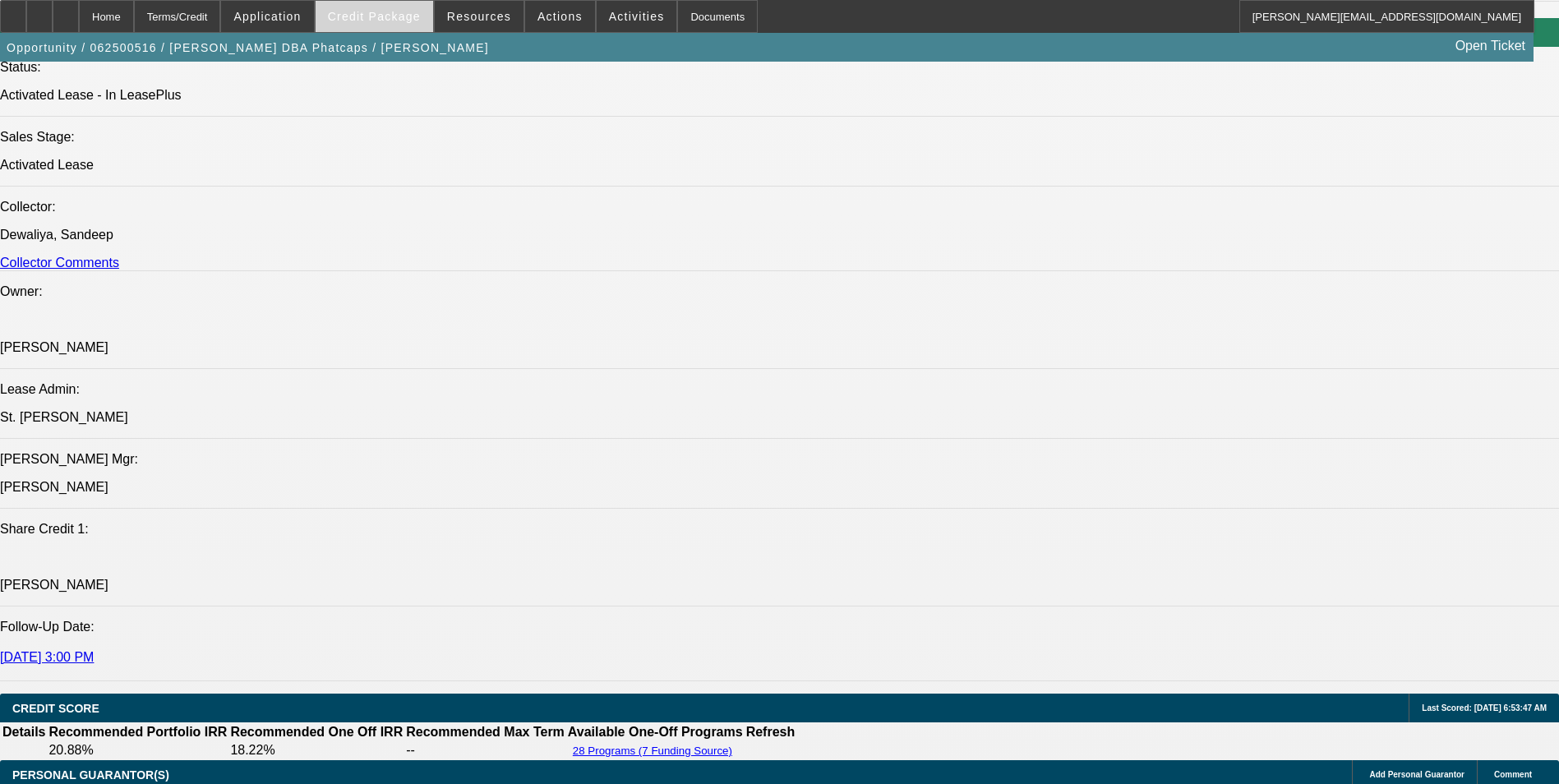
click at [398, 13] on span "Credit Package" at bounding box center [373, 16] width 93 height 13
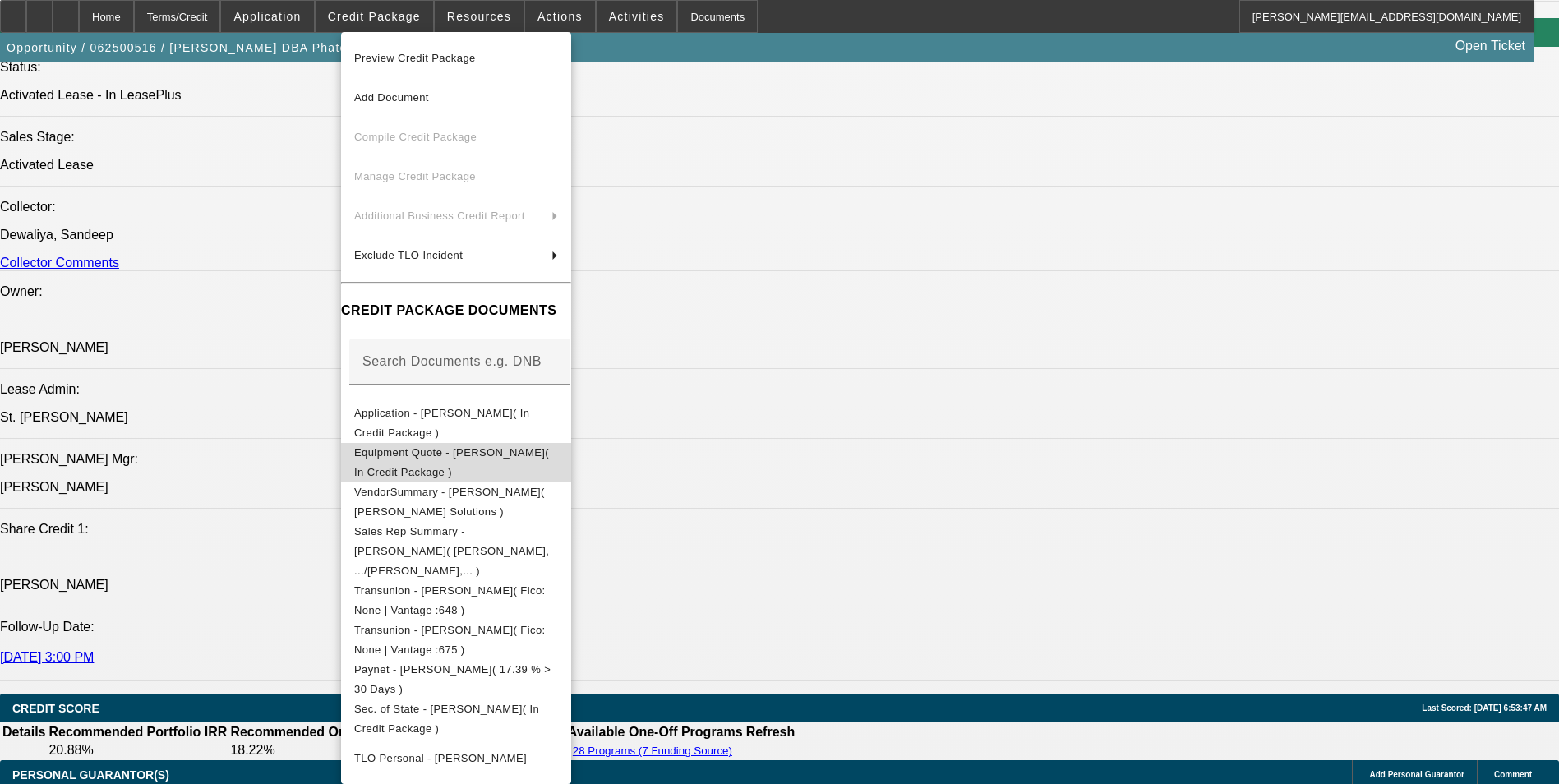
click at [560, 445] on button "Equipment Quote - [PERSON_NAME]( In Credit Package )" at bounding box center [456, 462] width 230 height 39
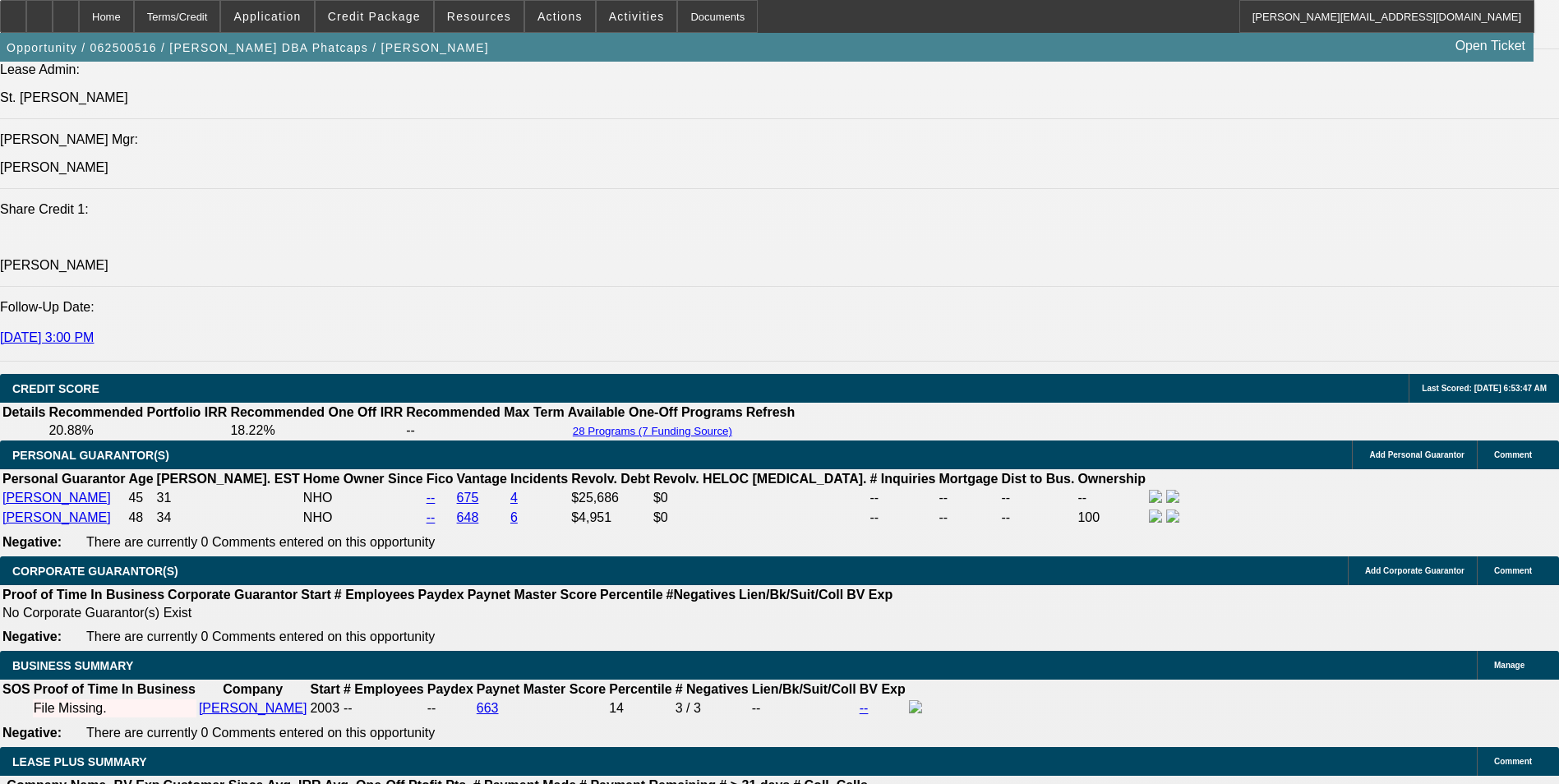
scroll to position [2237, 0]
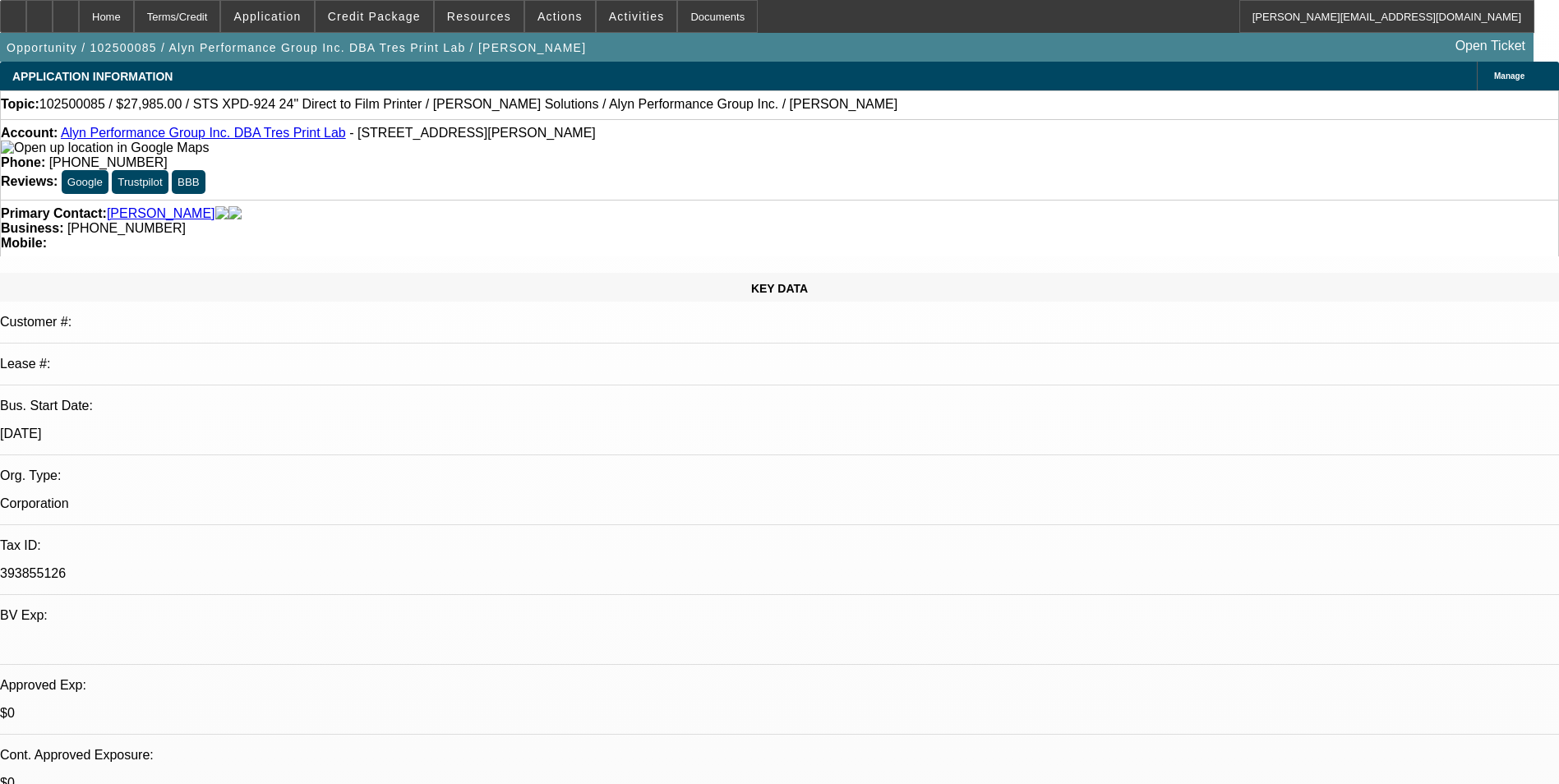
select select "0"
select select "6"
select select "0"
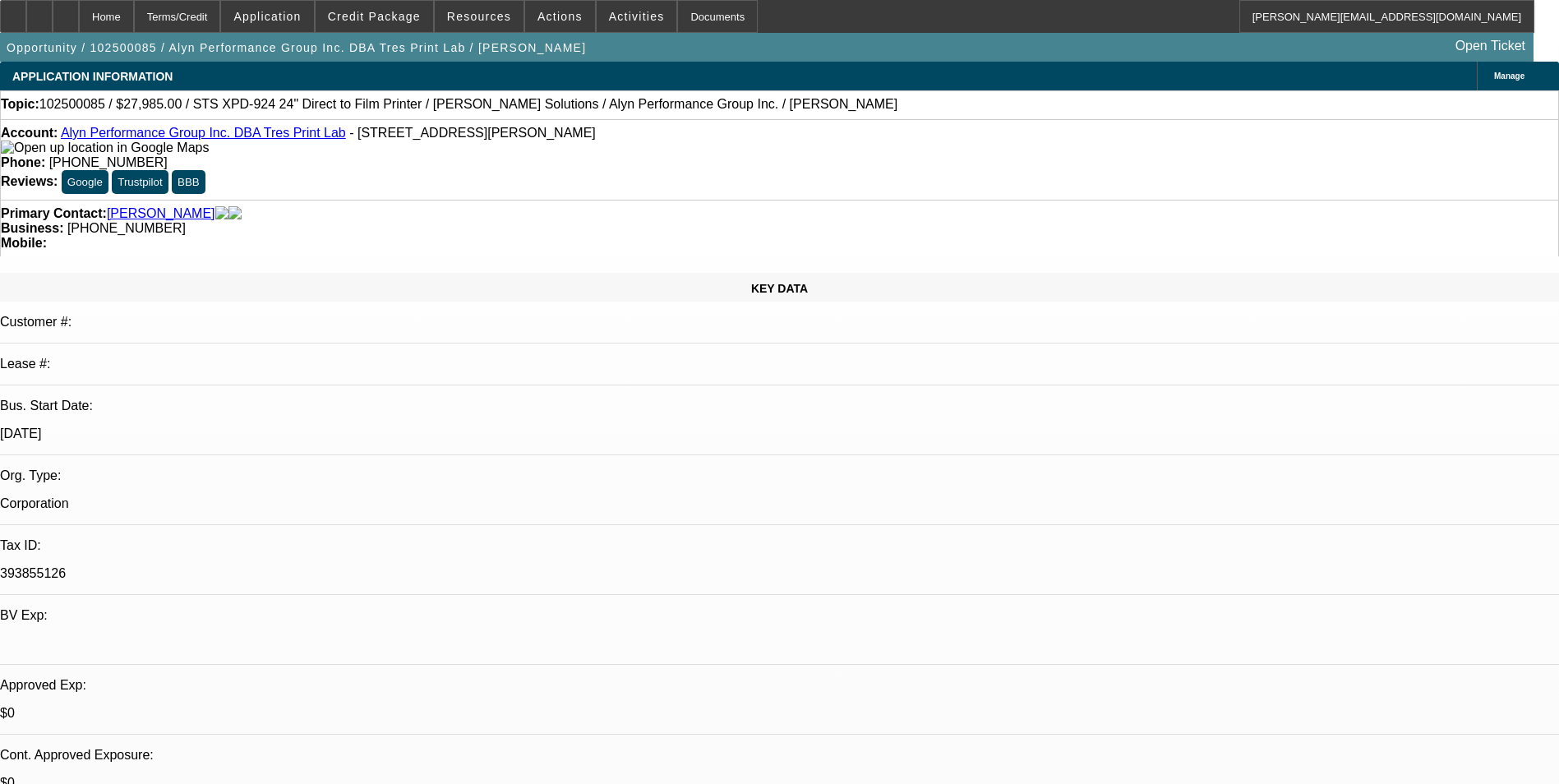
select select "0"
select select "6"
select select "0"
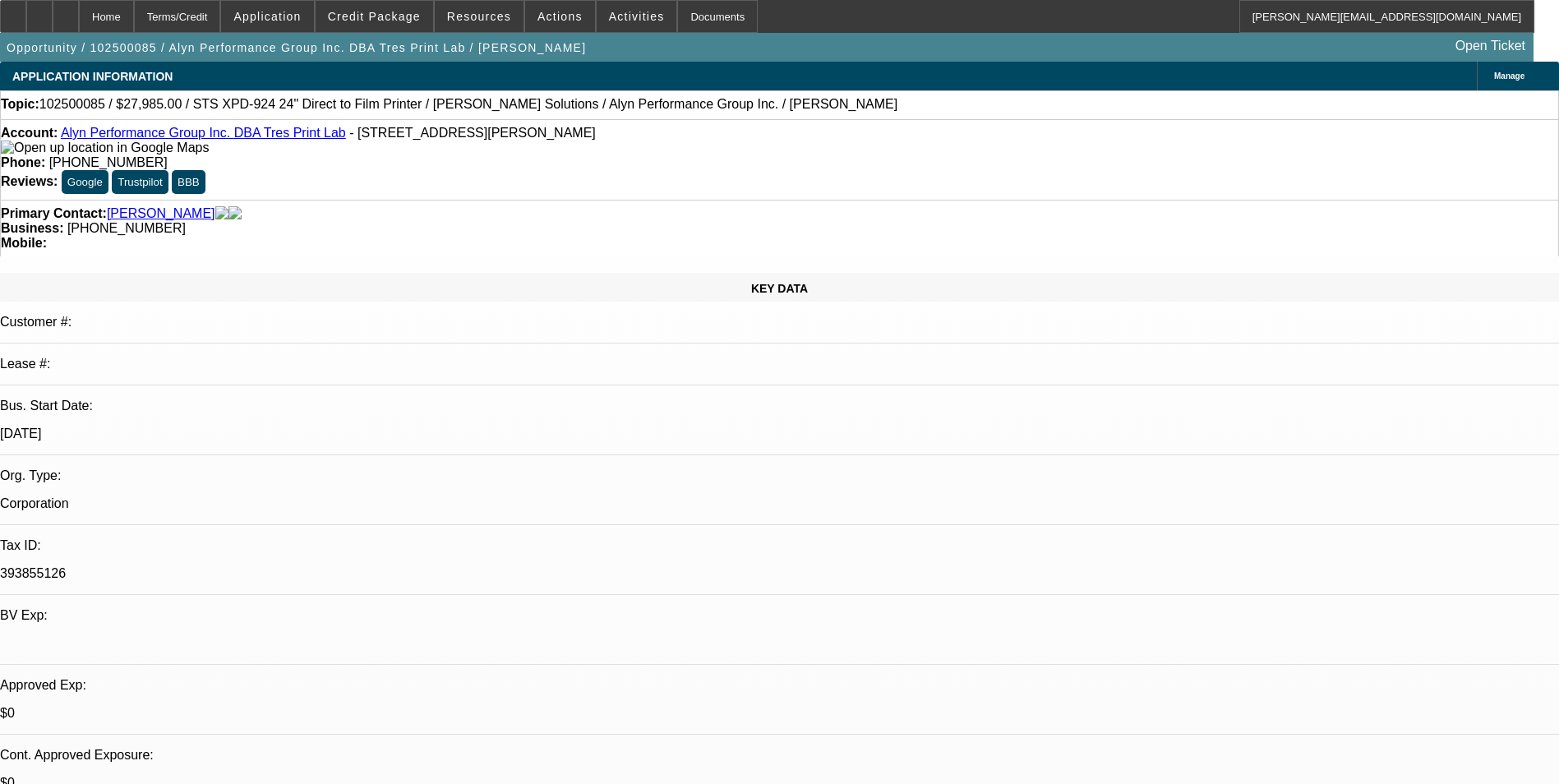
select select "0"
select select "6"
select select "0"
select select "0.1"
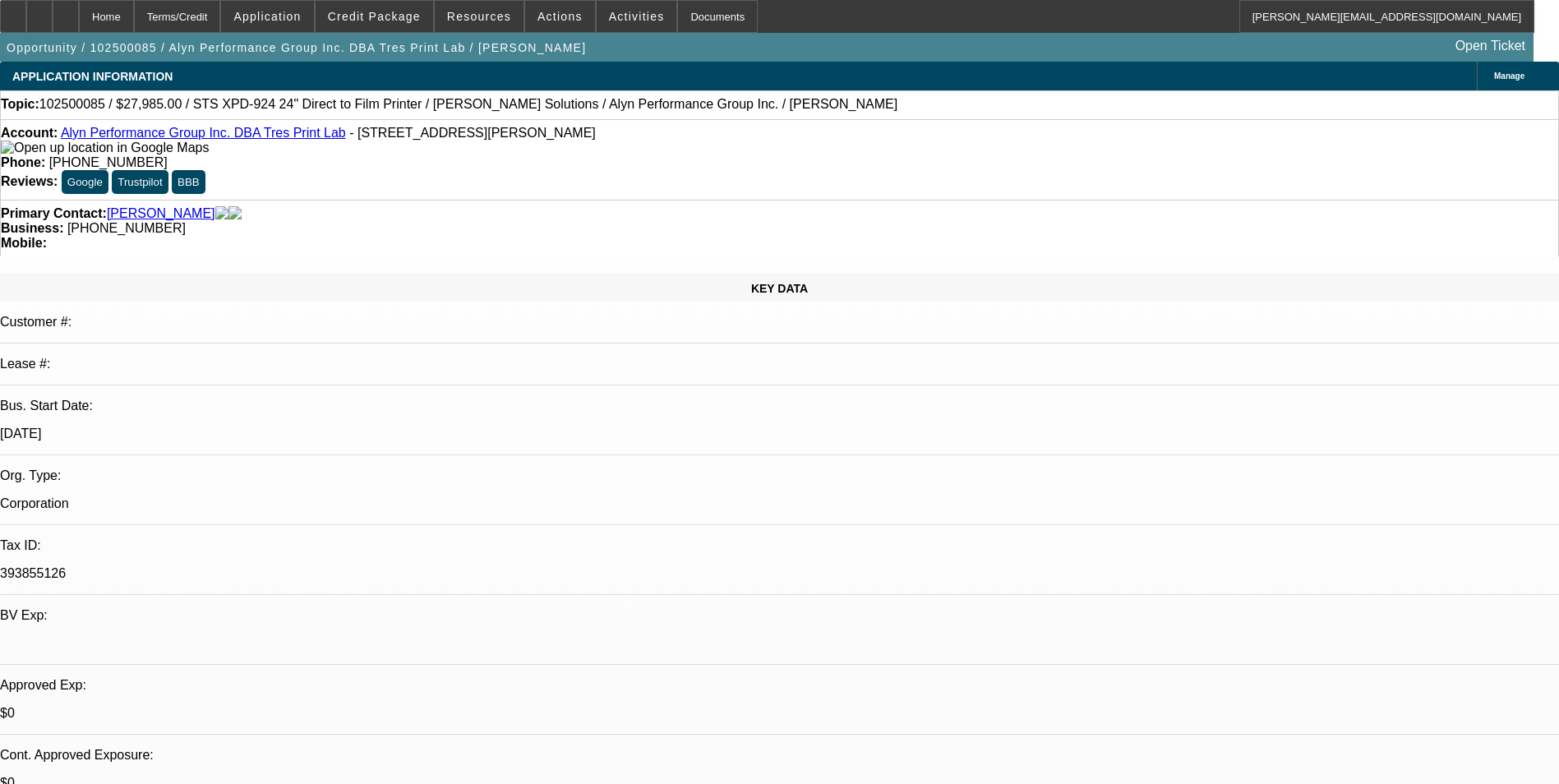
select select "4"
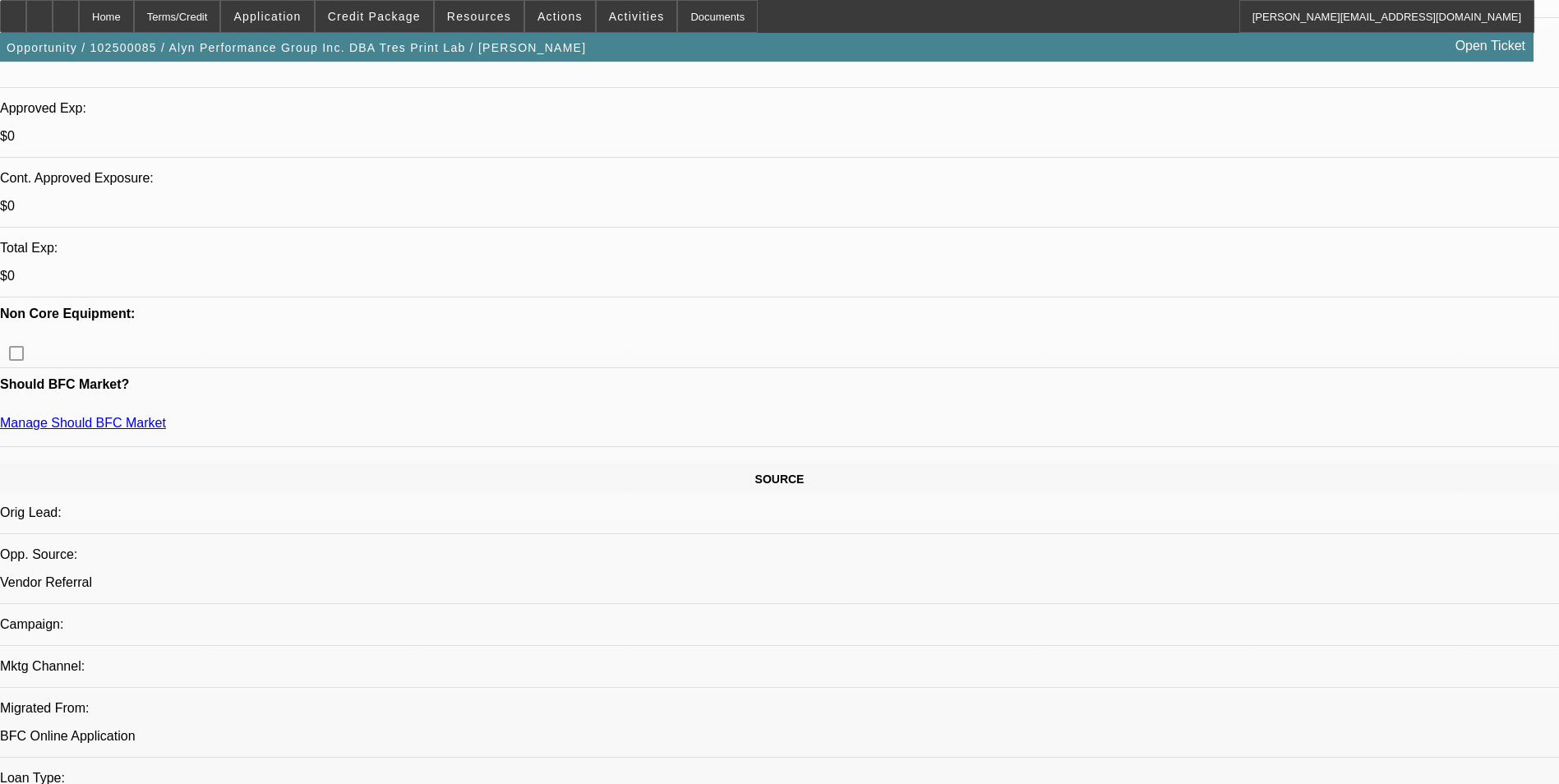
scroll to position [575, 0]
click at [79, 21] on div at bounding box center [65, 16] width 26 height 33
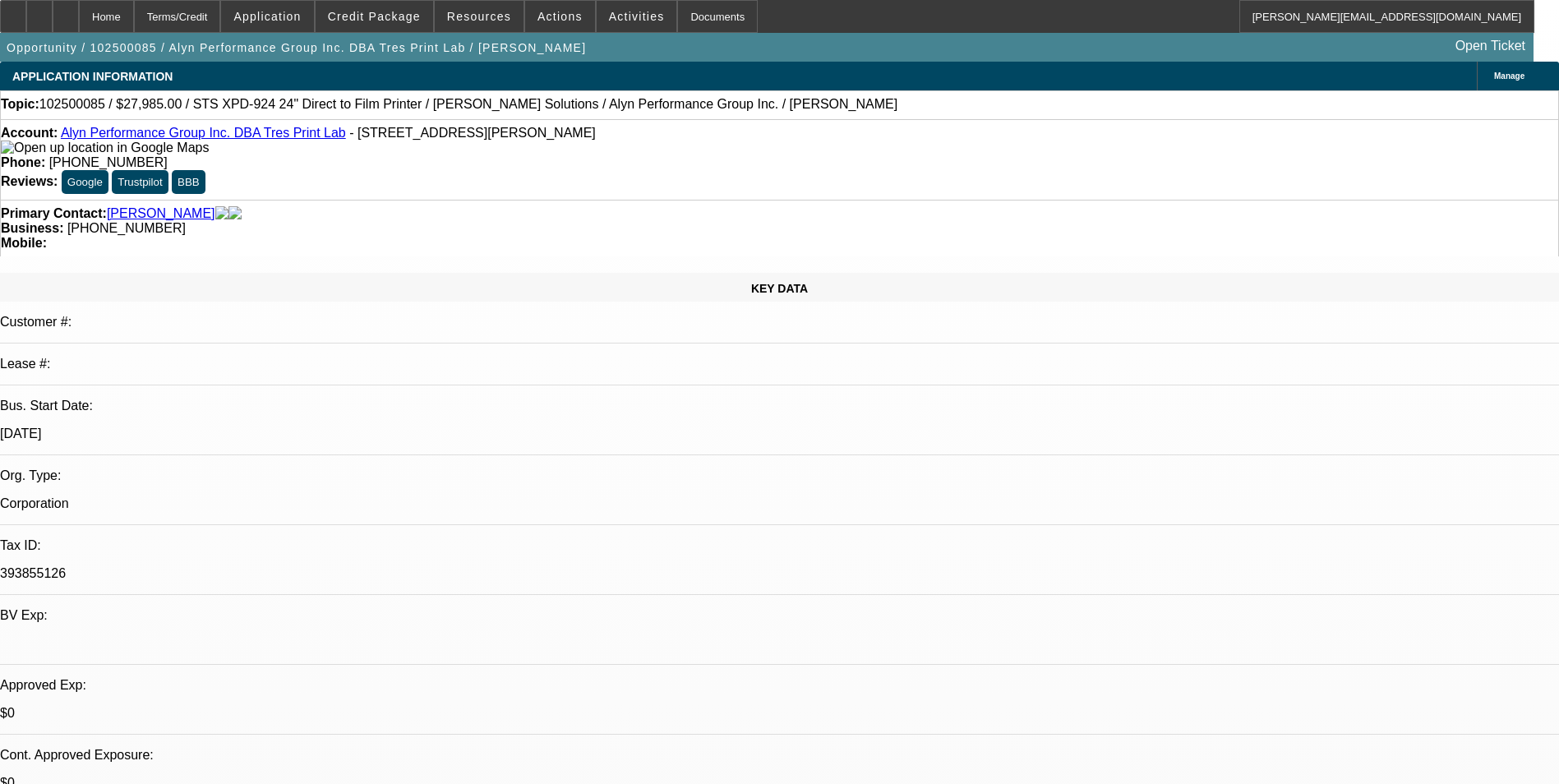
select select "0"
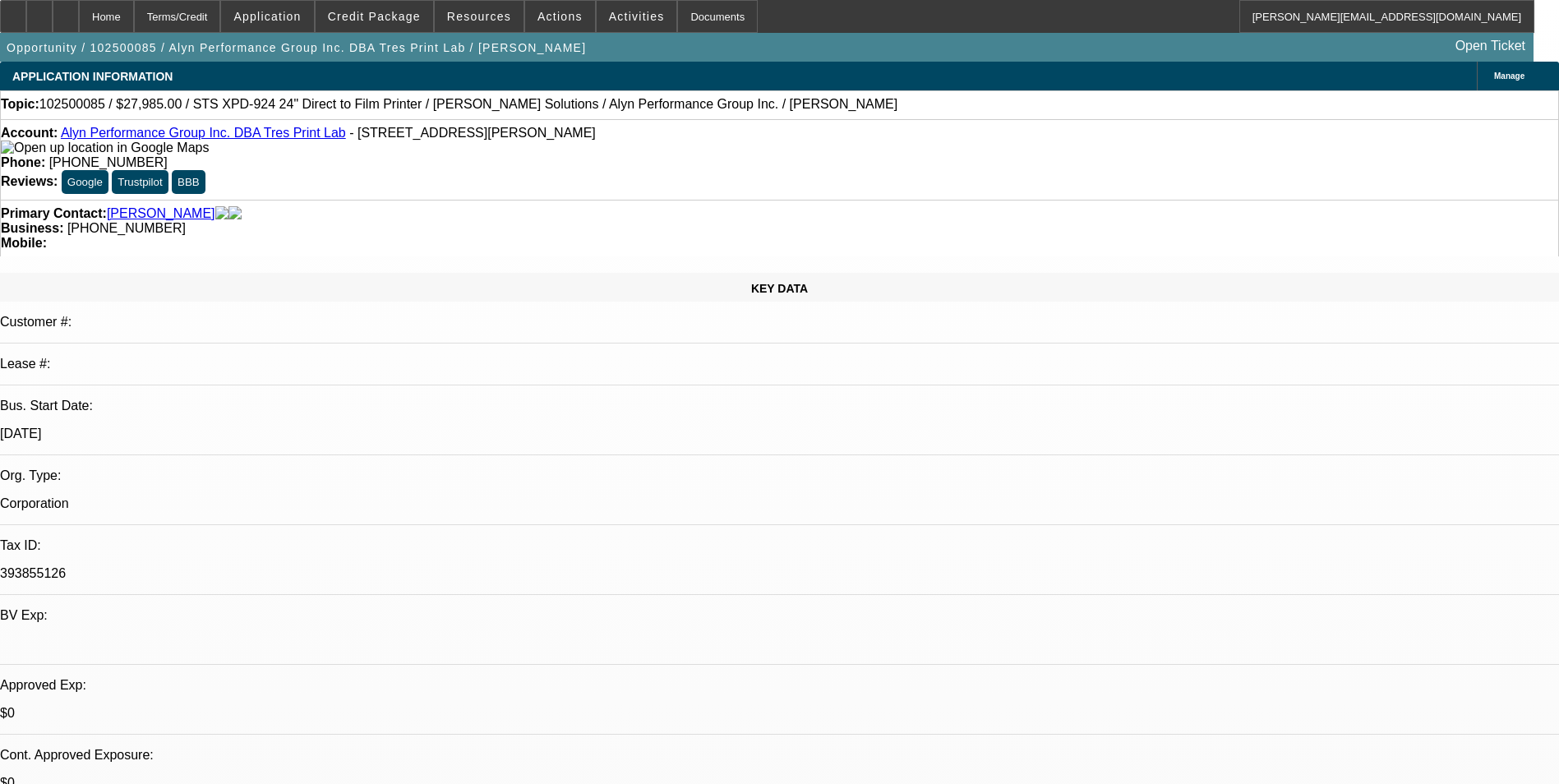
select select "0"
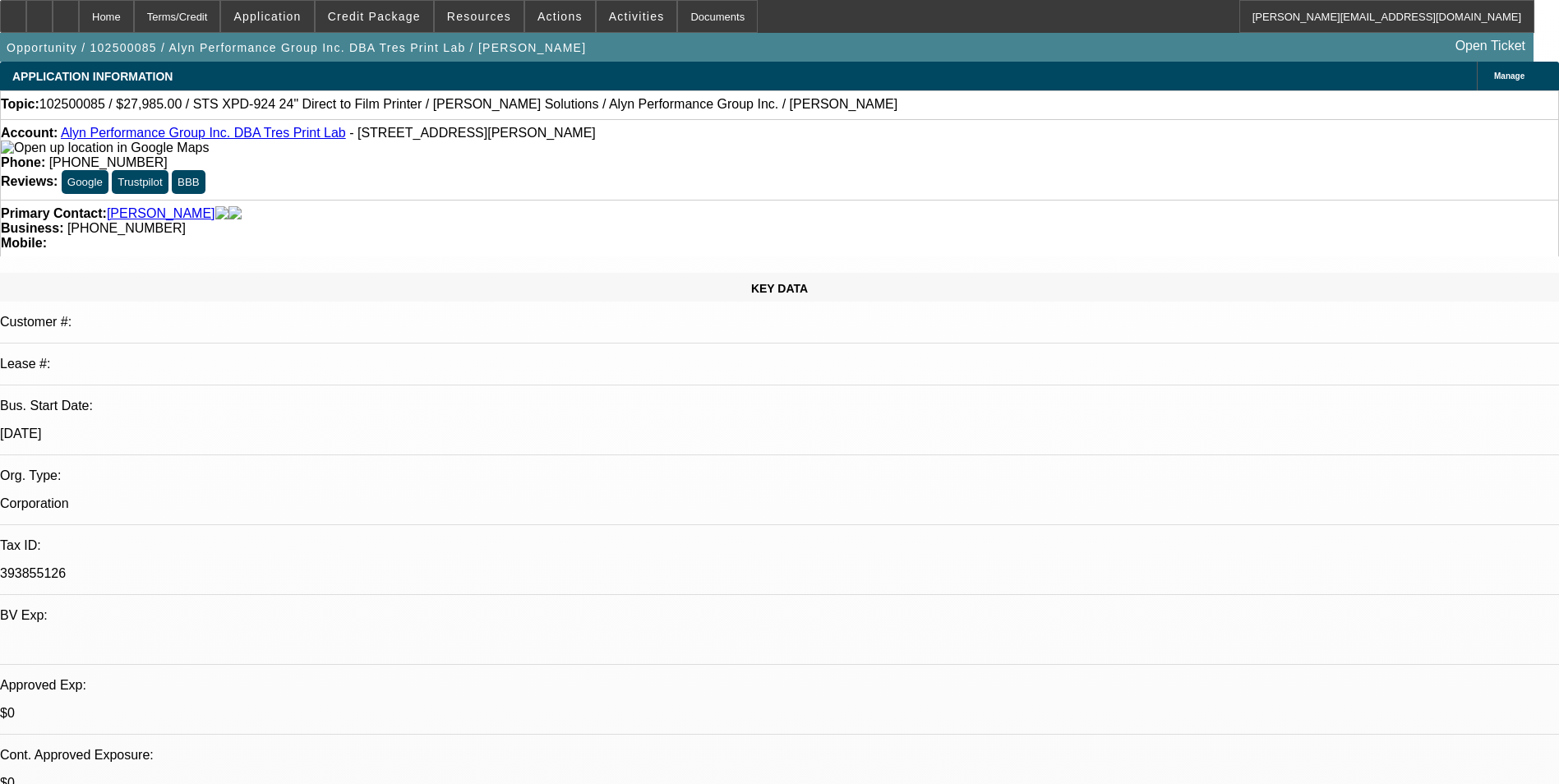
select select "0"
select select "0.1"
select select "1"
select select "6"
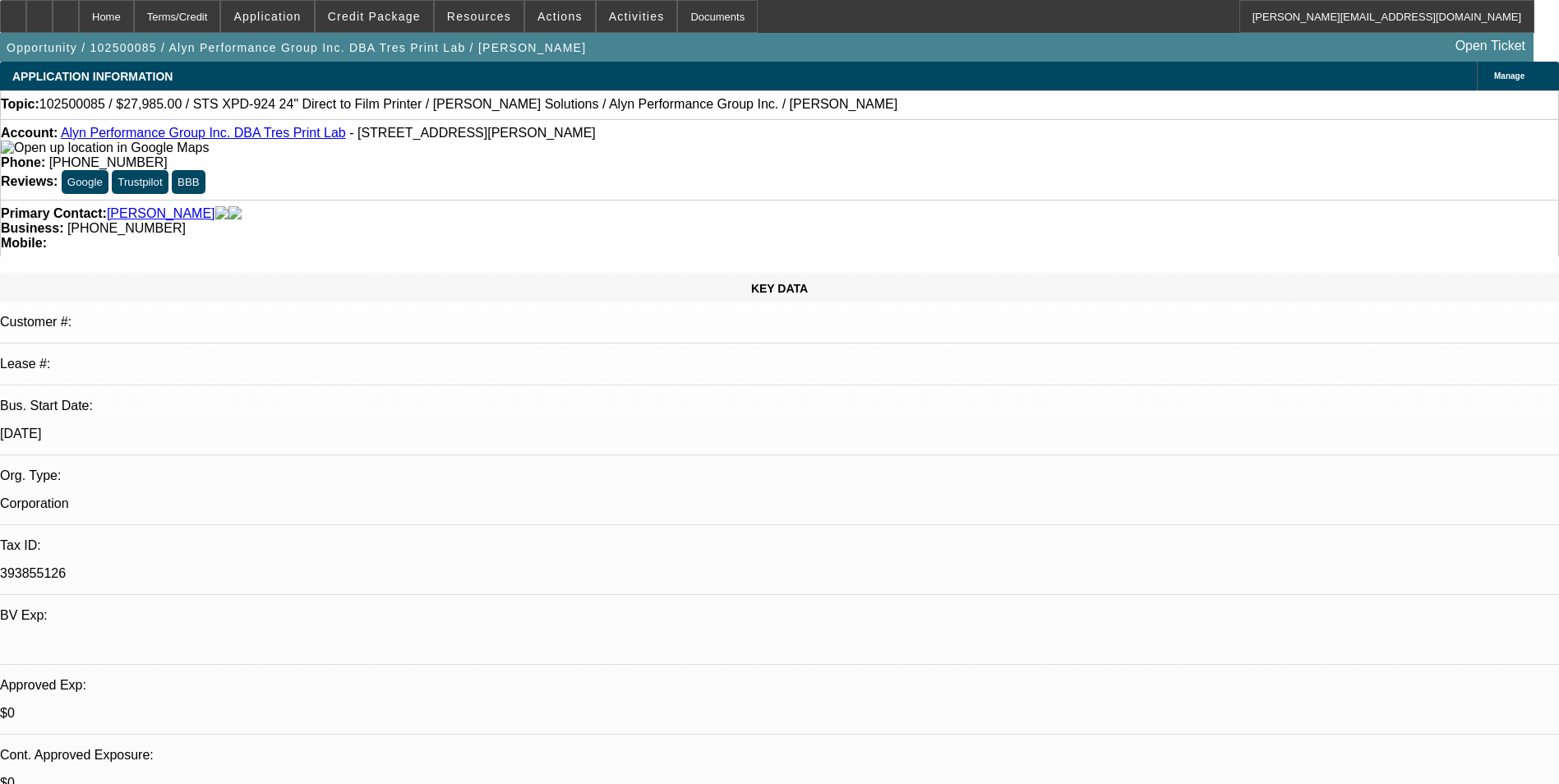
select select "1"
select select "6"
select select "1"
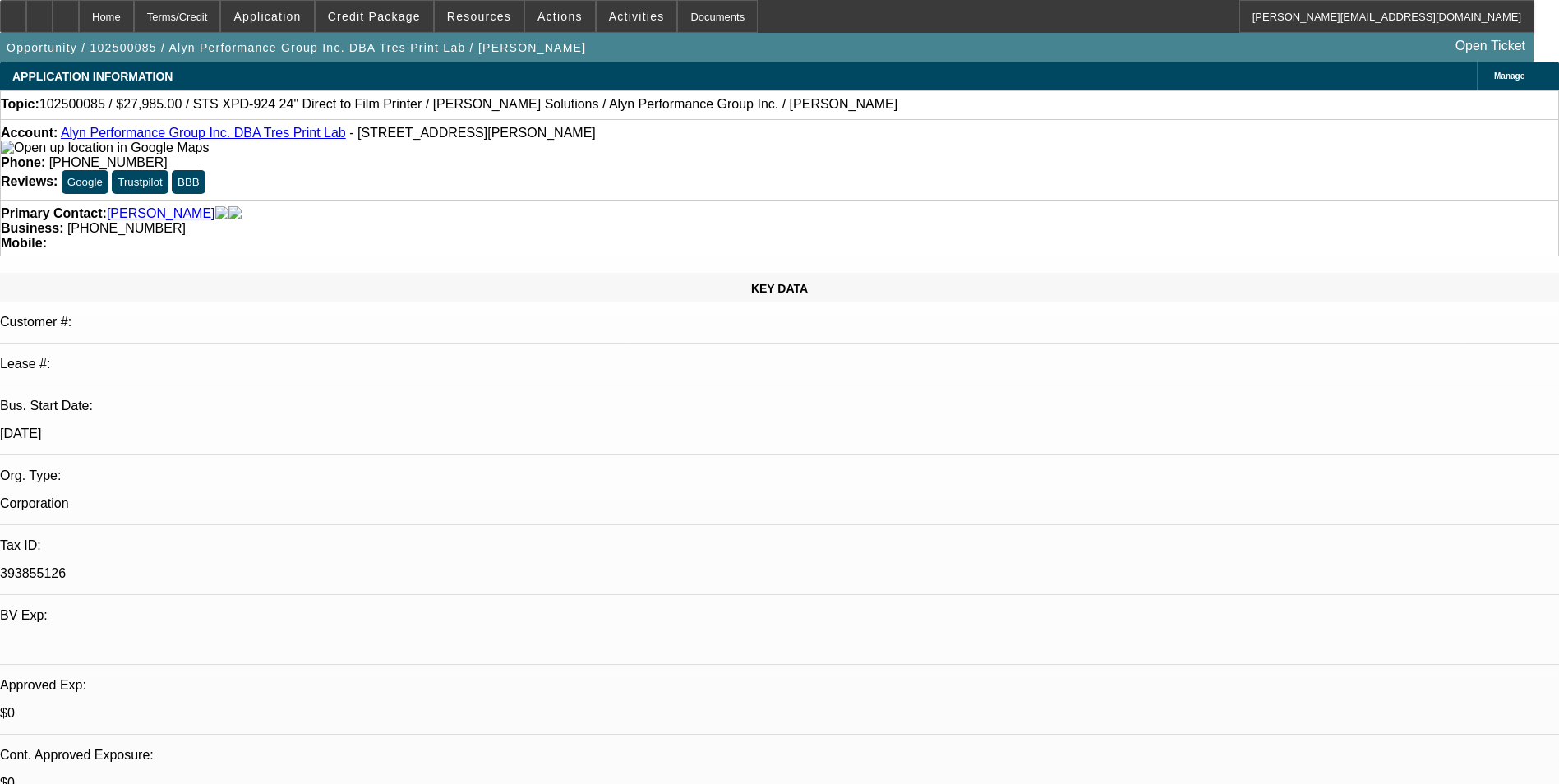
select select "6"
select select "1"
select select "4"
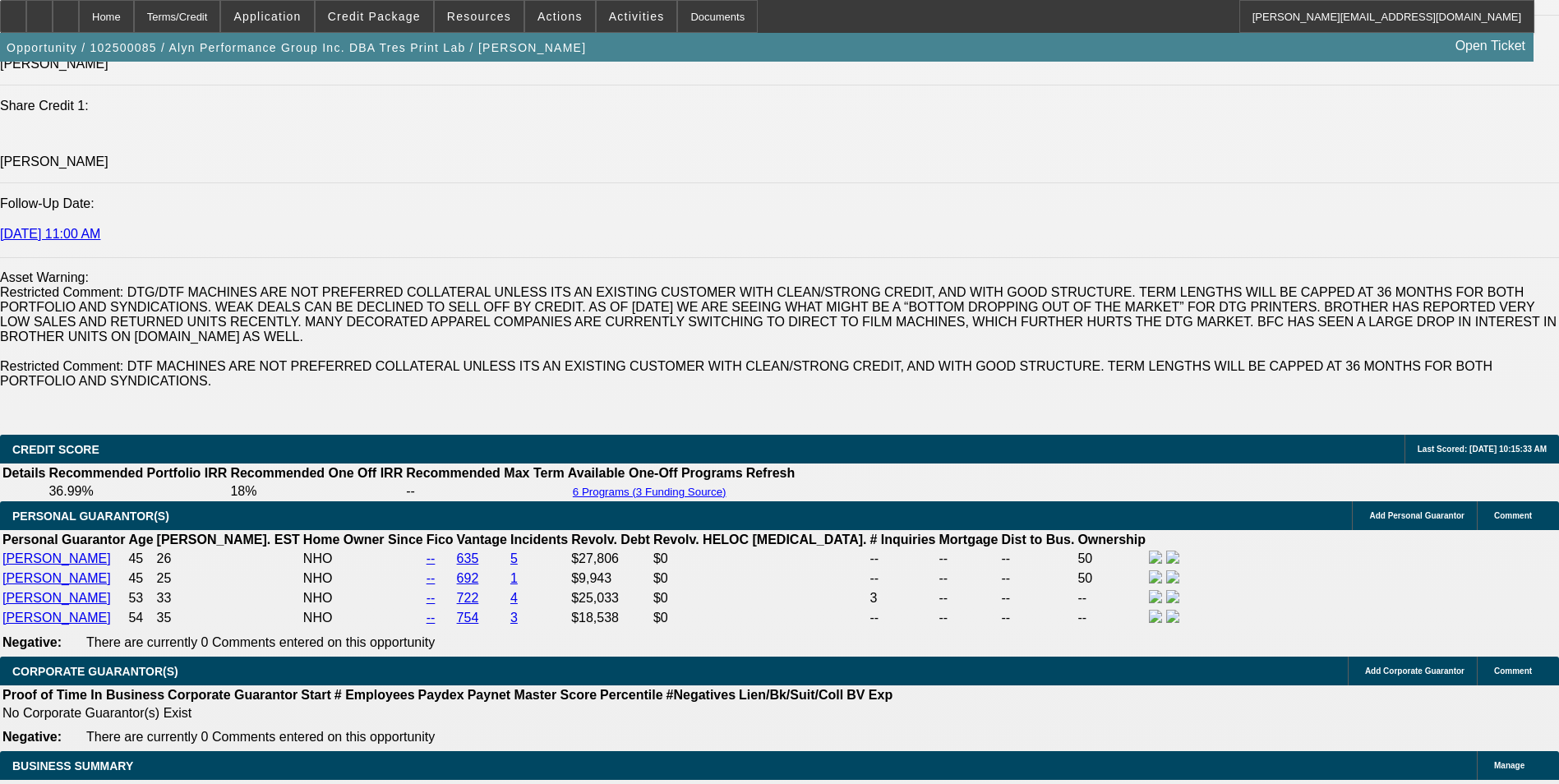
scroll to position [2383, 0]
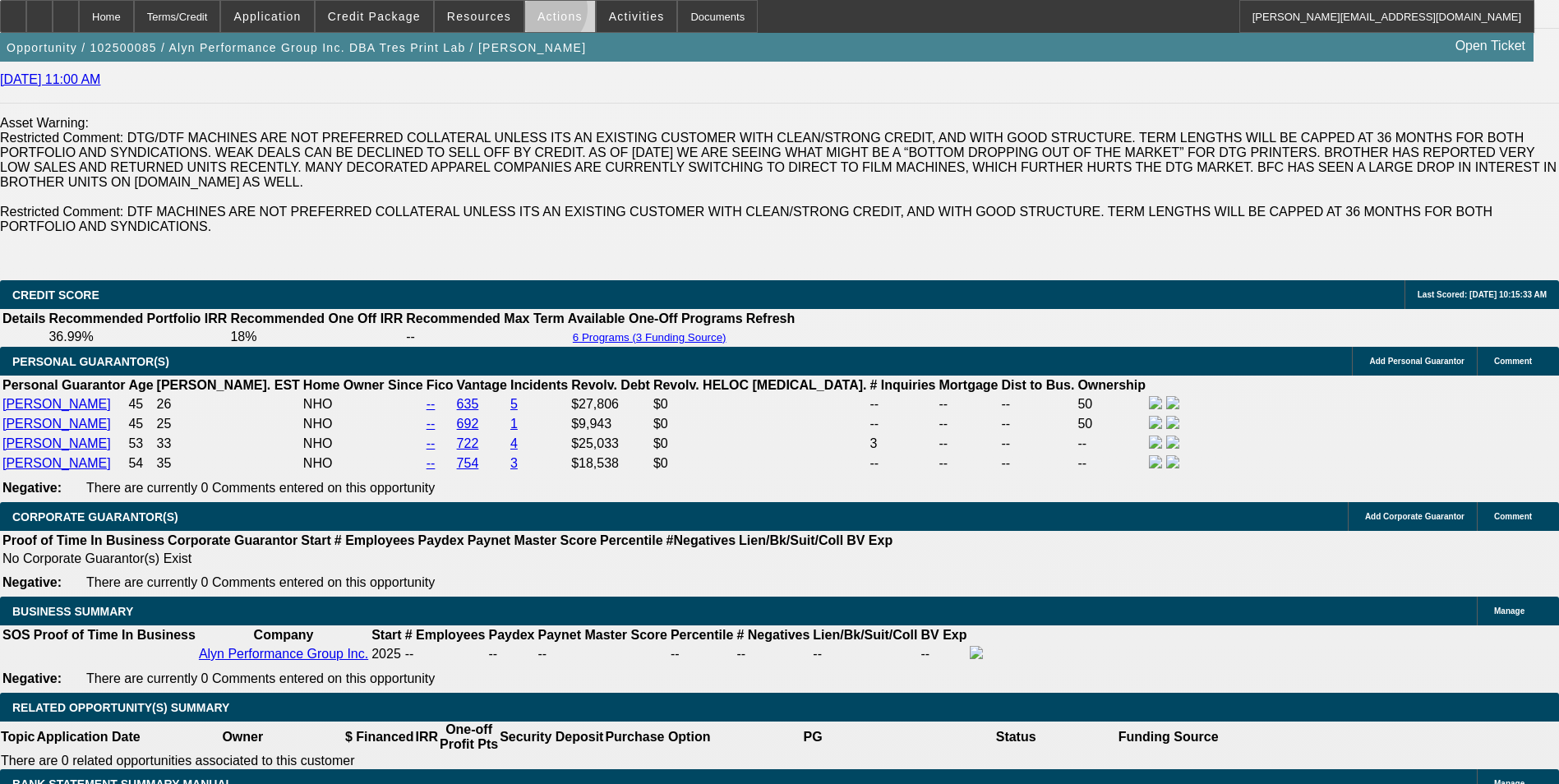
click at [538, 13] on span "Actions" at bounding box center [559, 16] width 45 height 13
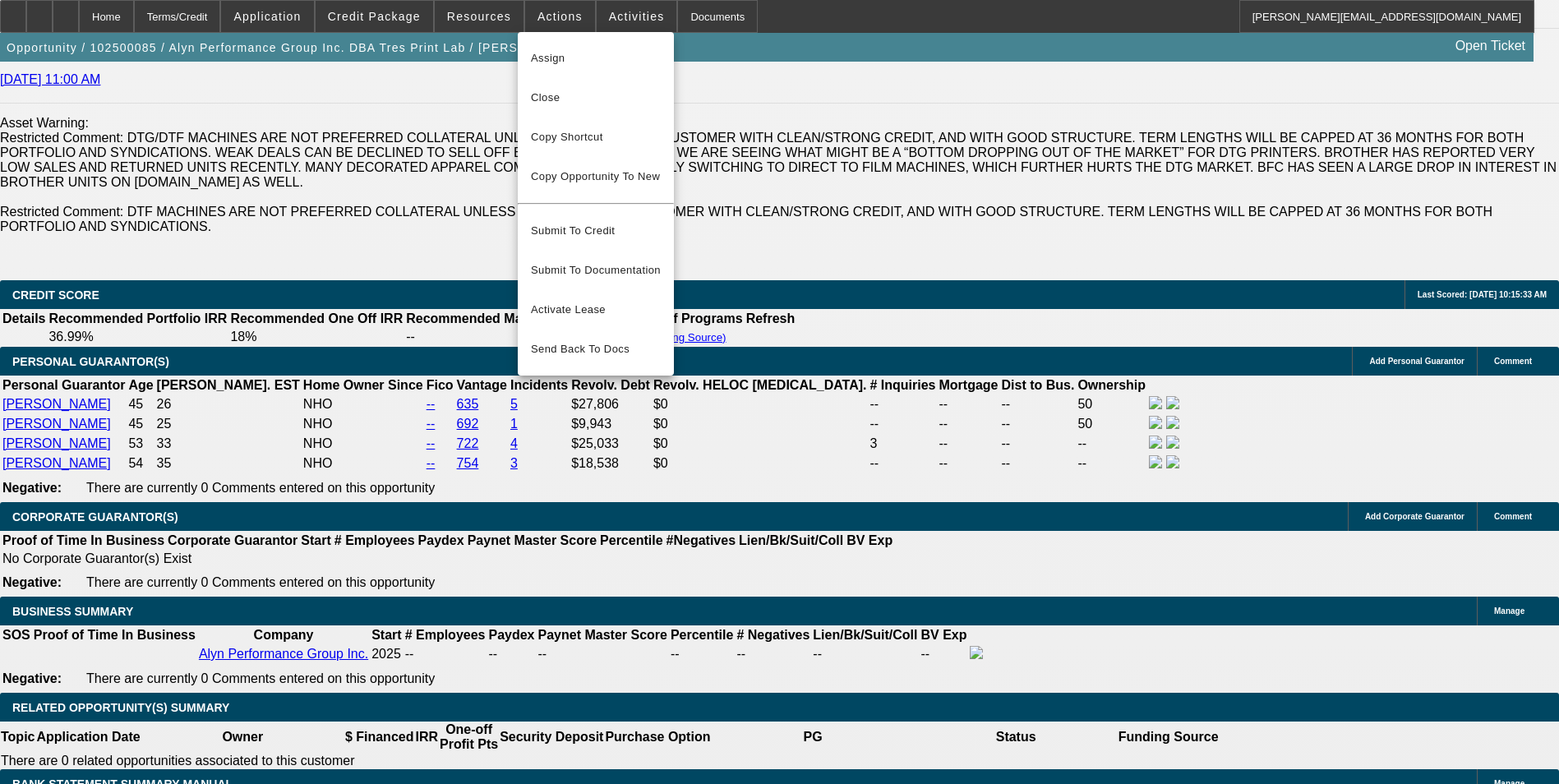
click at [169, 326] on div at bounding box center [779, 392] width 1559 height 784
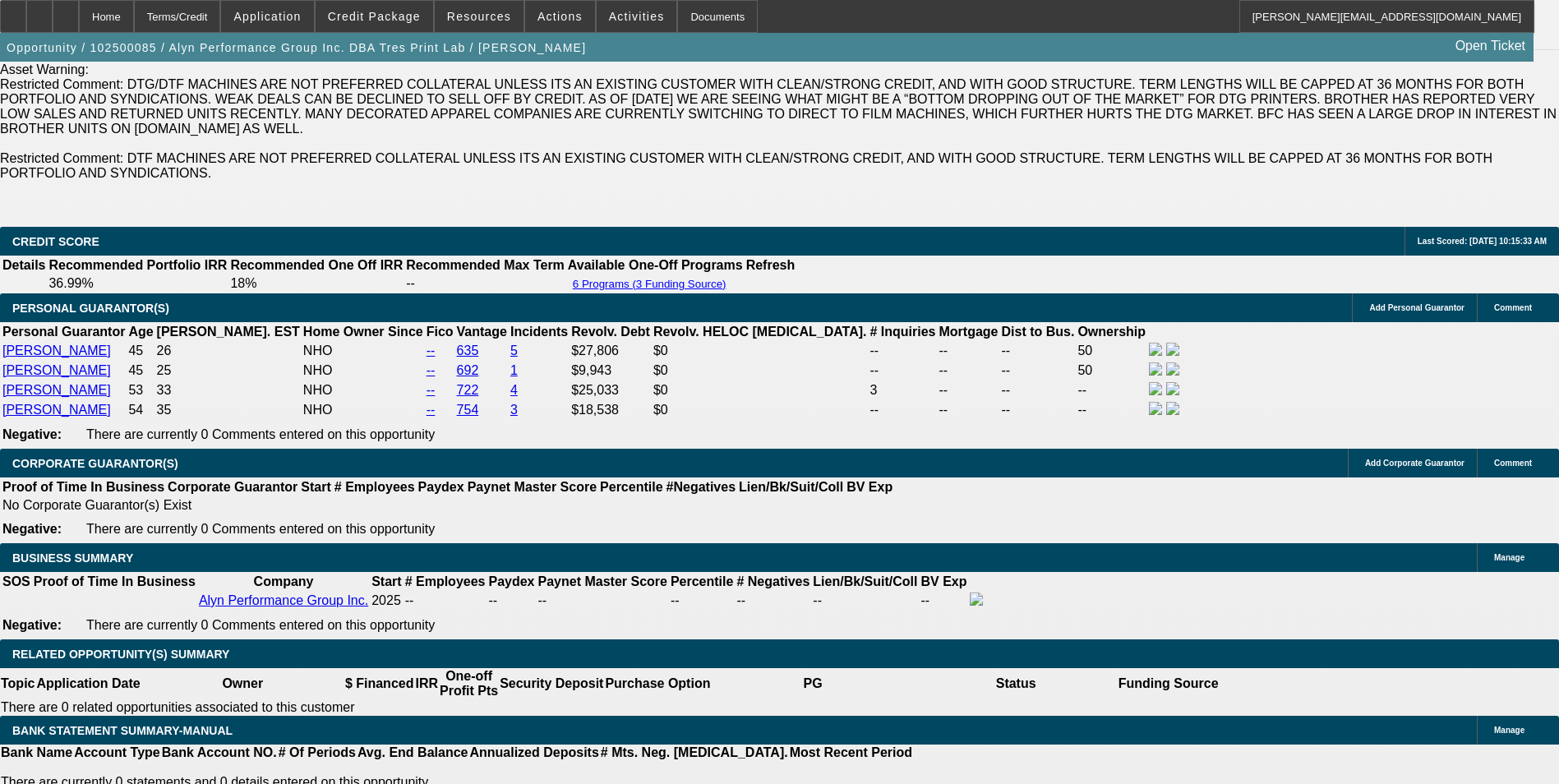
scroll to position [2465, 0]
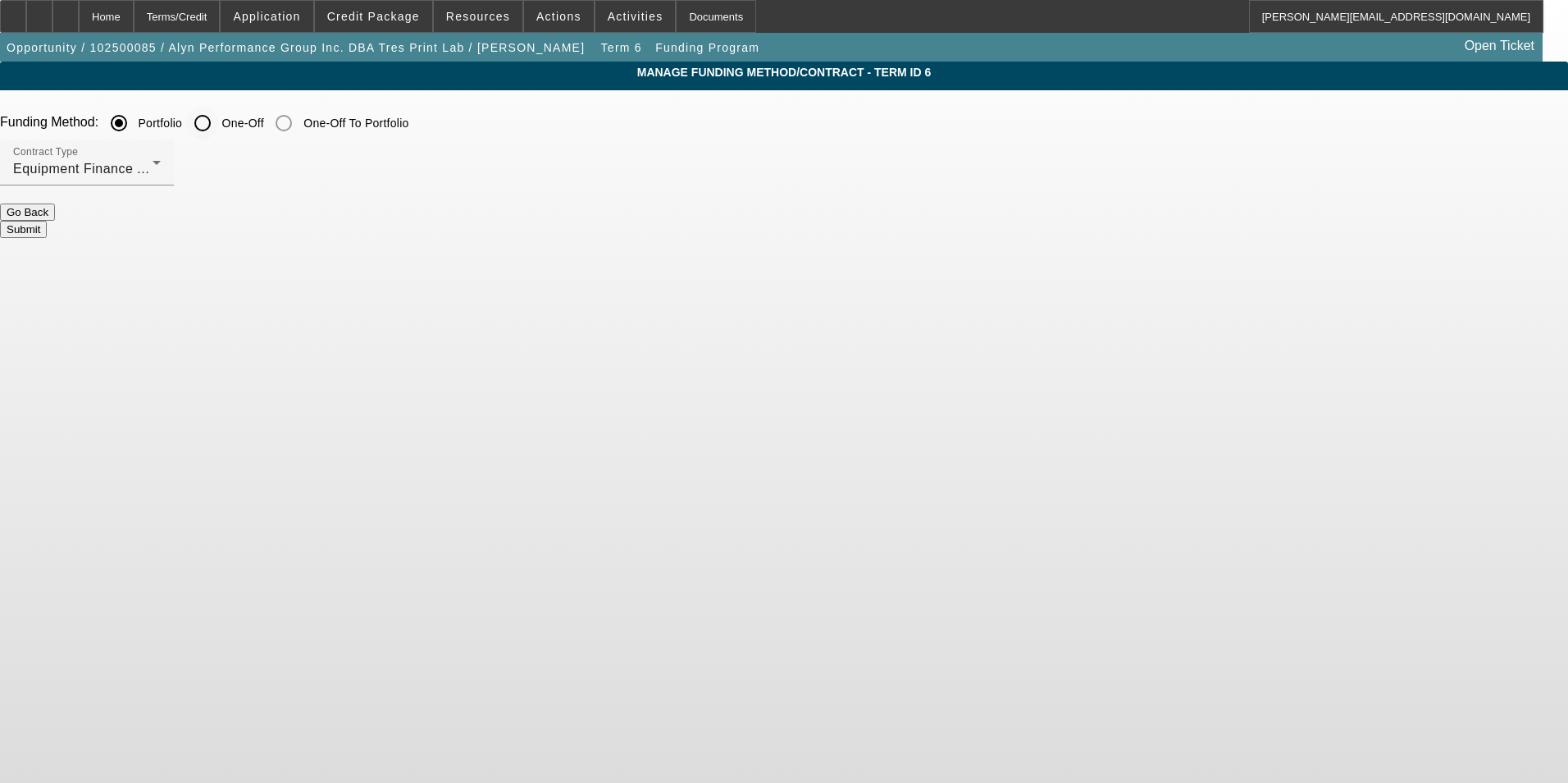
click at [219, 129] on input "One-Off" at bounding box center [202, 123] width 33 height 33
radio input "true"
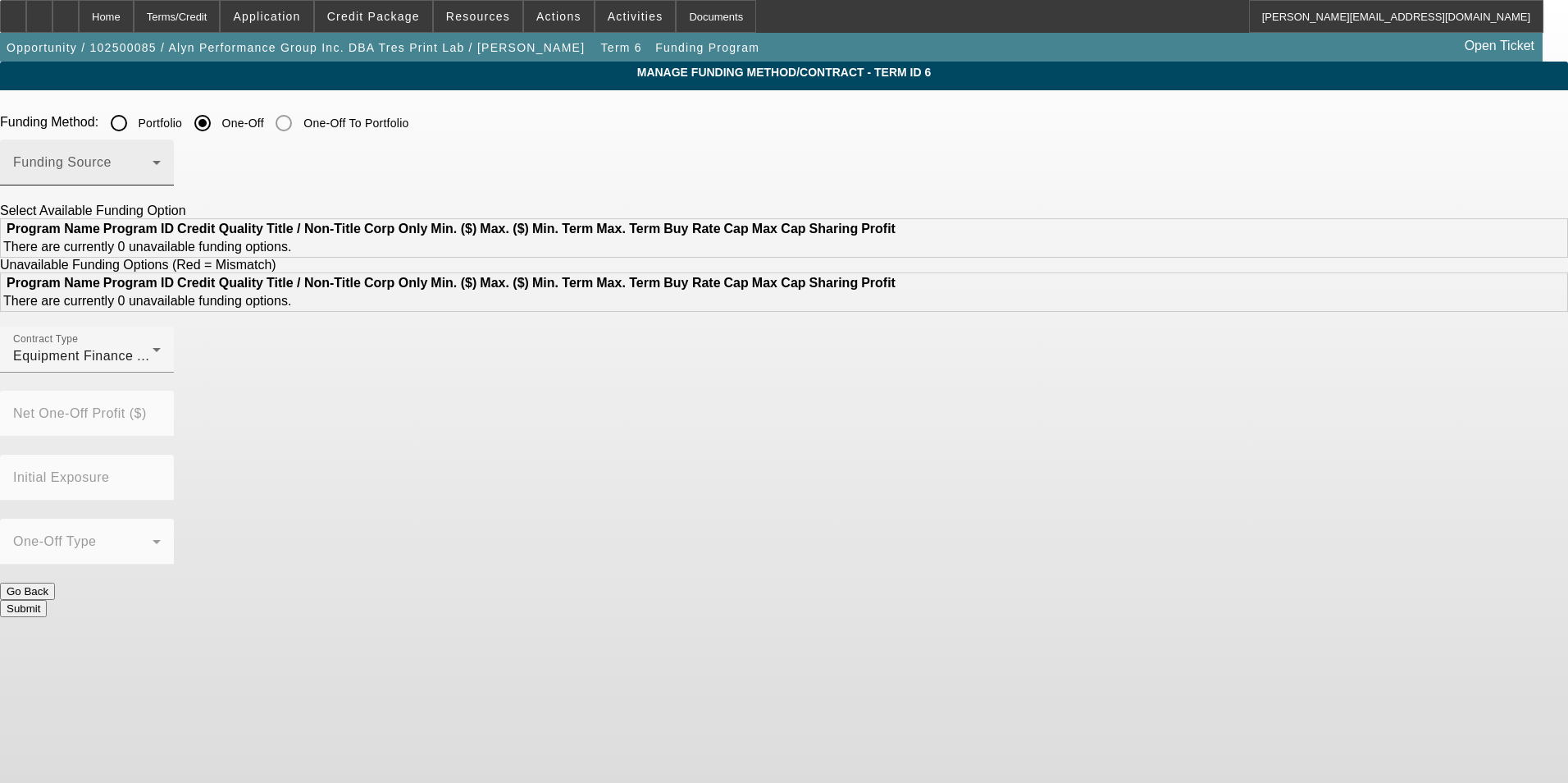
click at [152, 162] on span at bounding box center [82, 169] width 140 height 19
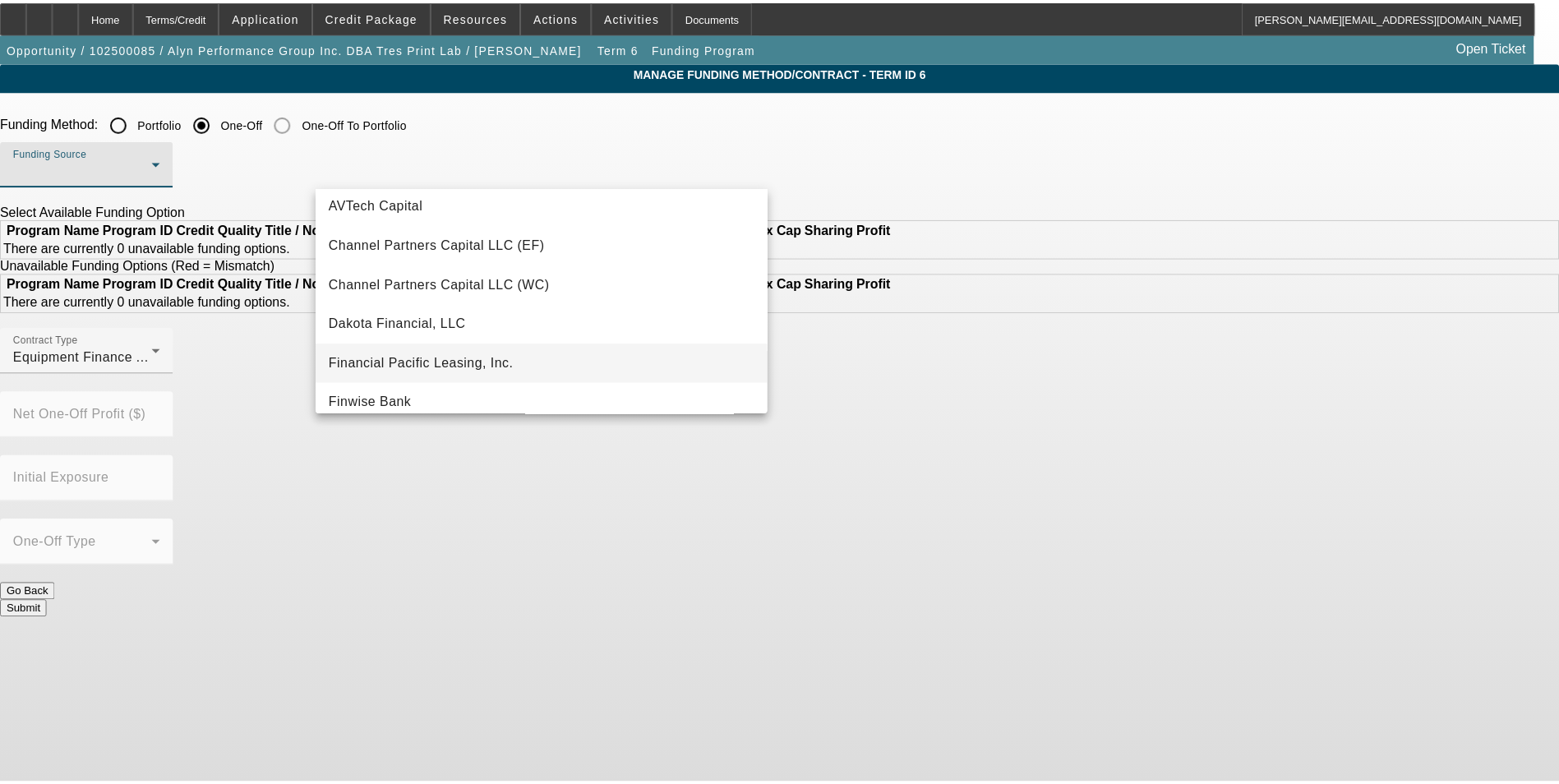
scroll to position [82, 0]
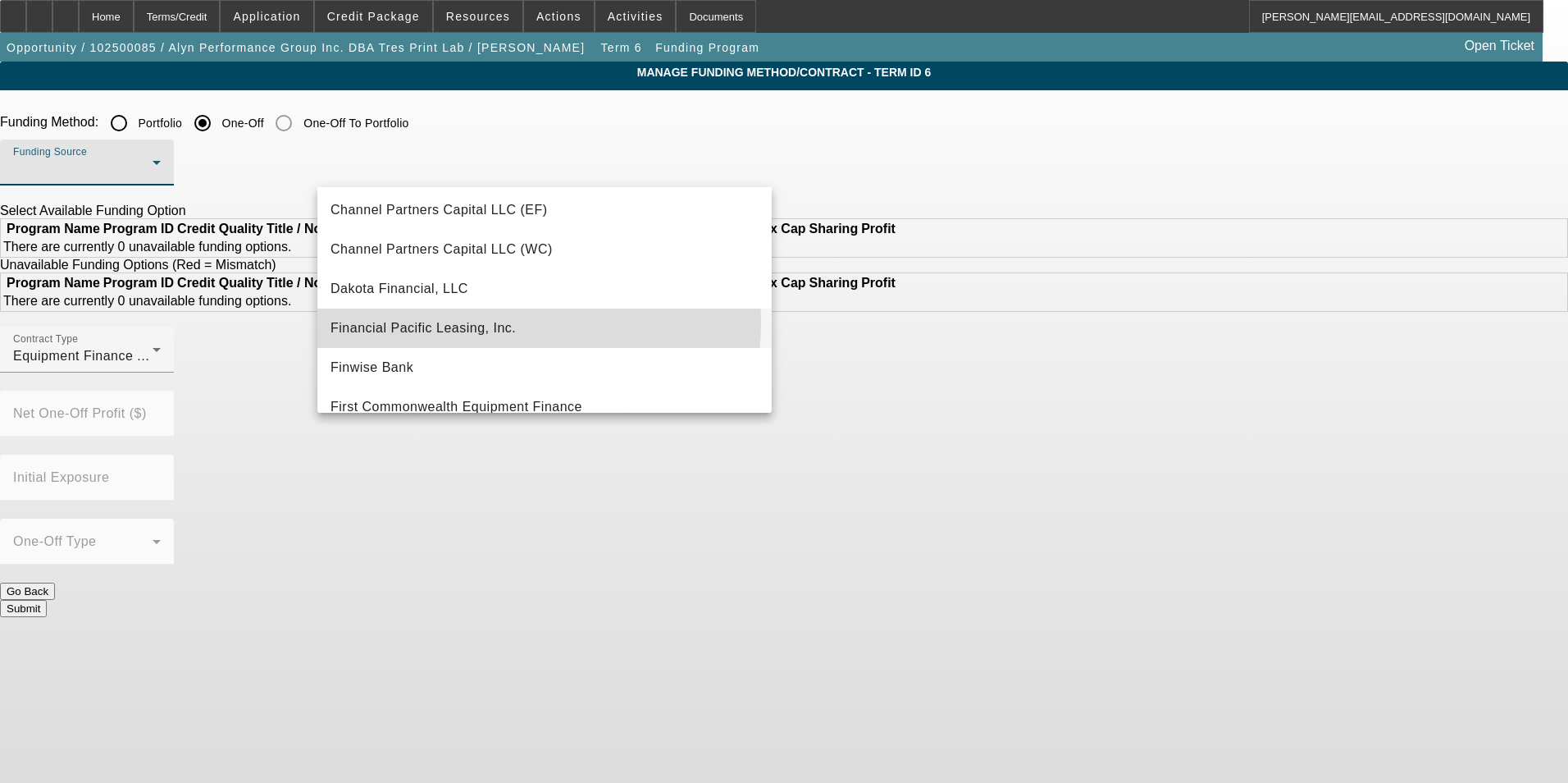
click at [522, 323] on mat-option "Financial Pacific Leasing, Inc." at bounding box center [545, 328] width 454 height 39
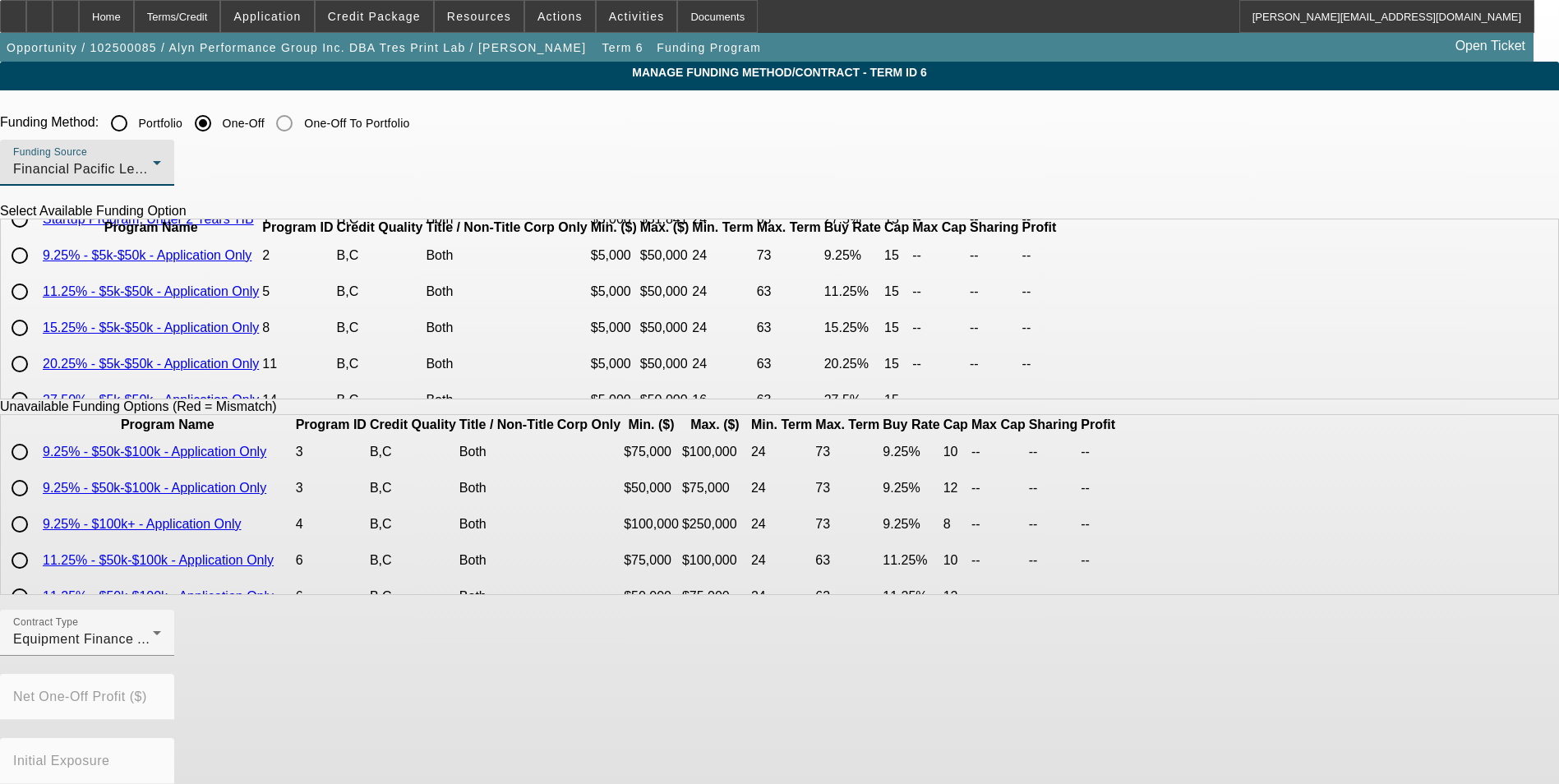
scroll to position [0, 0]
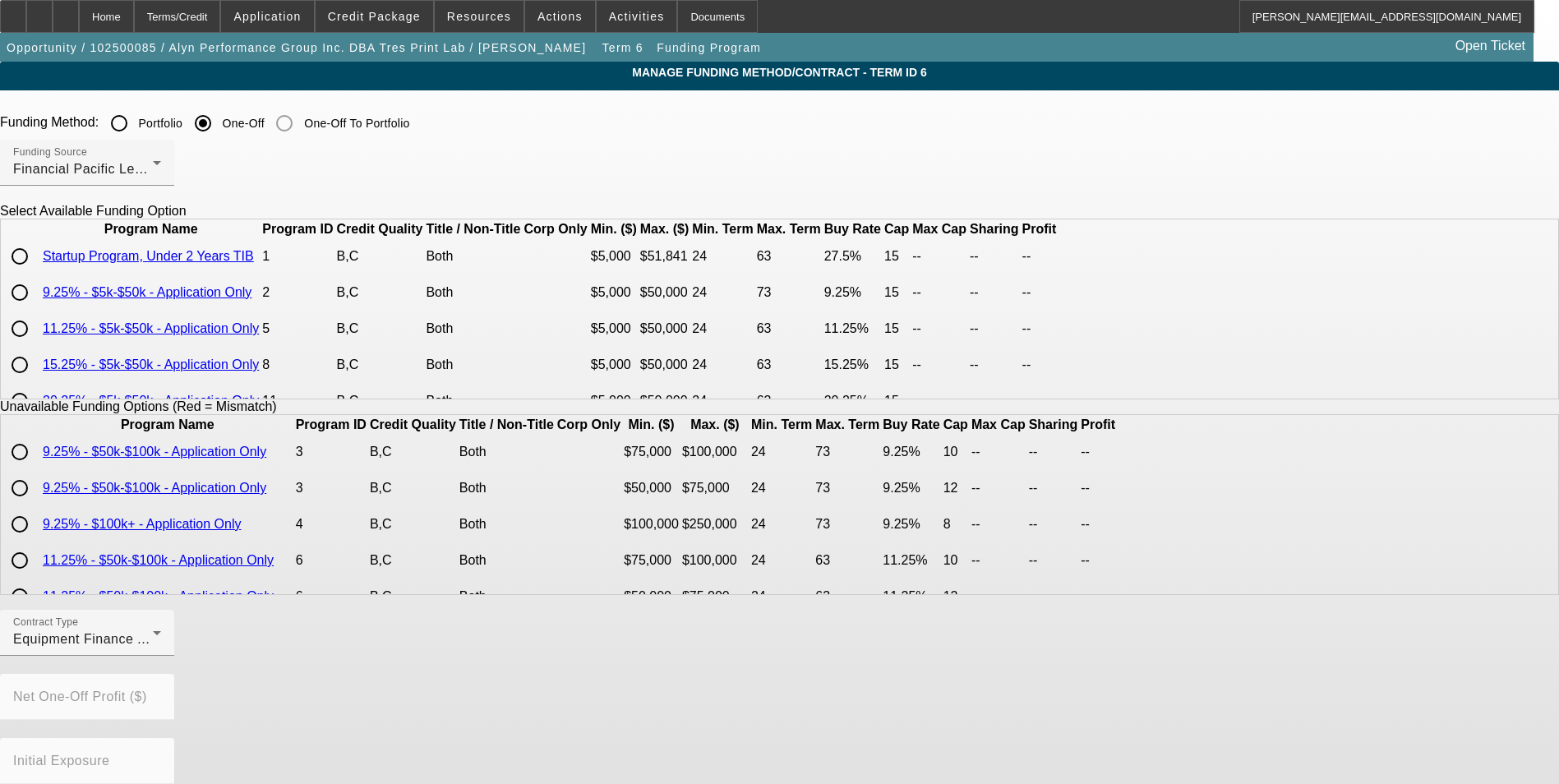
click at [36, 272] on input "radio" at bounding box center [20, 256] width 33 height 33
radio input "true"
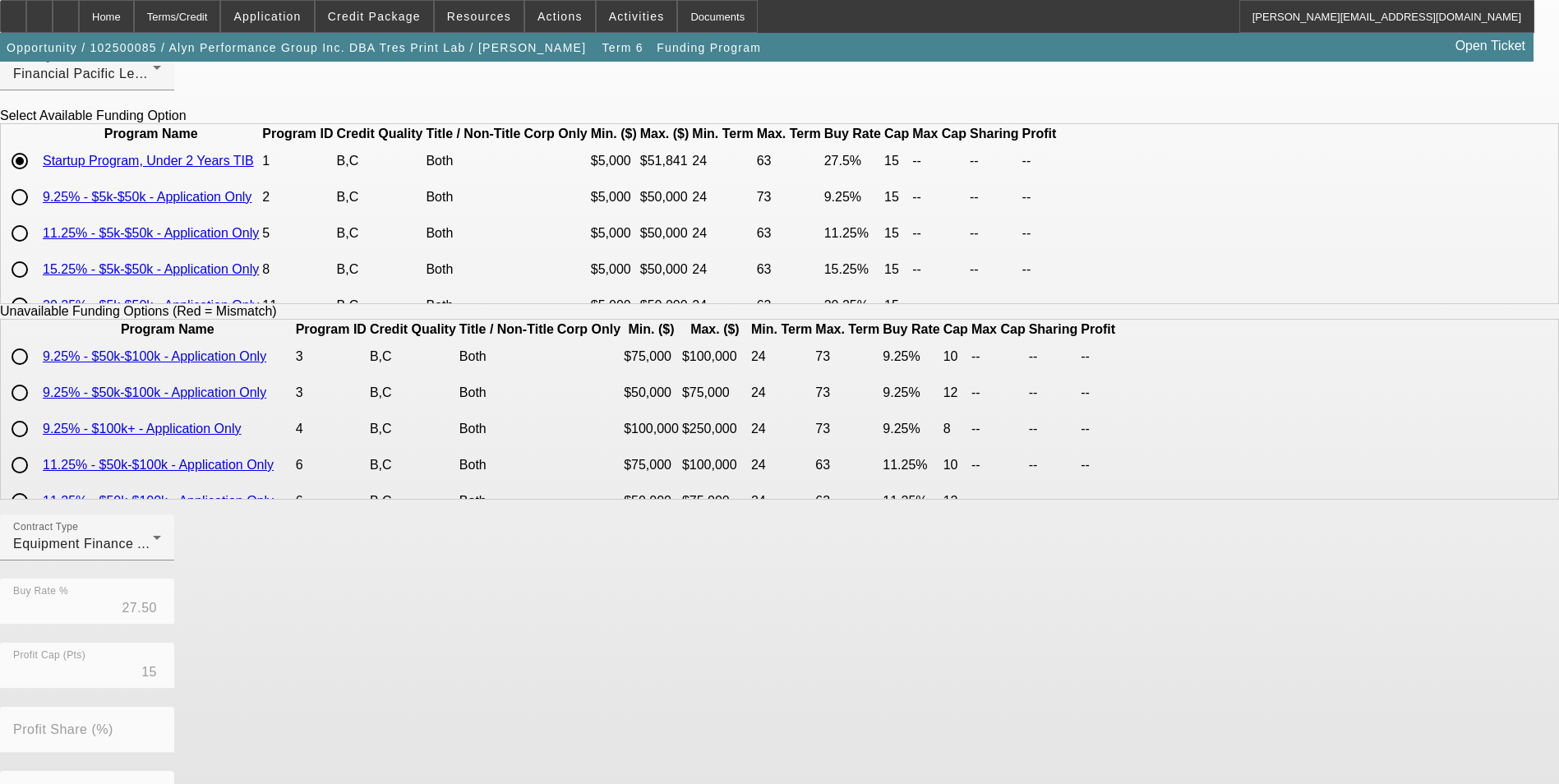
scroll to position [338, 0]
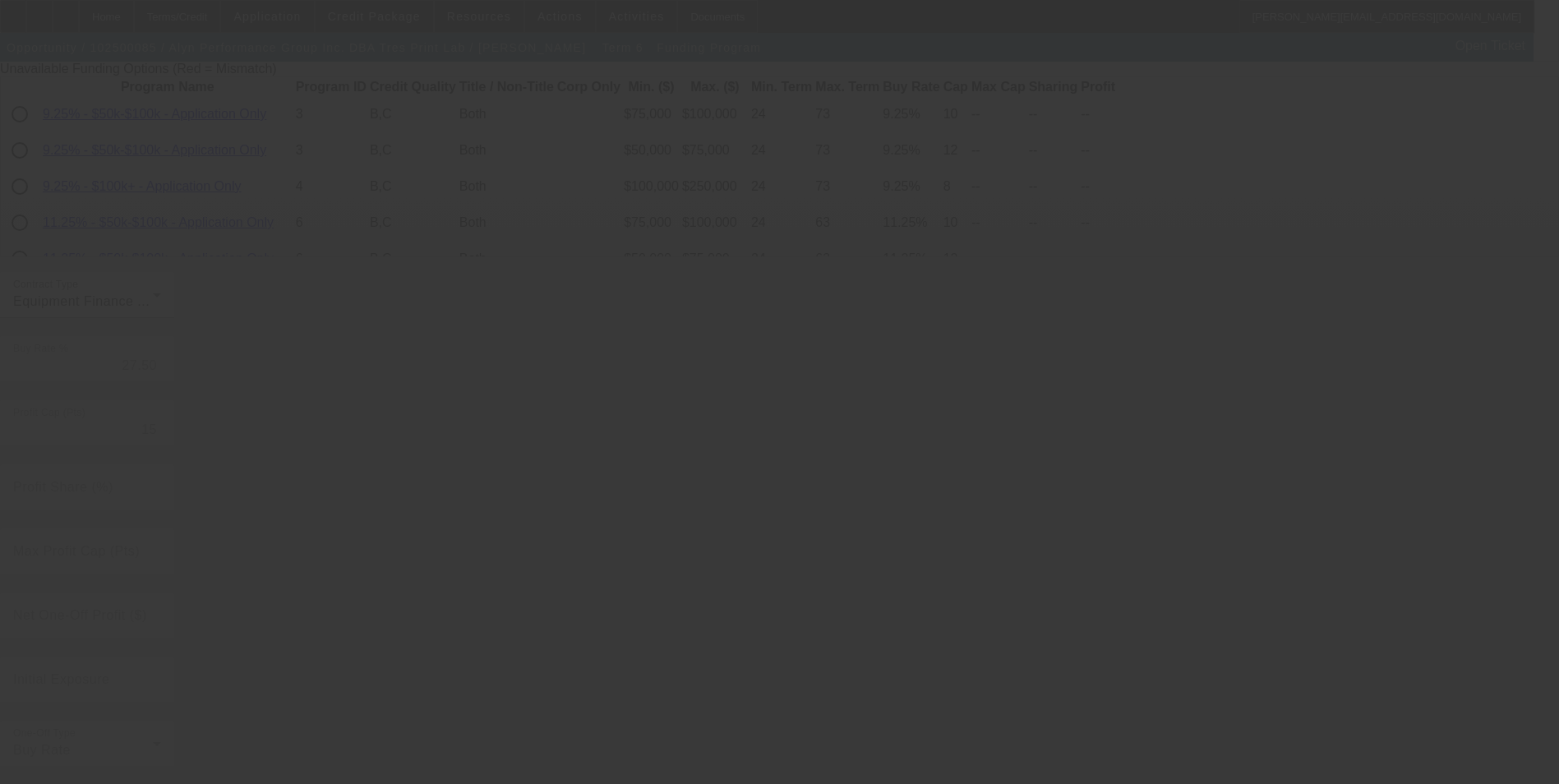
radio input "true"
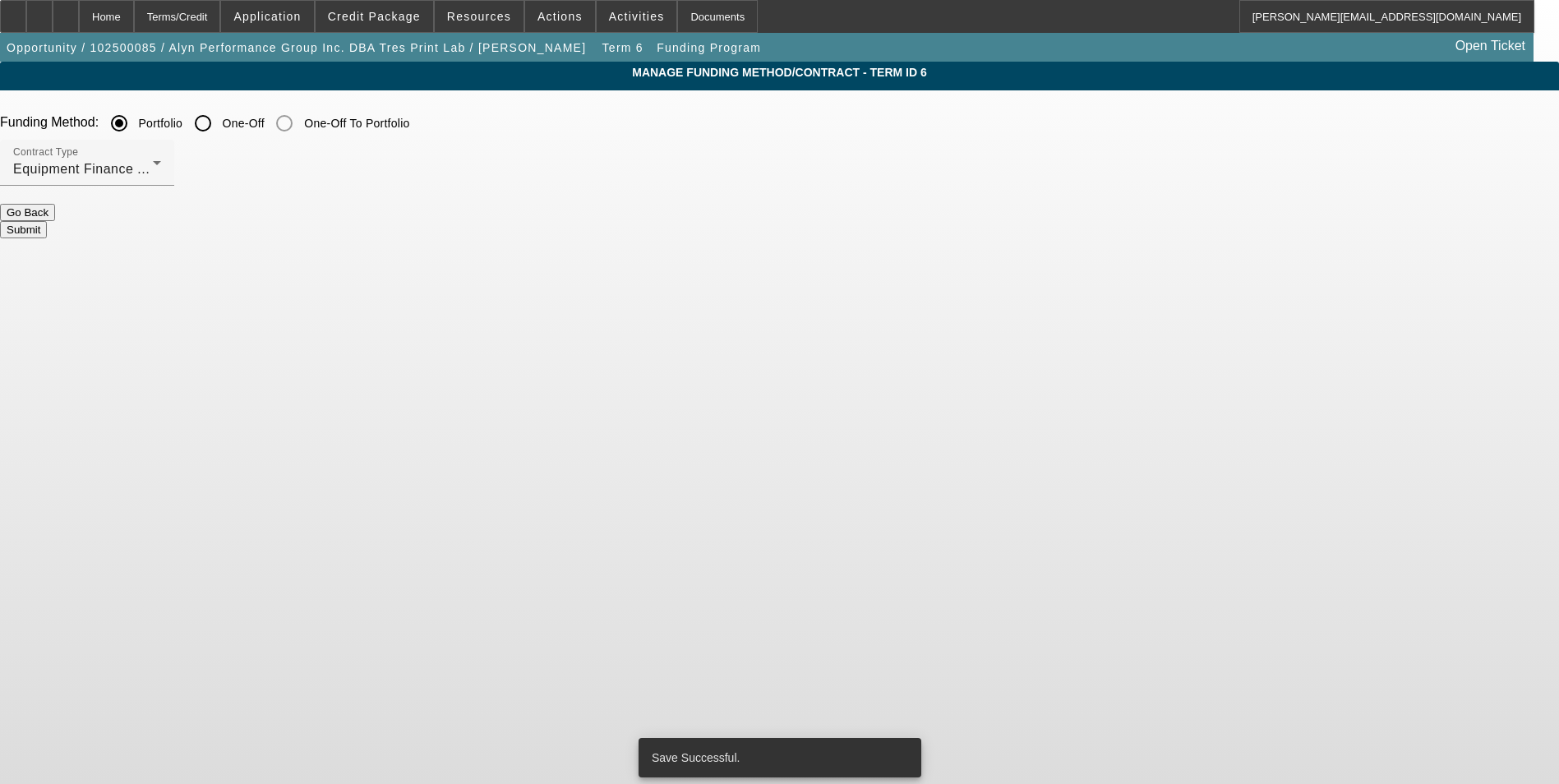
scroll to position [0, 0]
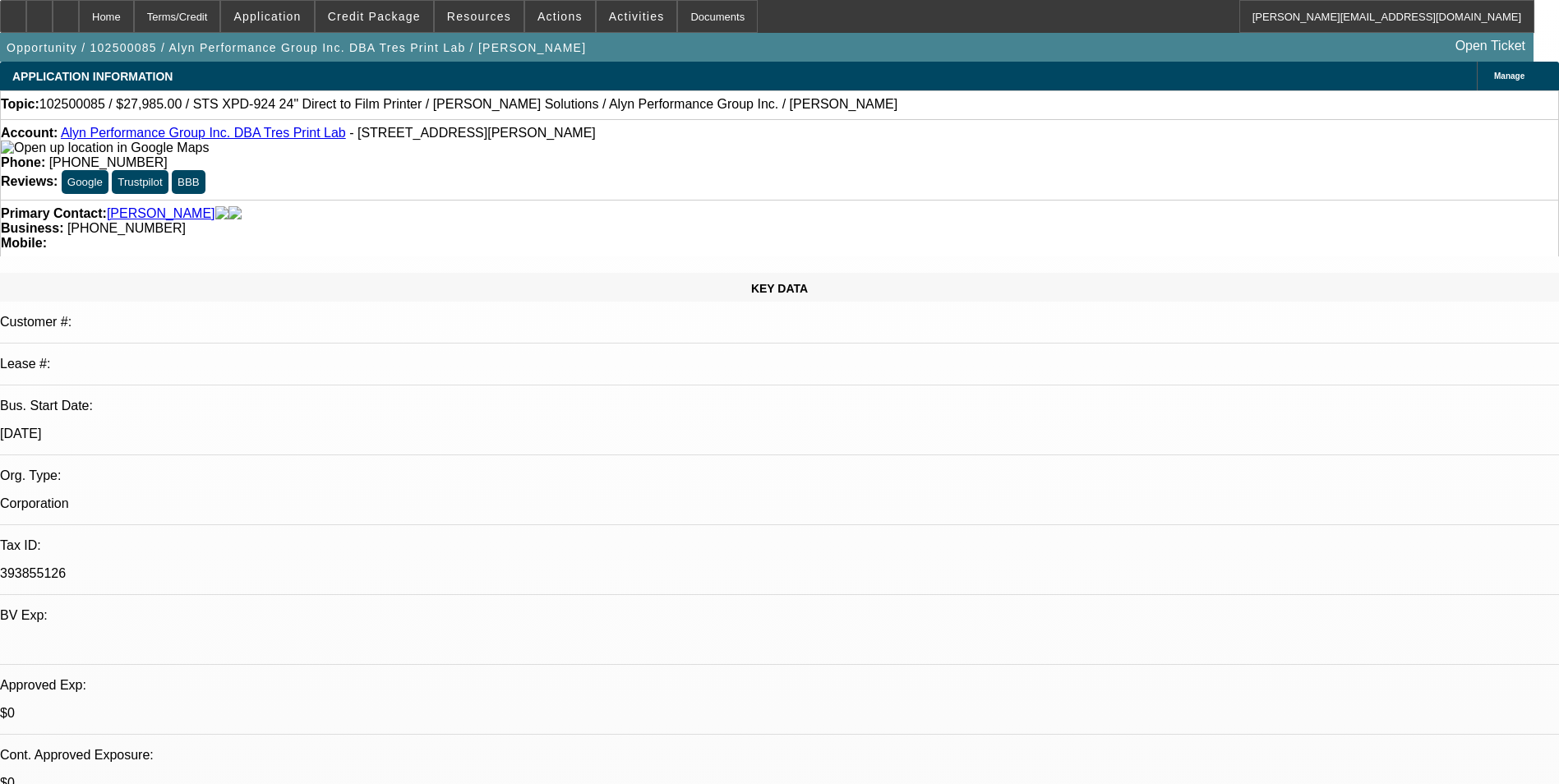
select select "0"
select select "6"
select select "0"
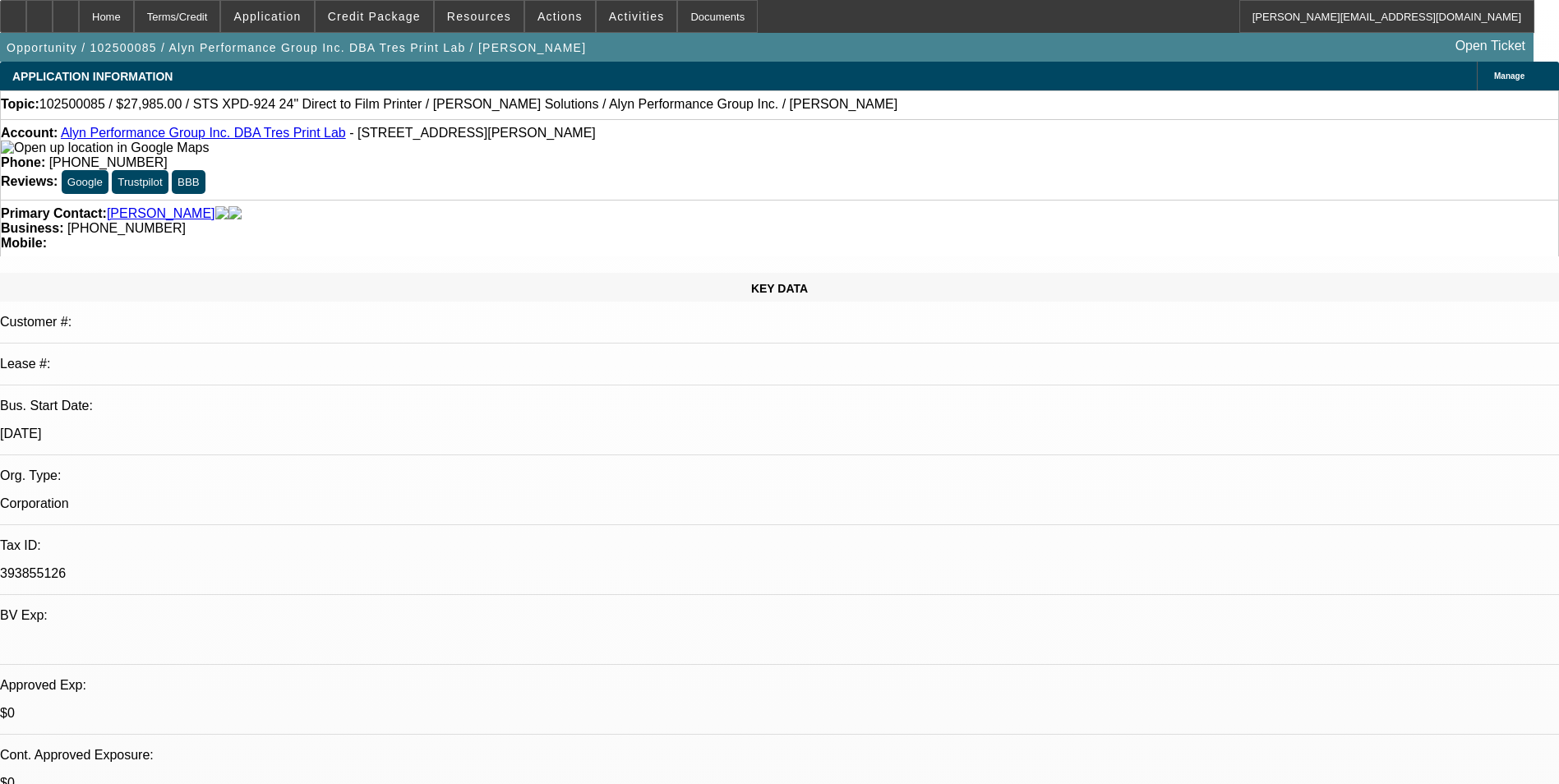
select select "0"
select select "6"
select select "0"
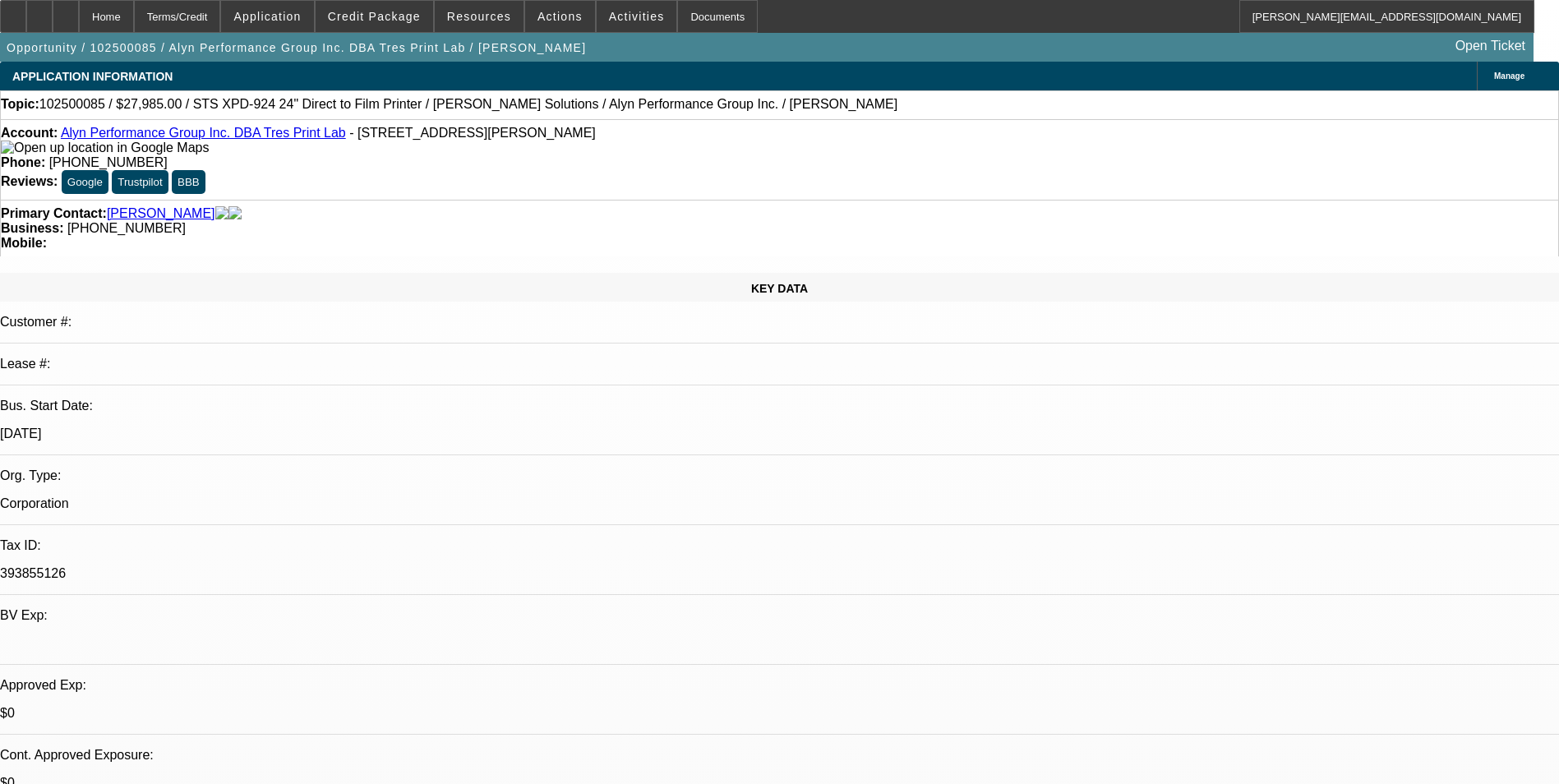
select select "0"
select select "6"
select select "0"
select select "0.1"
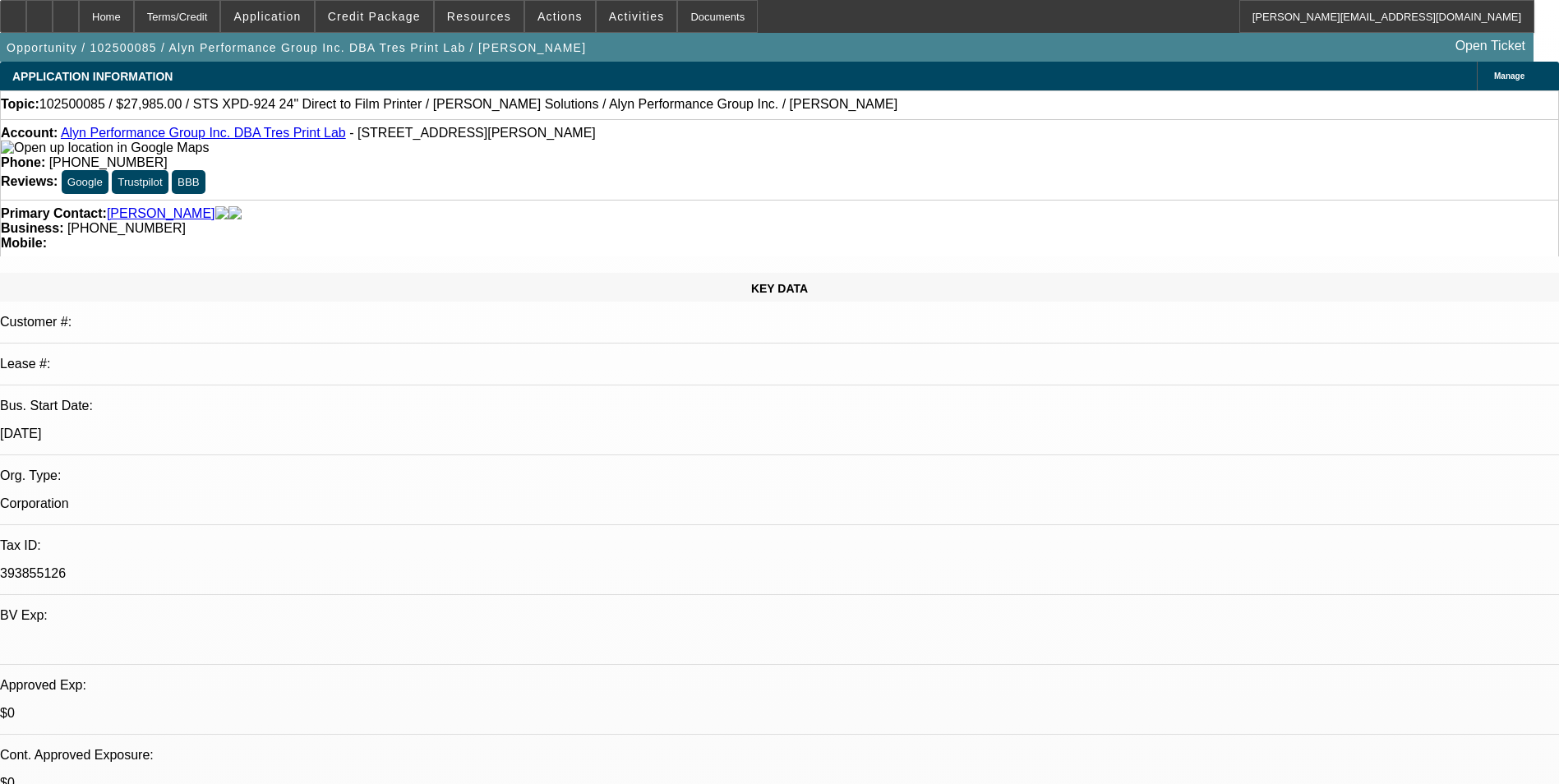
select select "4"
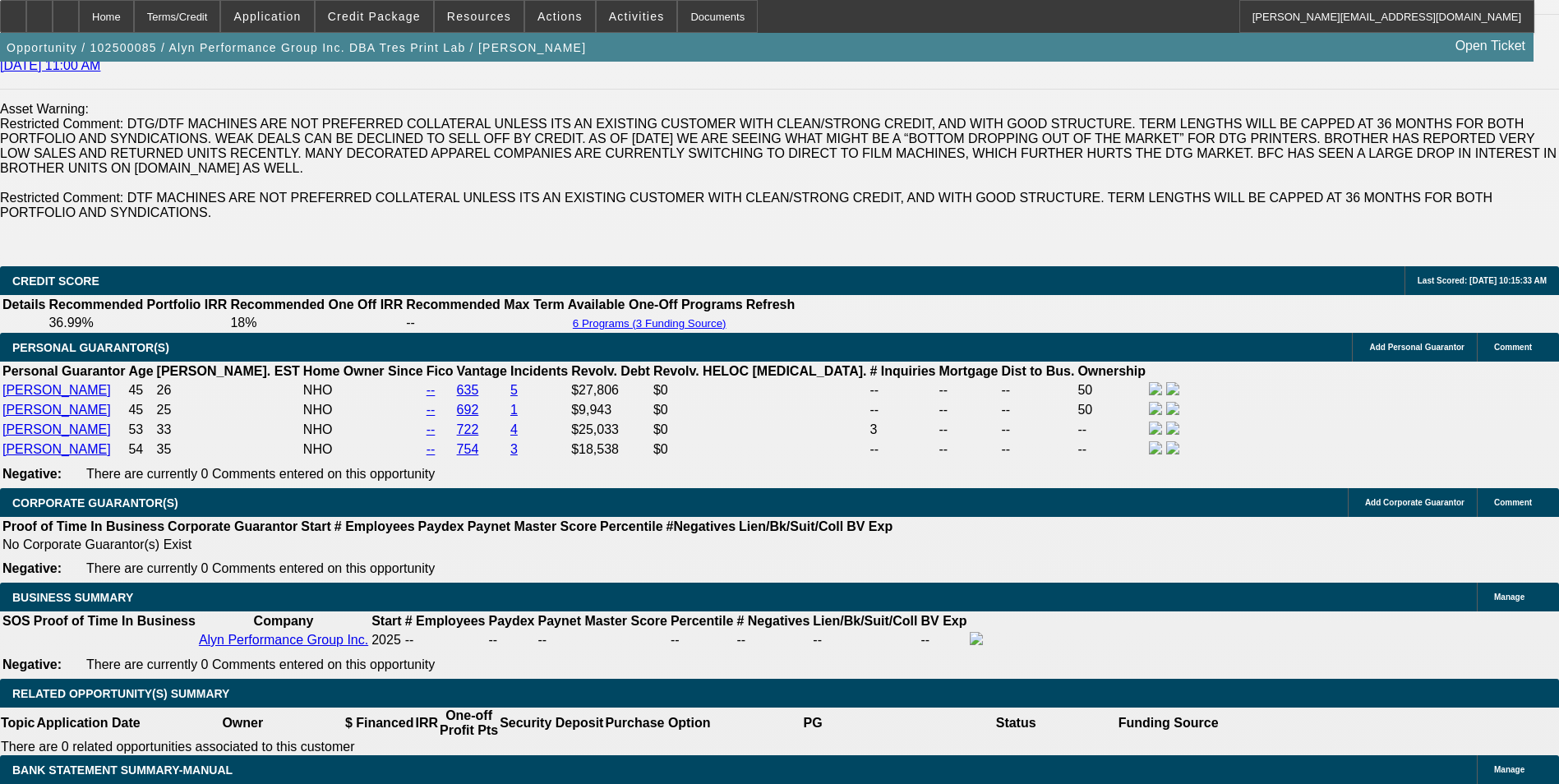
scroll to position [2465, 0]
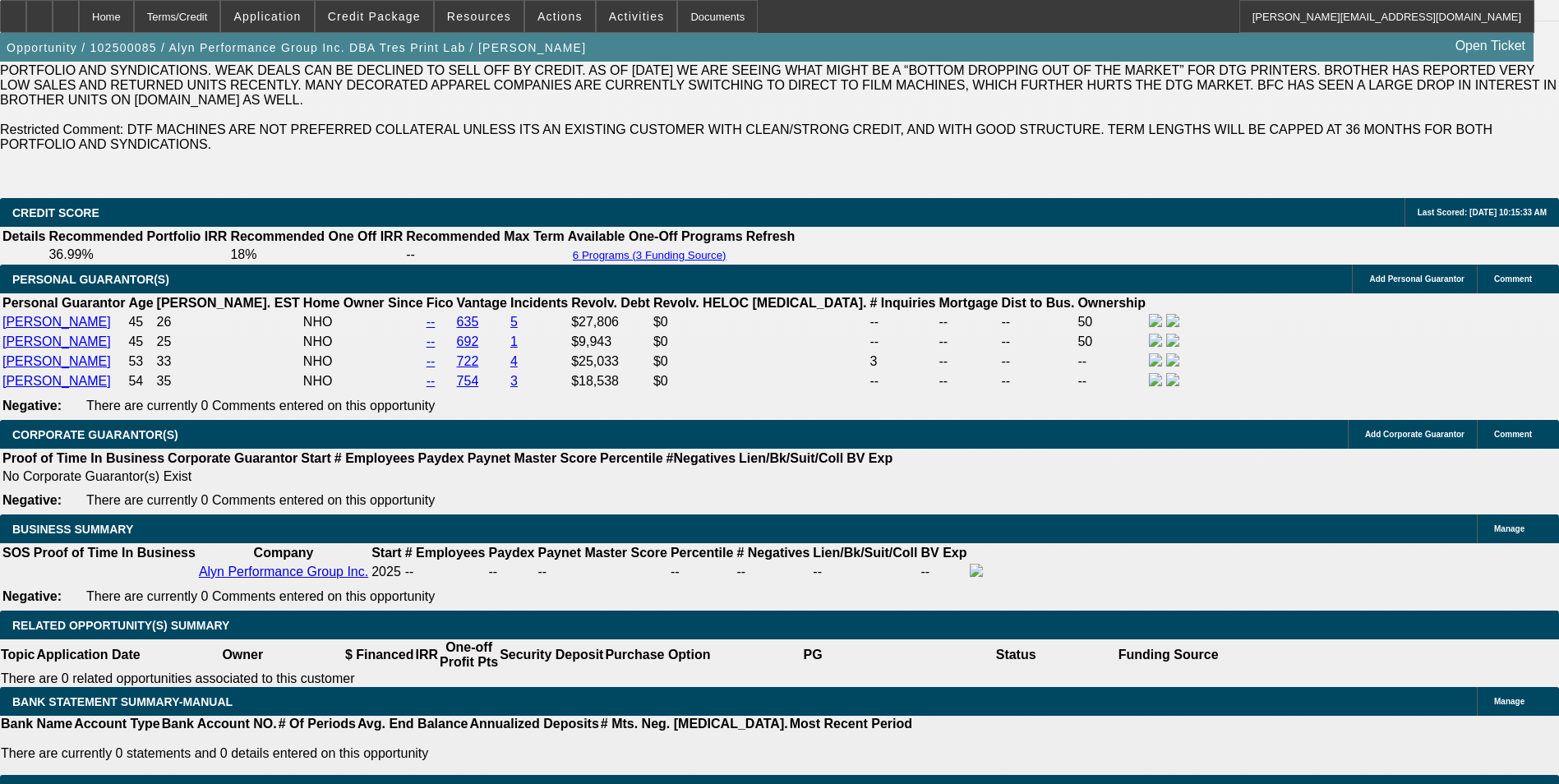
drag, startPoint x: 286, startPoint y: 410, endPoint x: 574, endPoint y: 410, distance: 288.0
type input "$5,000.00"
type input "UNKNOWN"
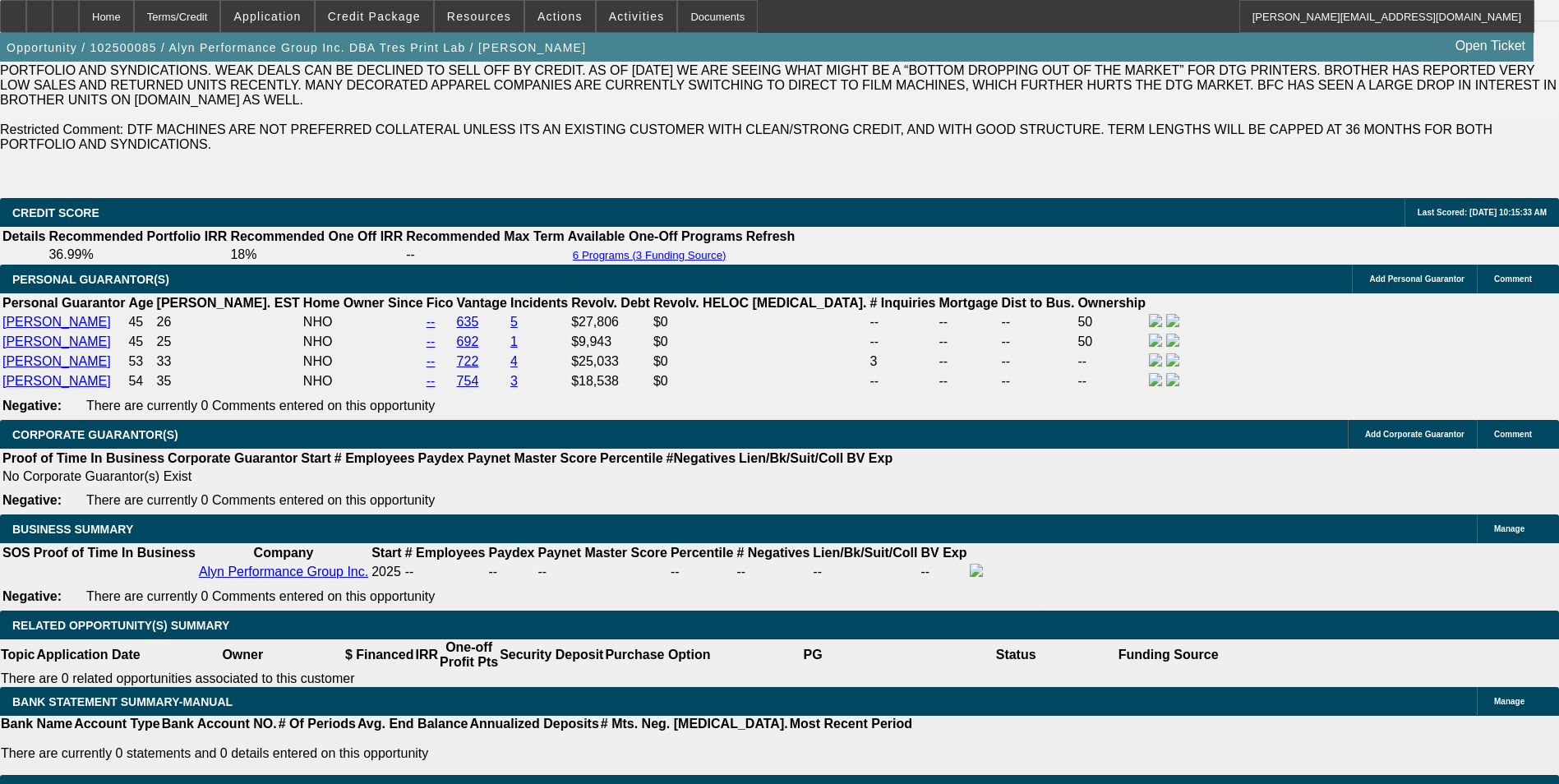
type input "$1,175.41"
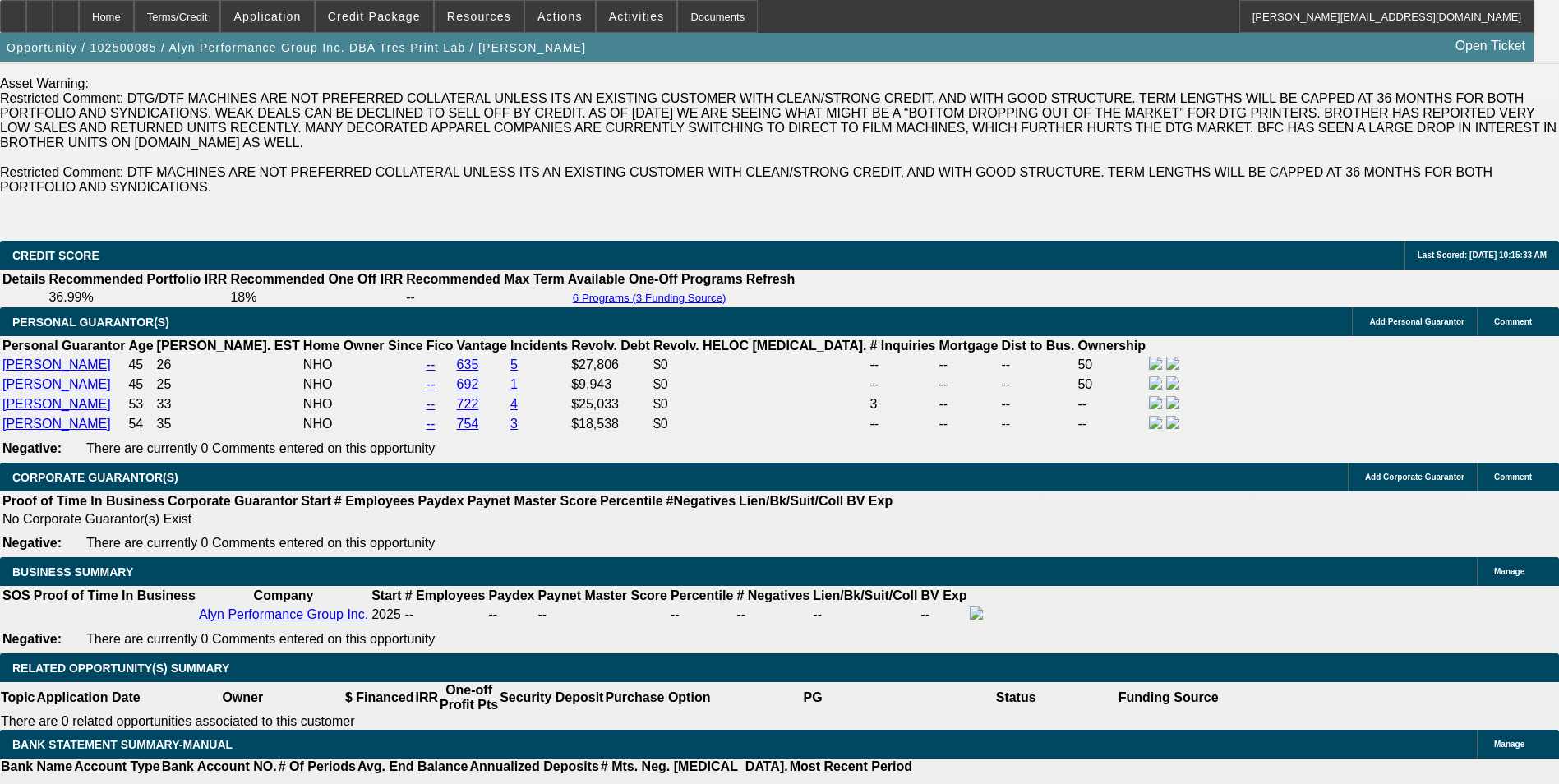
scroll to position [2383, 0]
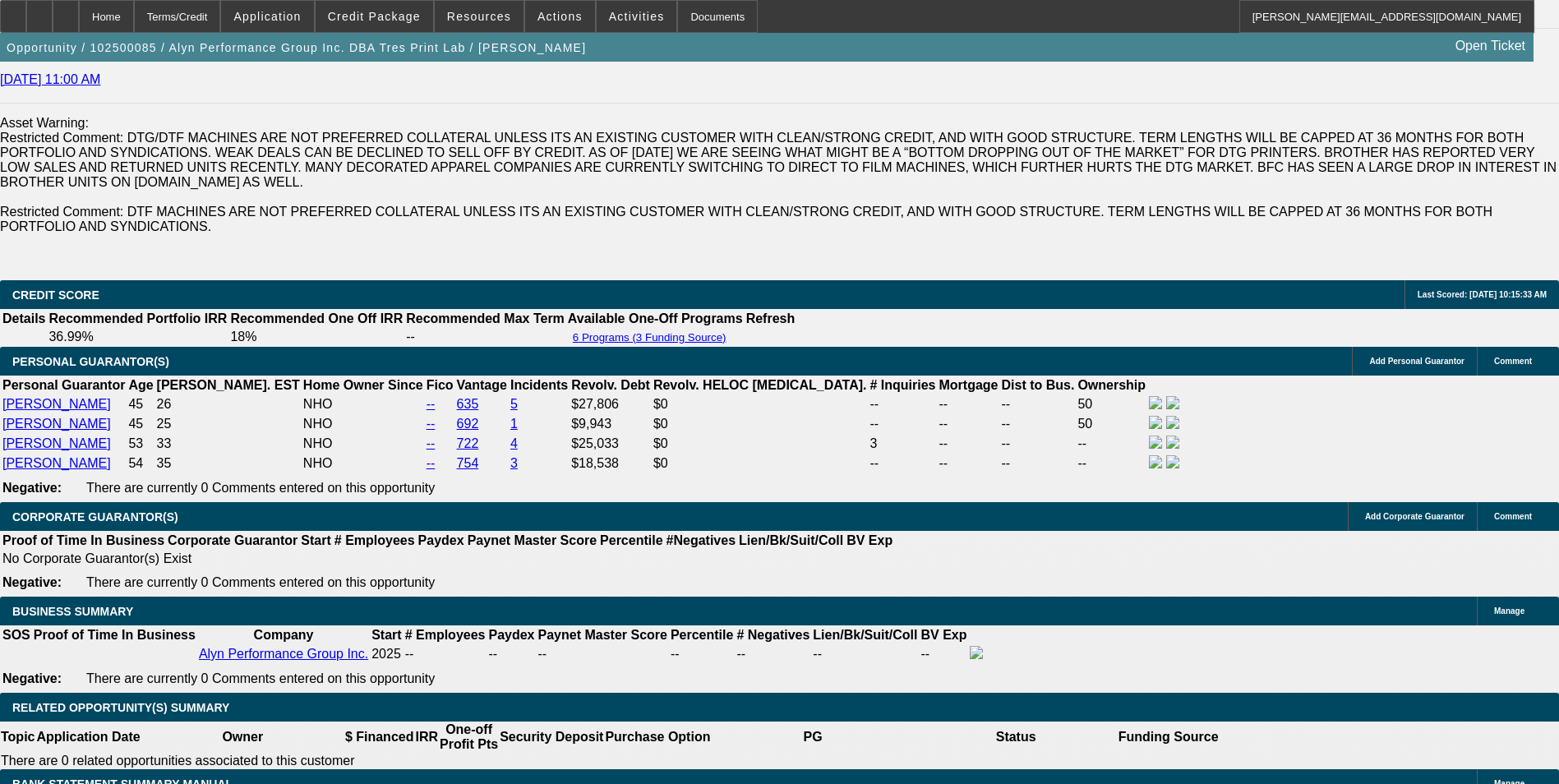
select select "0"
select select "0.1"
select select "4"
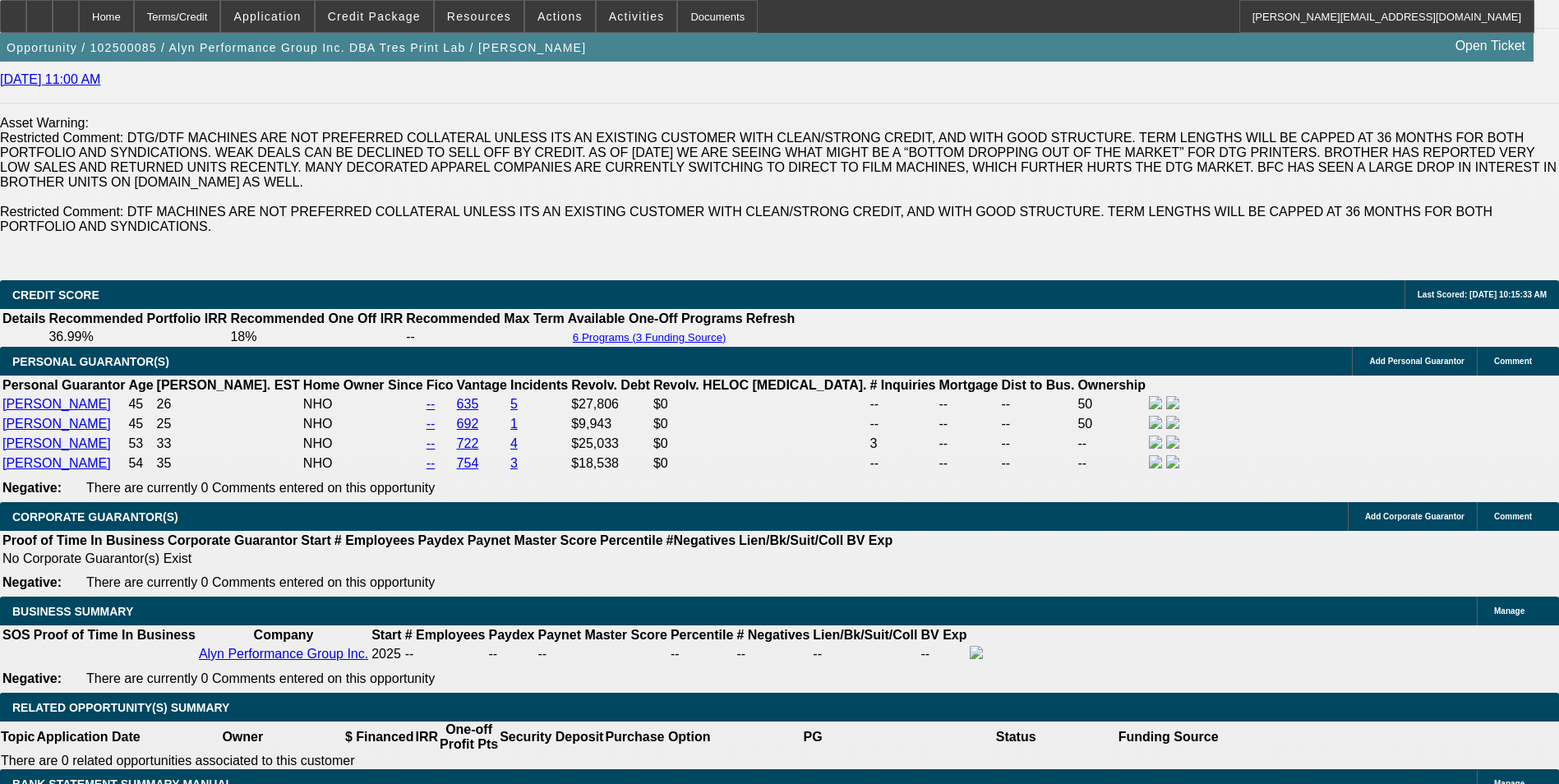
select select "0"
select select "6"
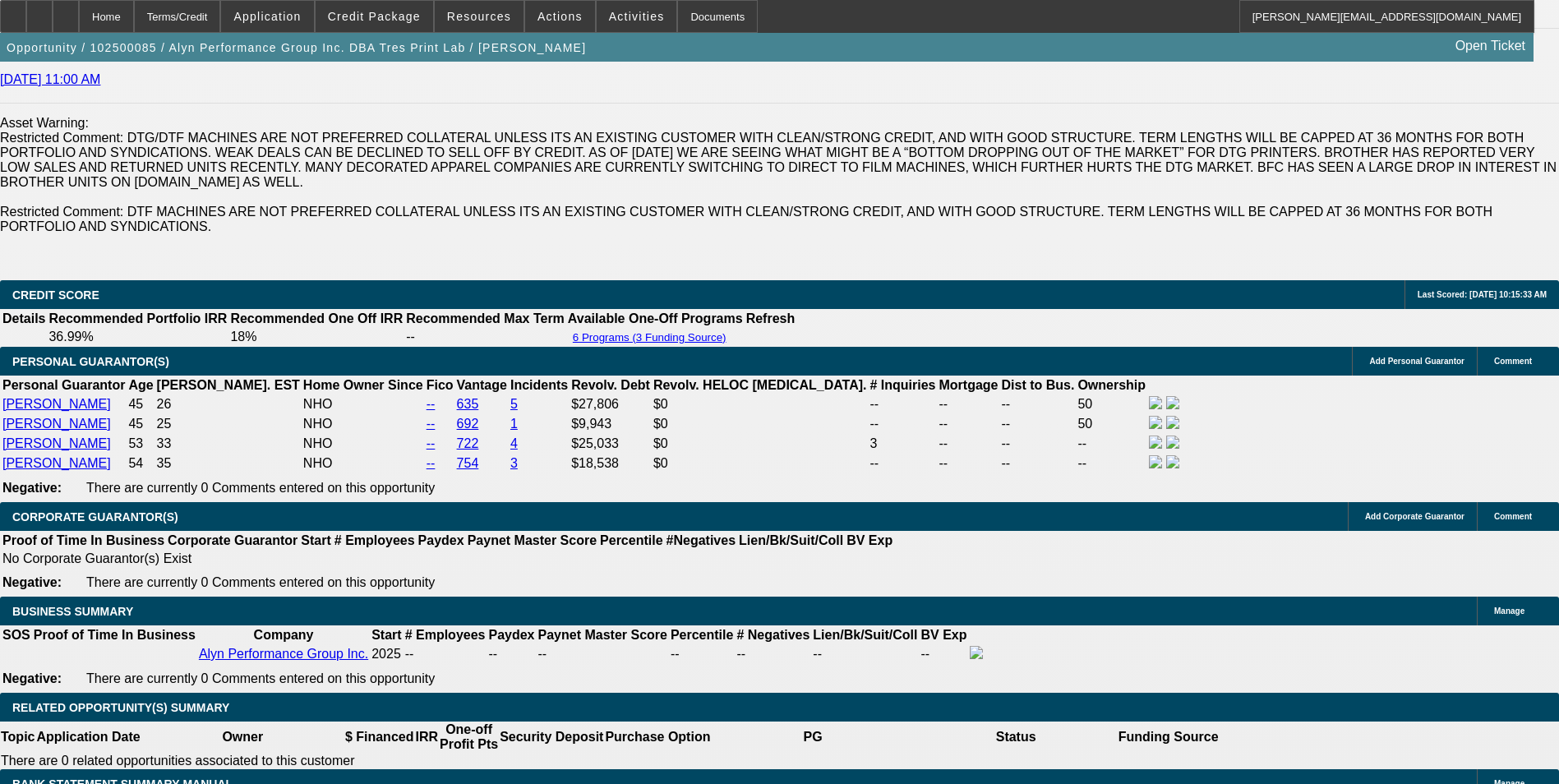
select select "0"
select select "6"
select select "0"
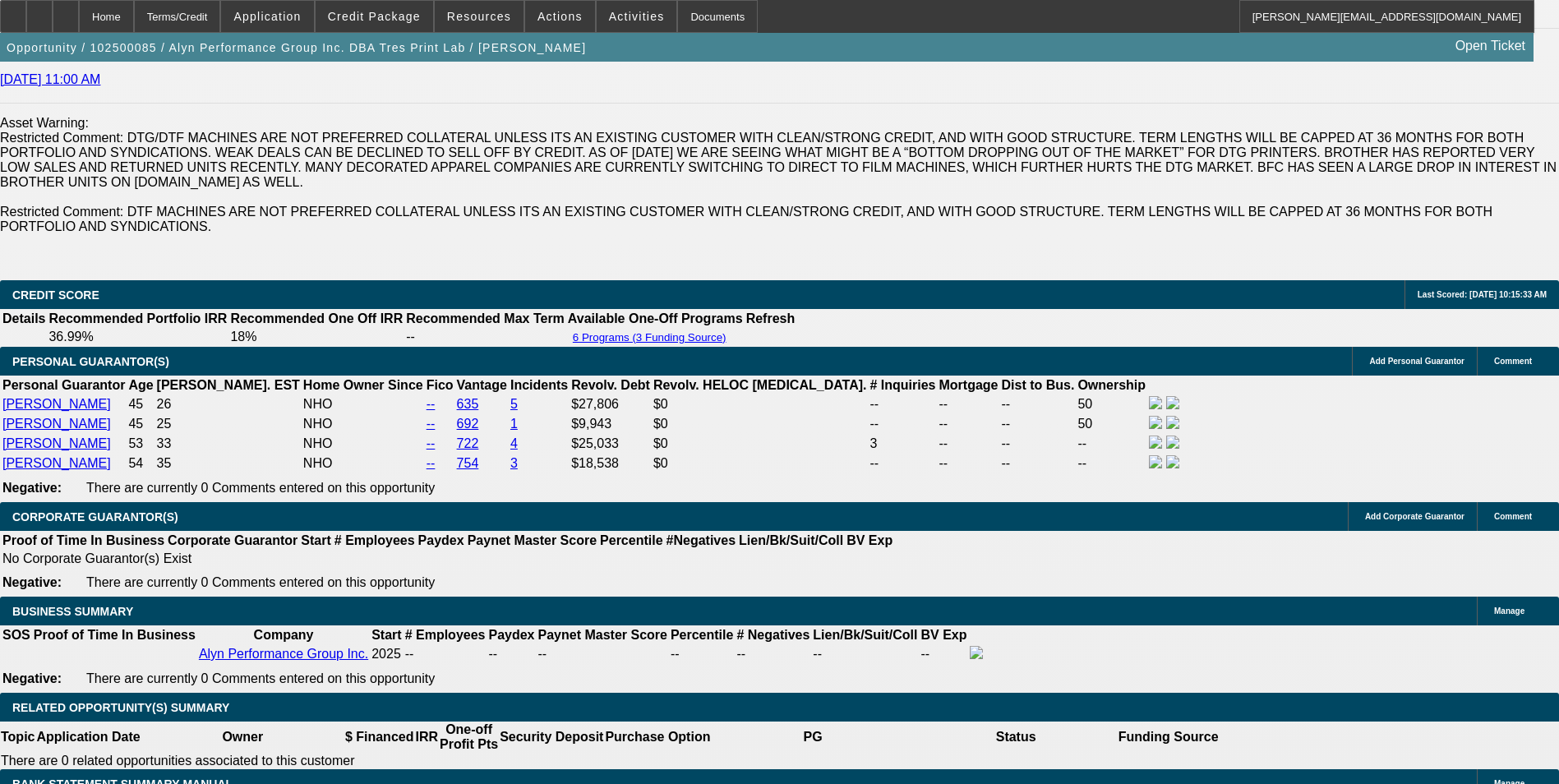
select select "0"
select select "6"
select select "0"
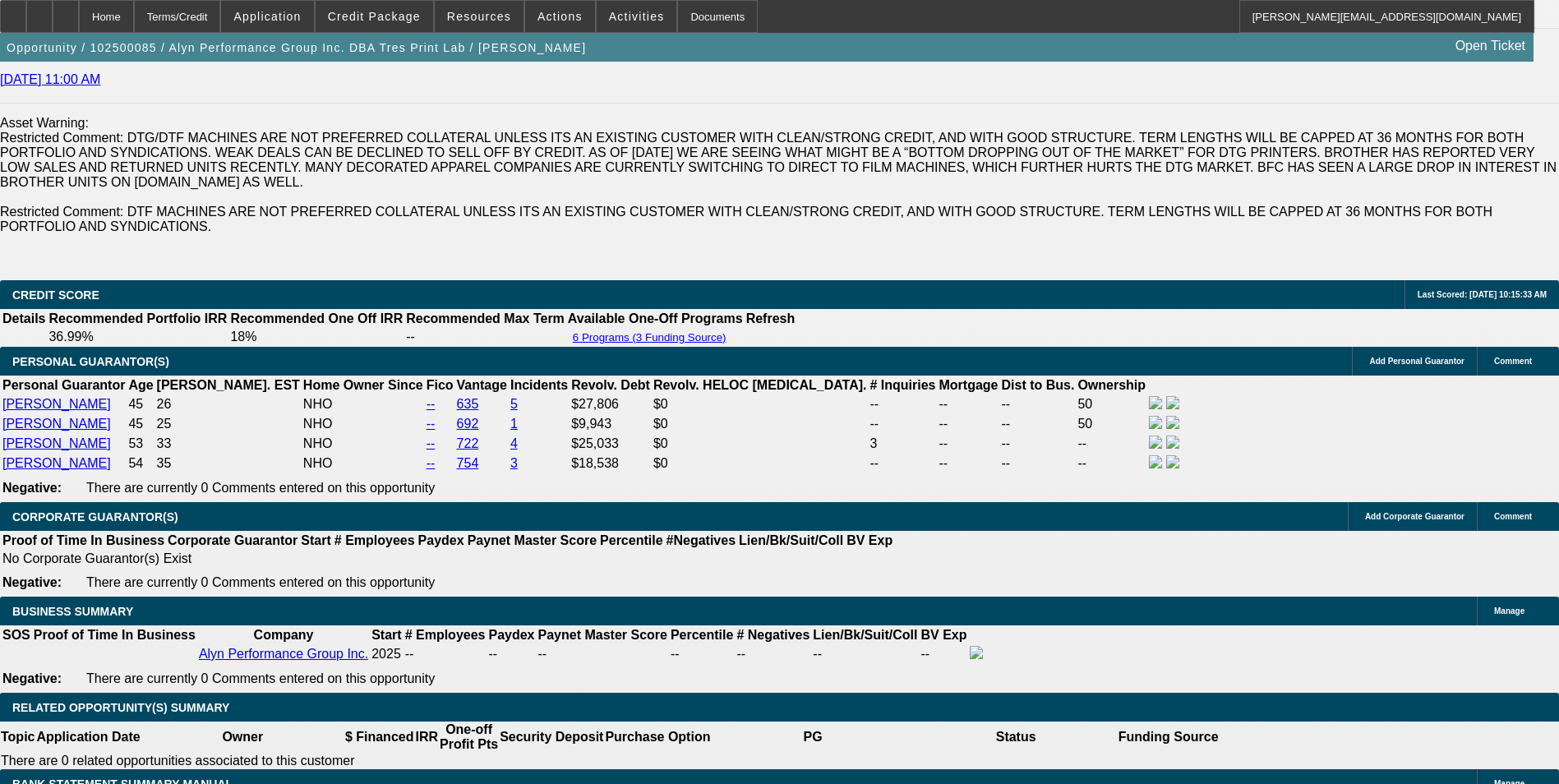
select select "0"
select select "6"
select select "0"
select select "0.1"
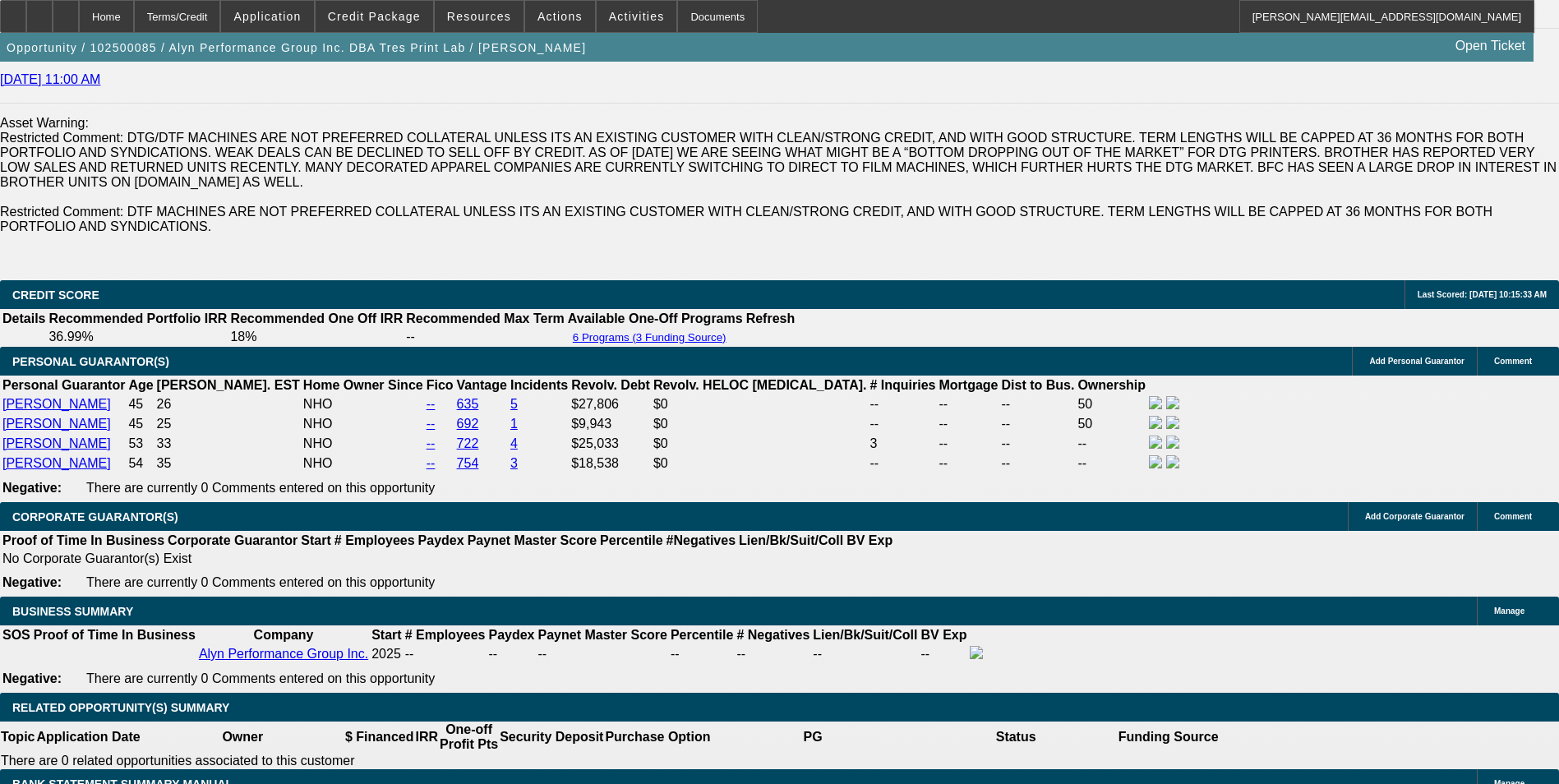
select select "4"
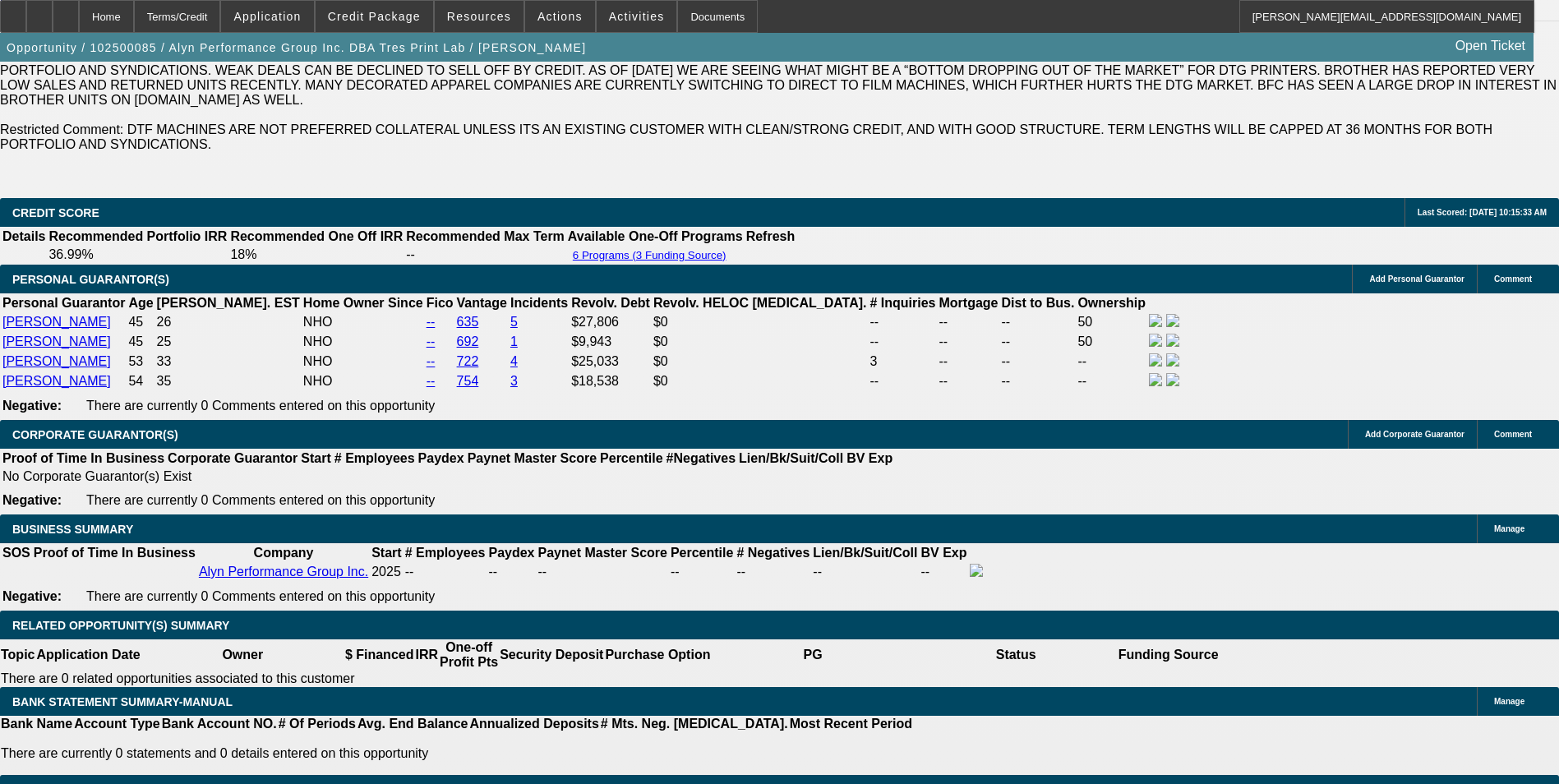
drag, startPoint x: 273, startPoint y: 405, endPoint x: 564, endPoint y: 376, distance: 292.4
type input "$5,000.00"
type input "UNKNOWN"
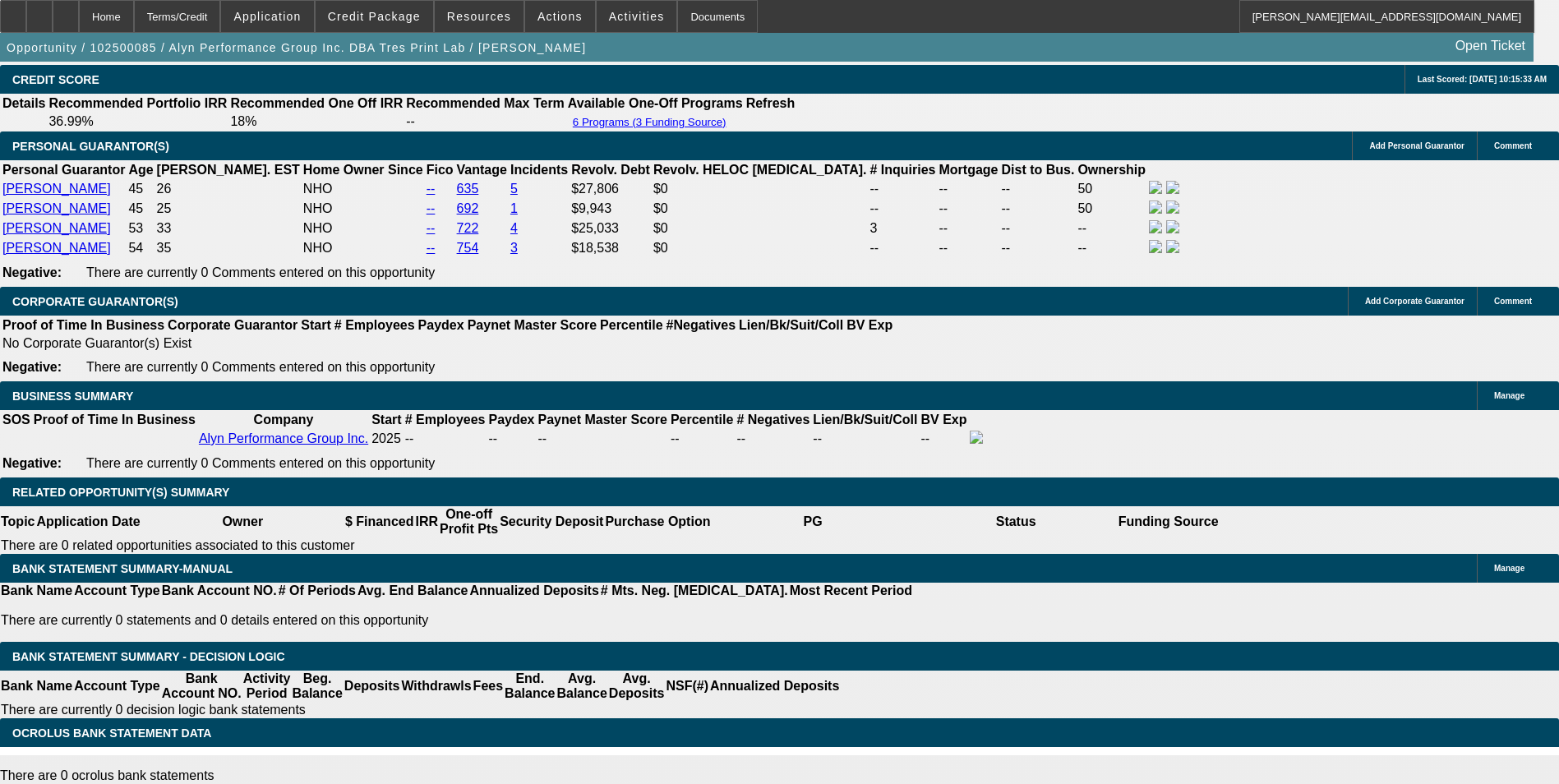
scroll to position [2629, 0]
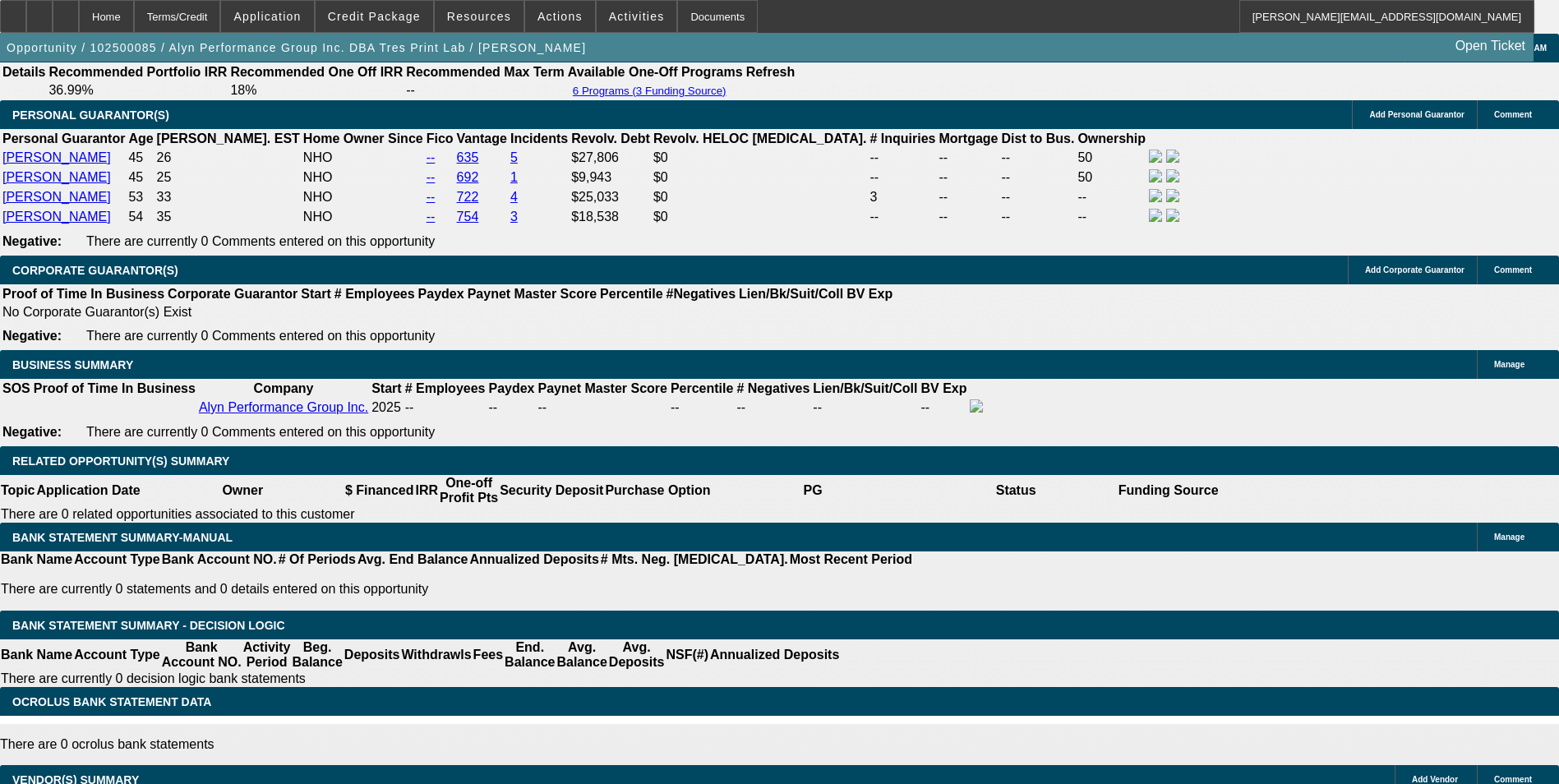
drag, startPoint x: 234, startPoint y: 367, endPoint x: 524, endPoint y: 349, distance: 290.6
type input "12"
type input "1243"
type input "28.2"
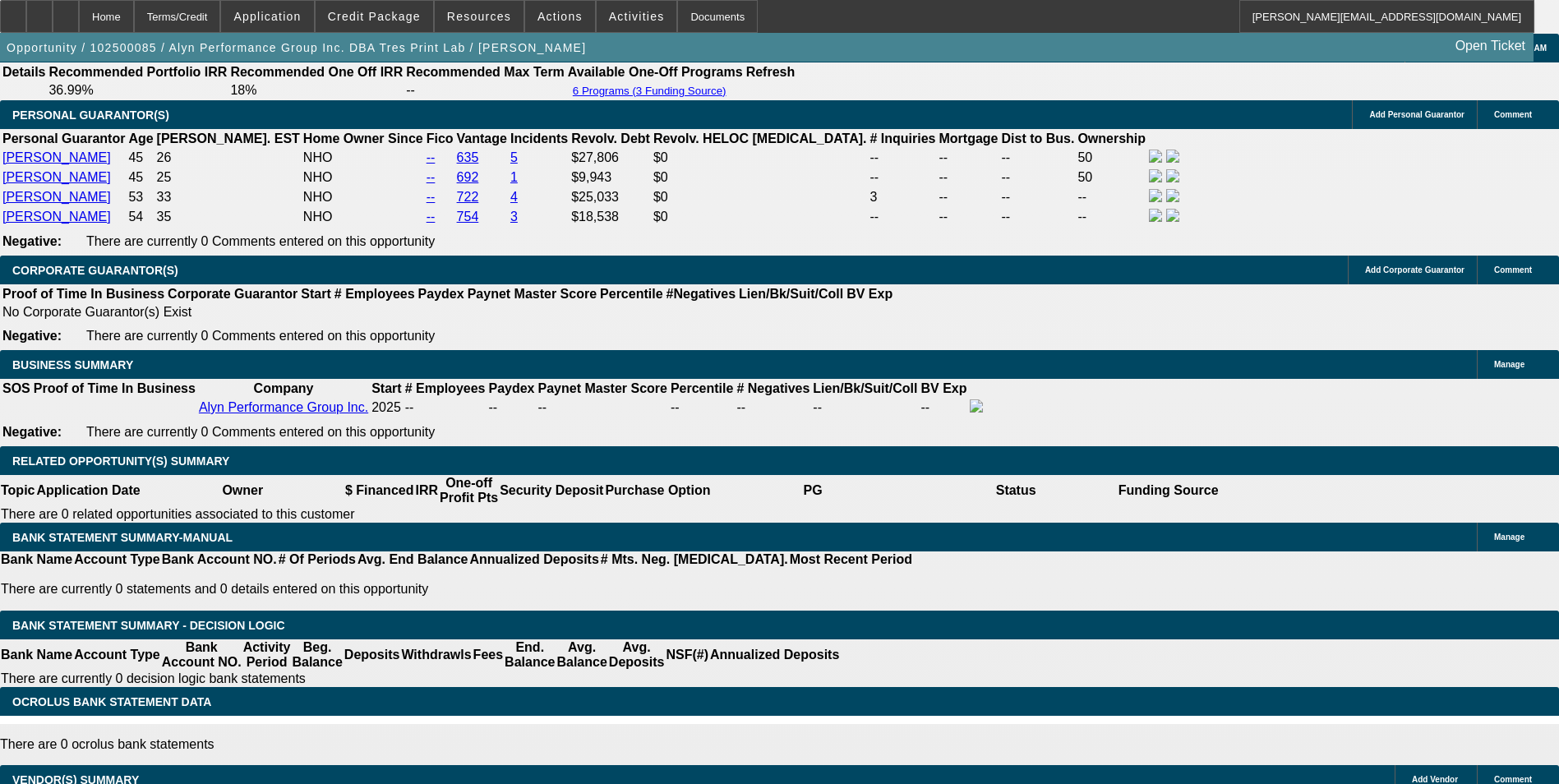
type input "$1,243.00"
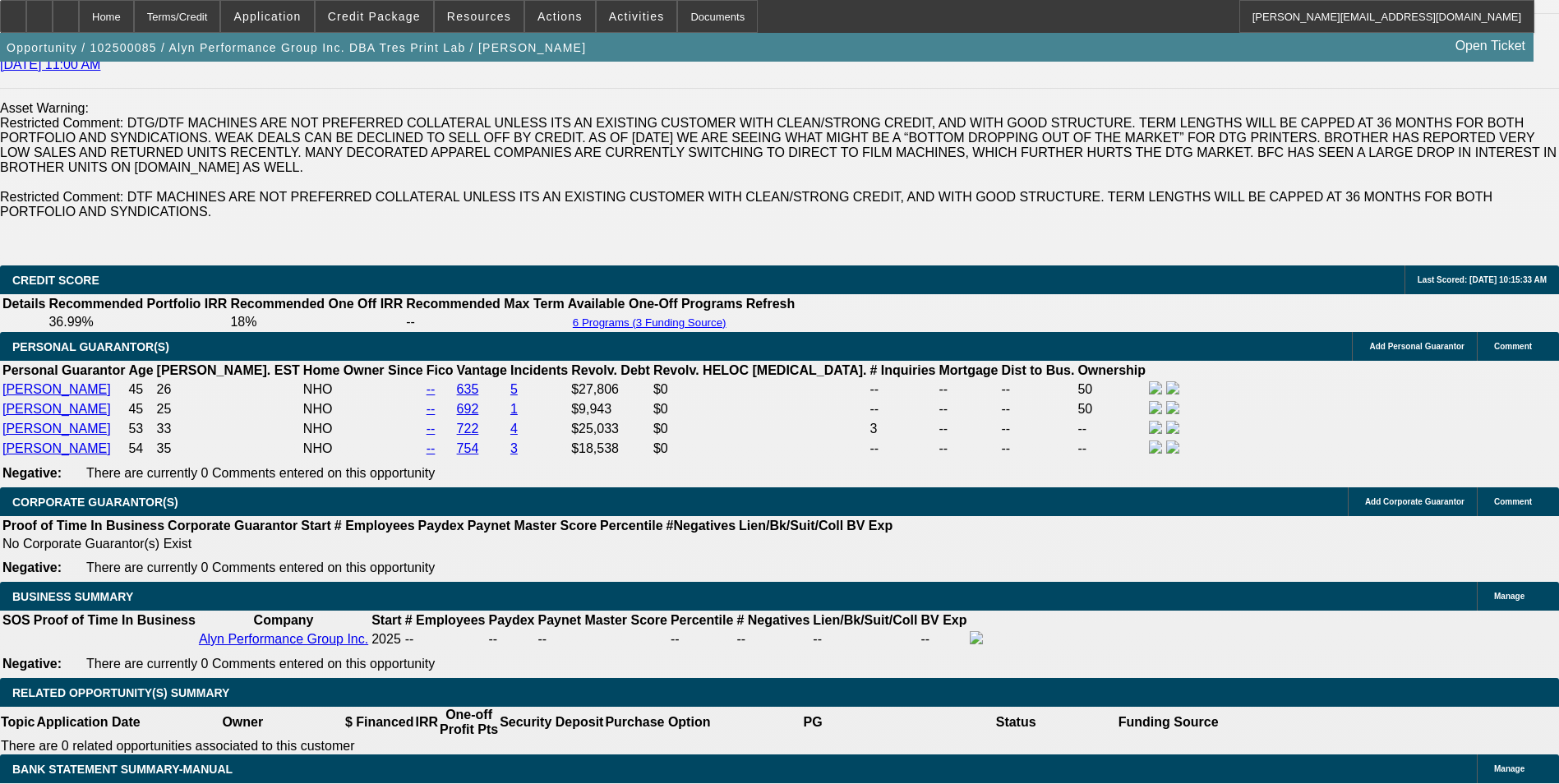
scroll to position [2383, 0]
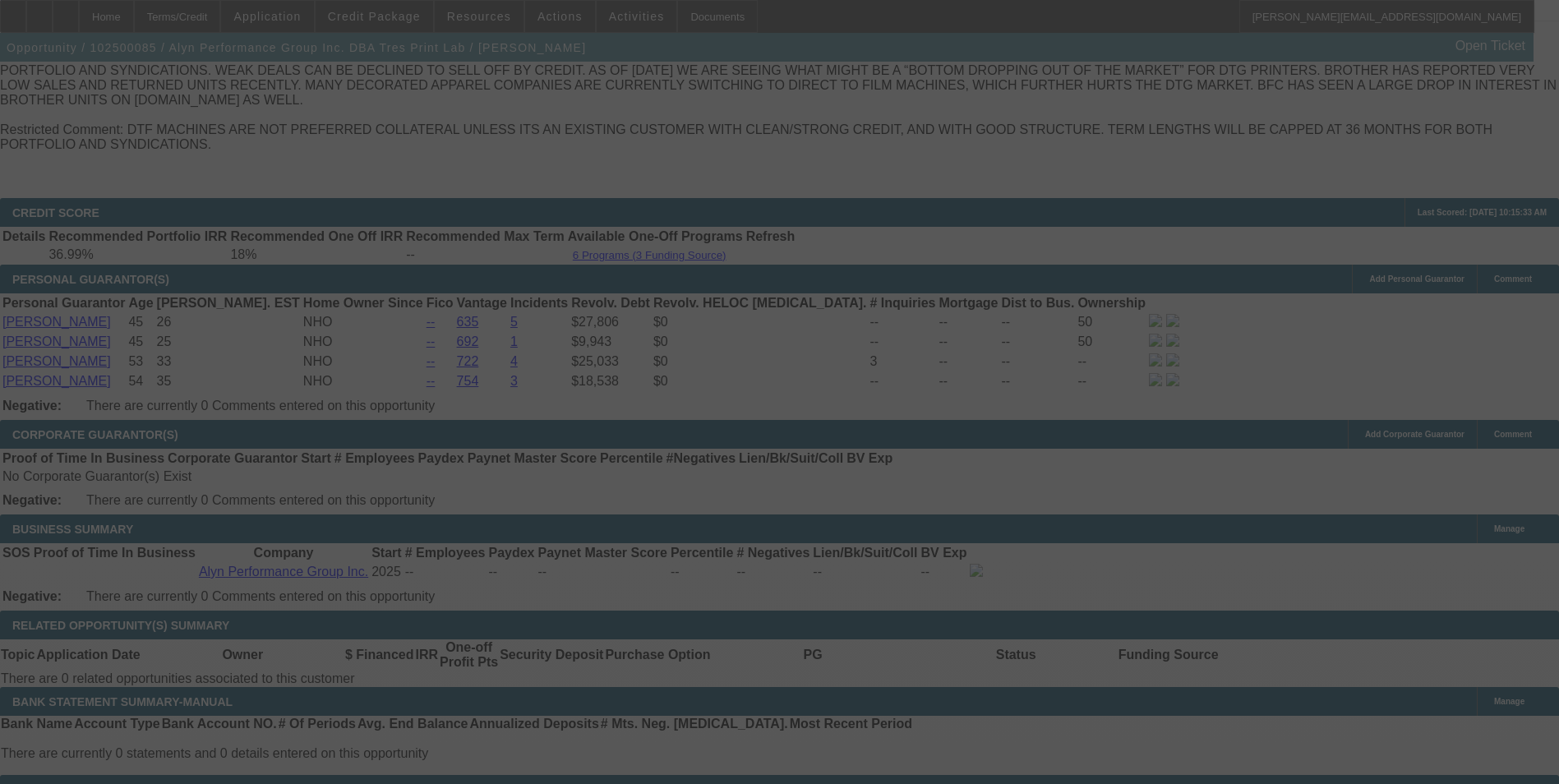
select select "0"
select select "6"
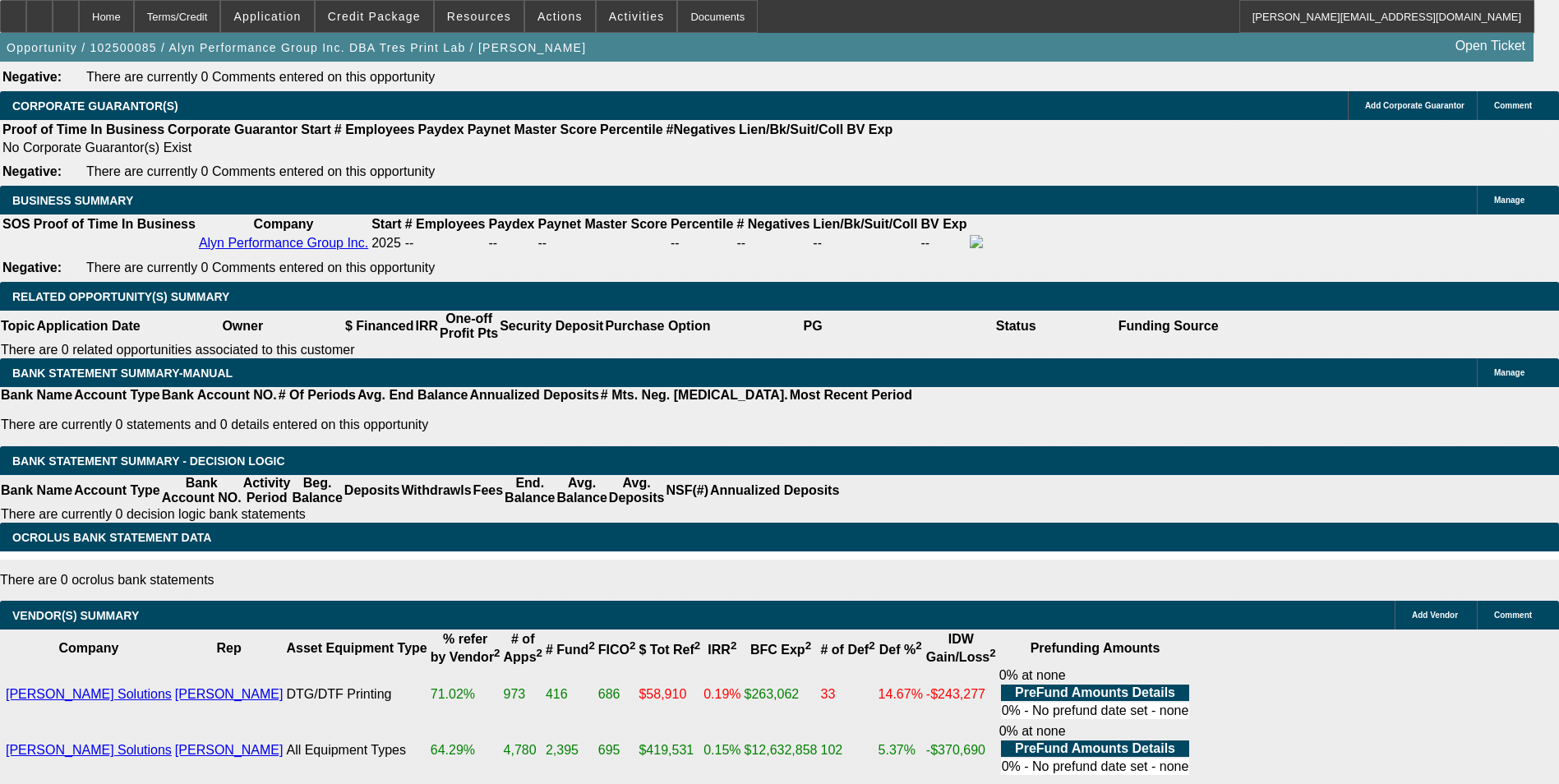
scroll to position [2711, 0]
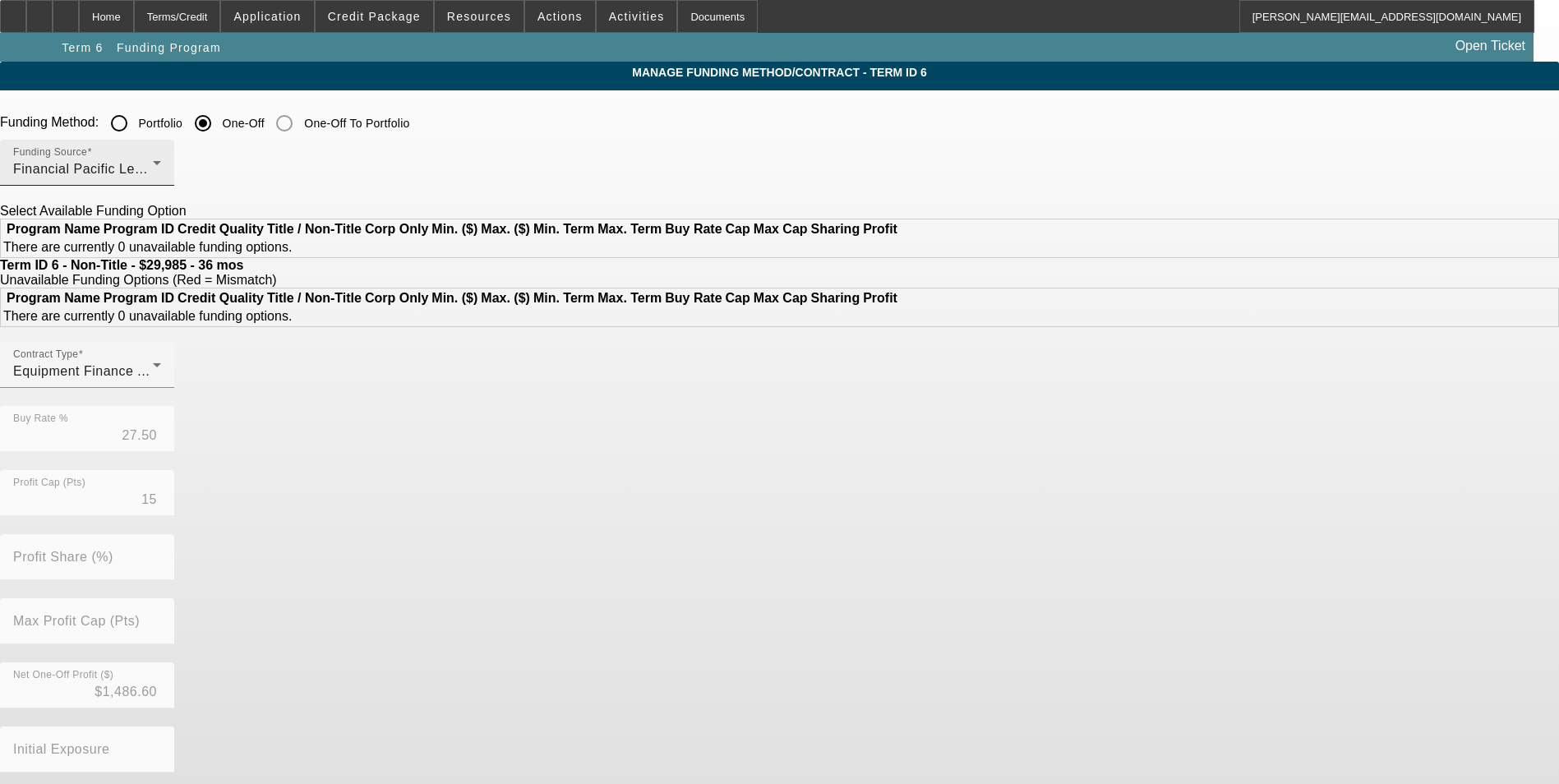
click at [199, 169] on span "Financial Pacific Leasing, Inc." at bounding box center [105, 169] width 186 height 14
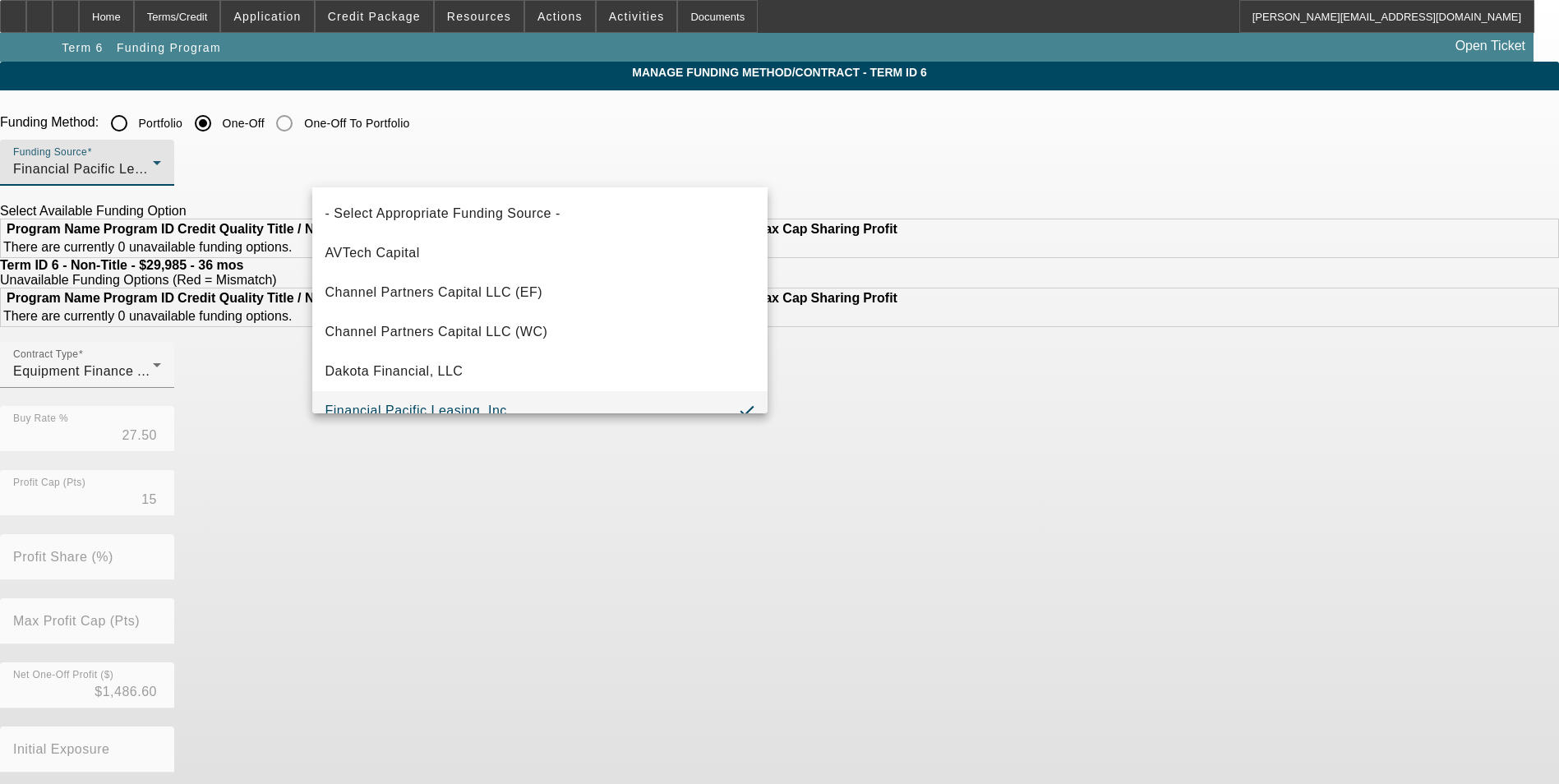
scroll to position [17, 0]
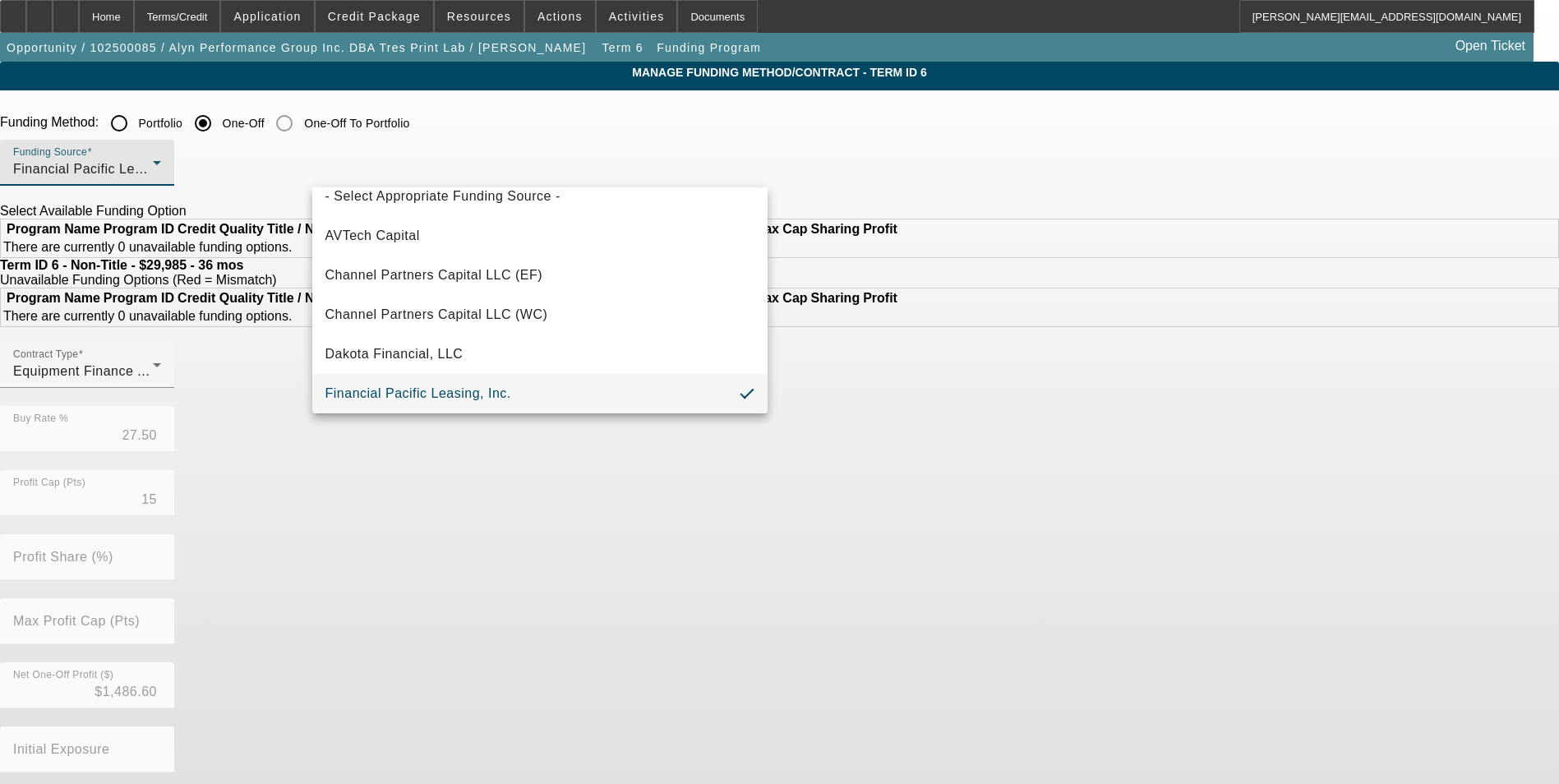
click at [209, 201] on div at bounding box center [779, 392] width 1559 height 784
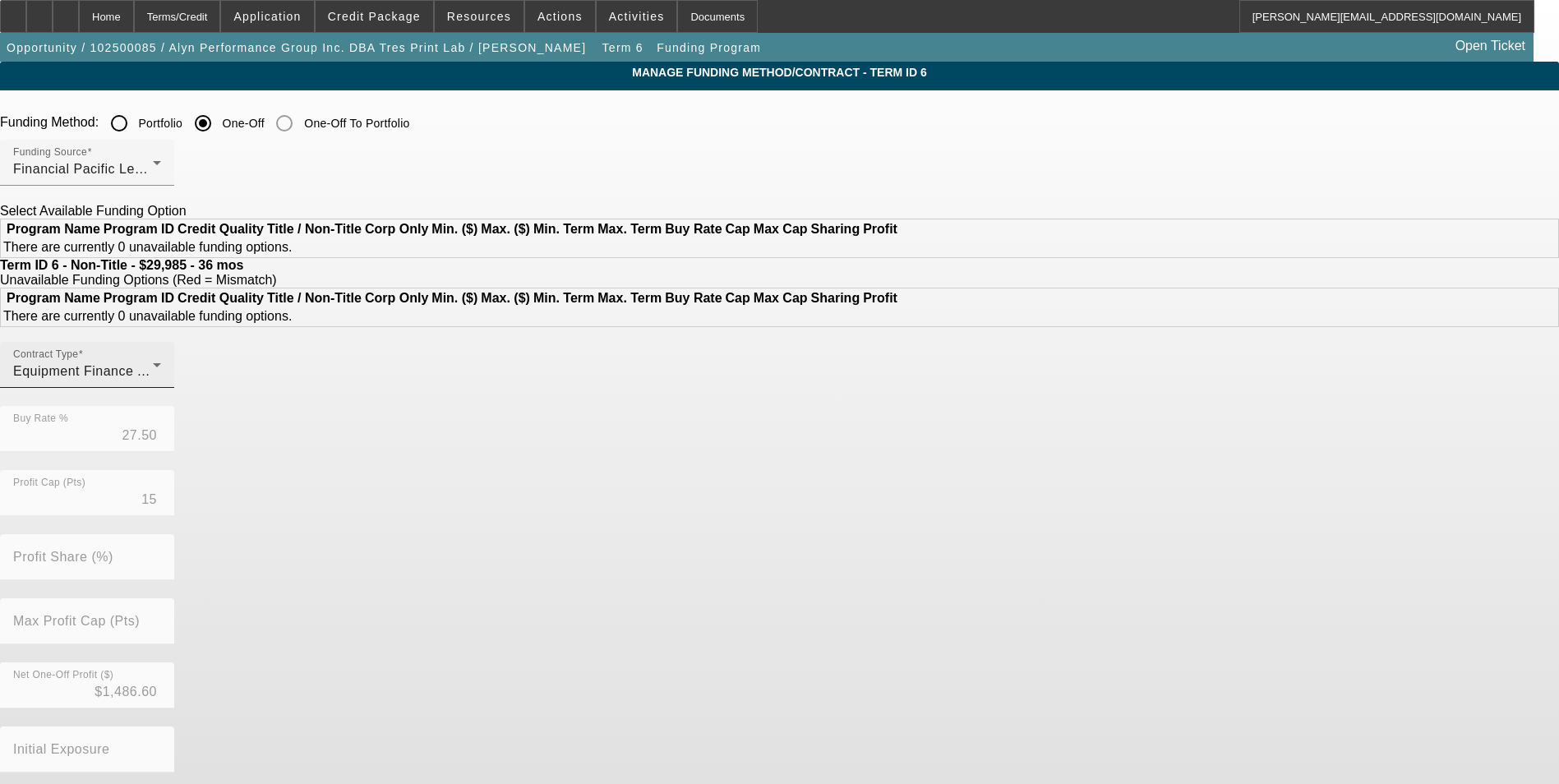
click at [205, 378] on span "Equipment Finance Agreement" at bounding box center [109, 371] width 192 height 14
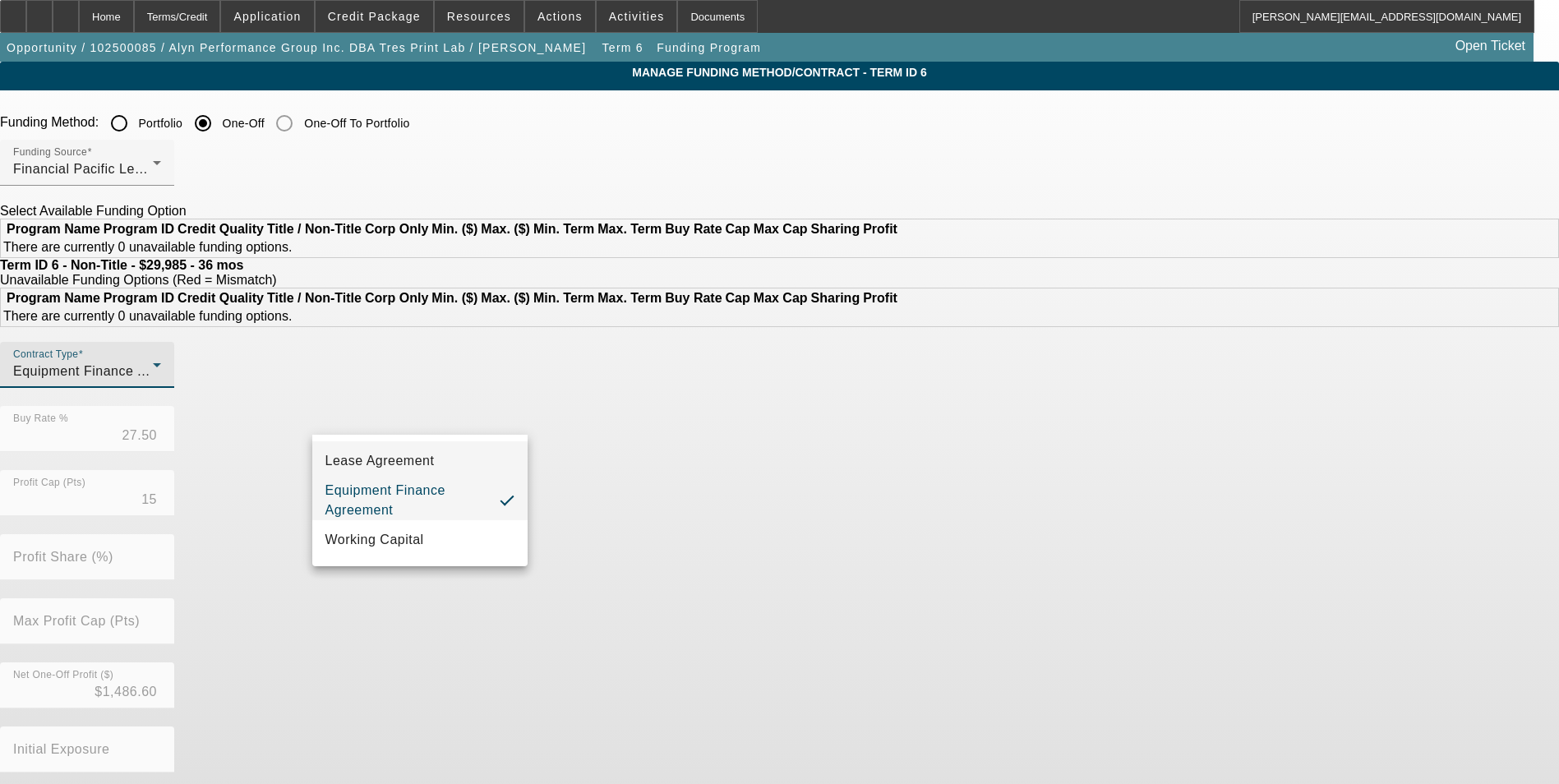
click at [421, 457] on span "Lease Agreement" at bounding box center [379, 461] width 109 height 20
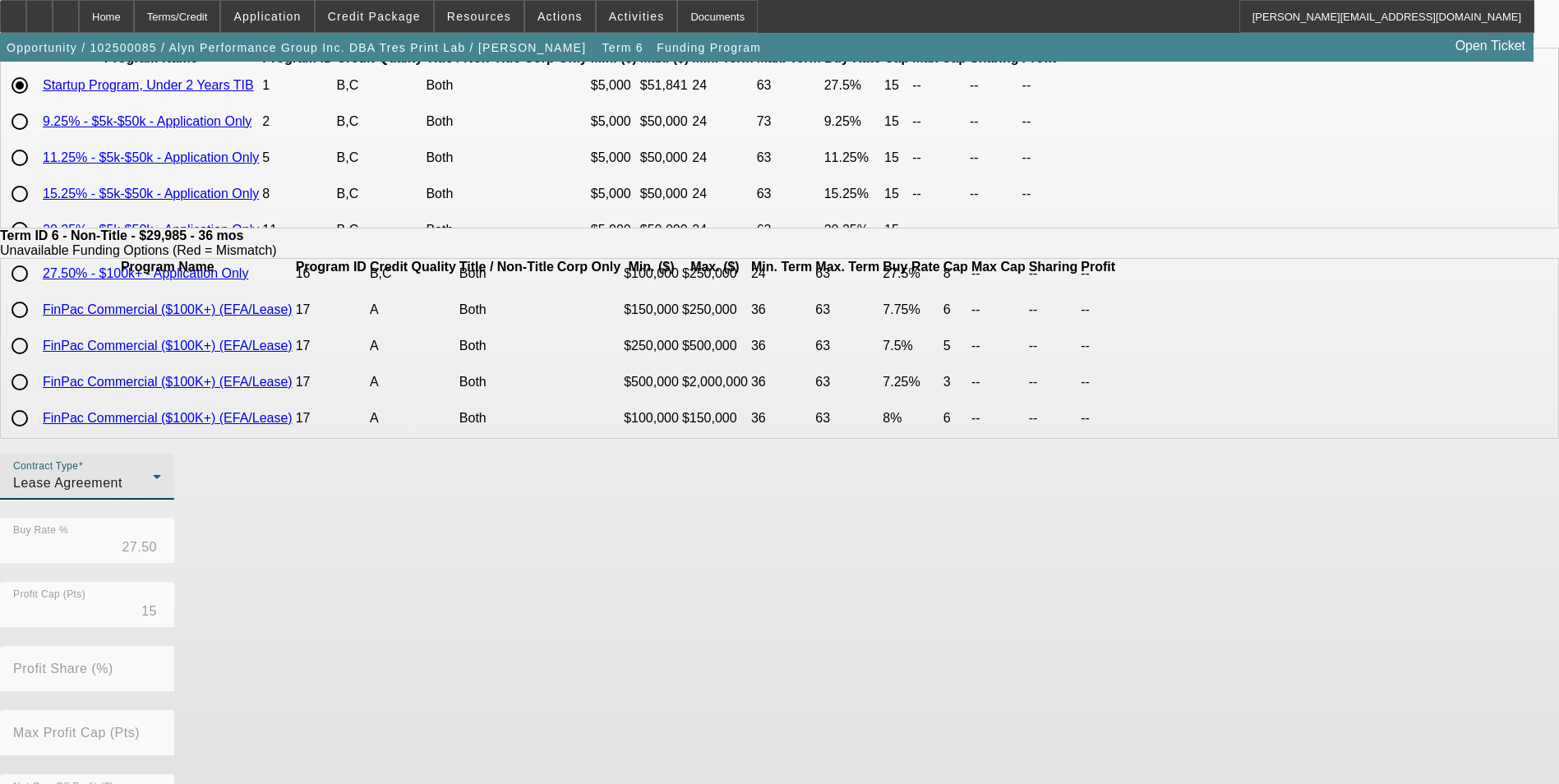
scroll to position [352, 0]
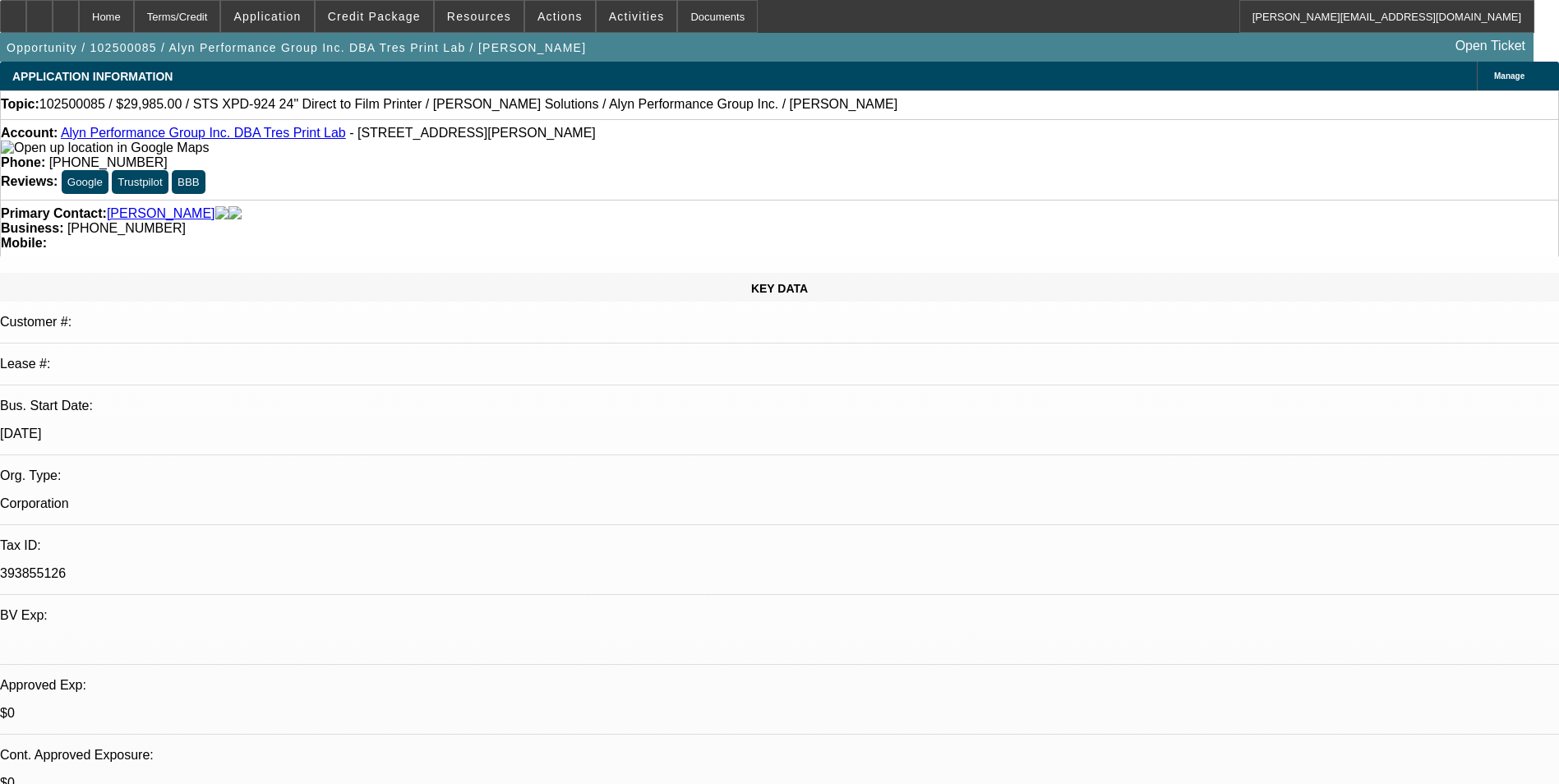
select select "0"
select select "6"
select select "0"
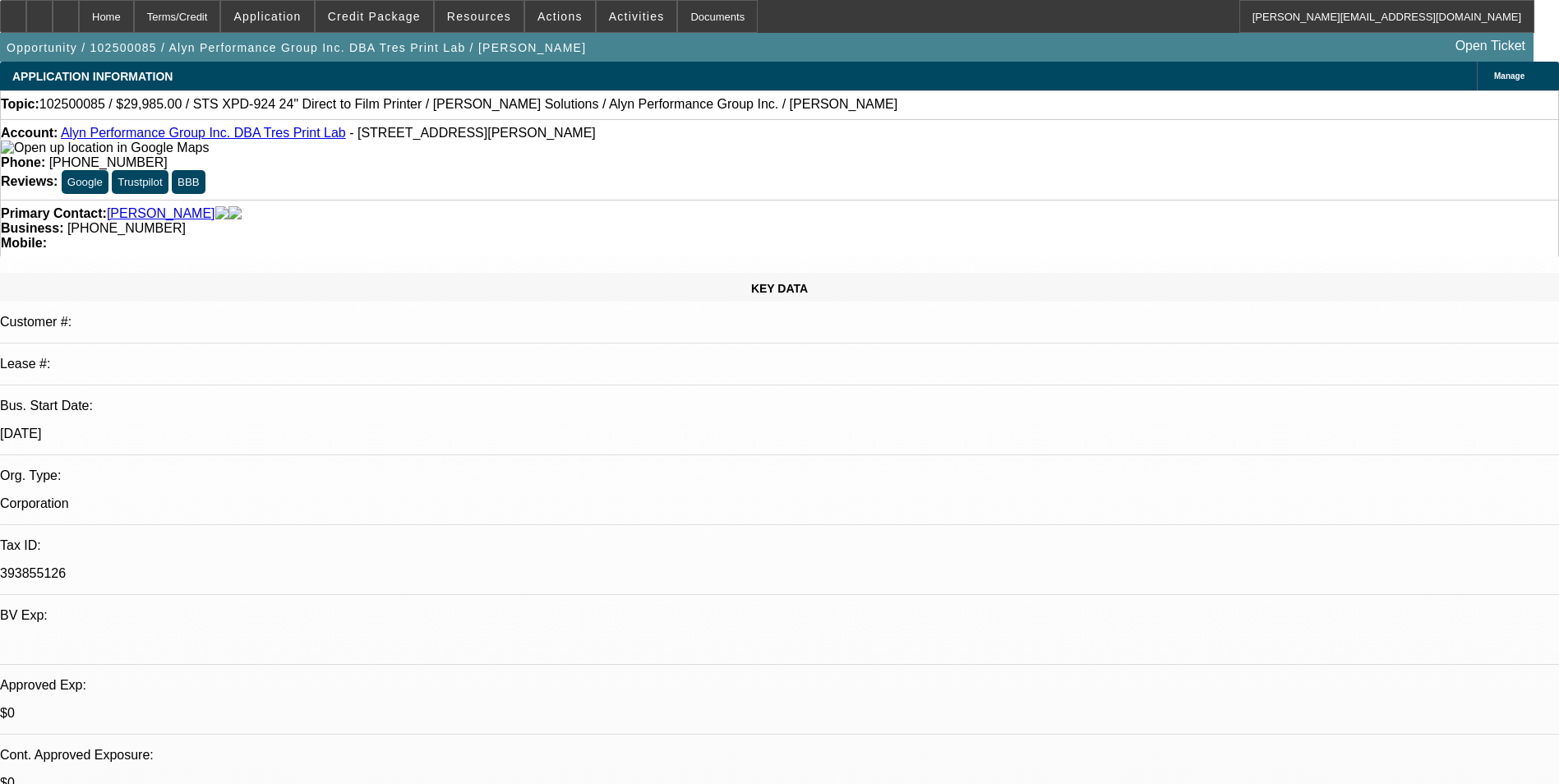
select select "0"
select select "6"
select select "0"
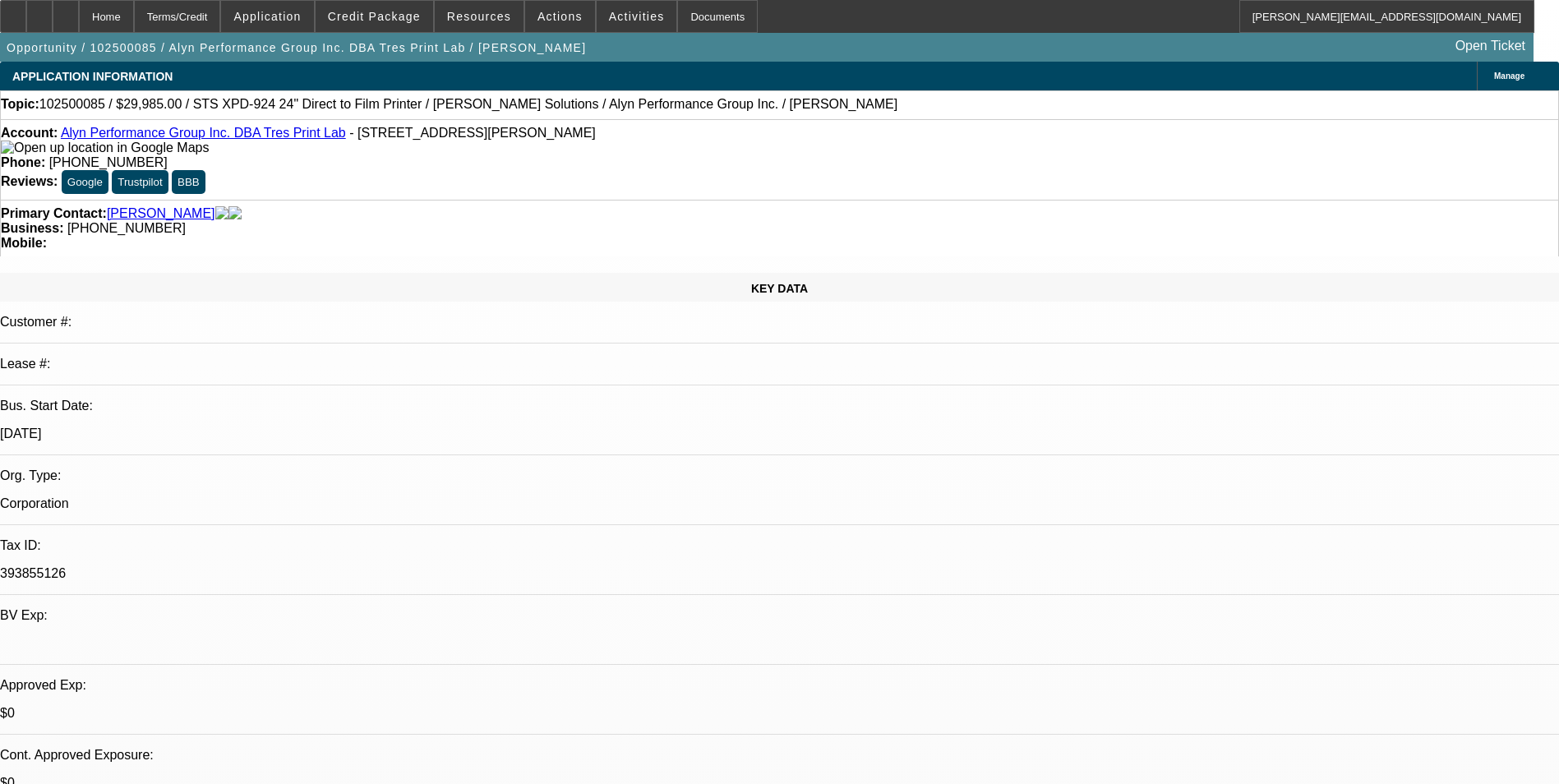
select select "0"
select select "6"
select select "0"
select select "0.1"
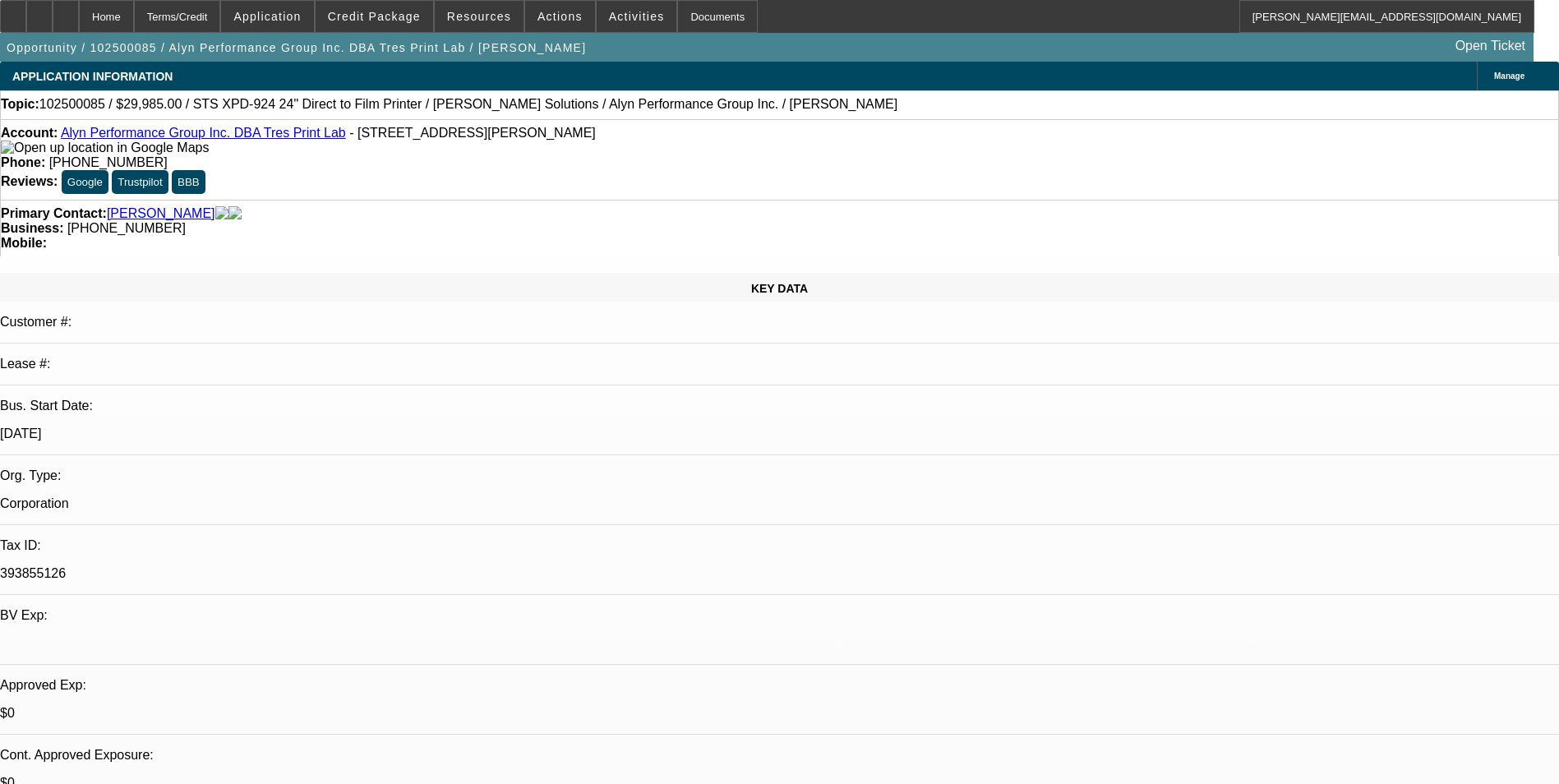
select select "4"
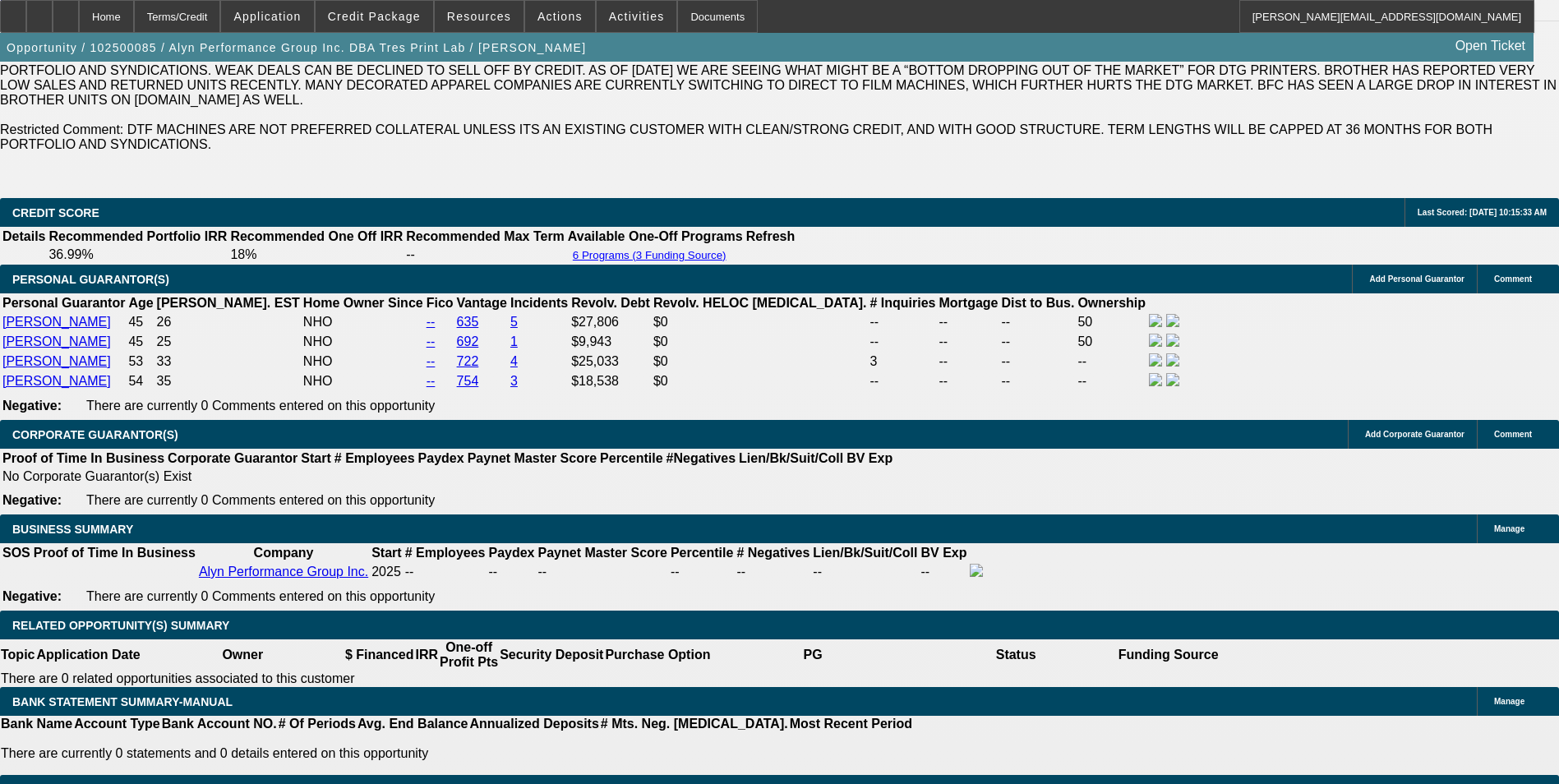
scroll to position [2629, 0]
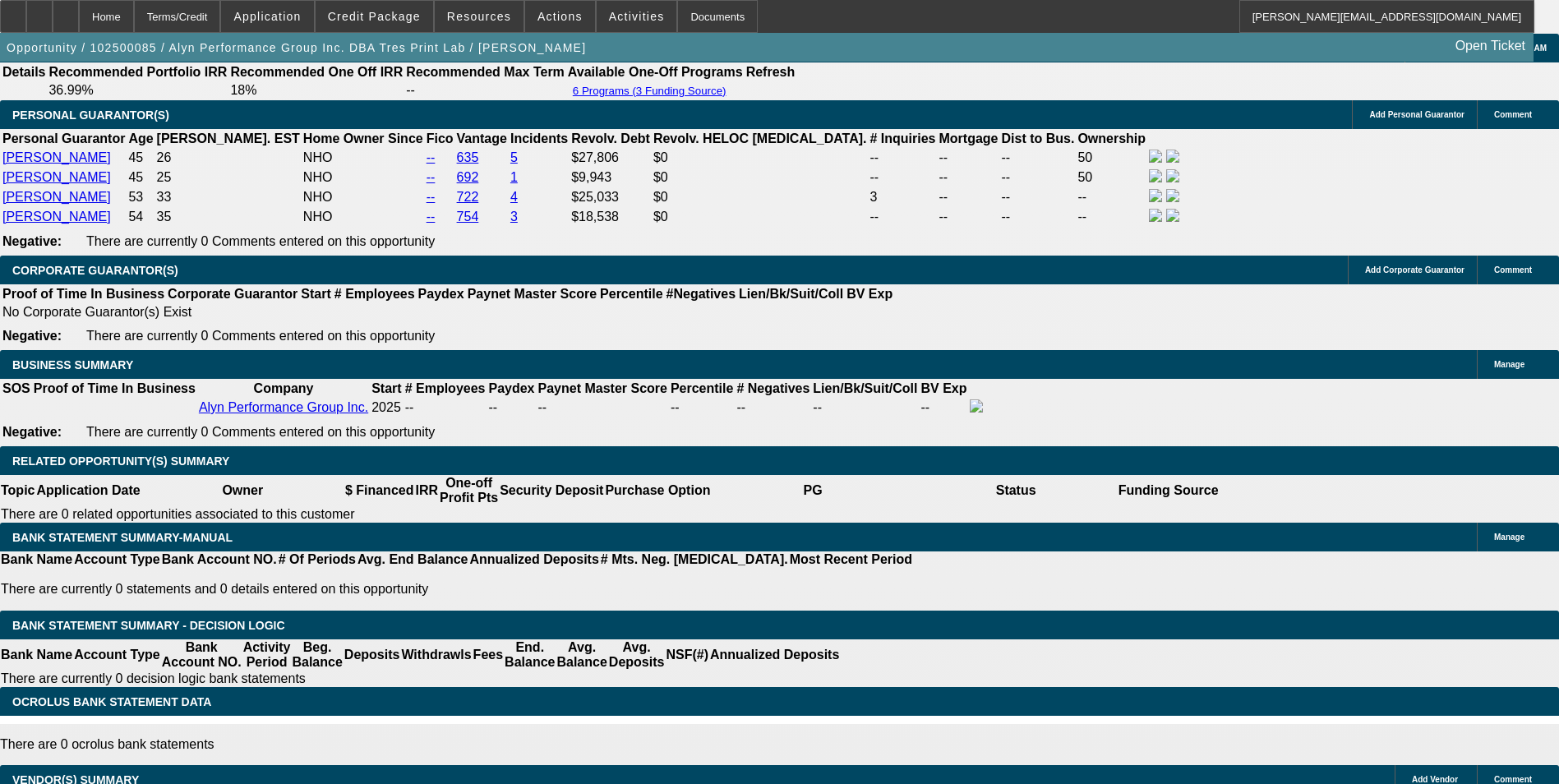
select select "0.1"
type input "$3,498.50"
type input "UNKNOWN"
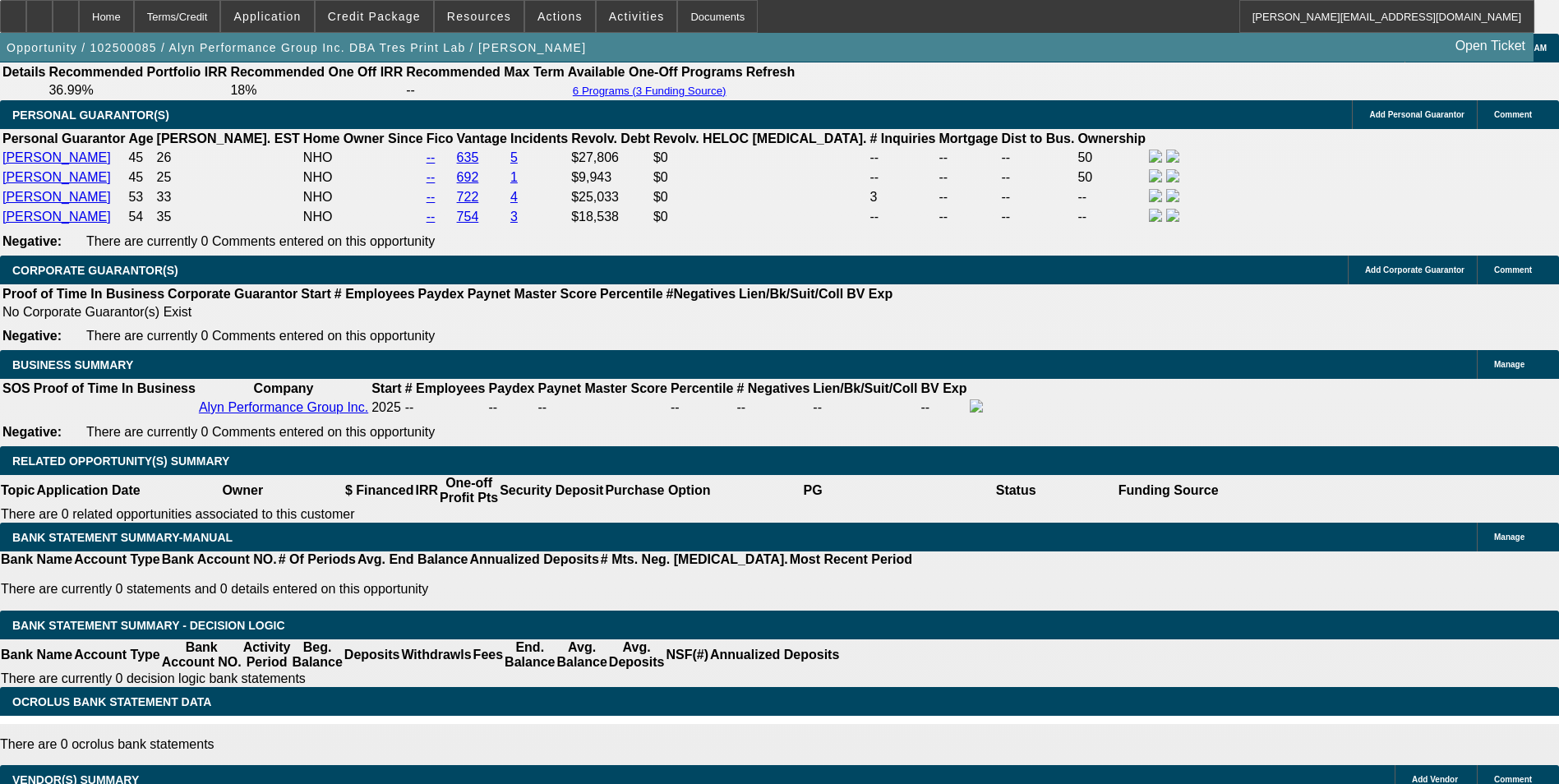
select select "4"
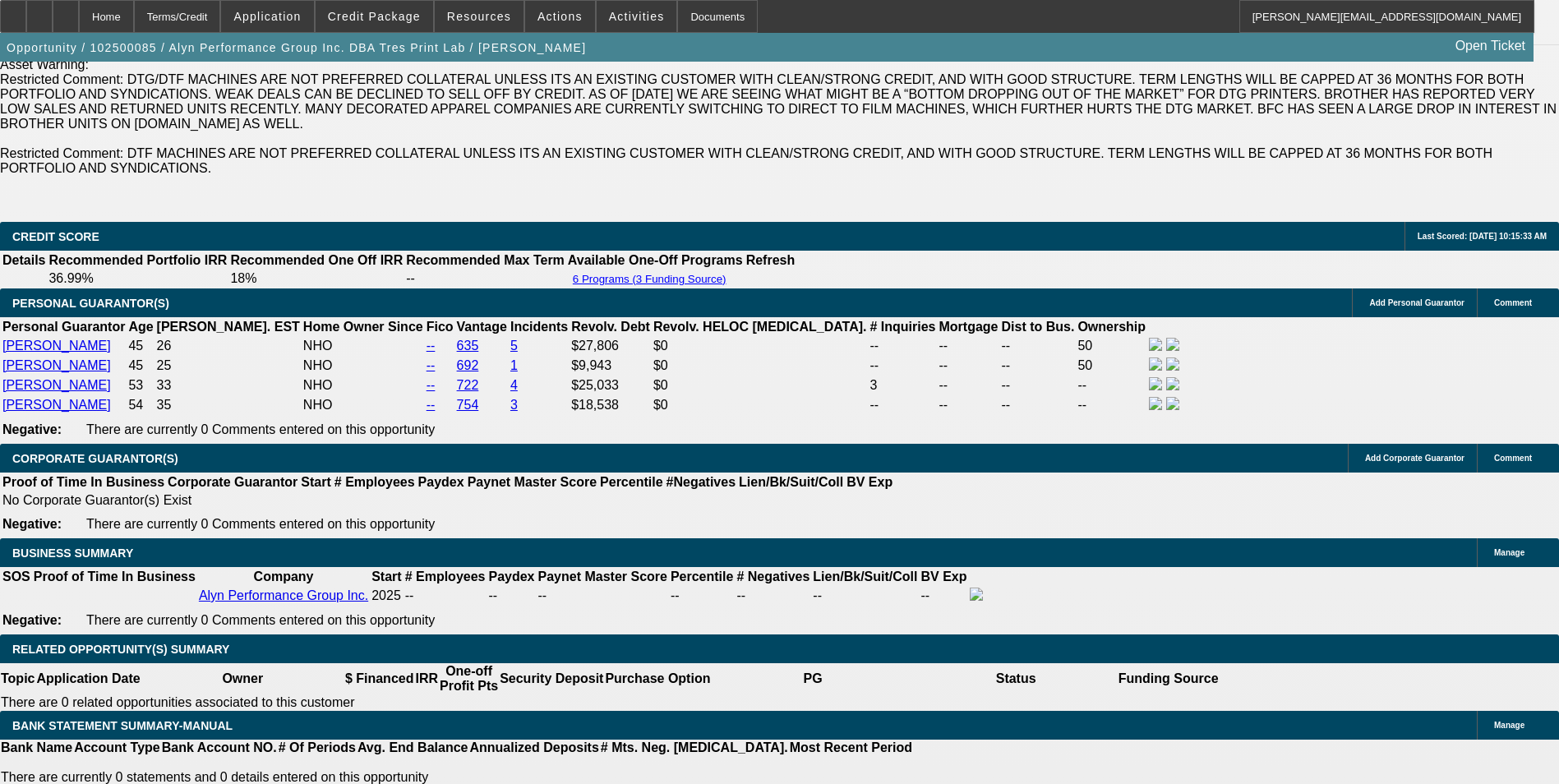
scroll to position [2136, 0]
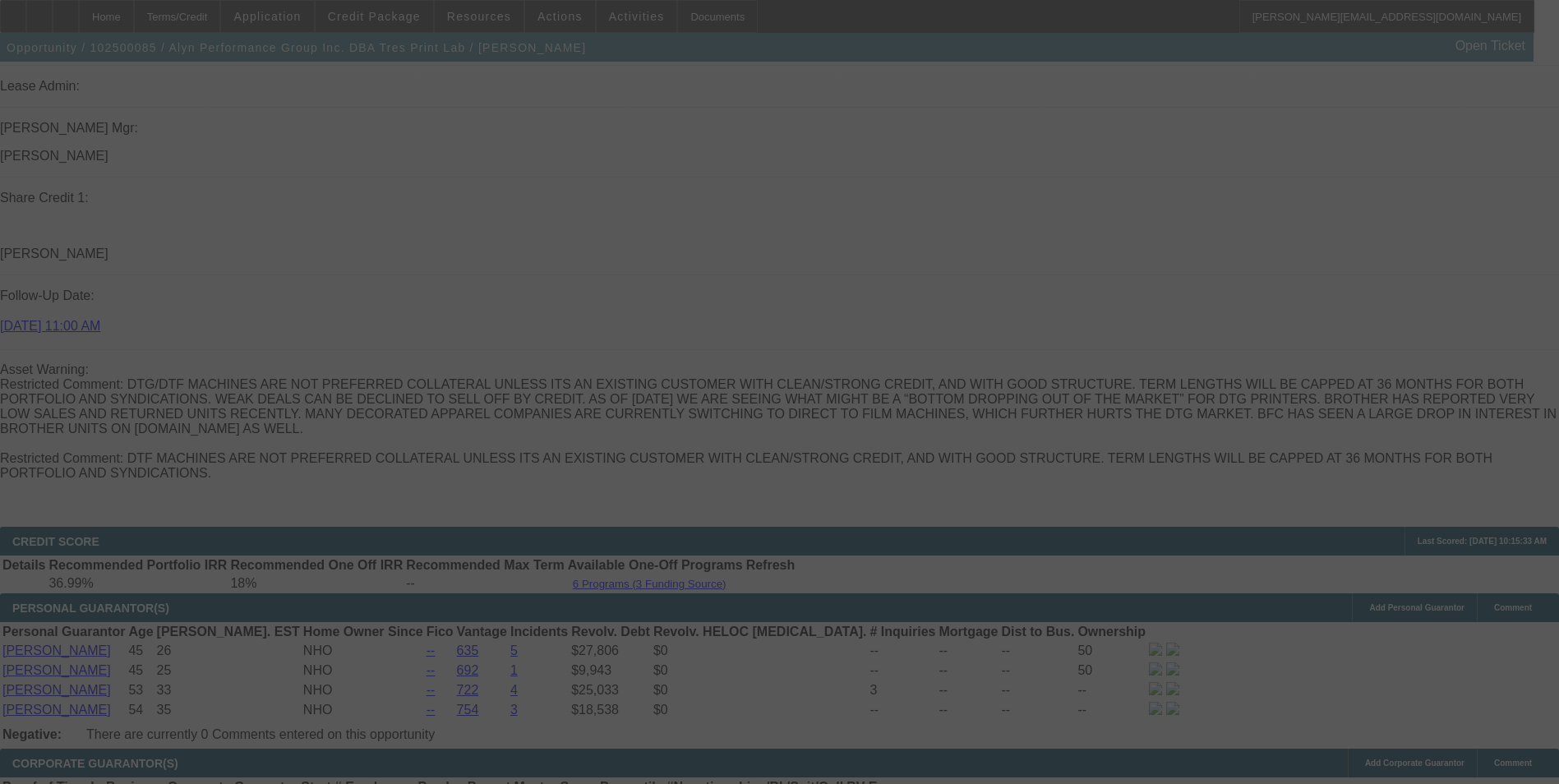
select select "0"
select select "0.1"
select select "4"
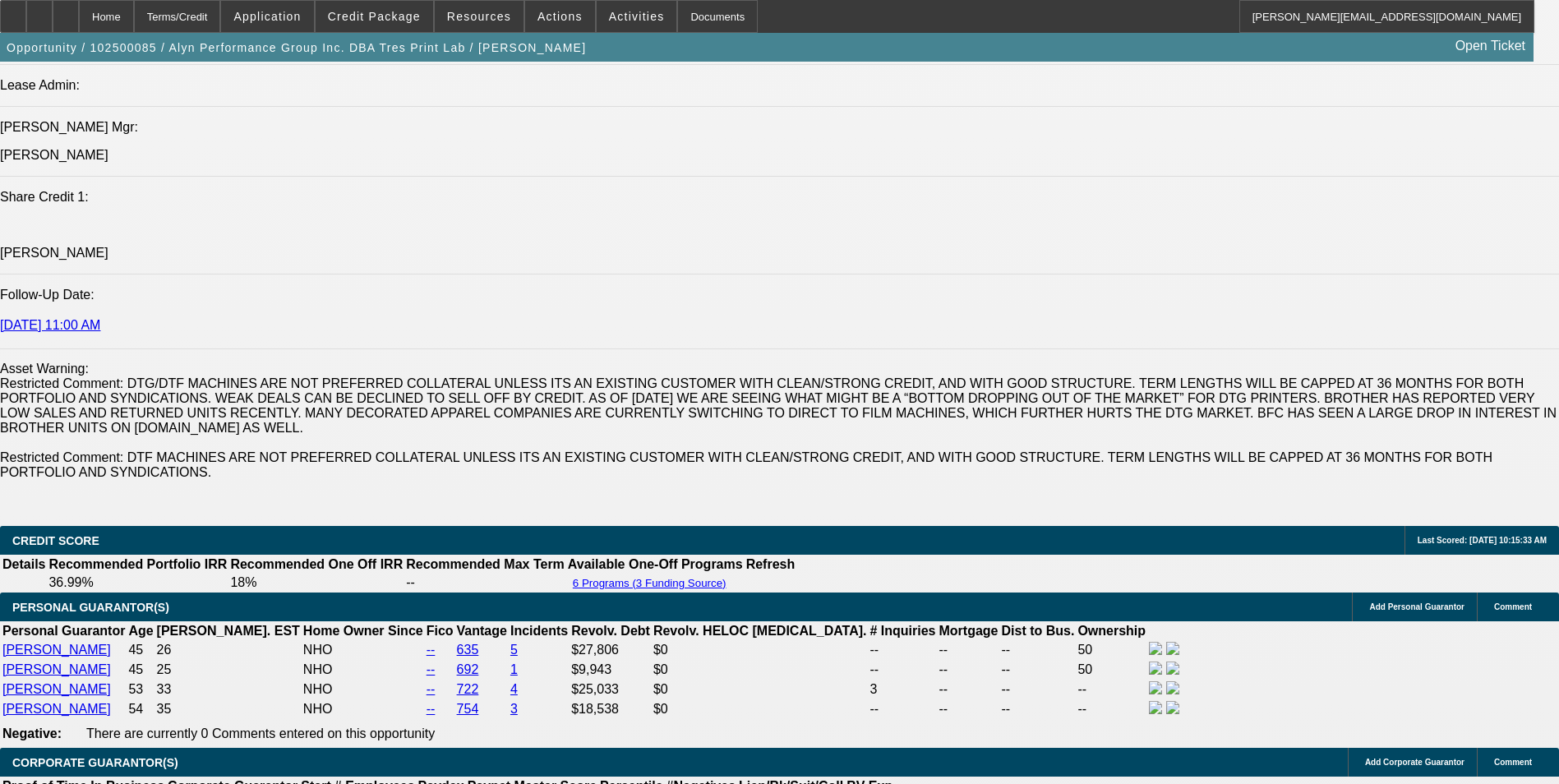
scroll to position [2300, 0]
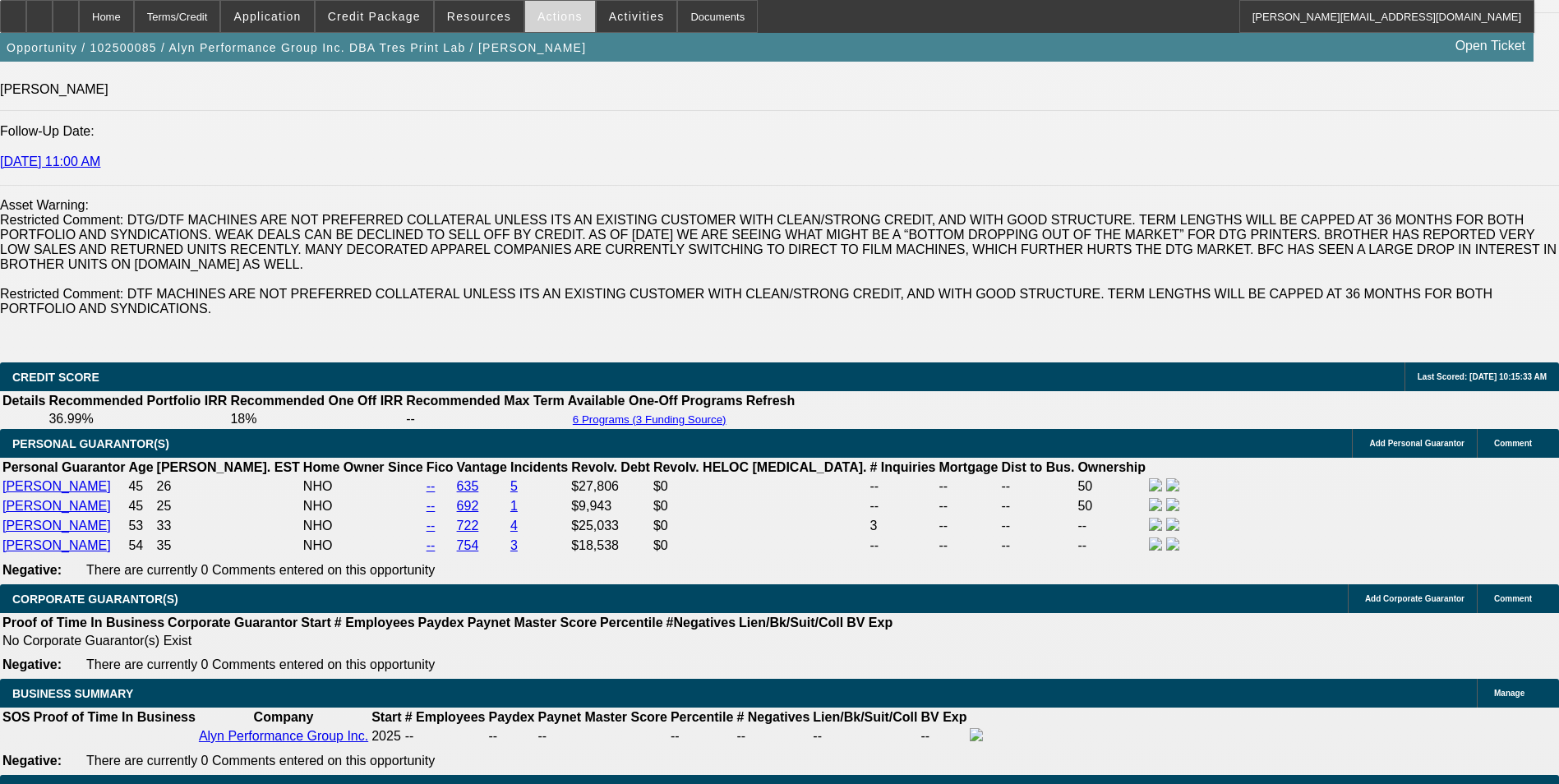
click at [552, 17] on span "Actions" at bounding box center [559, 16] width 45 height 13
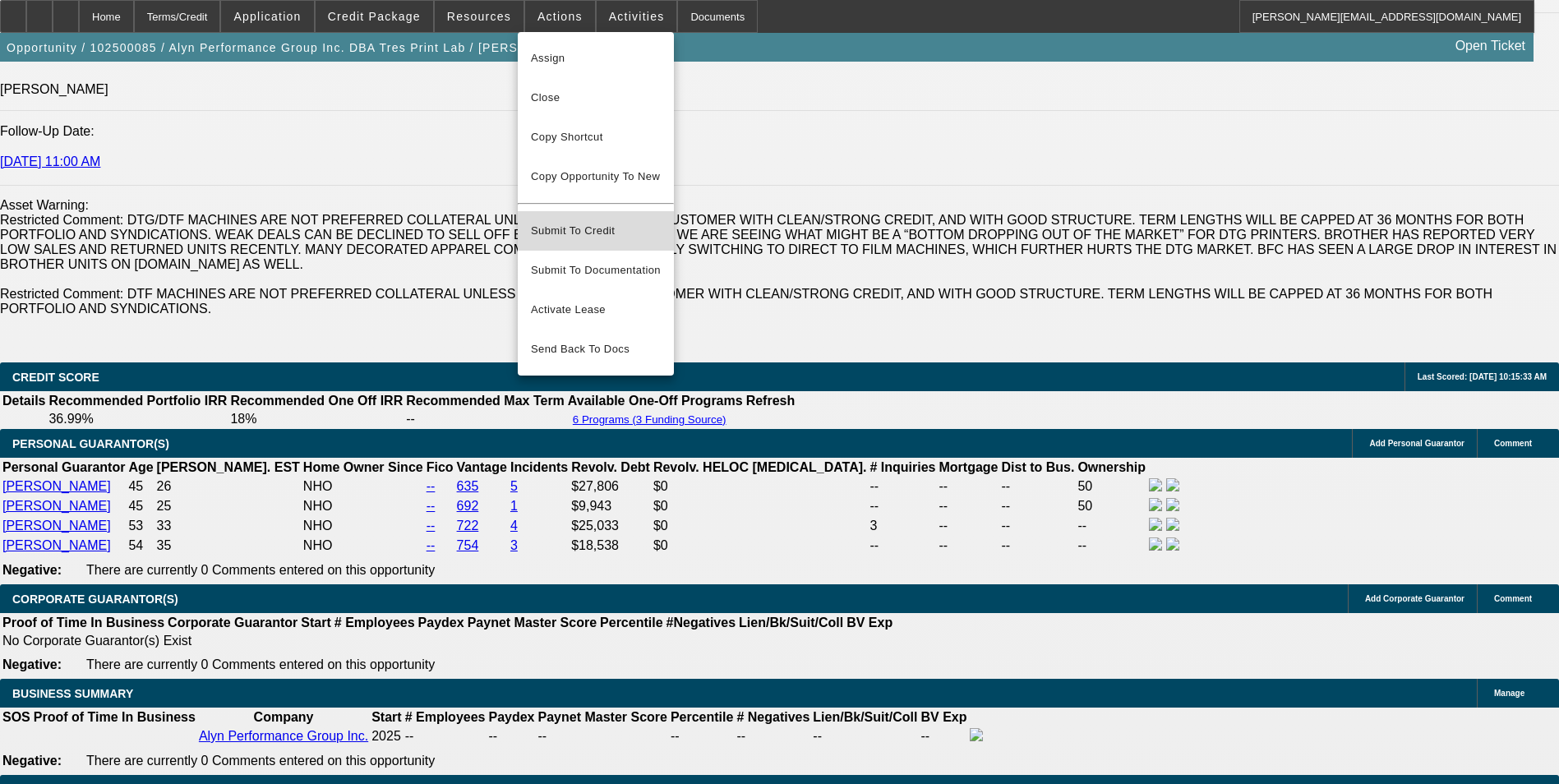
click at [607, 221] on span "Submit To Credit" at bounding box center [595, 230] width 130 height 20
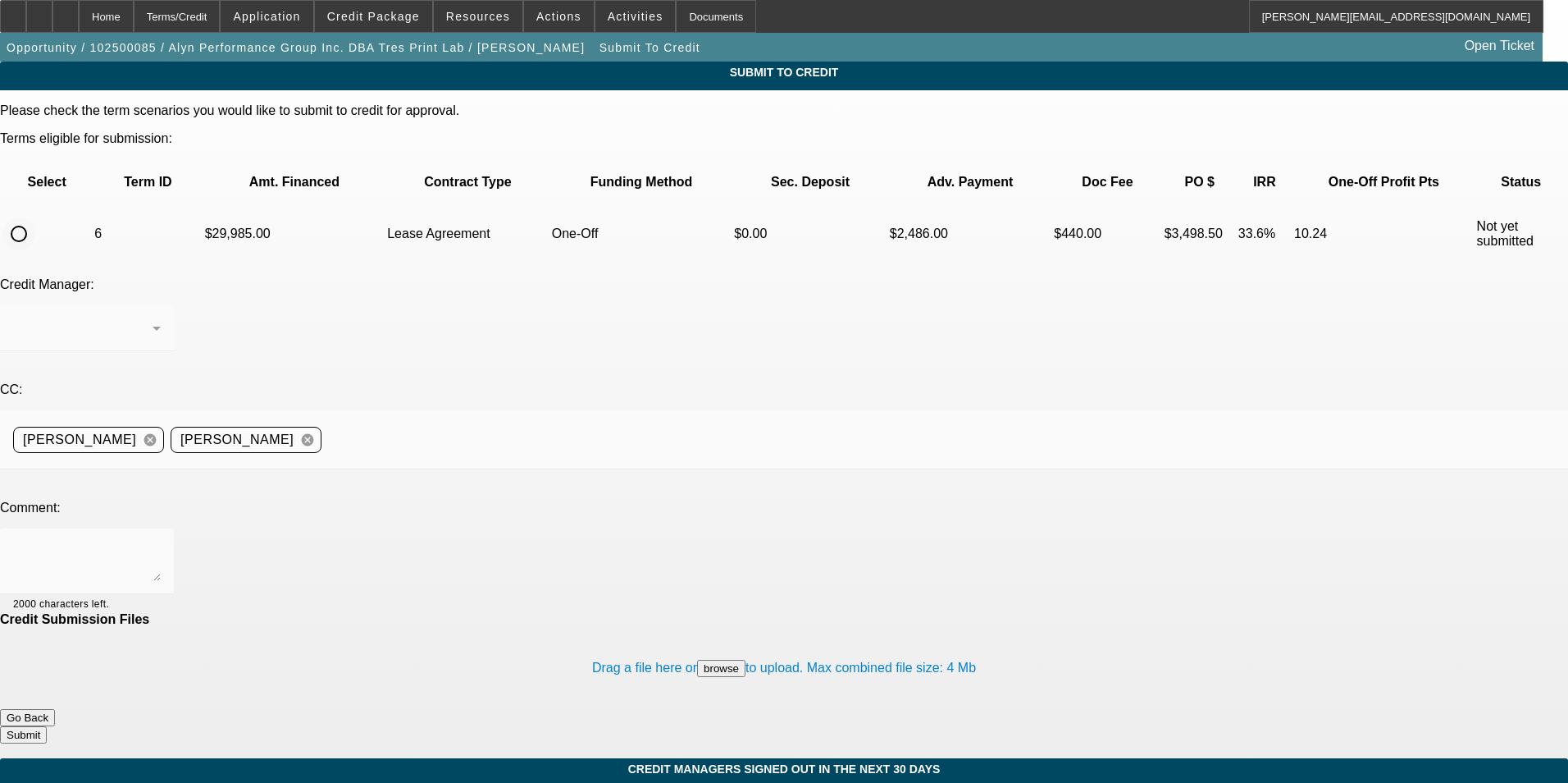
click at [36, 218] on input "radio" at bounding box center [19, 234] width 33 height 33
radio input "true"
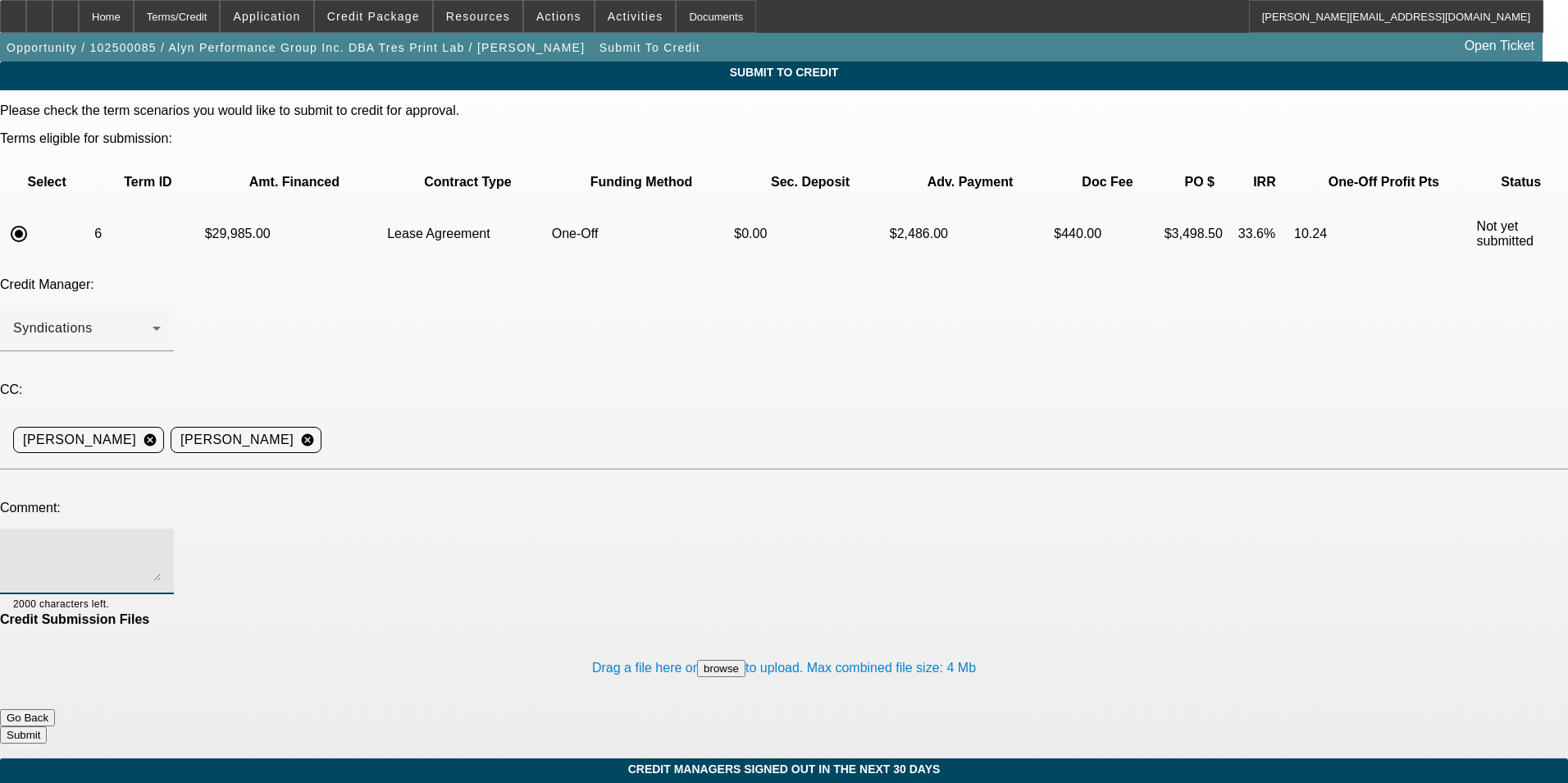
click at [161, 541] on textarea at bounding box center [86, 561] width 147 height 39
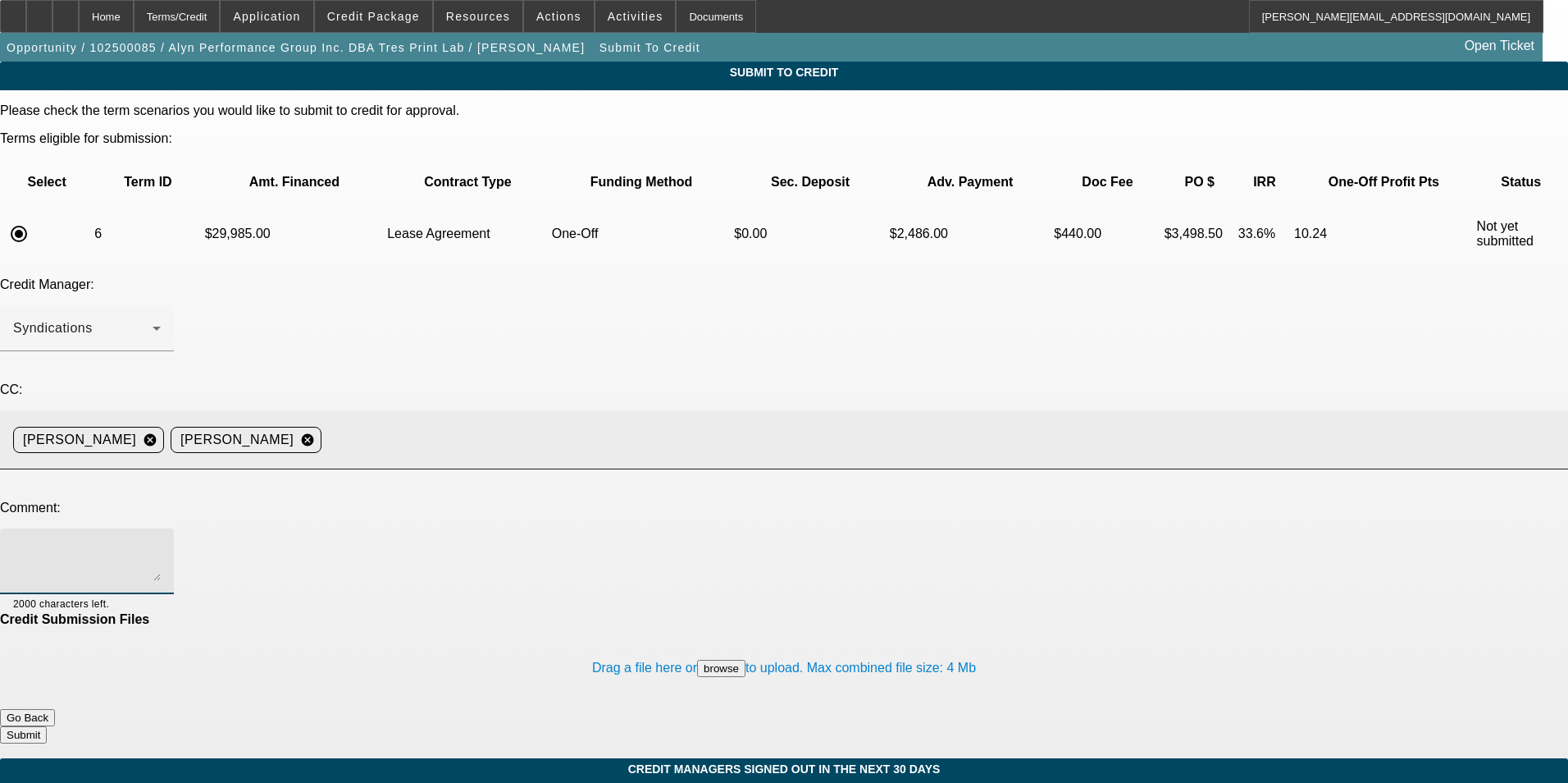
click at [544, 424] on input at bounding box center [938, 440] width 1221 height 33
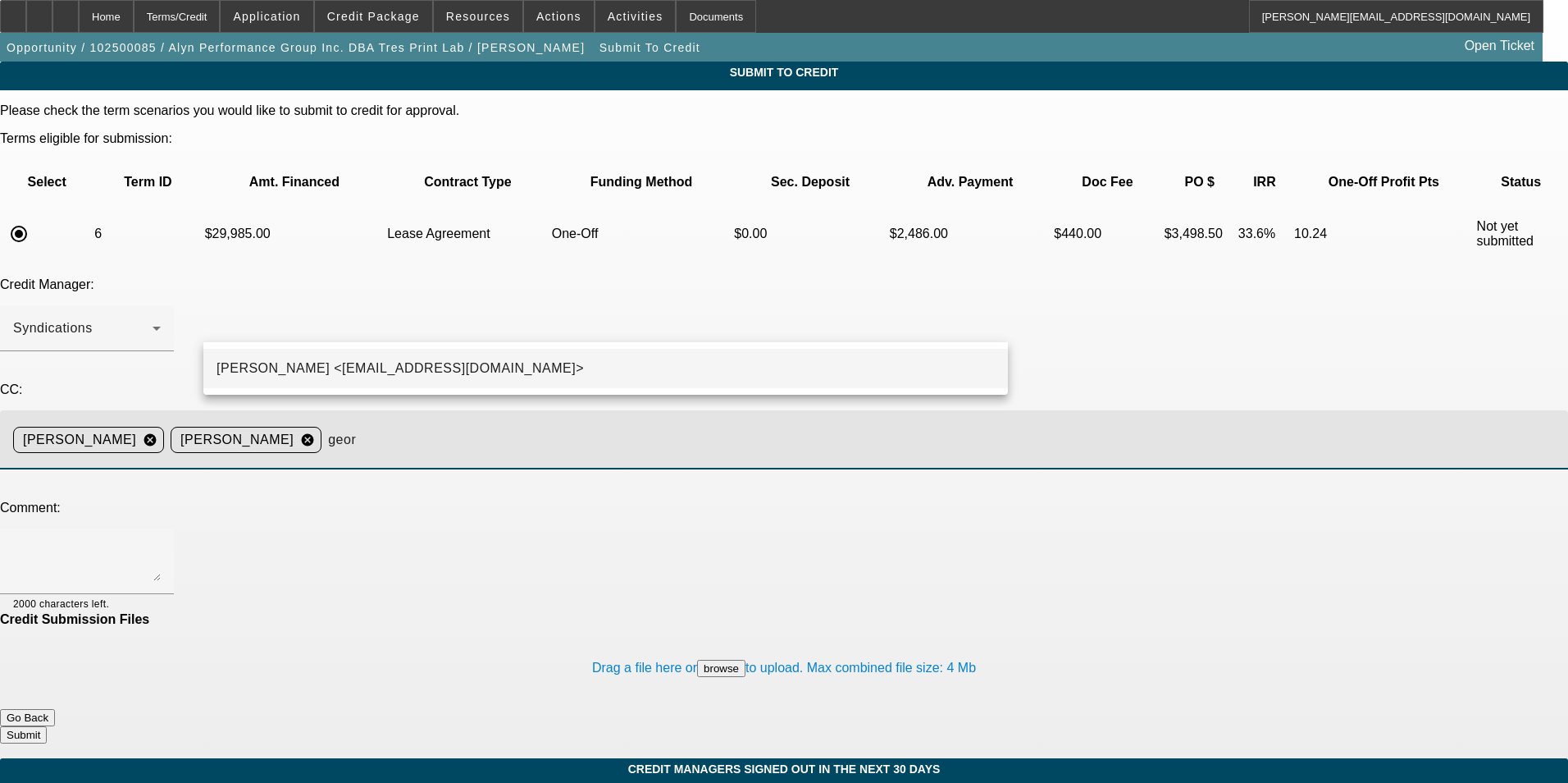
type input "geor"
click at [568, 372] on mat-option "George Arida <GArida@beaconfunding.com>" at bounding box center [606, 368] width 805 height 39
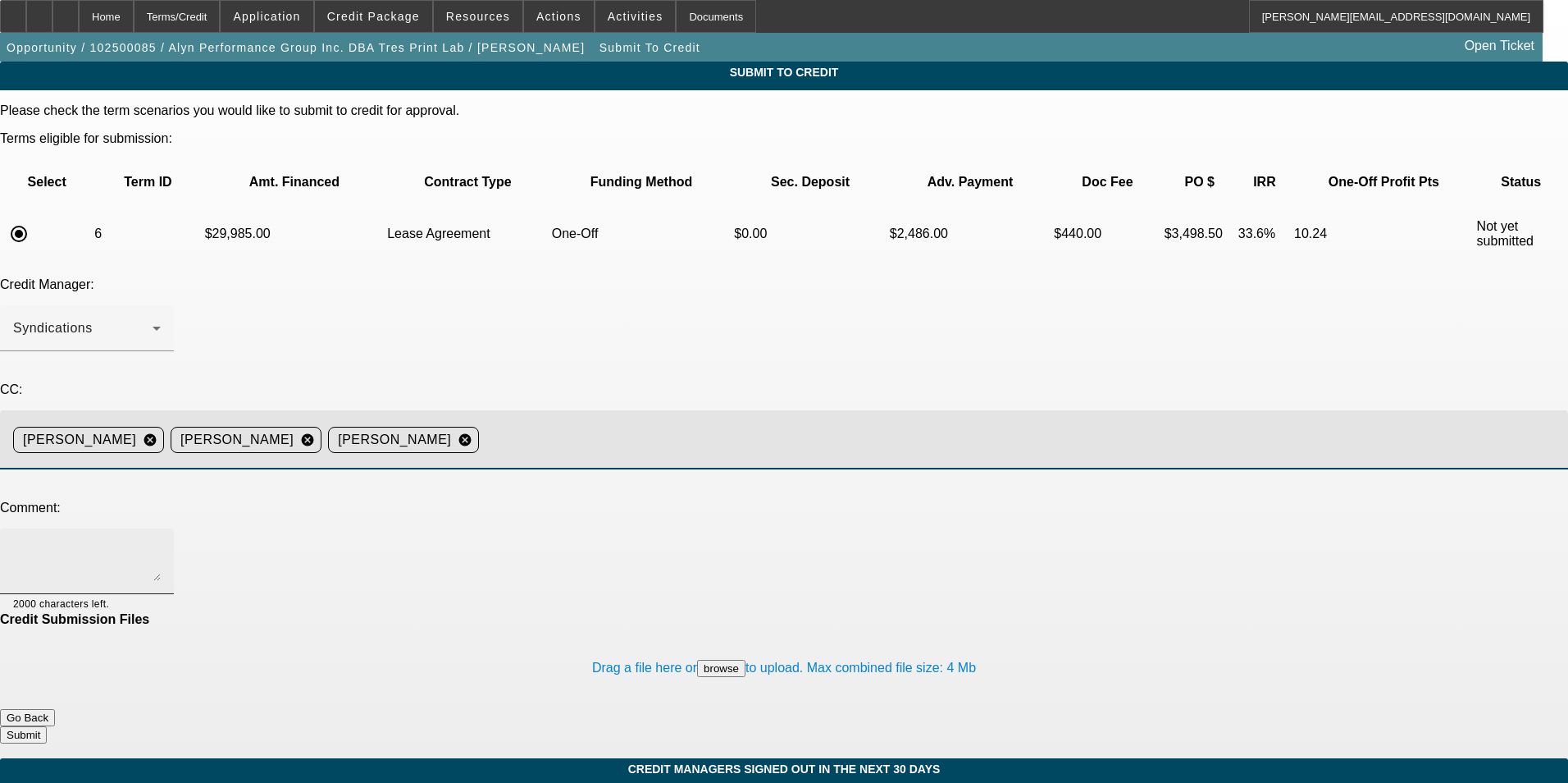
click at [161, 541] on textarea at bounding box center [86, 561] width 147 height 39
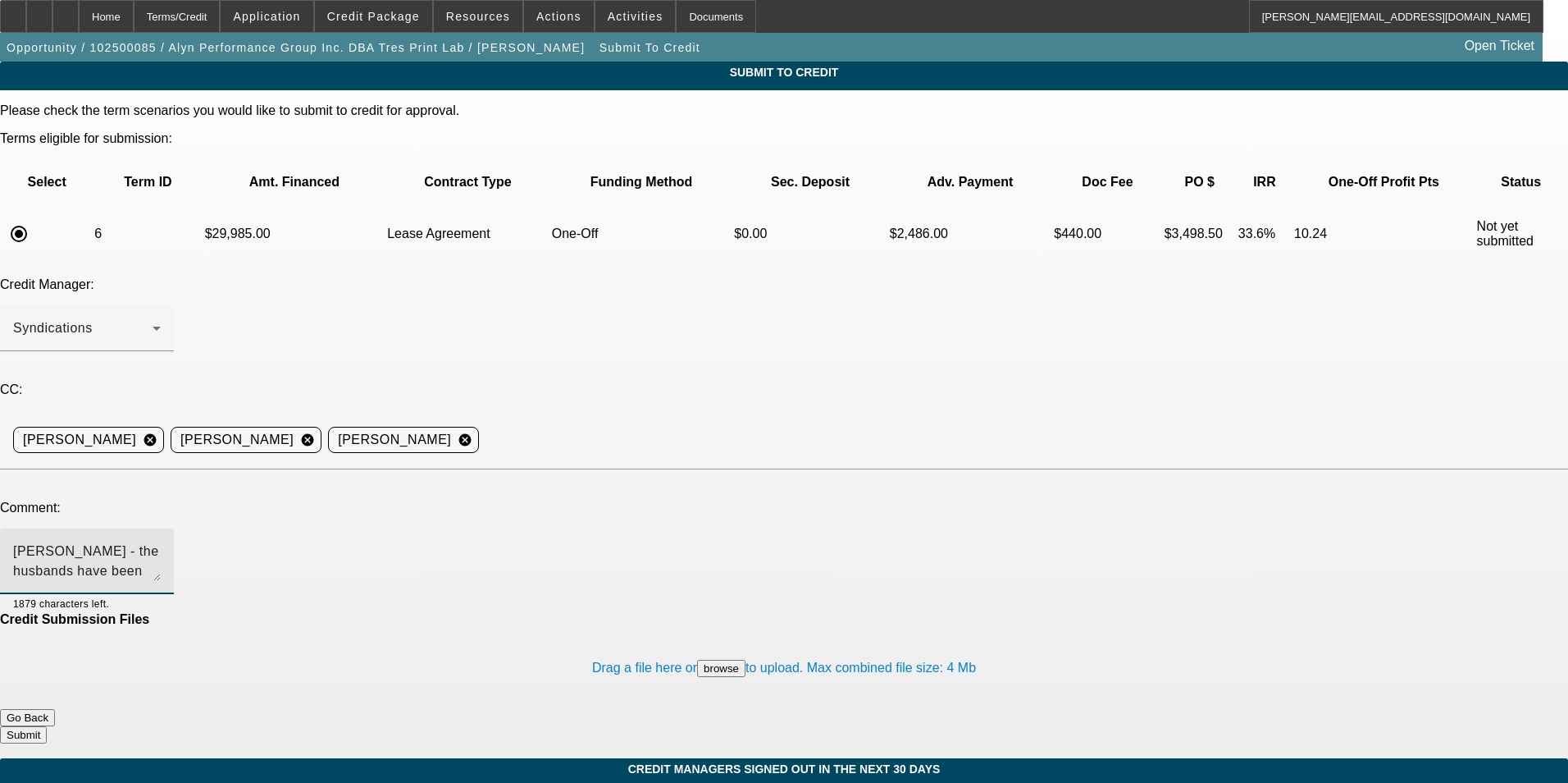
drag, startPoint x: 765, startPoint y: 380, endPoint x: 820, endPoint y: 416, distance: 65.7
click at [161, 541] on textarea "George - the husbands have been added as cosigners here. Please send back to Fi…" at bounding box center [86, 561] width 147 height 39
type textarea "George - the husbands have been added as cosigners here. Please send back to Fi…"
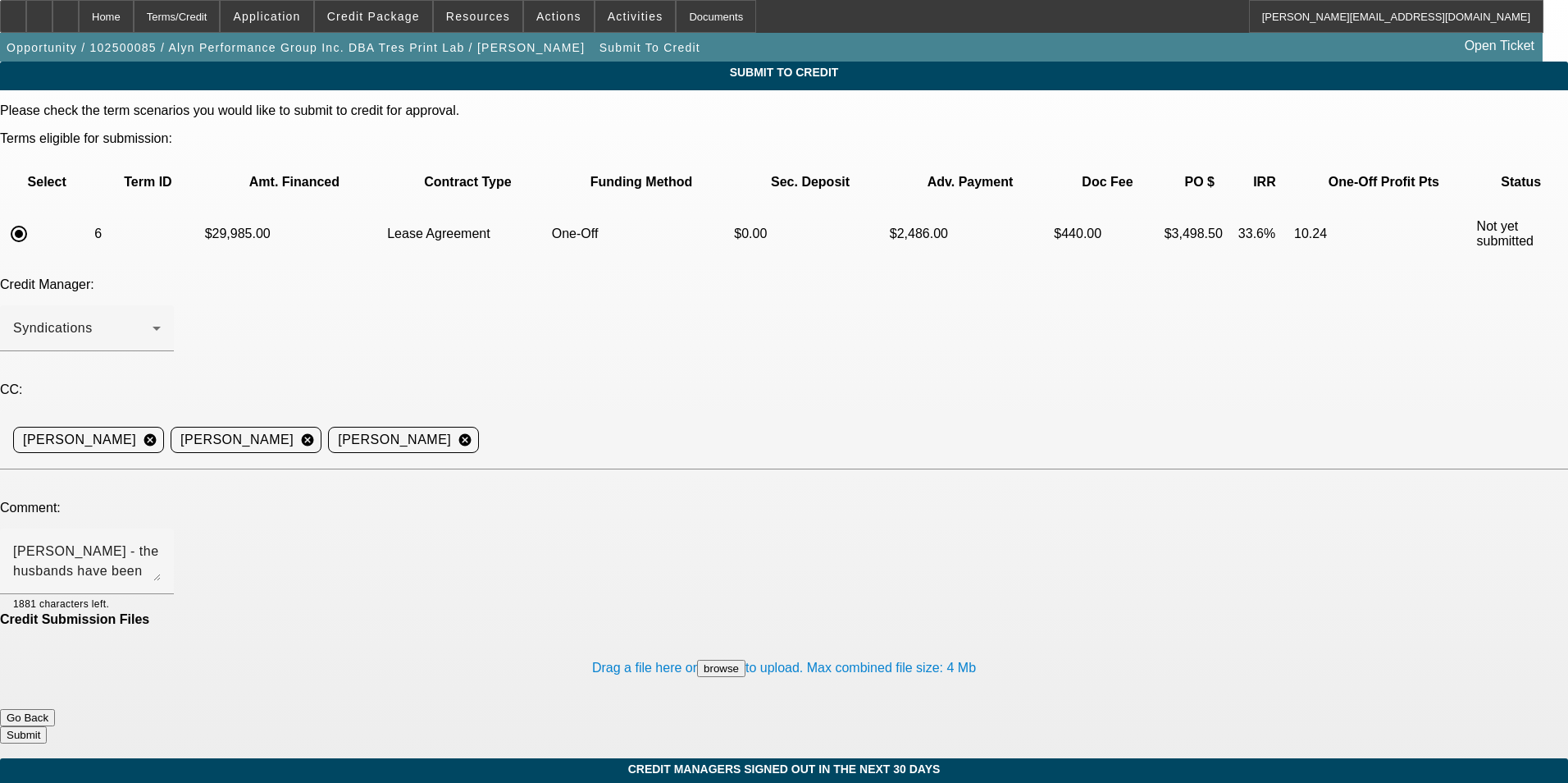
click at [47, 726] on button "Submit" at bounding box center [23, 735] width 47 height 17
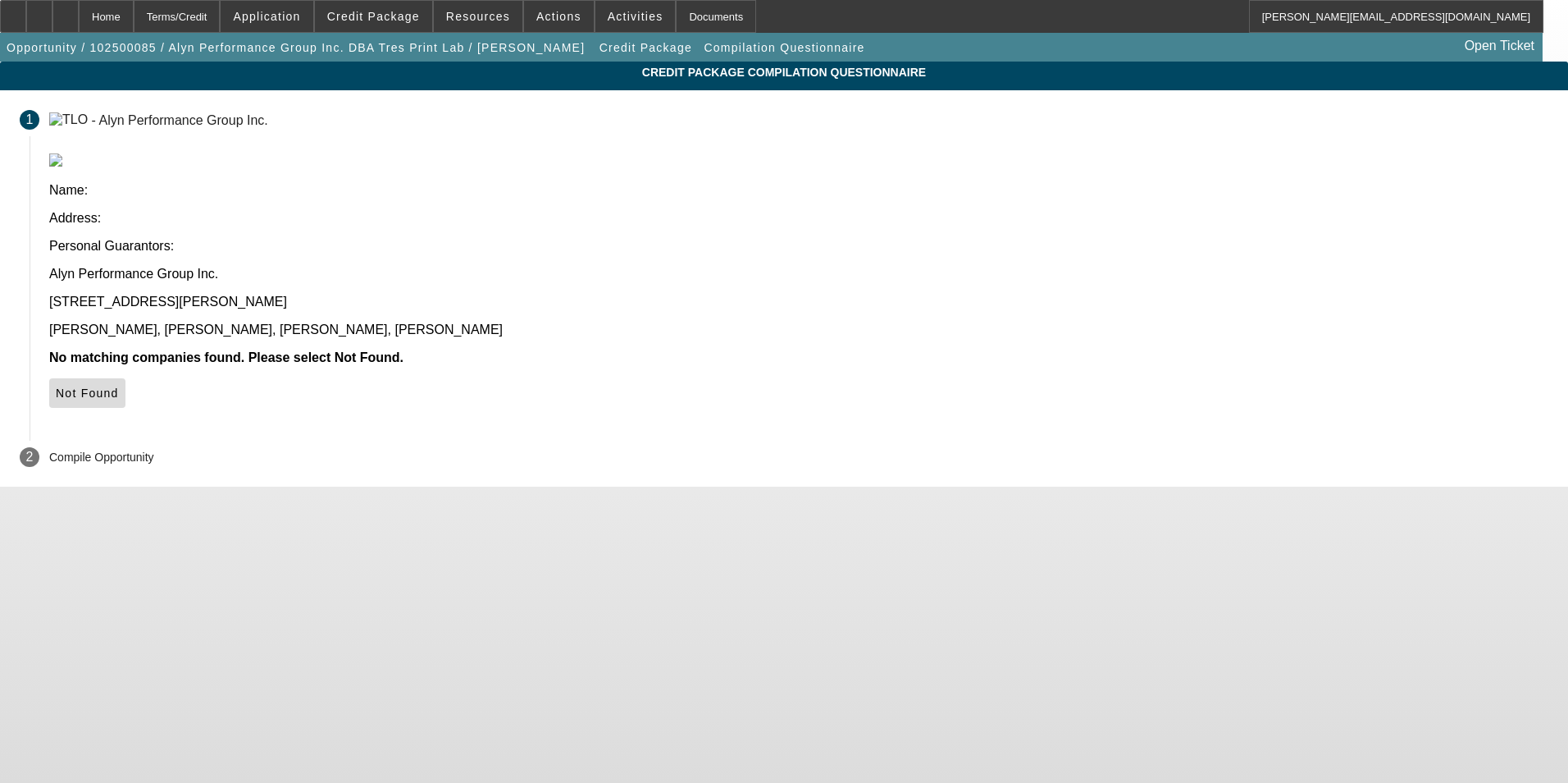
click at [119, 386] on span "Not Found" at bounding box center [87, 392] width 64 height 13
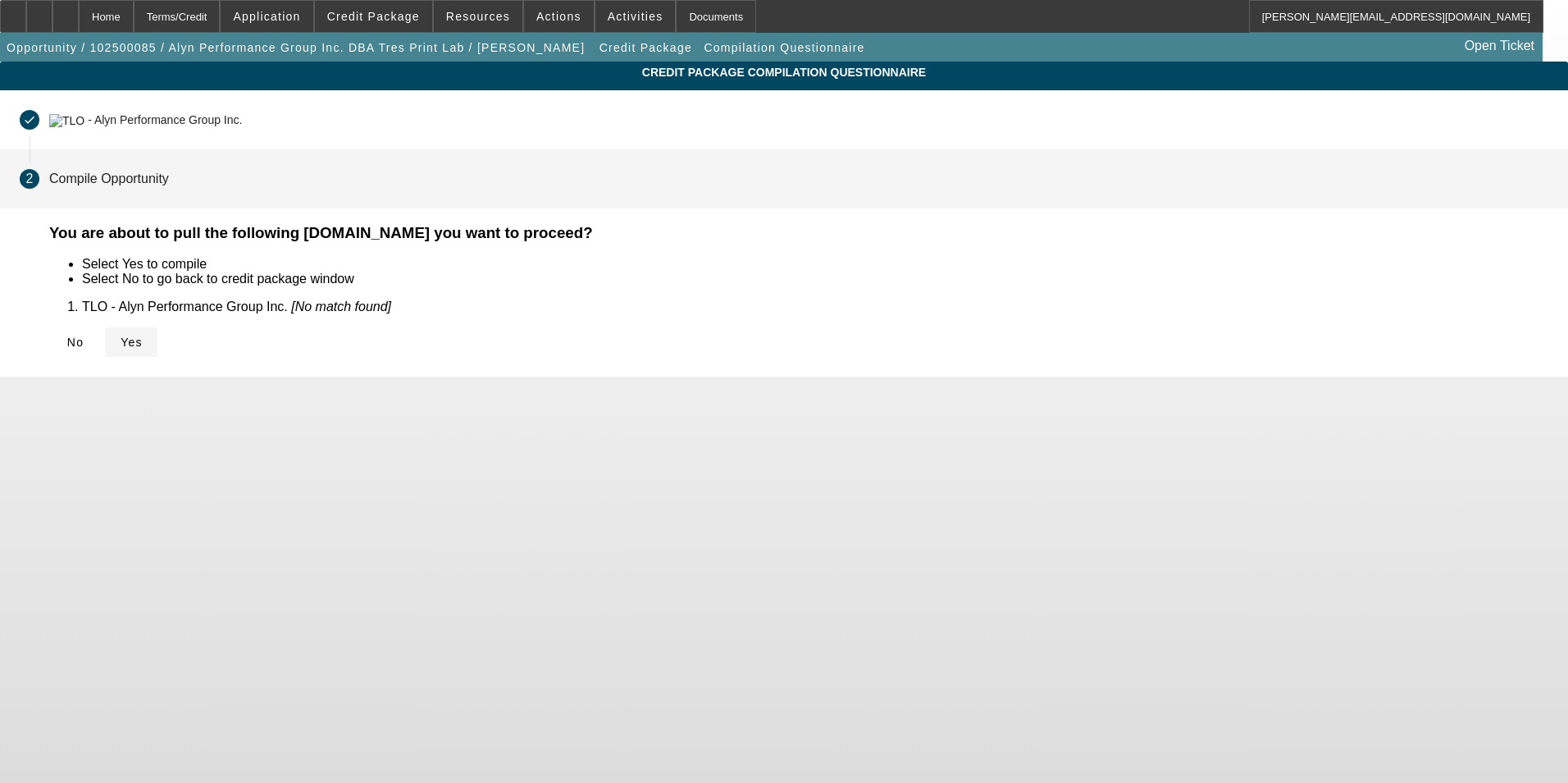
click at [142, 347] on span "Yes" at bounding box center [131, 342] width 22 height 13
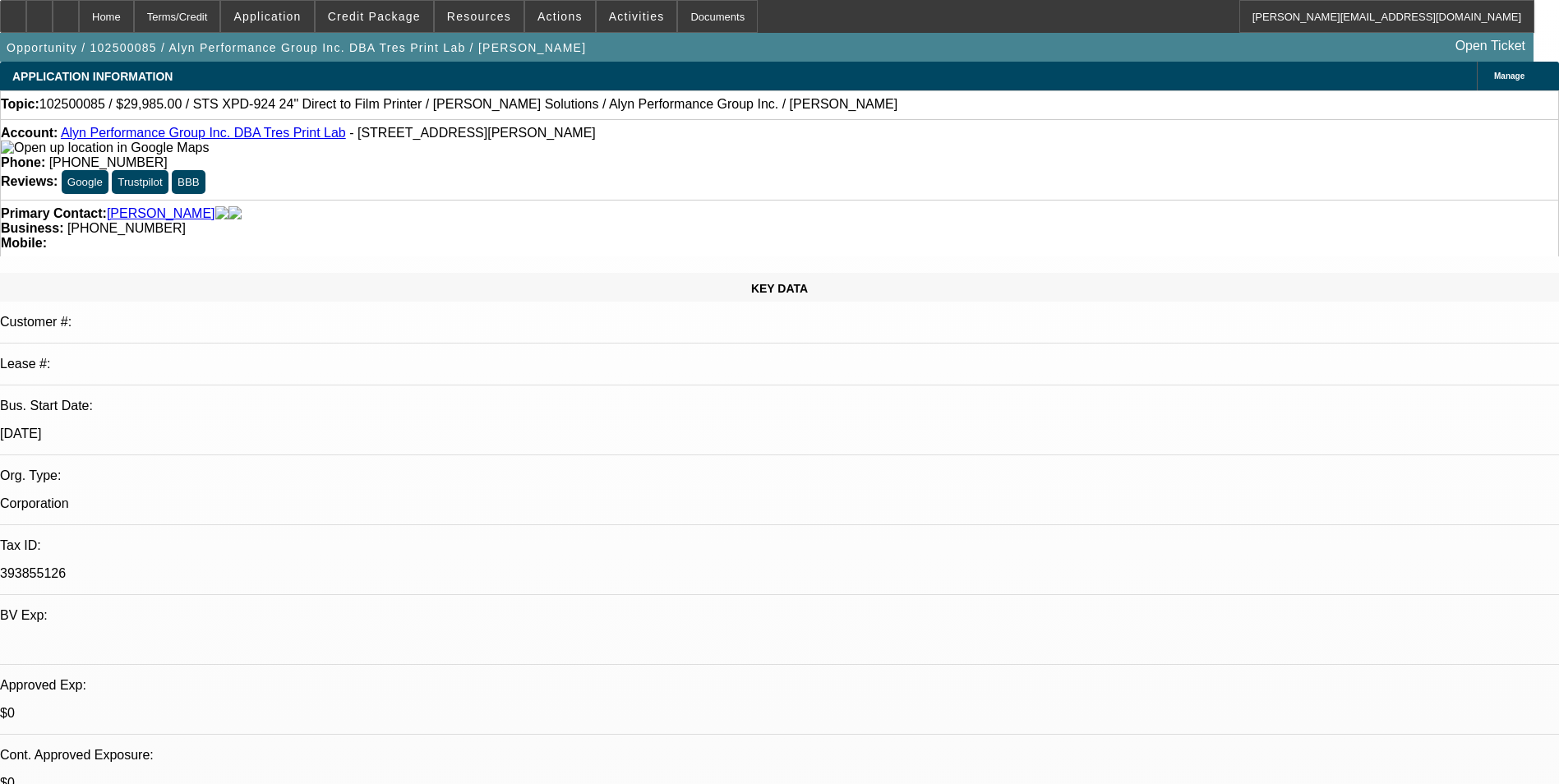
select select "0"
select select "0.1"
select select "4"
select select "0"
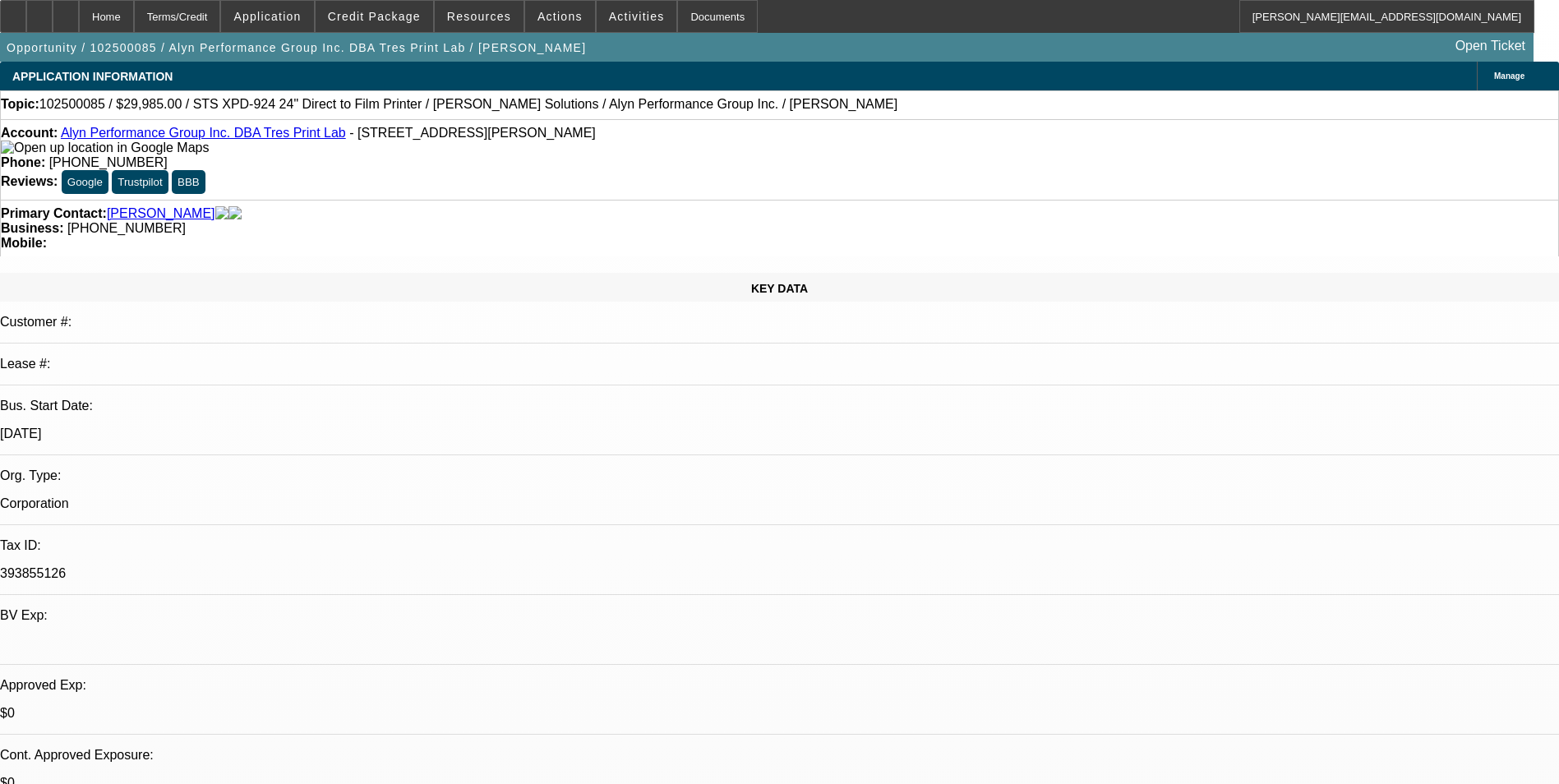
select select "0"
select select "6"
select select "0"
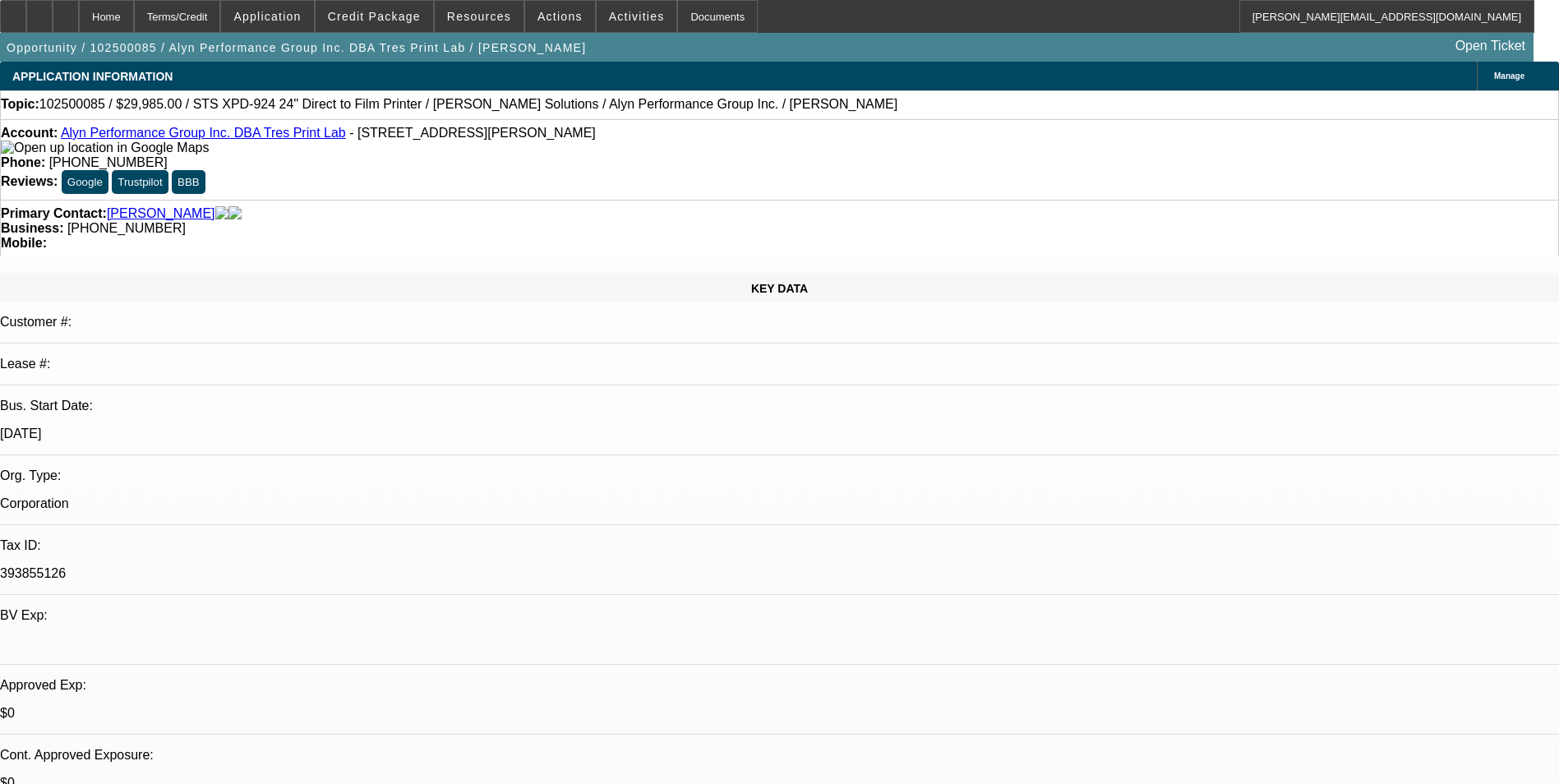
select select "0"
select select "6"
select select "0"
select select "0.1"
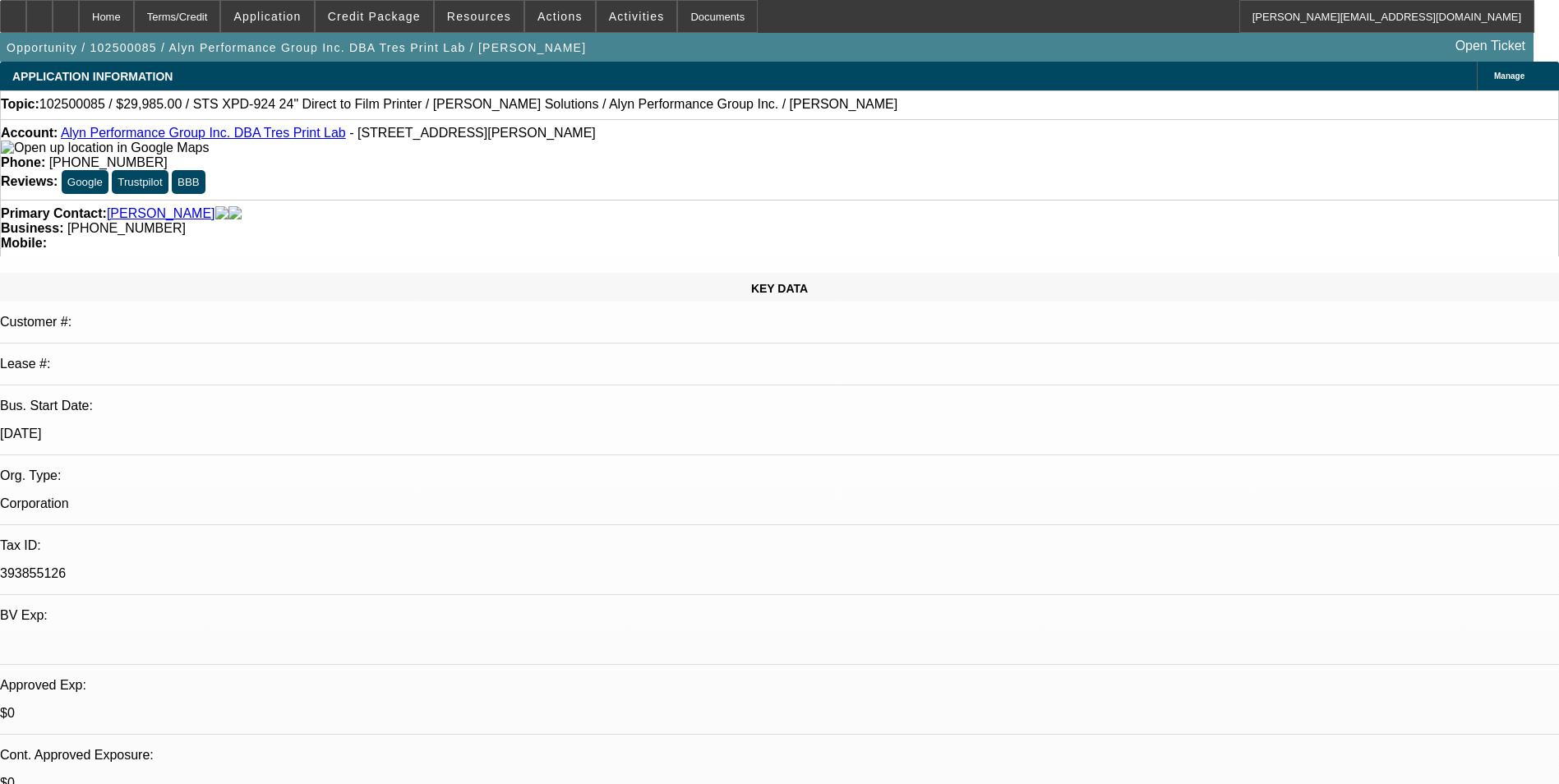
select select "4"
click at [79, 26] on div at bounding box center [65, 16] width 26 height 33
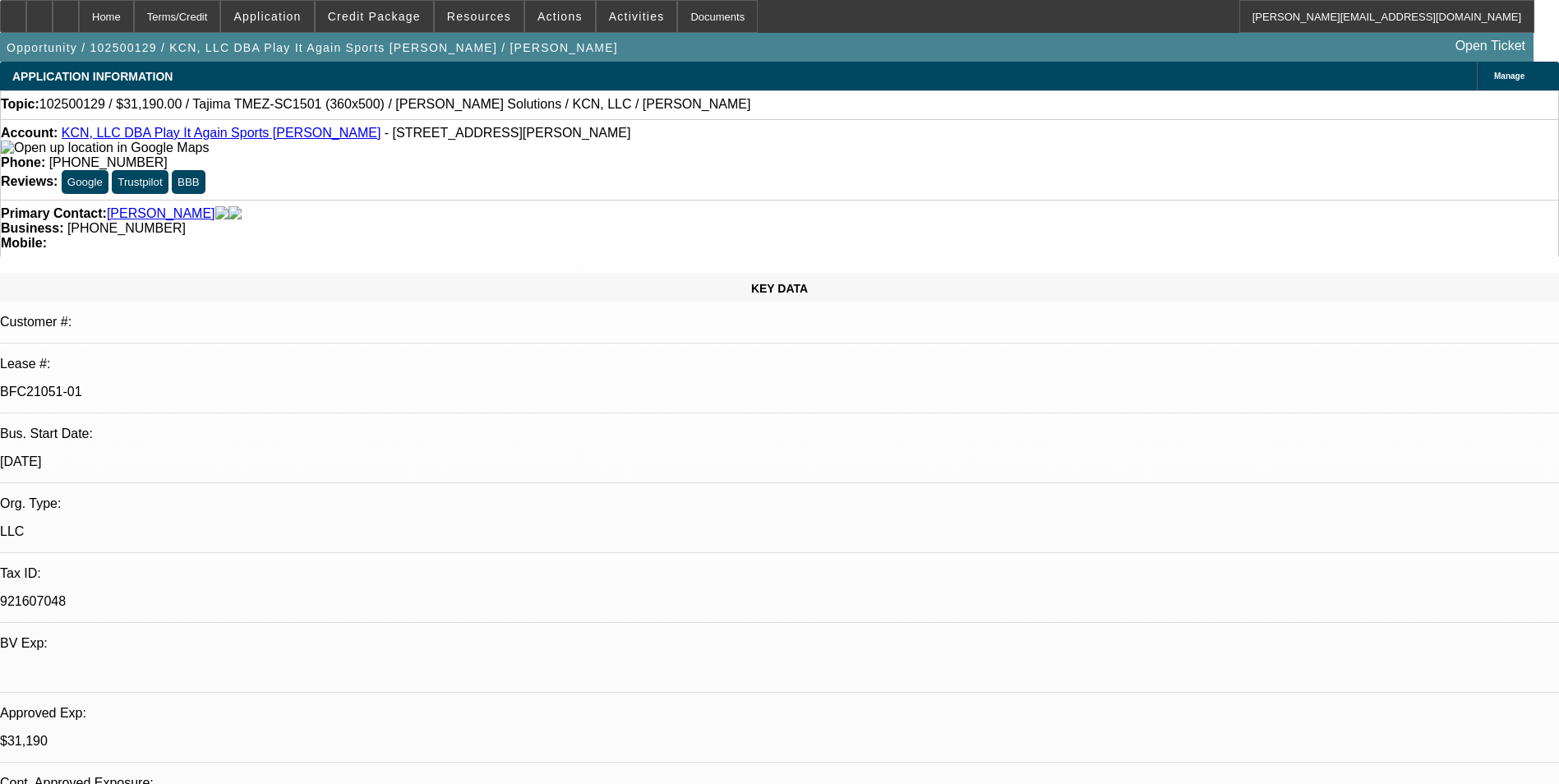
select select "0"
select select "2"
select select "0"
select select "6"
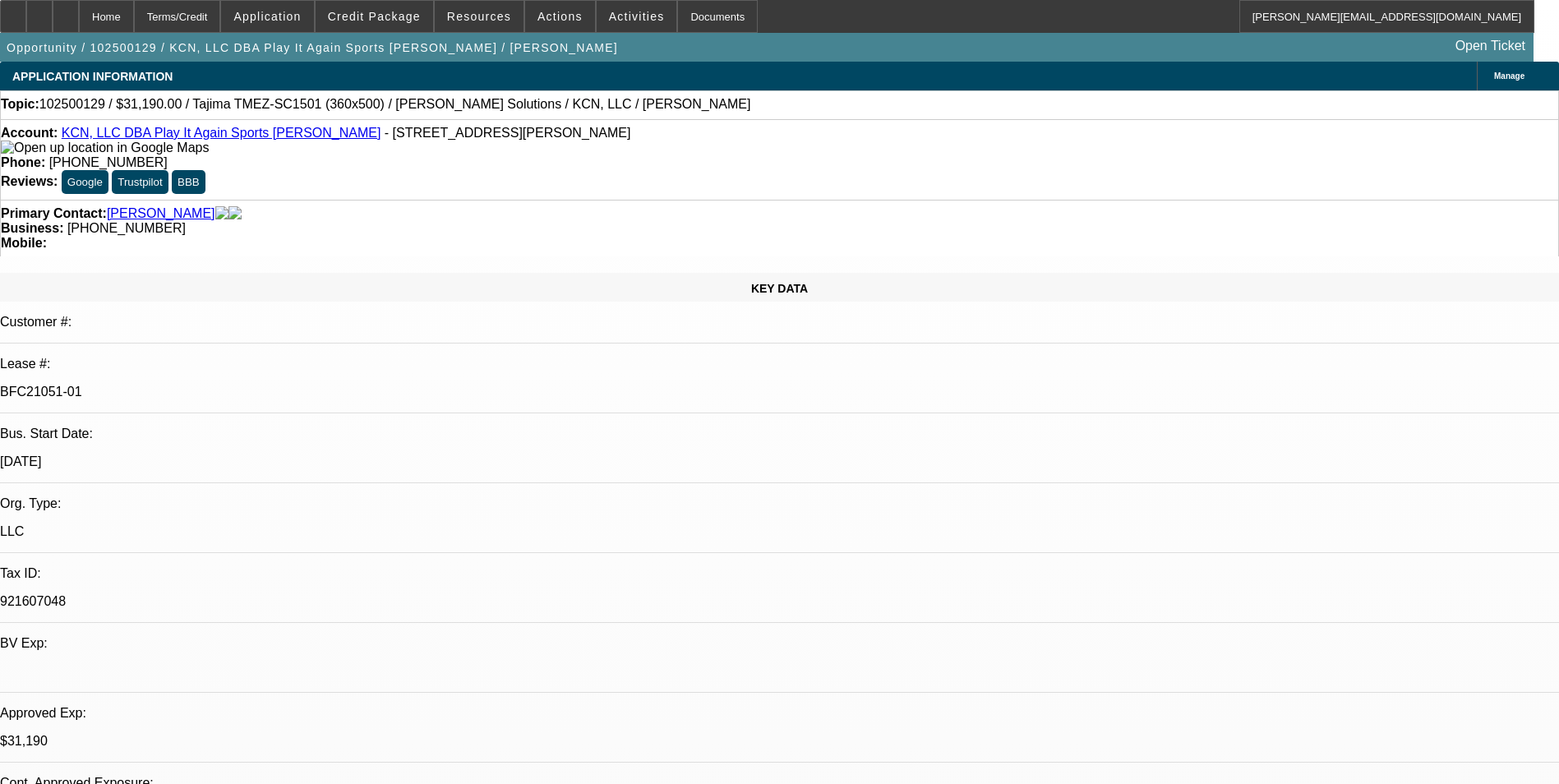
select select "0"
select select "2"
select select "0"
select select "6"
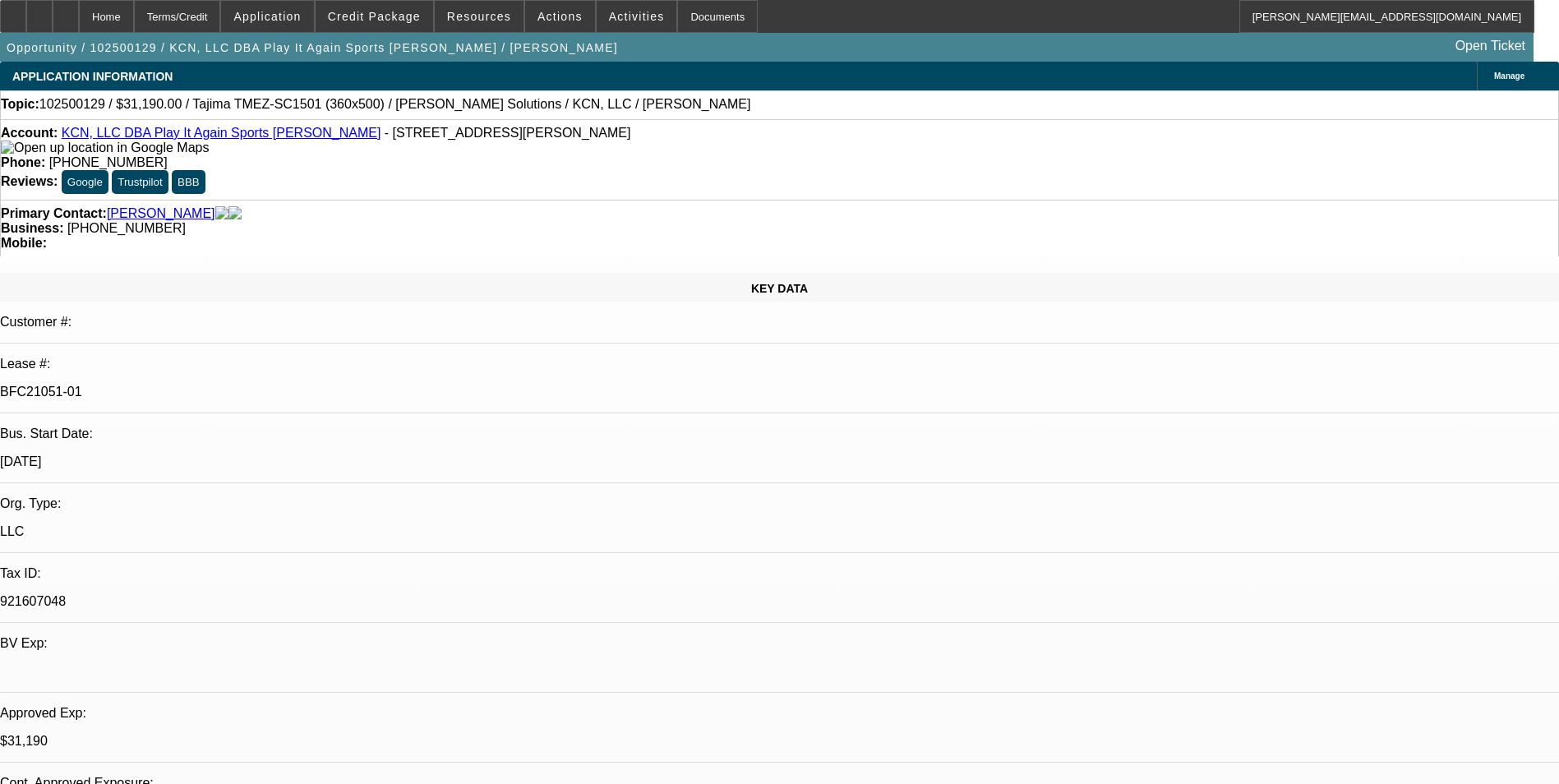
select select "0"
select select "2"
select select "0"
select select "6"
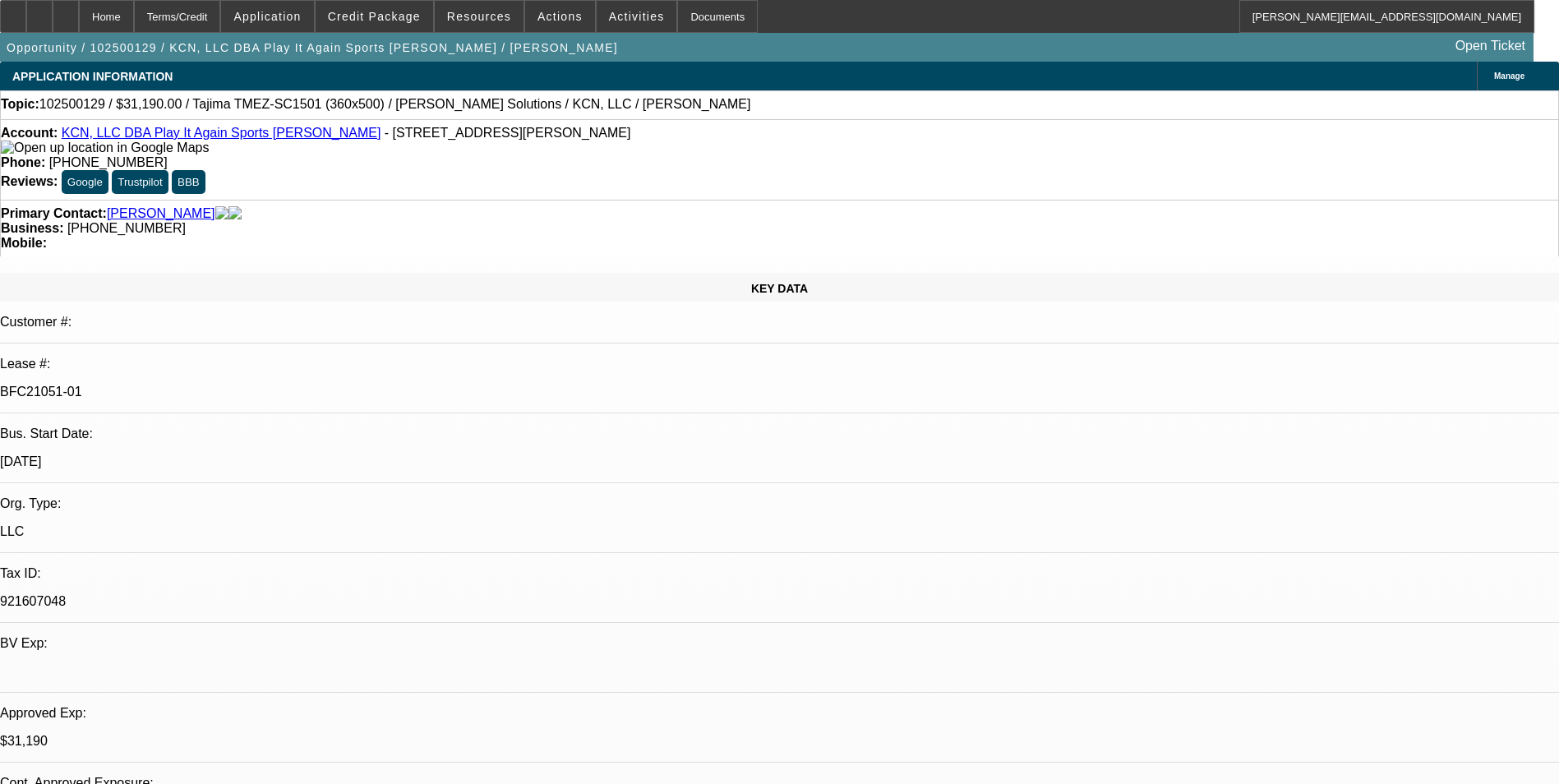
select select "0"
select select "2"
select select "0"
select select "6"
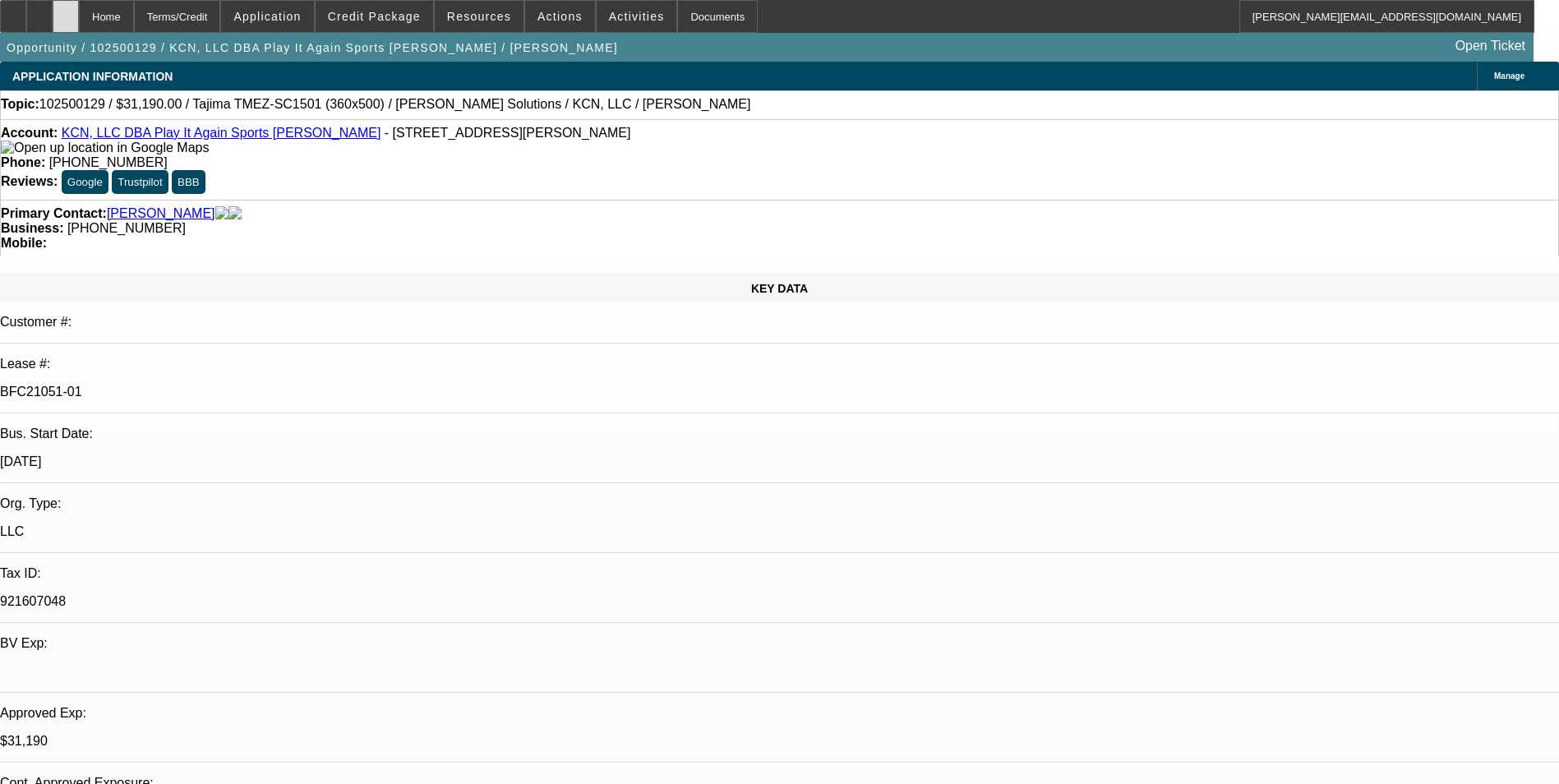
scroll to position [493, 0]
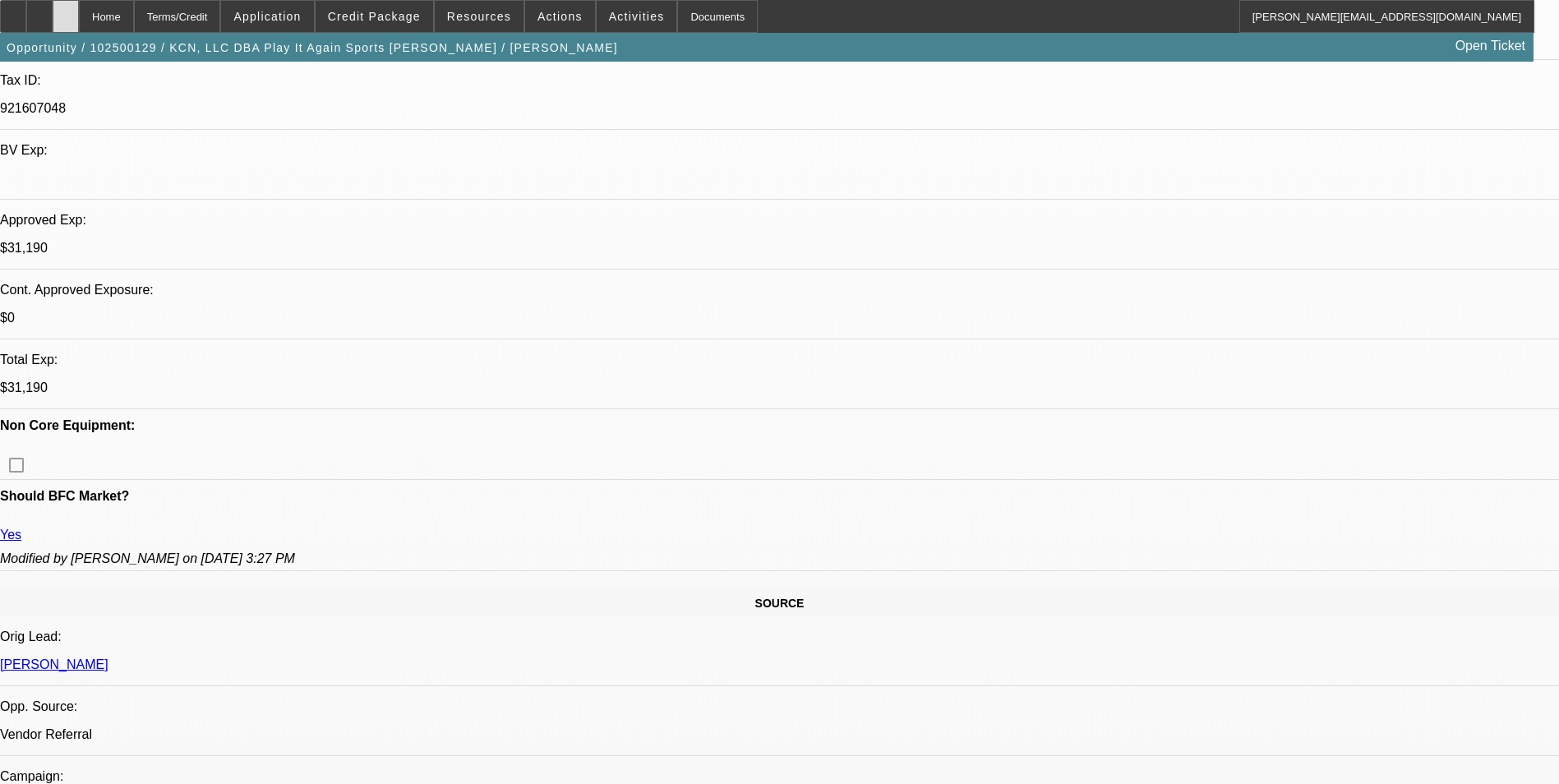
click at [79, 18] on div at bounding box center [65, 16] width 26 height 33
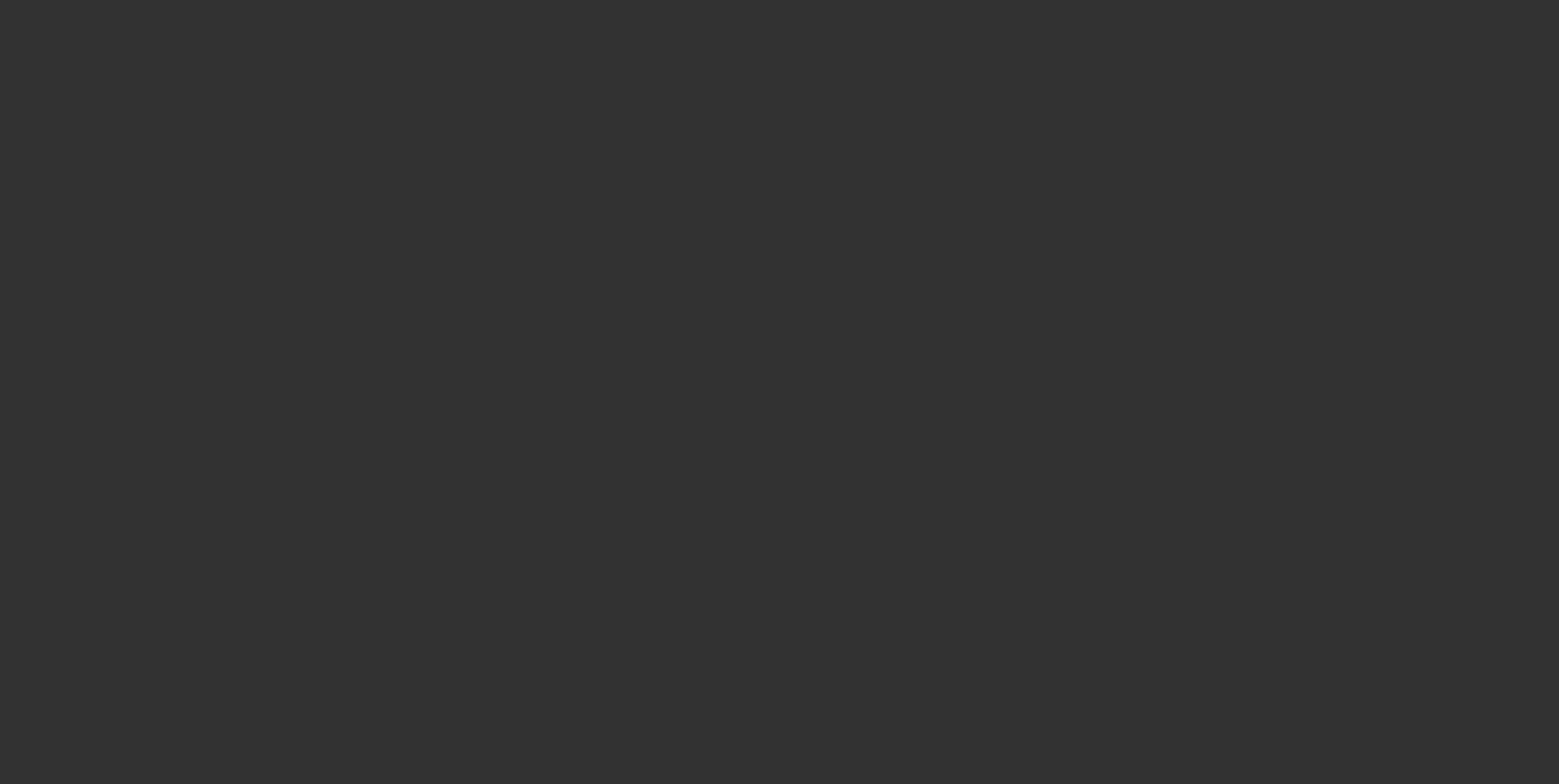
select select "0"
select select "2"
select select "0"
select select "6"
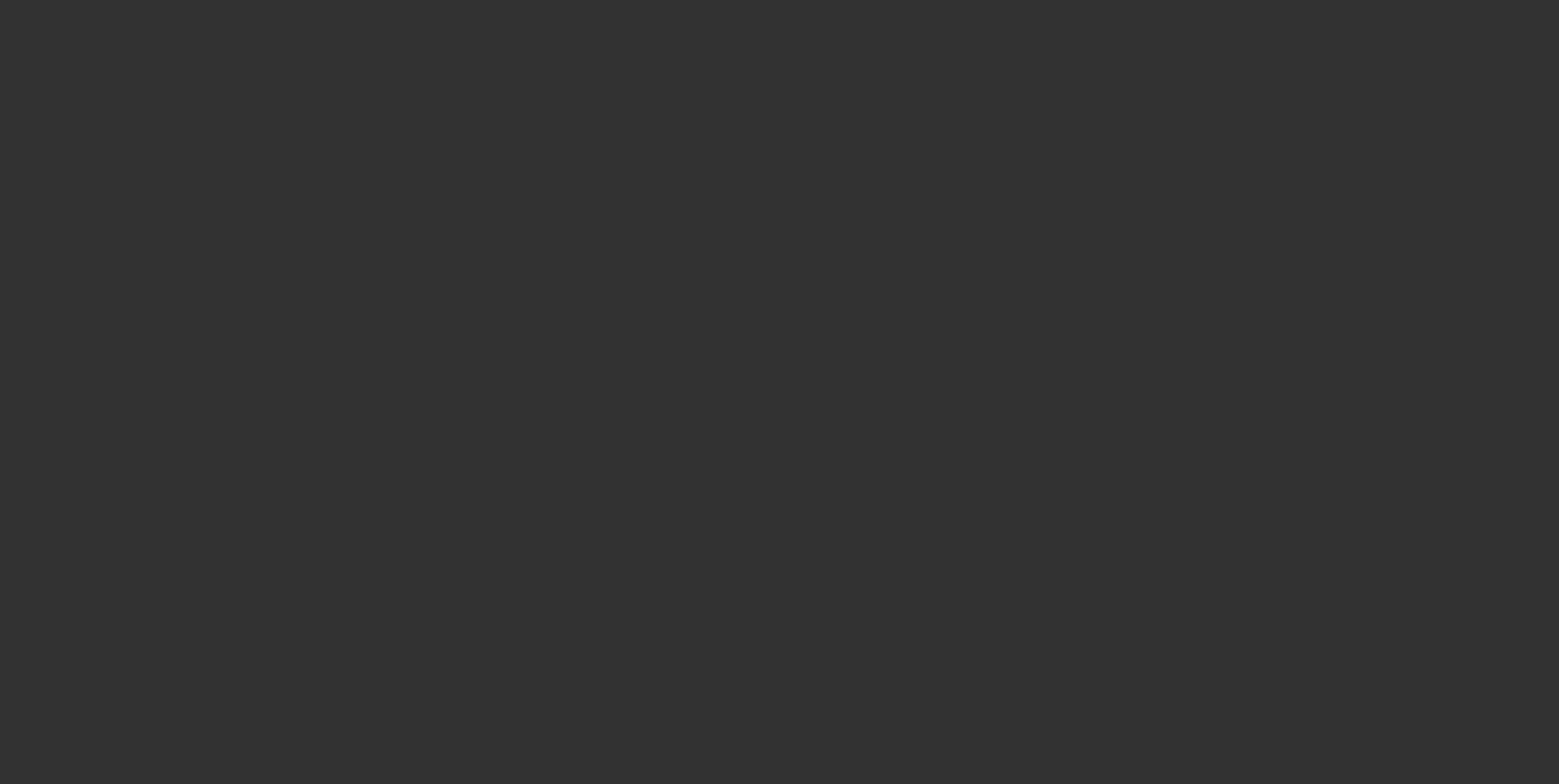
select select "0"
select select "2"
select select "0"
select select "6"
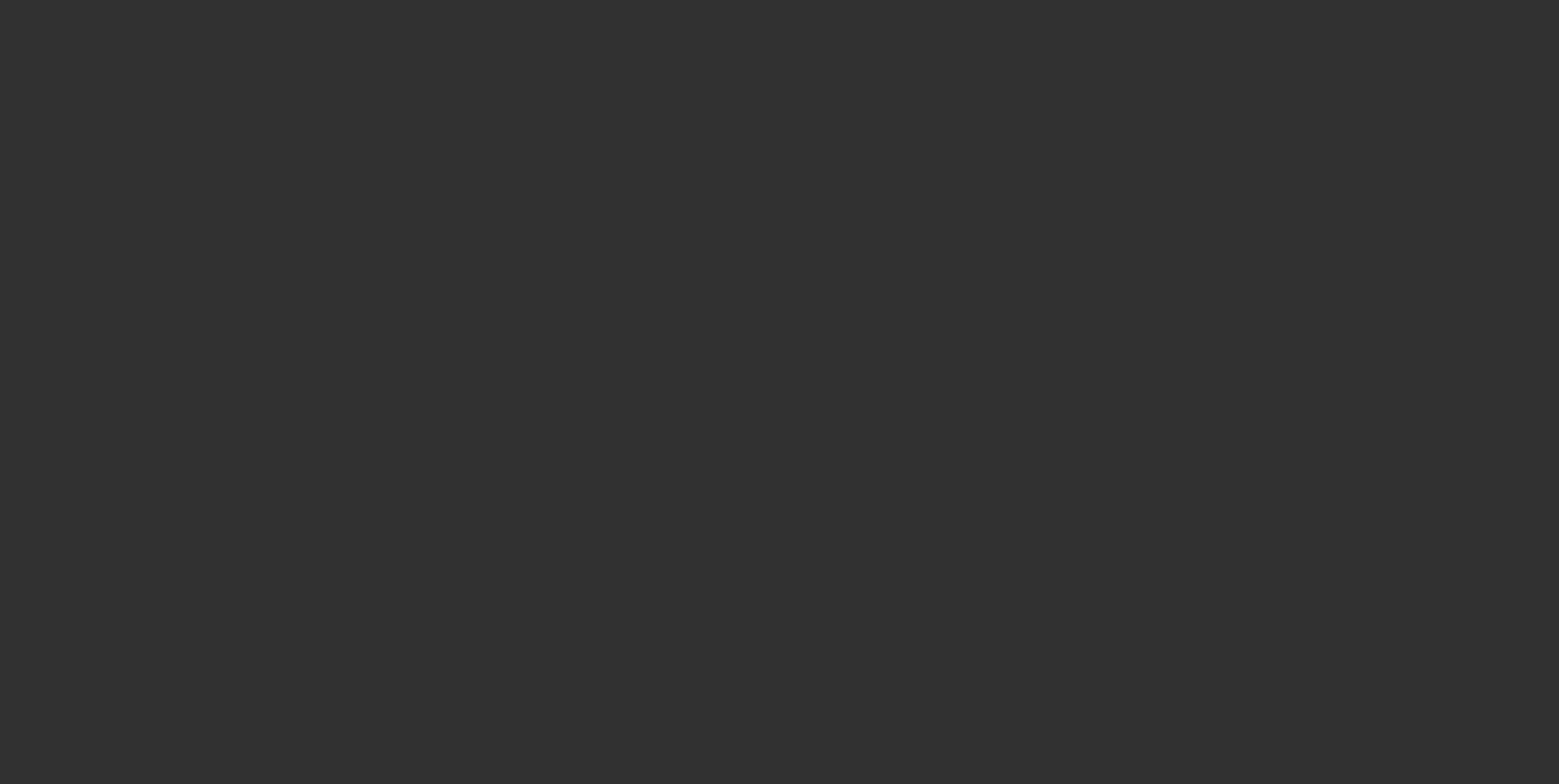
select select "0"
select select "2"
select select "0"
select select "6"
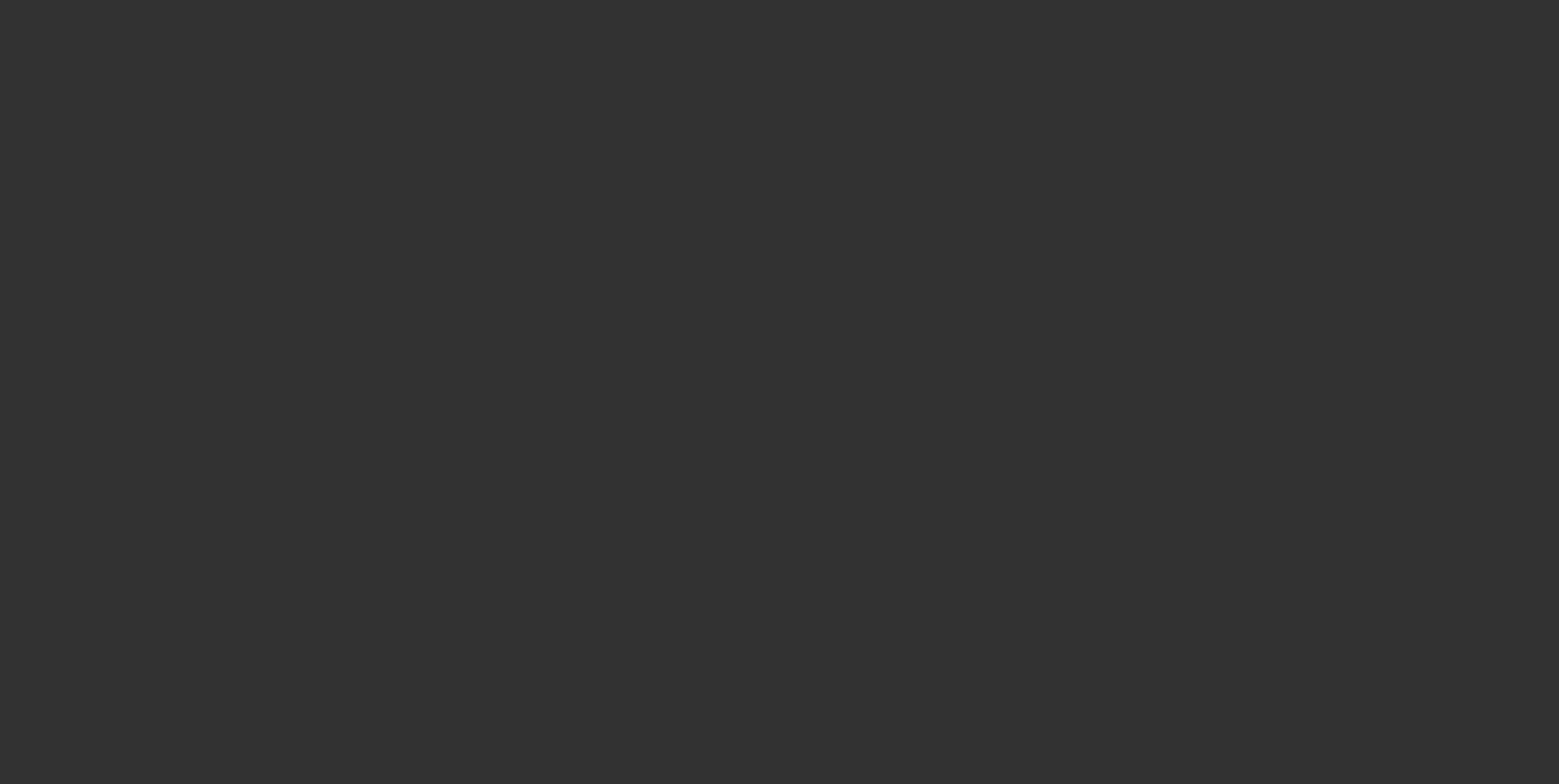
select select "0"
select select "2"
select select "0"
select select "6"
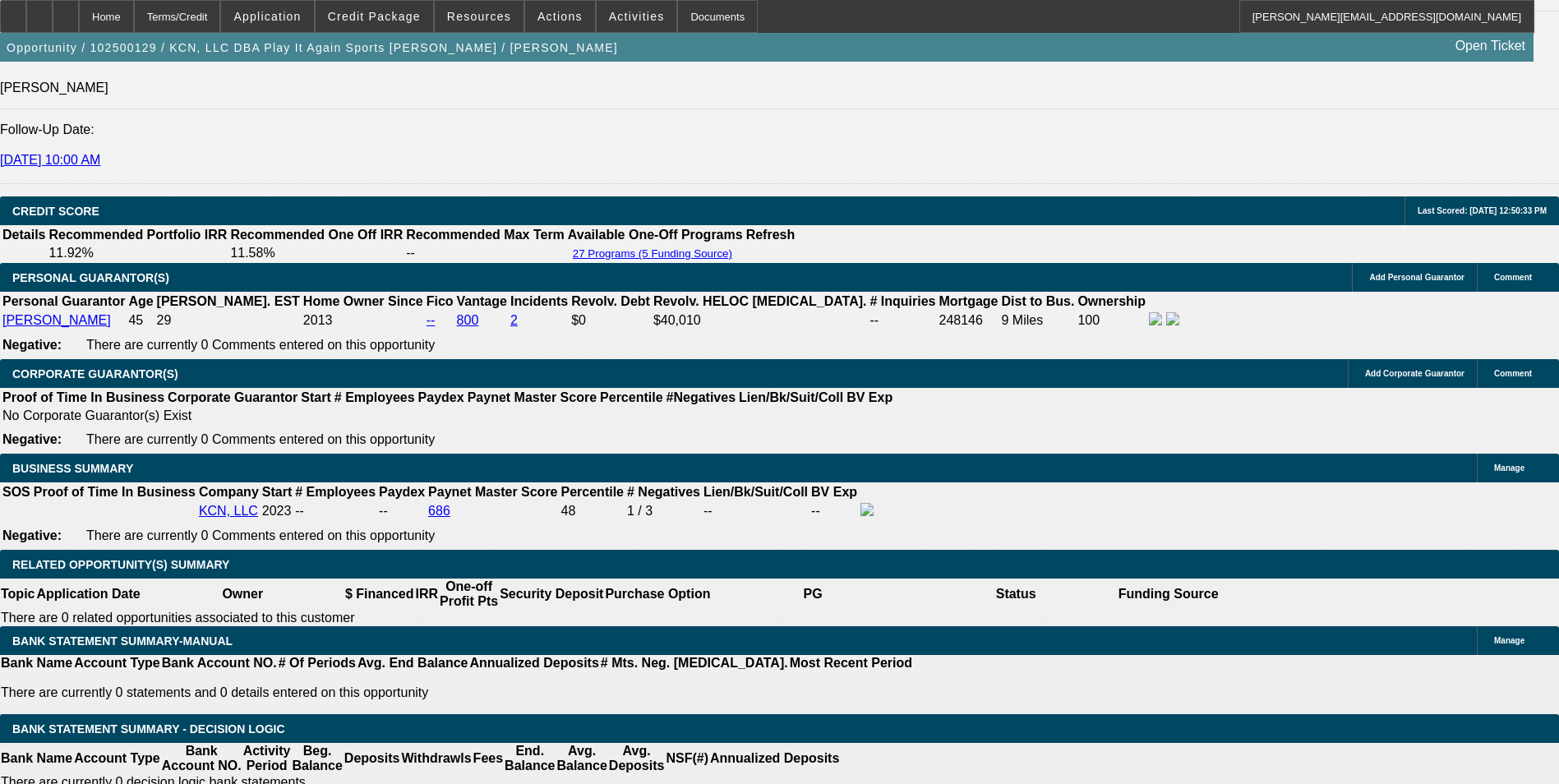
scroll to position [2383, 0]
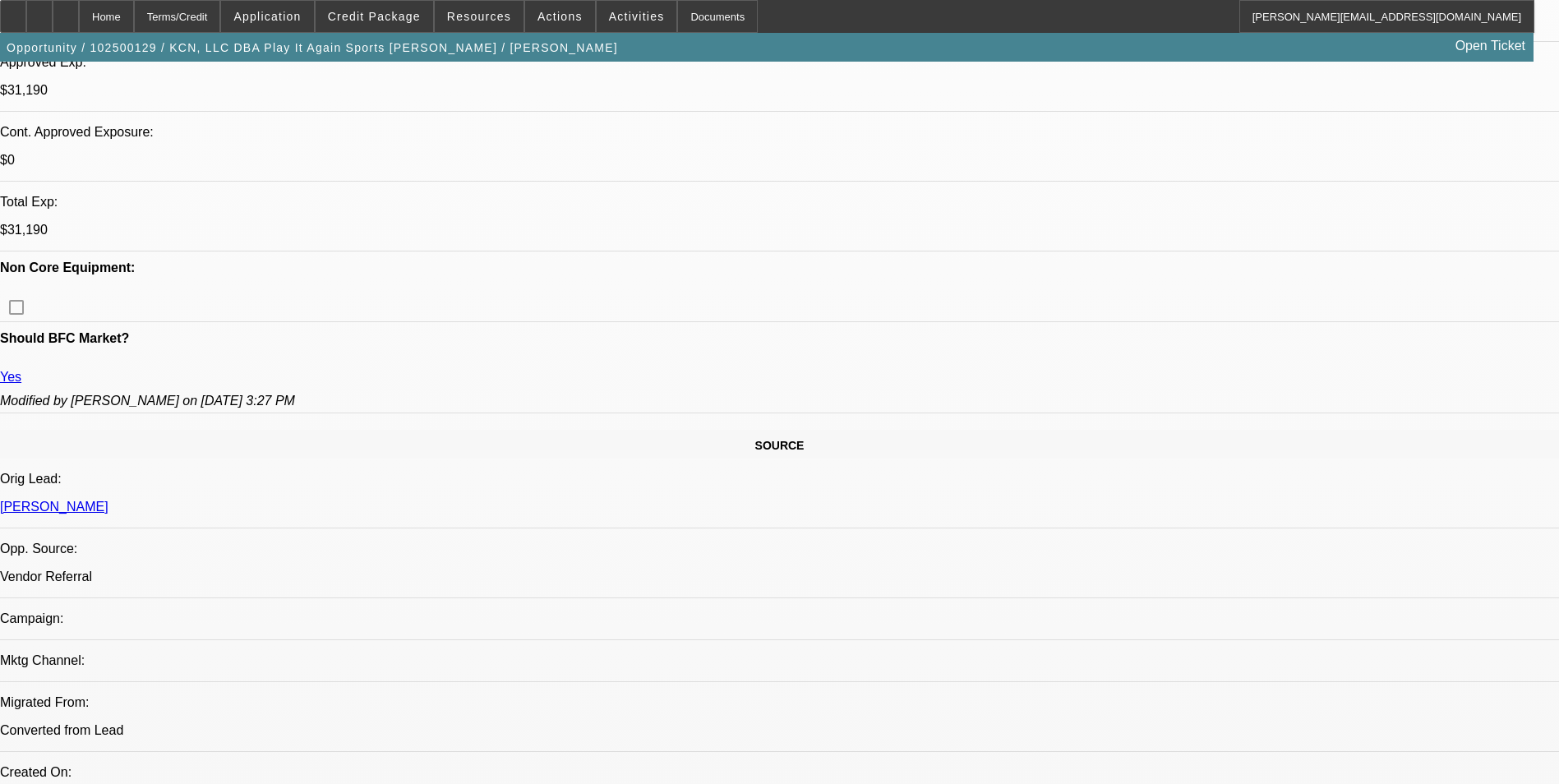
scroll to position [658, 0]
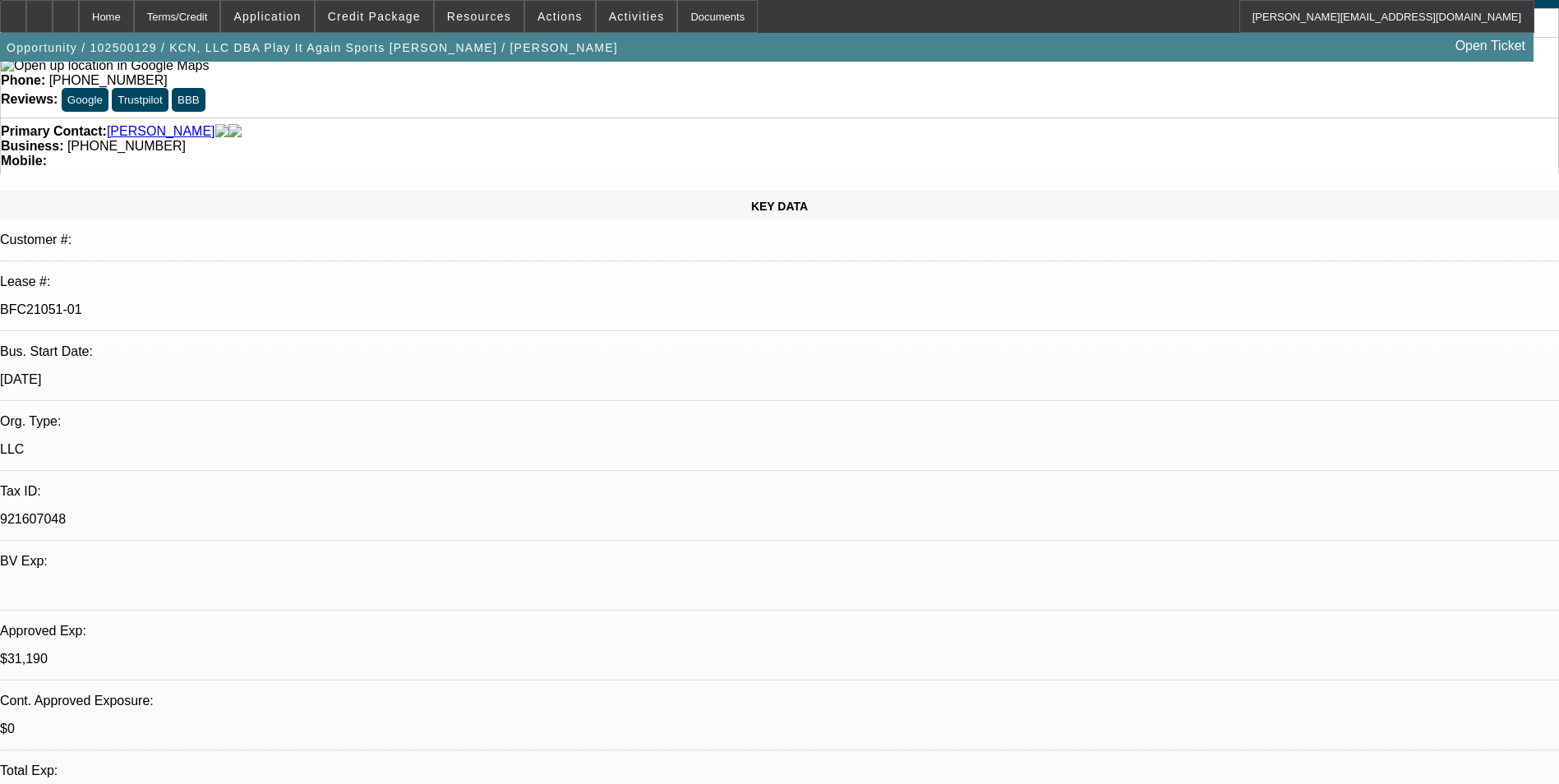
scroll to position [0, 0]
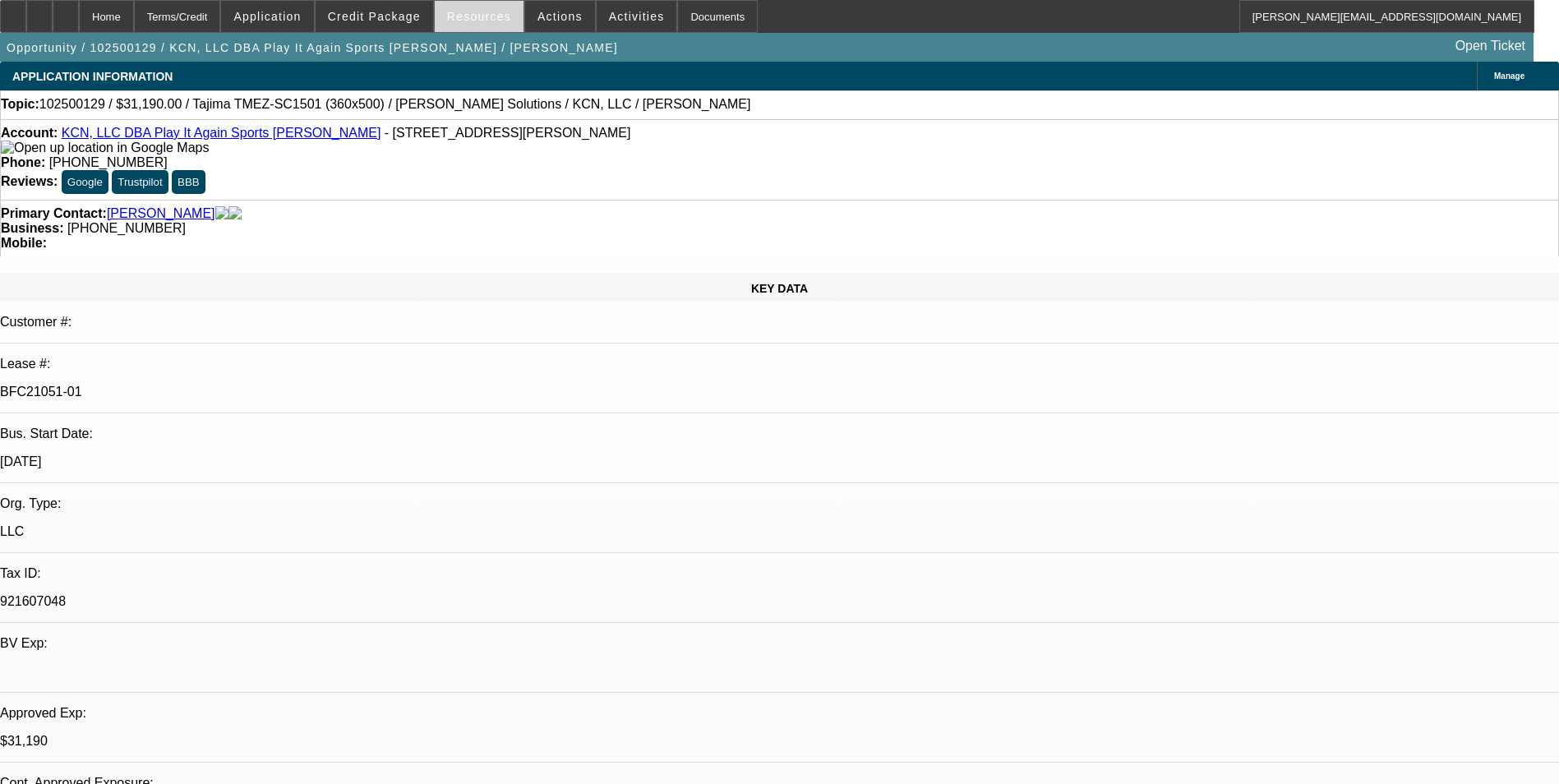
click at [508, 19] on span at bounding box center [479, 16] width 89 height 39
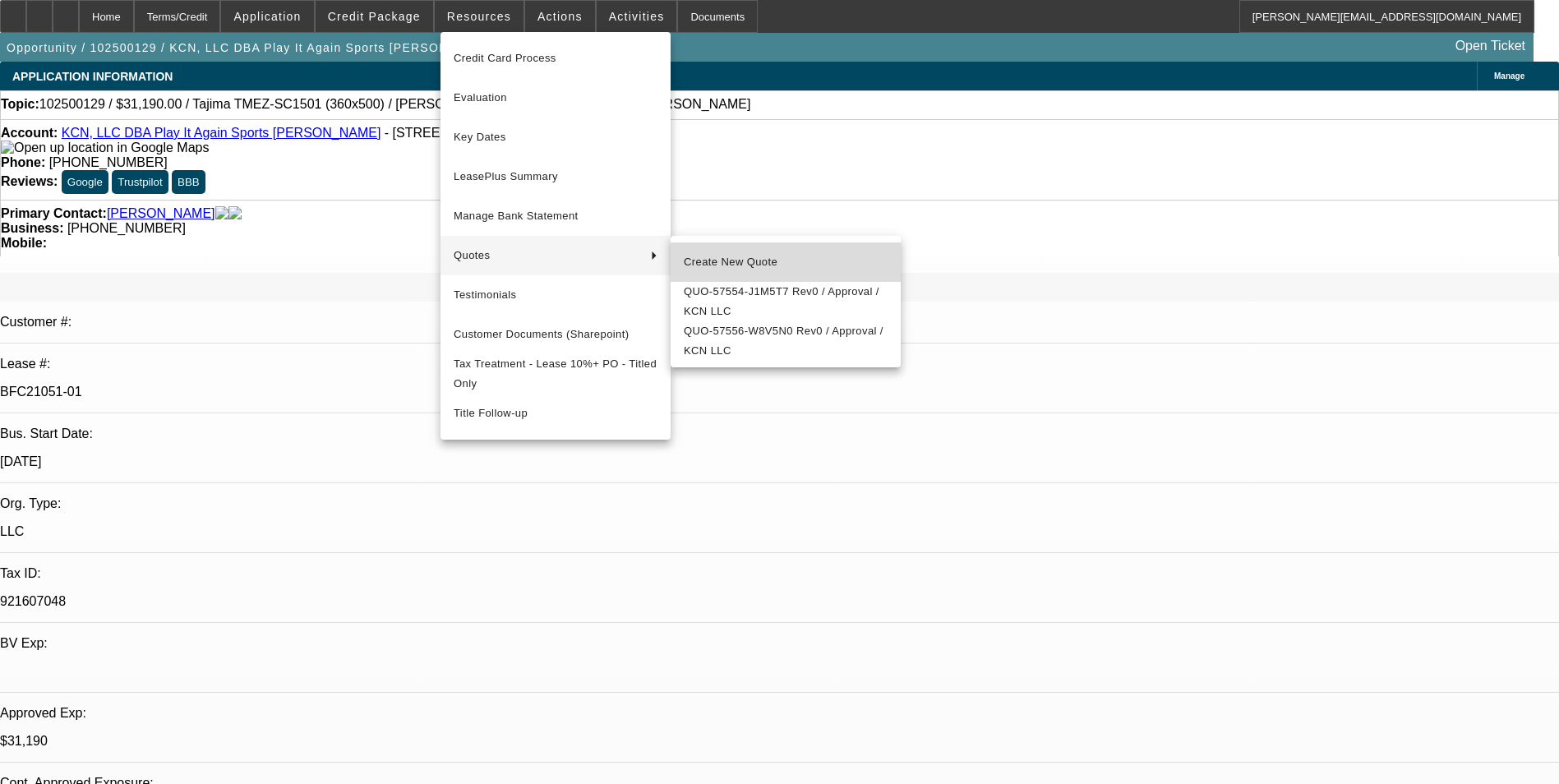
click at [727, 253] on span "Create New Quote" at bounding box center [786, 261] width 204 height 20
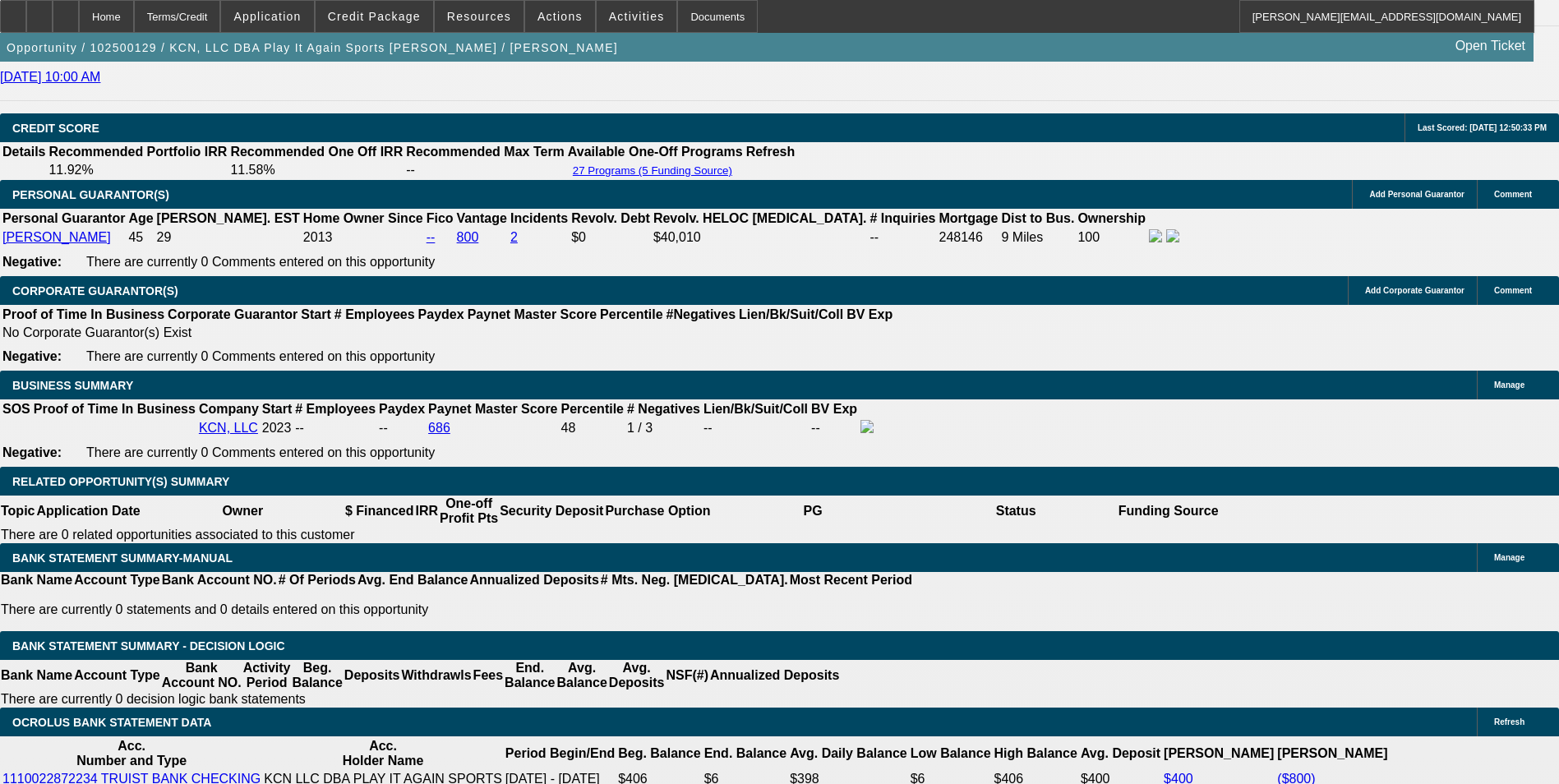
scroll to position [2383, 0]
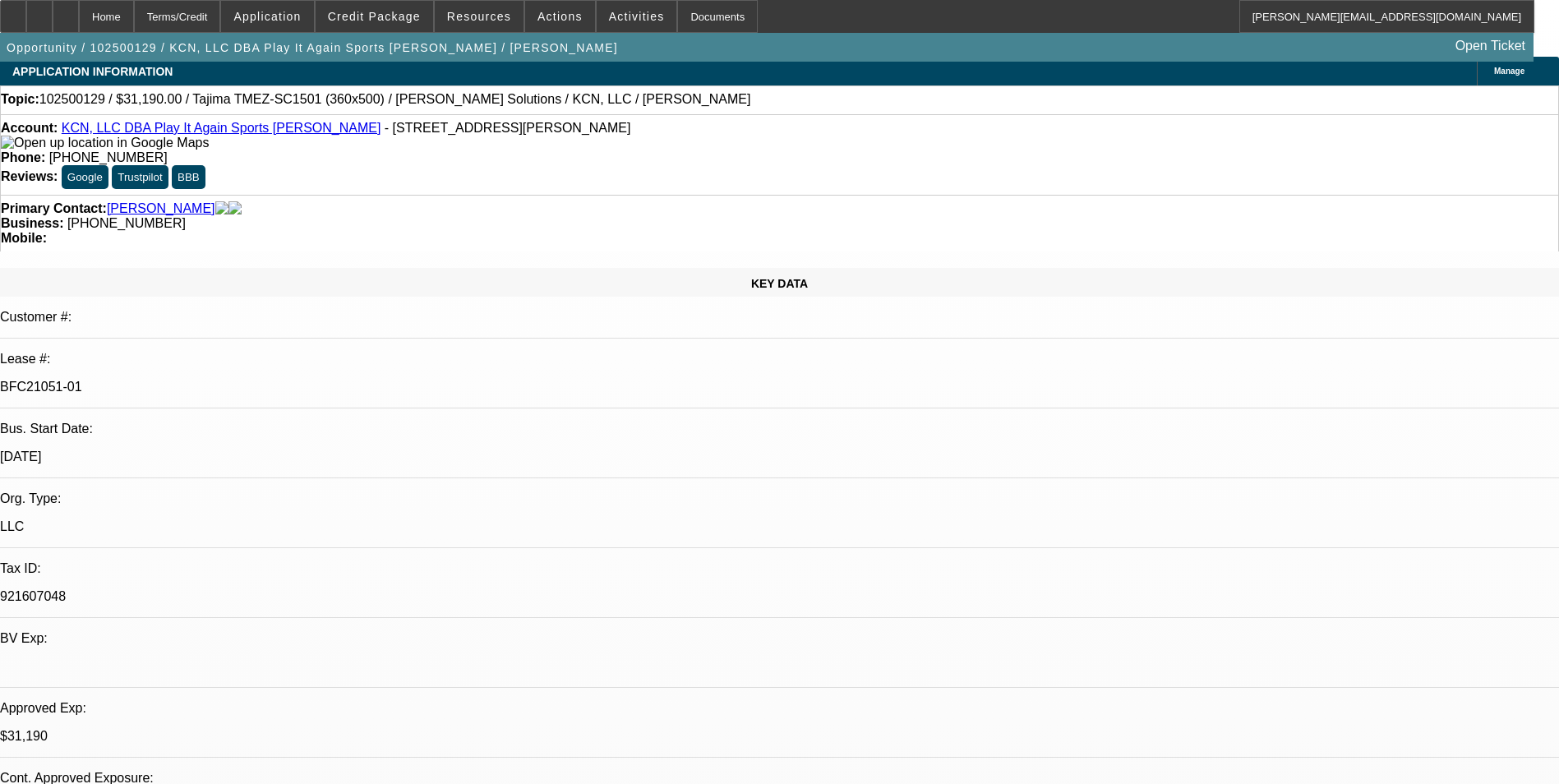
scroll to position [0, 0]
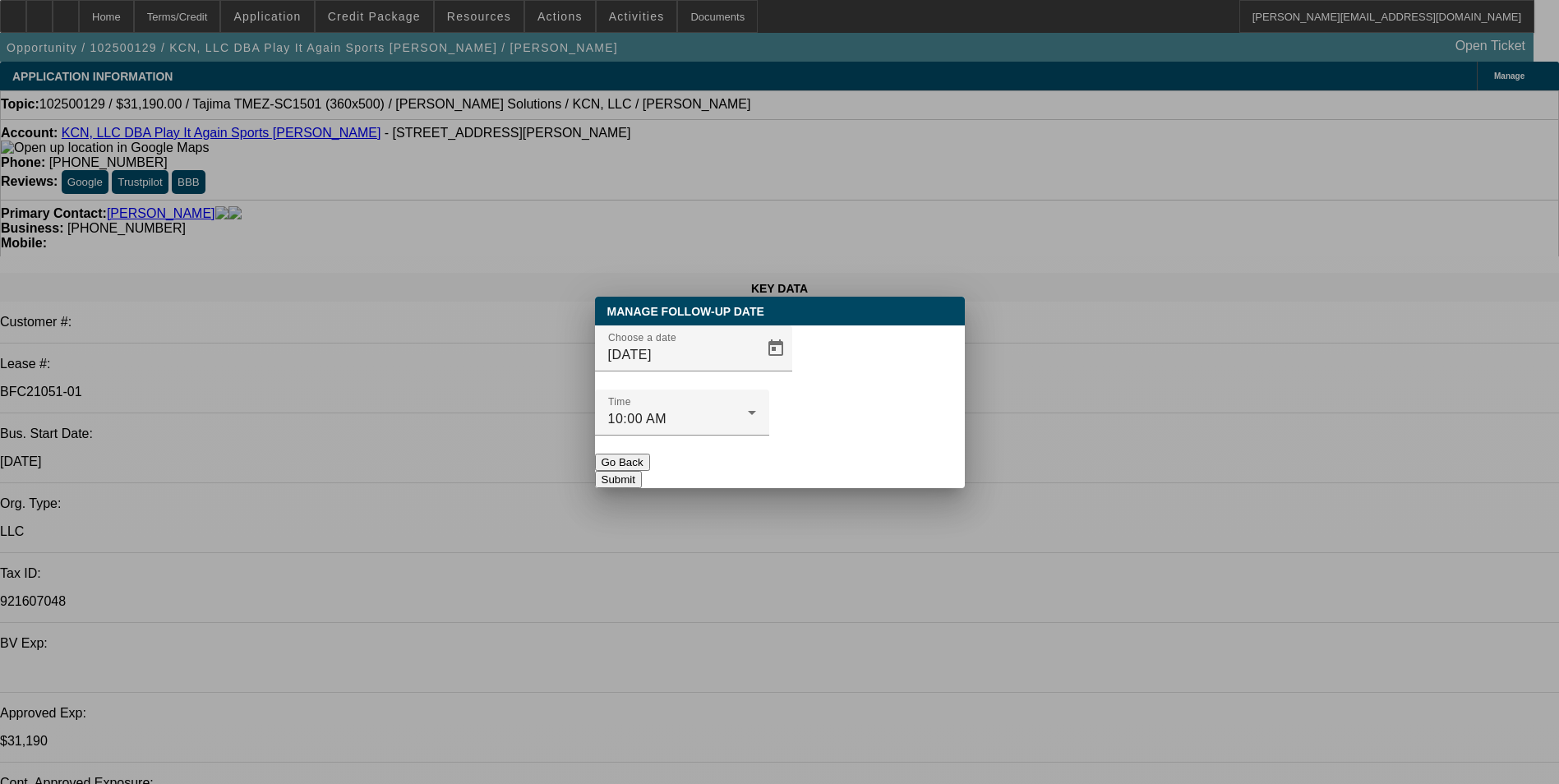
click at [650, 453] on button "Go Back" at bounding box center [622, 462] width 55 height 17
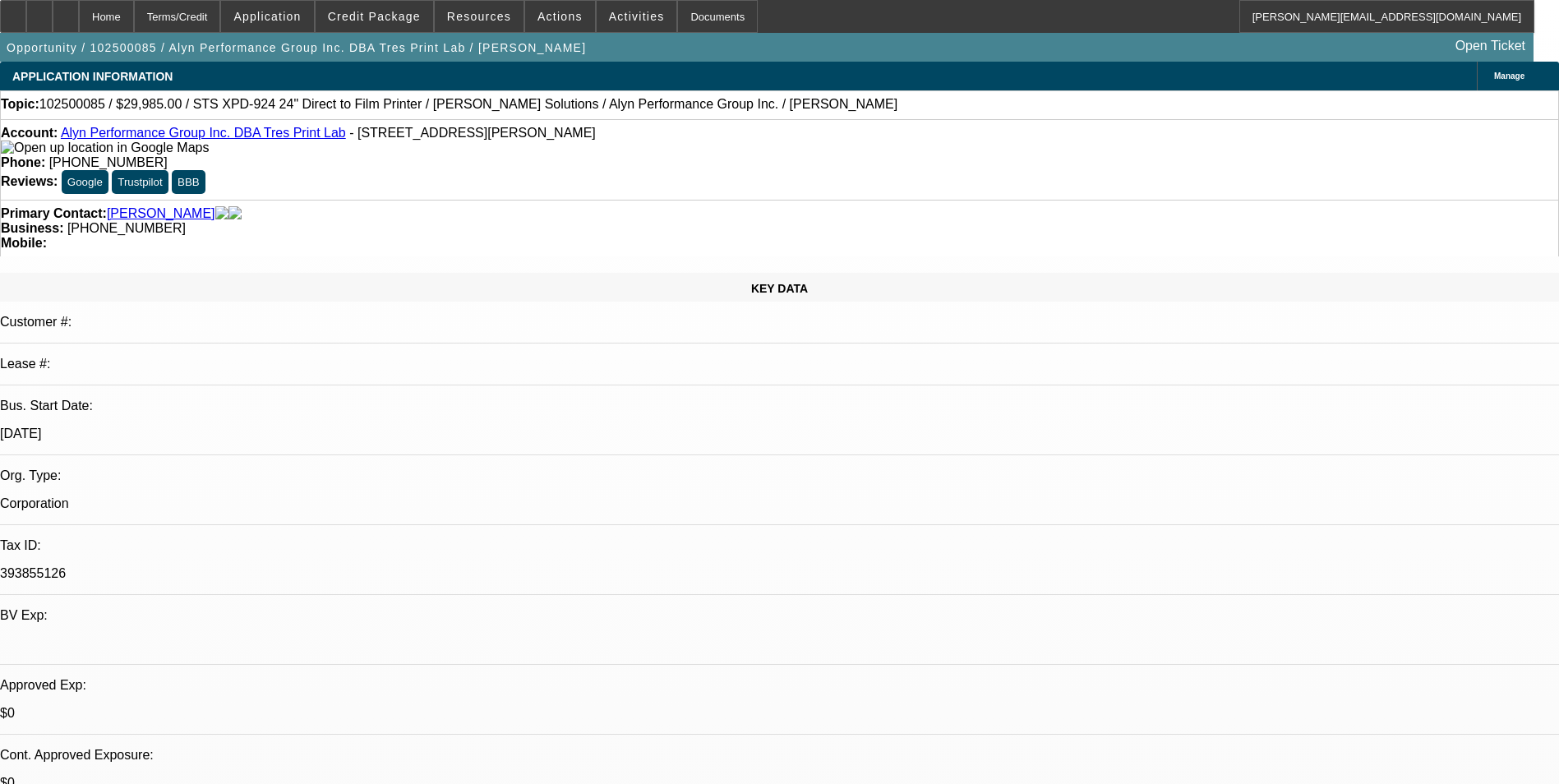
select select "0"
select select "0.1"
select select "0"
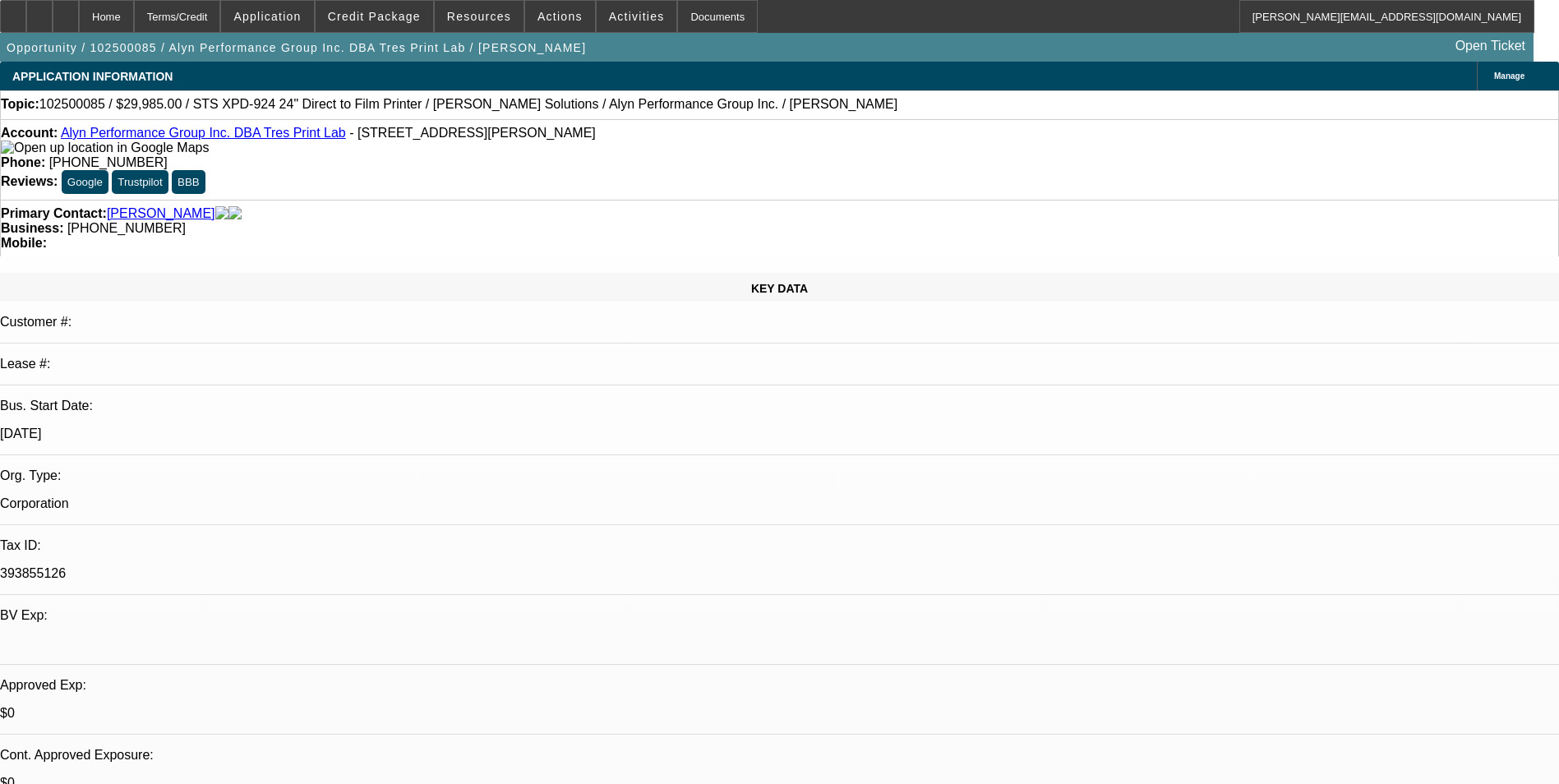
select select "0"
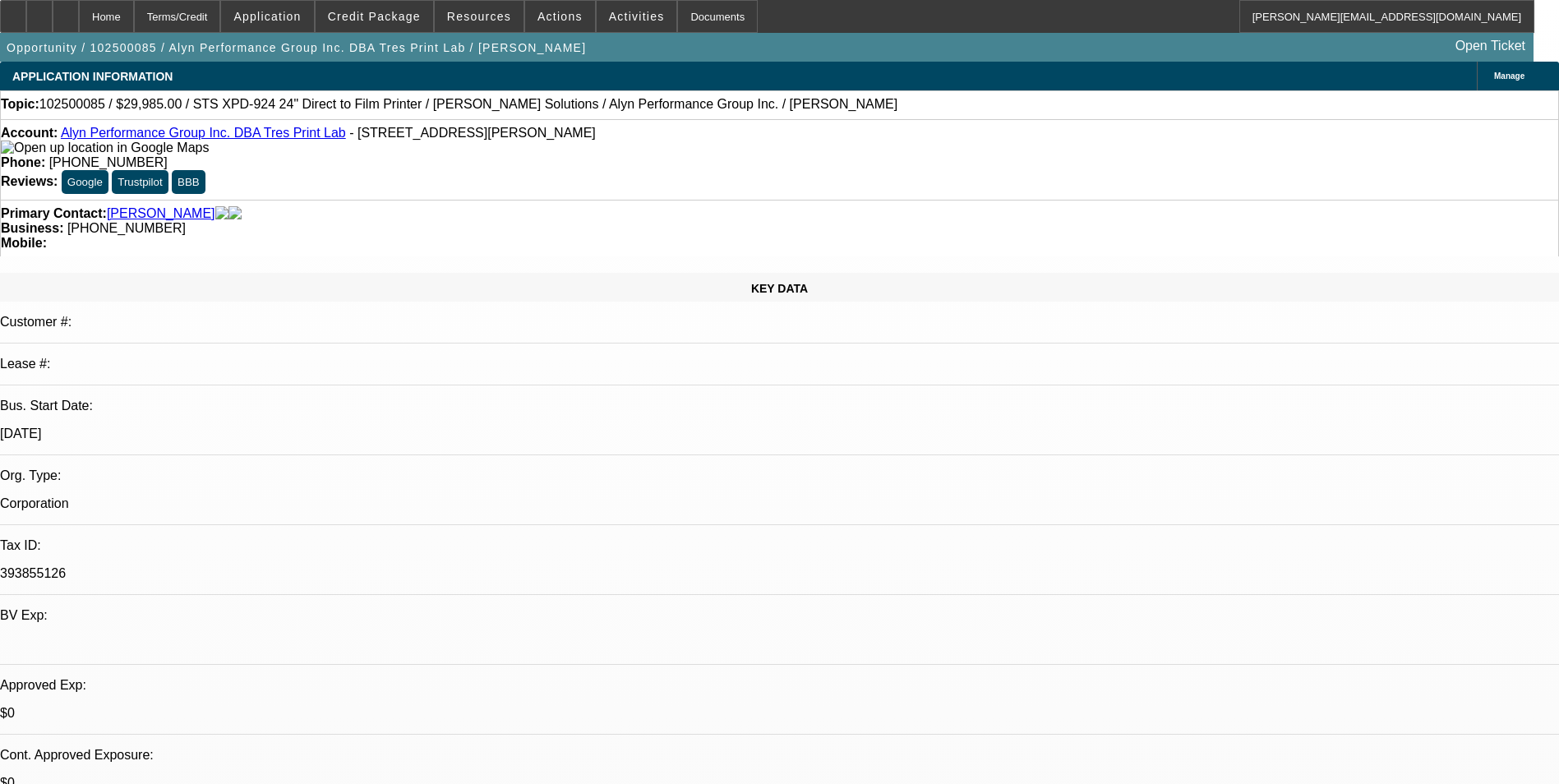
select select "0"
select select "0.1"
select select "1"
select select "4"
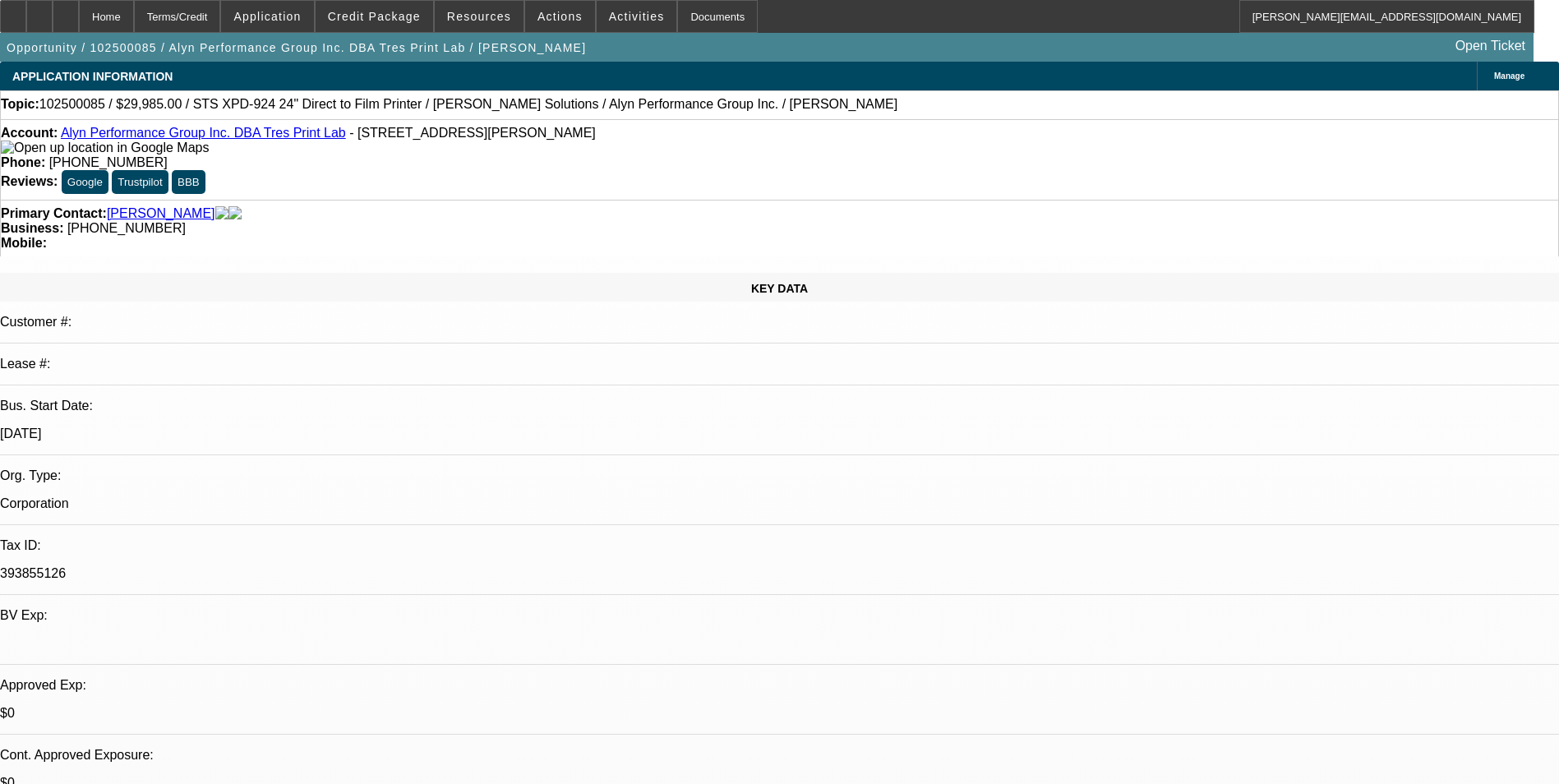
select select "1"
select select "6"
select select "1"
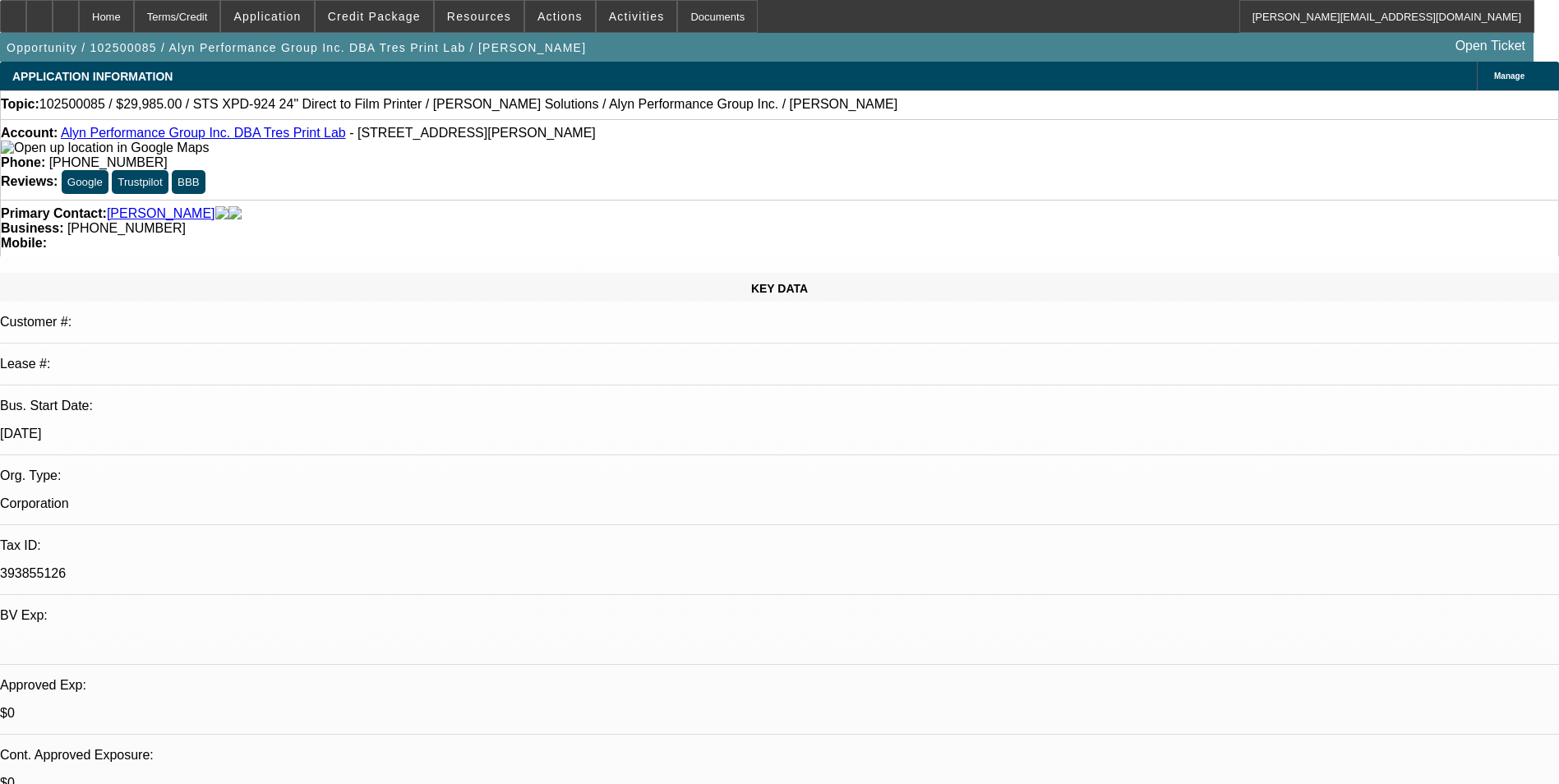
select select "6"
select select "1"
select select "4"
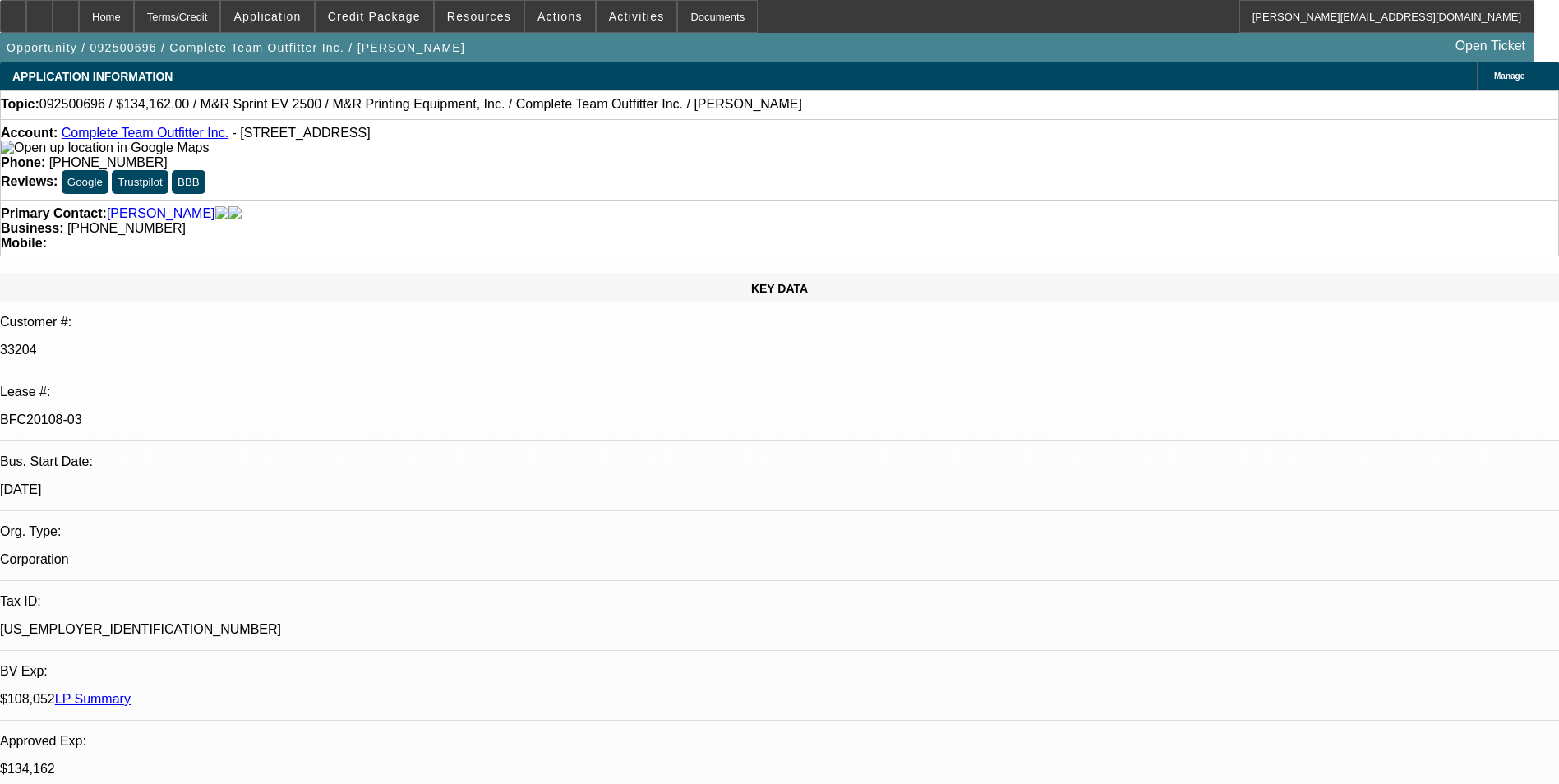
select select "0"
select select "2"
select select "0"
select select "2"
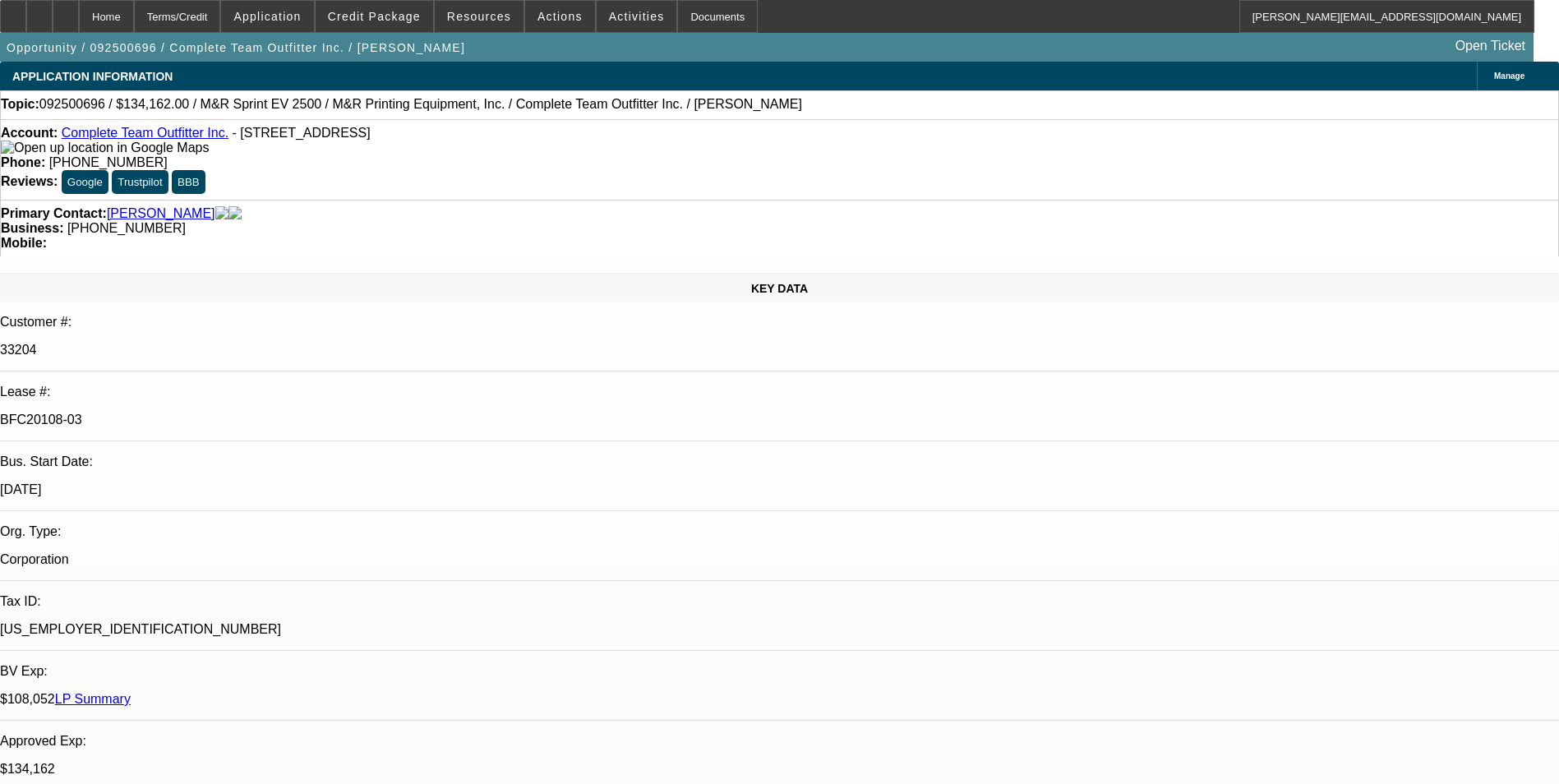
select select "0"
select select "2"
select select "0"
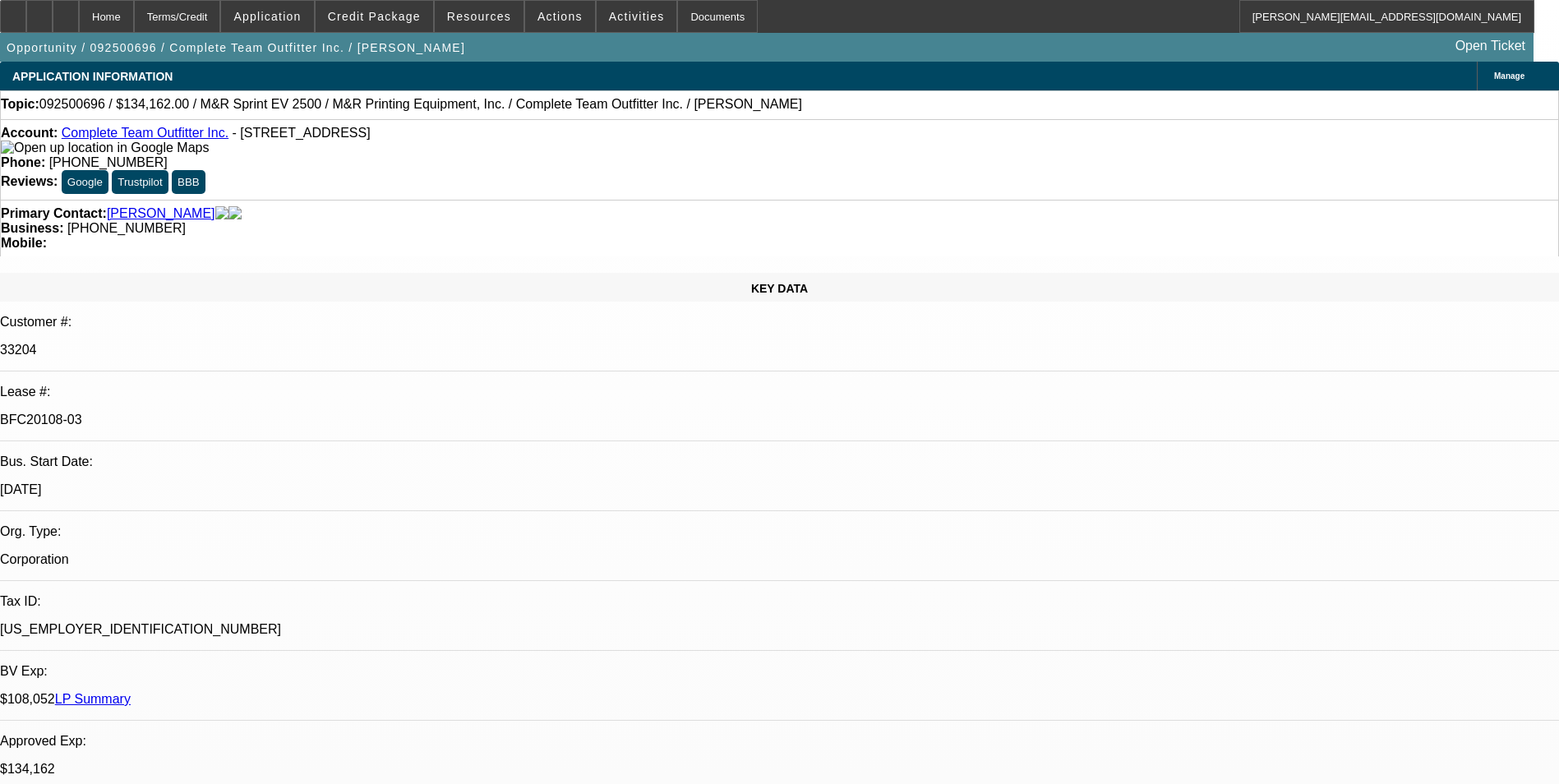
select select "2"
select select "0"
select select "1"
select select "2"
select select "6"
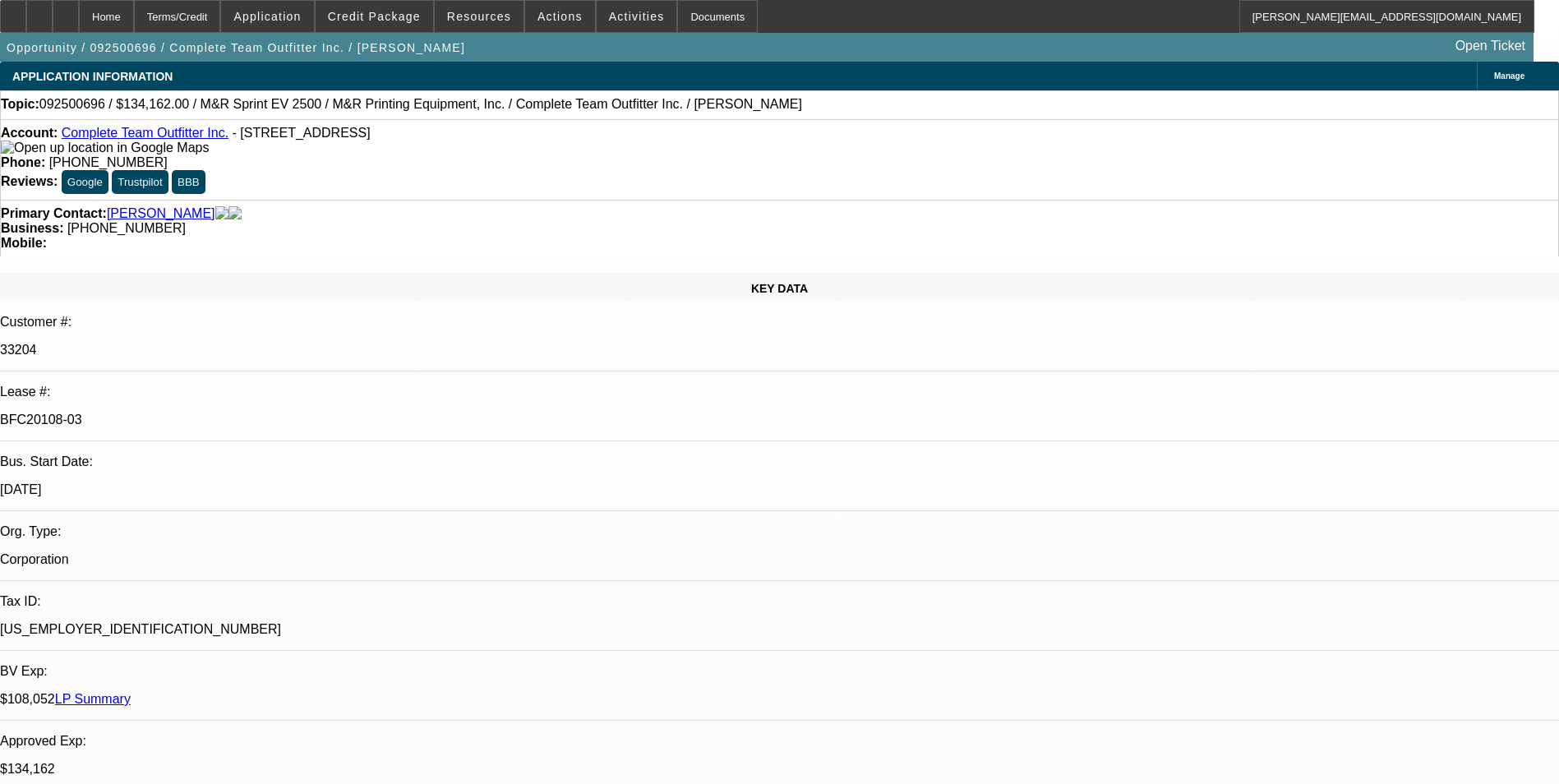
select select "1"
select select "2"
select select "6"
select select "1"
select select "2"
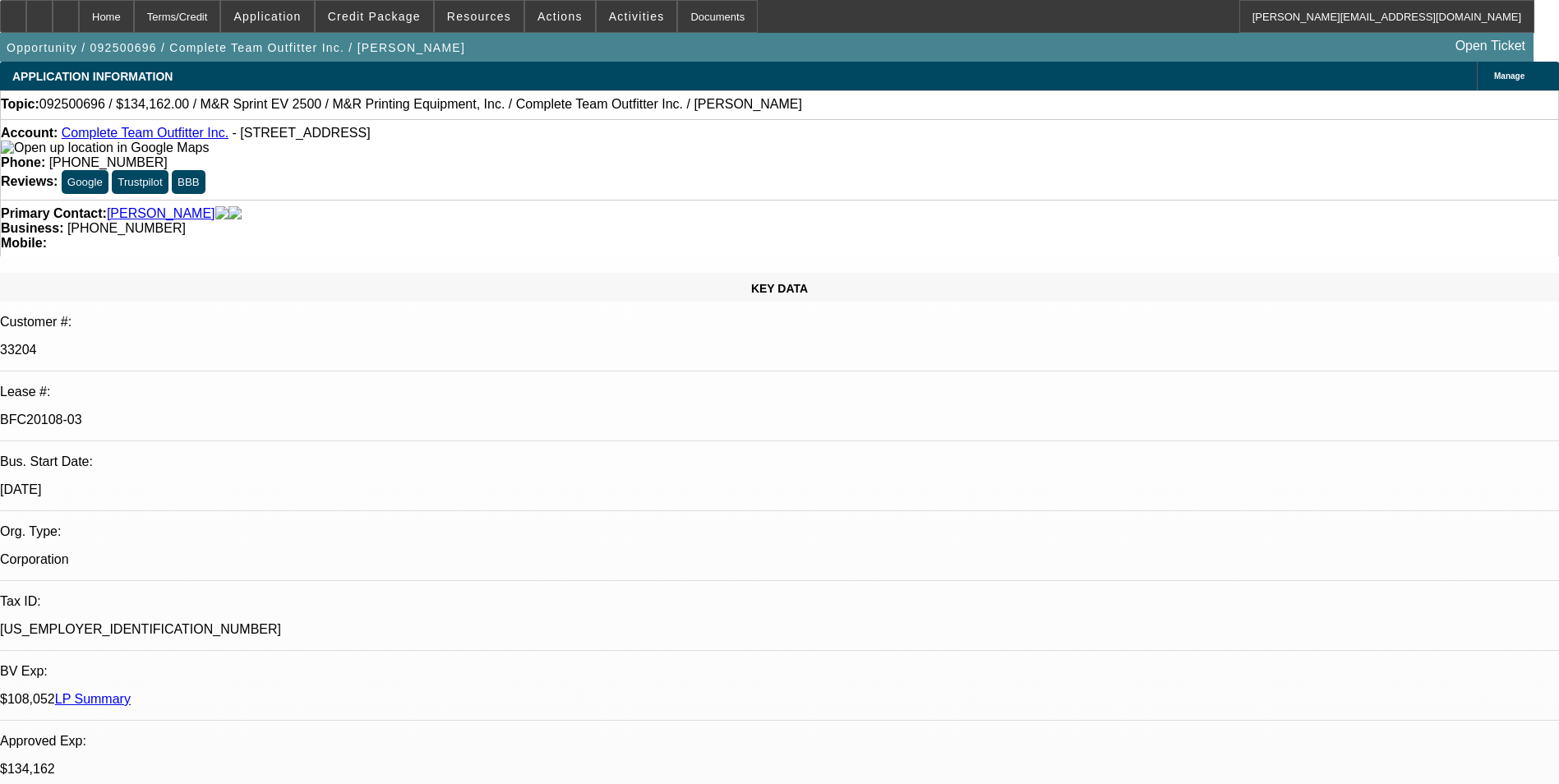
select select "6"
select select "1"
select select "2"
select select "6"
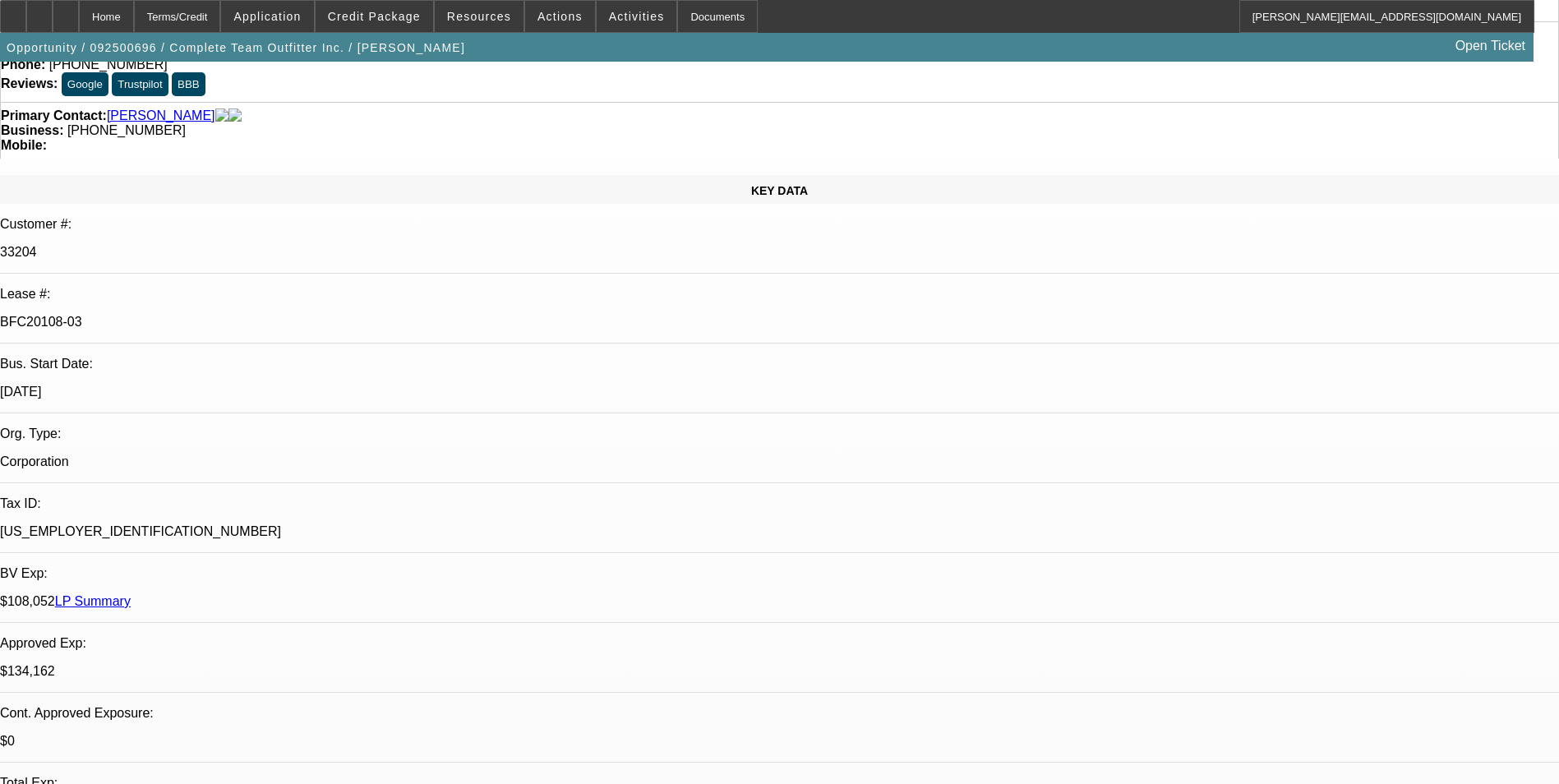
scroll to position [0, 0]
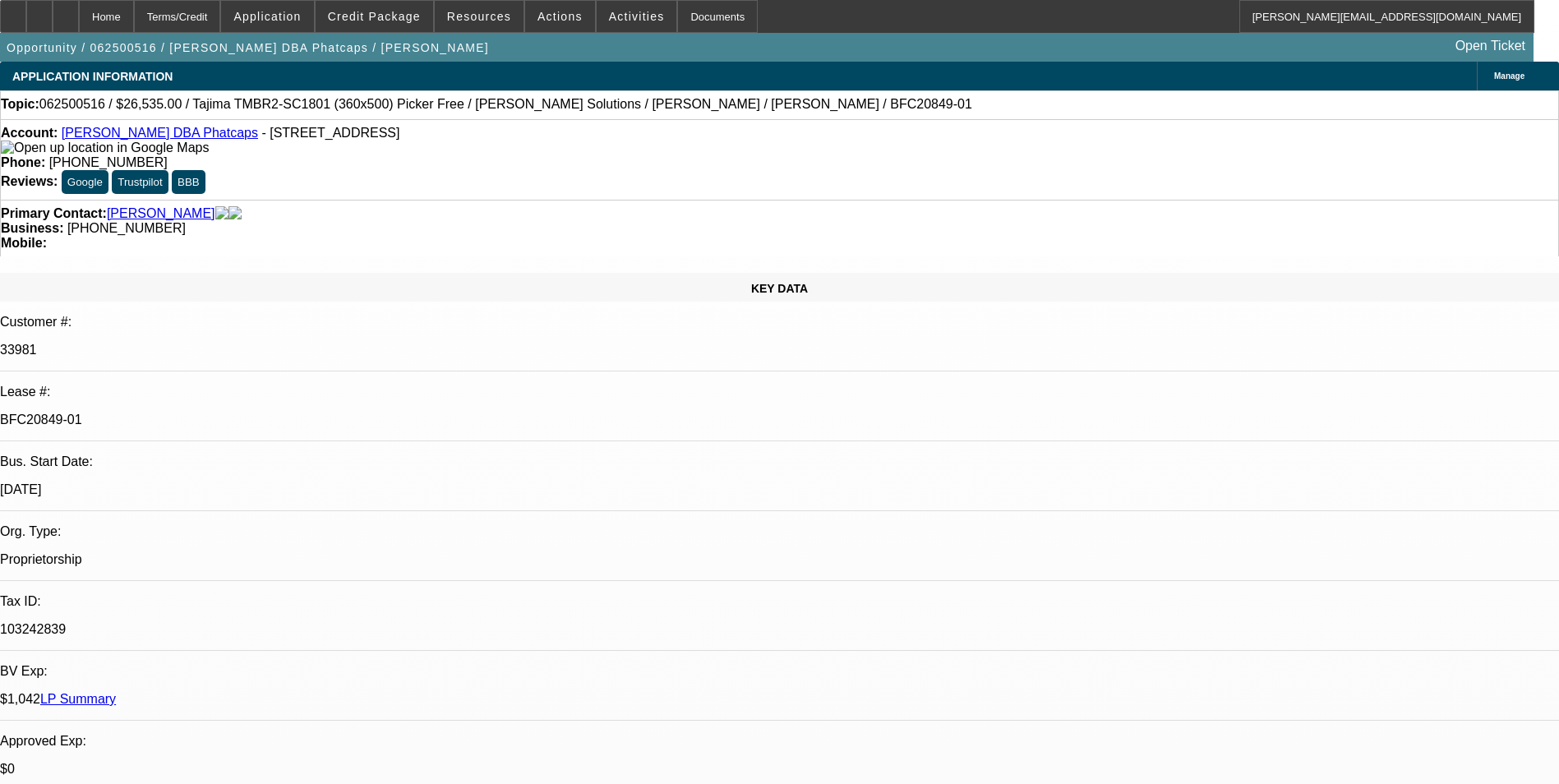
select select "0"
select select "0.1"
select select "5"
select select "0"
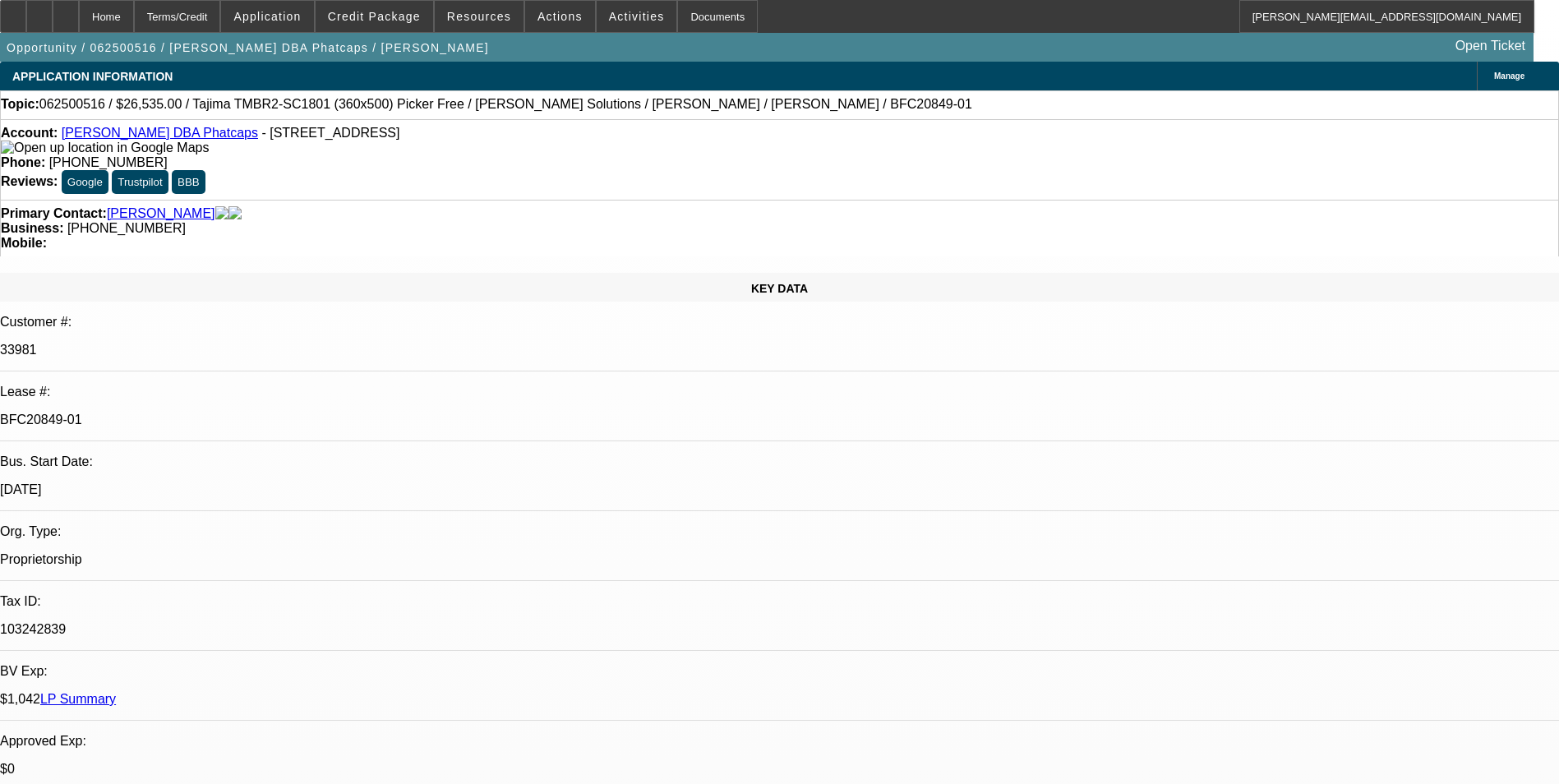
select select "0"
select select "0.1"
select select "5"
select select "0"
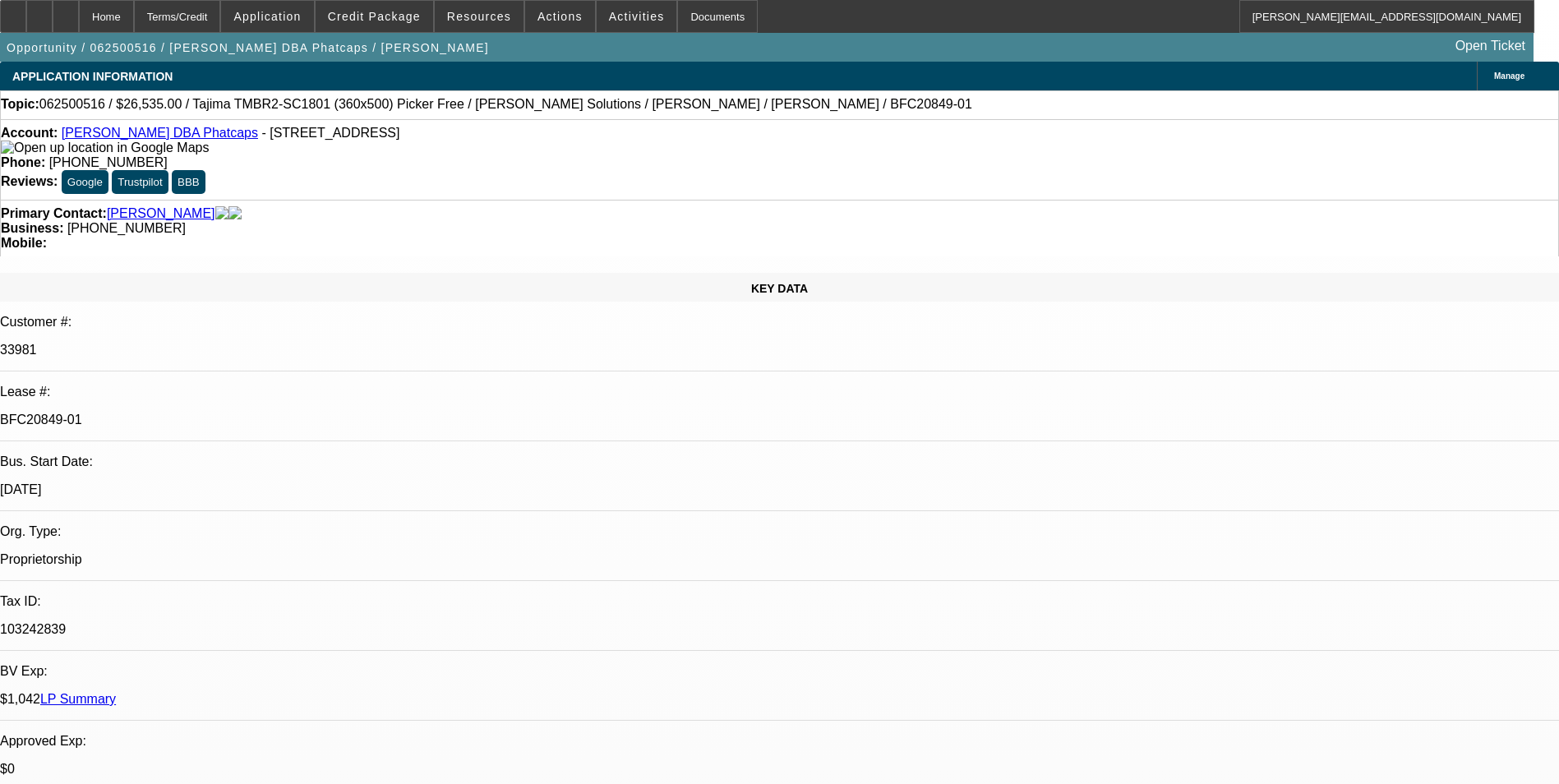
select select "0.1"
select select "5"
select select "0"
select select "0.1"
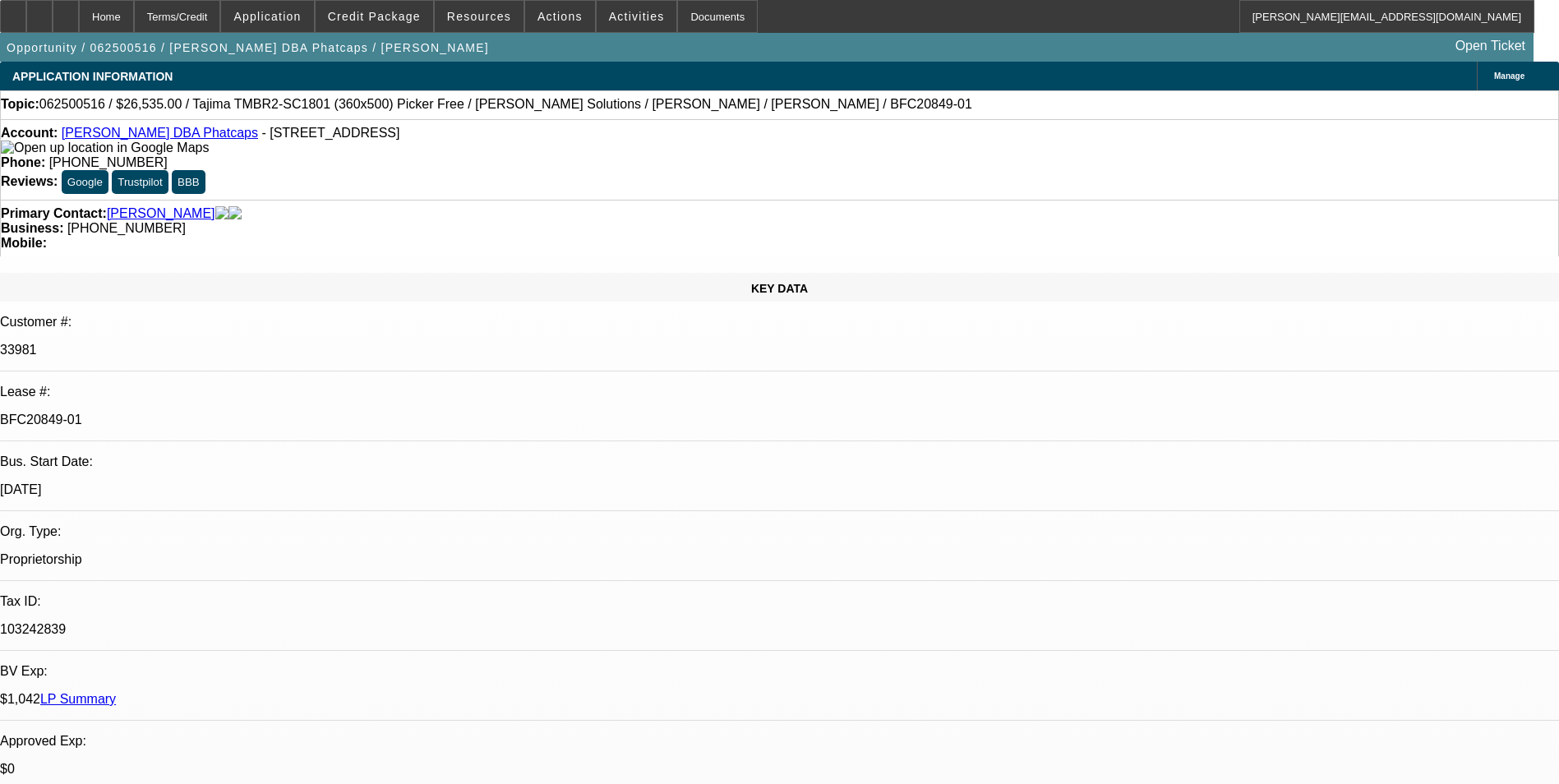
select select "5"
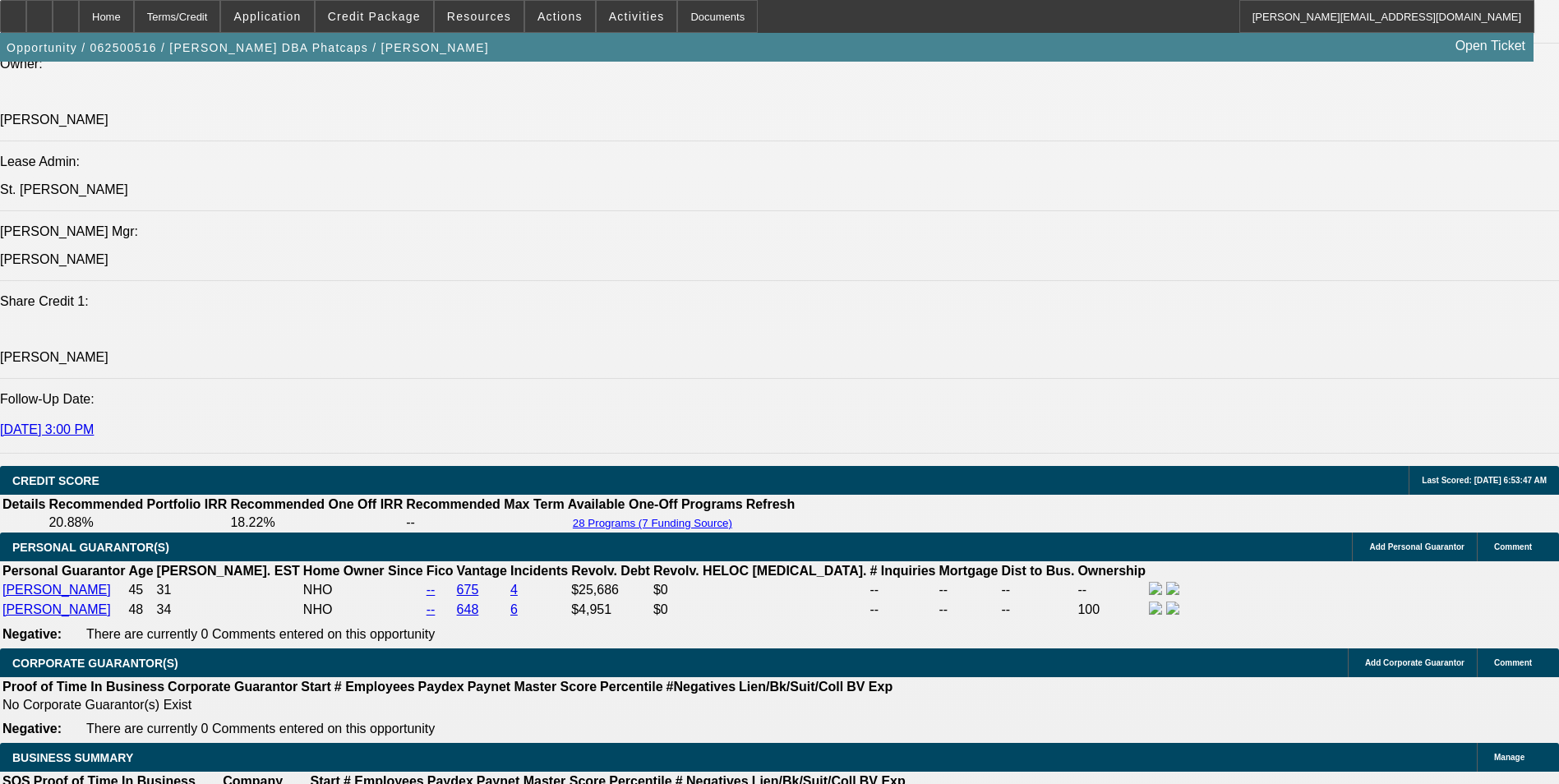
scroll to position [1663, 0]
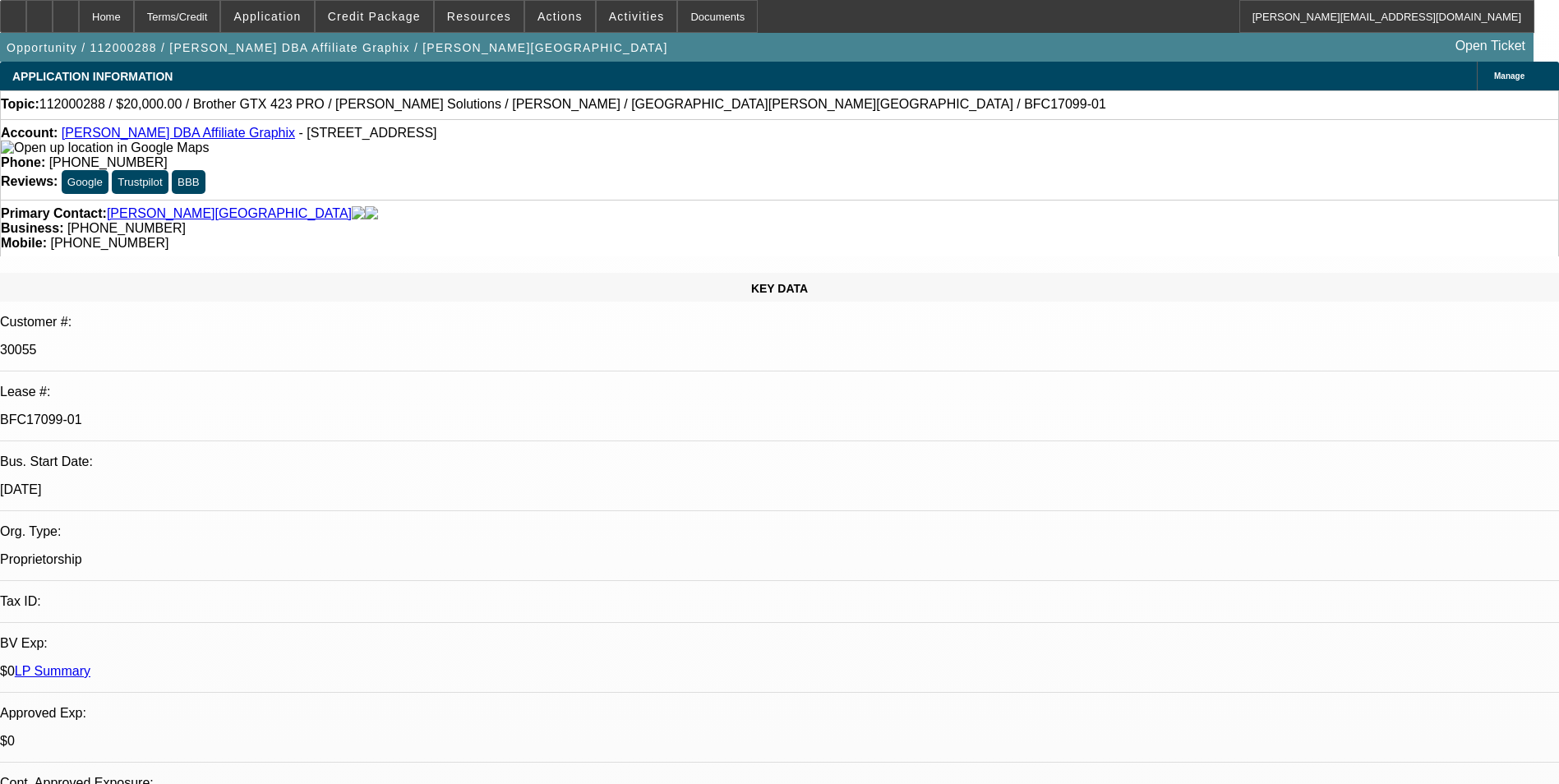
select select "0"
select select "2"
select select "0.1"
select select "0"
select select "2"
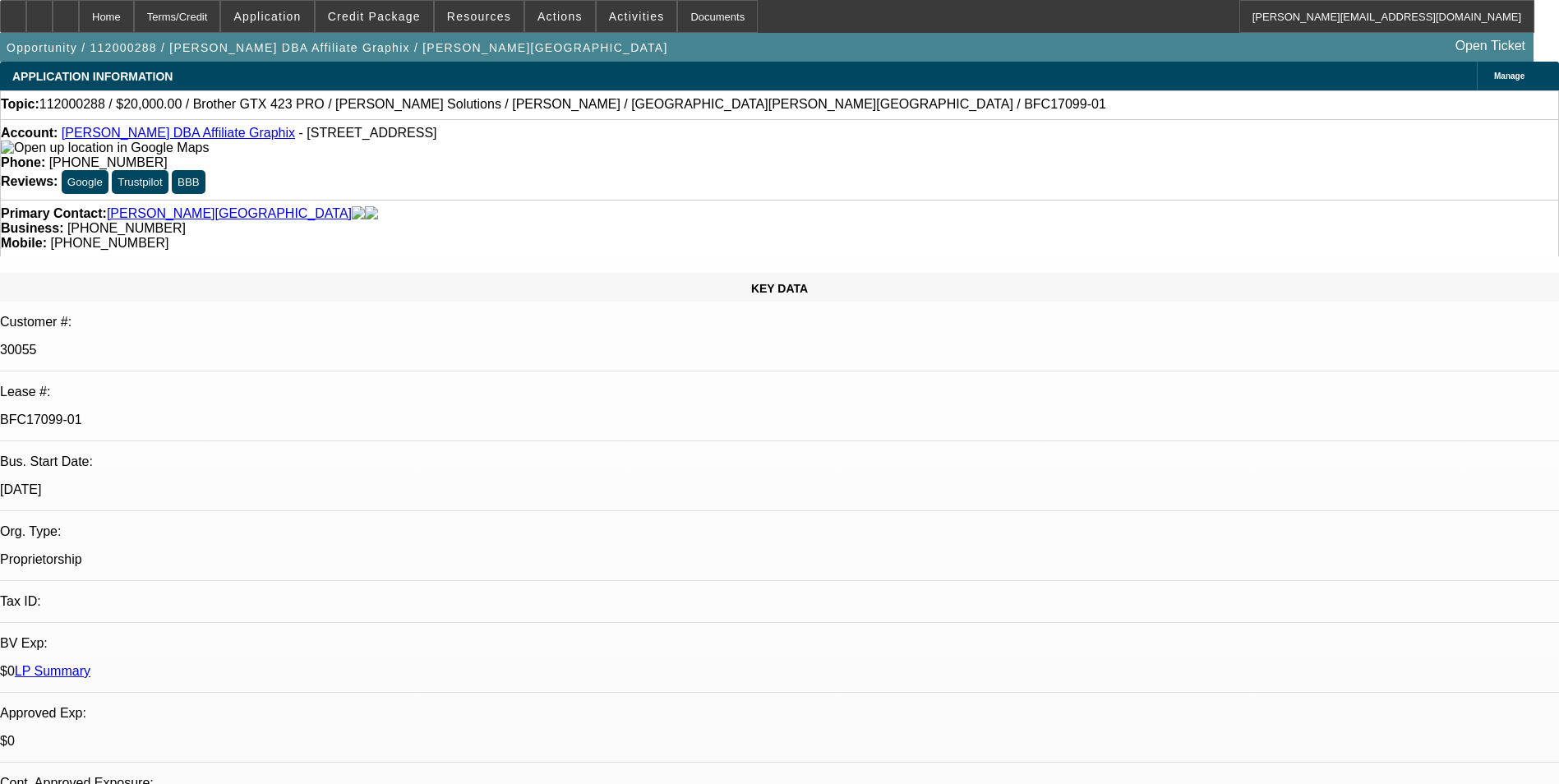
select select "0.1"
select select "0"
select select "2"
select select "0.1"
select select "0"
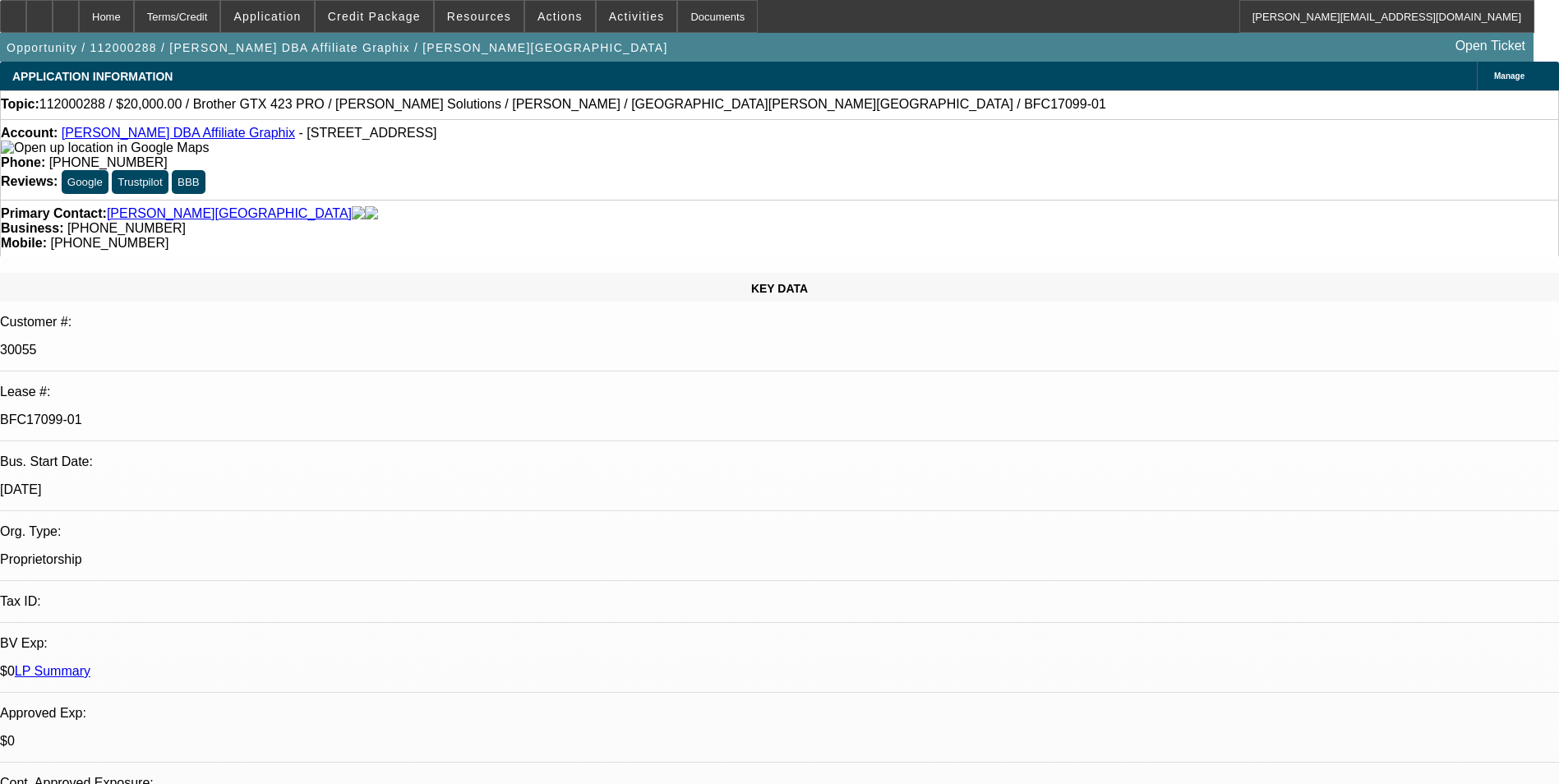
select select "0"
select select "0.1"
select select "1"
select select "2"
select select "4"
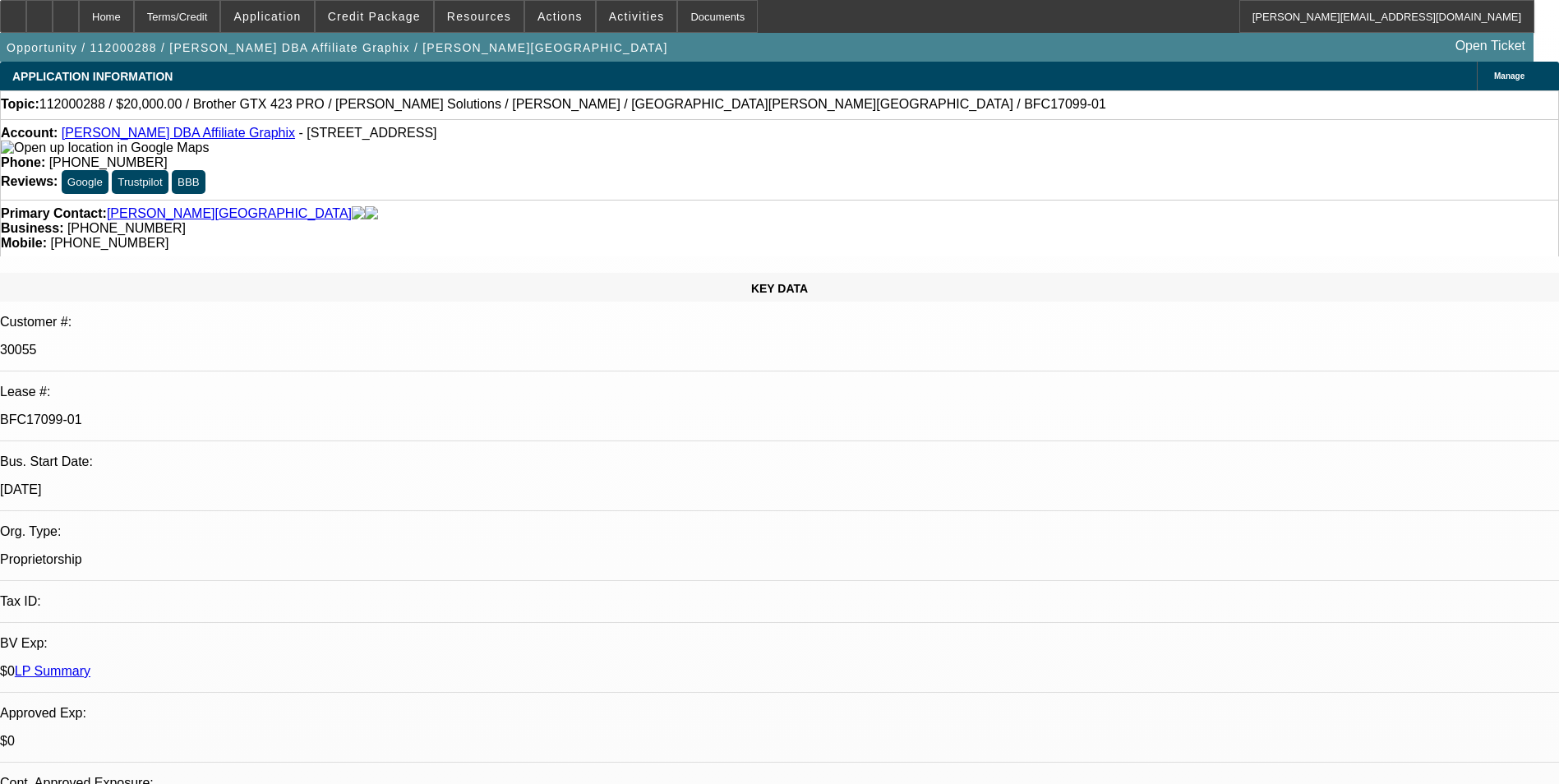
select select "1"
select select "2"
select select "4"
select select "1"
select select "2"
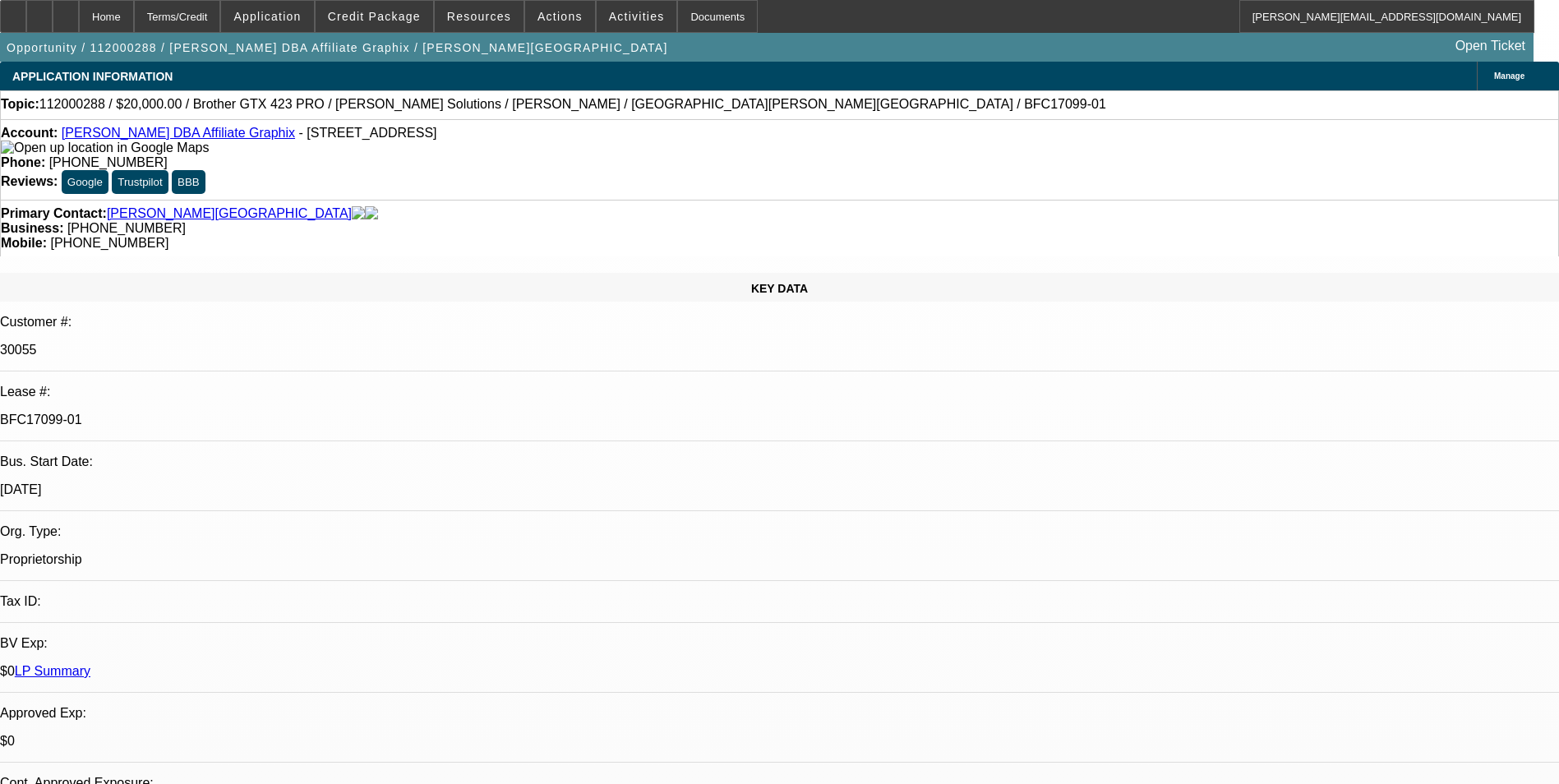
select select "4"
select select "1"
select select "4"
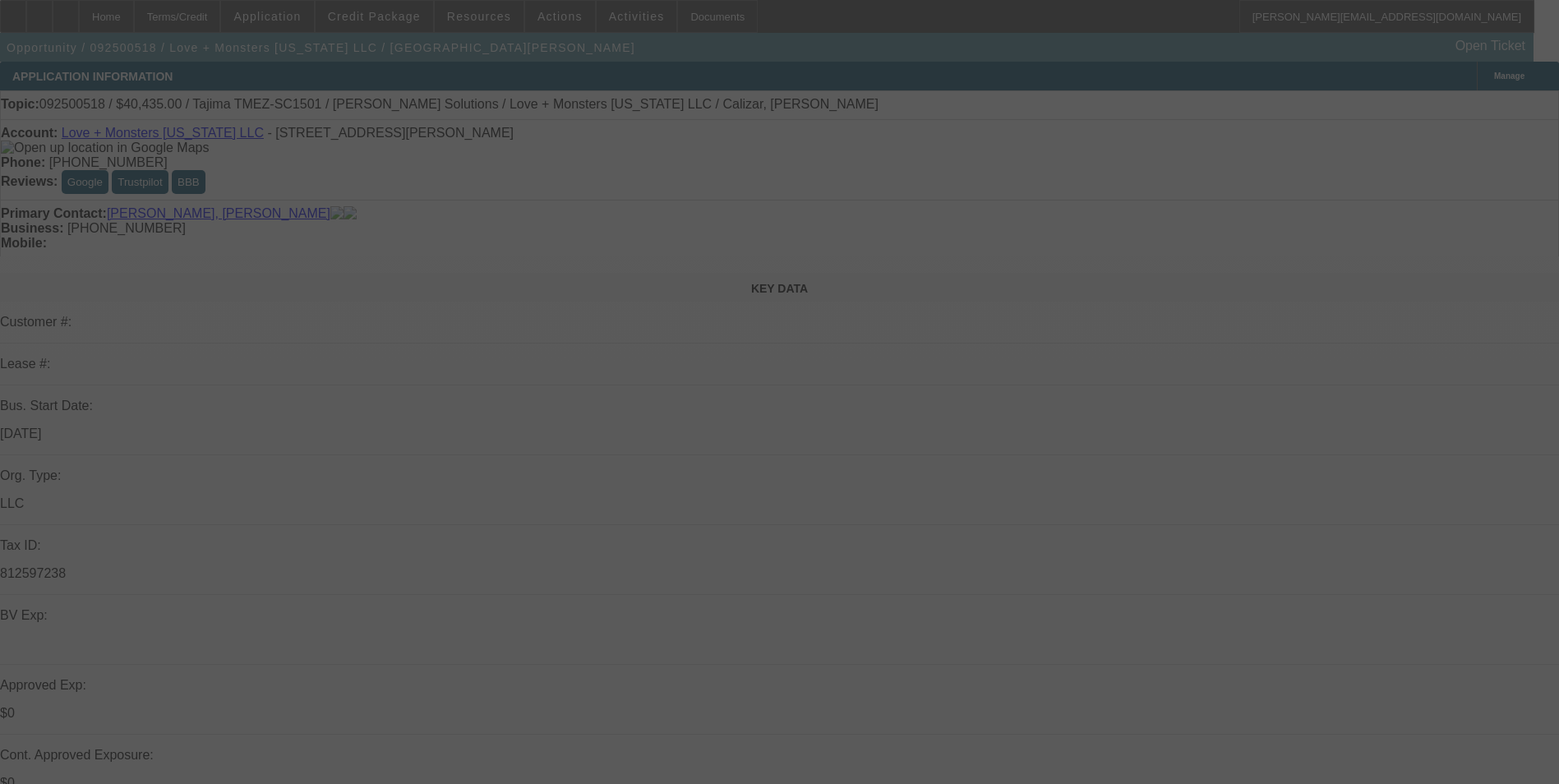
click at [1423, 106] on div at bounding box center [779, 392] width 1559 height 784
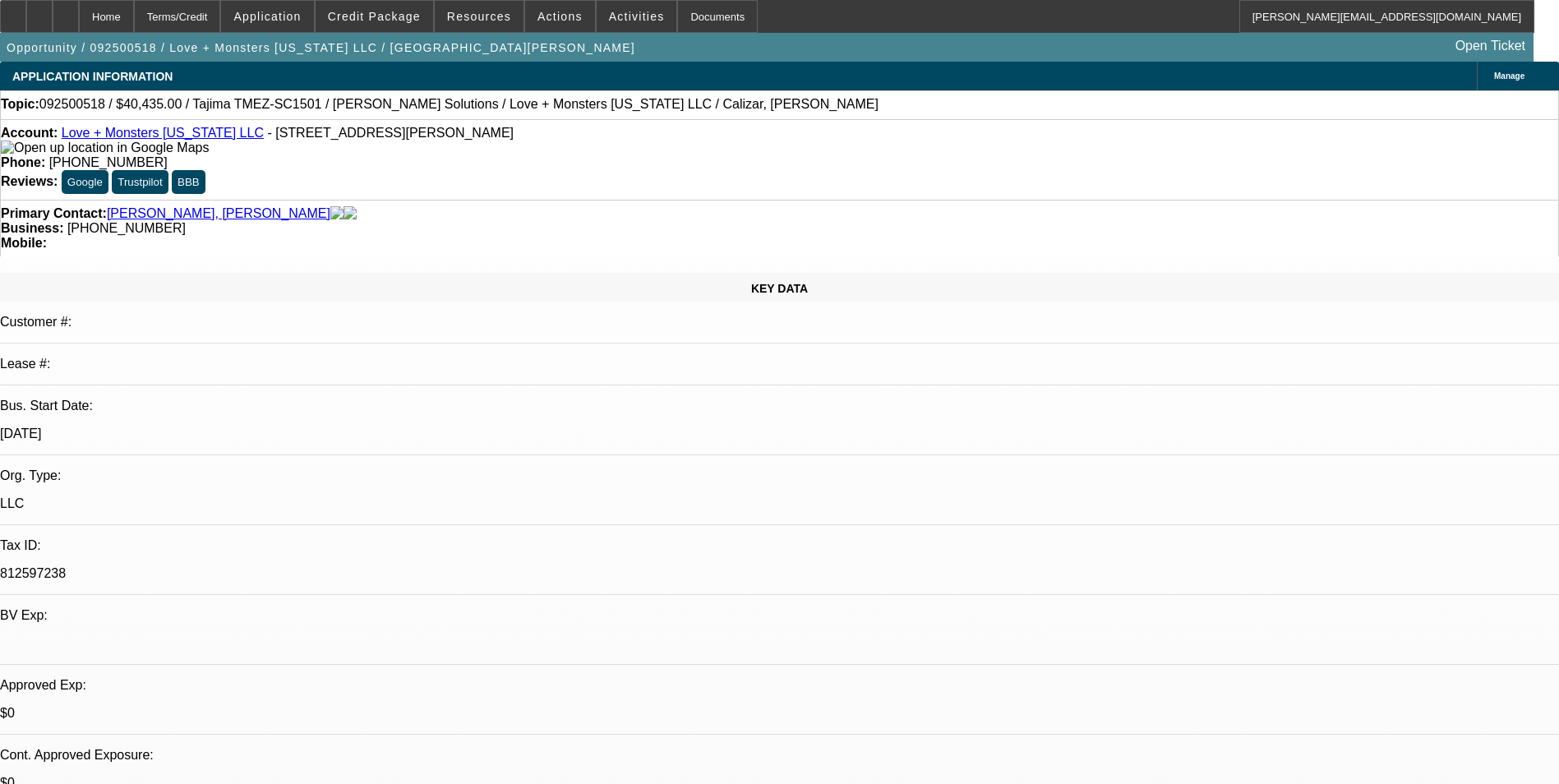
select select "0"
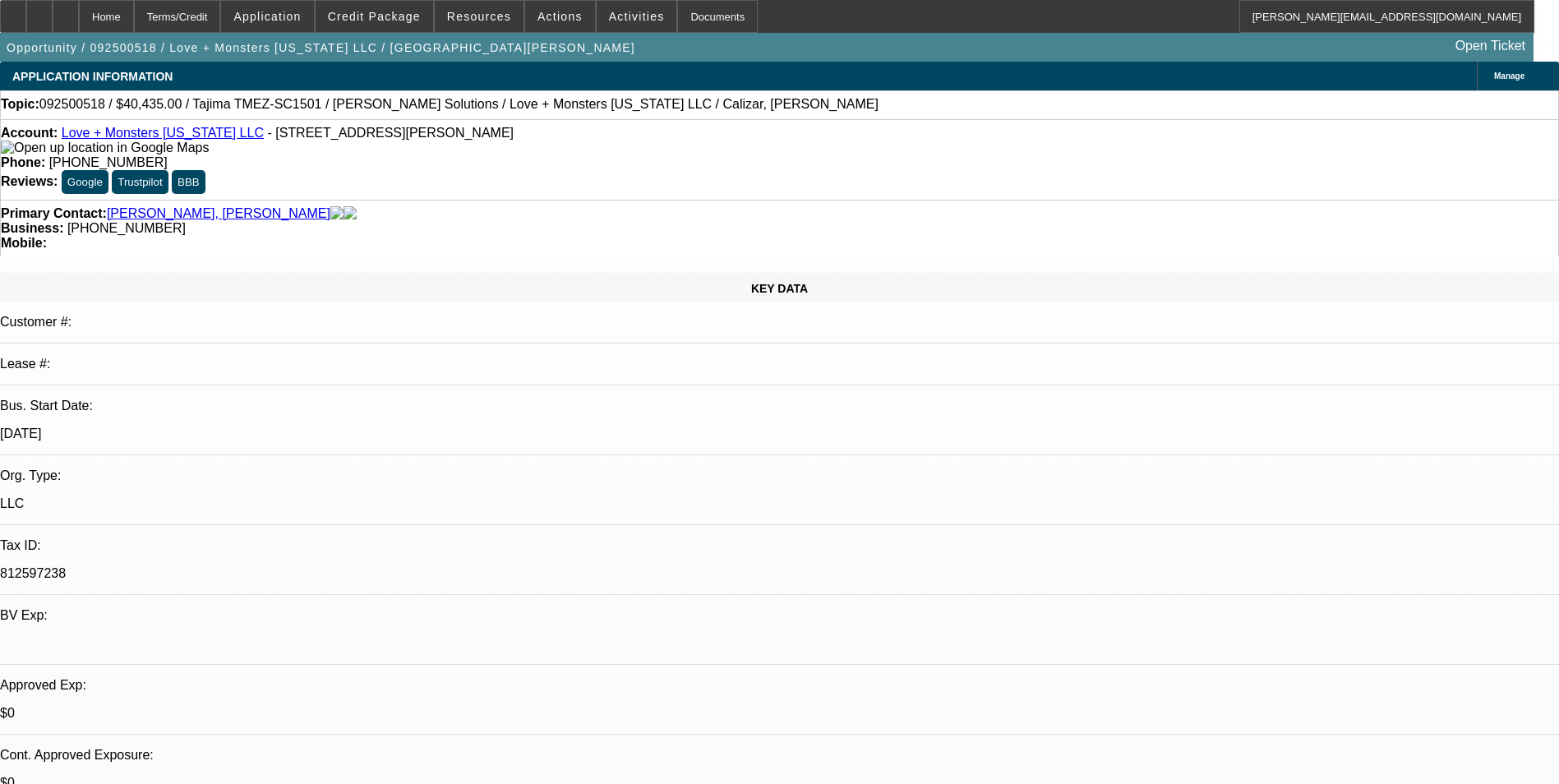
select select "0"
select select "2"
select select "0.1"
select select "0"
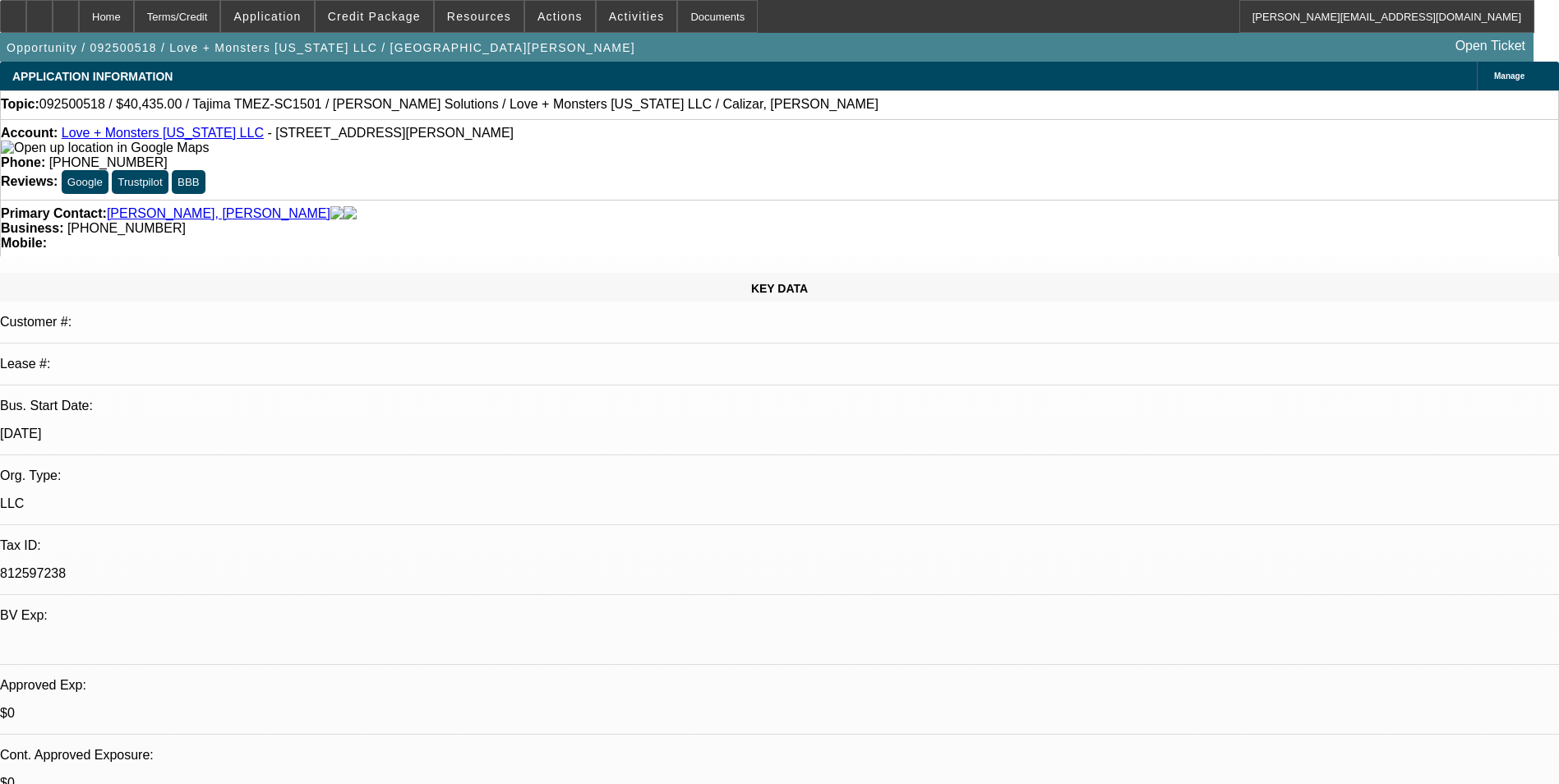
select select "2"
select select "0"
select select "1"
select select "6"
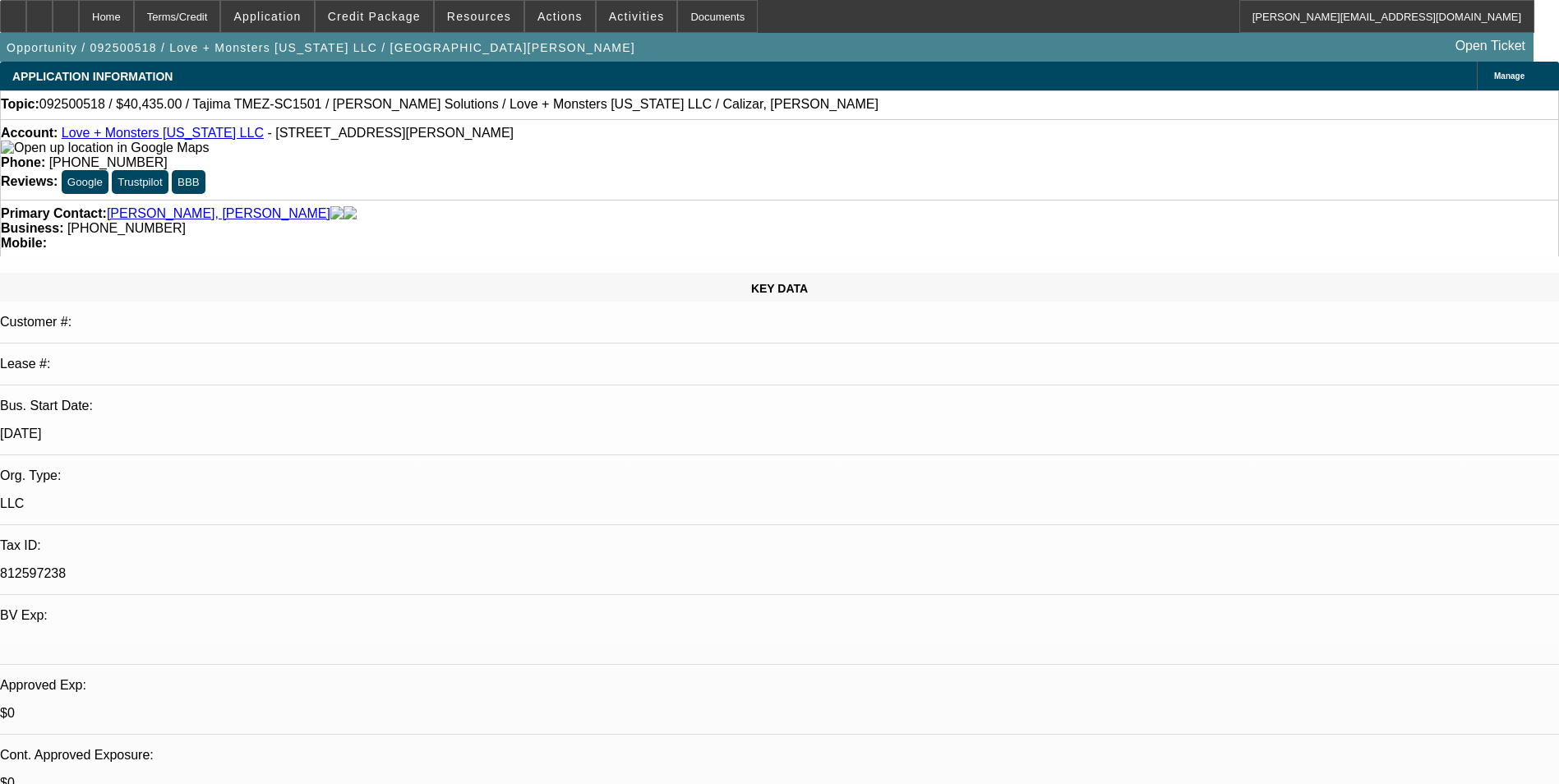
select select "1"
select select "6"
select select "1"
select select "2"
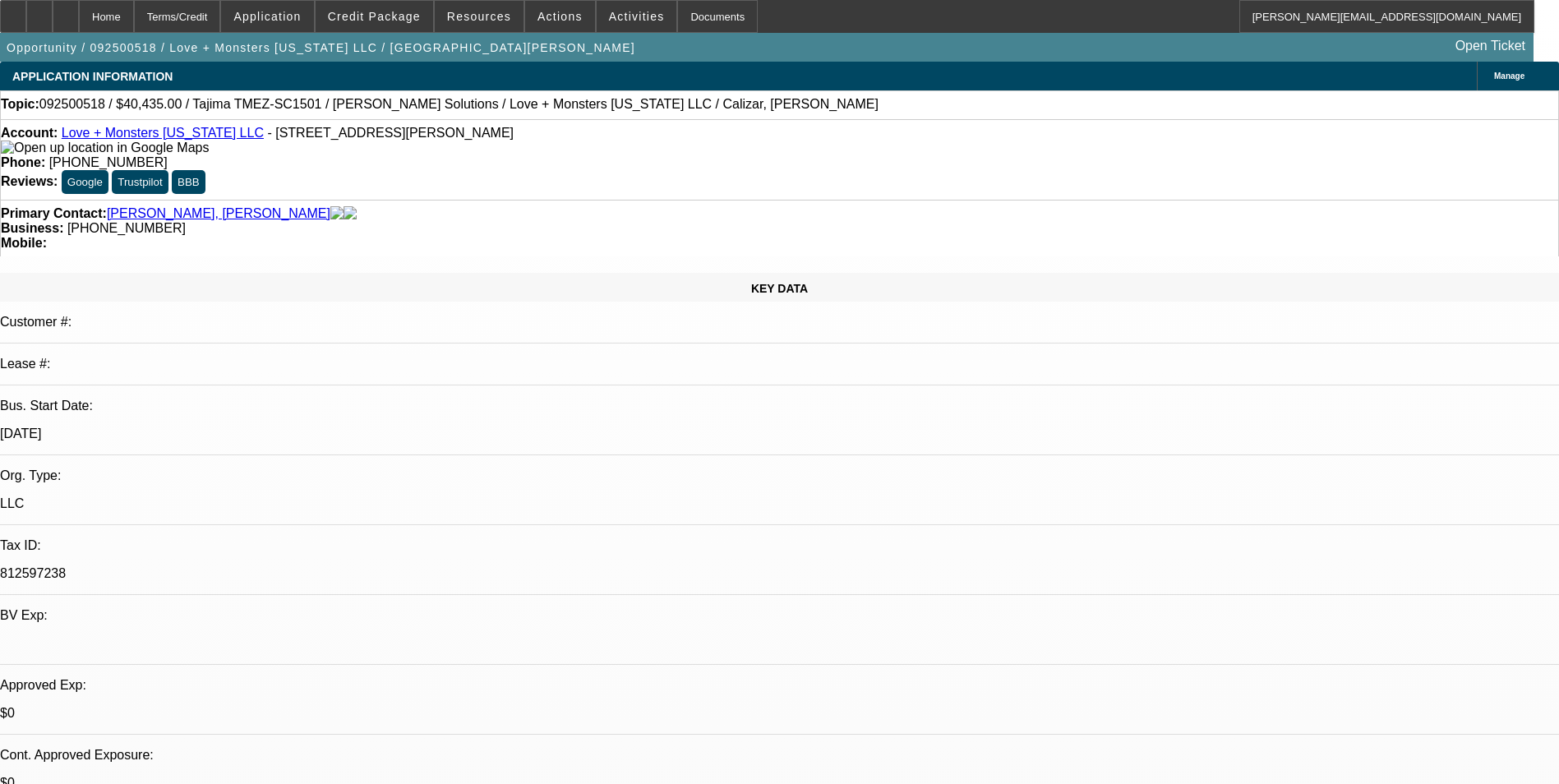
select select "4"
select select "1"
select select "2"
select select "6"
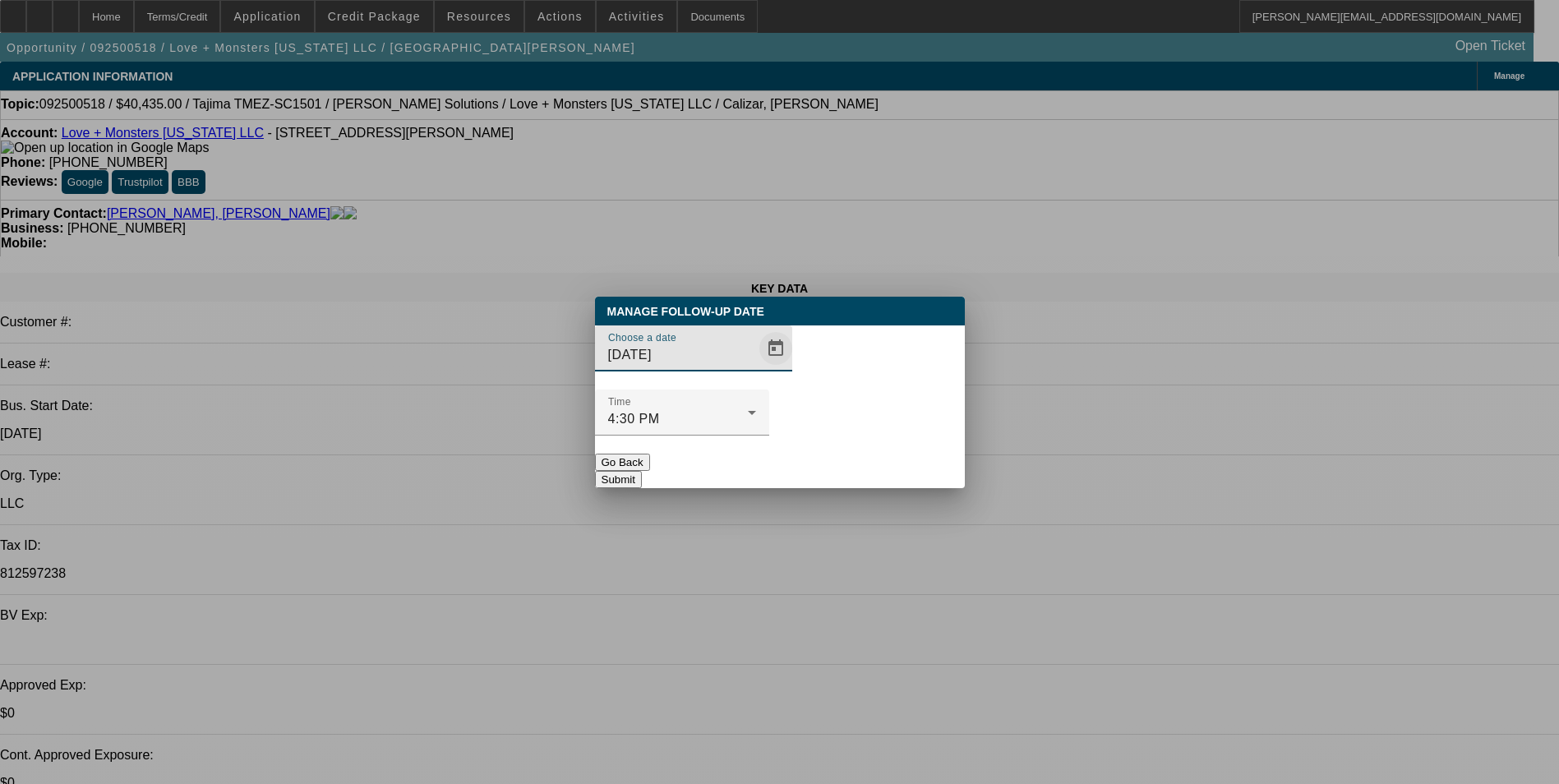
click at [756, 368] on span "Open calendar" at bounding box center [776, 348] width 39 height 39
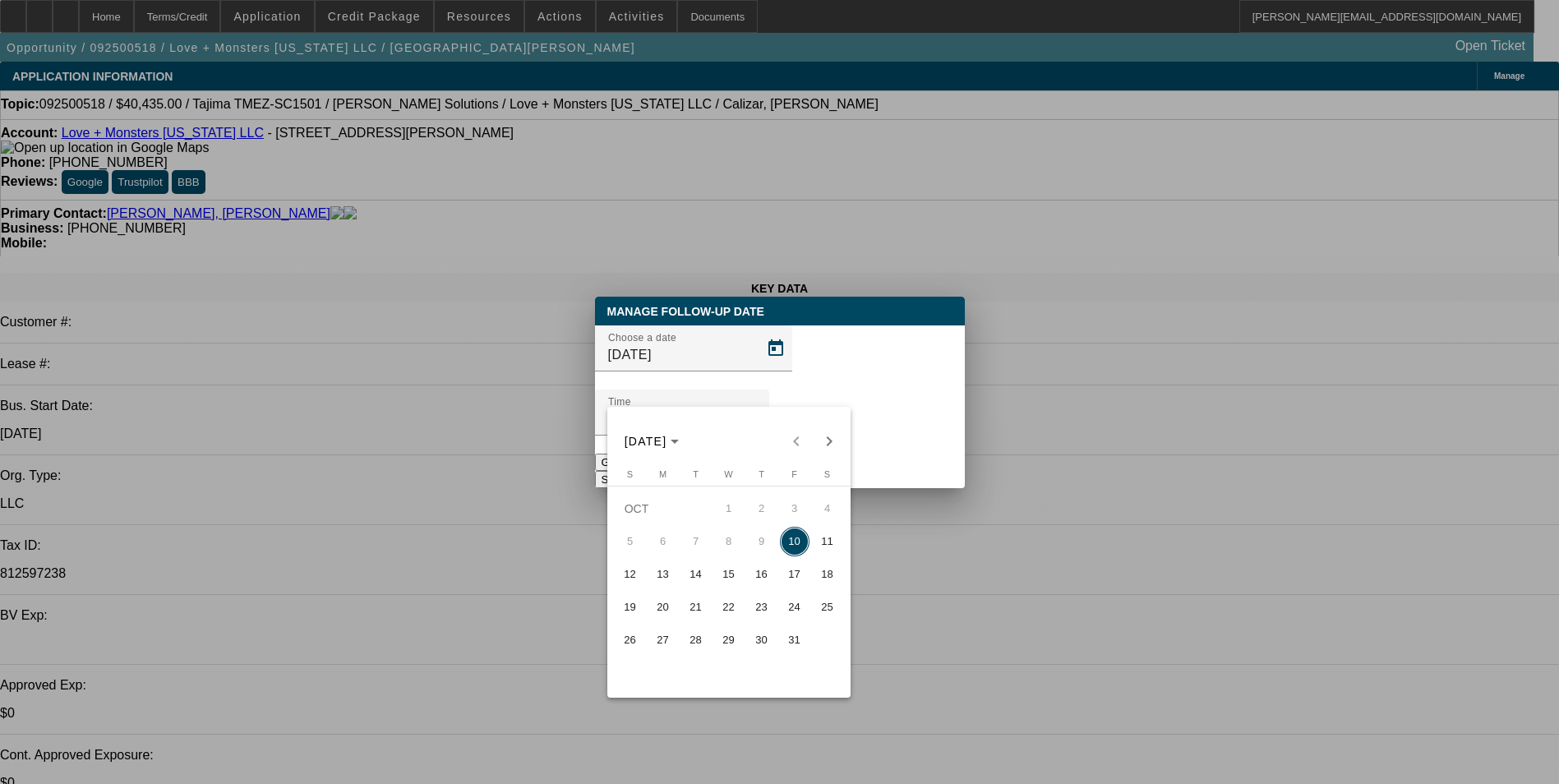
click at [668, 585] on span "13" at bounding box center [663, 574] width 30 height 30
type input "[DATE]"
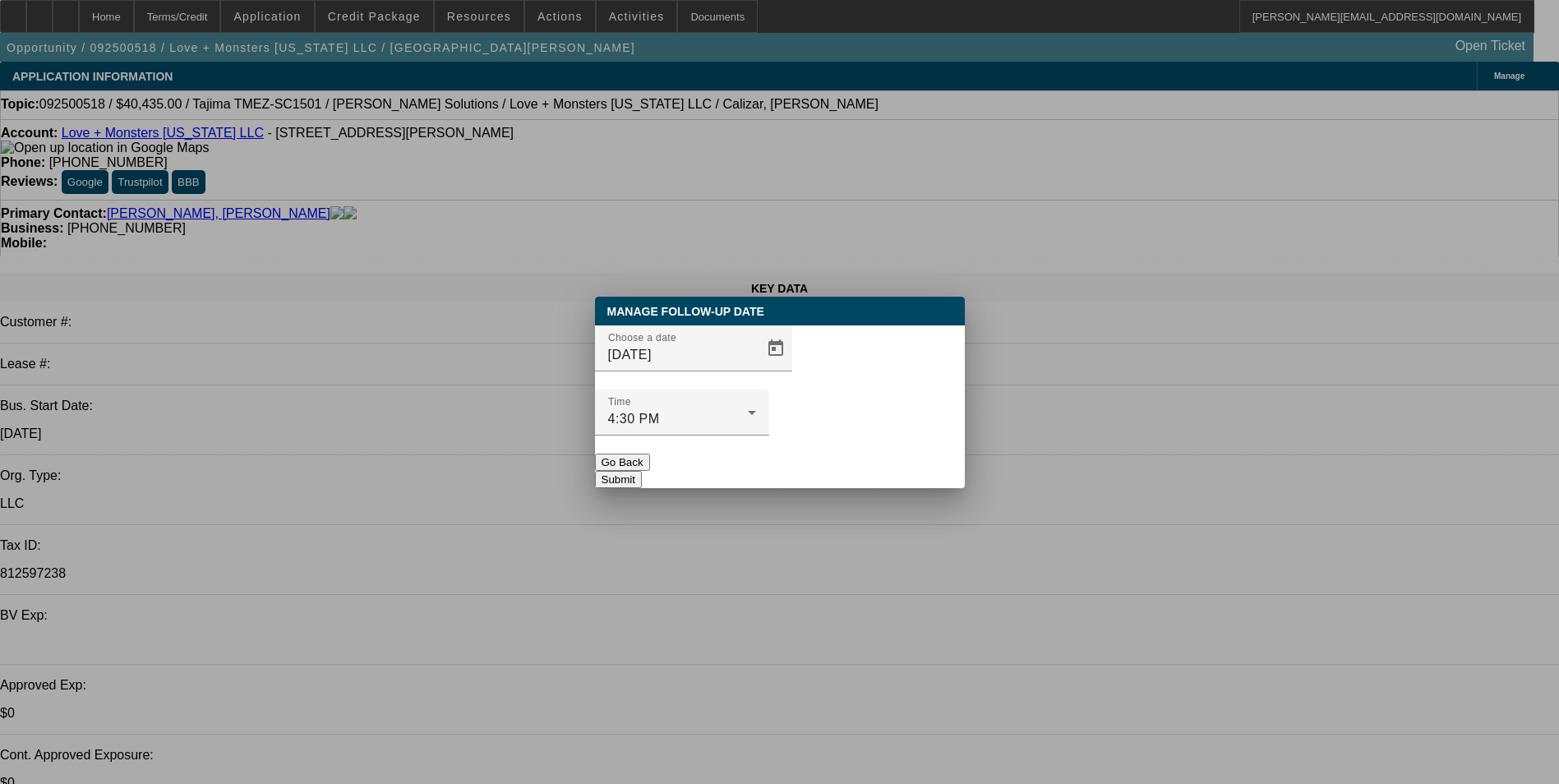
click at [642, 471] on button "Submit" at bounding box center [618, 479] width 47 height 17
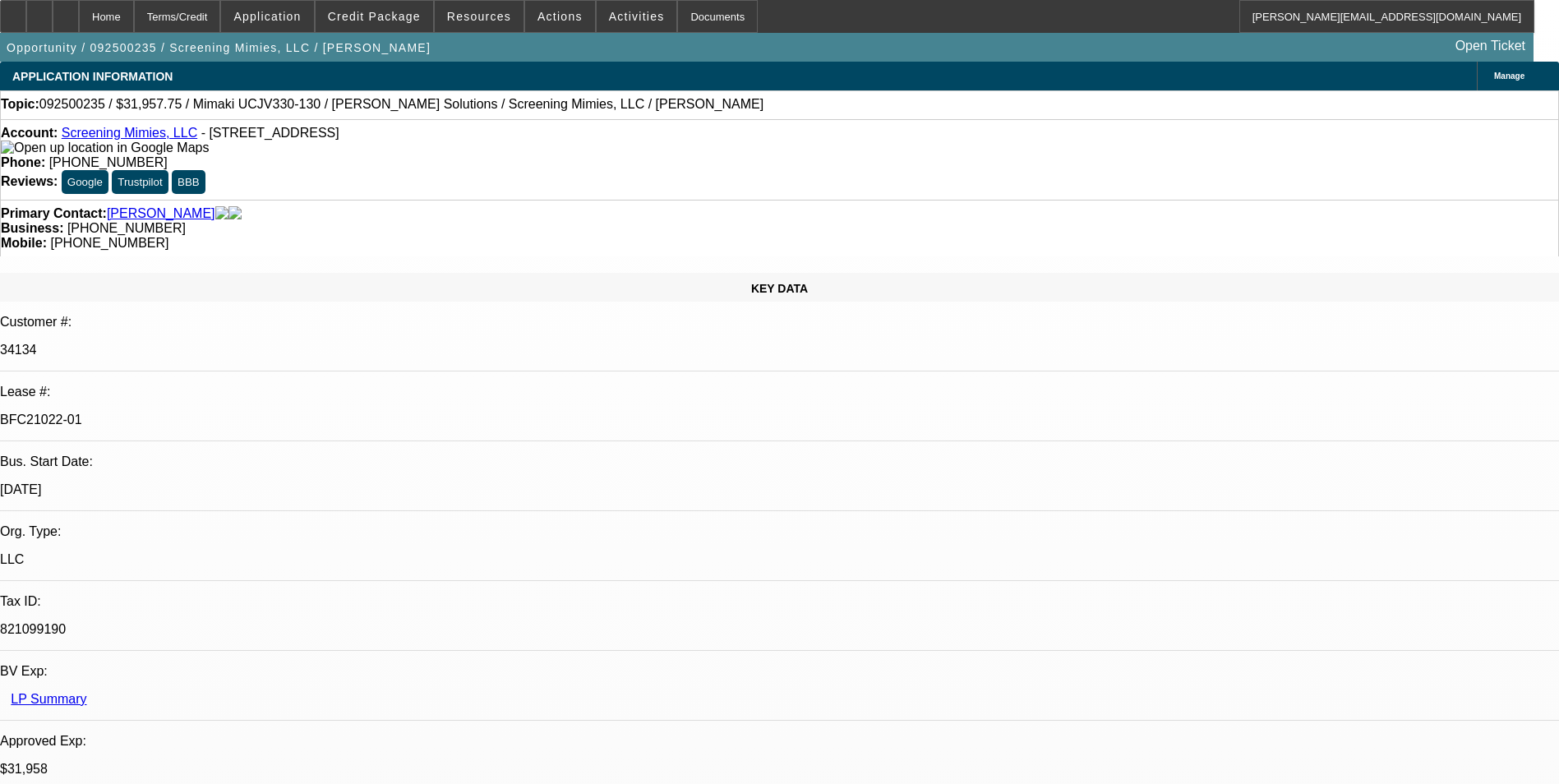
select select "0"
select select "2"
select select "0"
select select "2"
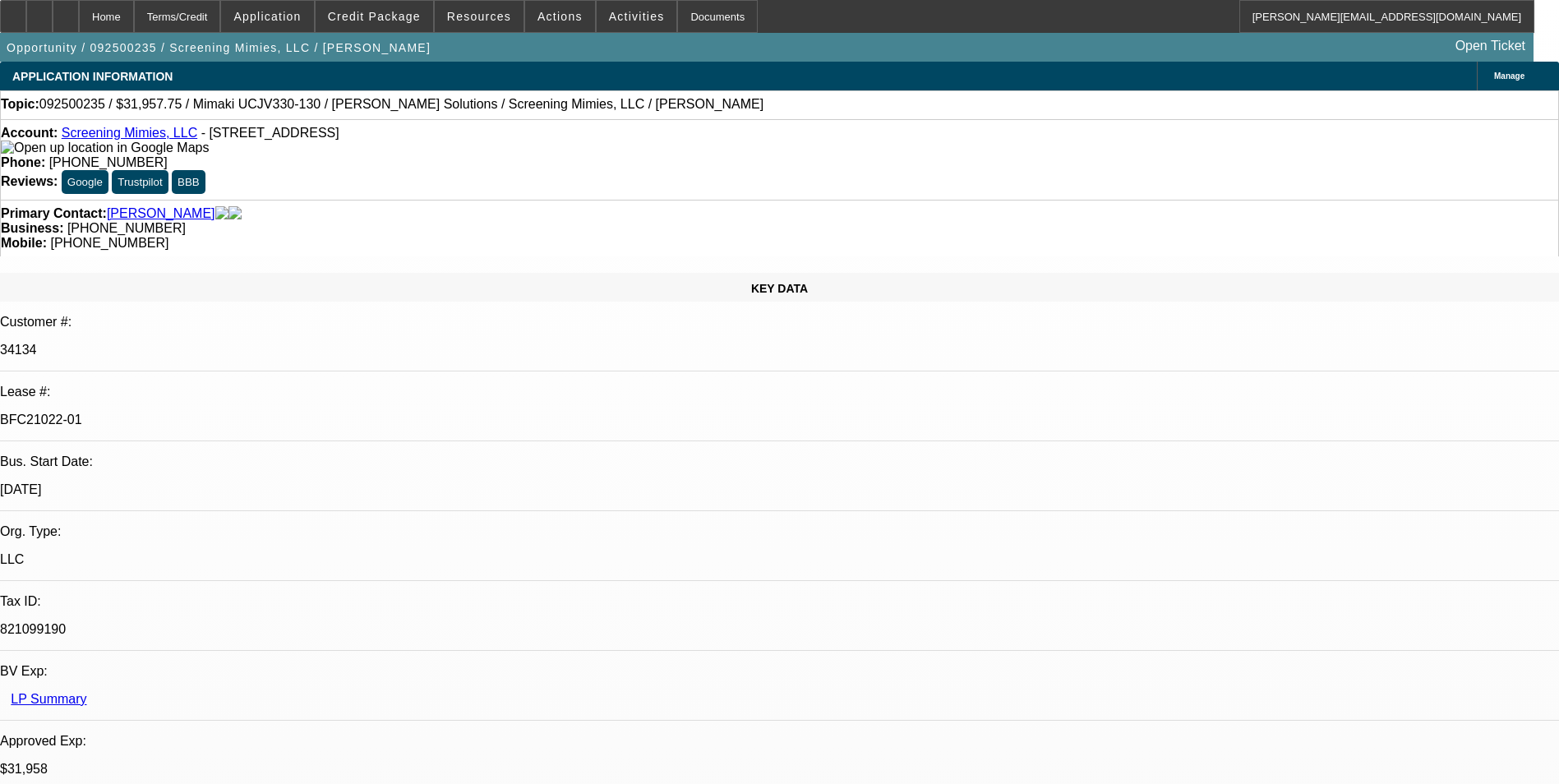
select select "0"
select select "2"
select select "0"
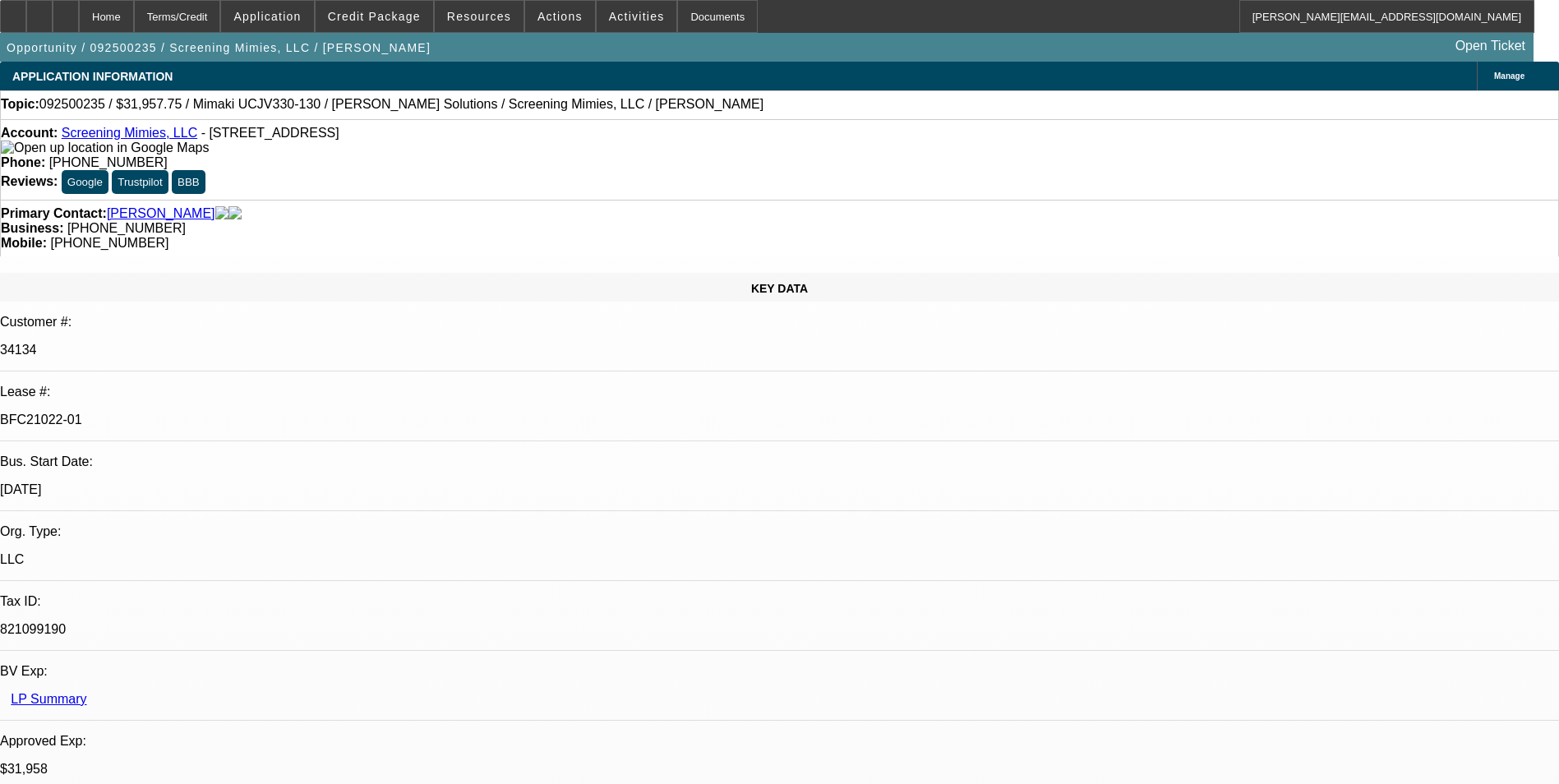
select select "2"
select select "0"
select select "1"
select select "2"
select select "6"
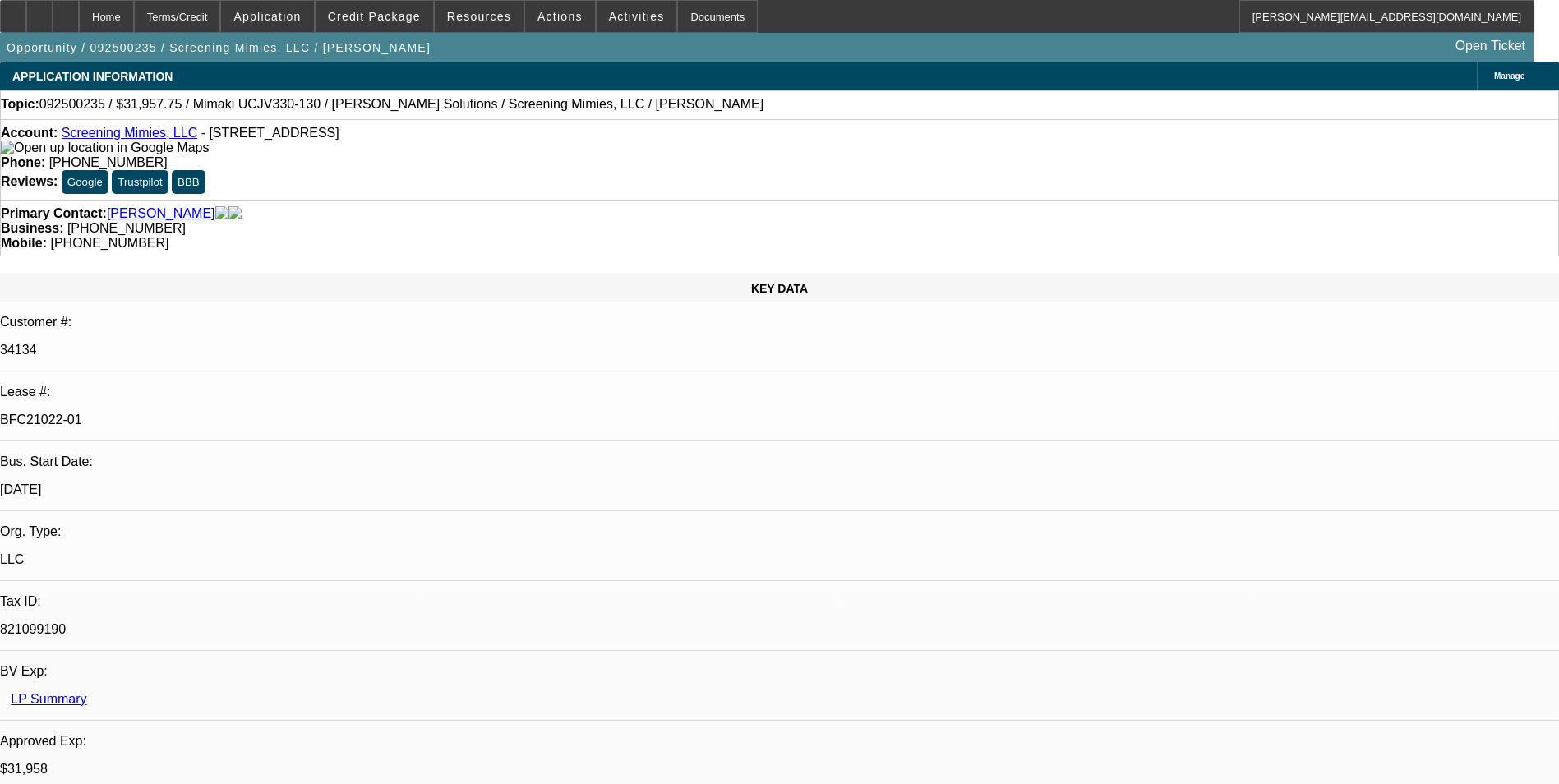
select select "1"
select select "2"
select select "6"
select select "1"
select select "2"
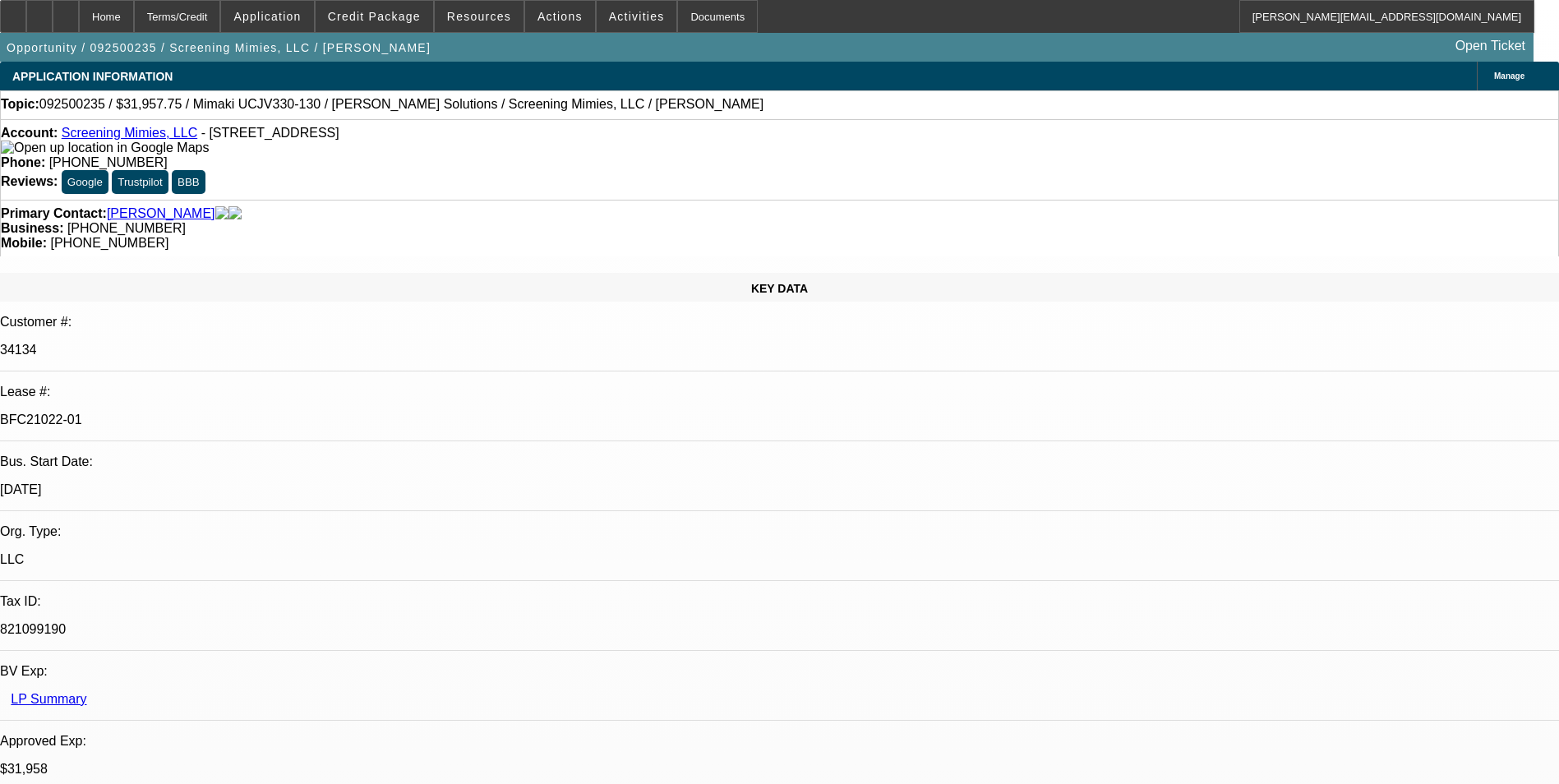
select select "6"
select select "1"
select select "2"
select select "6"
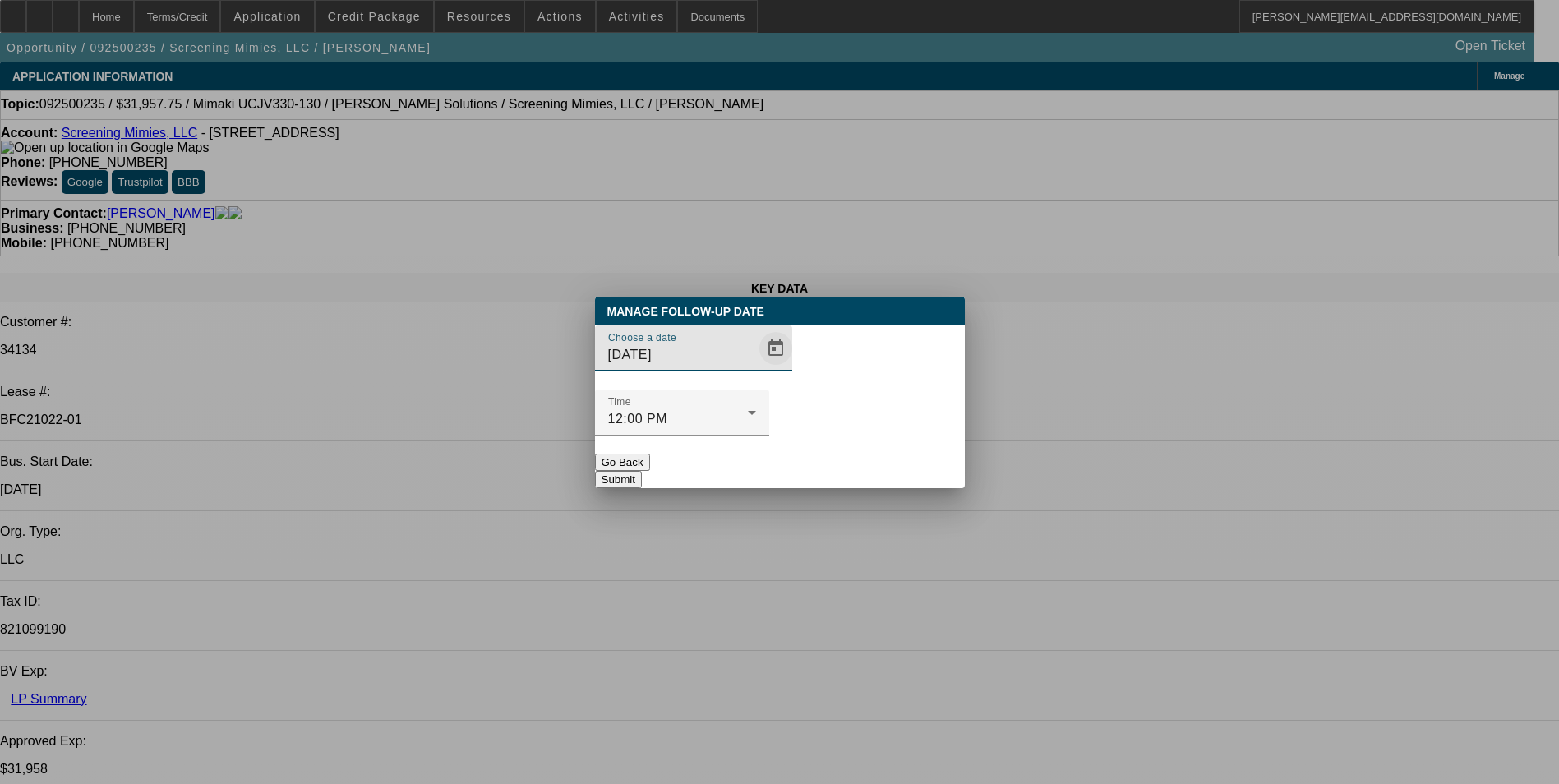
click at [757, 368] on span "Open calendar" at bounding box center [776, 348] width 39 height 39
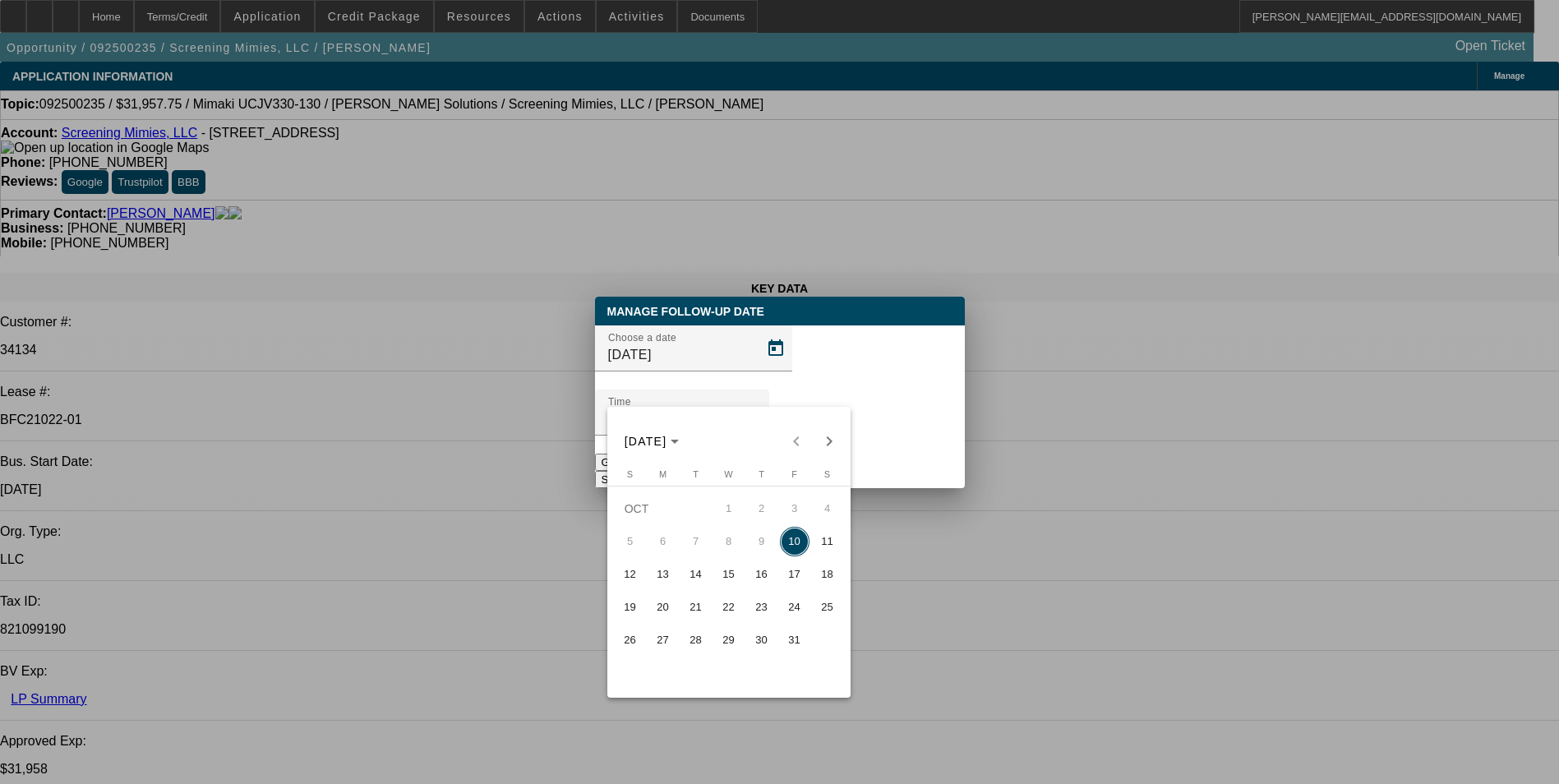
click at [751, 582] on span "16" at bounding box center [761, 574] width 30 height 30
type input "10/16/2025"
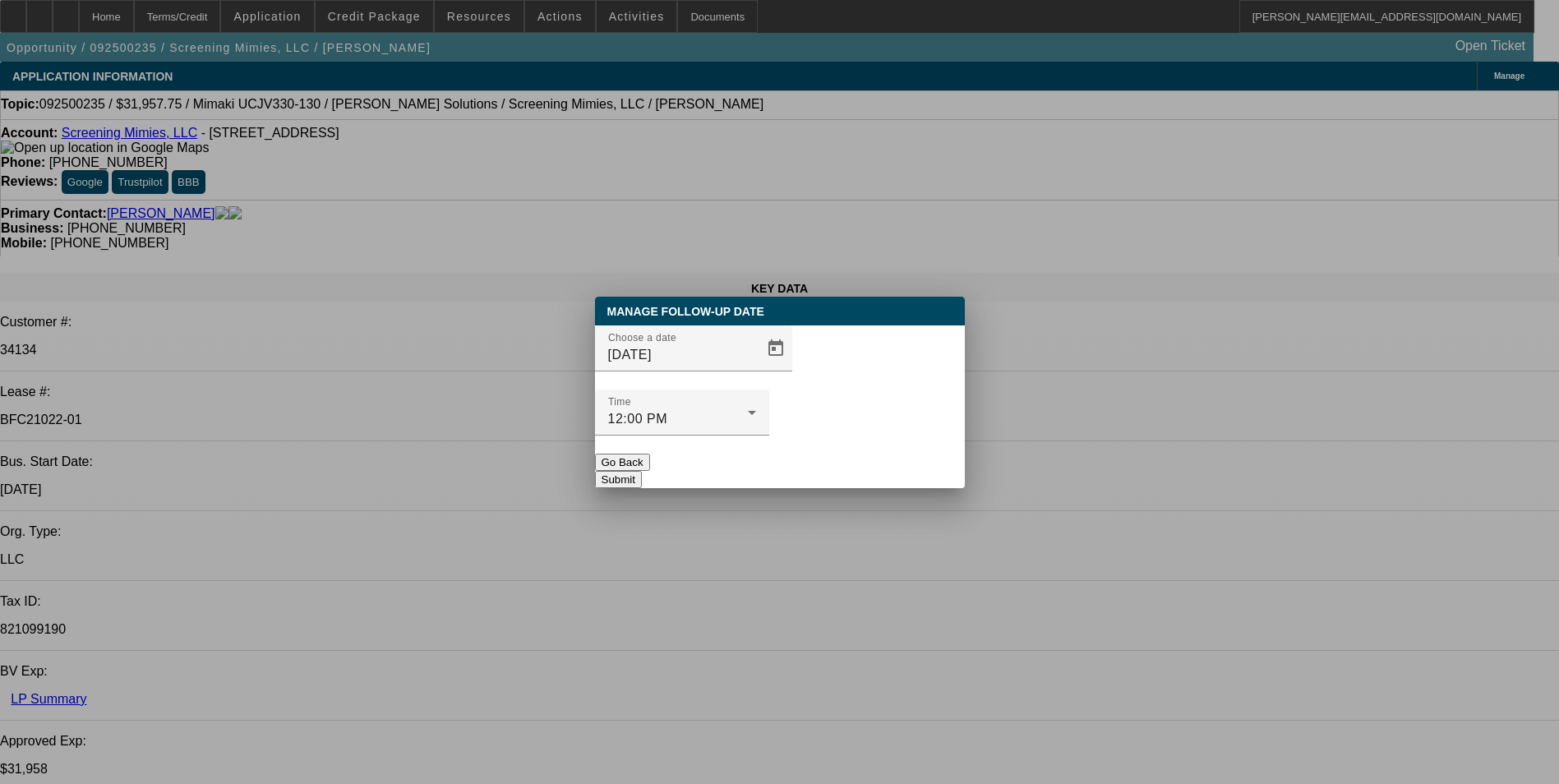
click at [642, 471] on button "Submit" at bounding box center [618, 479] width 47 height 17
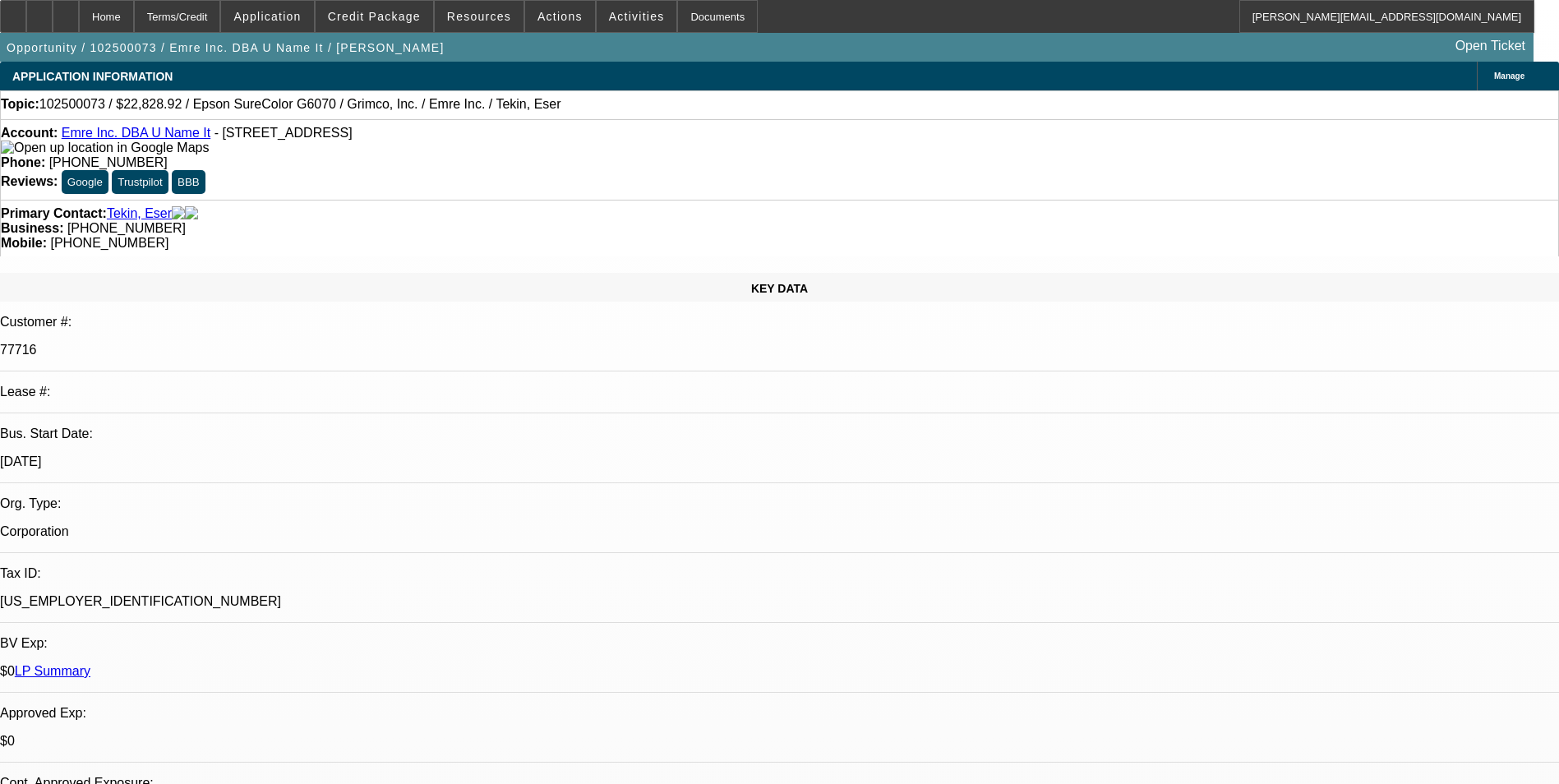
select select "0"
select select "2"
select select "0"
select select "2"
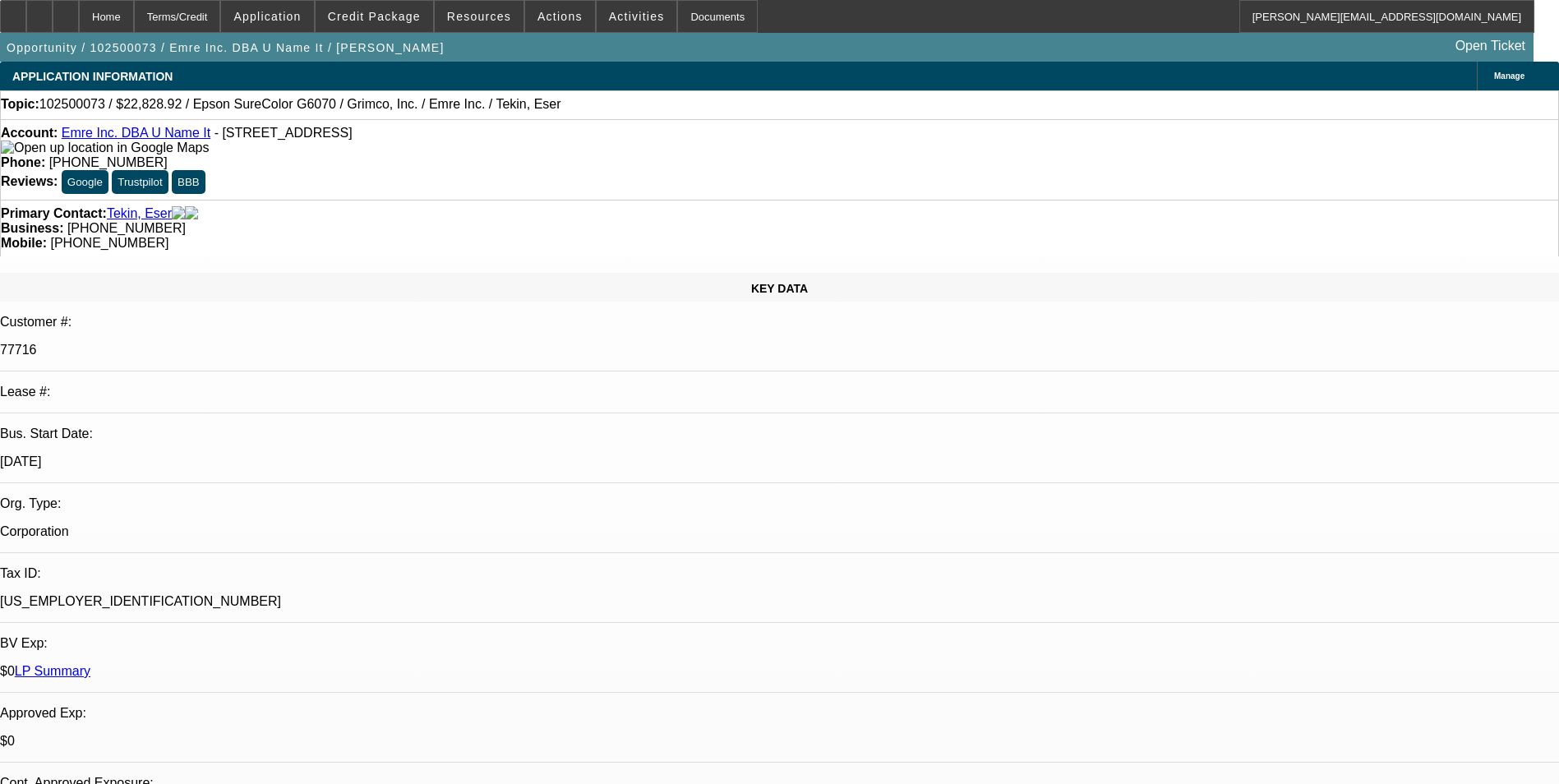
select select "0"
select select "2"
select select "0"
select select "1"
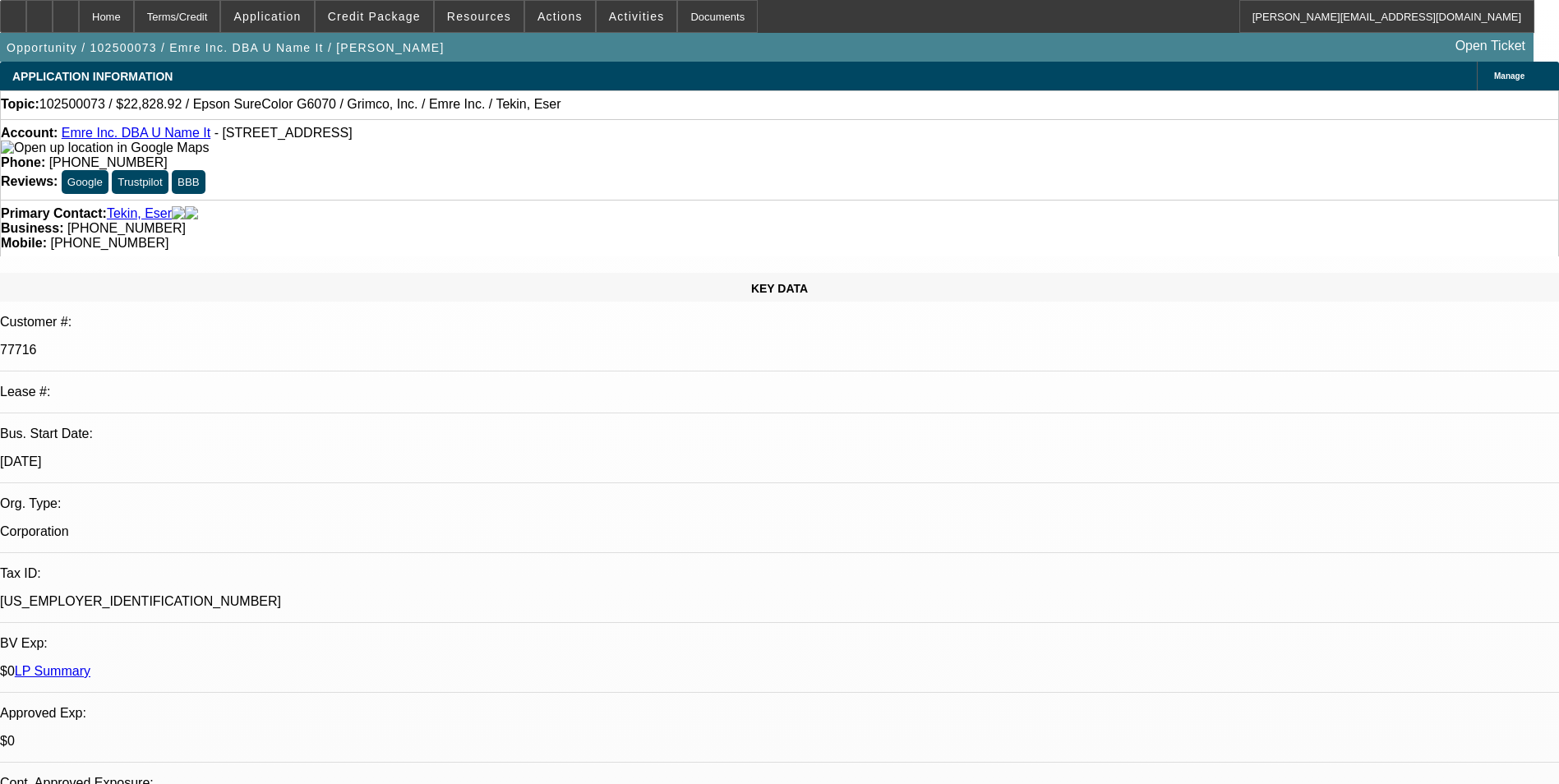
select select "2"
select select "1"
select select "2"
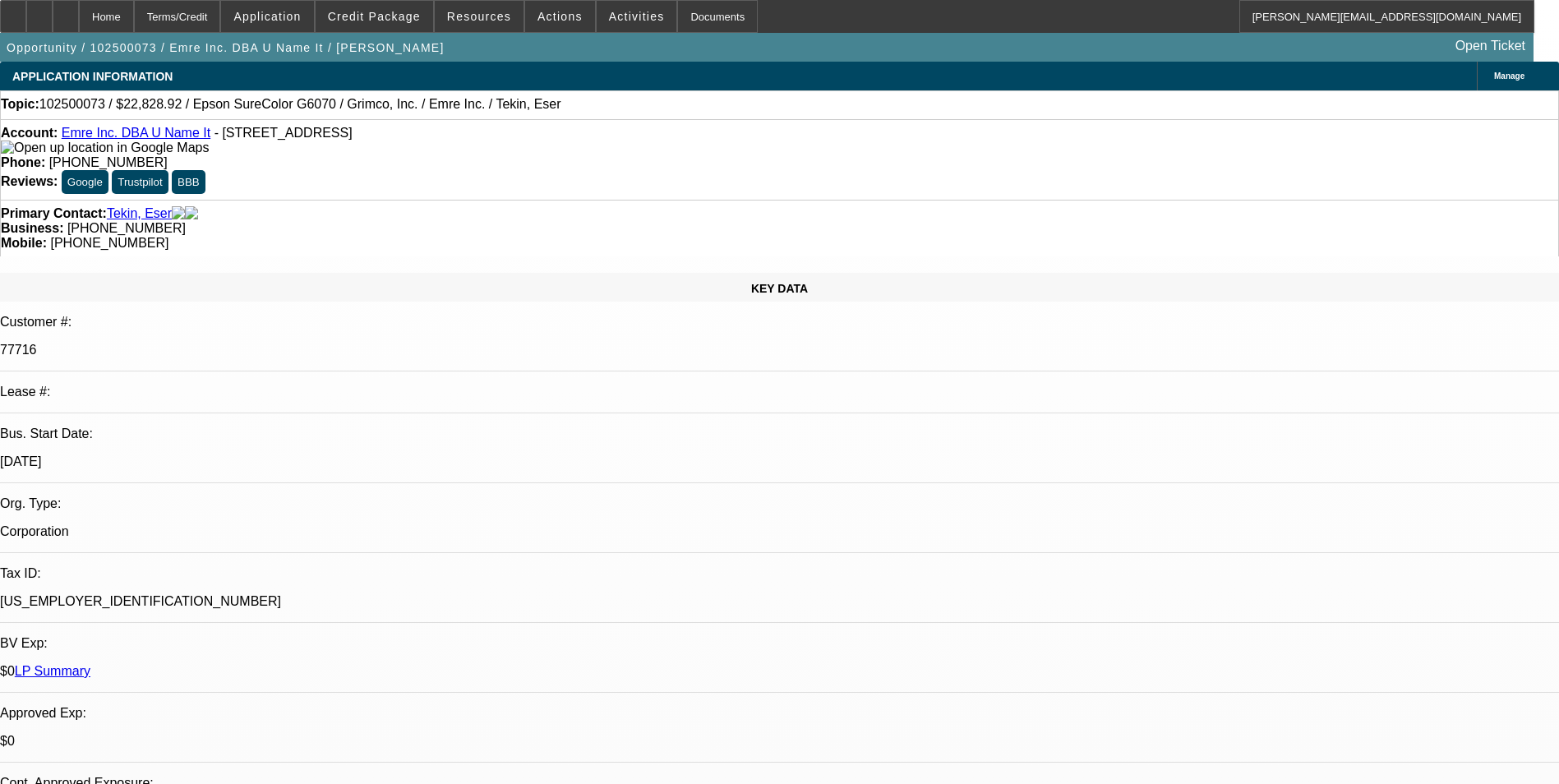
select select "1"
select select "2"
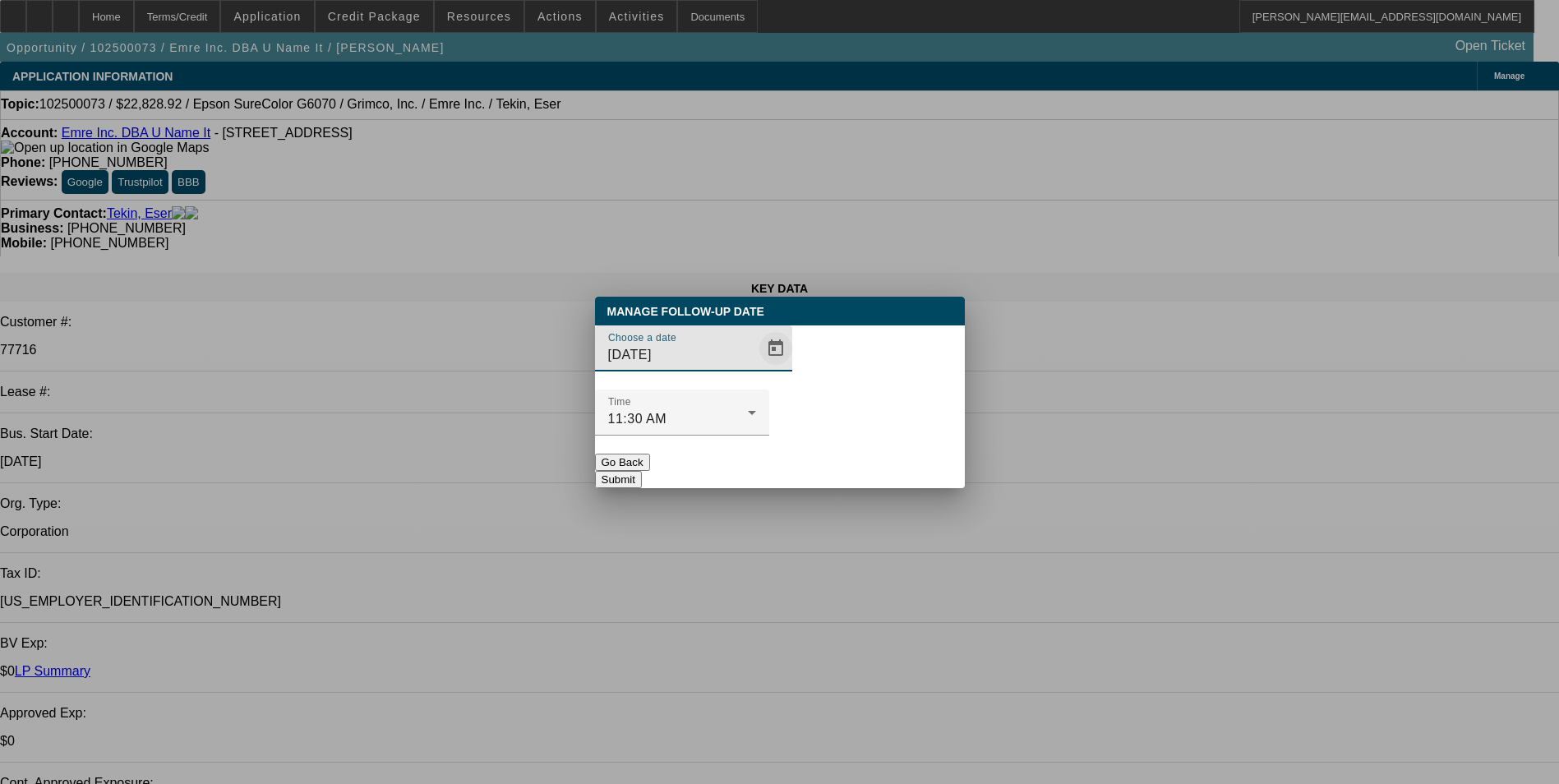
click at [756, 368] on span "Open calendar" at bounding box center [776, 348] width 39 height 39
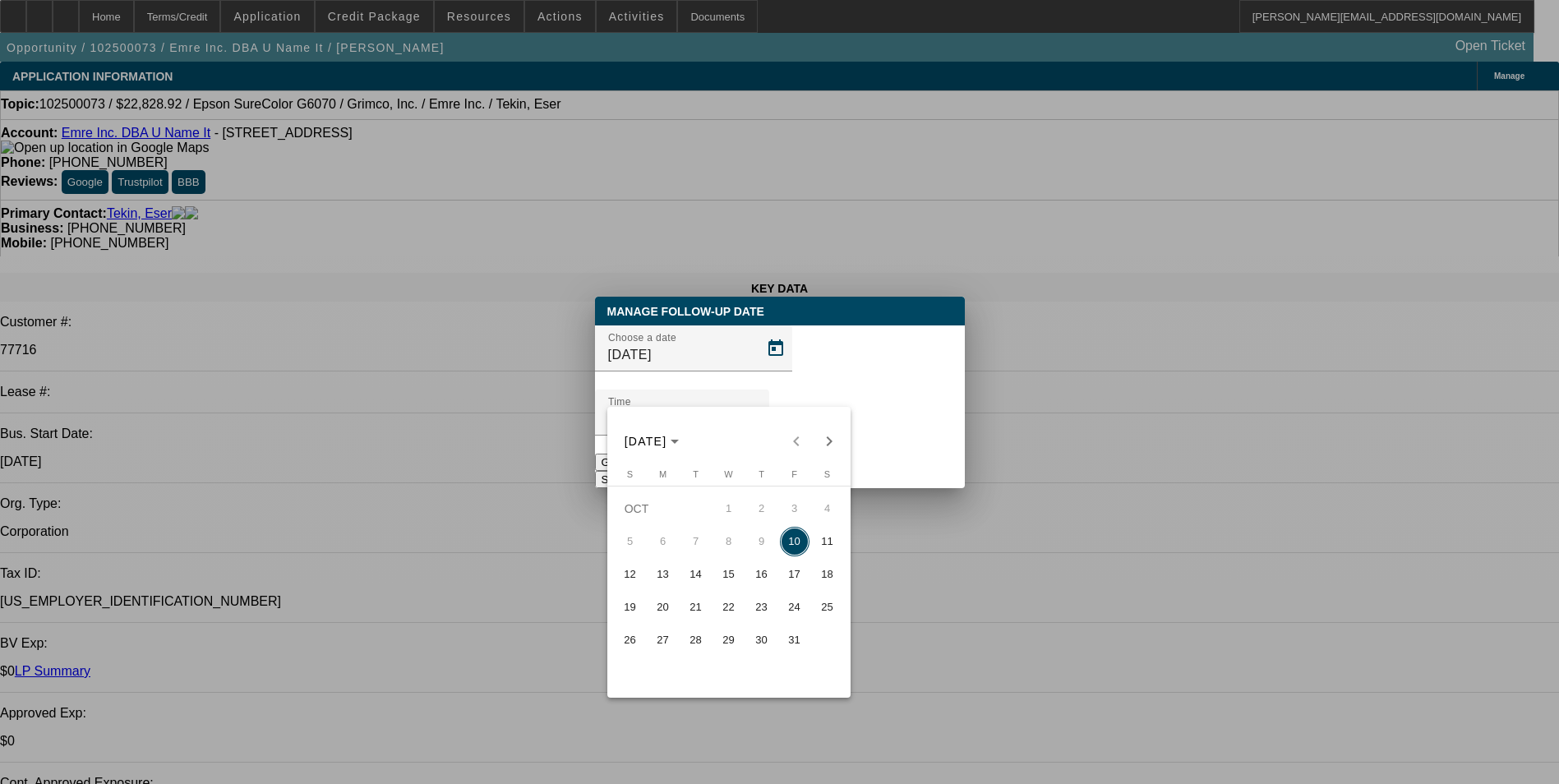
click at [662, 578] on span "13" at bounding box center [663, 574] width 30 height 30
type input "10/13/2025"
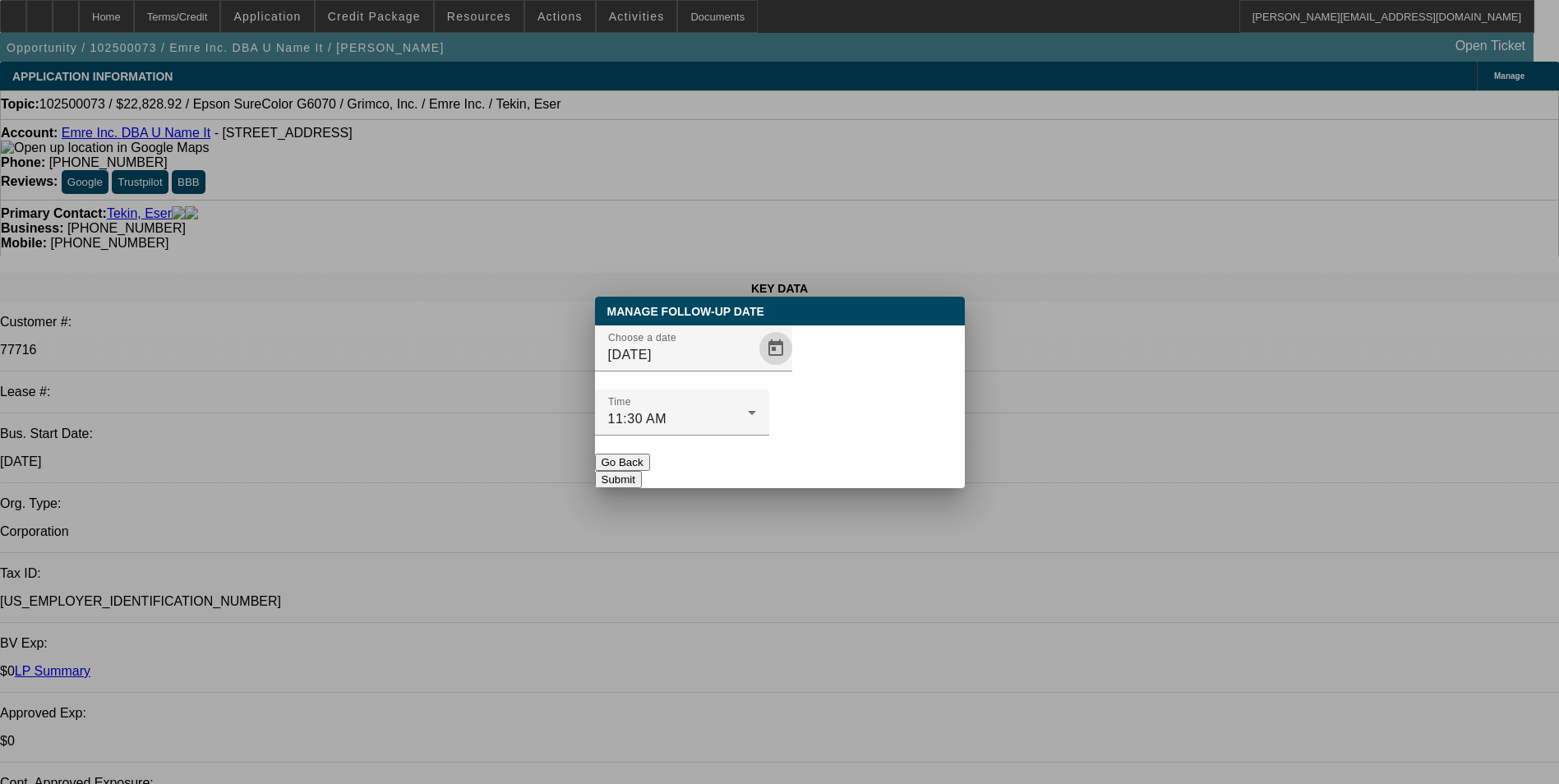
click at [642, 471] on button "Submit" at bounding box center [618, 479] width 47 height 17
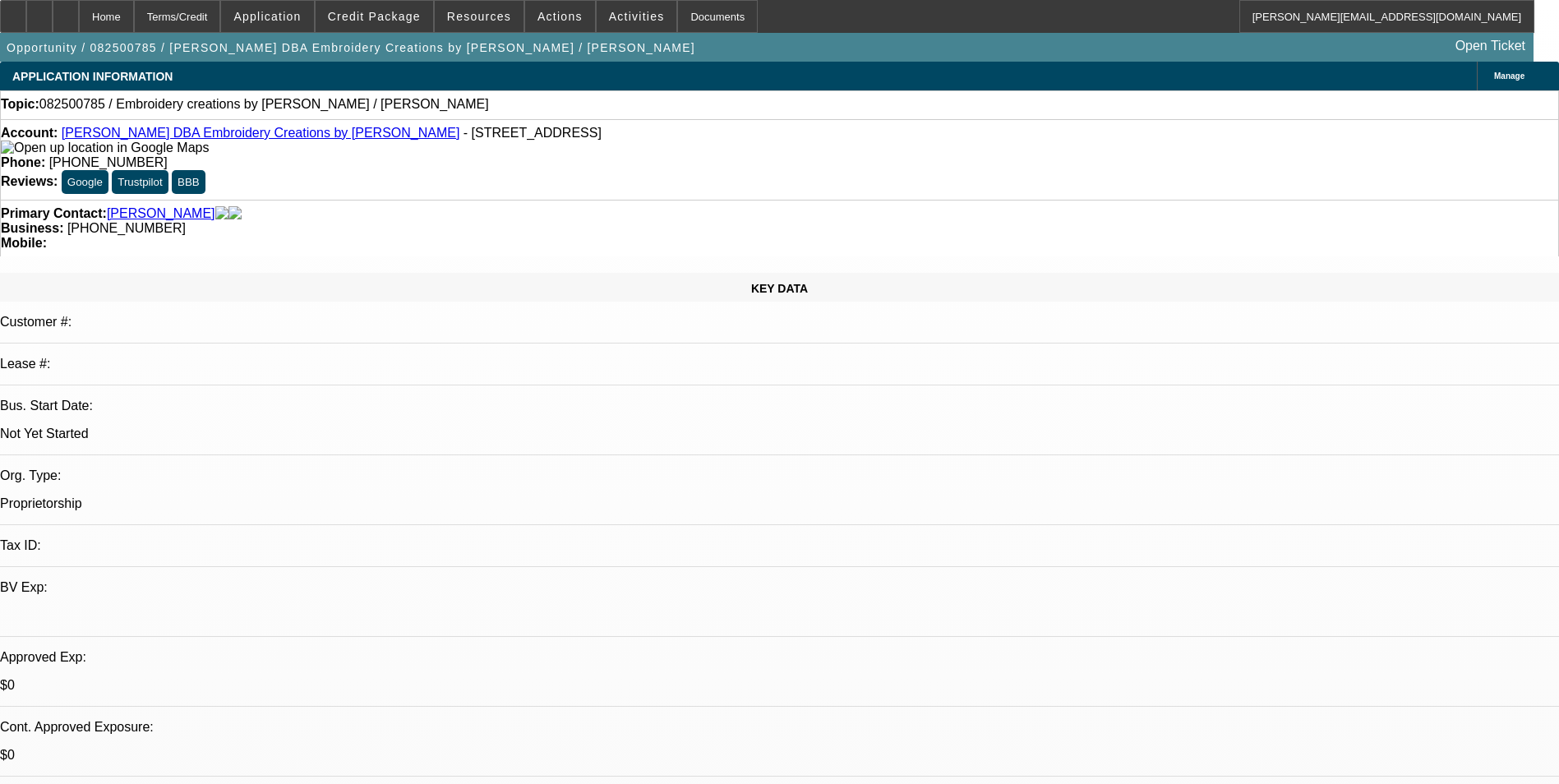
select select "0"
select select "2"
select select "0.1"
select select "4"
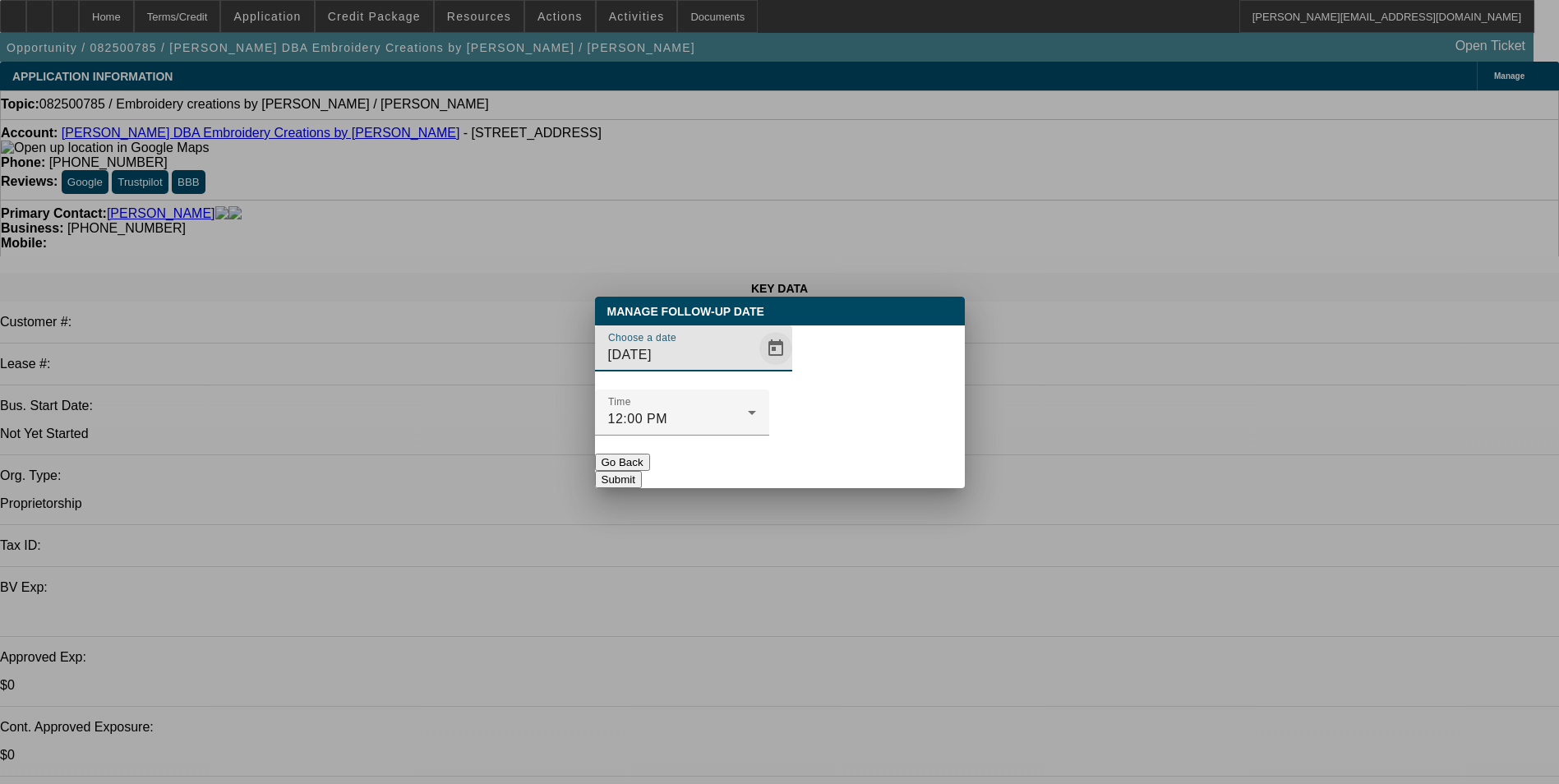
click at [756, 368] on span "Open calendar" at bounding box center [776, 348] width 39 height 39
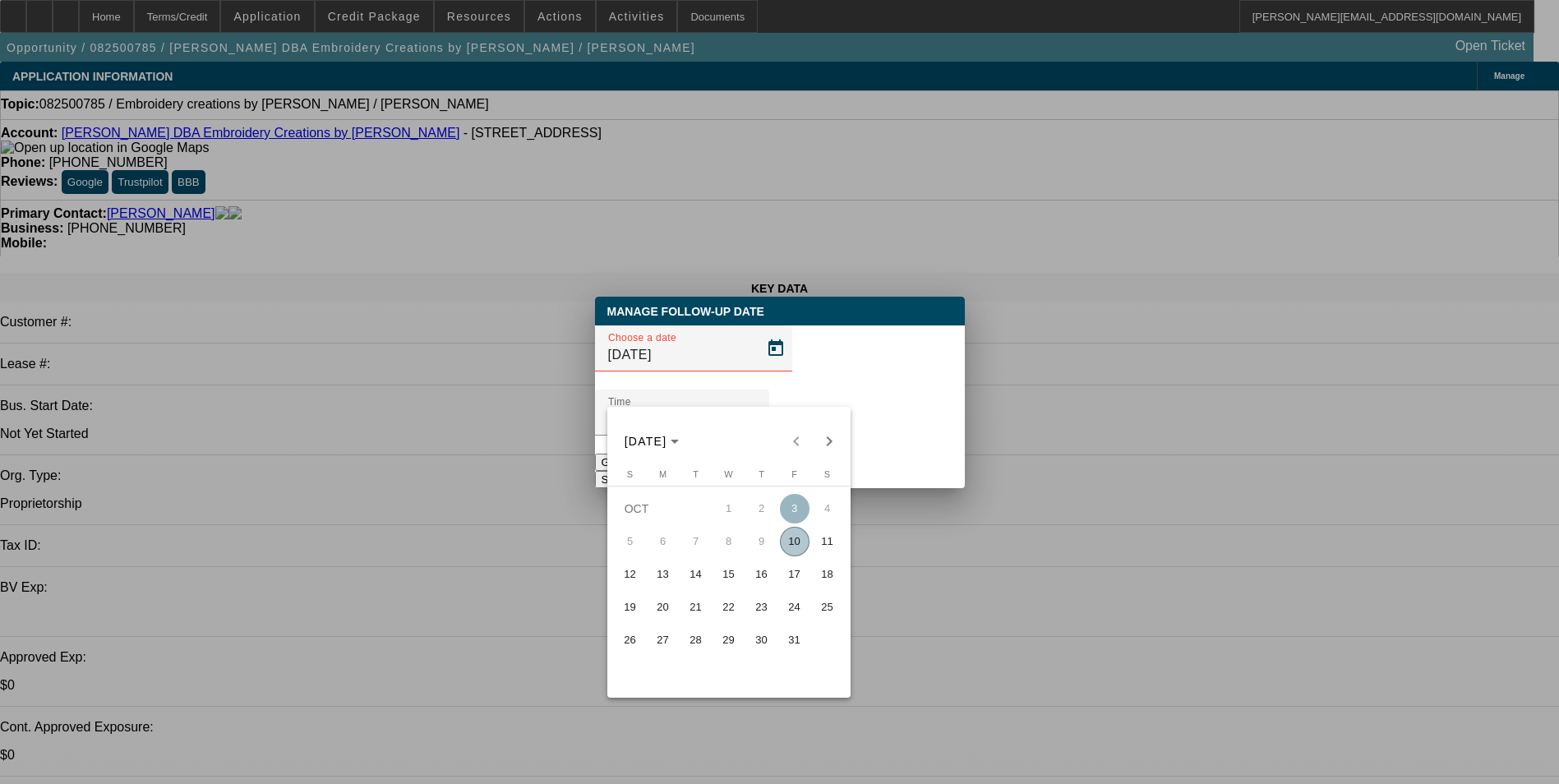
click at [731, 617] on span "22" at bounding box center [728, 607] width 30 height 30
type input "[DATE]"
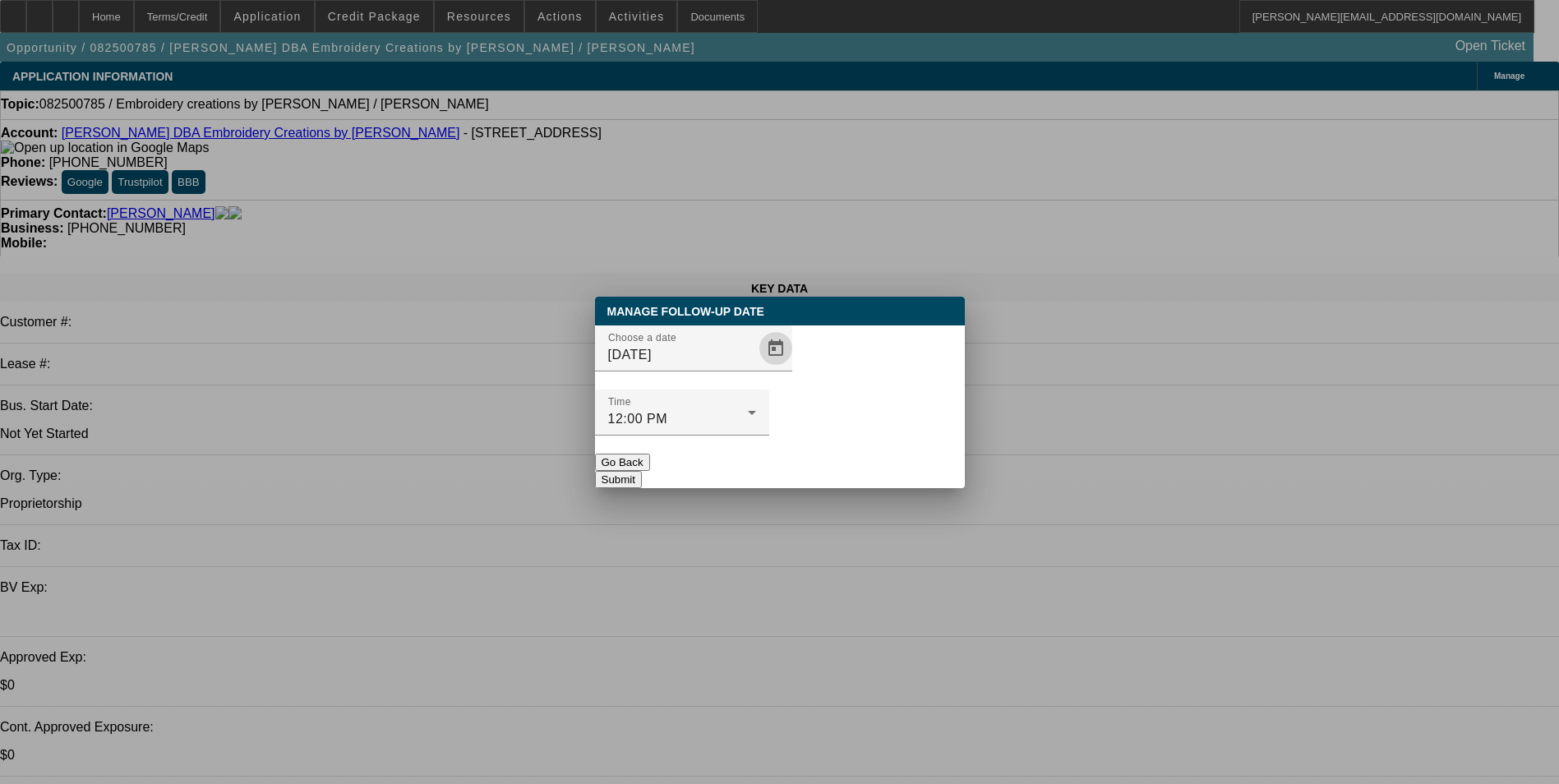
click at [642, 471] on button "Submit" at bounding box center [618, 479] width 47 height 17
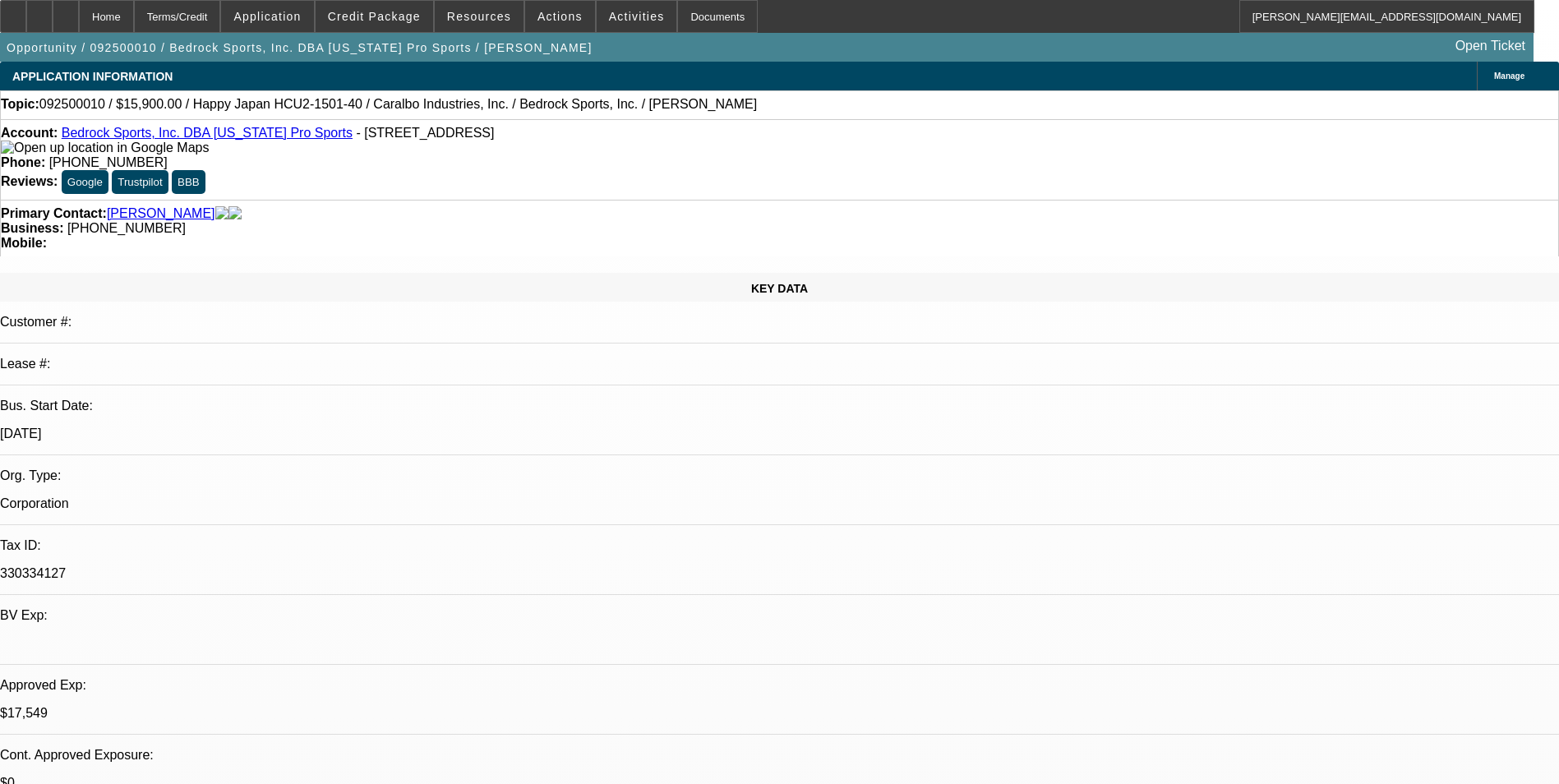
select select "0"
select select "0.1"
select select "0"
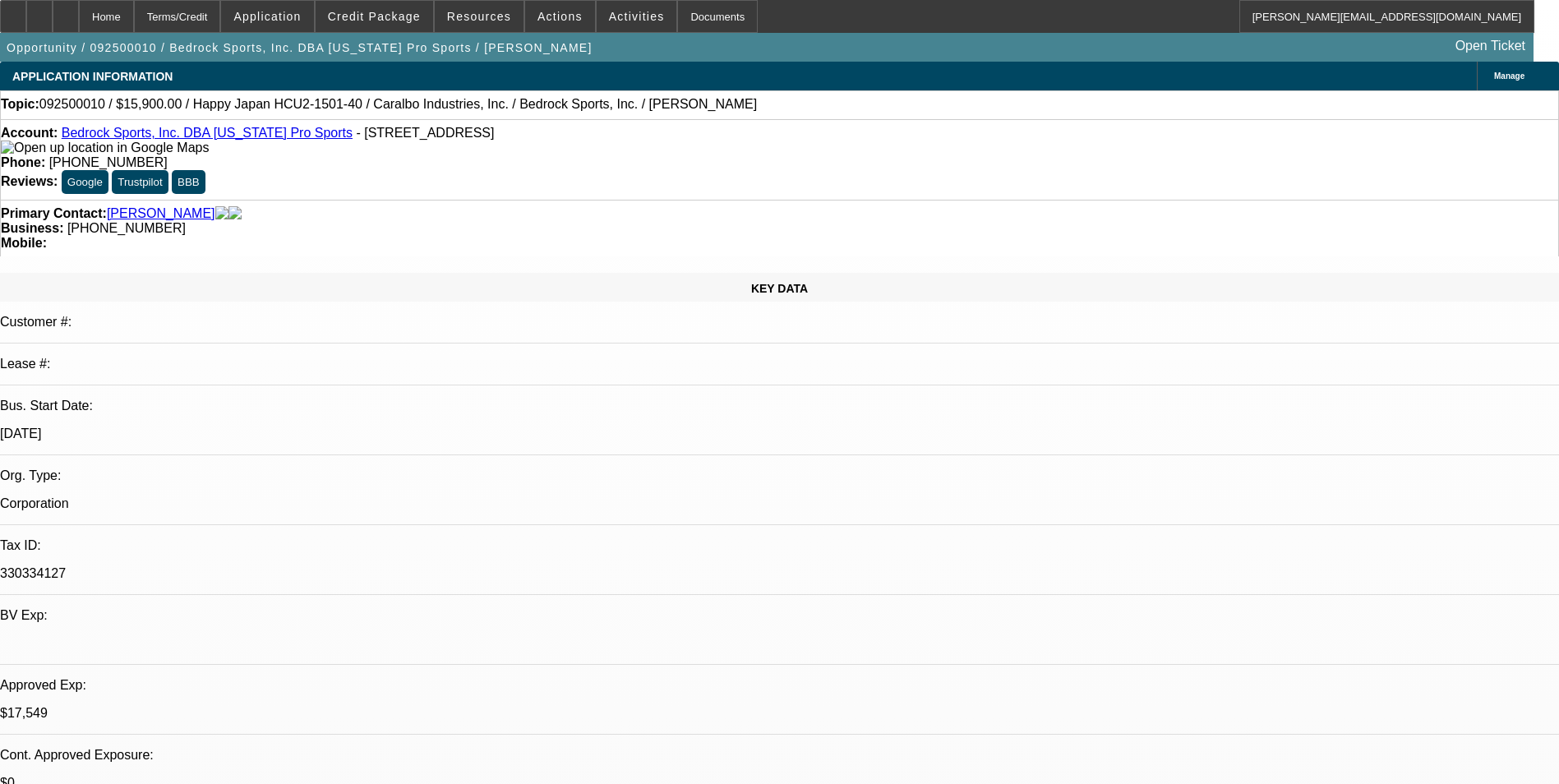
select select "0.1"
select select "0"
select select "2"
select select "0.1"
select select "0"
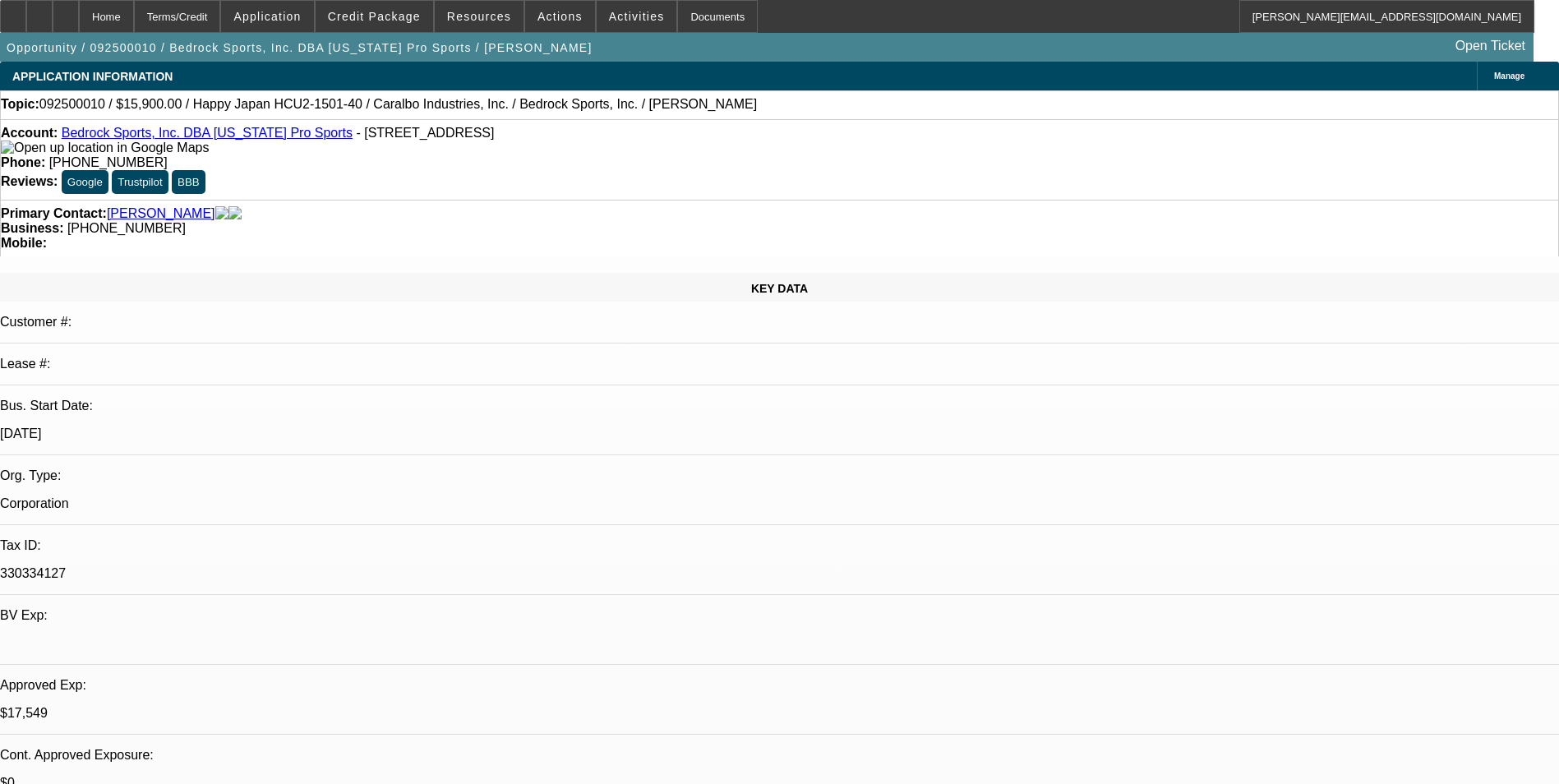
select select "2"
select select "0.1"
select select "1"
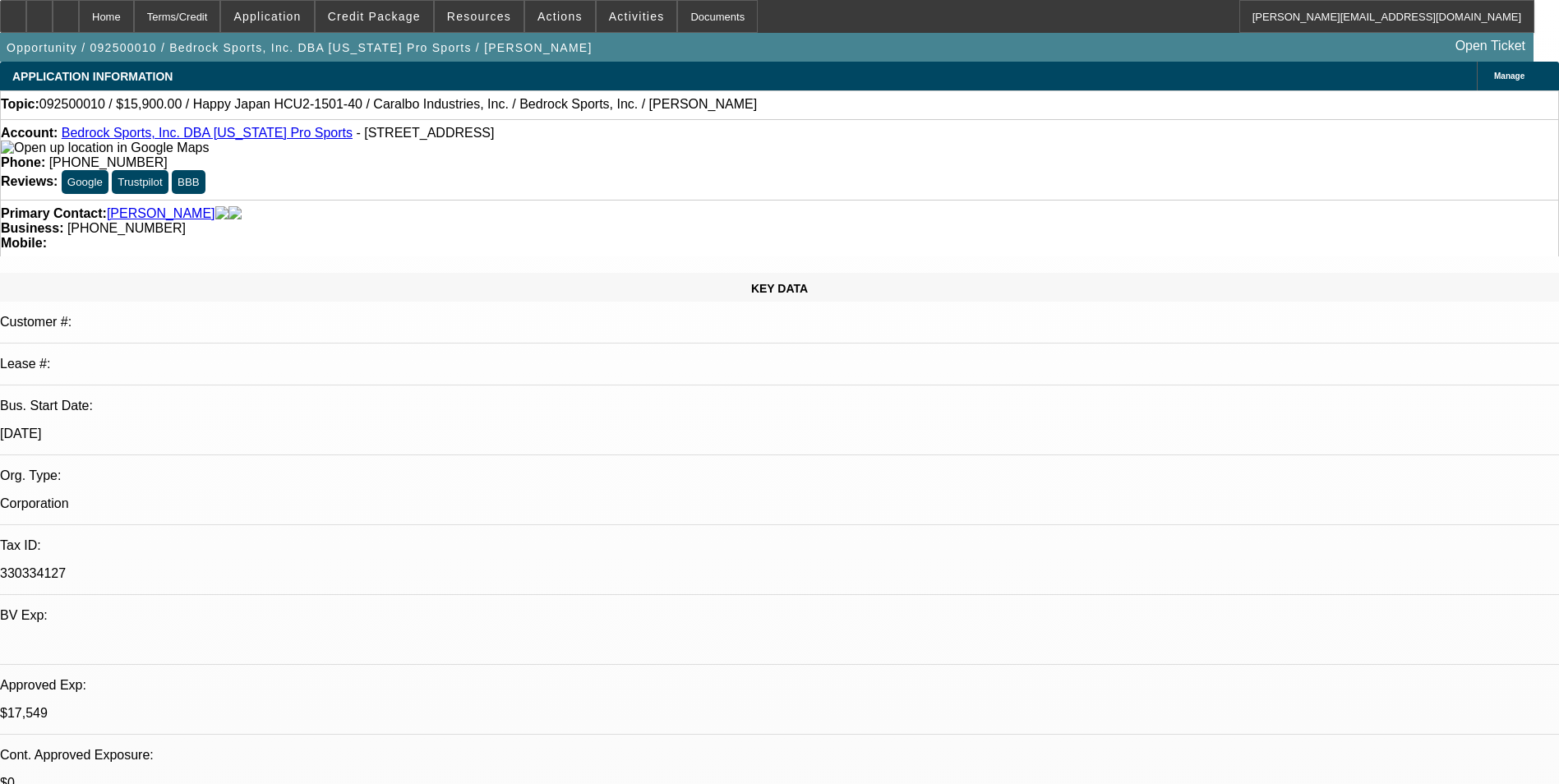
select select "4"
select select "1"
select select "4"
select select "1"
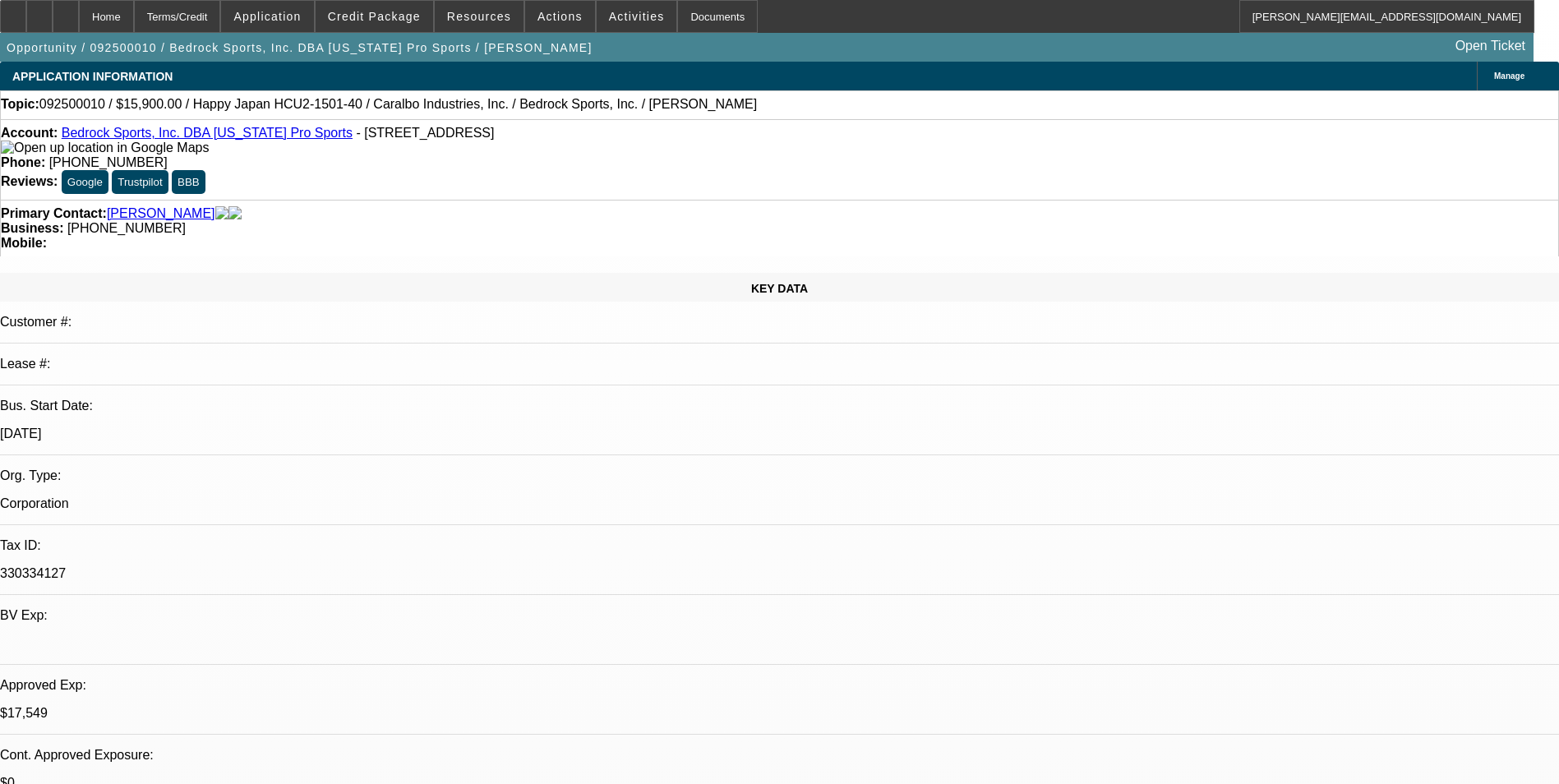
select select "2"
select select "4"
select select "1"
select select "2"
select select "4"
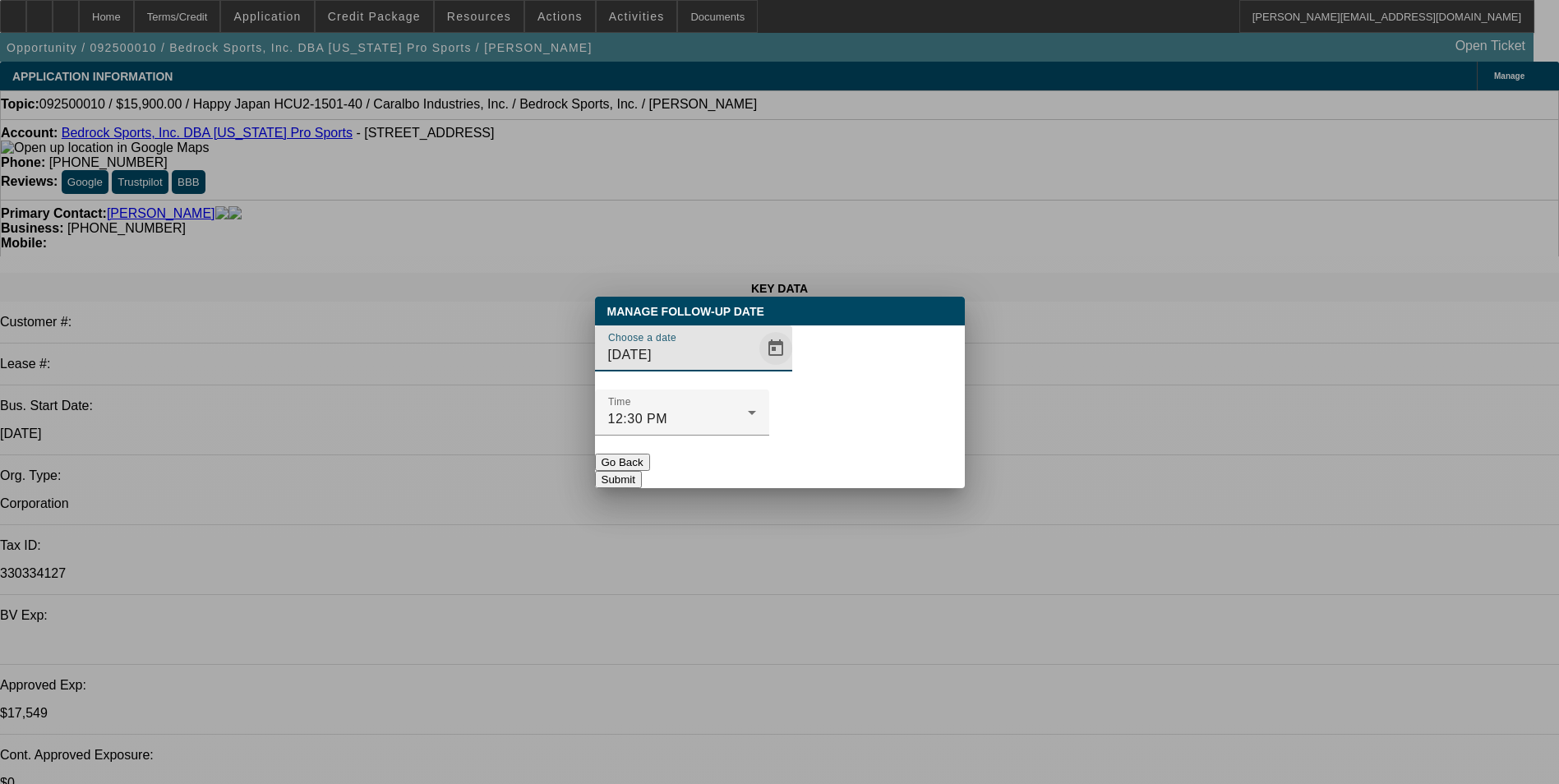
click at [756, 368] on span "Open calendar" at bounding box center [776, 348] width 39 height 39
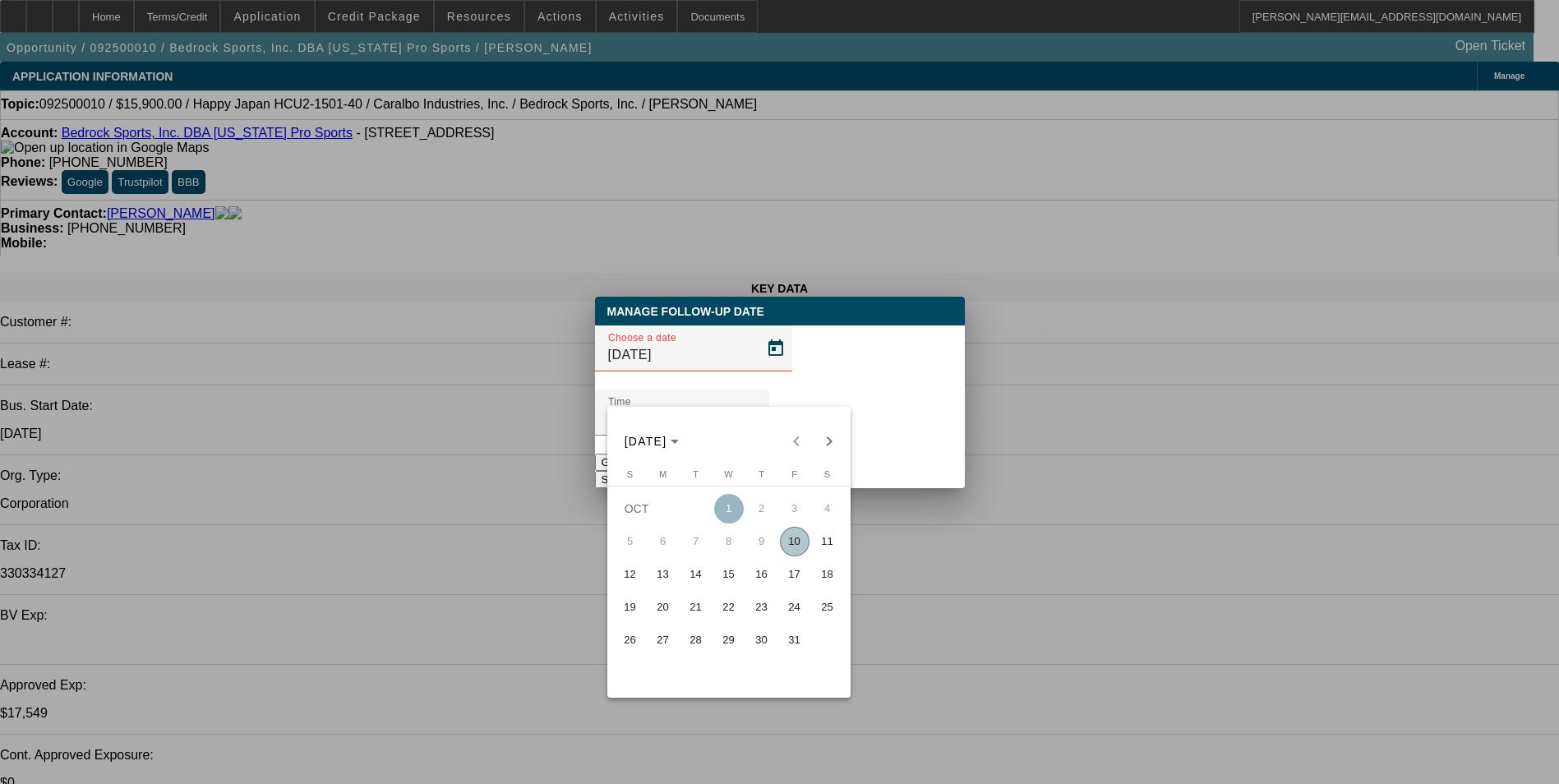
click at [734, 578] on span "15" at bounding box center [728, 574] width 30 height 30
type input "10/15/2025"
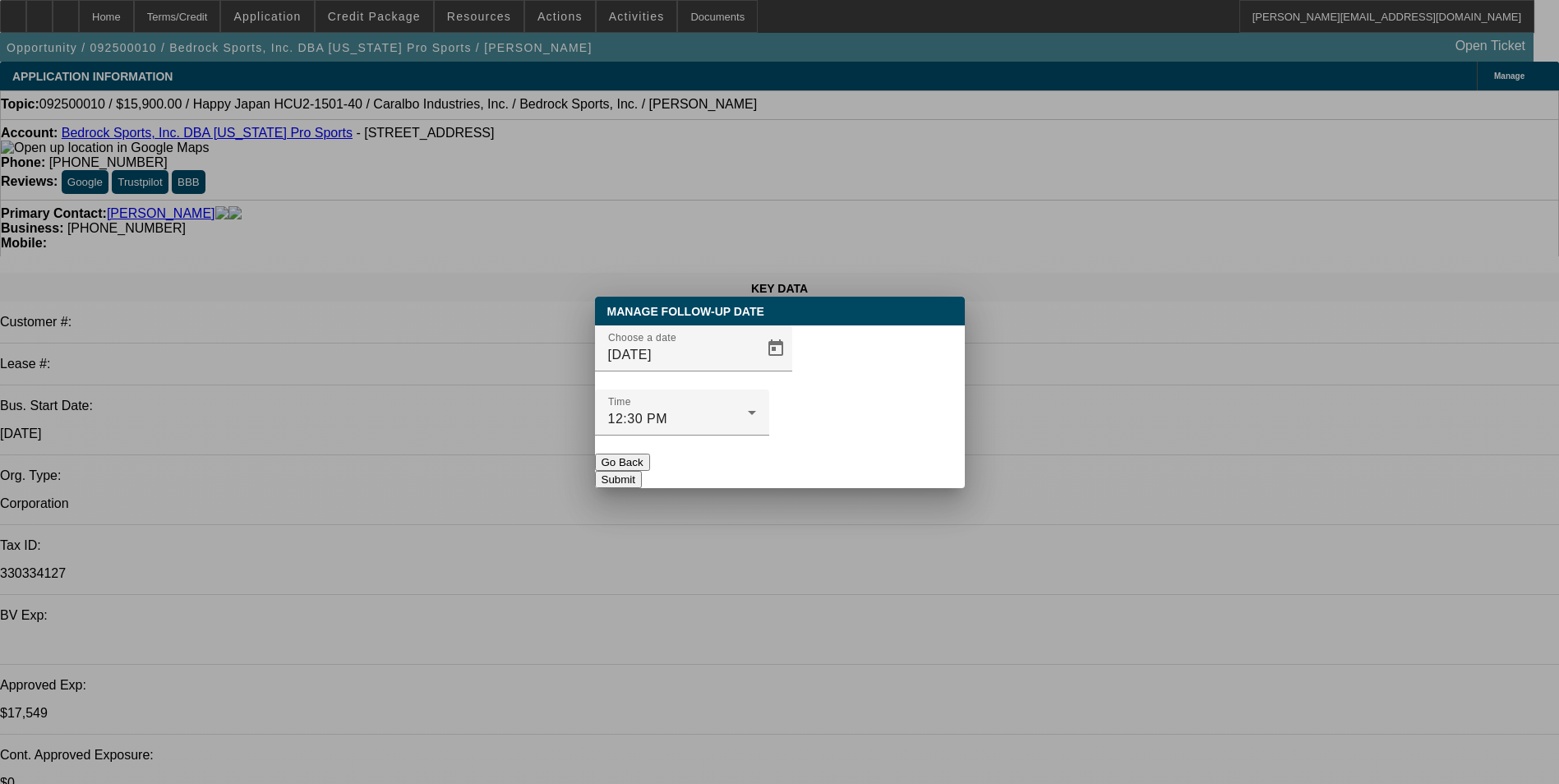
click at [642, 471] on button "Submit" at bounding box center [618, 479] width 47 height 17
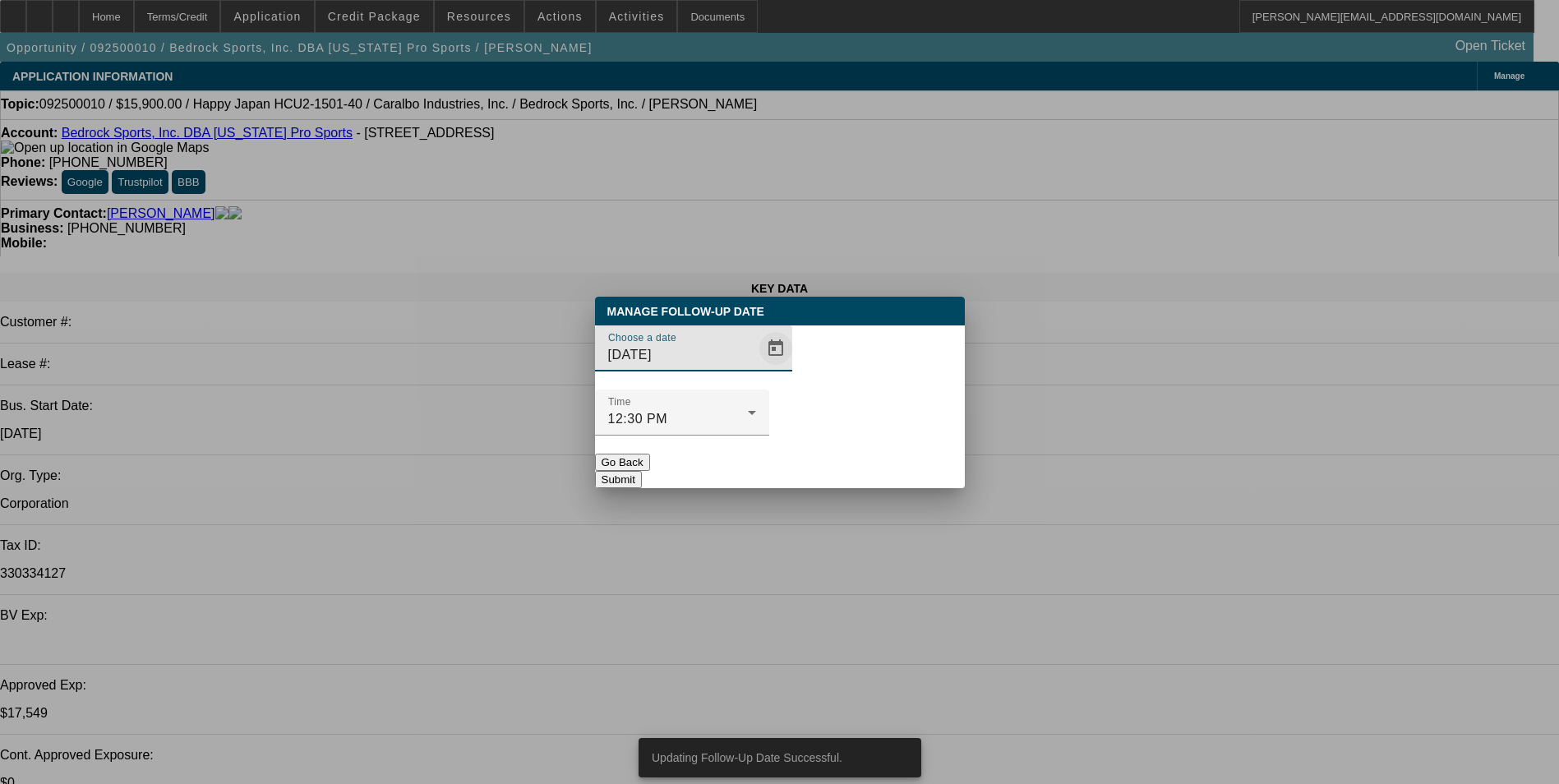
click at [756, 368] on span "Open calendar" at bounding box center [776, 348] width 39 height 39
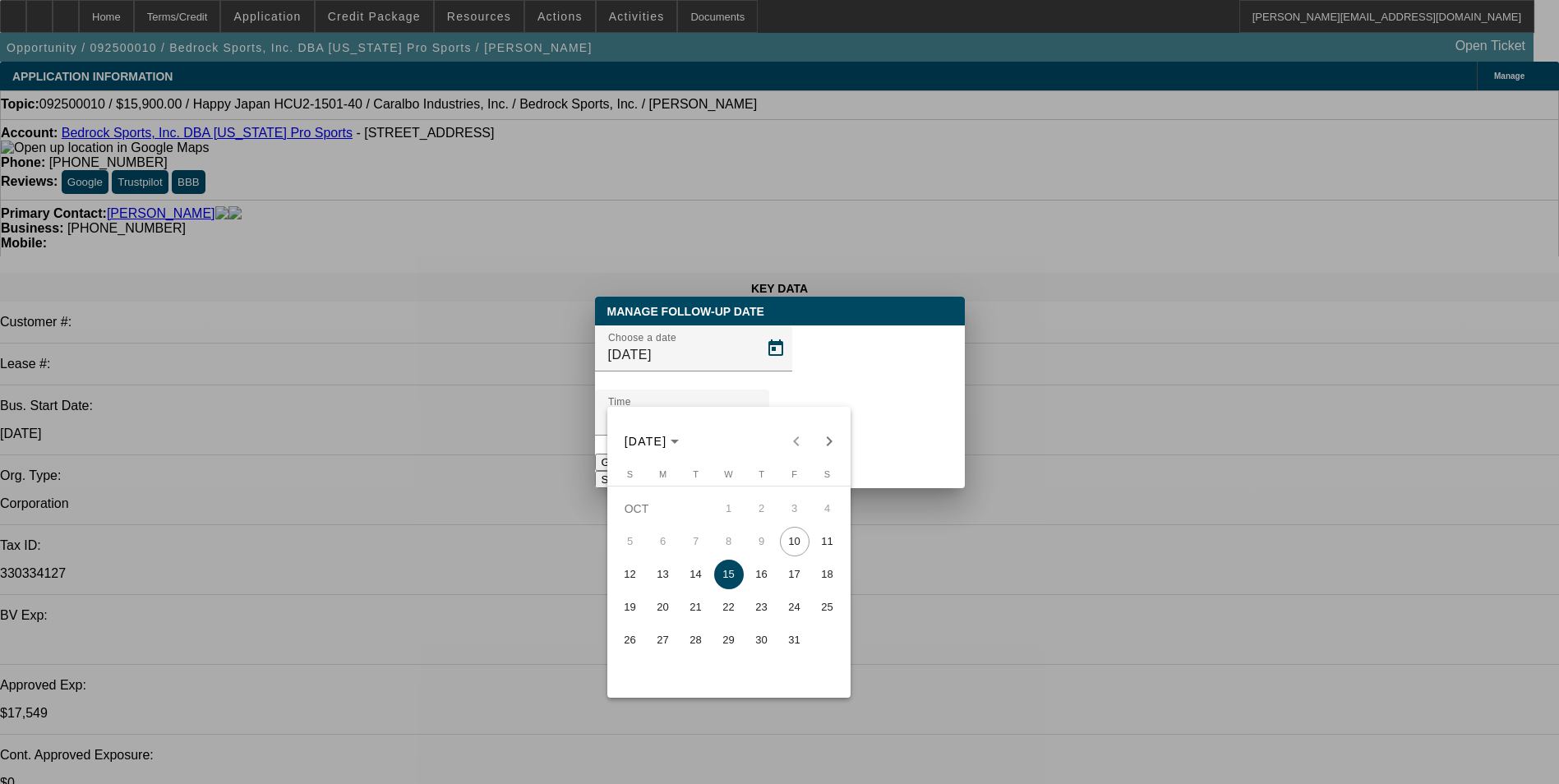
click at [704, 578] on span "14" at bounding box center [696, 574] width 30 height 30
type input "10/14/2025"
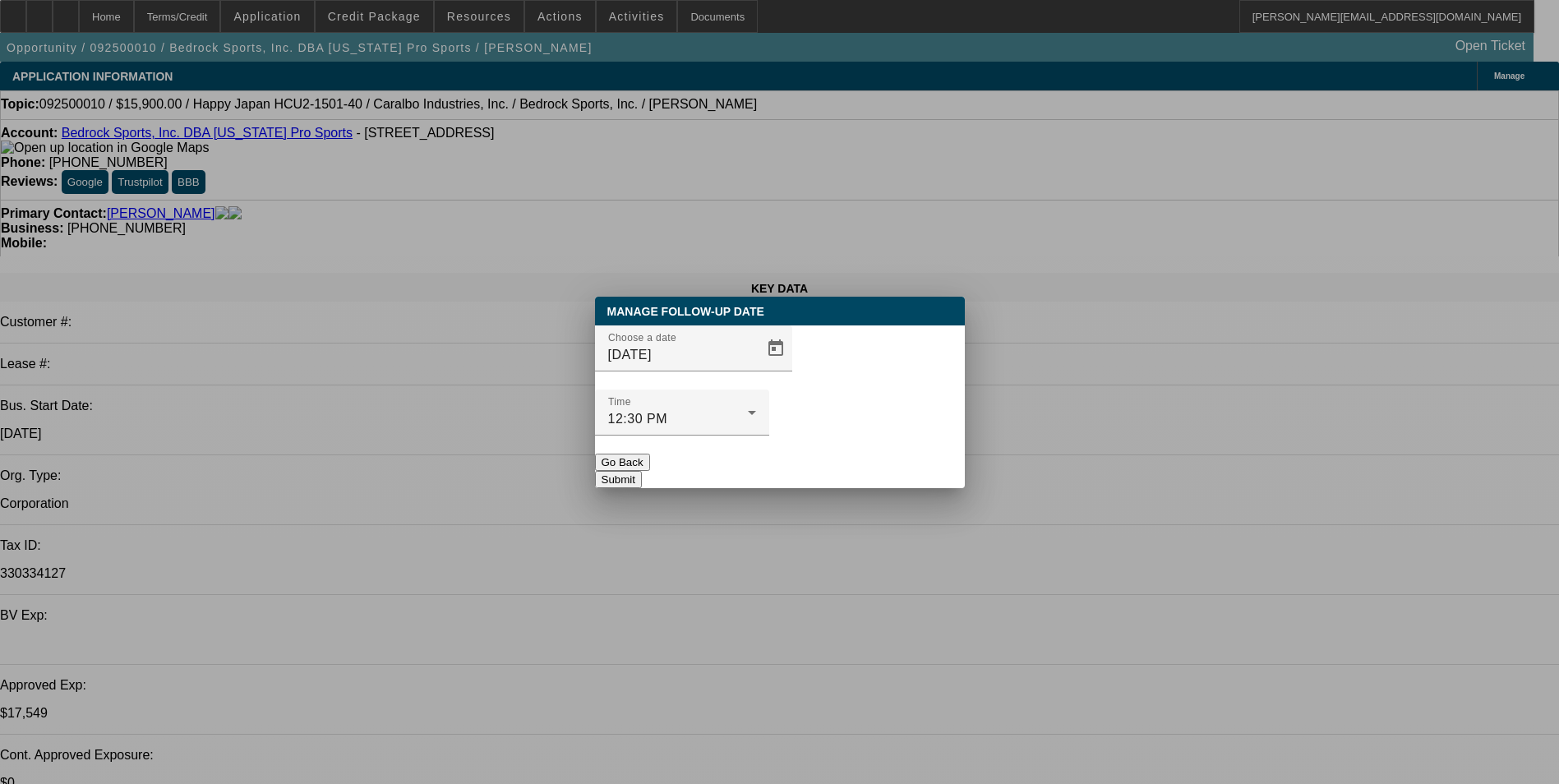
drag, startPoint x: 866, startPoint y: 434, endPoint x: 520, endPoint y: 286, distance: 376.3
click at [642, 471] on button "Submit" at bounding box center [618, 479] width 47 height 17
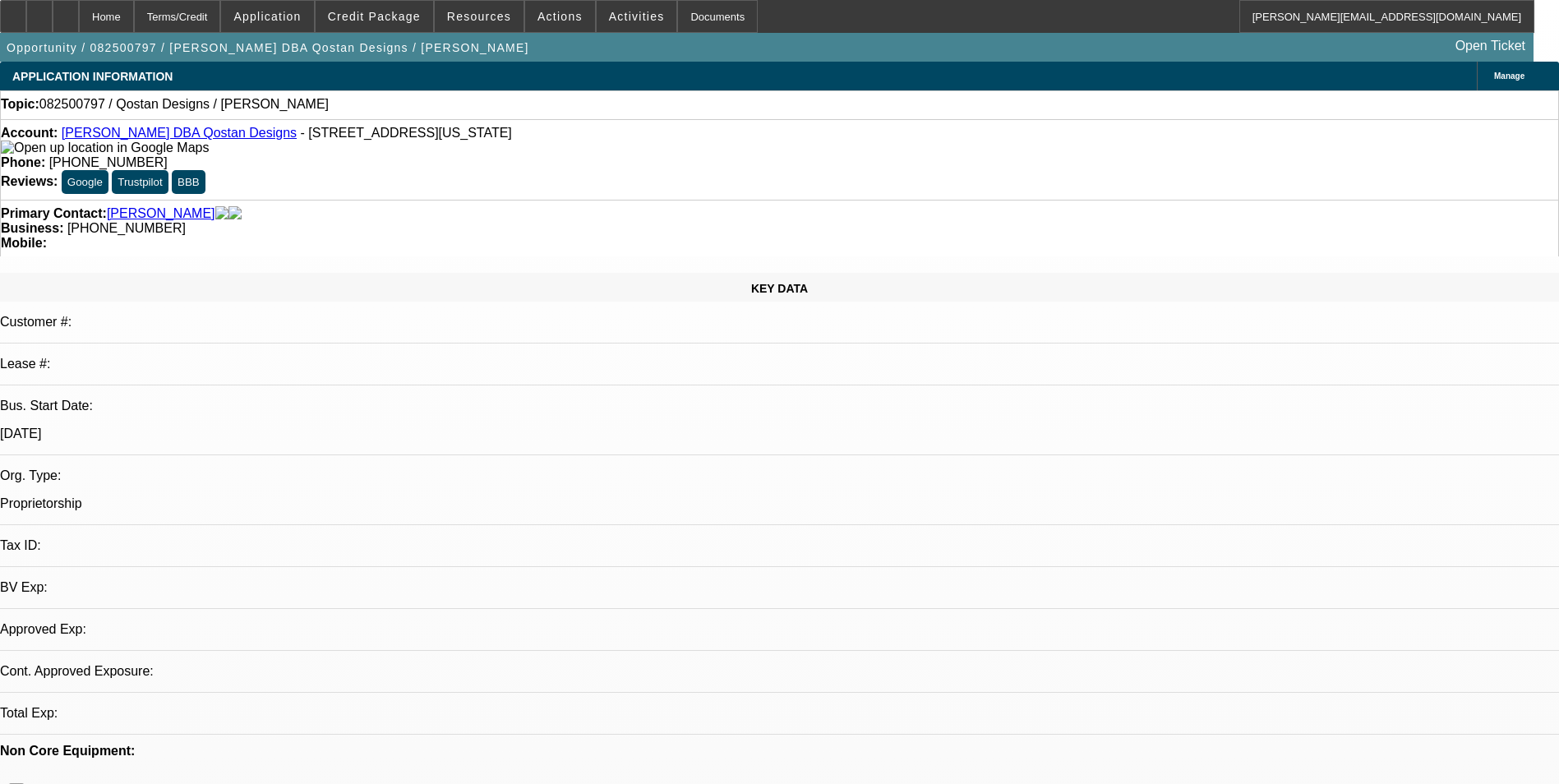
select select "0"
select select "2"
select select "0.1"
select select "4"
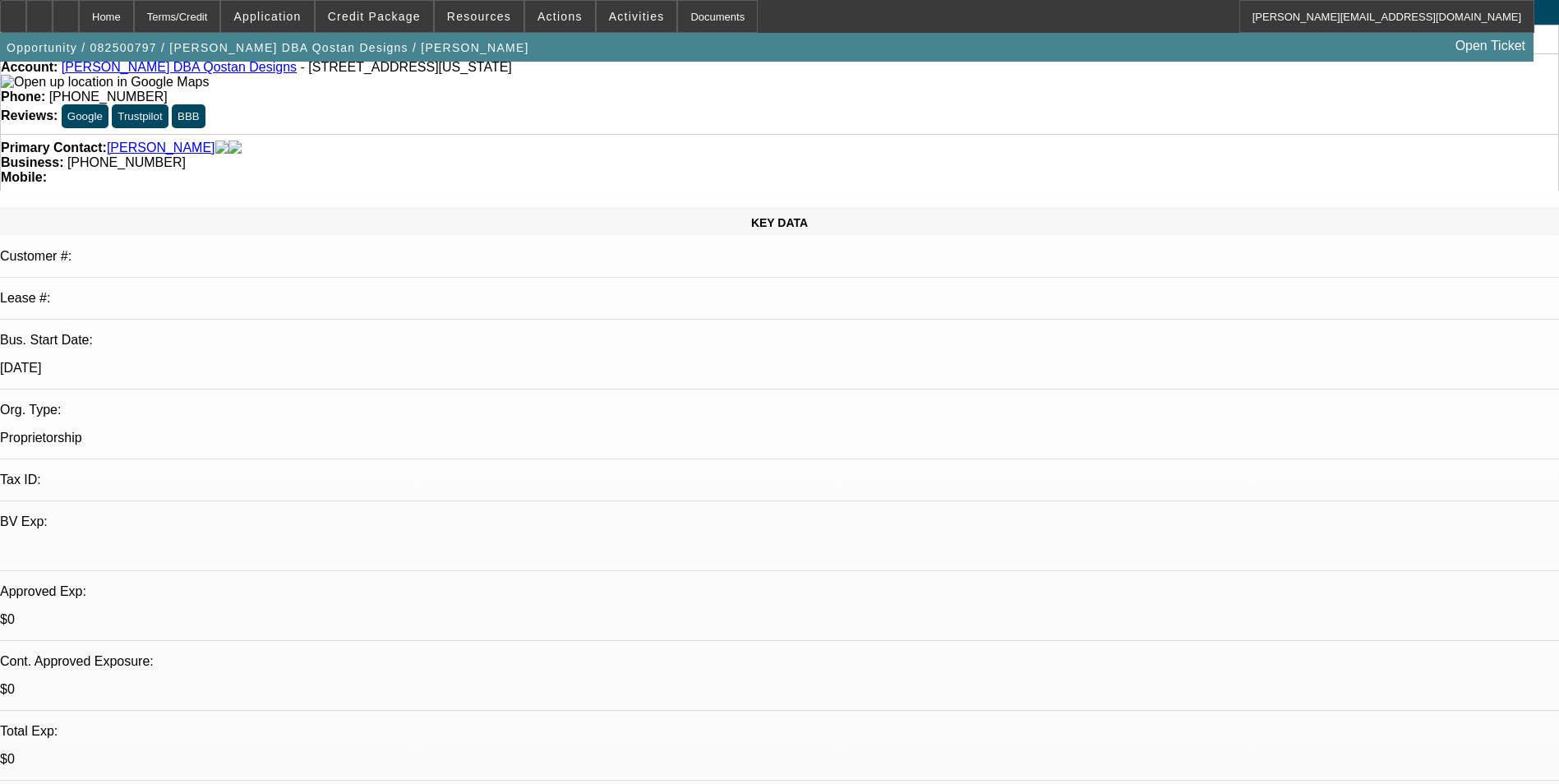
scroll to position [165, 0]
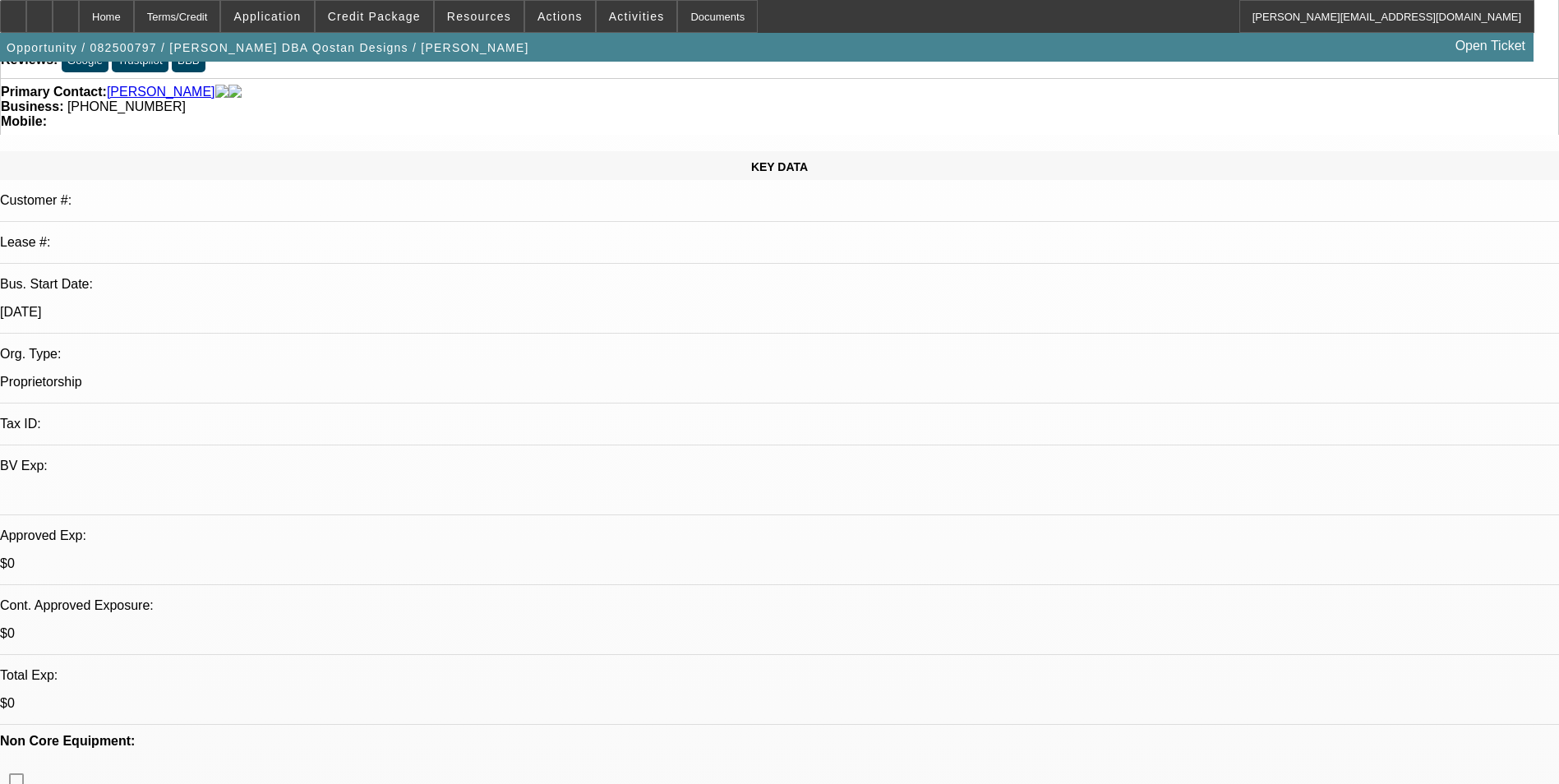
scroll to position [0, 0]
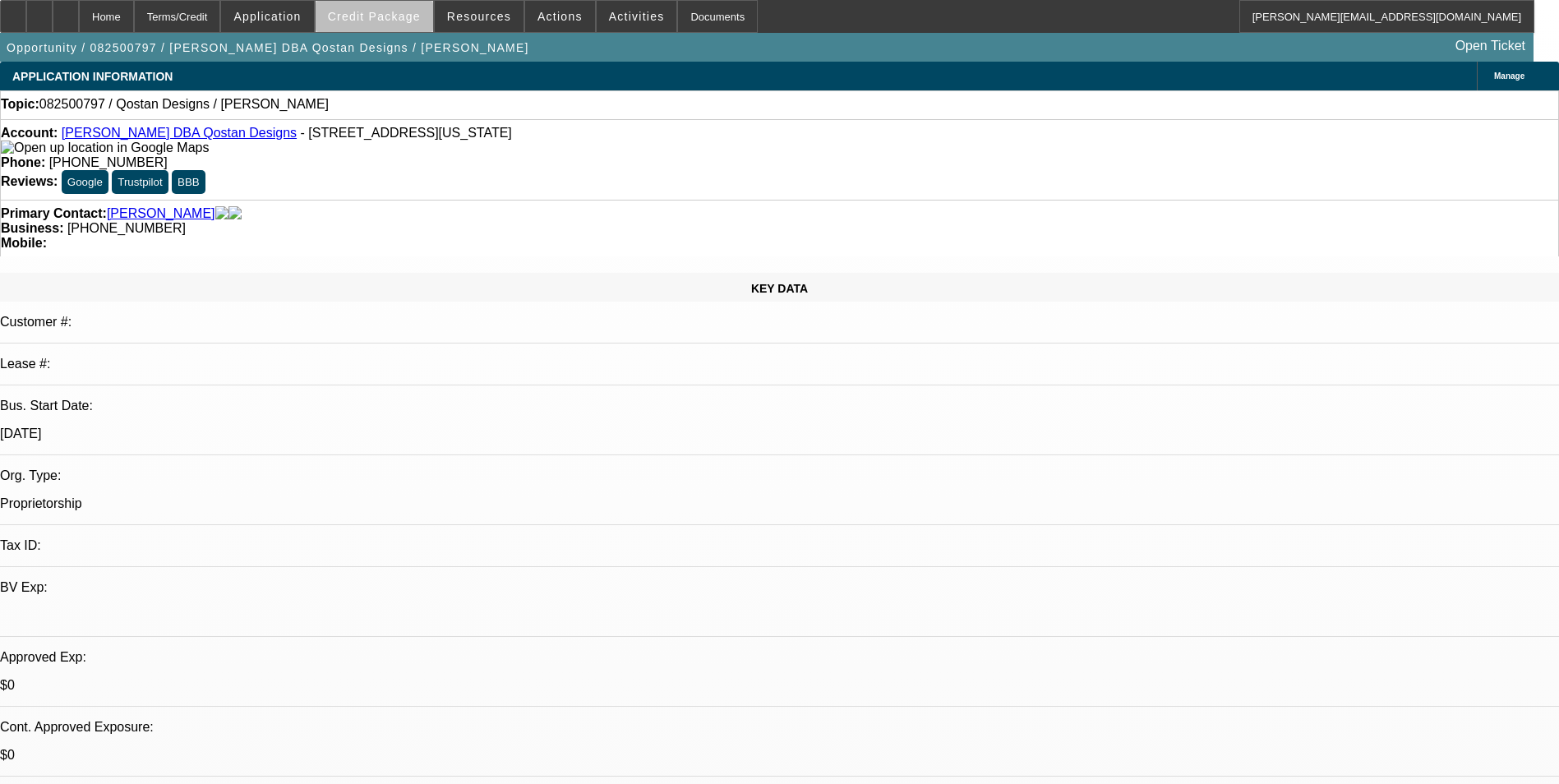
click at [414, 21] on span "Credit Package" at bounding box center [373, 16] width 93 height 13
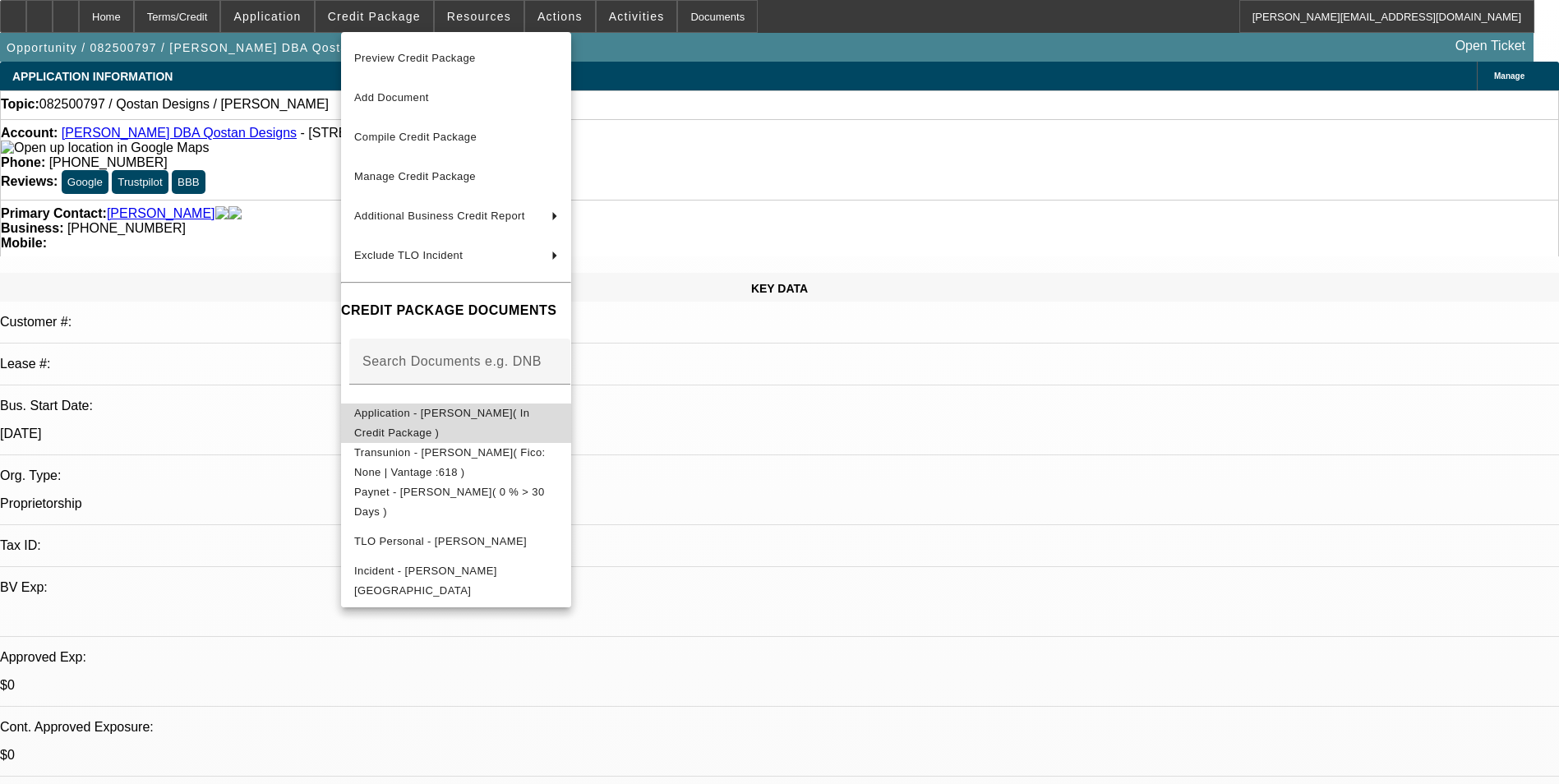
click at [468, 429] on button "Application - Aninda Lewis( In Credit Package )" at bounding box center [456, 423] width 230 height 39
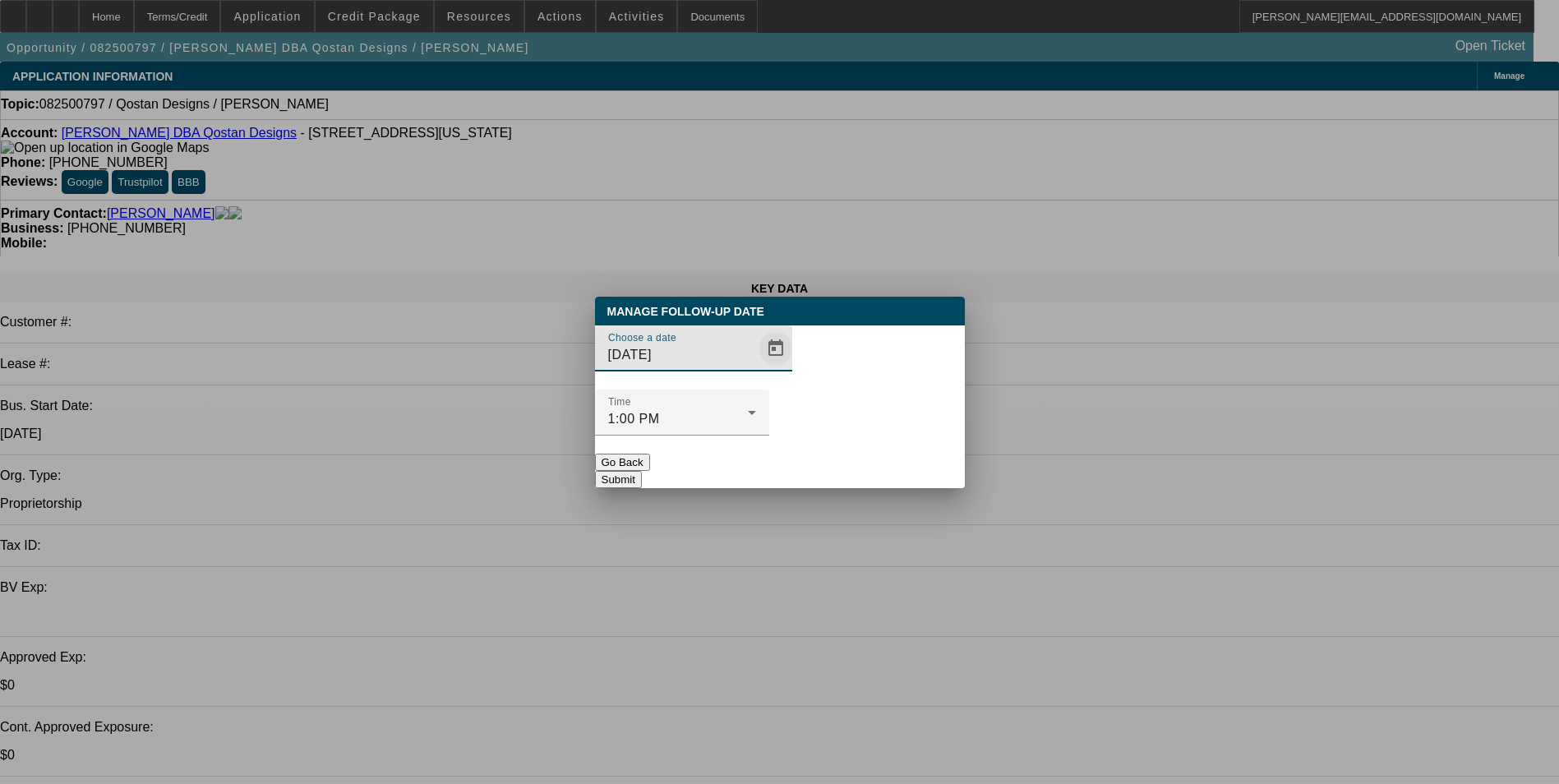
click at [756, 368] on span "Open calendar" at bounding box center [776, 348] width 39 height 39
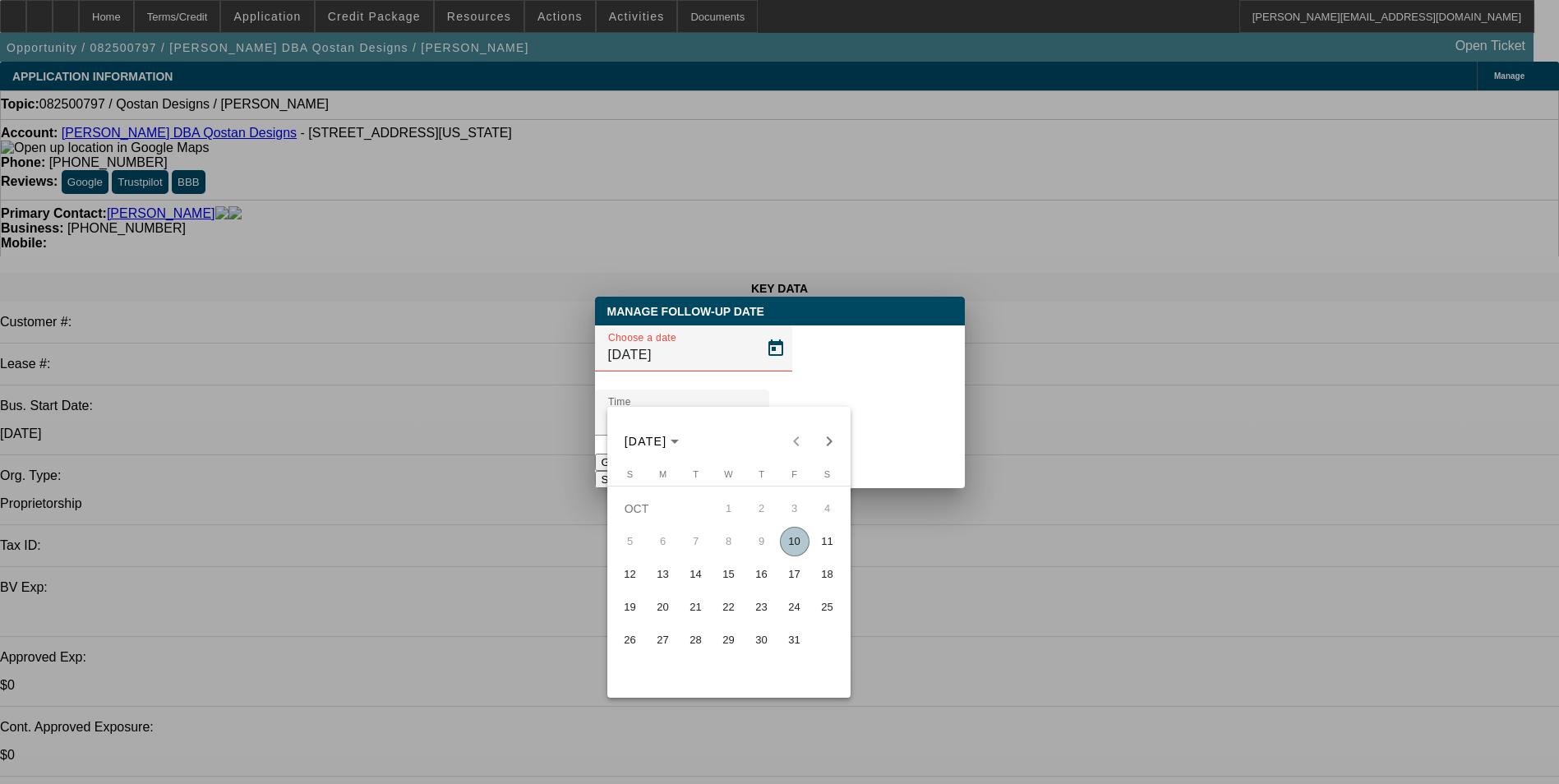
click at [732, 613] on span "22" at bounding box center [728, 607] width 30 height 30
type input "10/22/2025"
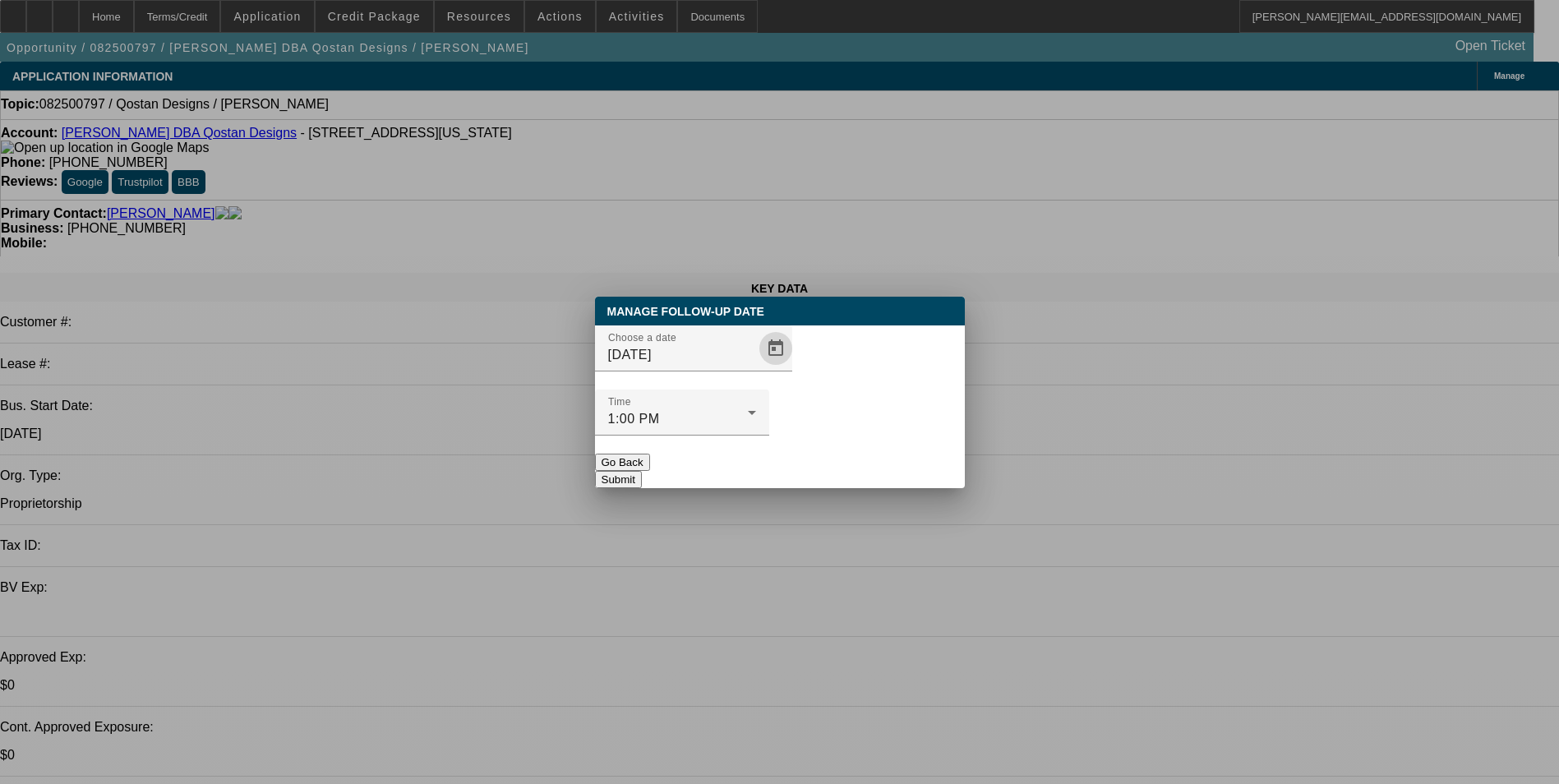
click at [642, 471] on button "Submit" at bounding box center [618, 479] width 47 height 17
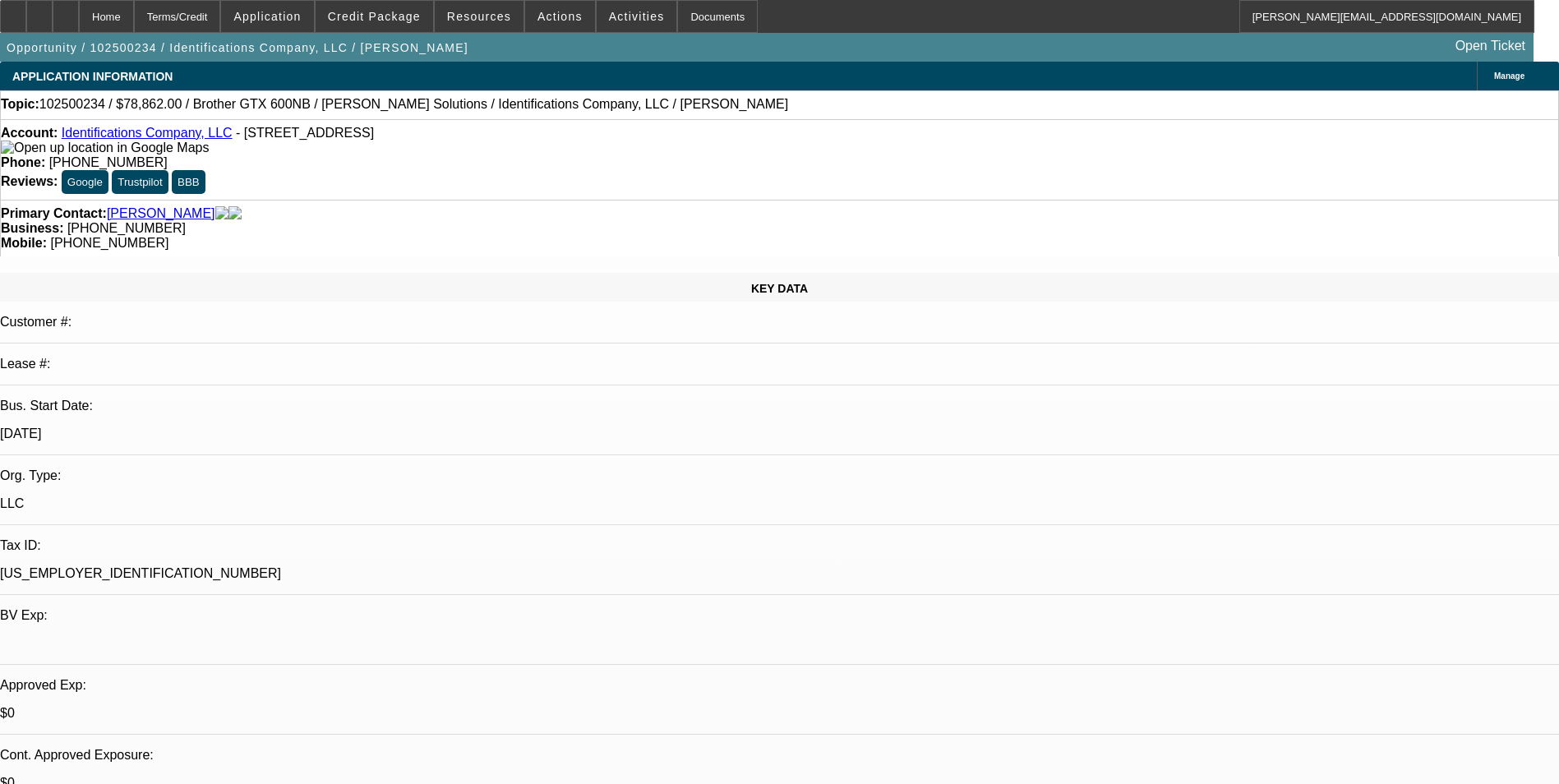
select select "0"
select select "0.1"
select select "4"
select select "0"
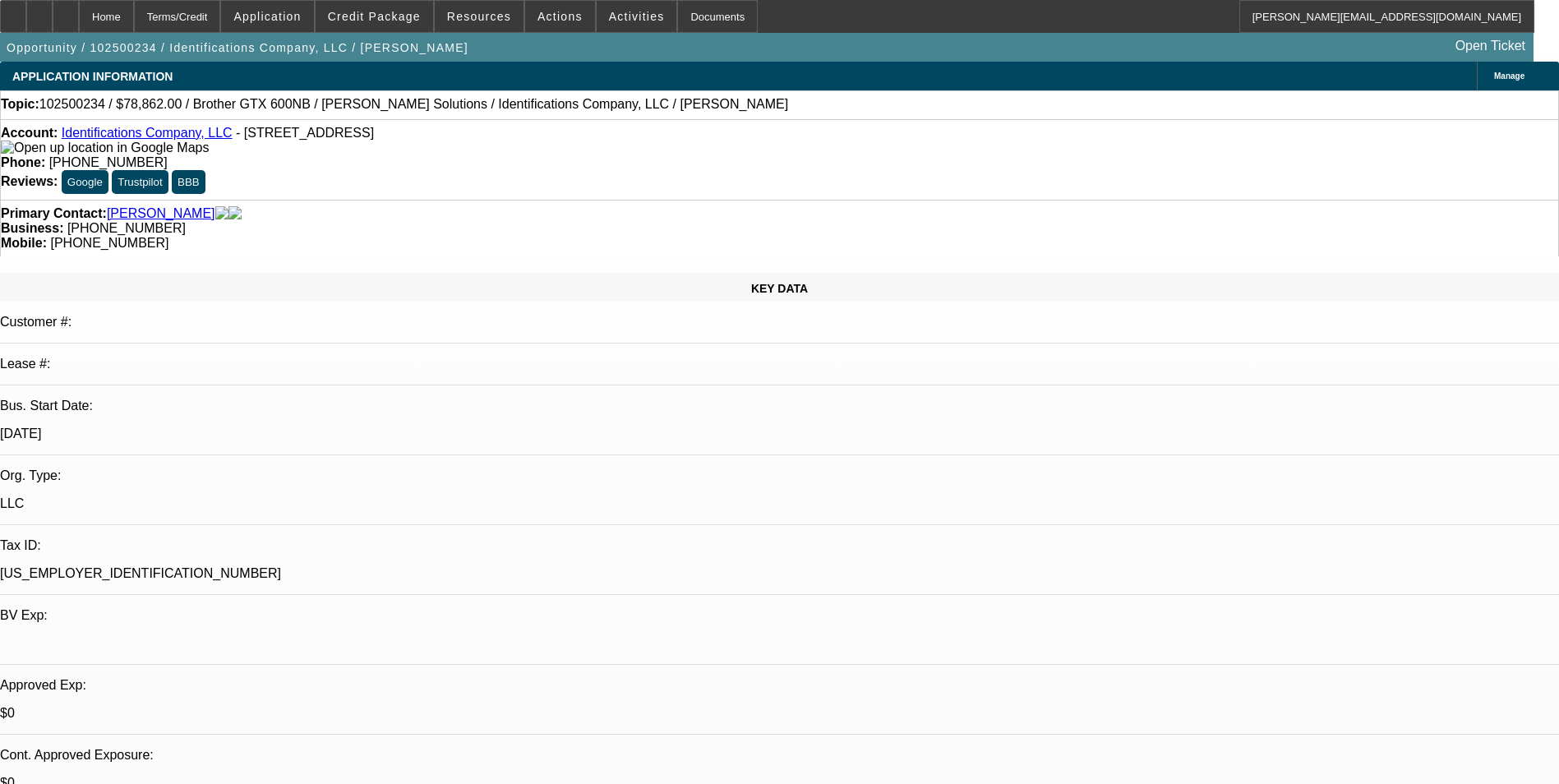
select select "0"
select select "0.1"
select select "4"
select select "0"
select select "2"
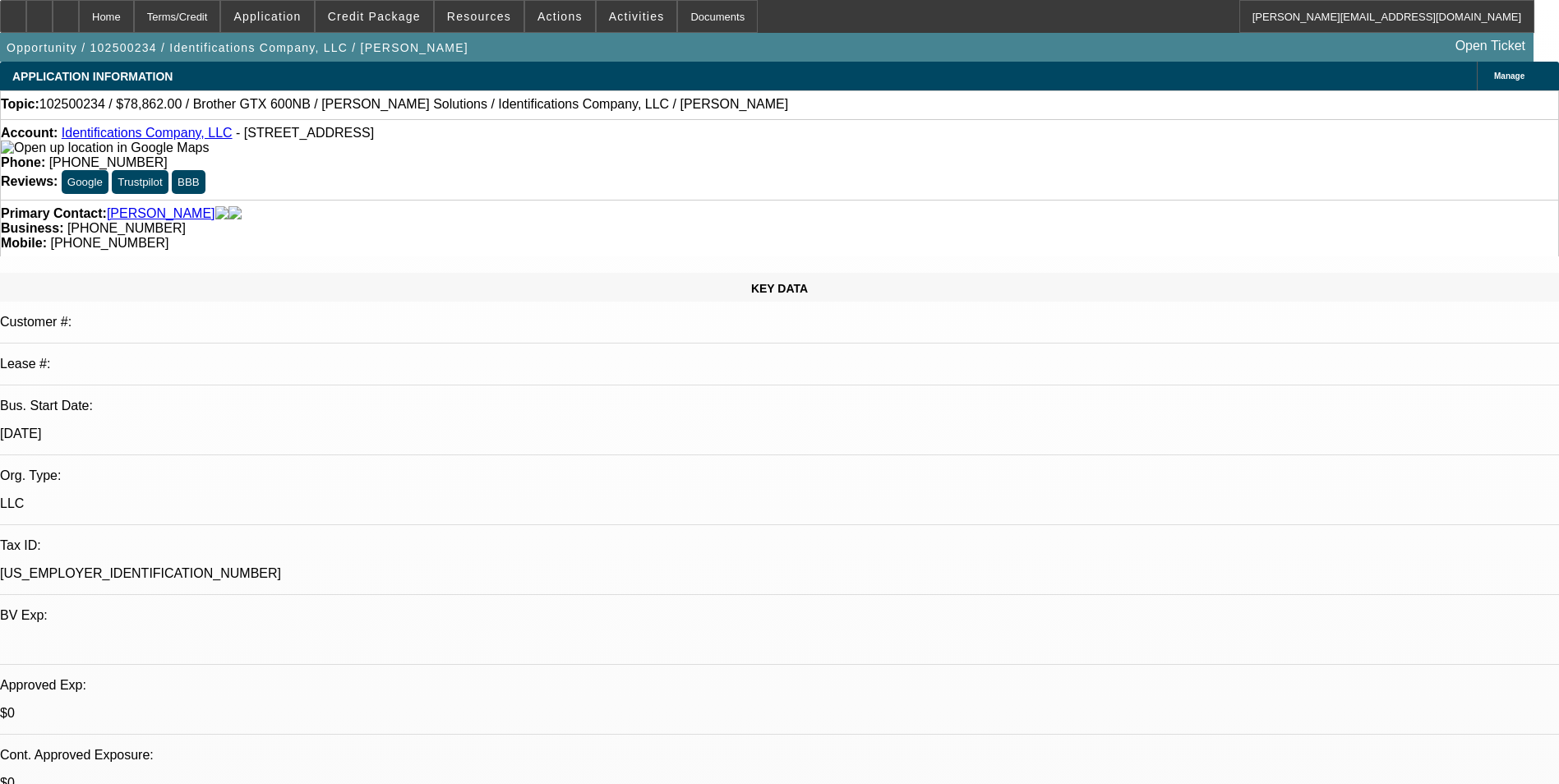
select select "2"
select select "0.1"
select select "4"
select select "0"
select select "2"
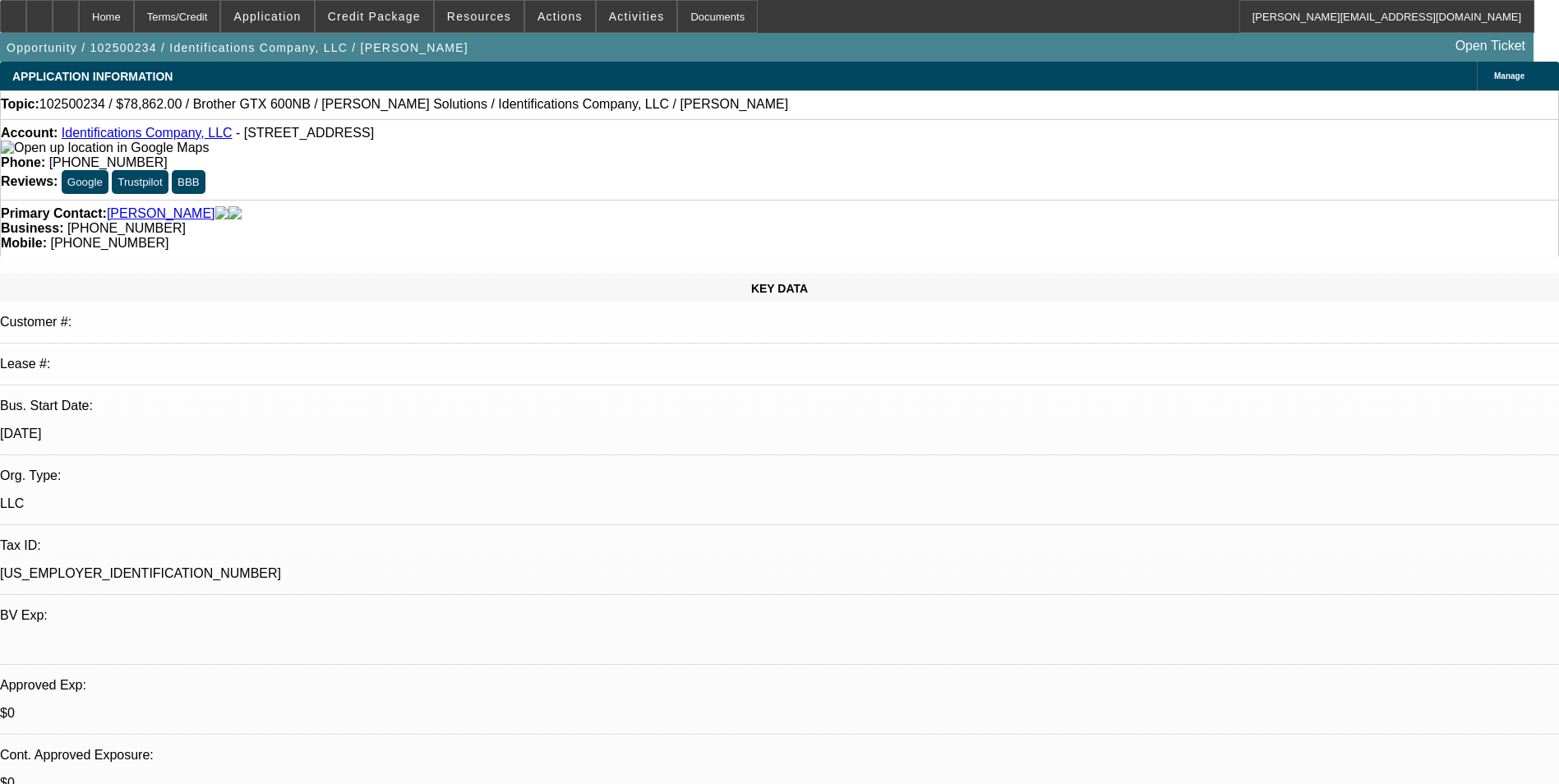
select select "2"
select select "0.1"
select select "4"
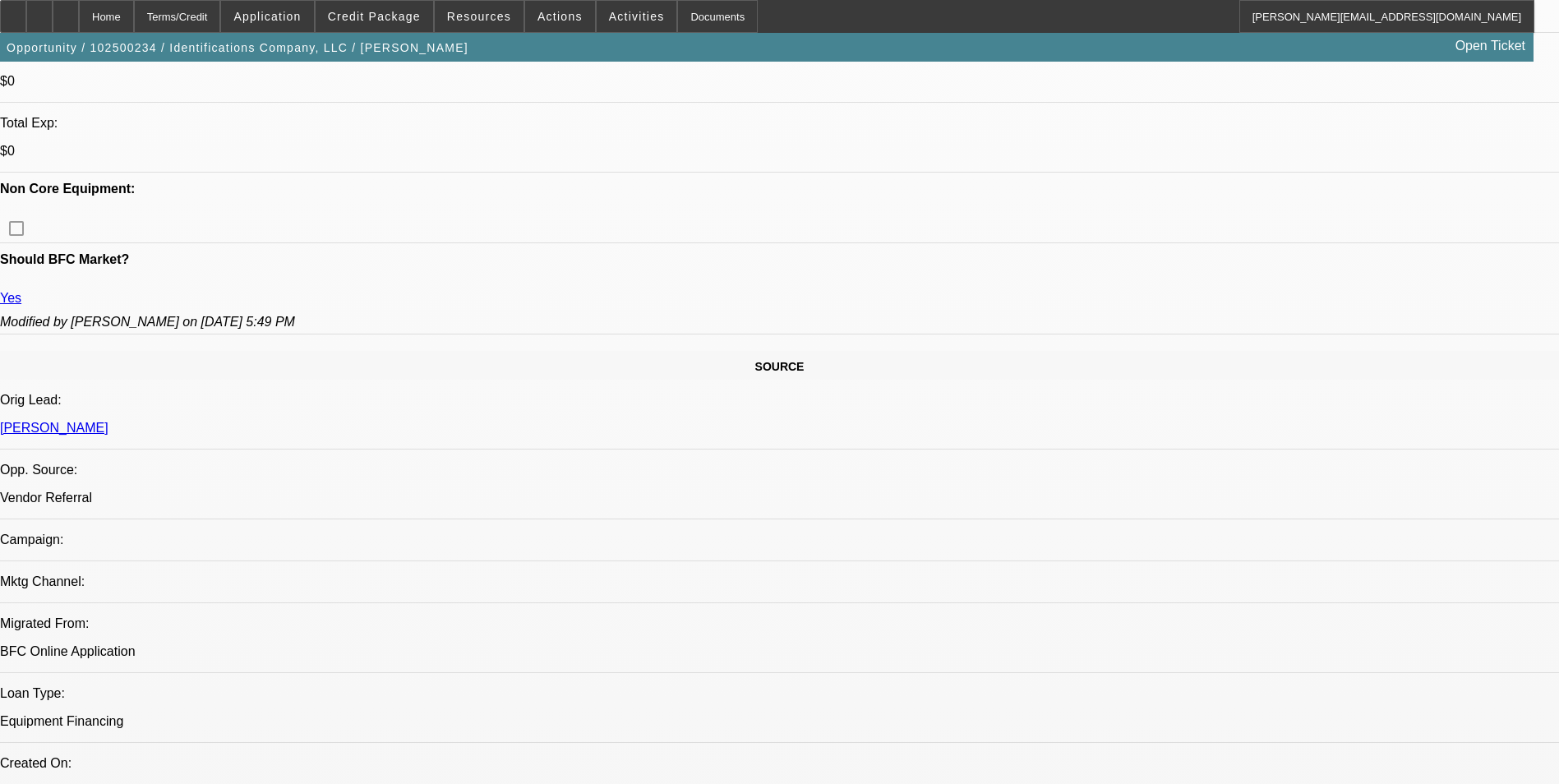
scroll to position [458, 0]
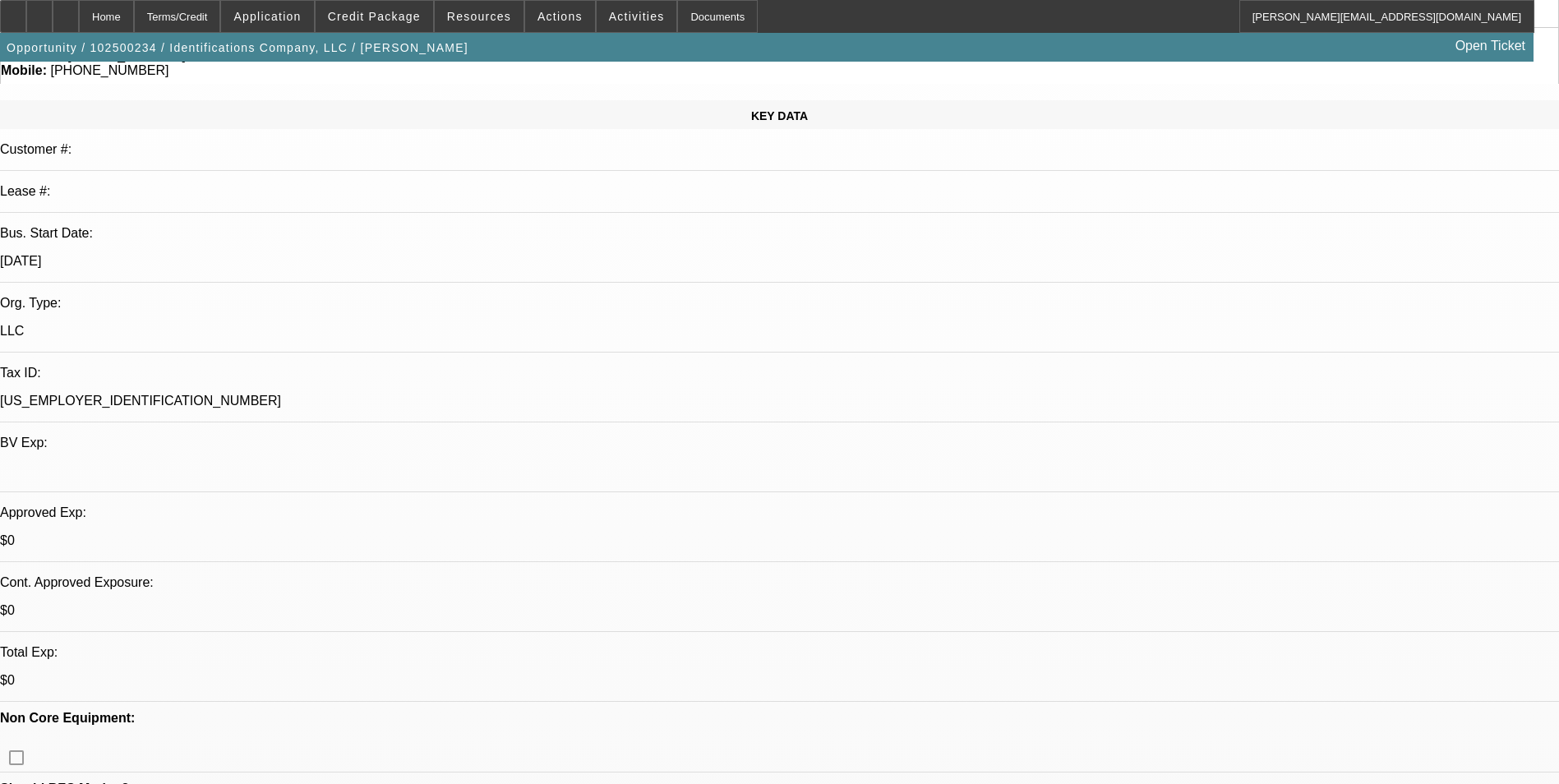
scroll to position [0, 0]
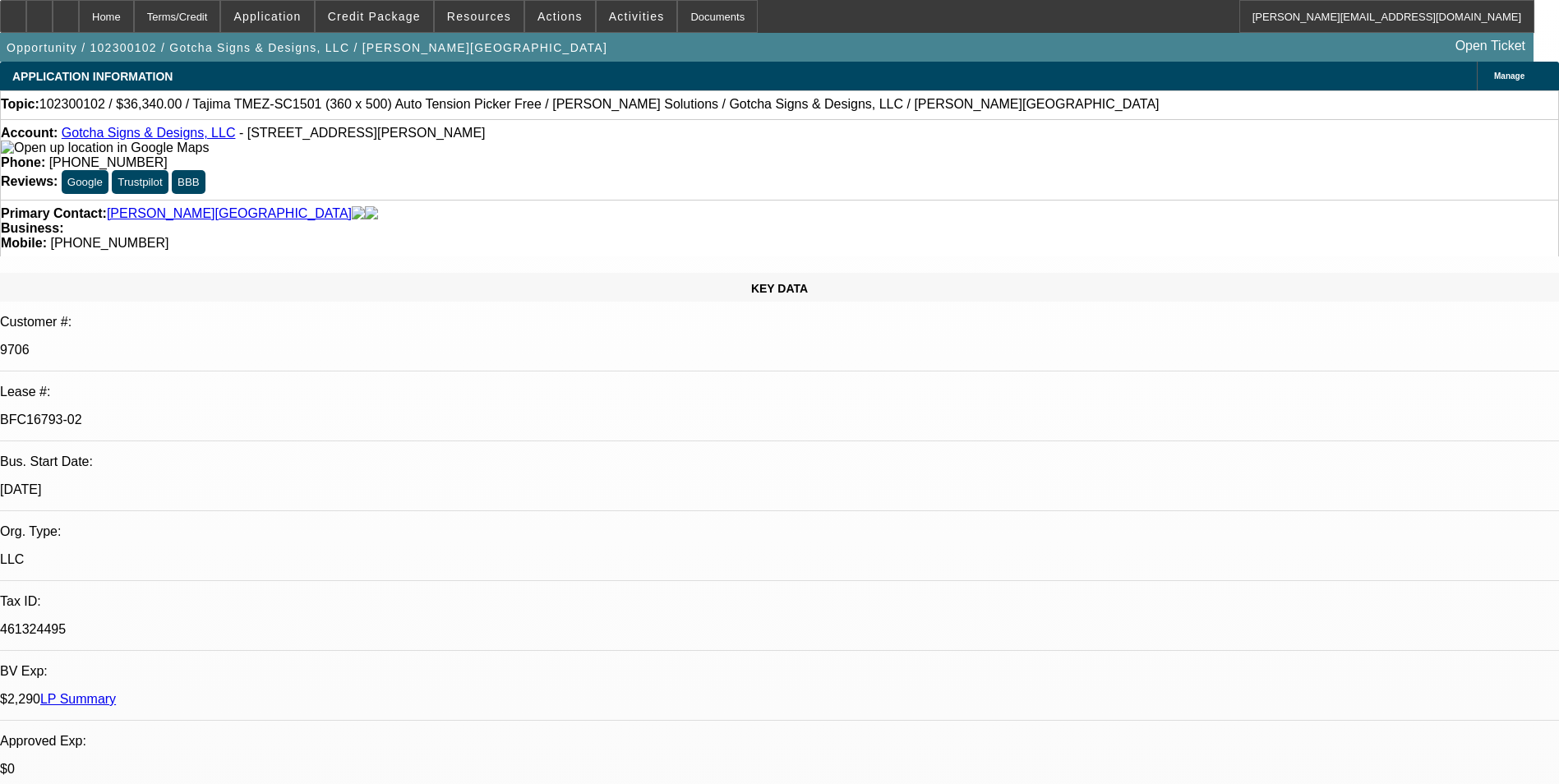
select select "0"
select select "2"
select select "0.1"
select select "0"
select select "2"
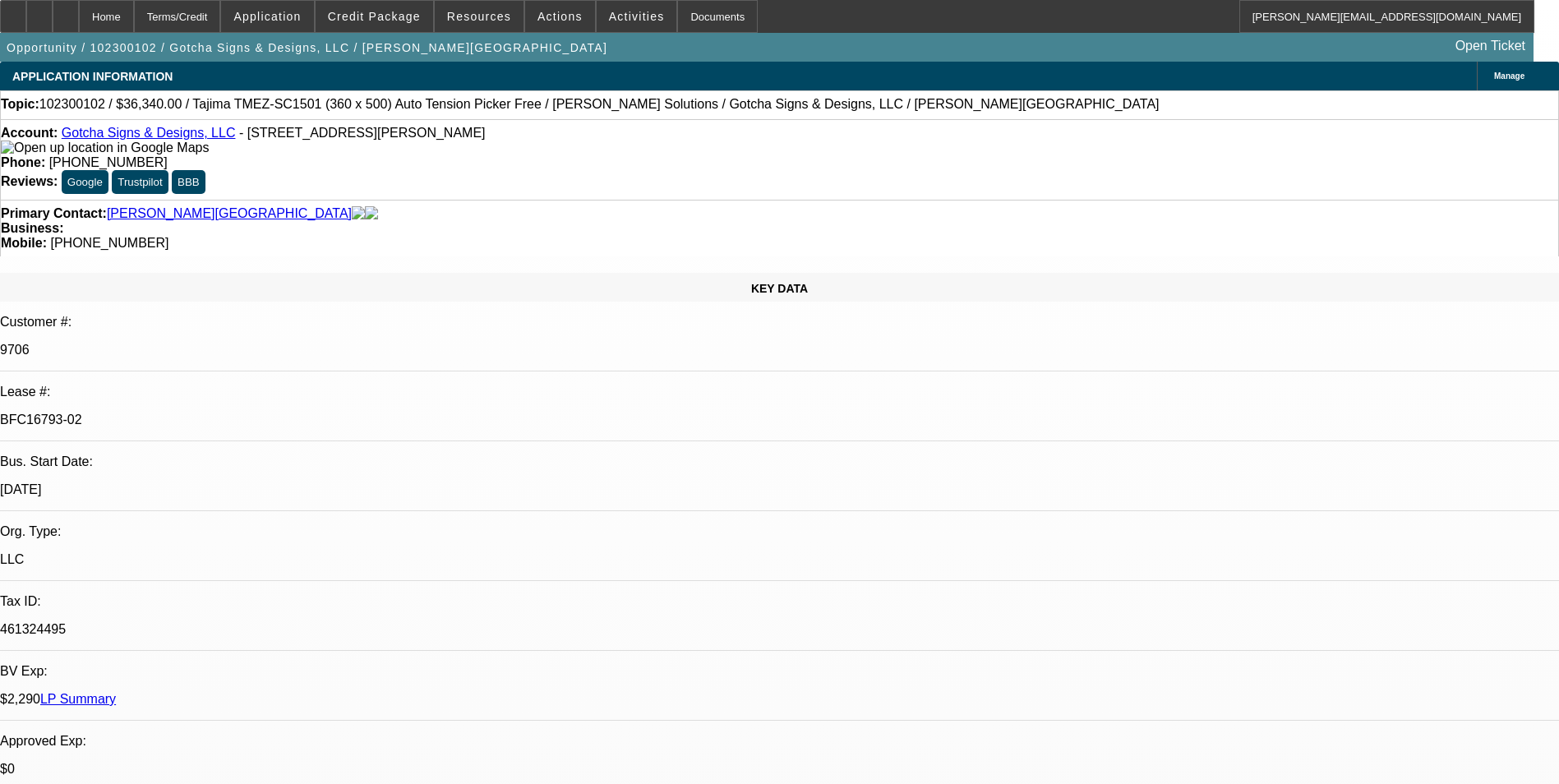
select select "0.1"
select select "0"
select select "2"
select select "0.1"
select select "1"
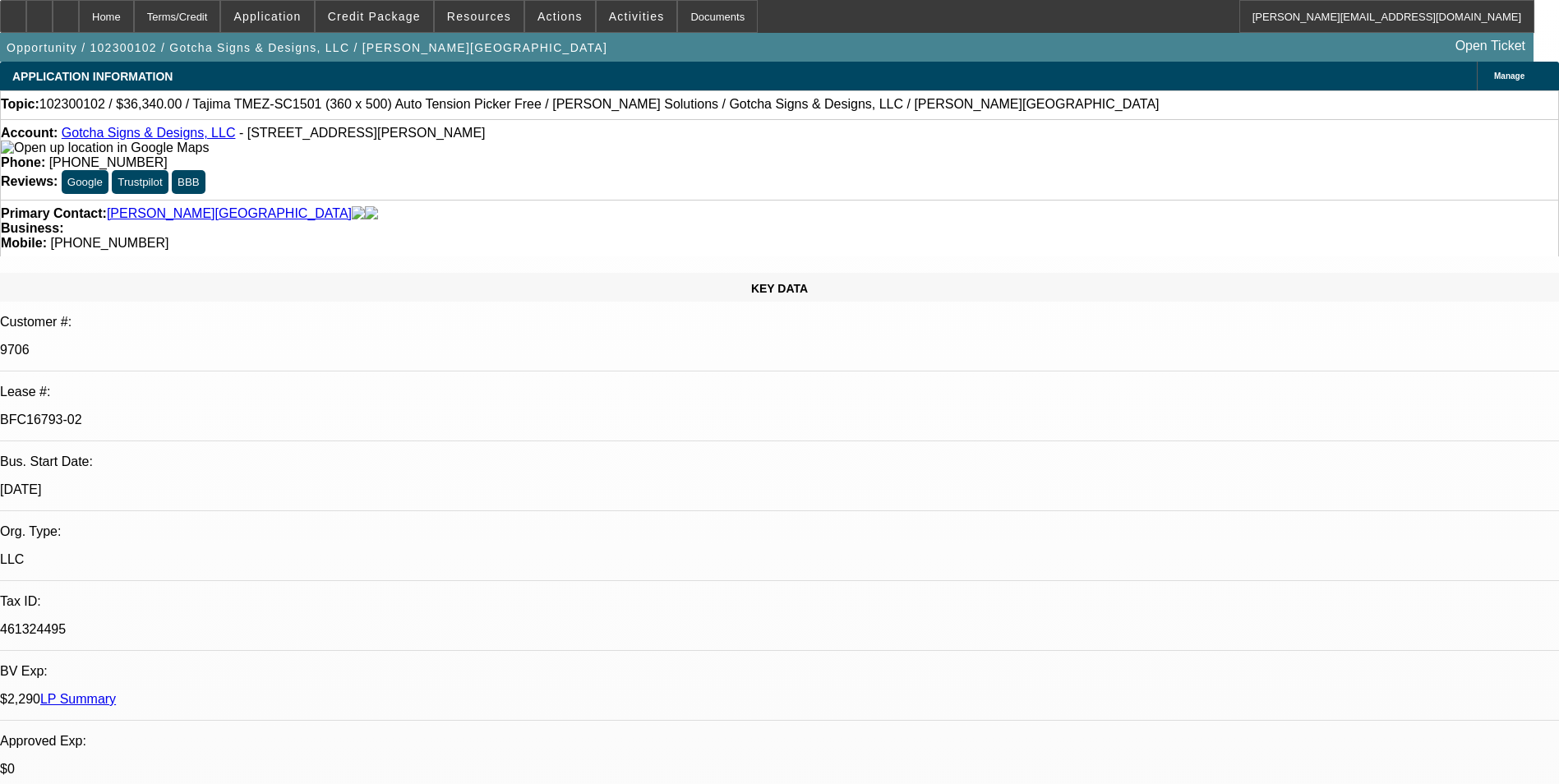
select select "2"
select select "4"
select select "1"
select select "2"
select select "4"
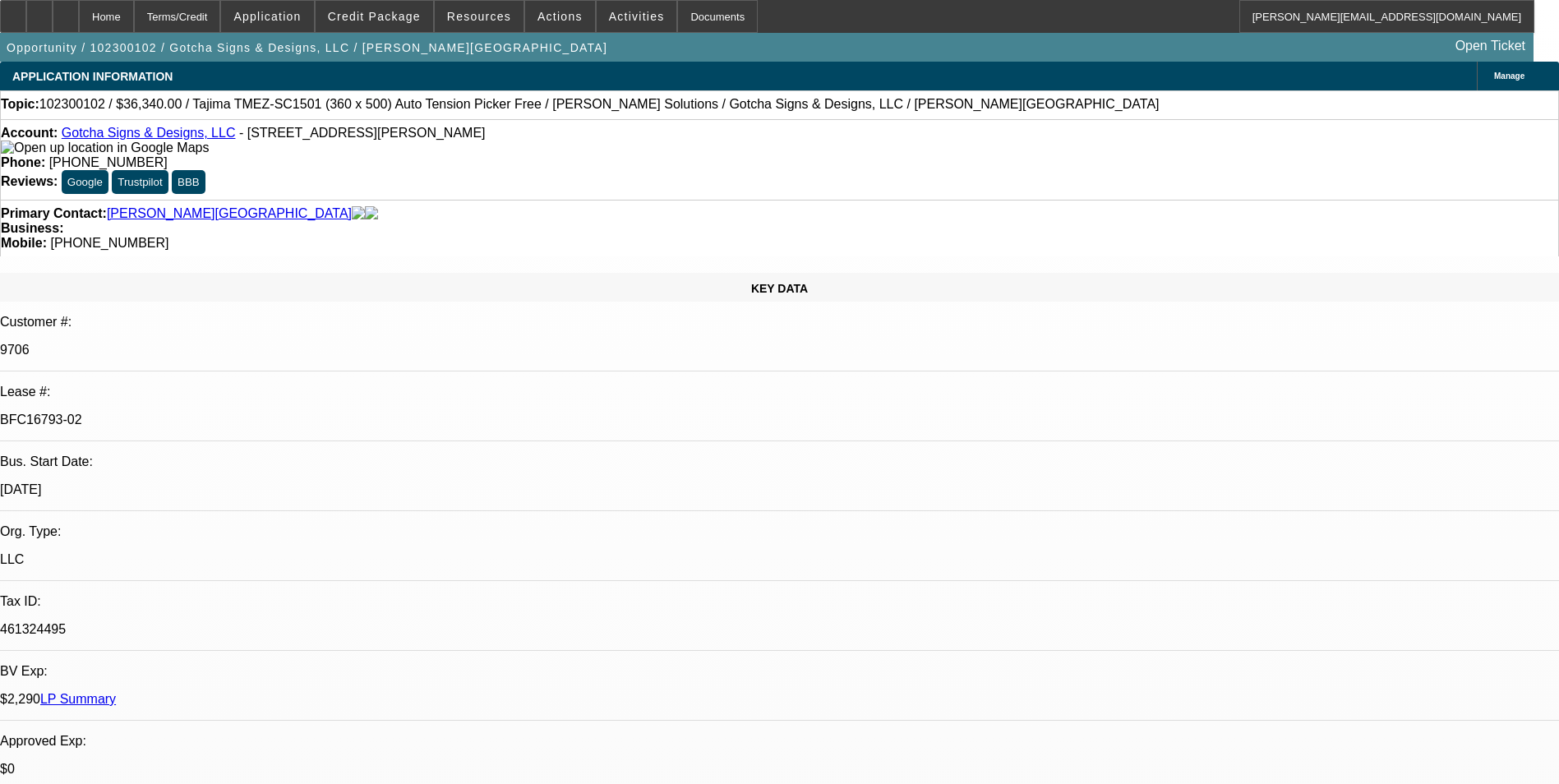
select select "1"
select select "2"
select select "4"
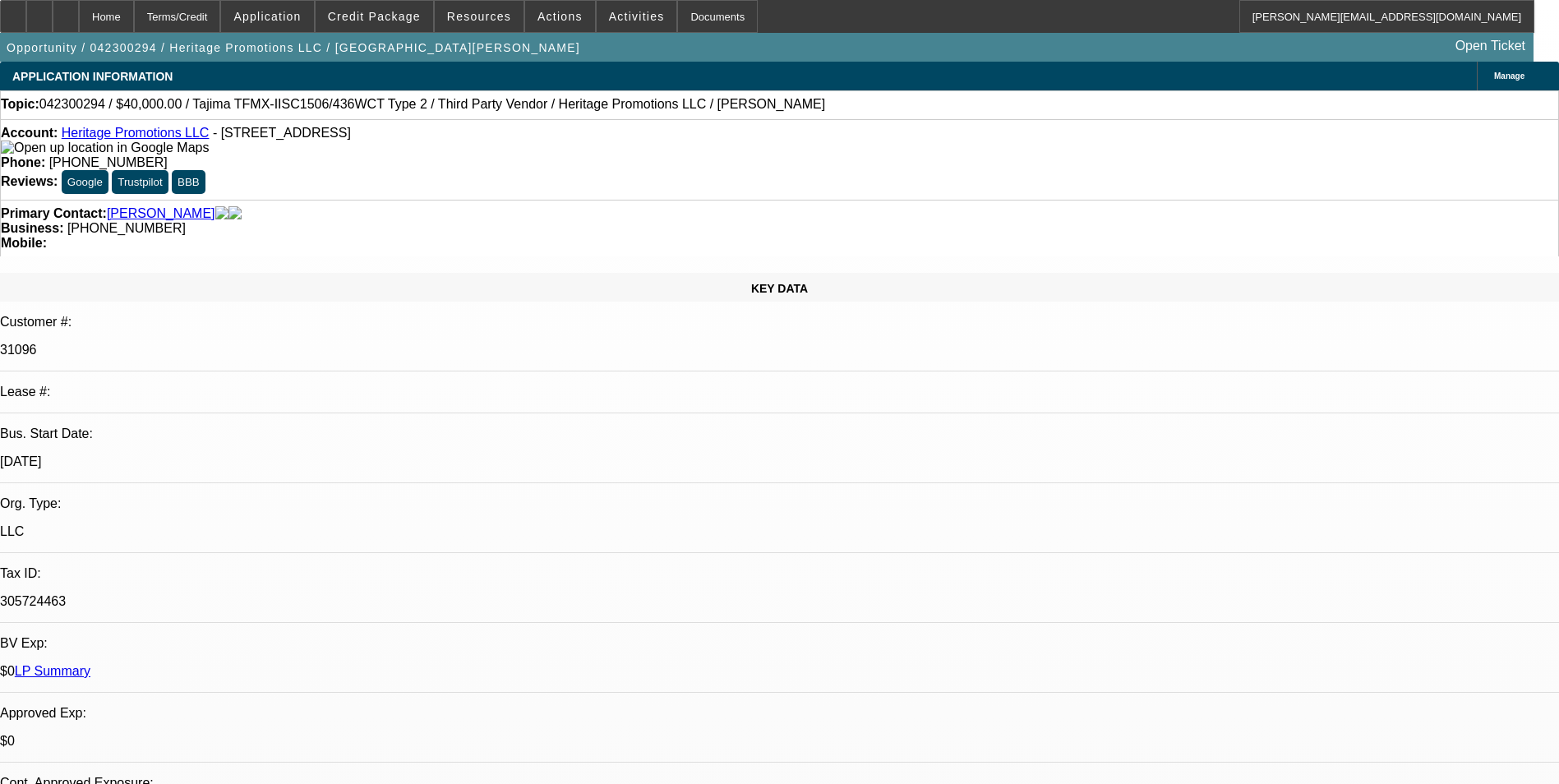
select select "0"
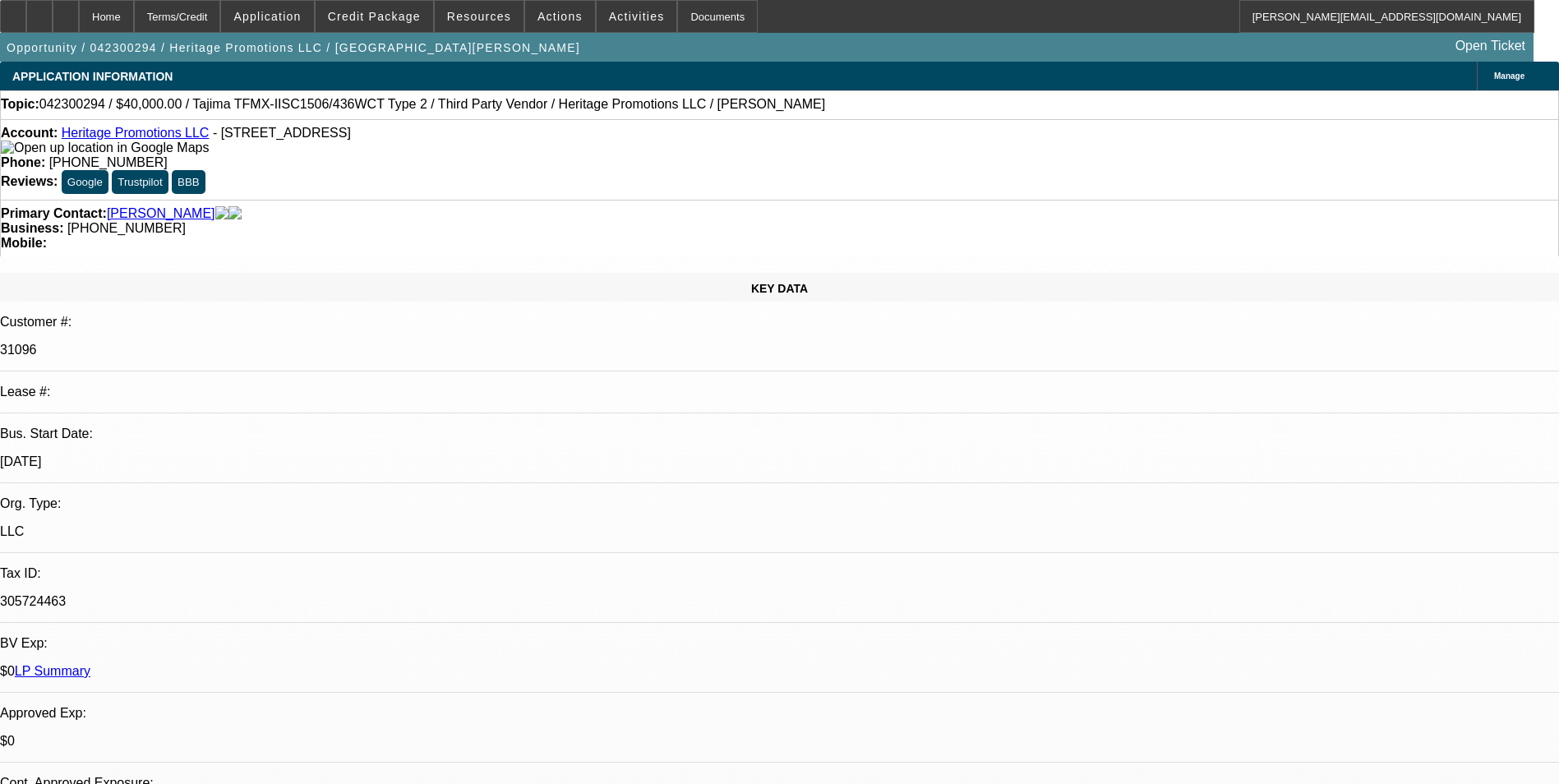
select select "0"
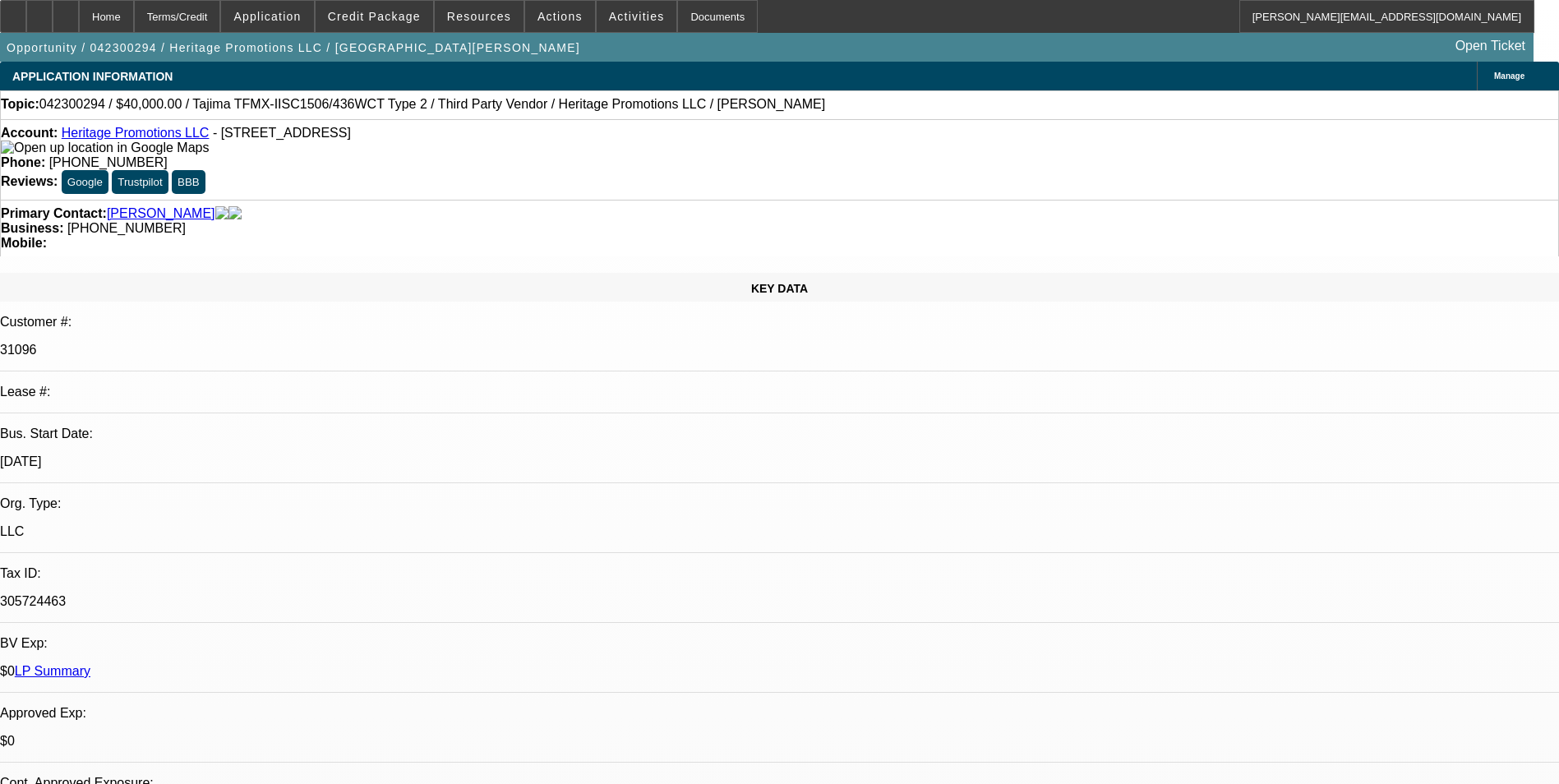
select select "0"
select select "1"
select select "6"
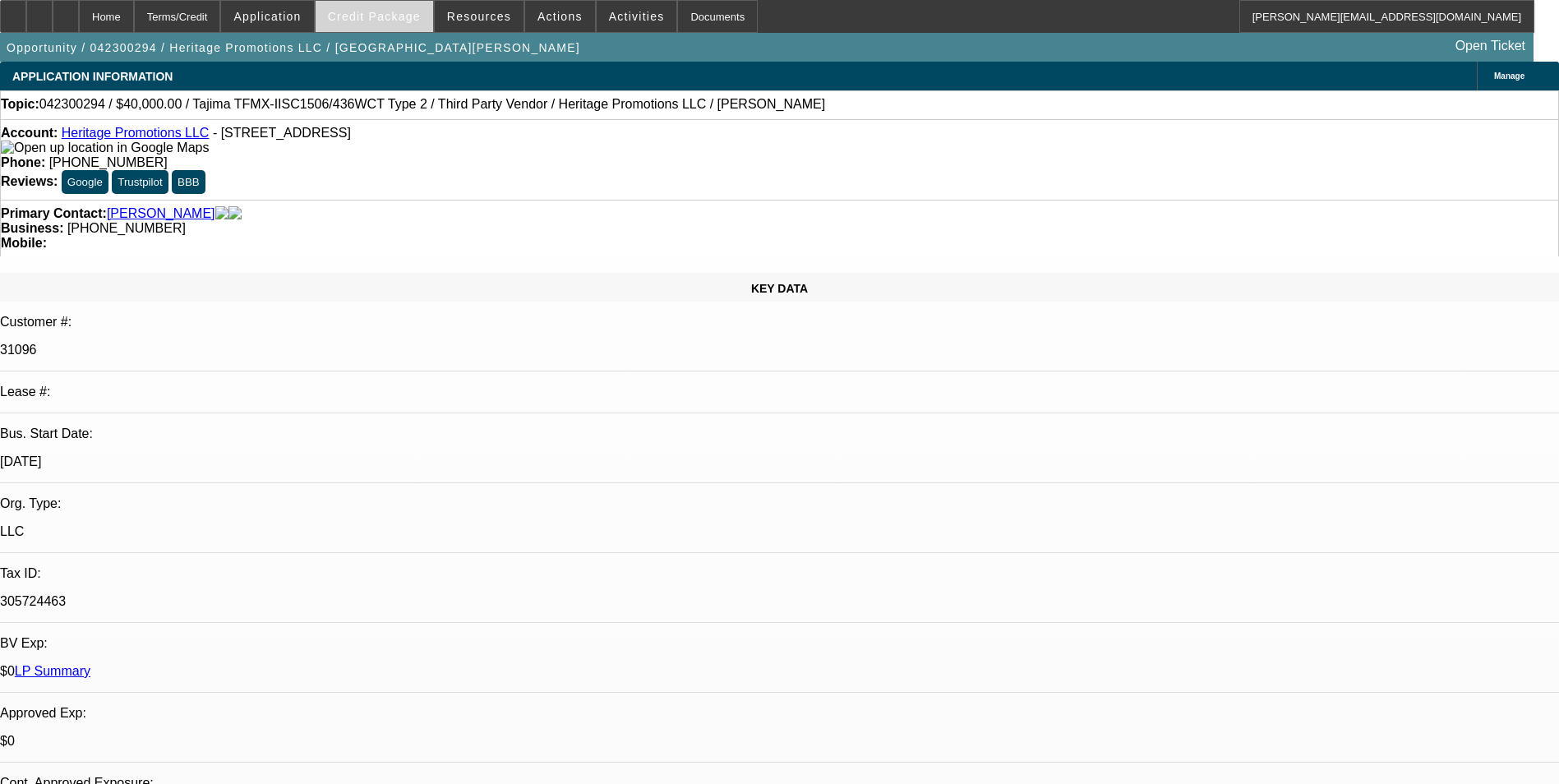
select select "1"
select select "6"
select select "1"
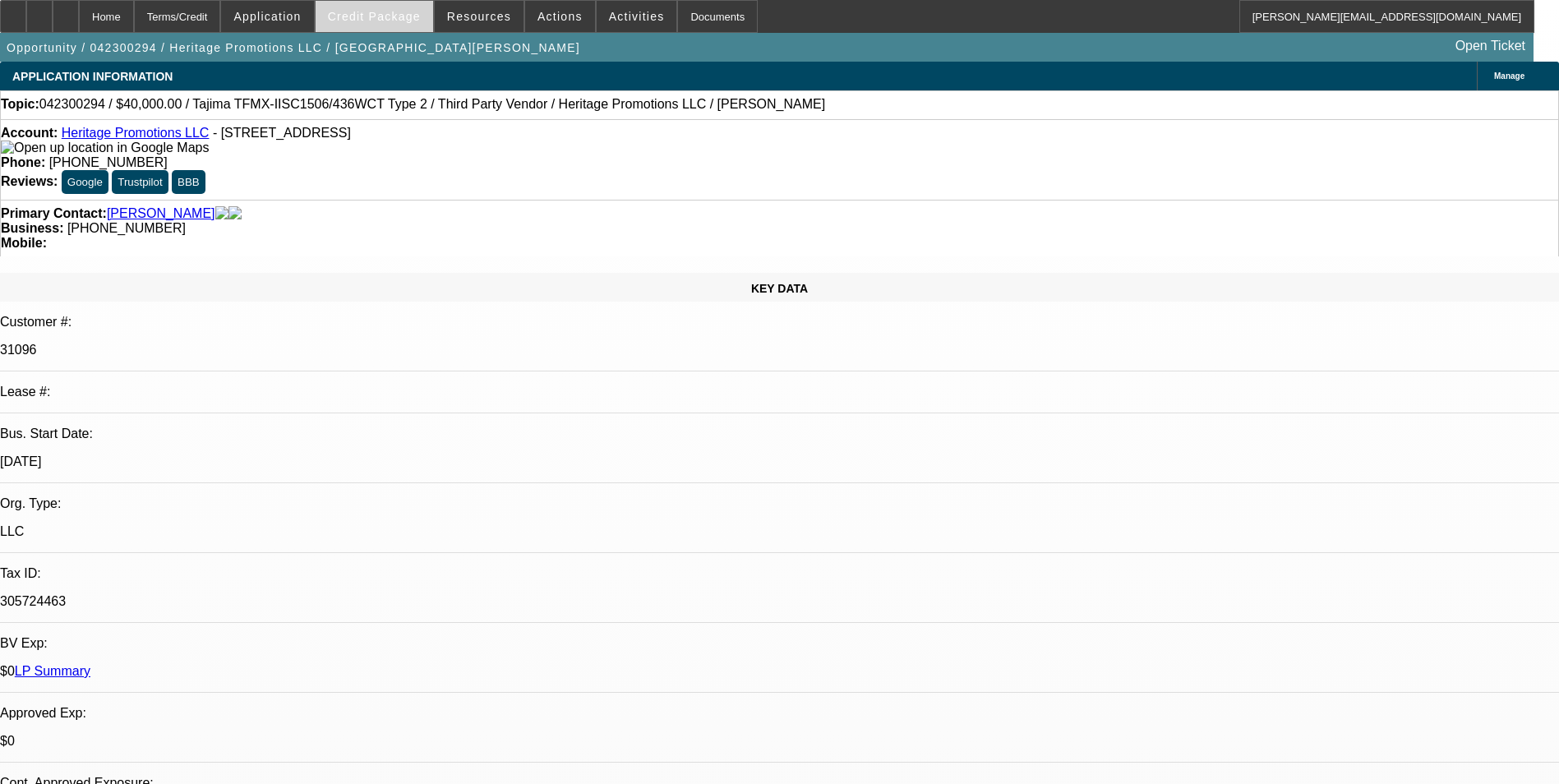
select select "6"
select select "1"
select select "6"
click at [379, 21] on span "Credit Package" at bounding box center [373, 16] width 93 height 13
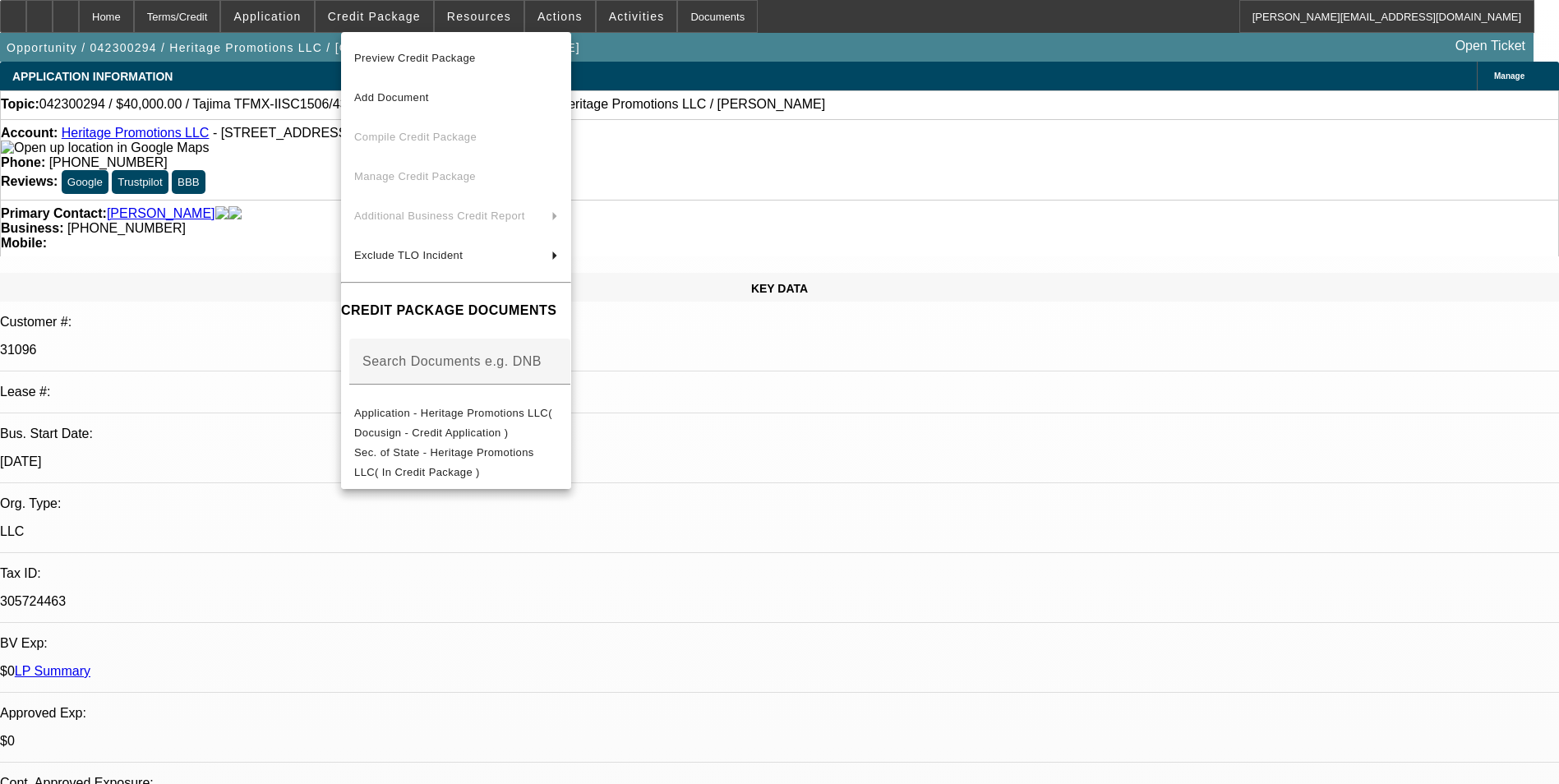
click at [820, 479] on div at bounding box center [779, 392] width 1559 height 784
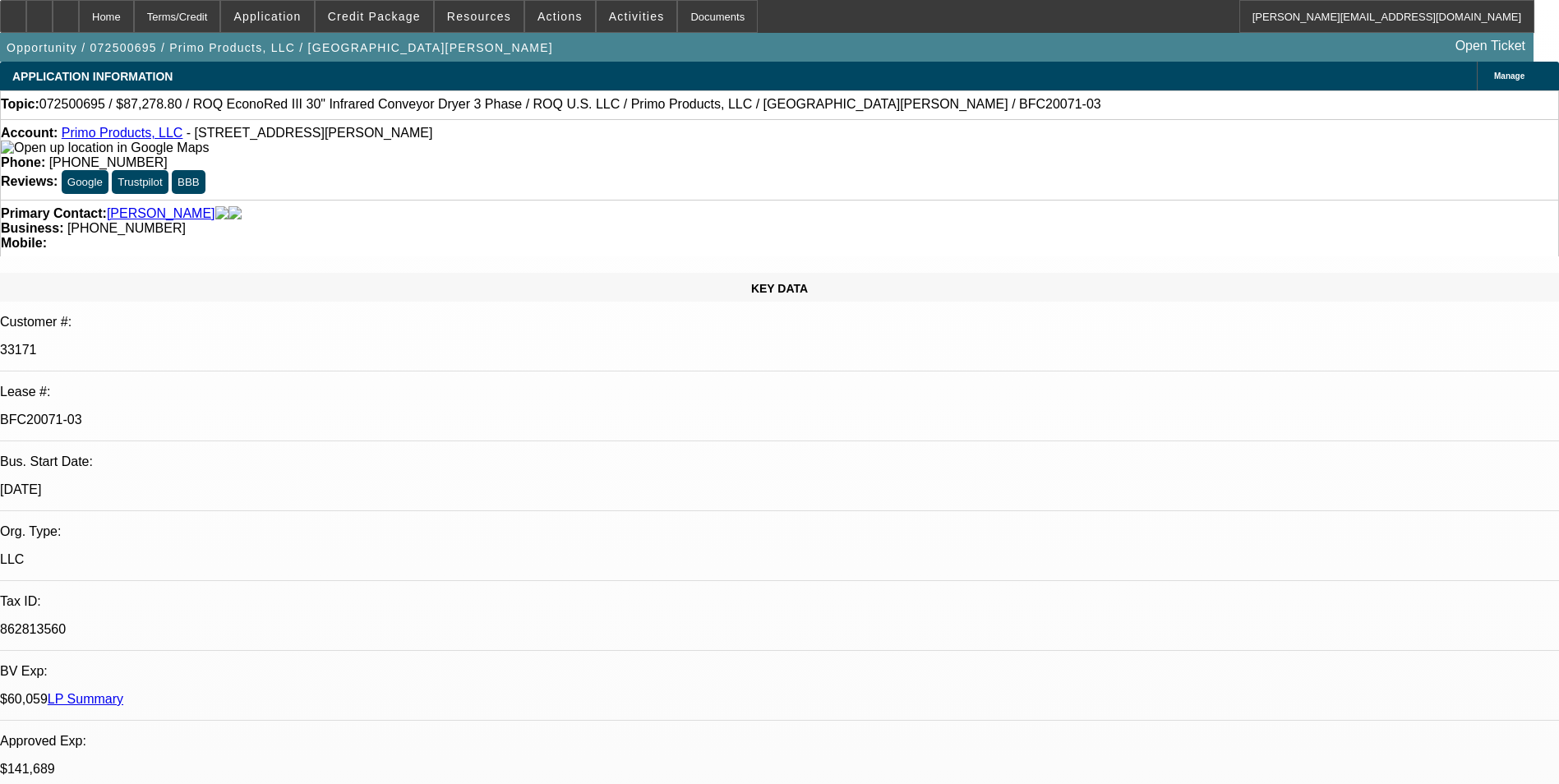
select select "0"
select select "2"
select select "0.1"
select select "0"
select select "2"
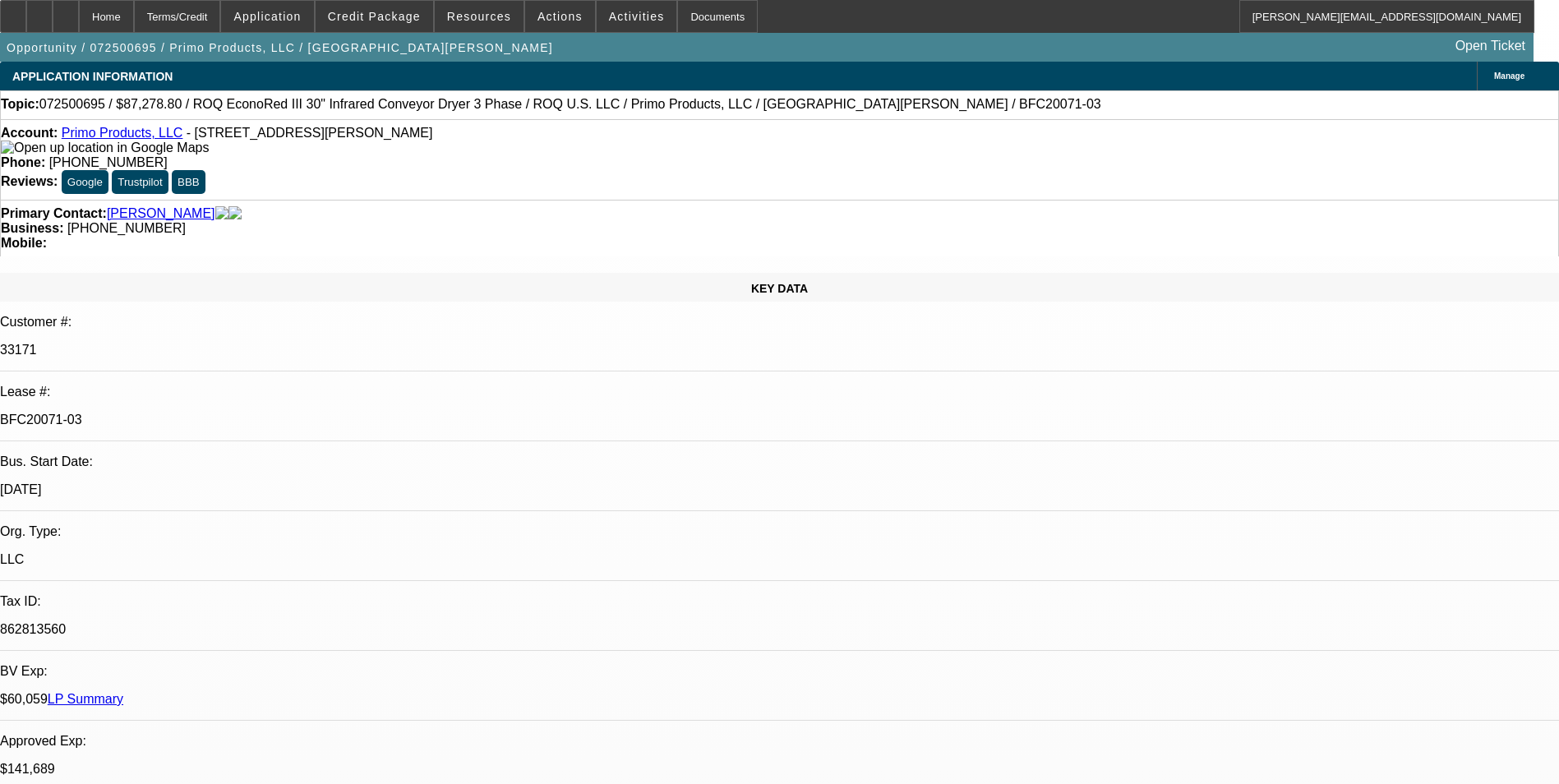
select select "0.1"
select select "0"
select select "2"
select select "0.1"
select select "0"
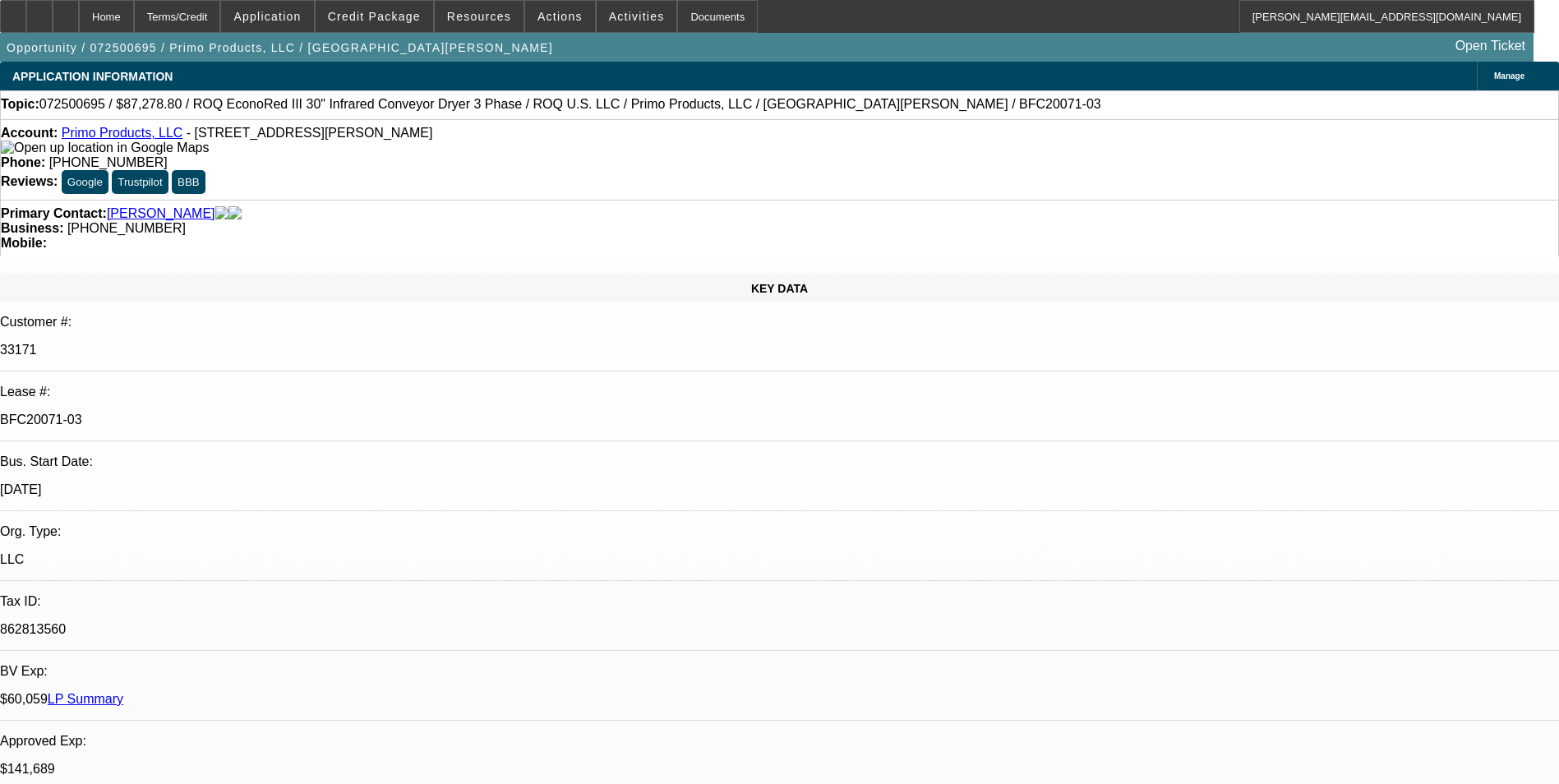
select select "2"
select select "0.1"
select select "1"
select select "2"
select select "4"
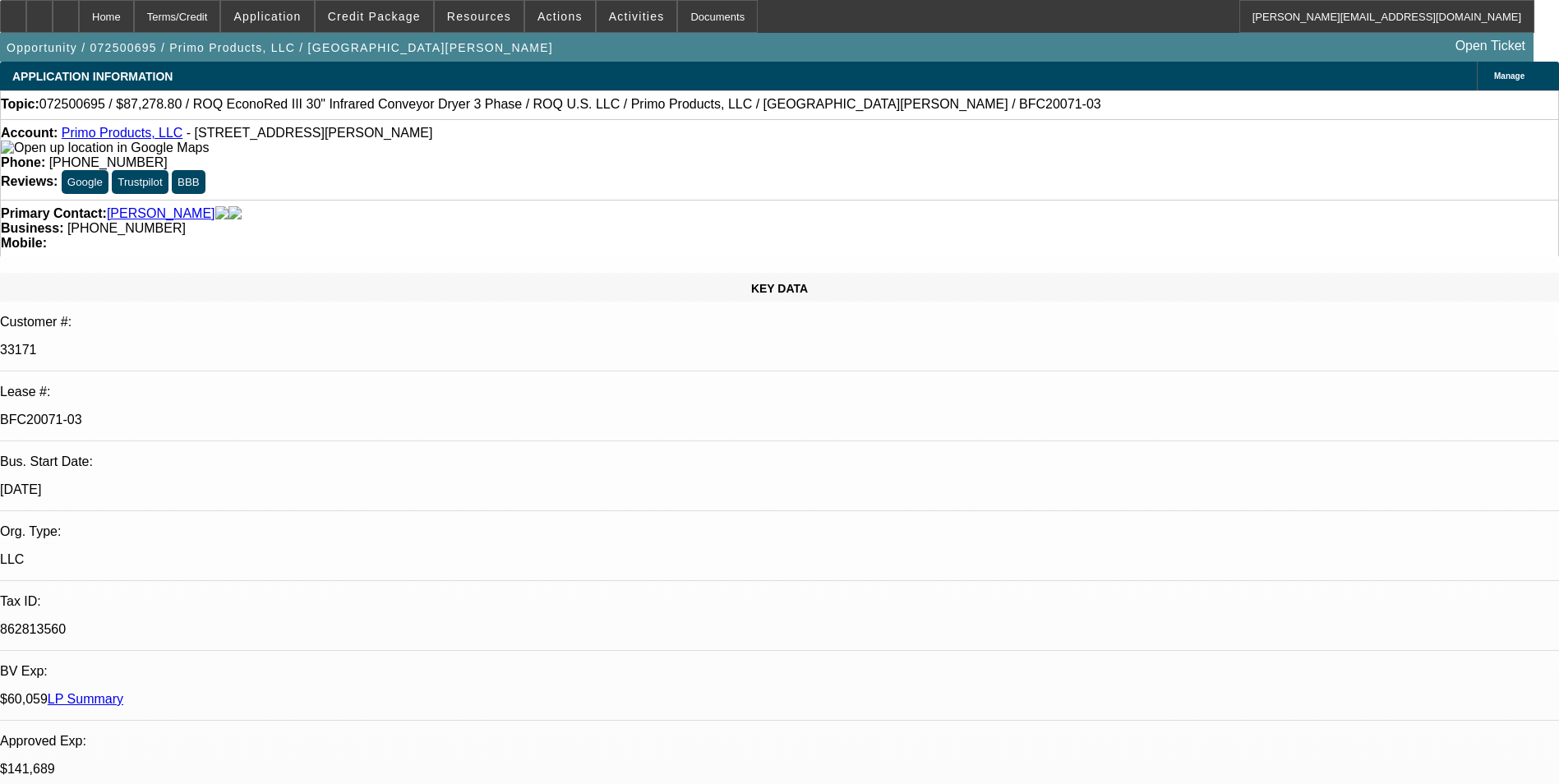
select select "1"
select select "2"
select select "4"
select select "1"
select select "2"
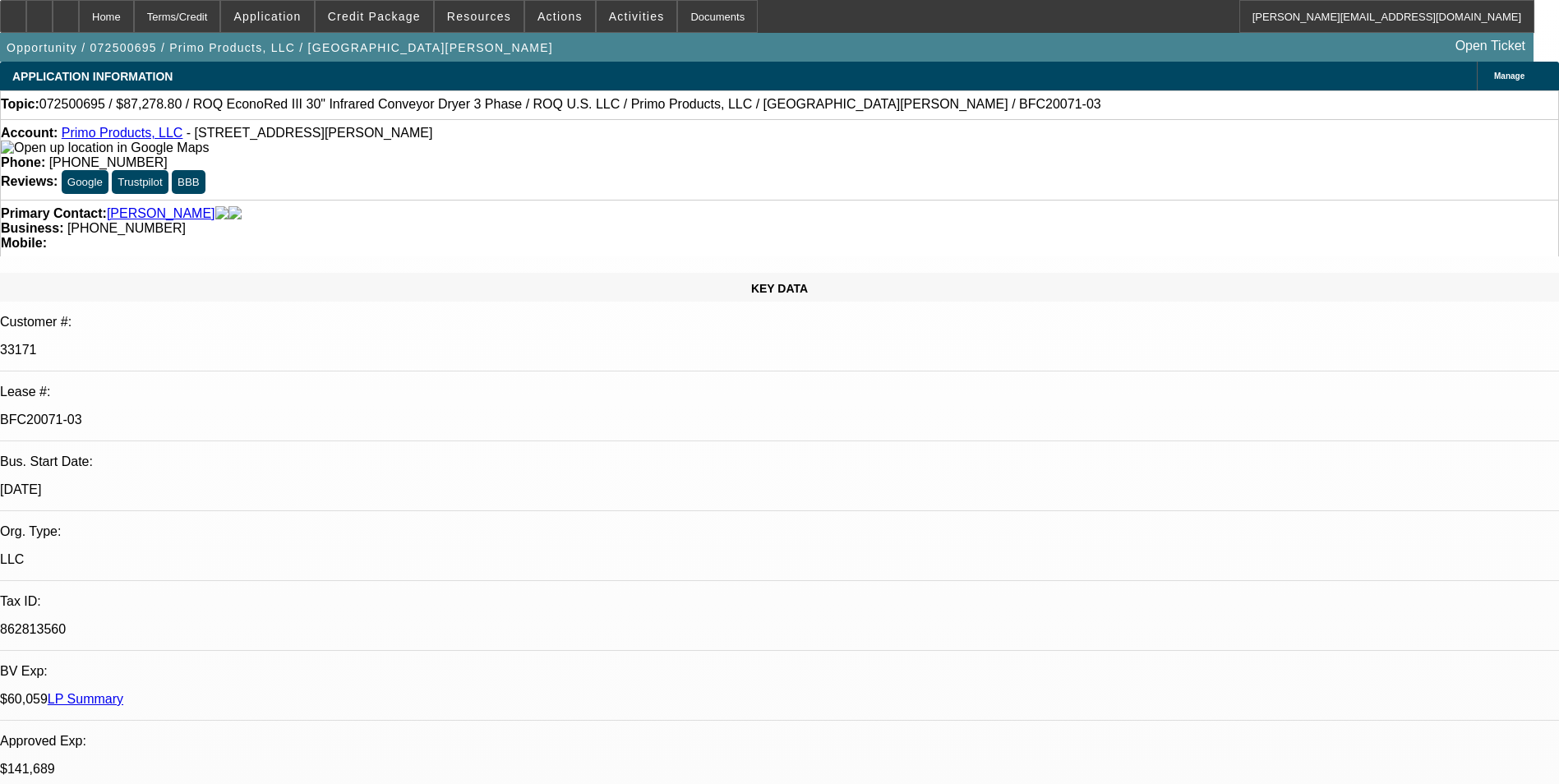
select select "4"
select select "1"
select select "2"
select select "4"
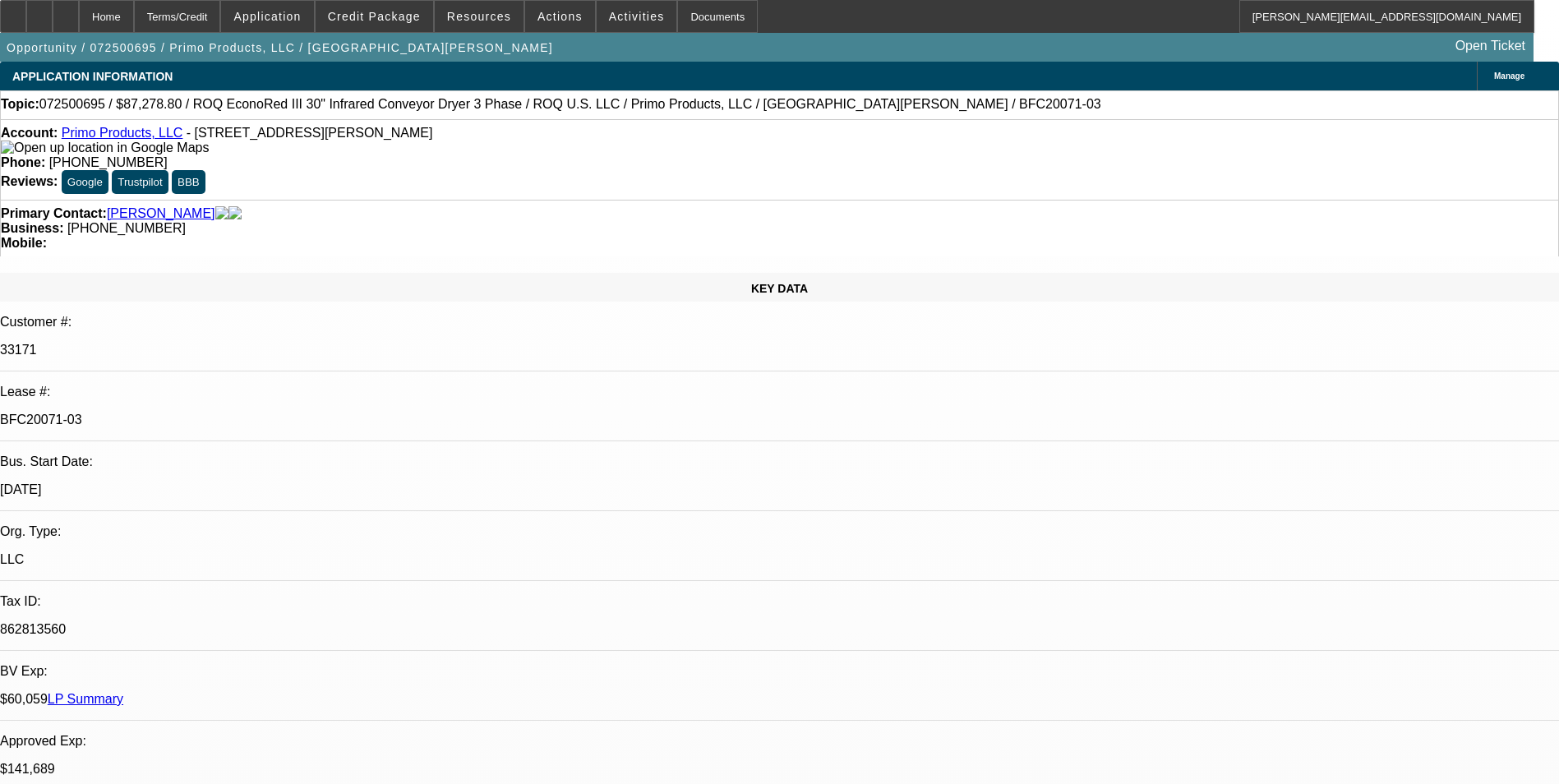
click at [26, 22] on div at bounding box center [13, 16] width 26 height 33
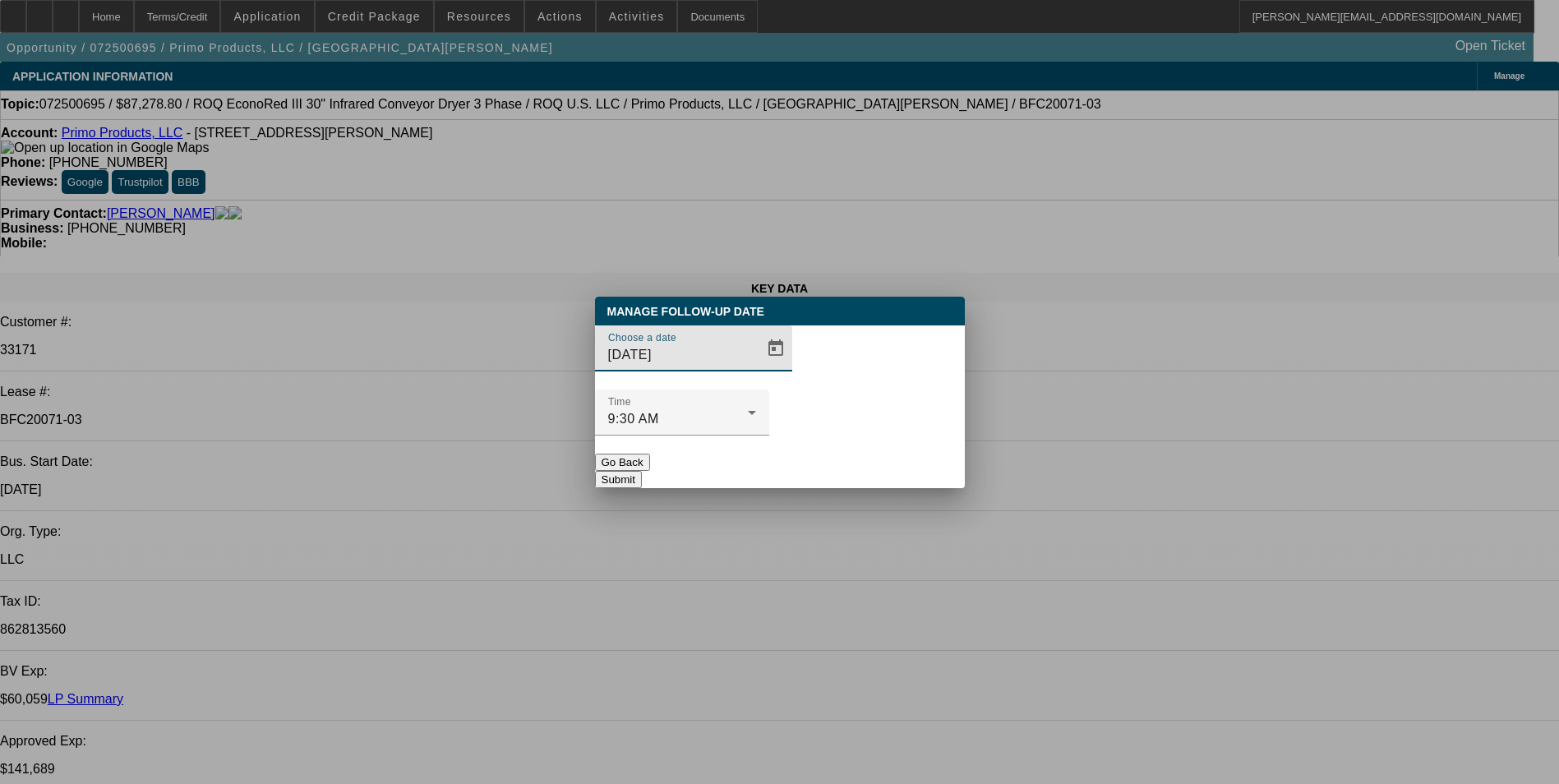
click at [756, 368] on span "Open calendar" at bounding box center [776, 348] width 39 height 39
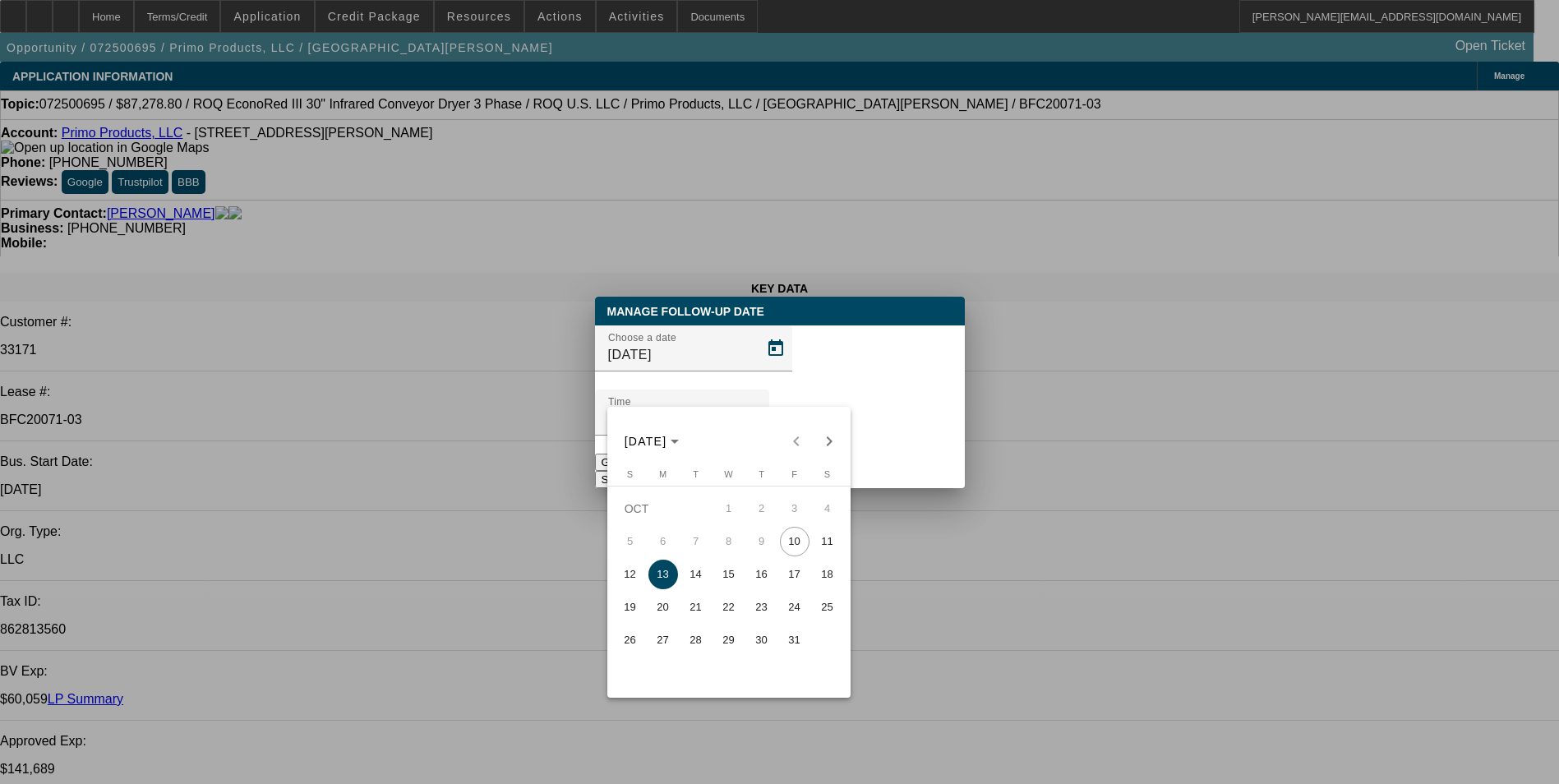
click at [765, 584] on span "16" at bounding box center [761, 574] width 30 height 30
type input "10/16/2025"
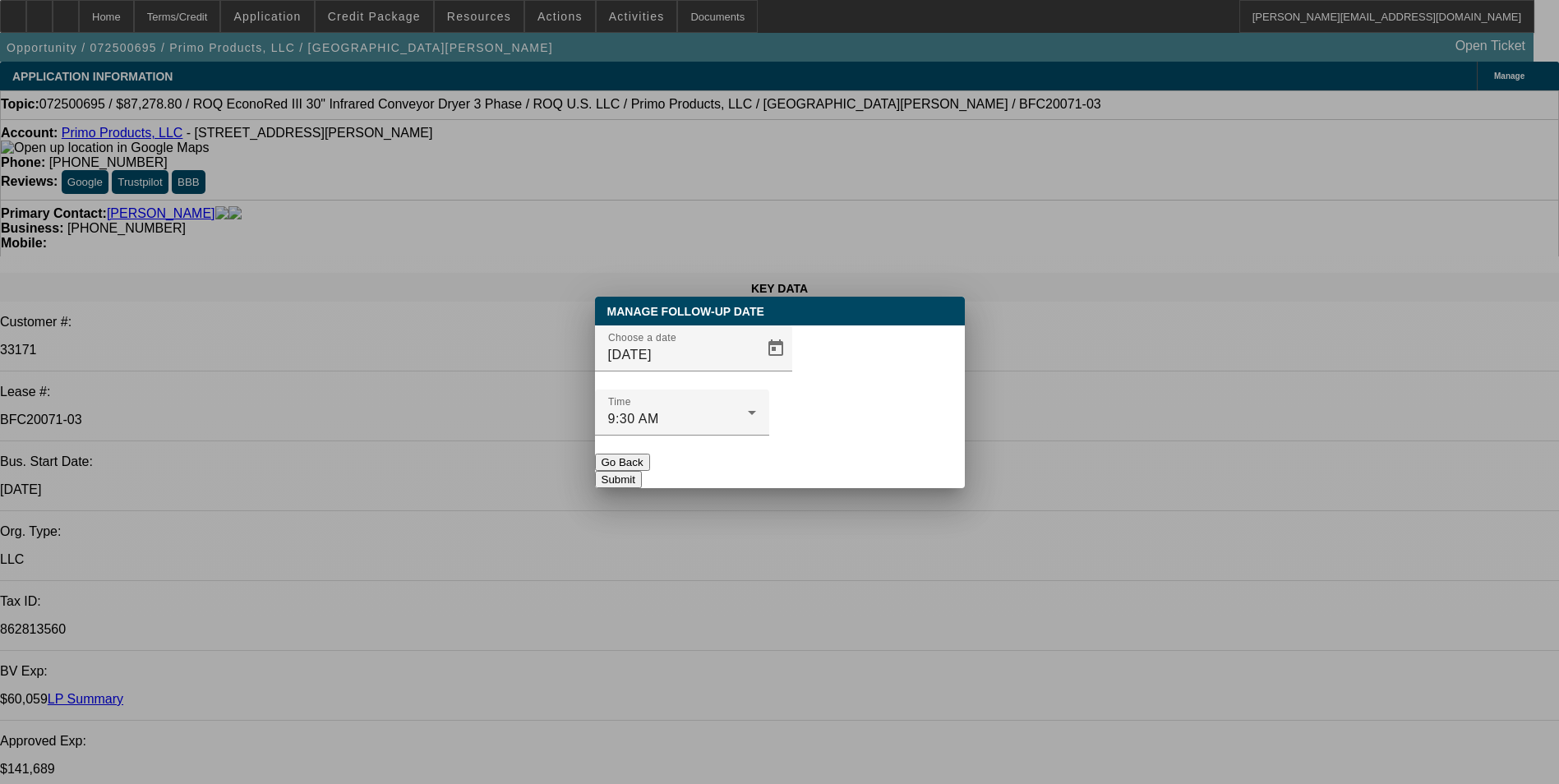
click at [642, 471] on button "Submit" at bounding box center [618, 479] width 47 height 17
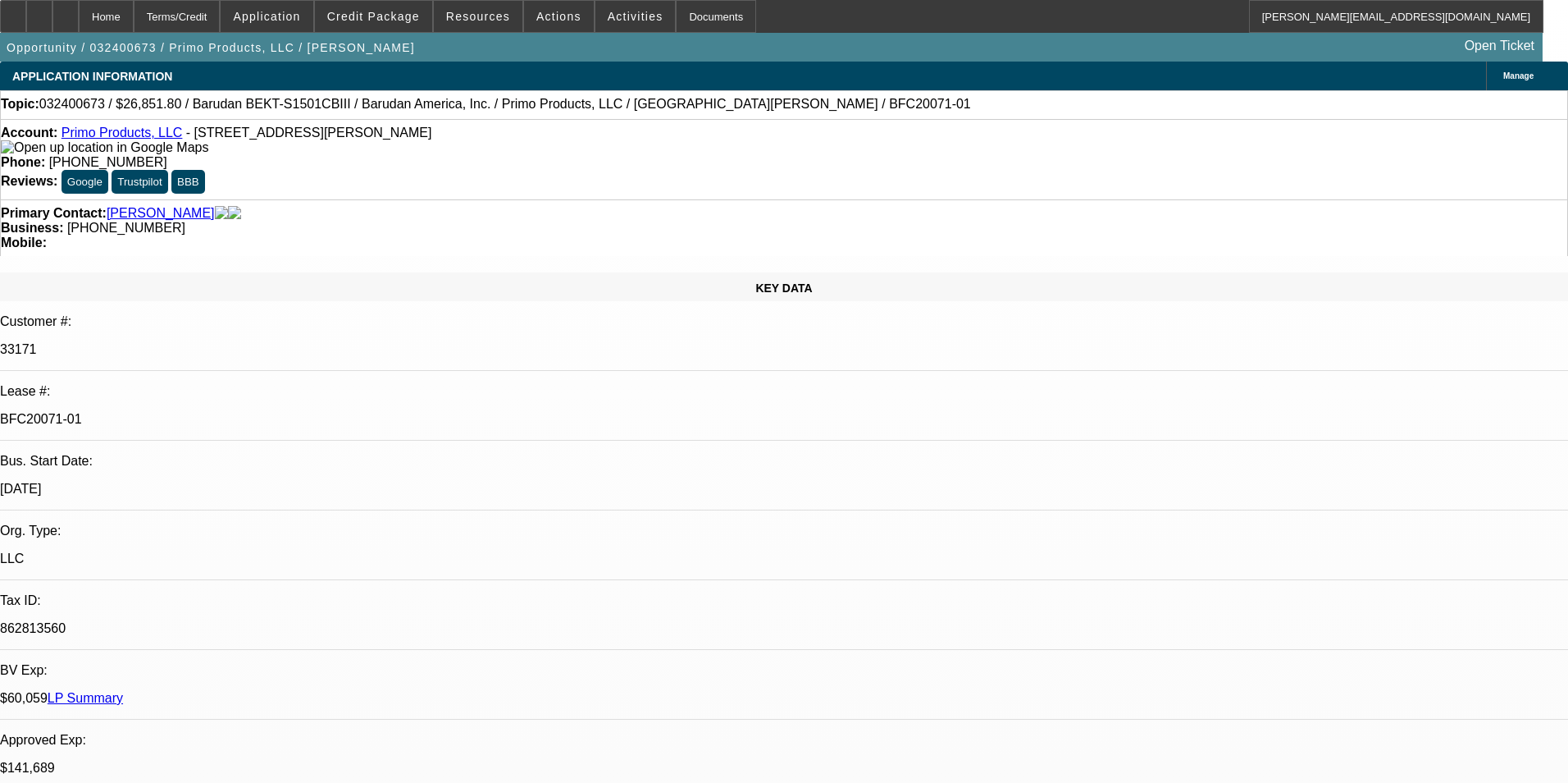
select select "0.1"
select select "2"
select select "0.1"
select select "4"
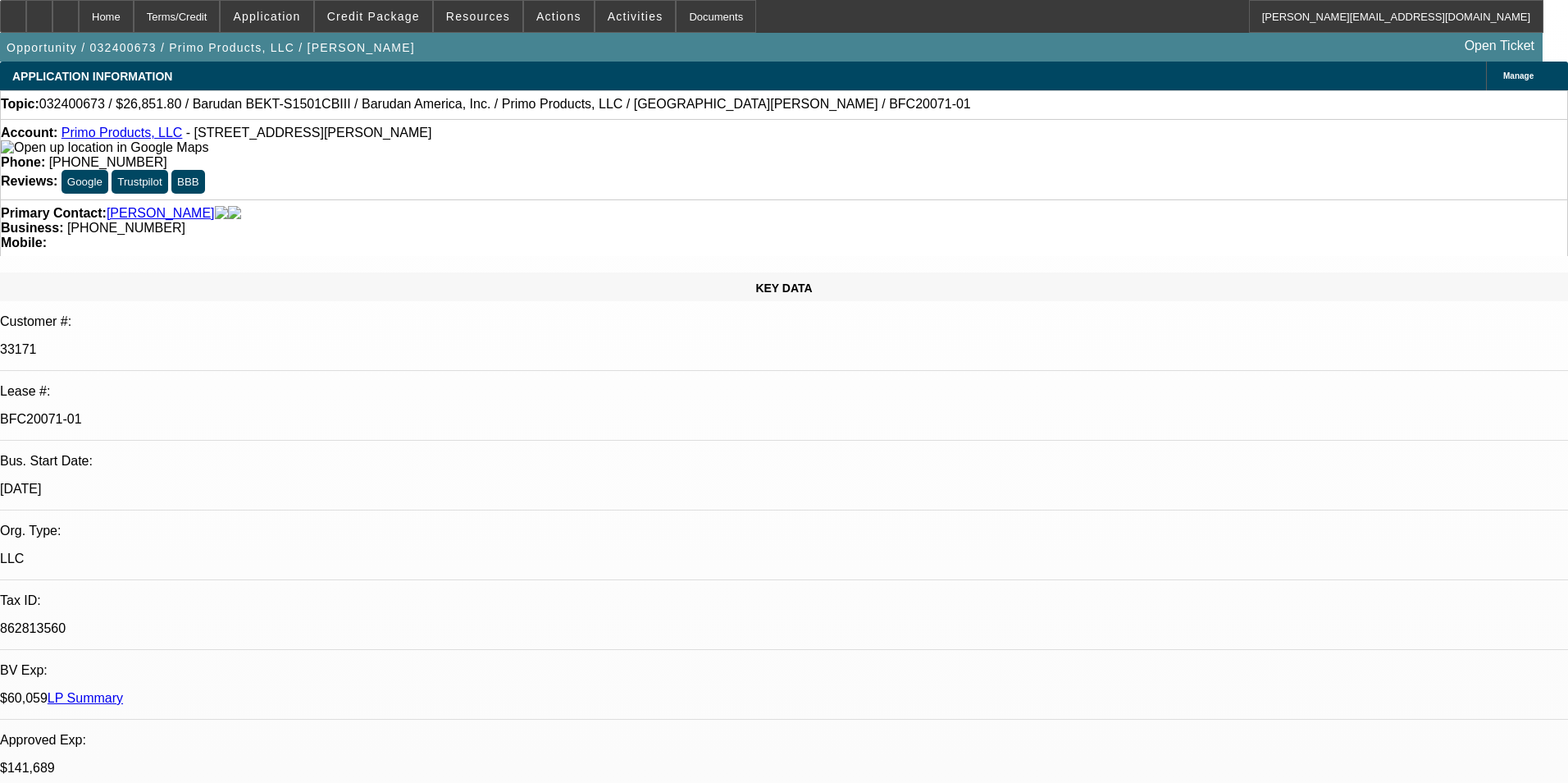
select select "0.1"
select select "2"
select select "0"
select select "6"
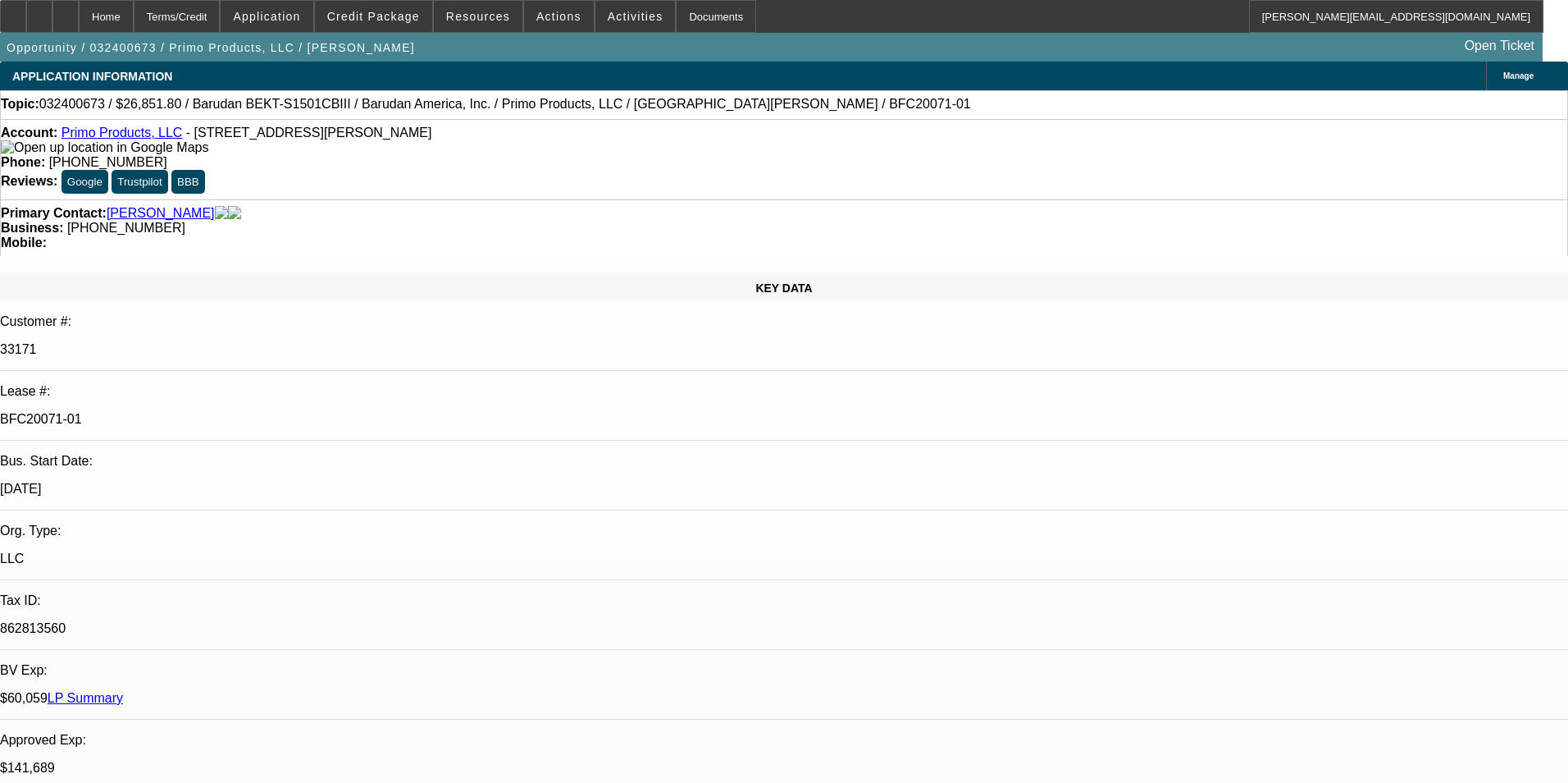
select select "0.1"
select select "2"
select select "0.1"
select select "4"
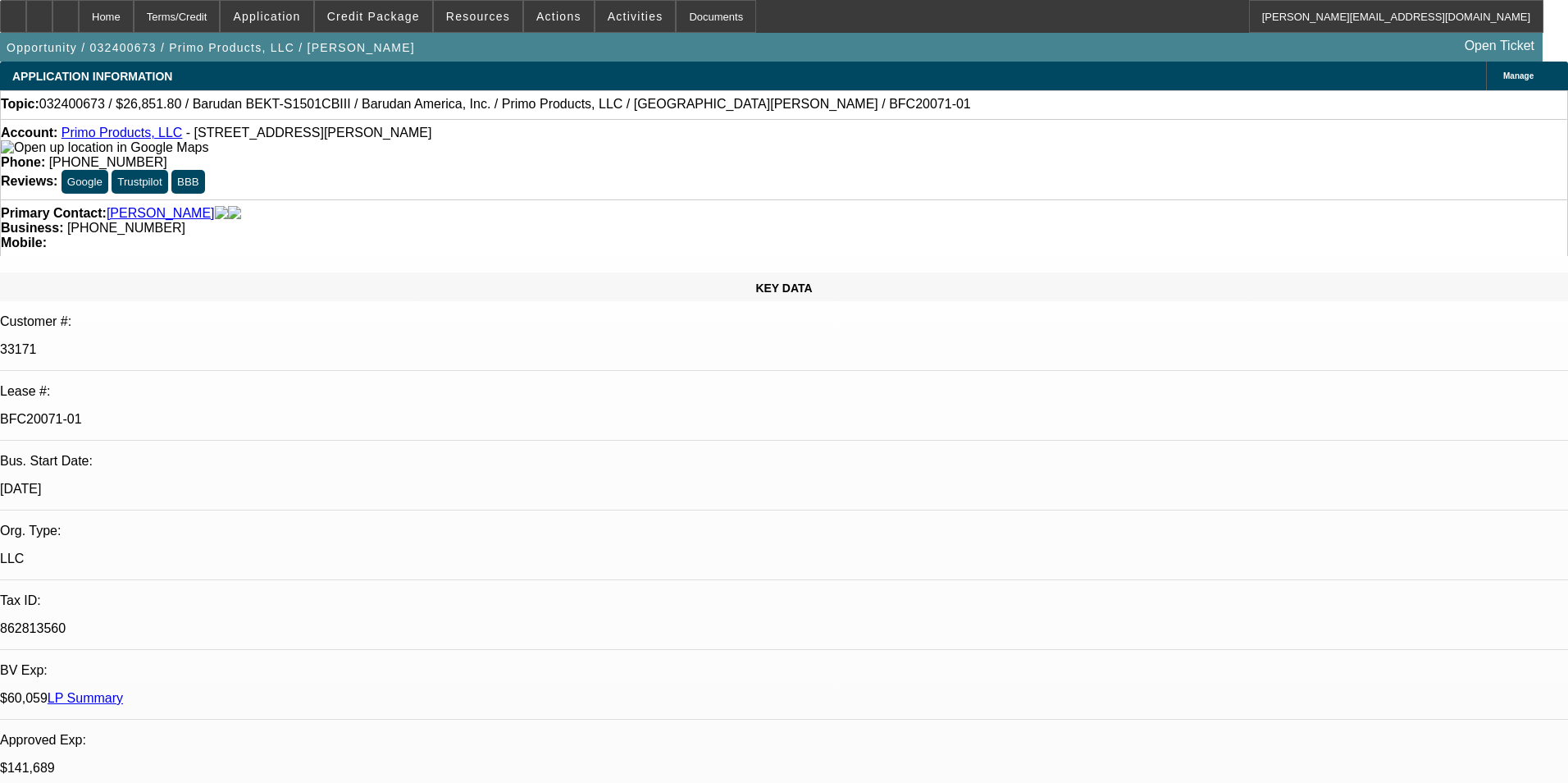
select select "0.1"
select select "2"
select select "0"
select select "6"
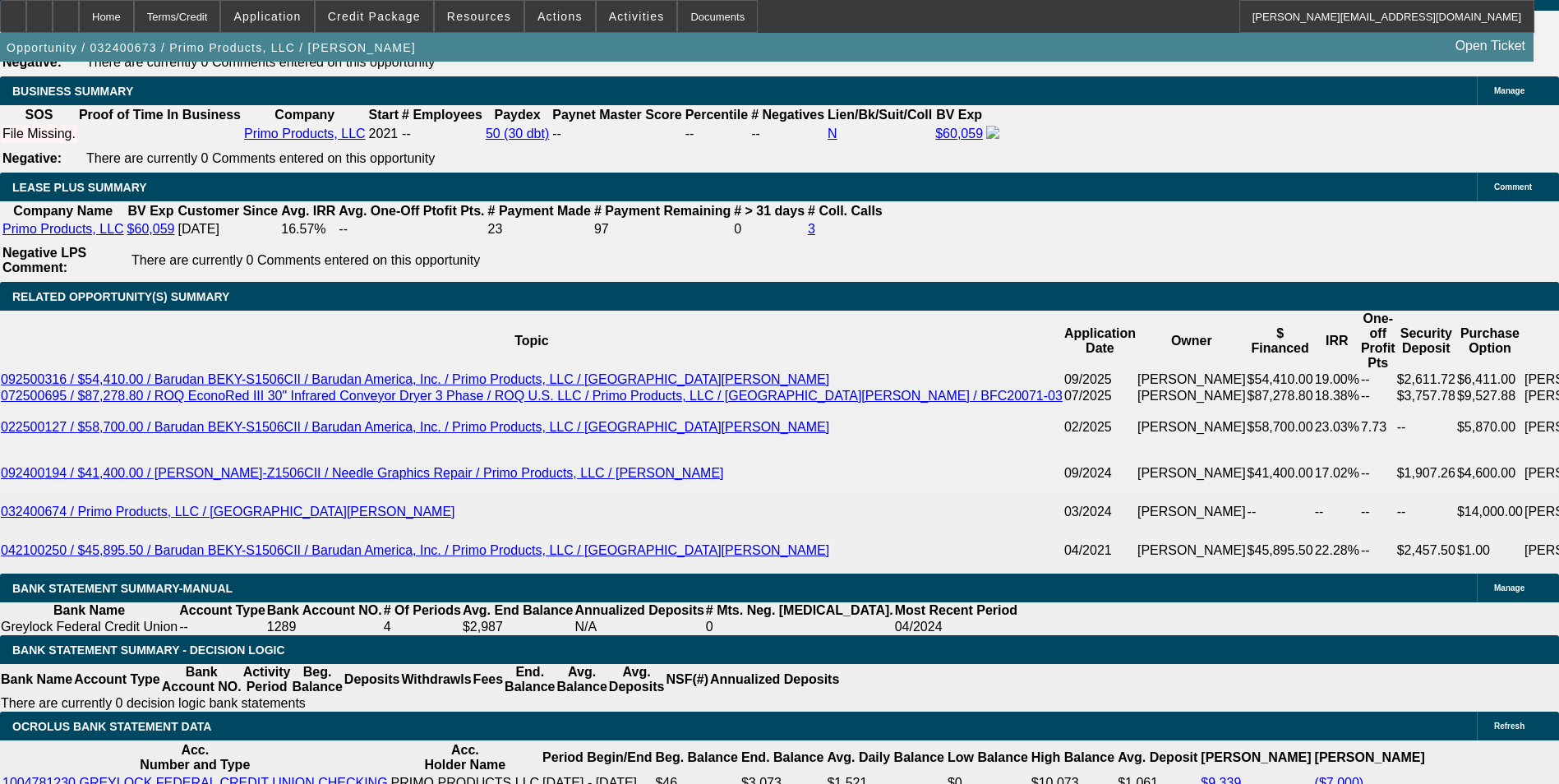
scroll to position [3039, 0]
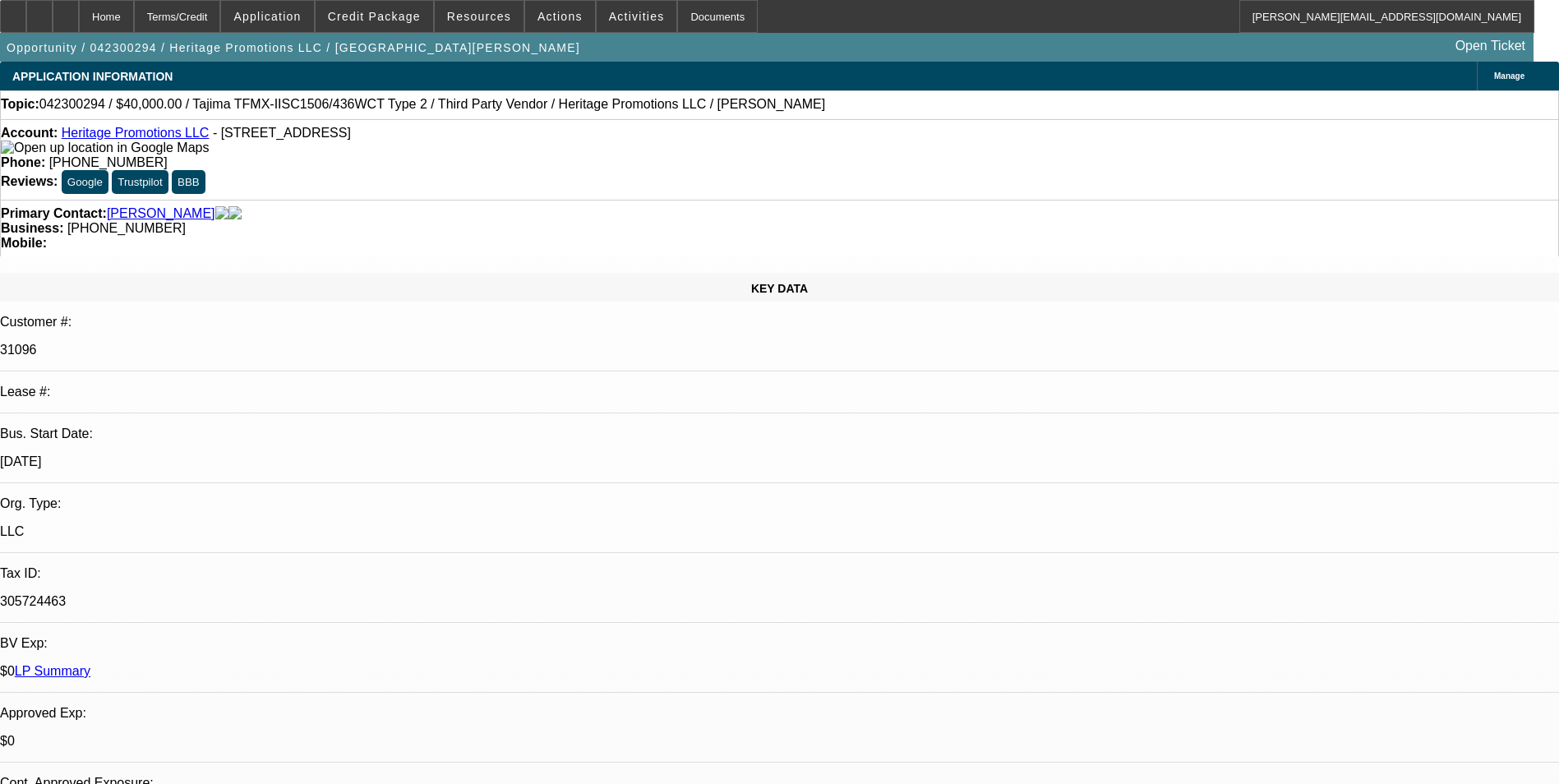
select select "0"
select select "6"
select select "0"
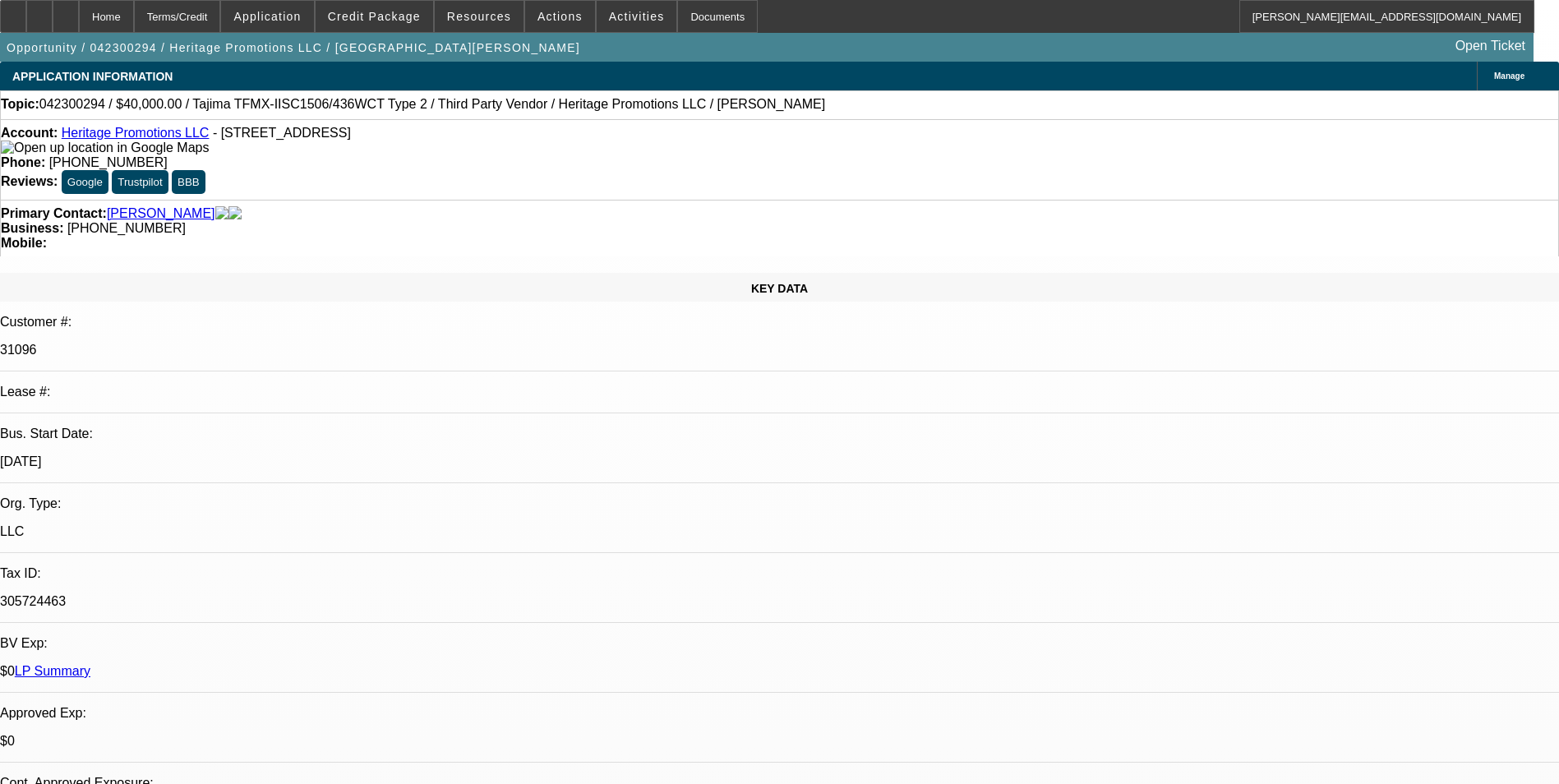
select select "0"
select select "6"
select select "0"
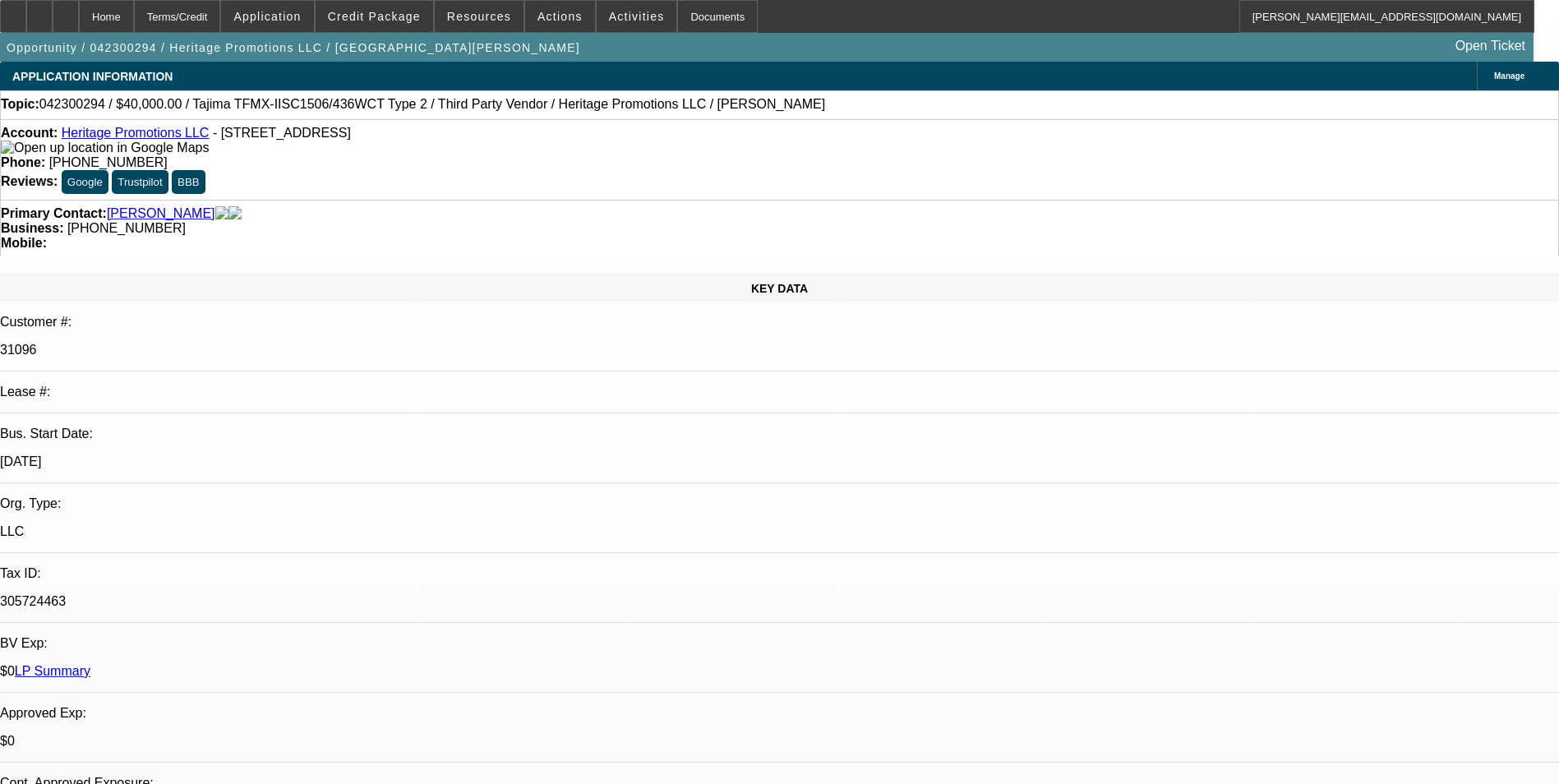
select select "0"
select select "6"
select select "0"
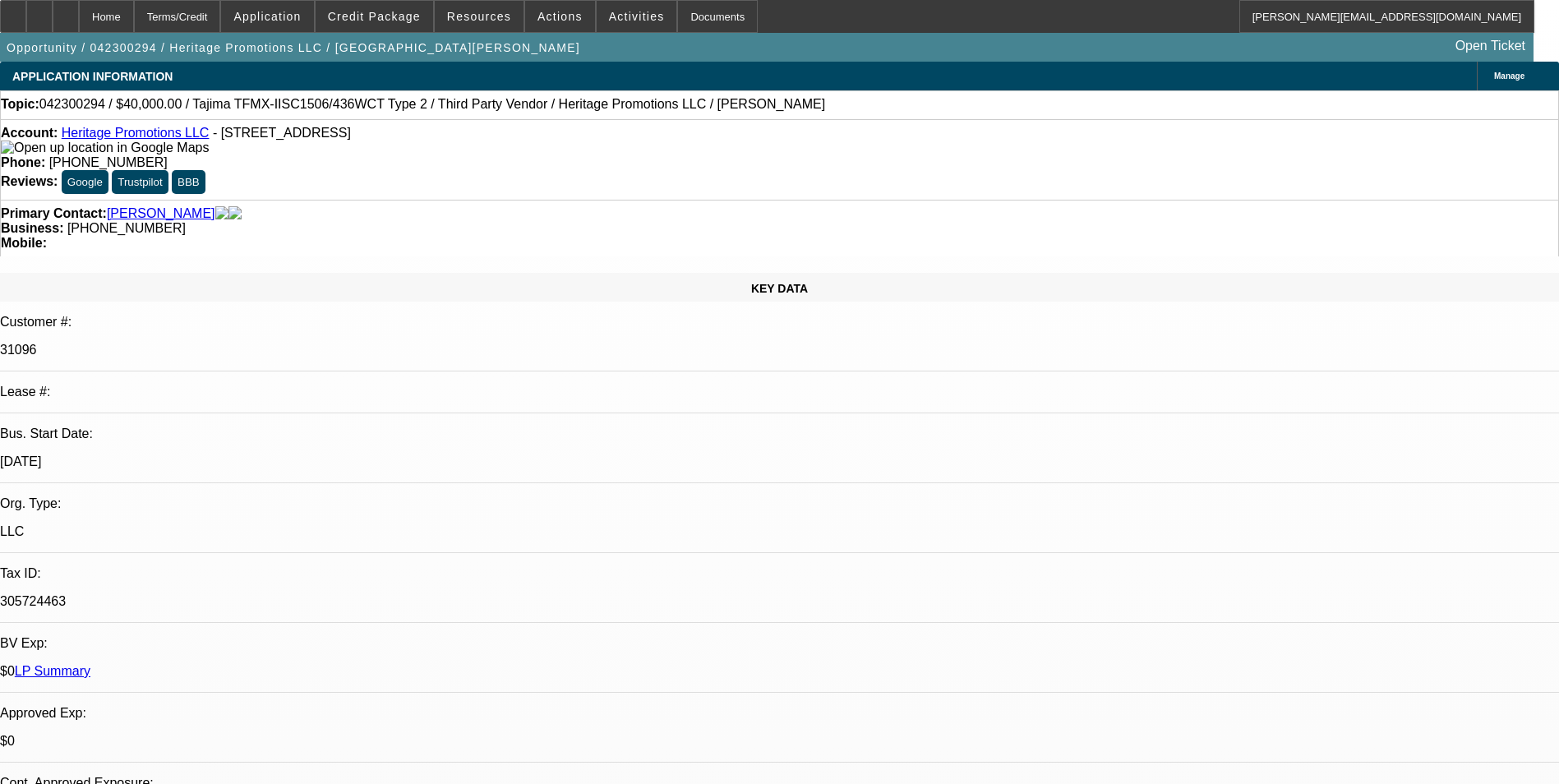
select select "6"
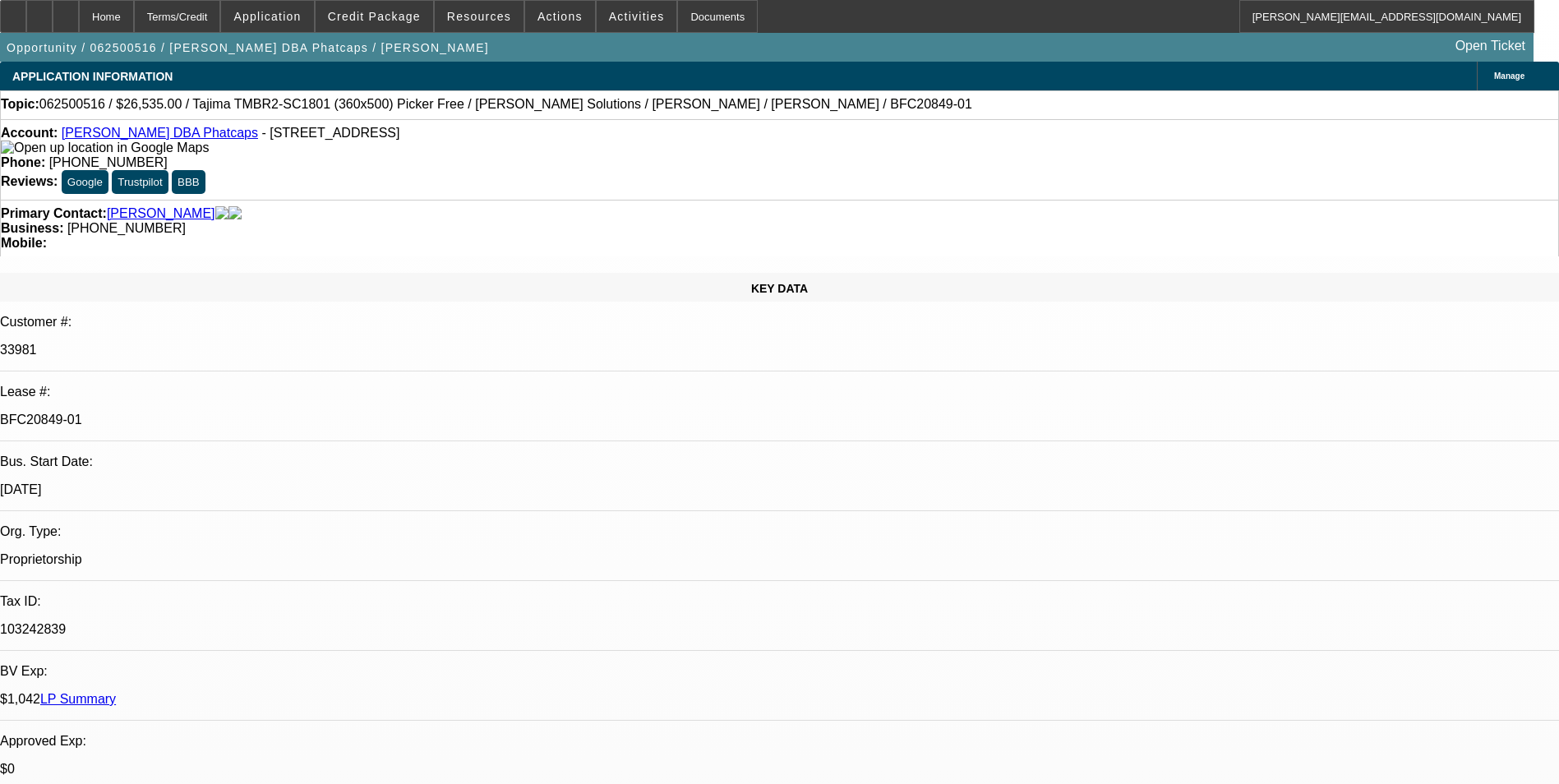
select select "0"
select select "0.1"
select select "5"
select select "0"
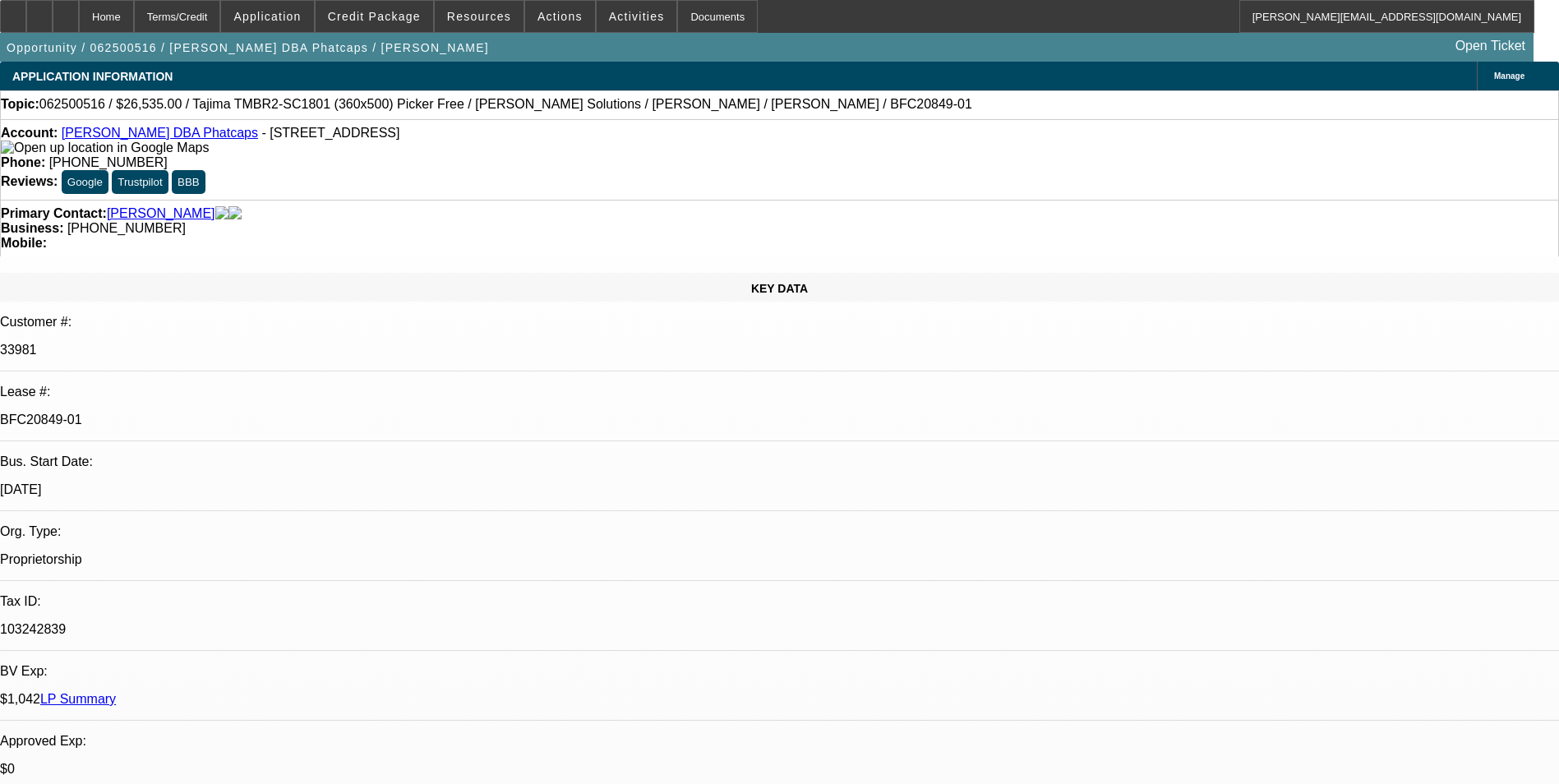
select select "0"
select select "0.1"
select select "5"
select select "0"
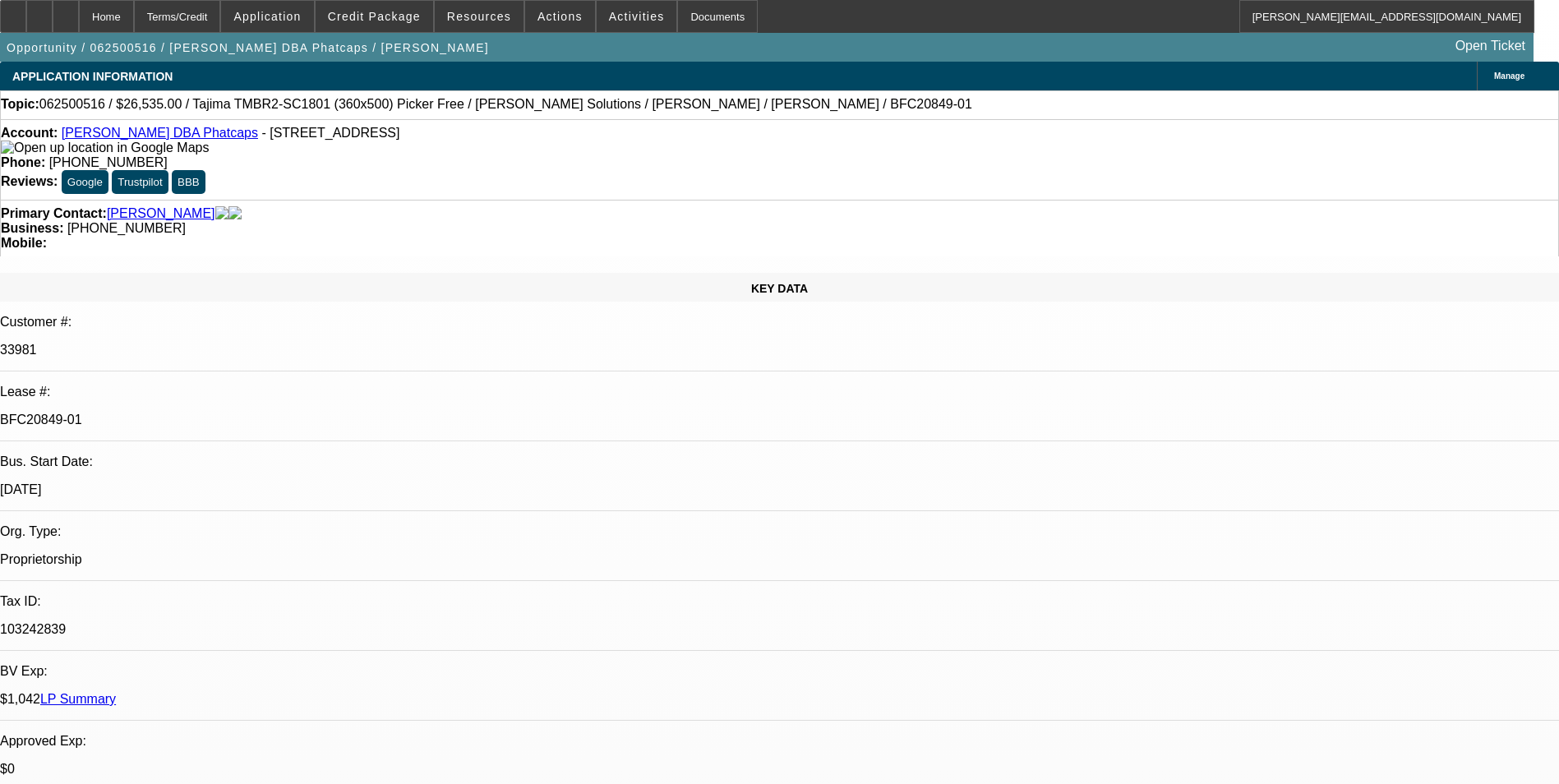
select select "0.1"
select select "5"
select select "0"
select select "0.1"
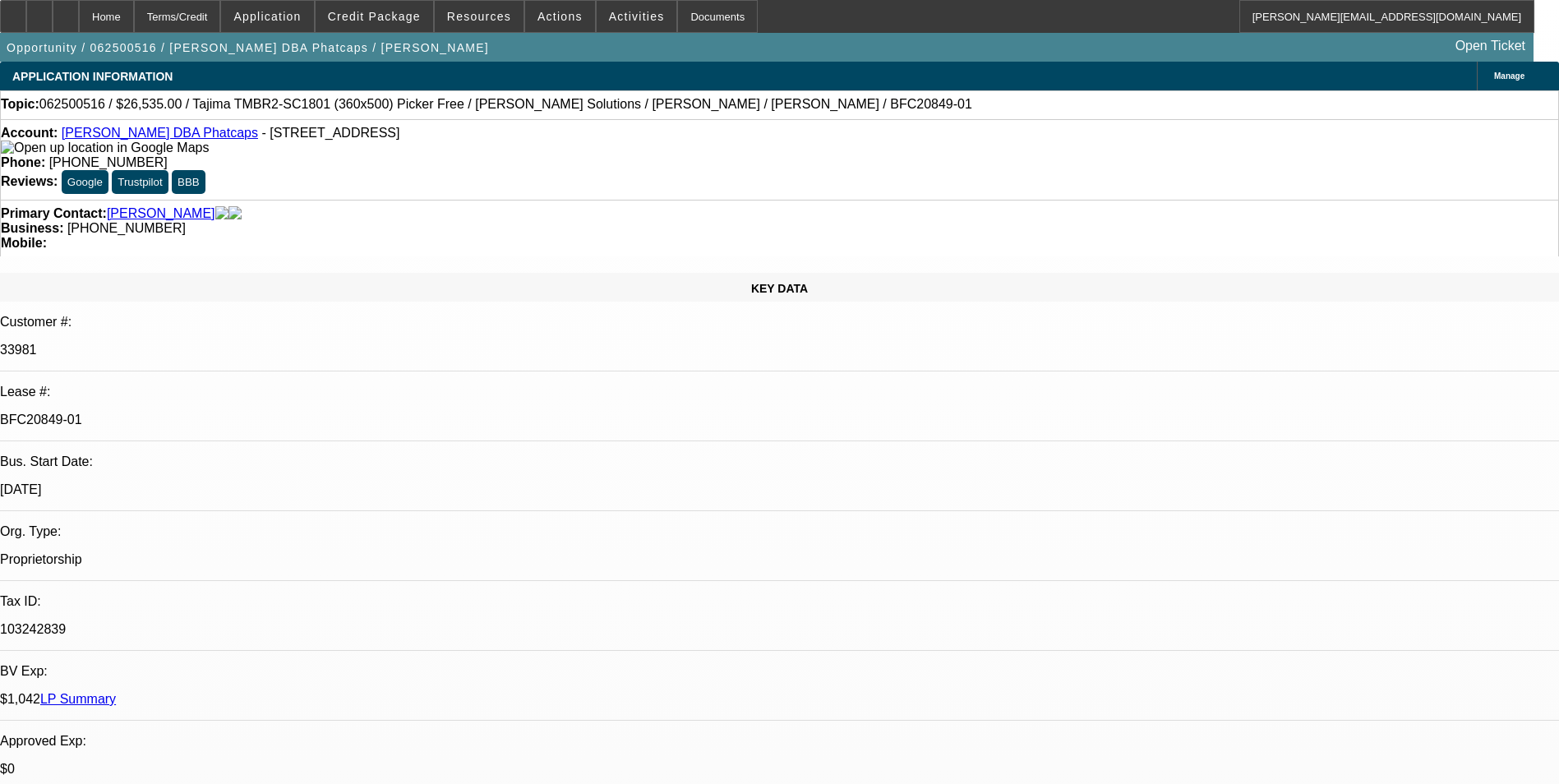
select select "5"
